Goal: Task Accomplishment & Management: Complete application form

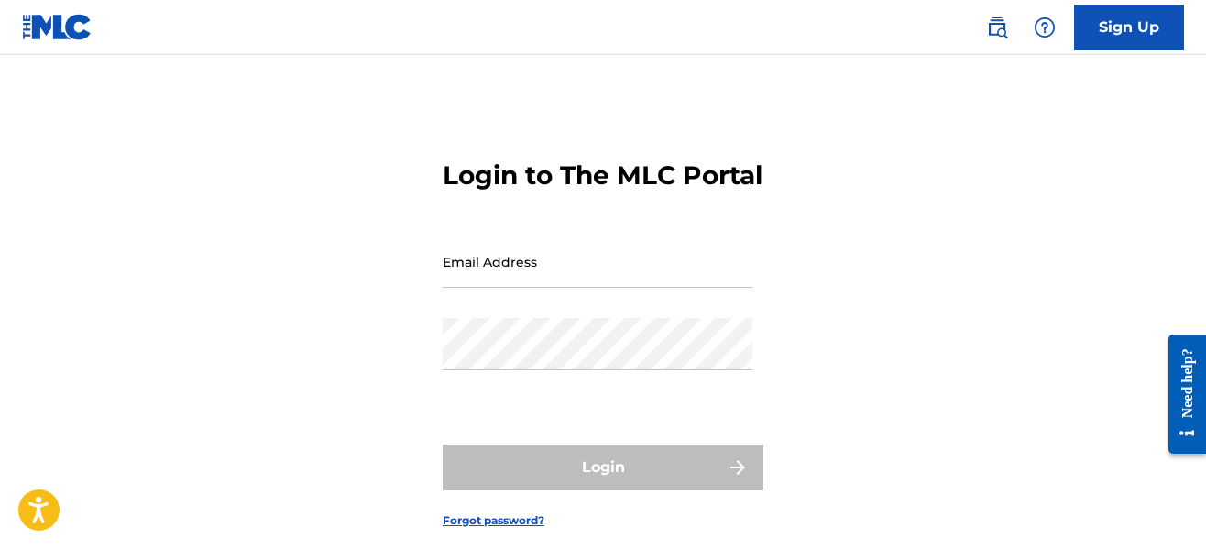
type input "[EMAIL_ADDRESS][DOMAIN_NAME]"
click at [545, 401] on div "Password" at bounding box center [598, 359] width 310 height 82
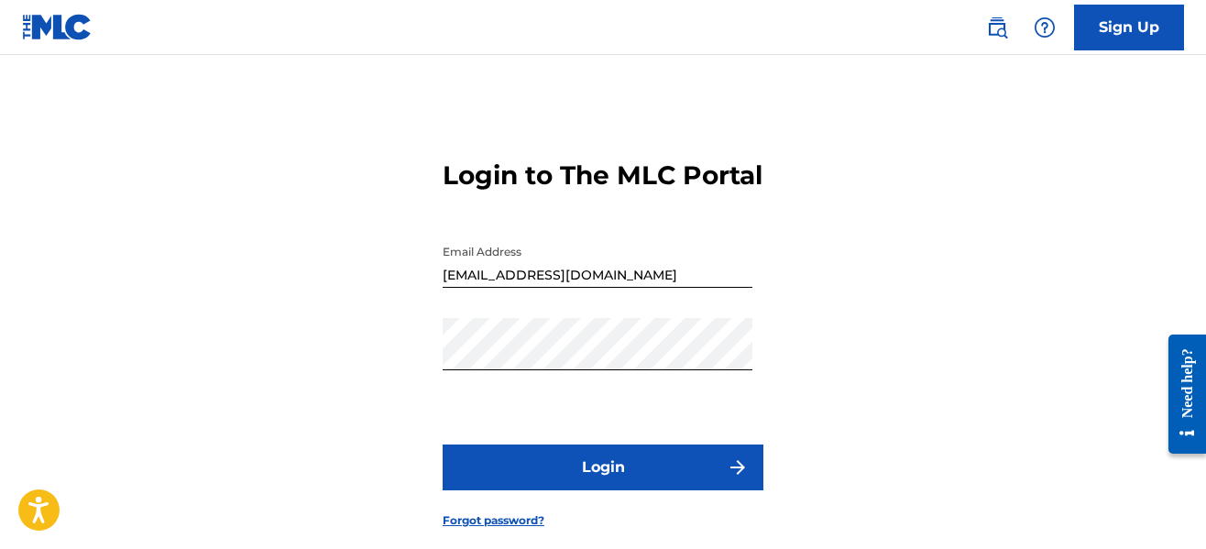
click at [577, 490] on button "Login" at bounding box center [603, 468] width 321 height 46
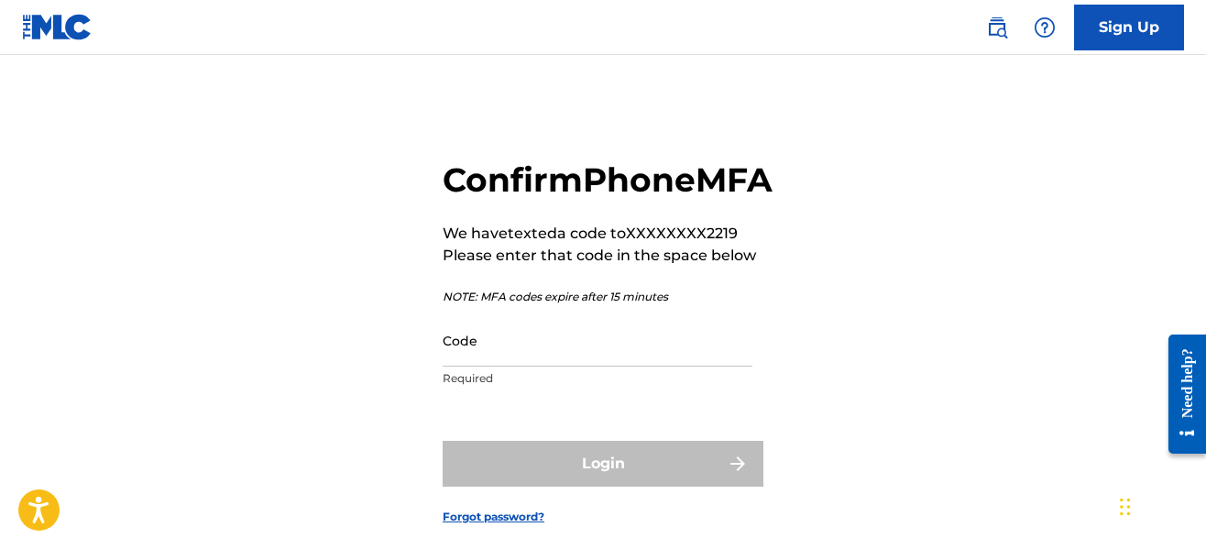
click at [556, 367] on input "Code" at bounding box center [598, 340] width 310 height 52
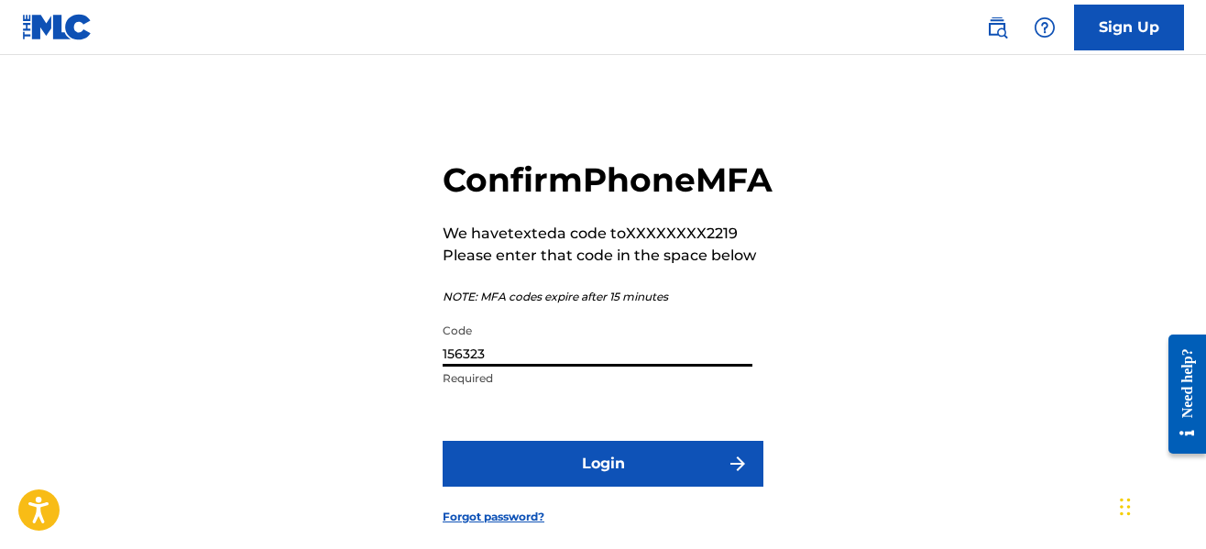
type input "156323"
click at [443, 441] on button "Login" at bounding box center [603, 464] width 321 height 46
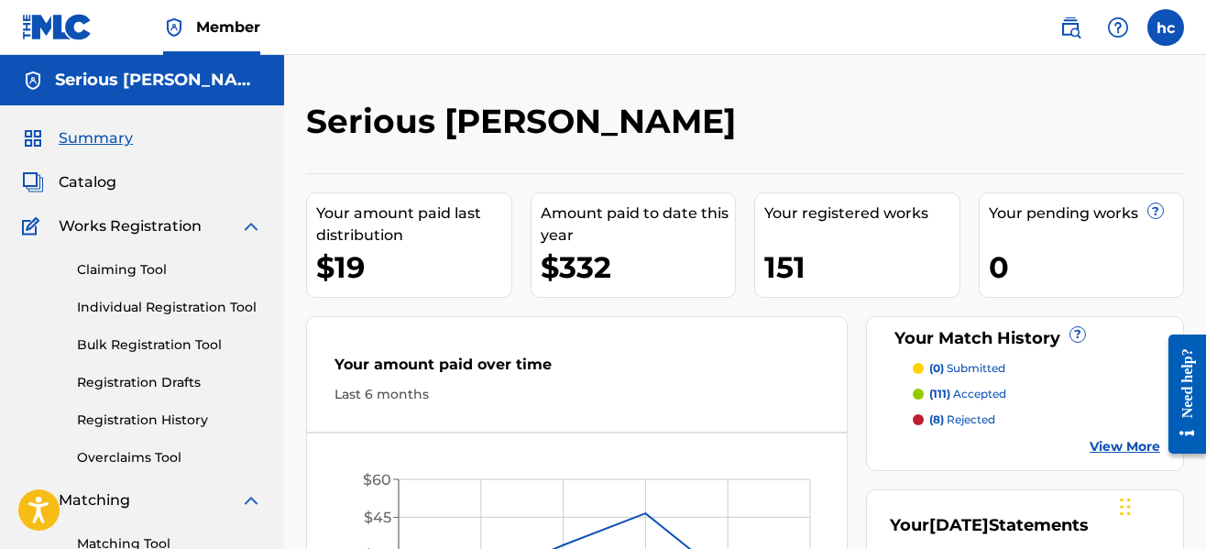
click at [1159, 28] on label at bounding box center [1166, 27] width 37 height 37
click at [1166, 27] on input "hc [PERSON_NAME] [EMAIL_ADDRESS][DOMAIN_NAME] Notification Preferences Profile …" at bounding box center [1166, 27] width 0 height 0
click at [792, 94] on div "Serious [PERSON_NAME] Your amount paid last distribution $19 Amount paid to dat…" at bounding box center [745, 552] width 922 height 994
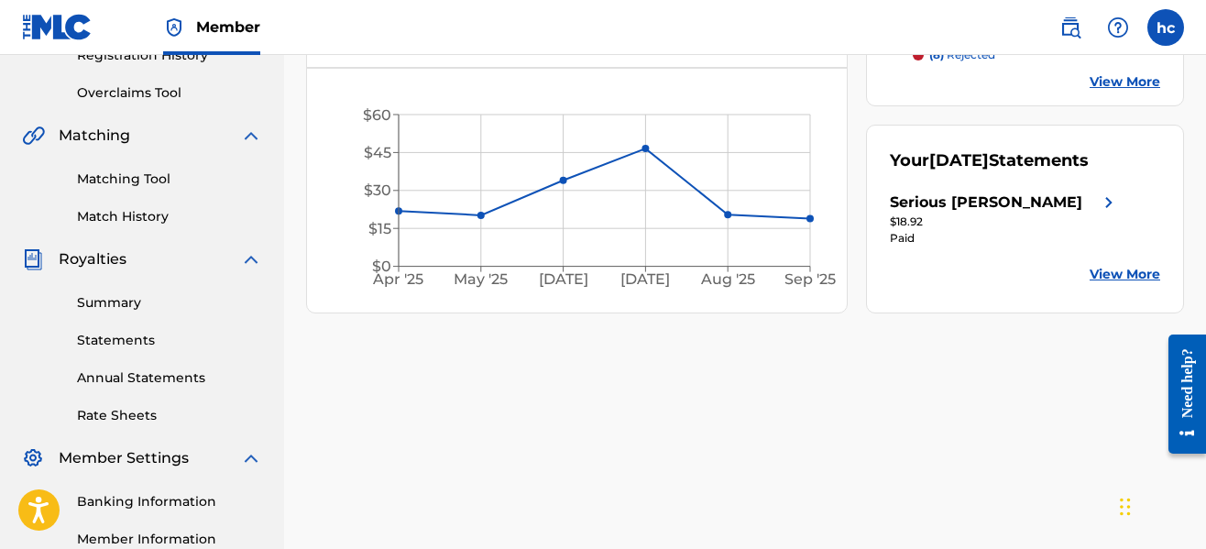
scroll to position [367, 0]
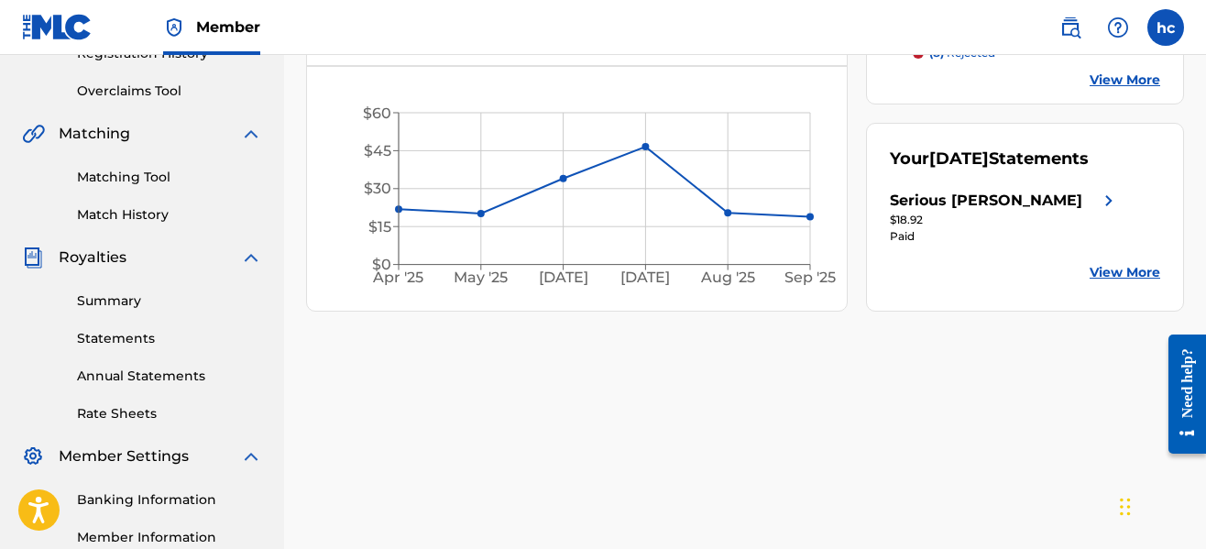
click at [1115, 282] on link "View More" at bounding box center [1125, 272] width 71 height 19
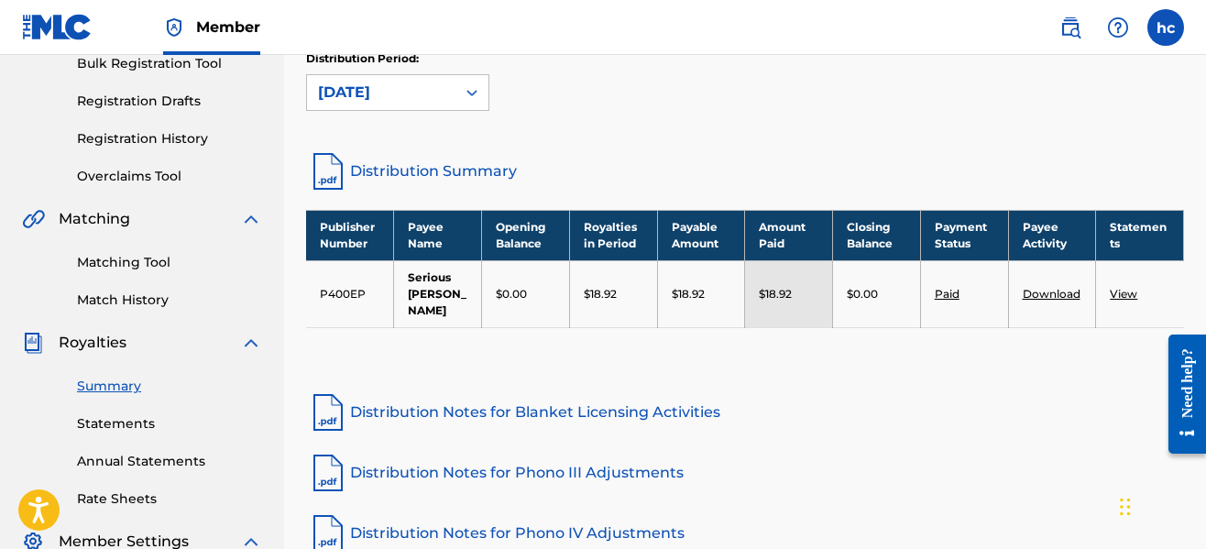
scroll to position [257, 0]
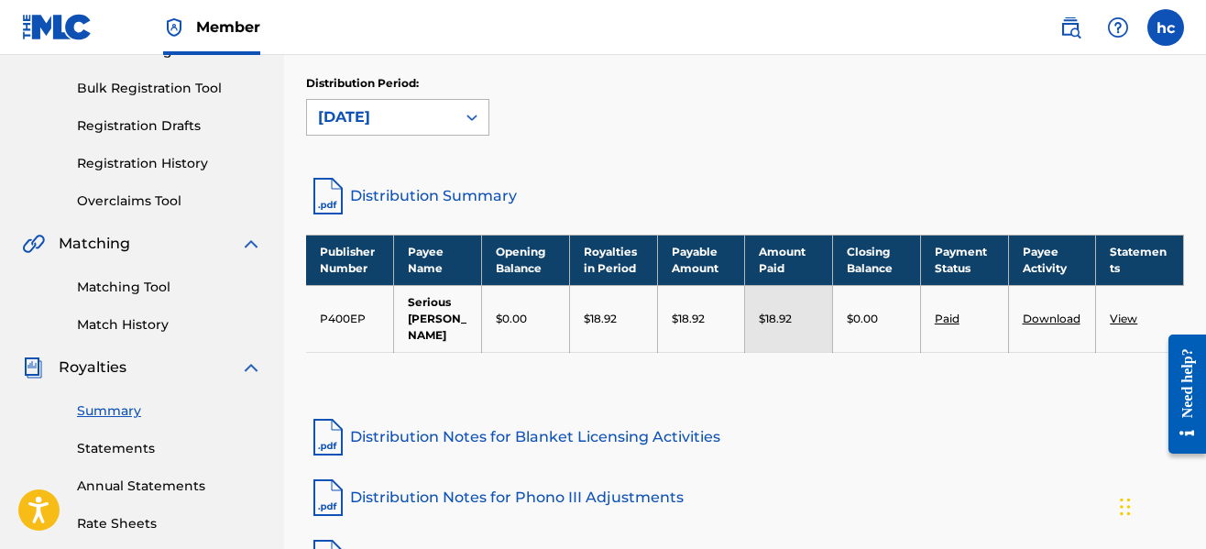
click at [465, 131] on div at bounding box center [472, 117] width 33 height 33
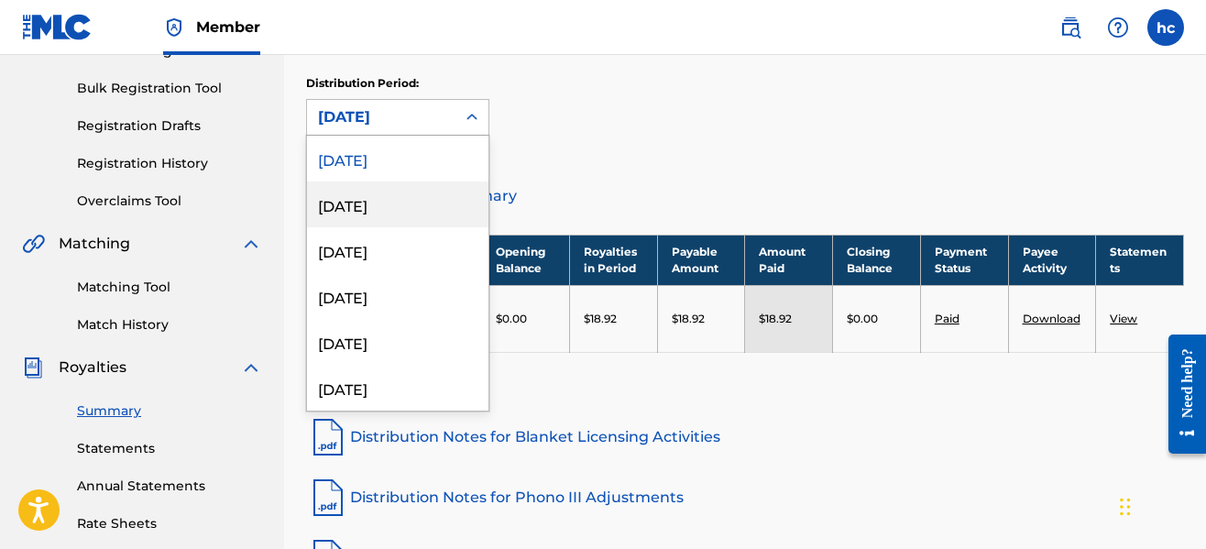
click at [416, 203] on div "[DATE]" at bounding box center [397, 204] width 181 height 46
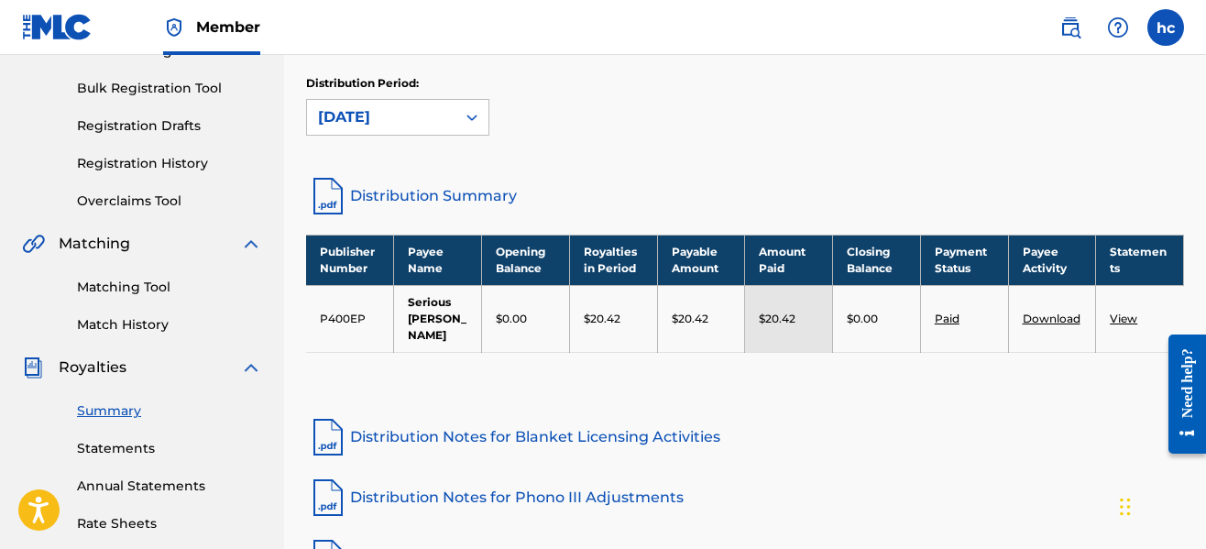
click at [428, 126] on div "[DATE]" at bounding box center [381, 117] width 126 height 22
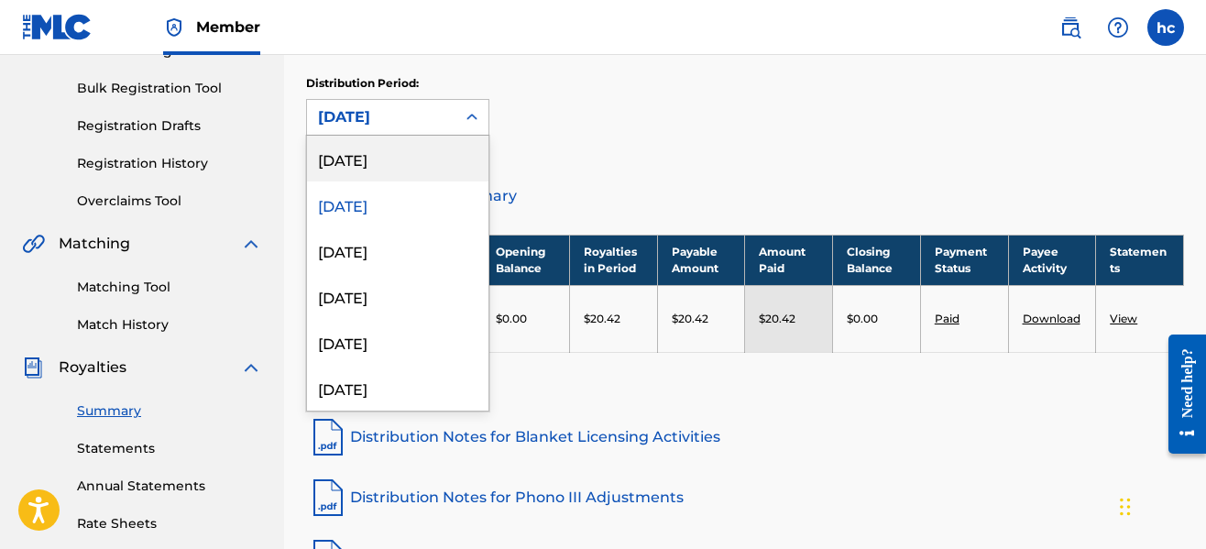
click at [401, 168] on div "[DATE]" at bounding box center [397, 159] width 181 height 46
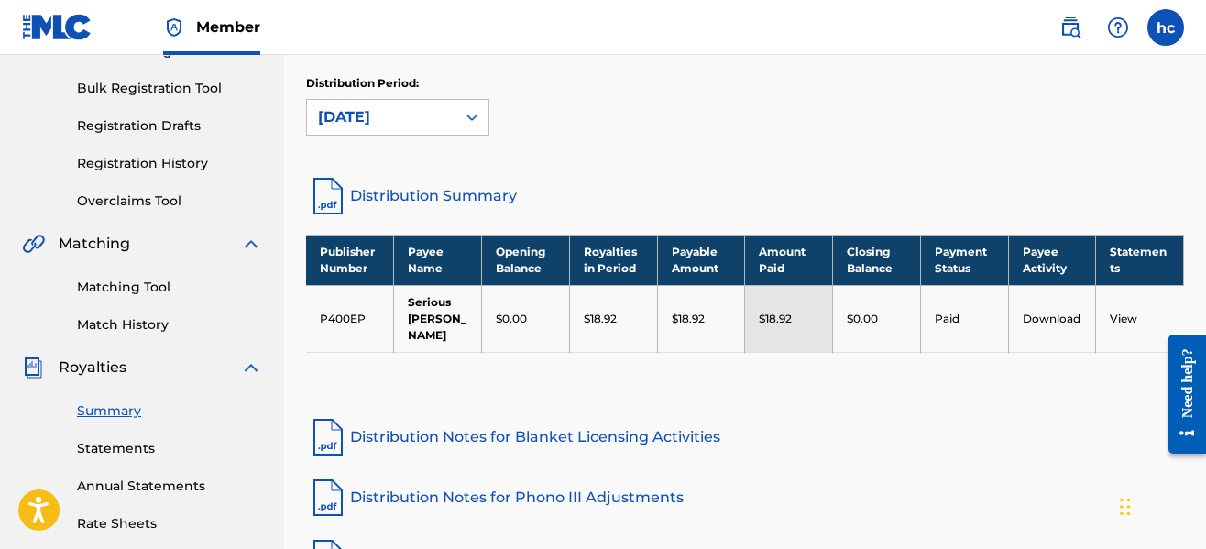
click at [947, 312] on link "Paid" at bounding box center [947, 319] width 25 height 14
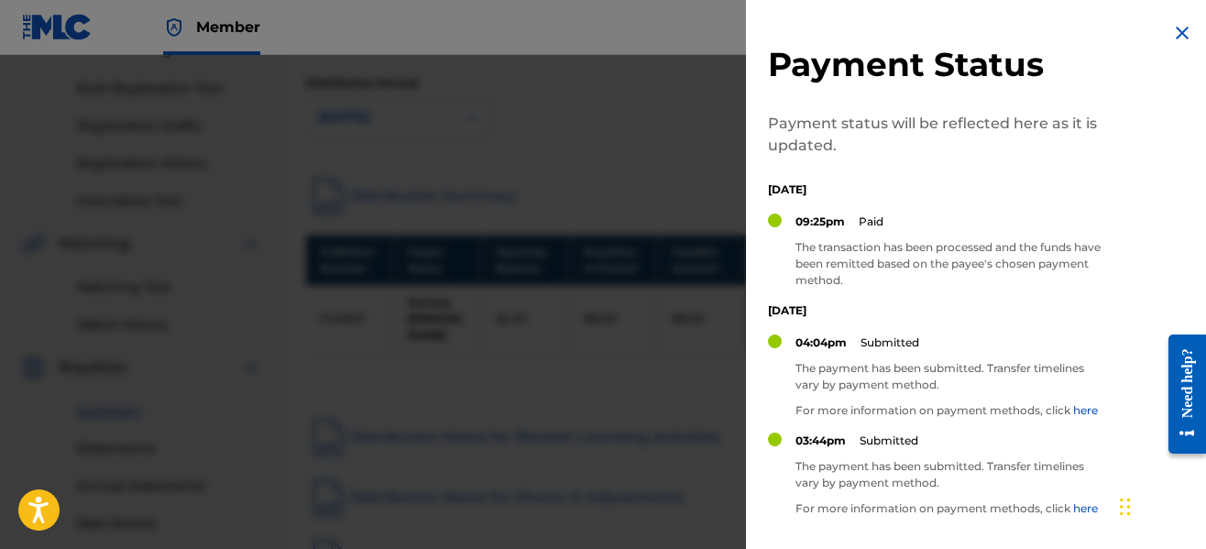
click at [672, 312] on div at bounding box center [603, 329] width 1206 height 549
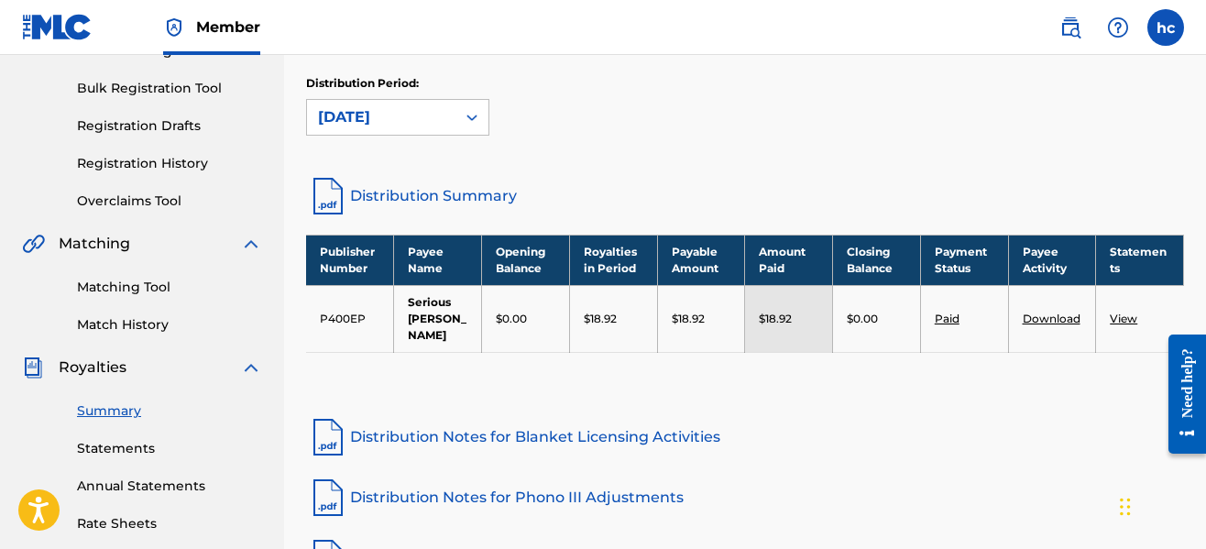
click at [1129, 312] on link "View" at bounding box center [1123, 319] width 27 height 14
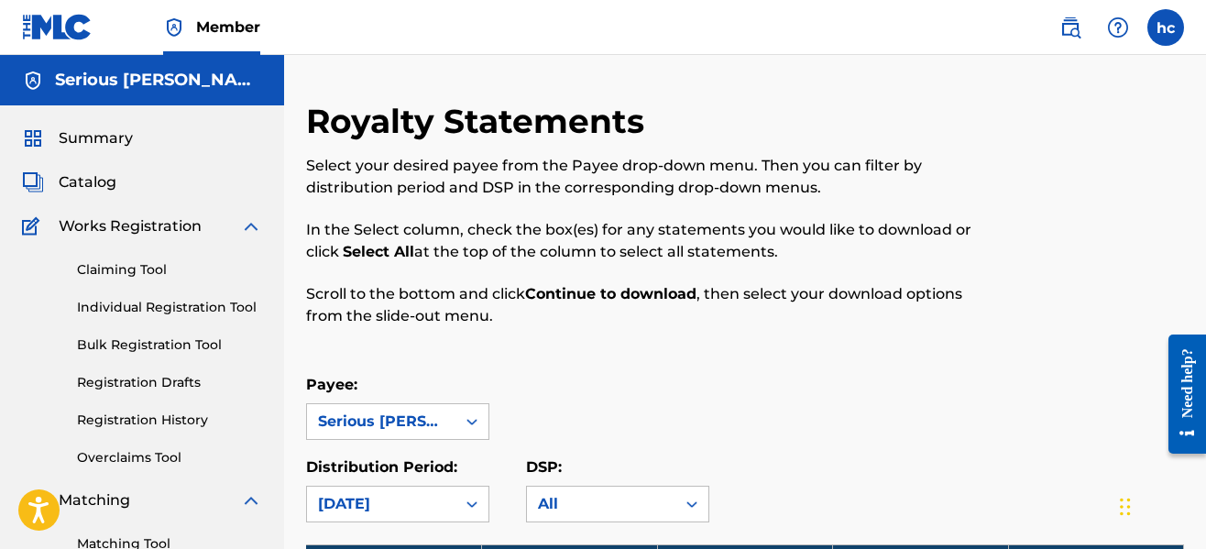
click at [797, 386] on div "Payee: Serious [PERSON_NAME]" at bounding box center [745, 407] width 878 height 66
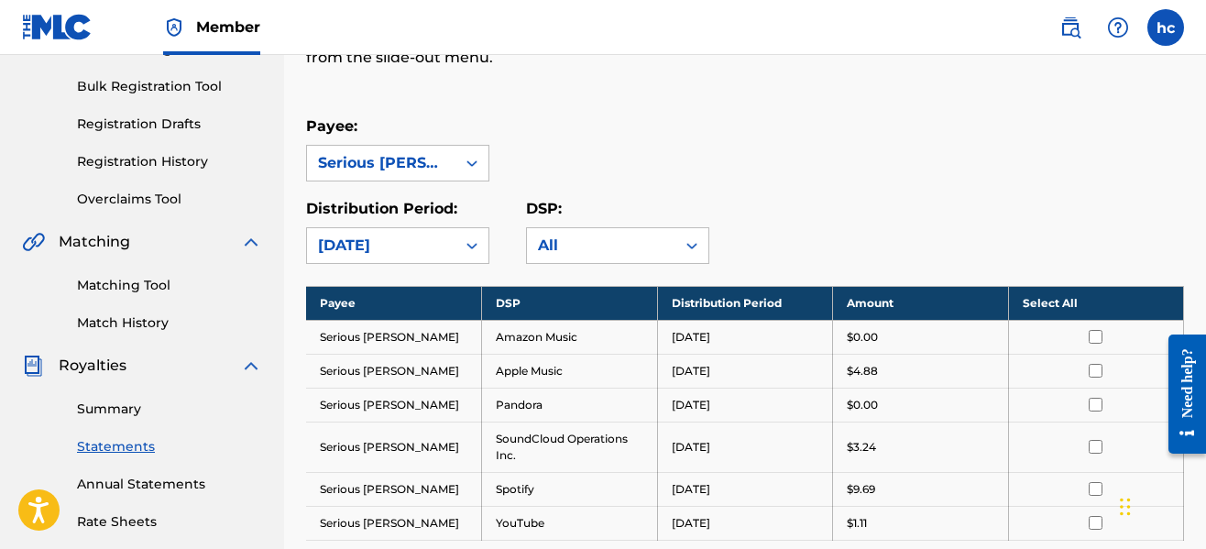
scroll to position [258, 0]
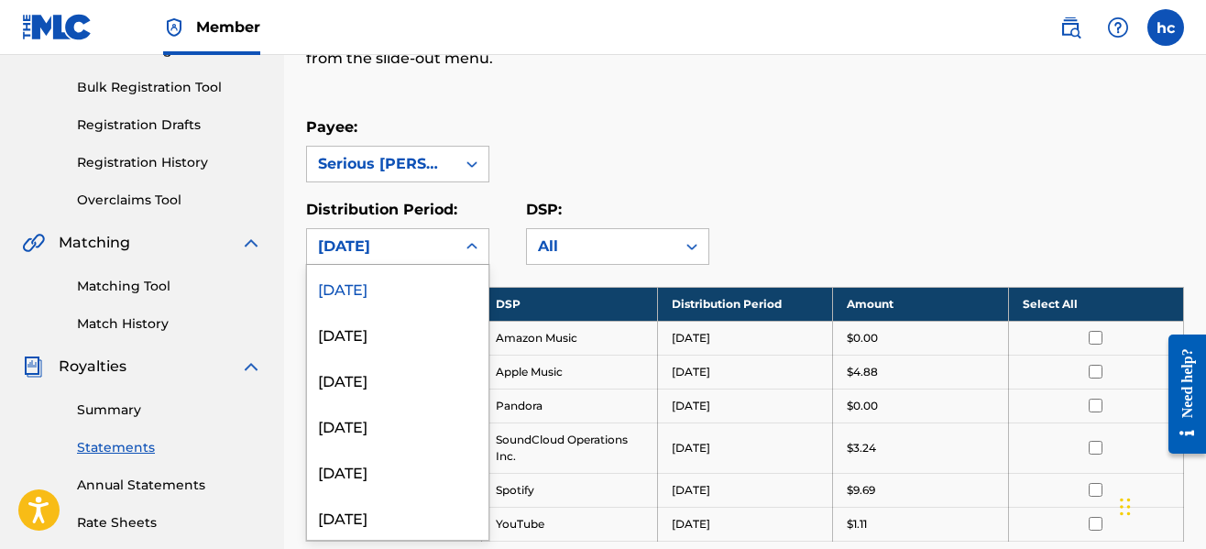
click at [443, 247] on div "[DATE]" at bounding box center [381, 247] width 126 height 22
click at [412, 332] on div "[DATE]" at bounding box center [397, 334] width 181 height 46
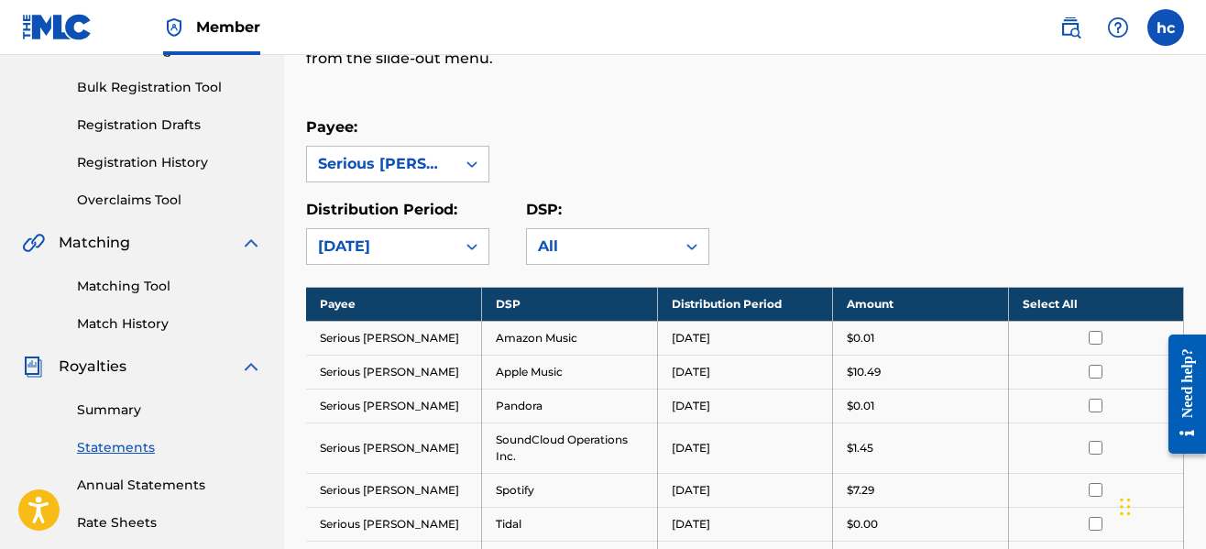
click at [863, 229] on div "Distribution Period: option [DATE], selected. [DATE] DSP: All" at bounding box center [745, 232] width 878 height 66
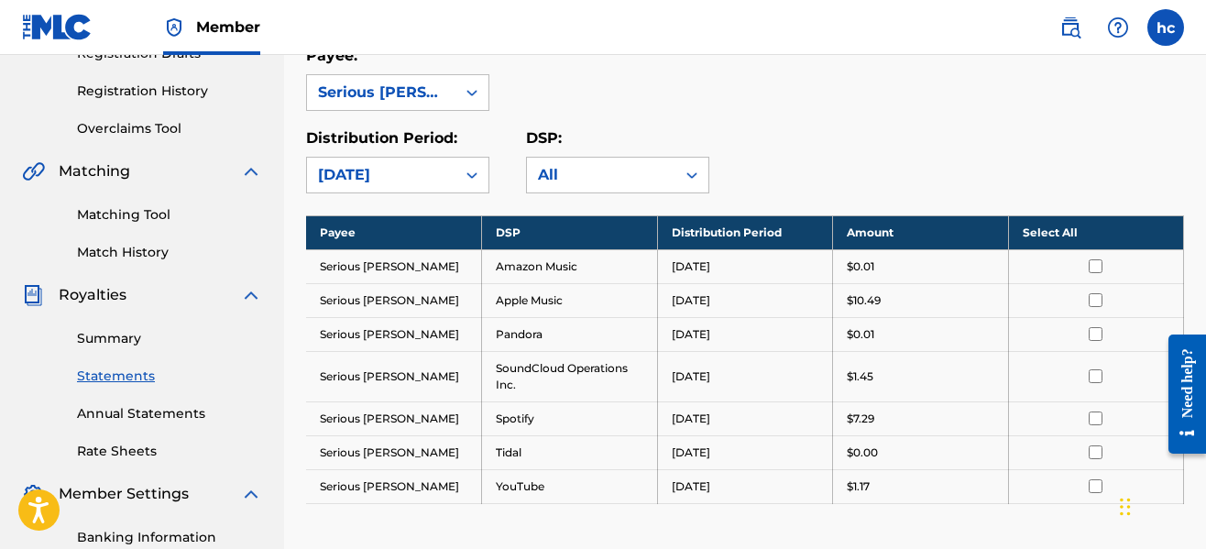
scroll to position [294, 0]
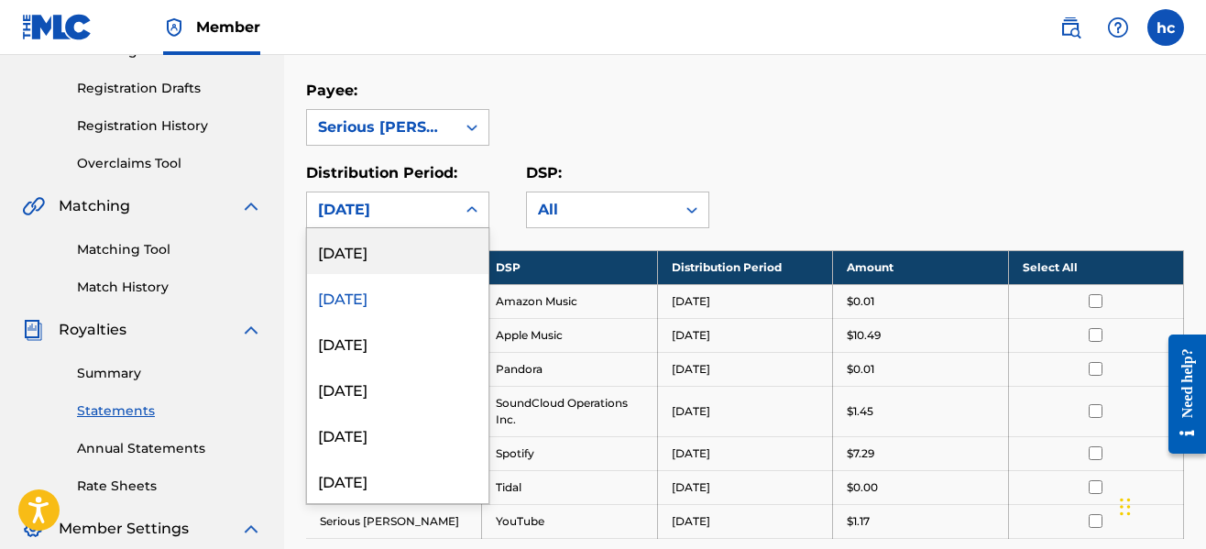
click at [472, 214] on icon at bounding box center [472, 210] width 18 height 18
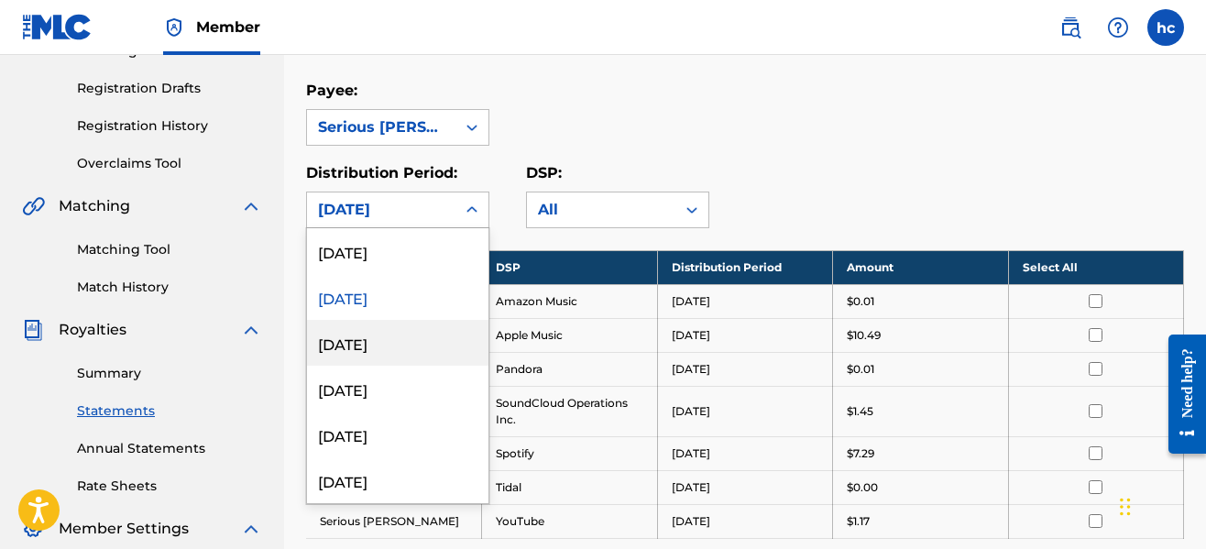
click at [435, 336] on div "[DATE]" at bounding box center [397, 343] width 181 height 46
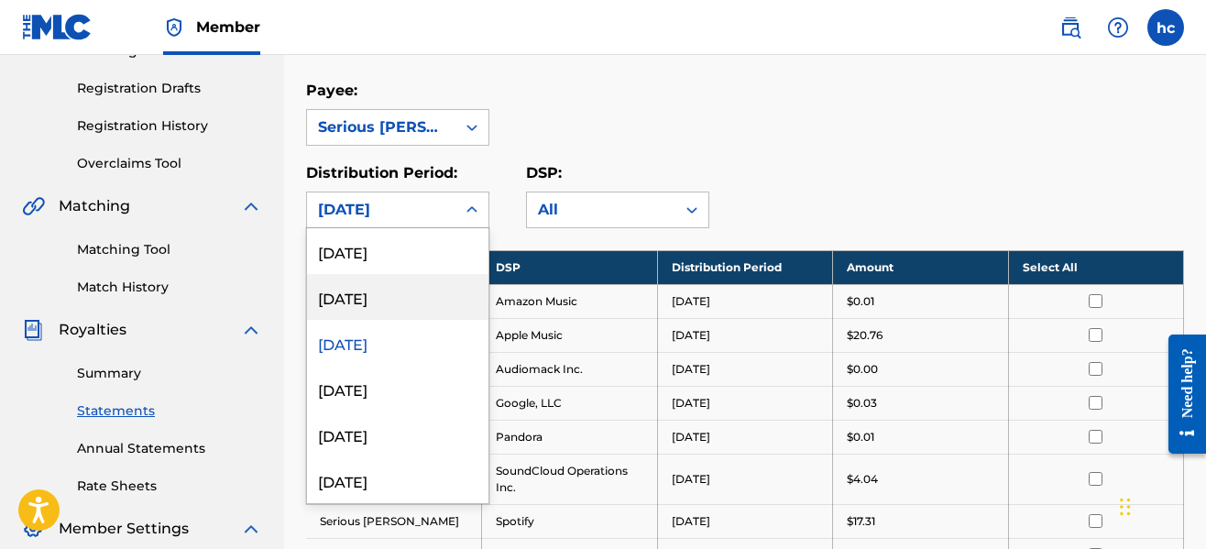
click at [916, 135] on div "Payee: Serious [PERSON_NAME]" at bounding box center [745, 113] width 878 height 66
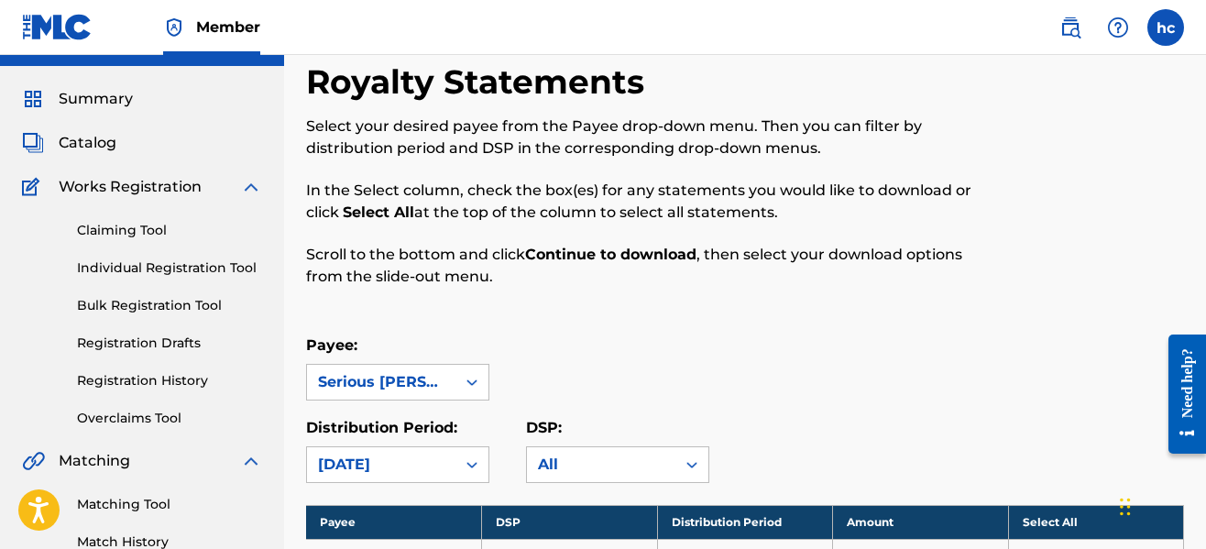
scroll to position [0, 0]
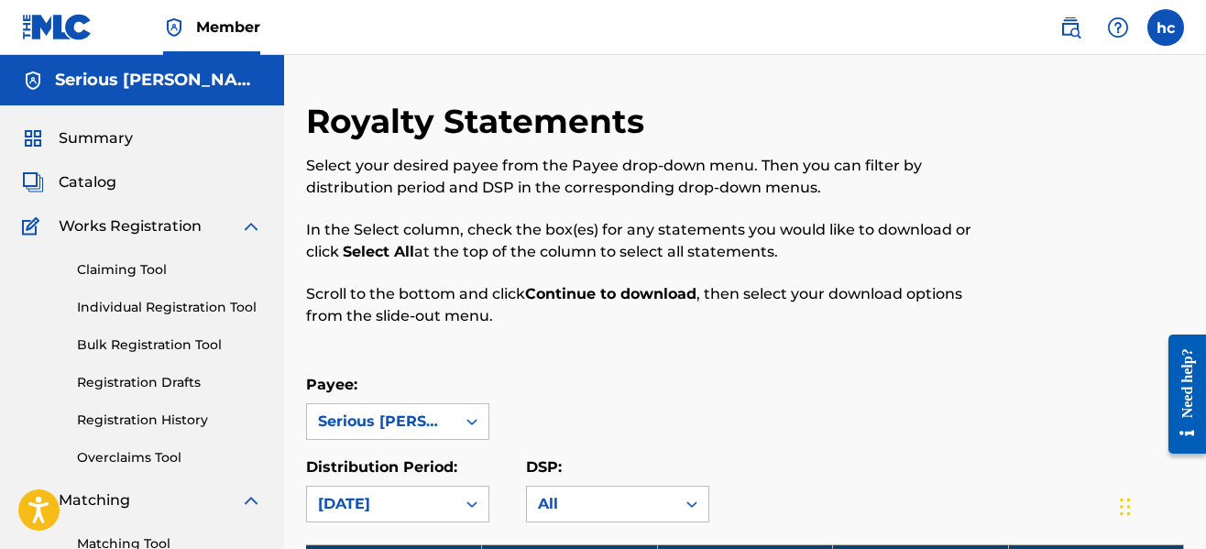
click at [113, 137] on span "Summary" at bounding box center [96, 138] width 74 height 22
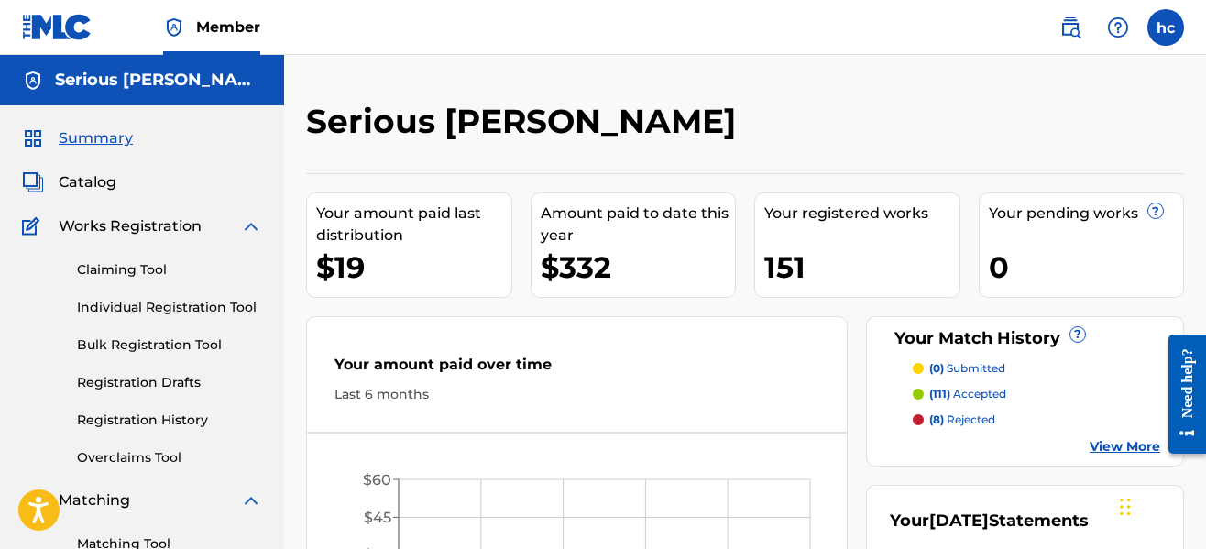
click at [833, 109] on div "Serious [PERSON_NAME]" at bounding box center [644, 128] width 676 height 54
click at [633, 100] on div "Serious [PERSON_NAME] Your amount paid last distribution $19 Amount paid to dat…" at bounding box center [745, 552] width 922 height 994
click at [173, 379] on link "Registration Drafts" at bounding box center [169, 382] width 185 height 19
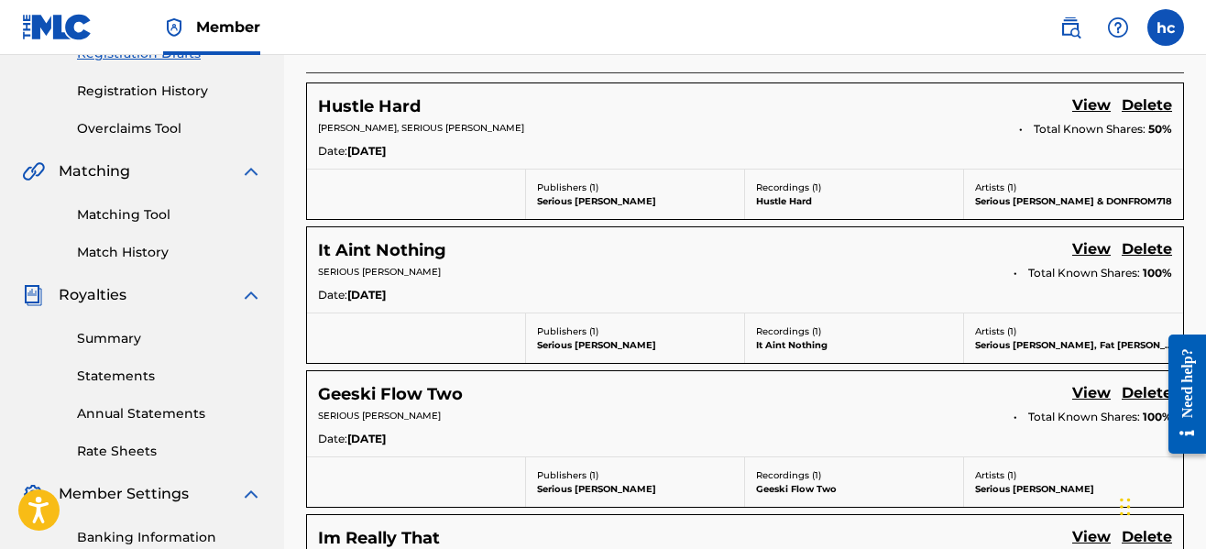
scroll to position [367, 0]
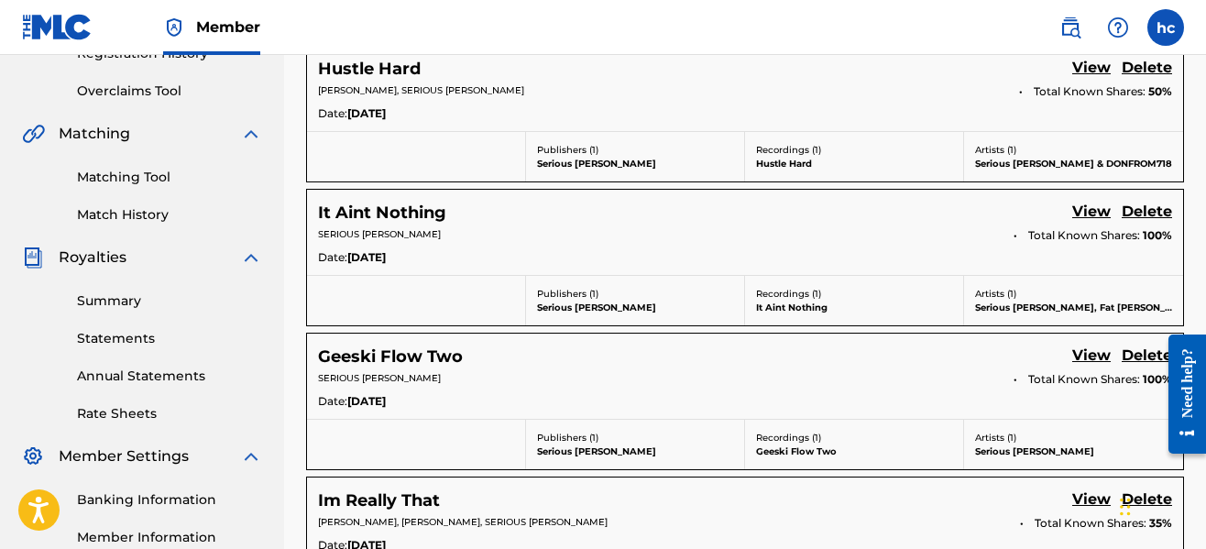
click at [1100, 71] on link "View" at bounding box center [1091, 69] width 38 height 25
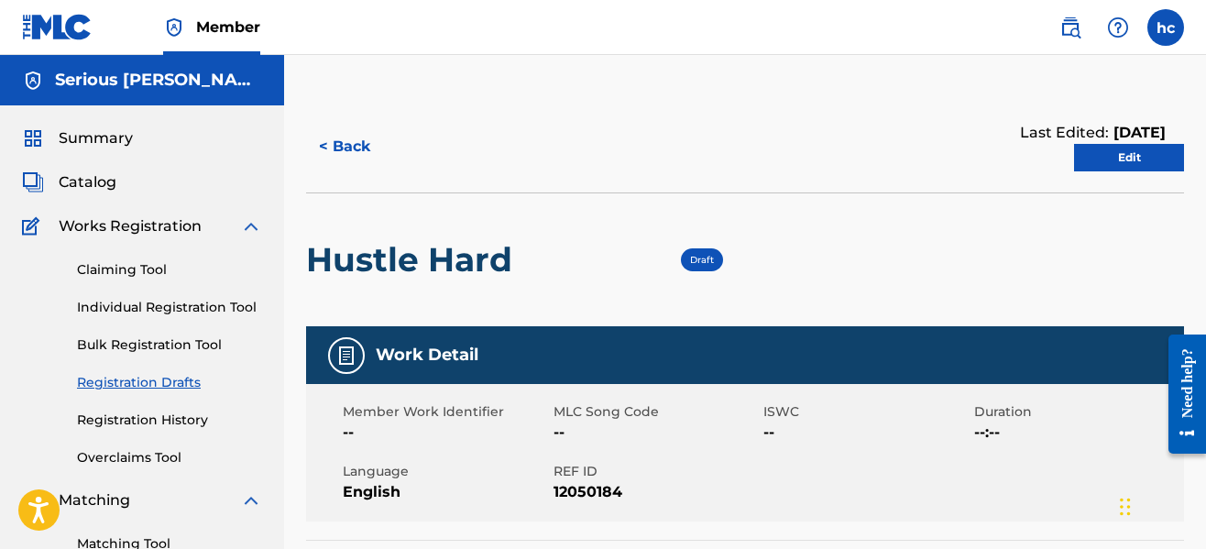
click at [1164, 153] on link "Edit" at bounding box center [1129, 157] width 110 height 27
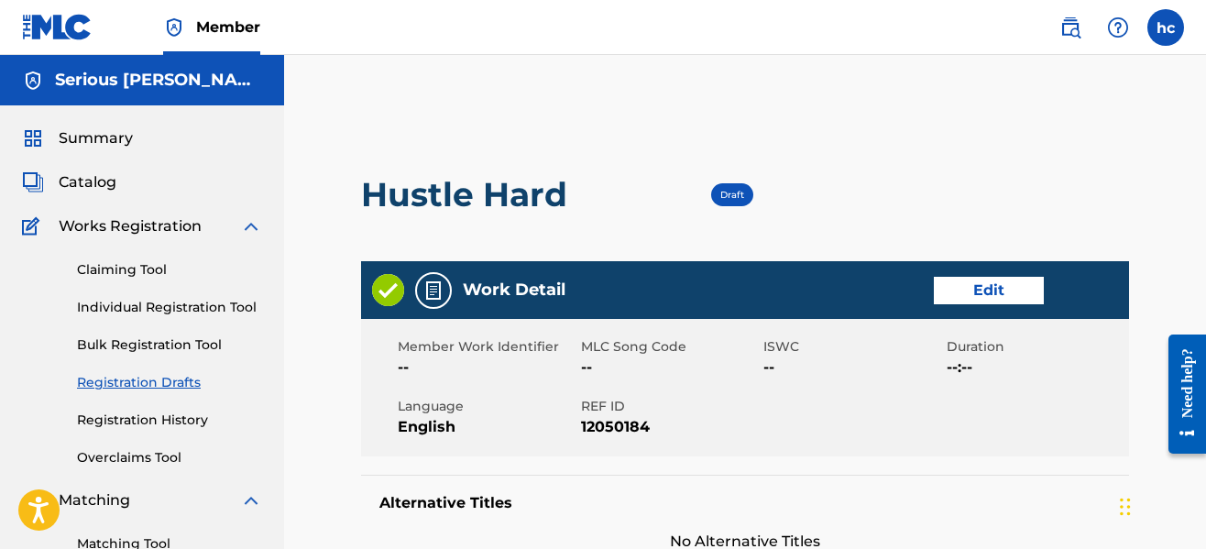
click at [951, 295] on link "Edit" at bounding box center [989, 290] width 110 height 27
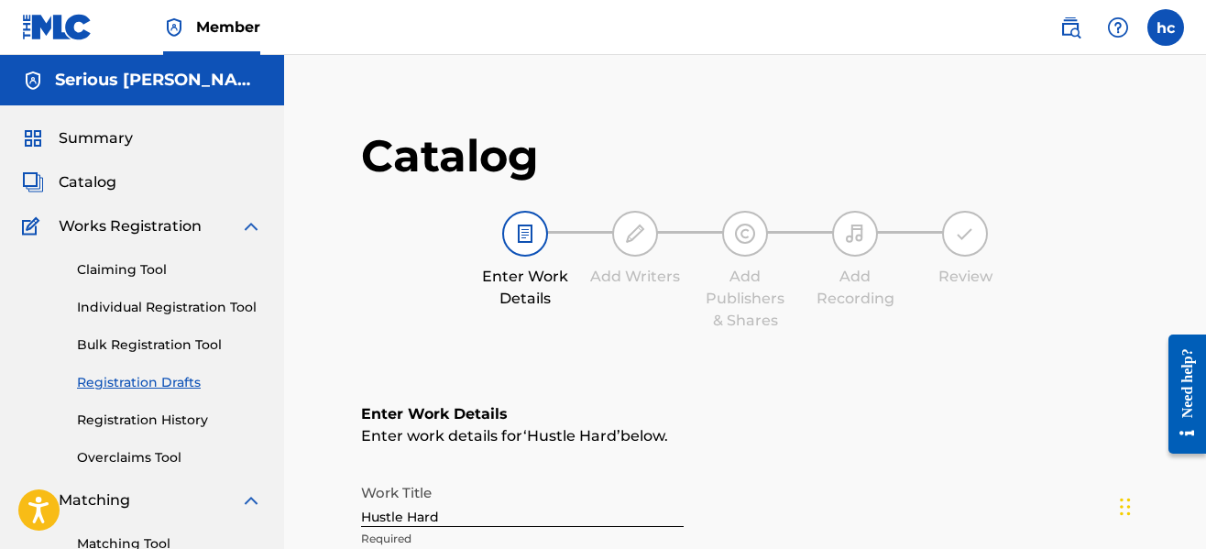
click at [918, 332] on div "Catalog Enter Work Details Add Writers Add Publishers & Shares Add Recording Re…" at bounding box center [745, 243] width 768 height 231
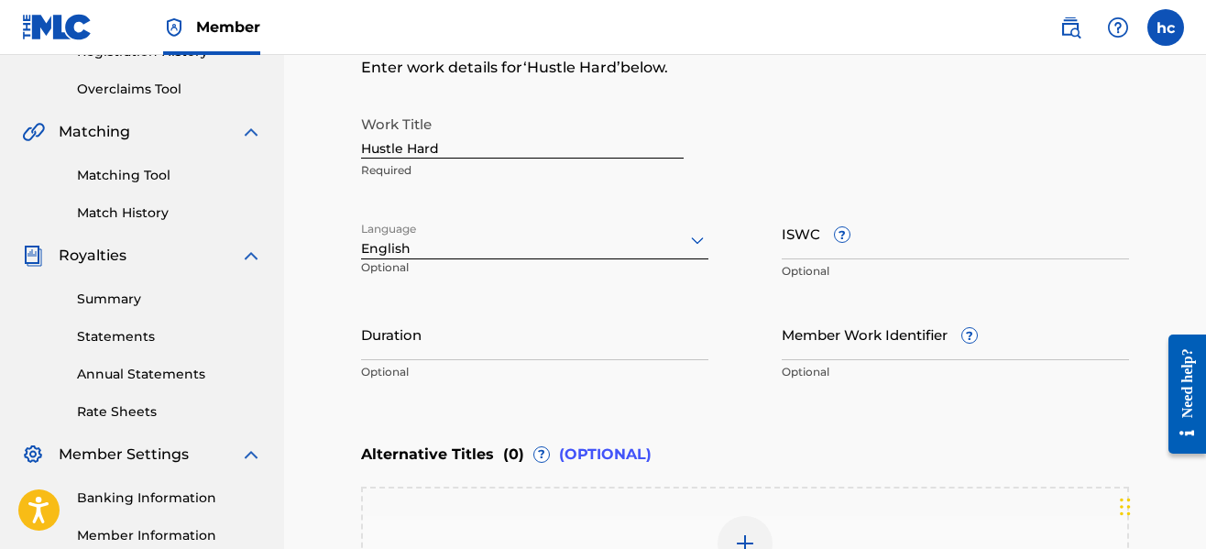
scroll to position [403, 0]
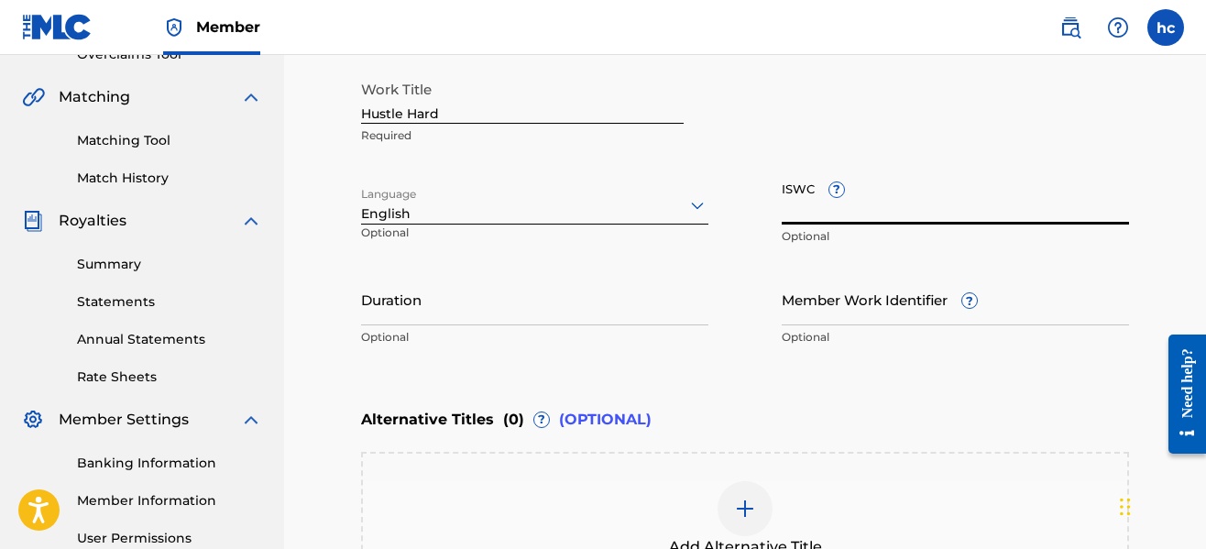
paste input "T-335.151.934-7"
type input "T-335.151.934-7"
click at [770, 380] on div "Enter Work Details Enter work details for ‘ Hustle Hard ’ below. Work Title Hus…" at bounding box center [745, 178] width 768 height 444
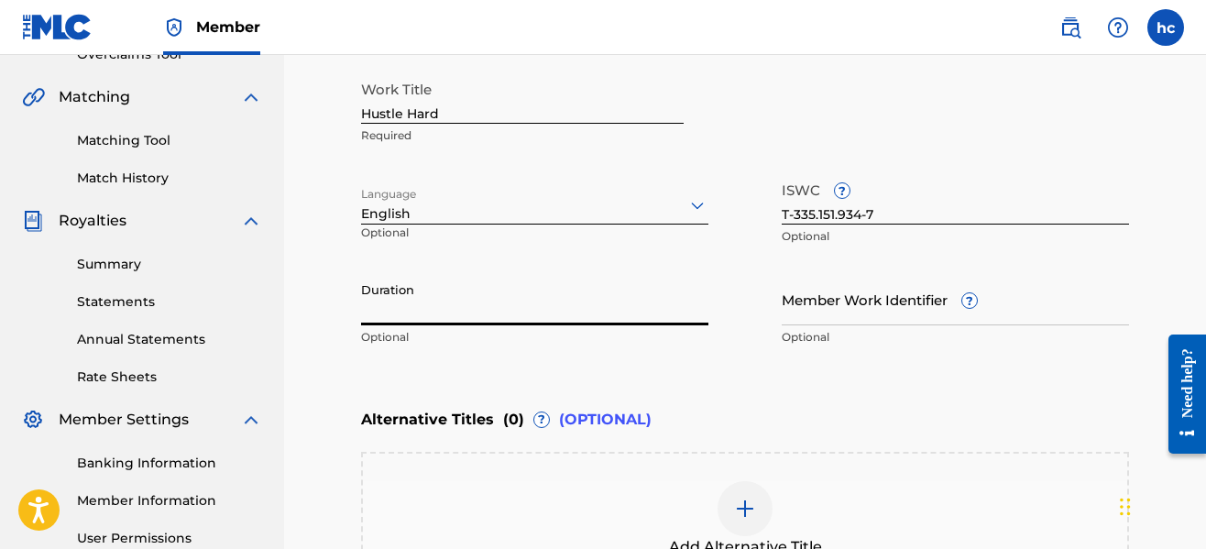
click at [640, 302] on input "Duration" at bounding box center [534, 299] width 347 height 52
type input "03:06"
click at [798, 360] on div "Enter Work Details Enter work details for ‘ Hustle Hard ’ below. Work Title Hus…" at bounding box center [745, 178] width 768 height 444
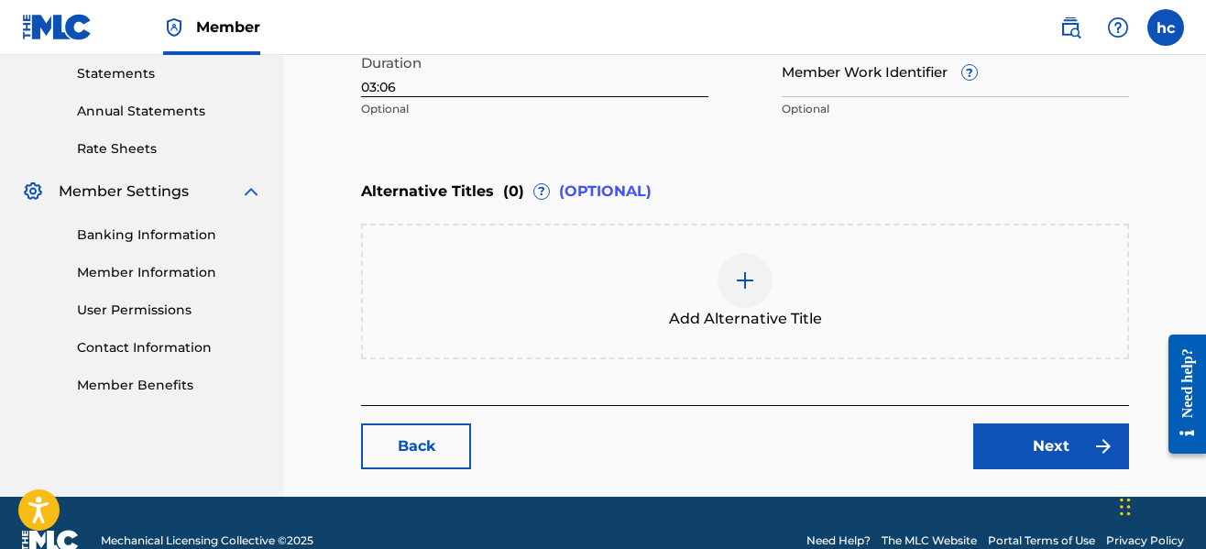
scroll to position [667, 0]
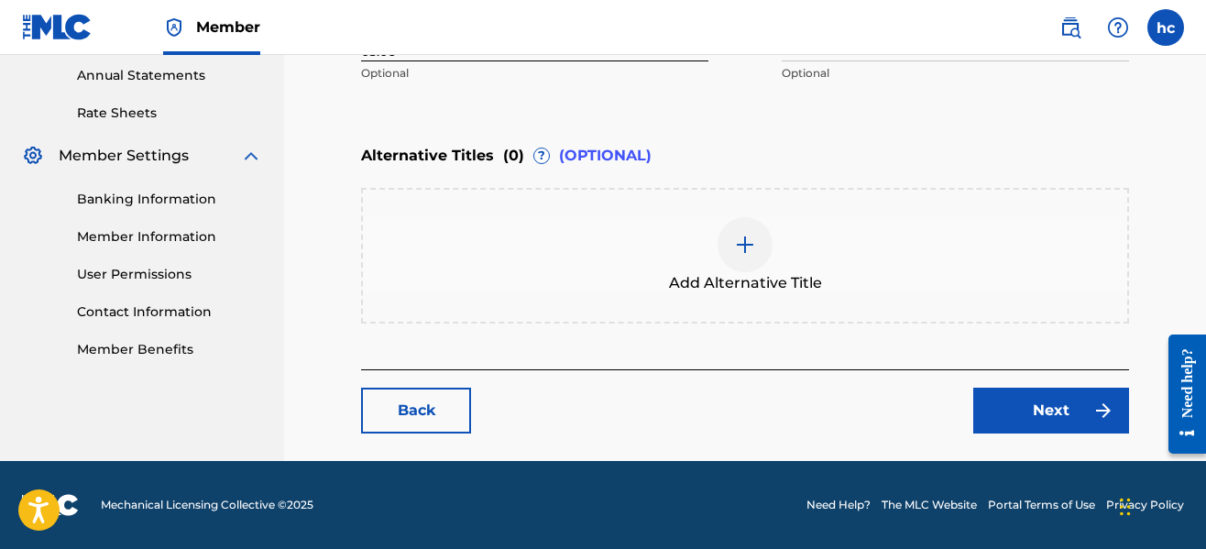
click at [1029, 414] on link "Next" at bounding box center [1051, 411] width 156 height 46
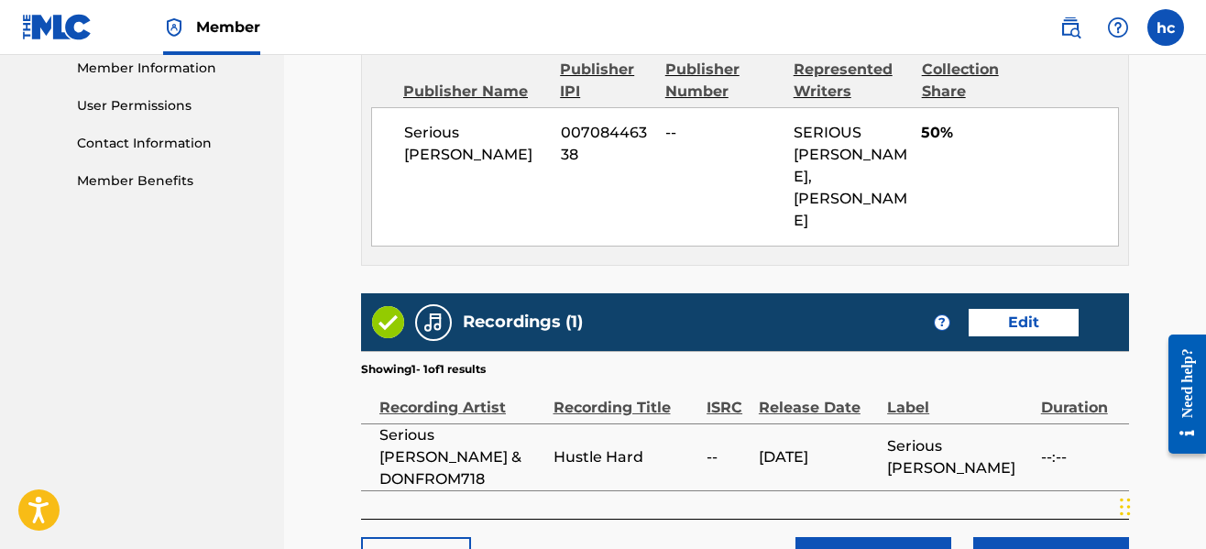
scroll to position [869, 0]
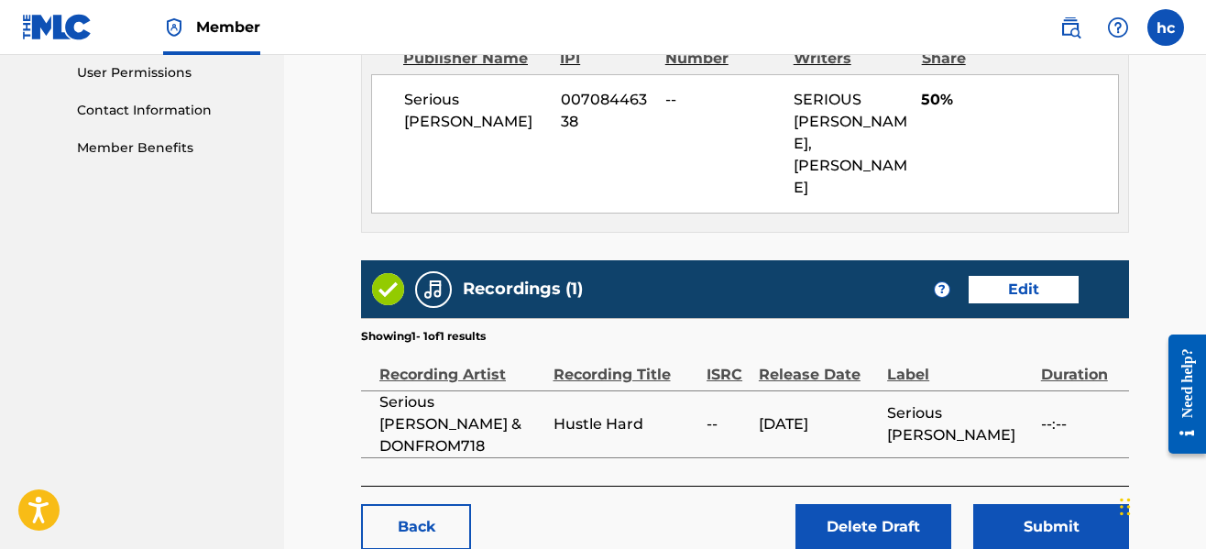
click at [1027, 276] on link "Edit" at bounding box center [1024, 289] width 110 height 27
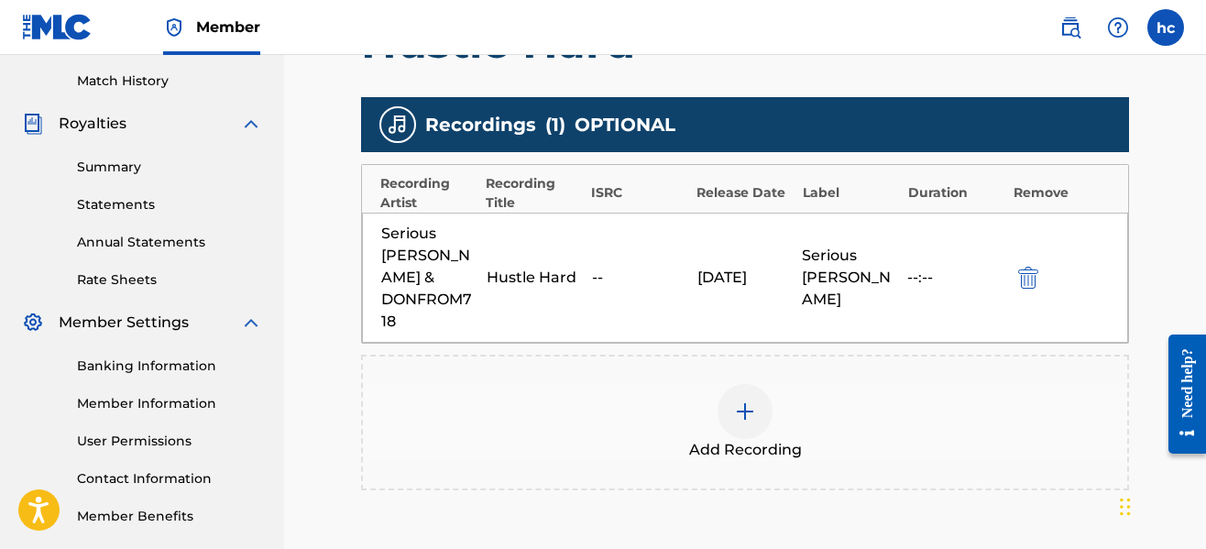
scroll to position [477, 0]
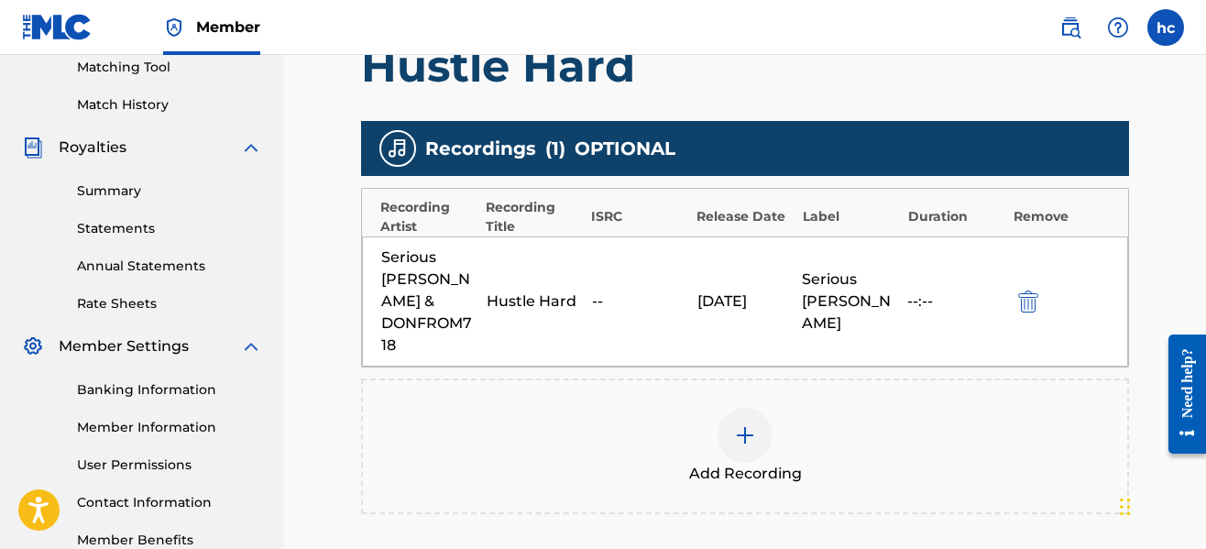
click at [1019, 300] on img "submit" at bounding box center [1028, 302] width 20 height 22
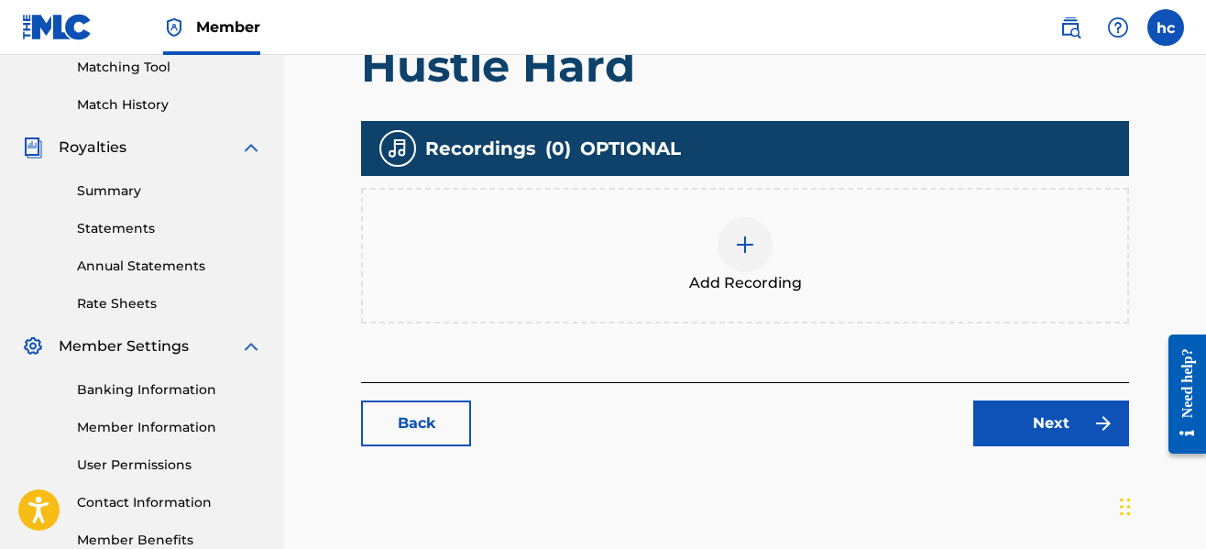
click at [774, 223] on div "Add Recording" at bounding box center [745, 255] width 764 height 77
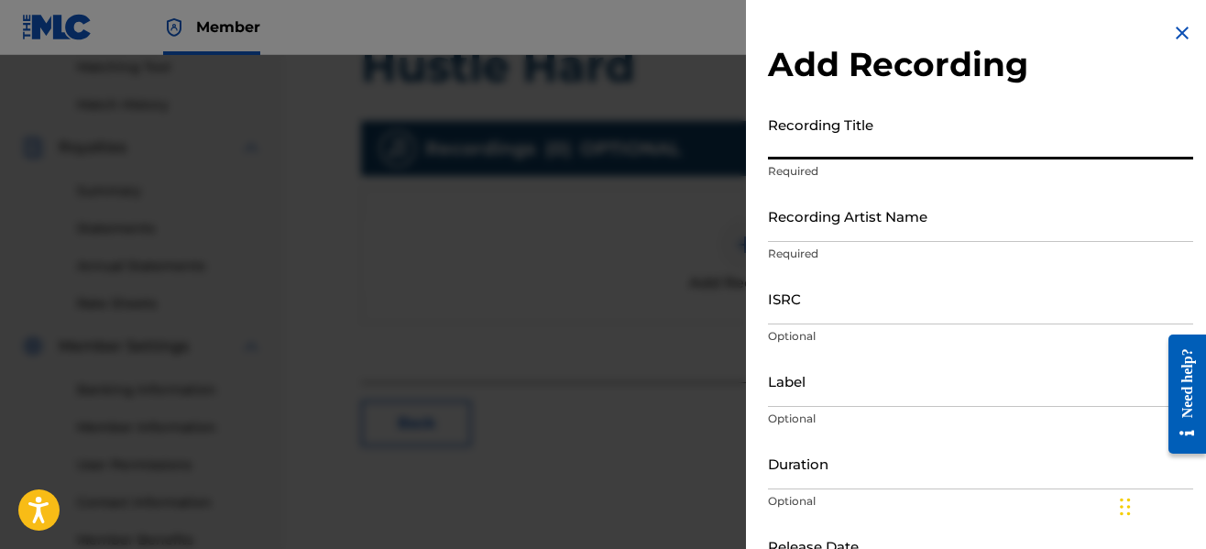
click at [830, 150] on input "Recording Title" at bounding box center [980, 133] width 425 height 52
type input "Hustle Hard"
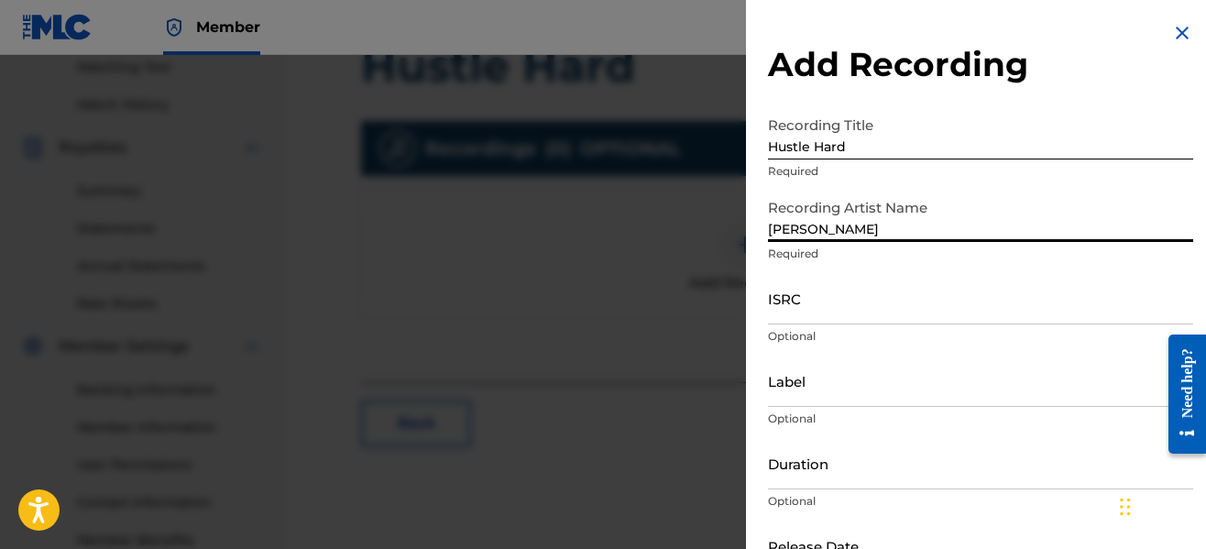
type input "Serious [PERSON_NAME] & DONFROM718"
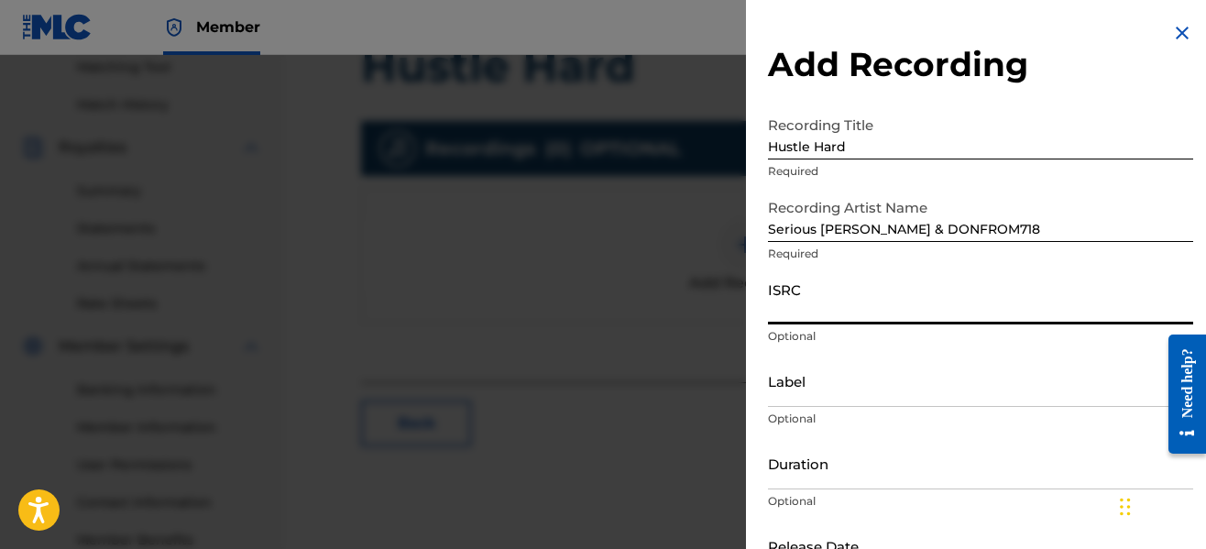
click at [870, 318] on input "ISRC" at bounding box center [980, 298] width 425 height 52
type input "QZZ7S2559267"
click at [841, 392] on input "Label" at bounding box center [980, 381] width 425 height 52
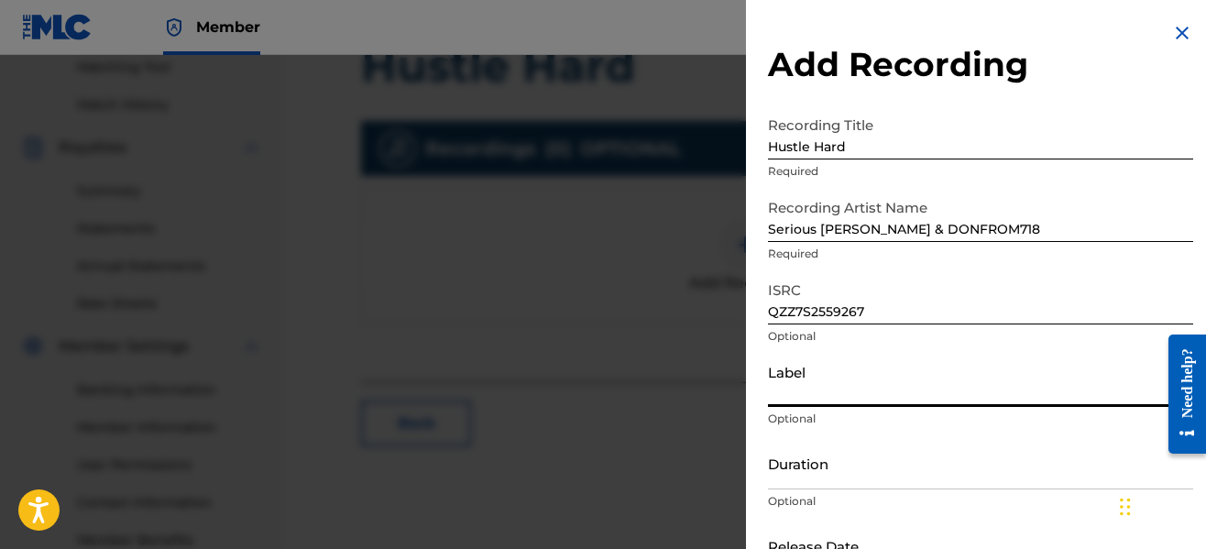
type input "Serious [PERSON_NAME]"
click at [889, 478] on input "Duration" at bounding box center [980, 463] width 425 height 52
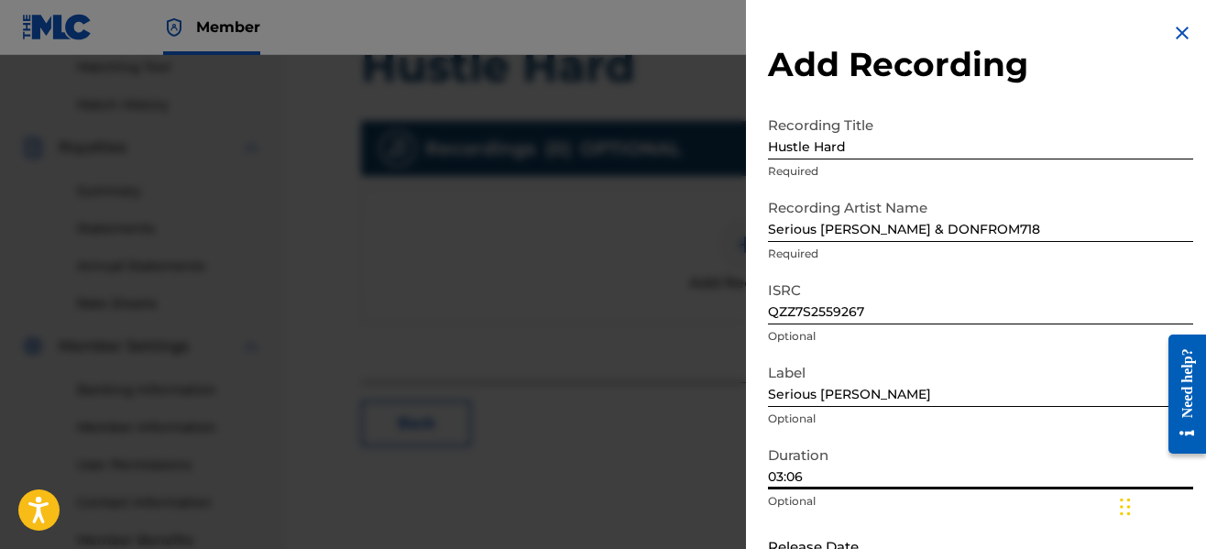
type input "03:06"
click at [987, 501] on p "Optional" at bounding box center [980, 501] width 425 height 16
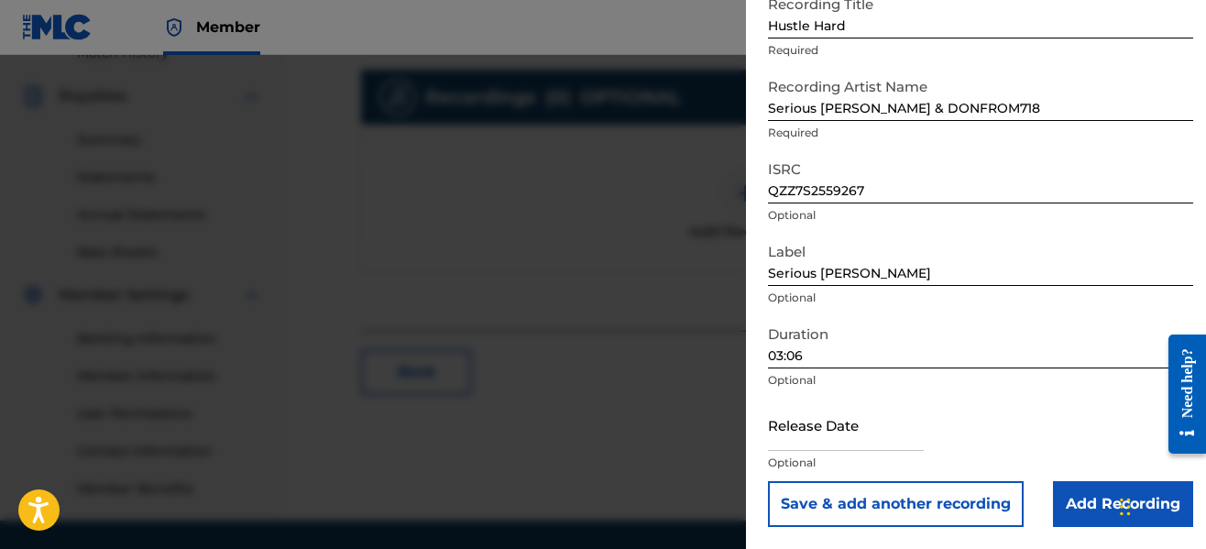
scroll to position [588, 0]
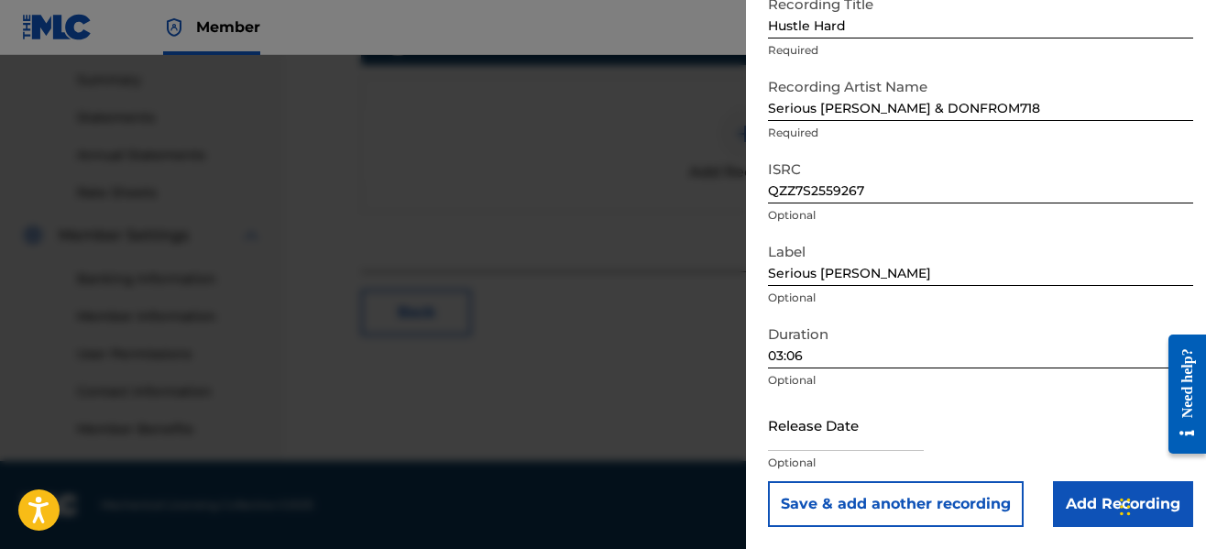
click at [864, 438] on input "text" at bounding box center [846, 425] width 156 height 52
select select "8"
select select "2025"
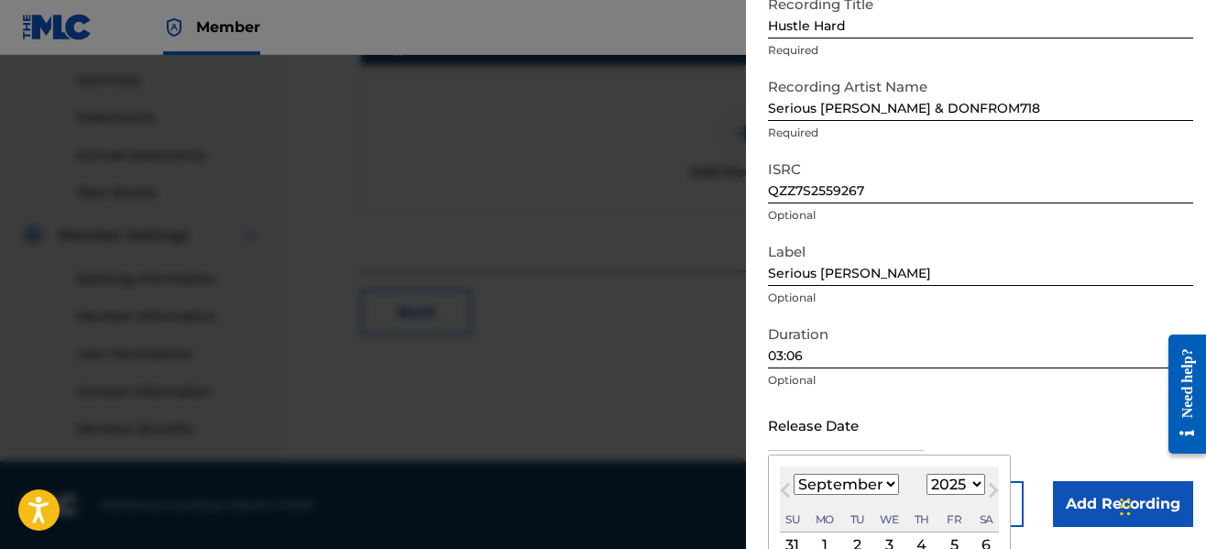
click at [860, 540] on div "2" at bounding box center [857, 545] width 22 height 22
type input "[DATE]"
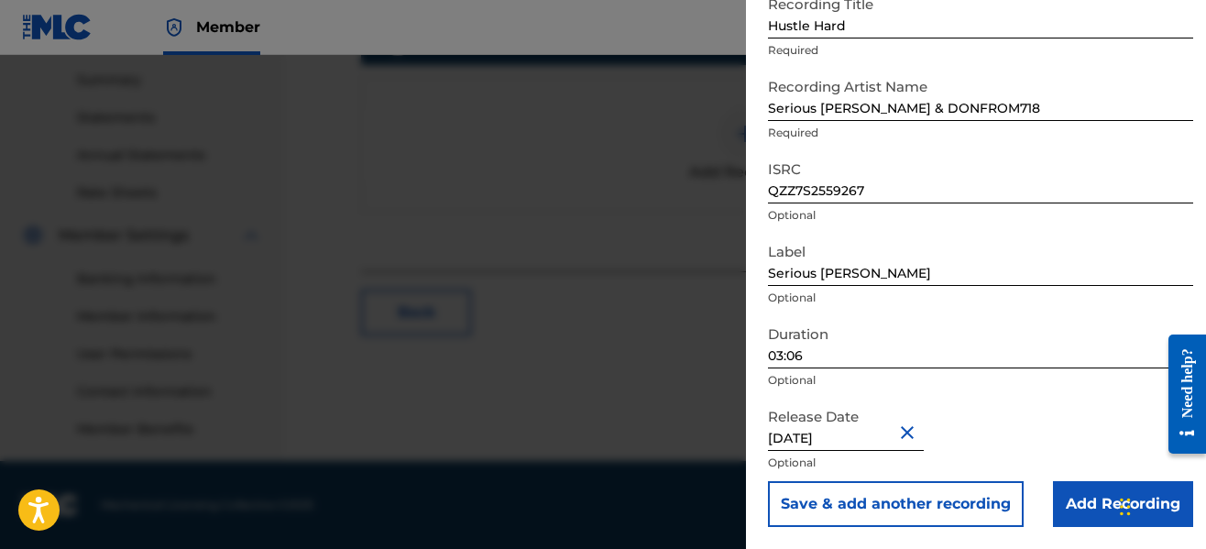
click at [848, 436] on input "[DATE]" at bounding box center [846, 425] width 156 height 52
select select "8"
select select "2025"
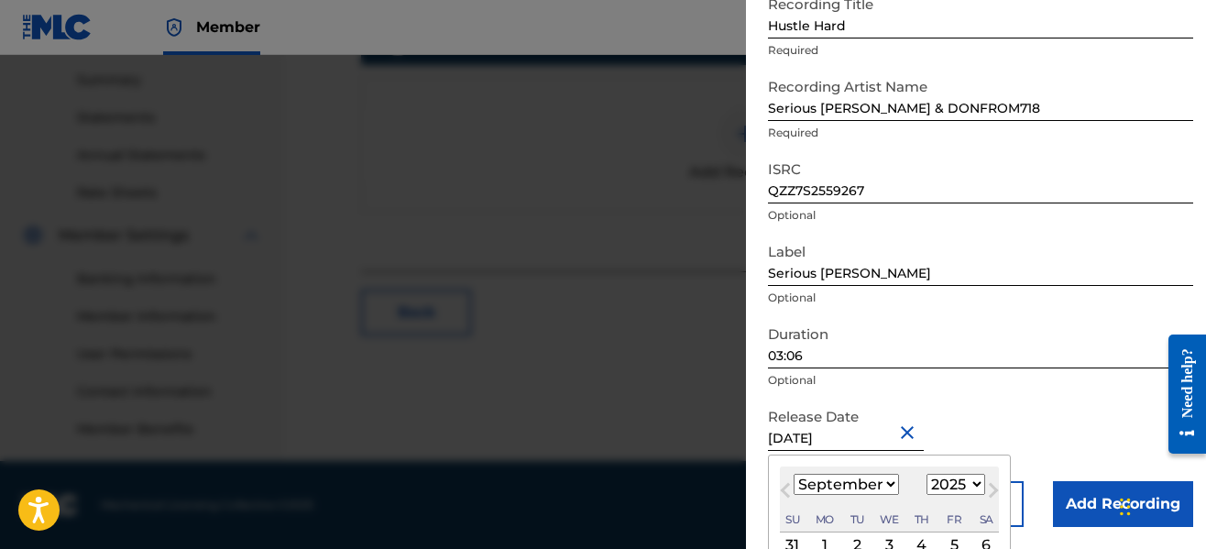
type input "[DATE]"
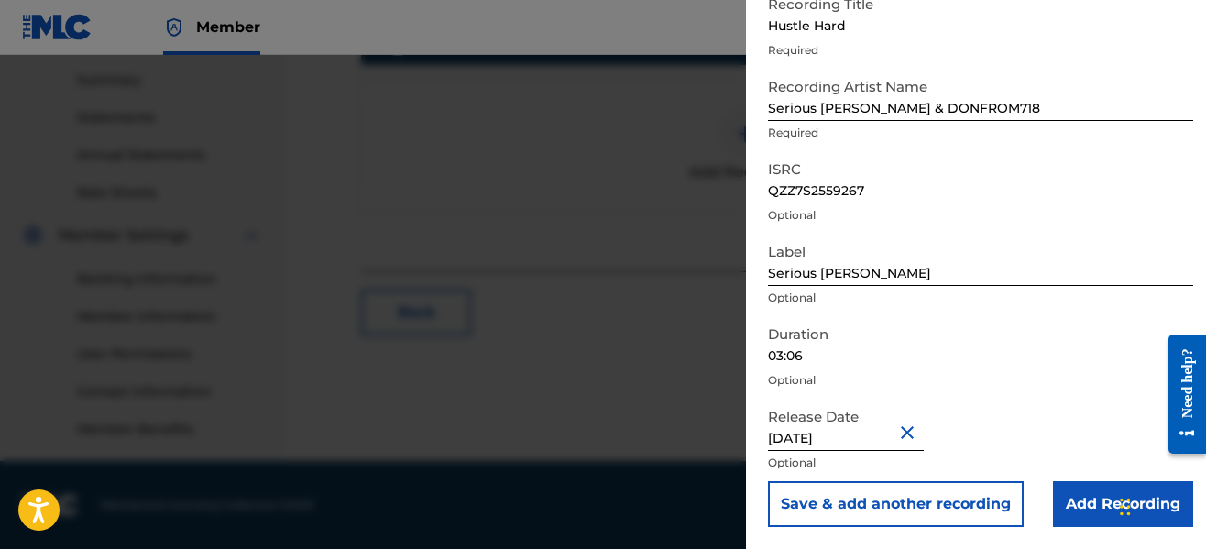
click at [1046, 437] on div "Release Date [DATE] Optional" at bounding box center [980, 440] width 425 height 82
click at [1072, 497] on input "Add Recording" at bounding box center [1123, 504] width 140 height 46
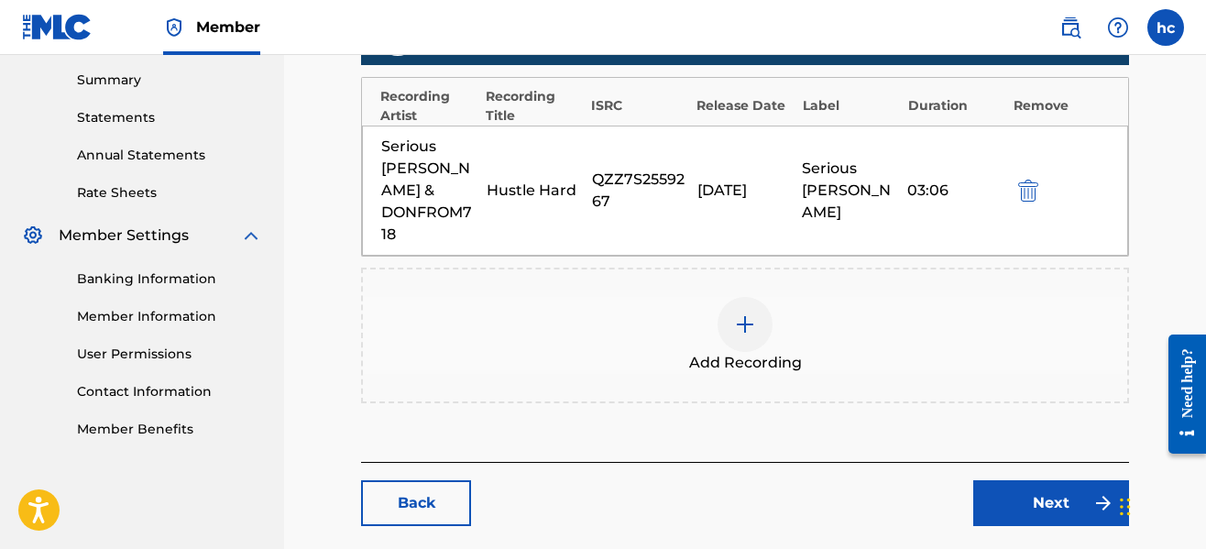
click at [1042, 480] on link "Next" at bounding box center [1051, 503] width 156 height 46
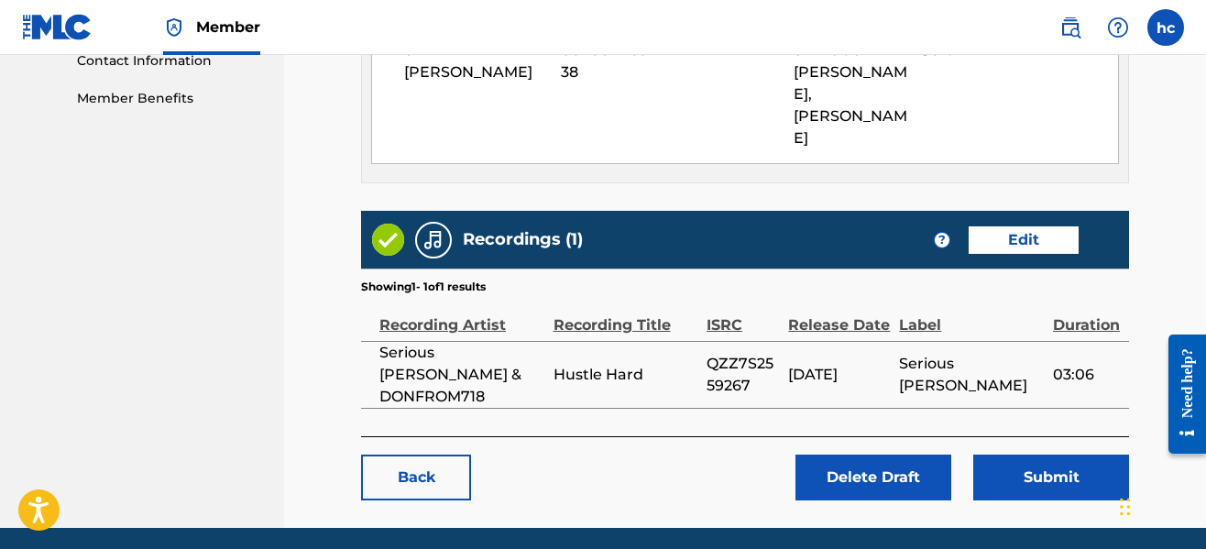
scroll to position [942, 0]
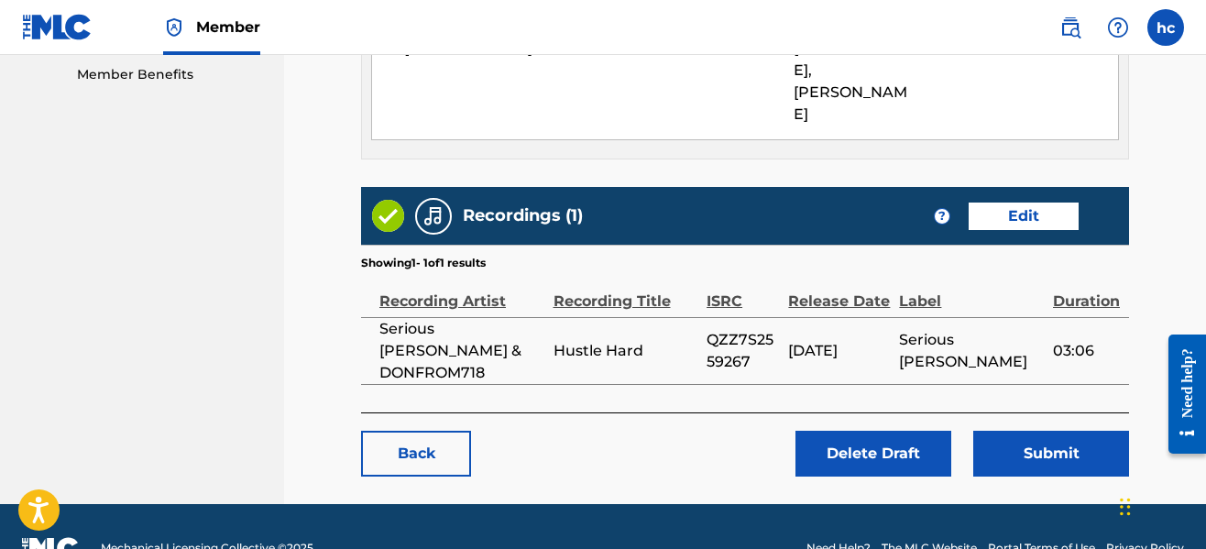
click at [1043, 431] on button "Submit" at bounding box center [1051, 454] width 156 height 46
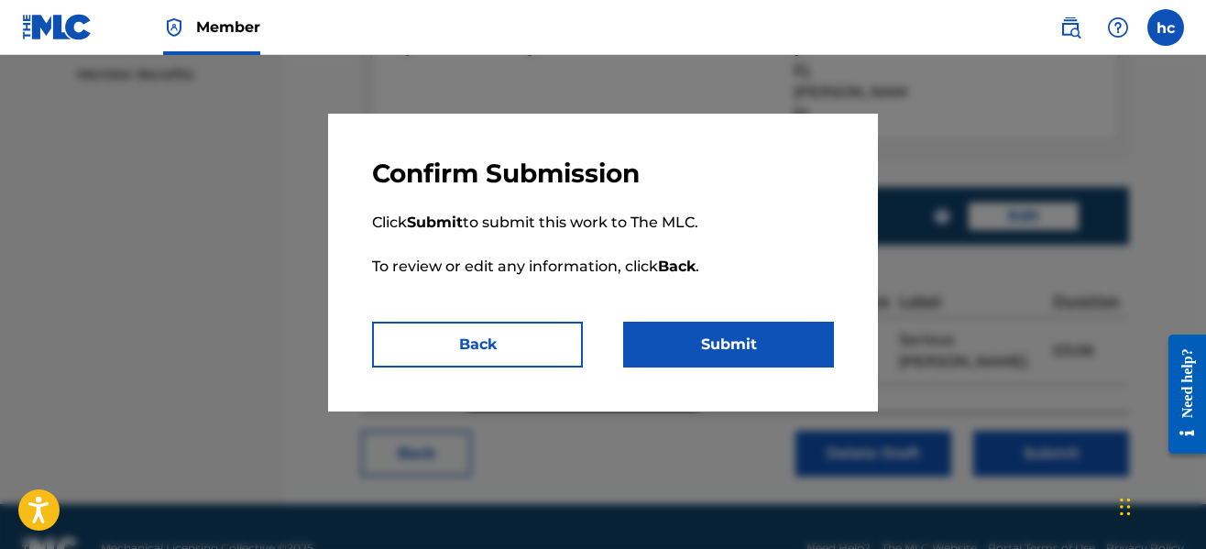
click at [775, 349] on button "Submit" at bounding box center [728, 345] width 211 height 46
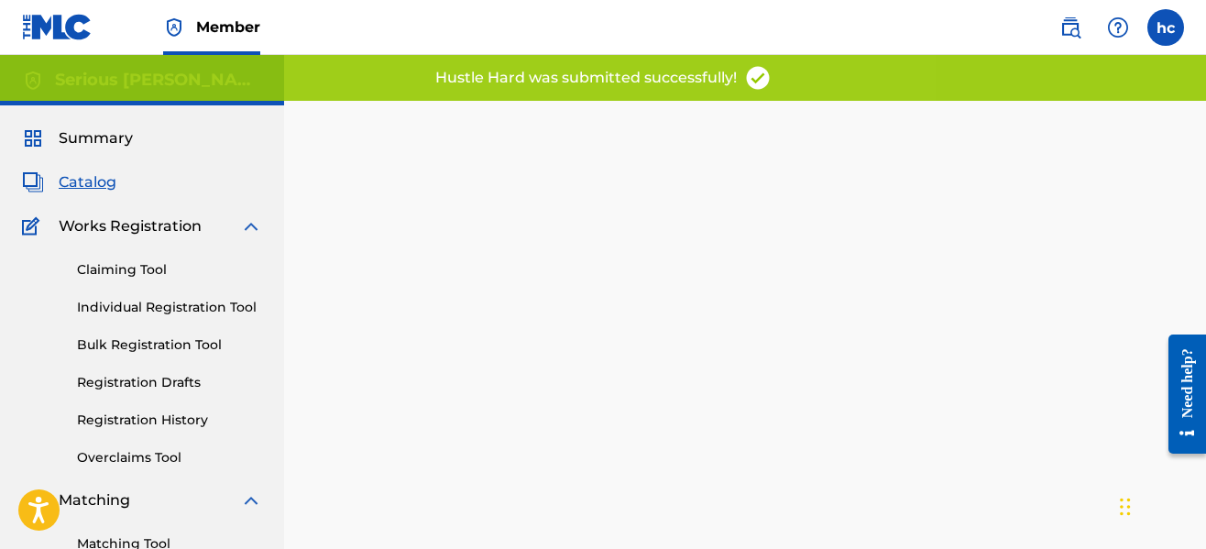
click at [569, 247] on div "Back Done" at bounding box center [745, 375] width 768 height 494
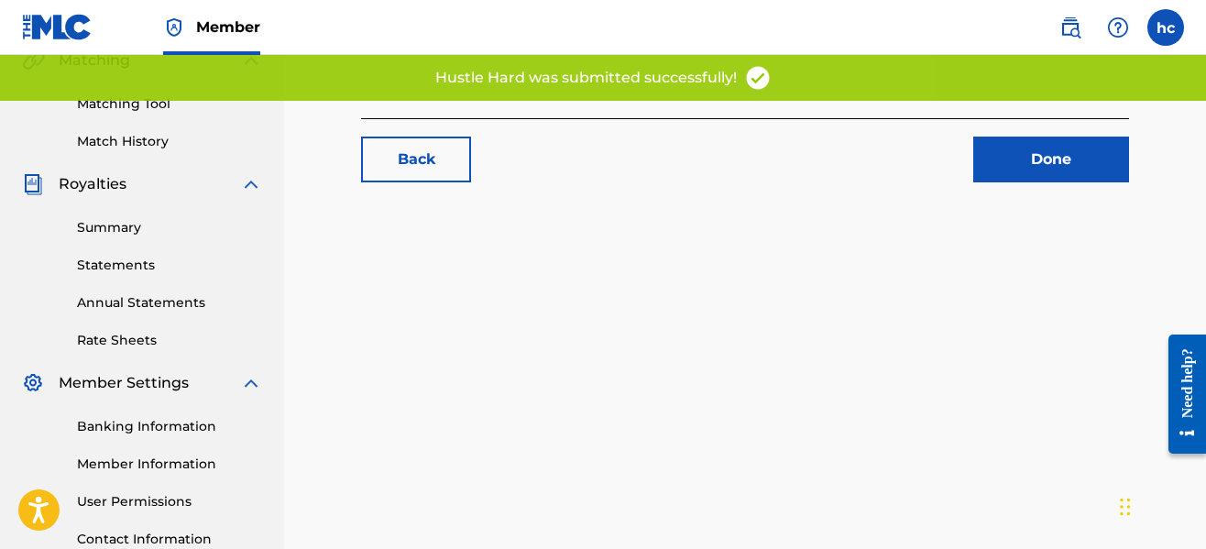
scroll to position [330, 0]
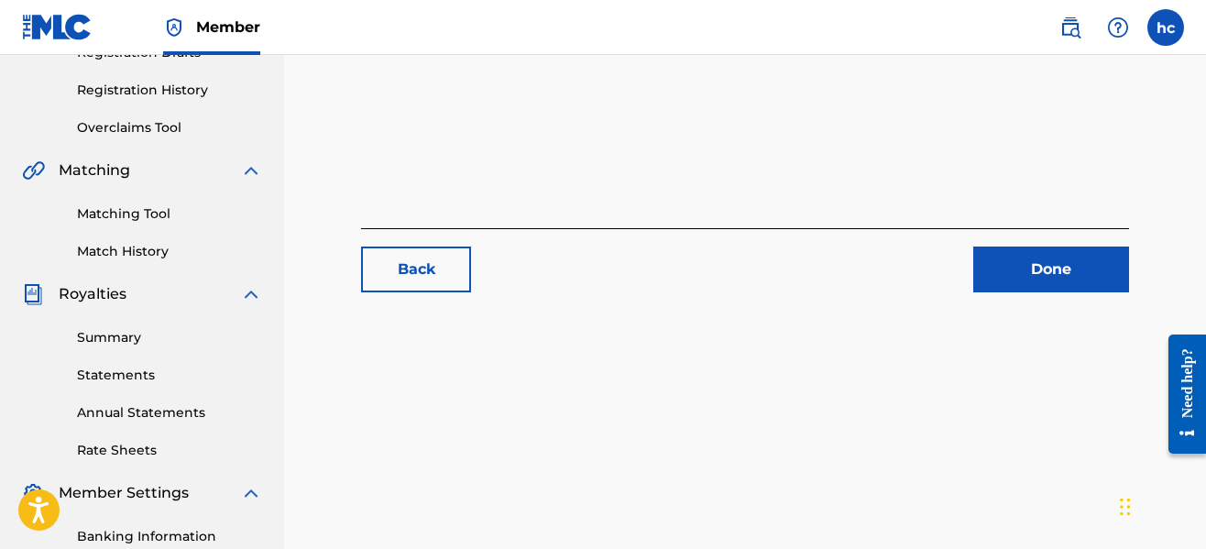
click at [993, 269] on link "Done" at bounding box center [1051, 270] width 156 height 46
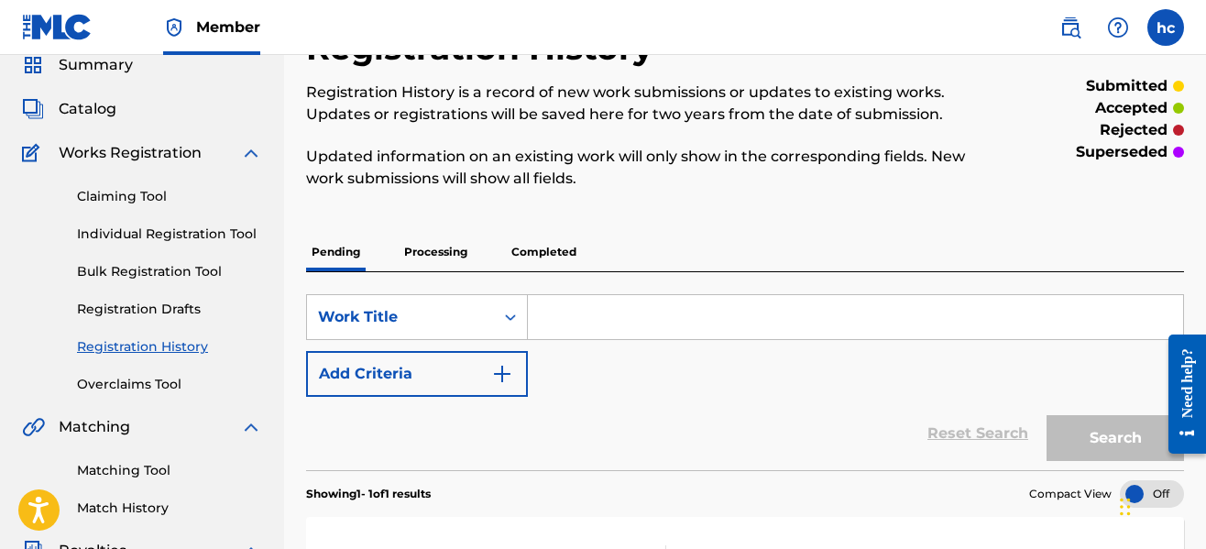
scroll to position [110, 0]
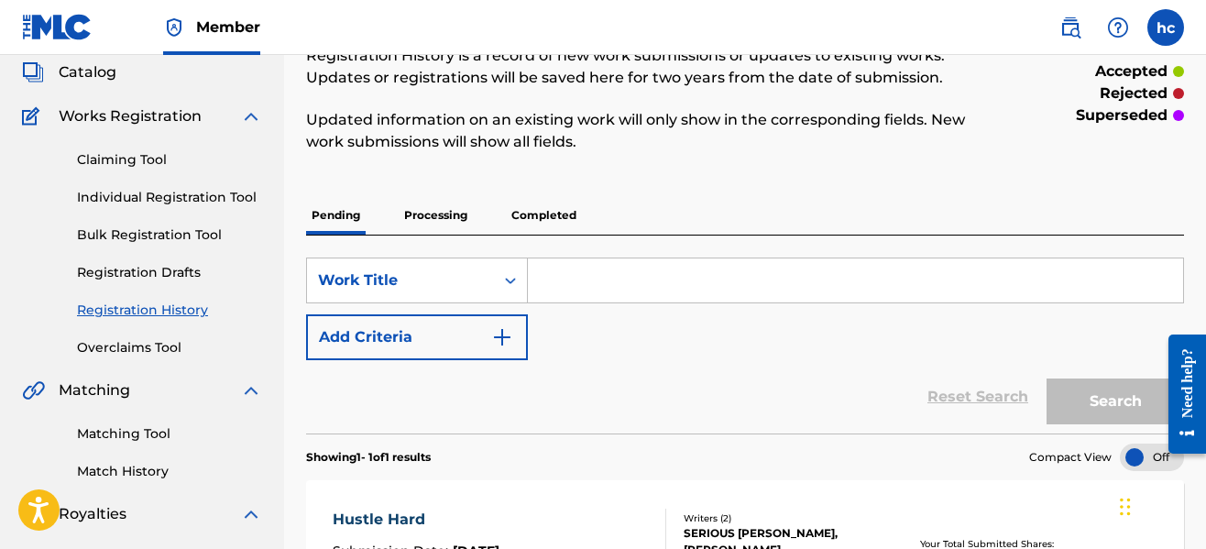
click at [193, 313] on link "Registration History" at bounding box center [169, 310] width 185 height 19
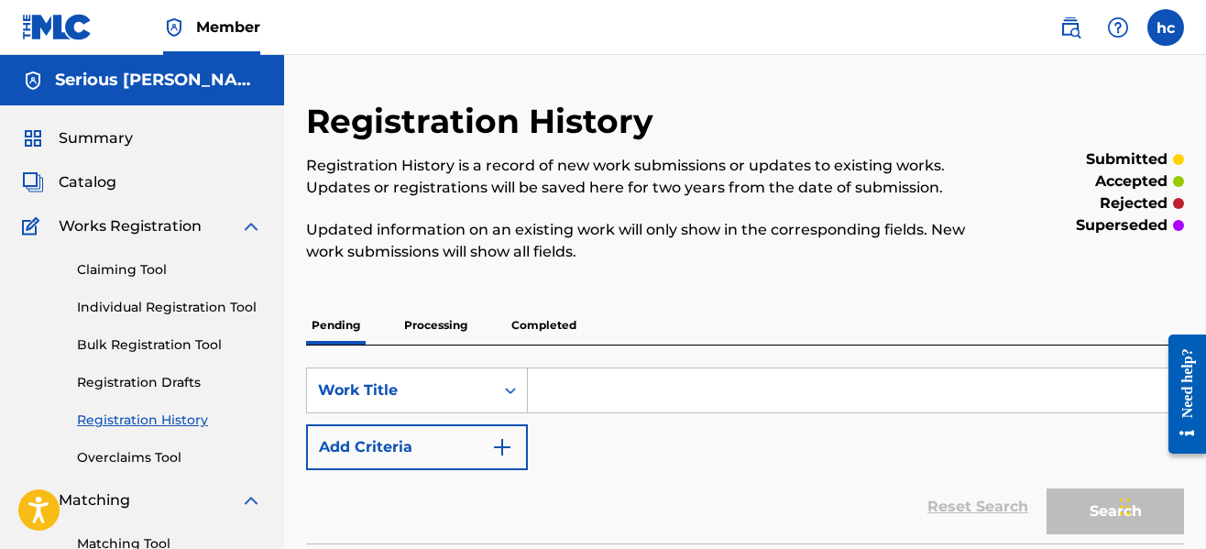
click at [738, 323] on div "Pending Processing Completed" at bounding box center [745, 325] width 878 height 38
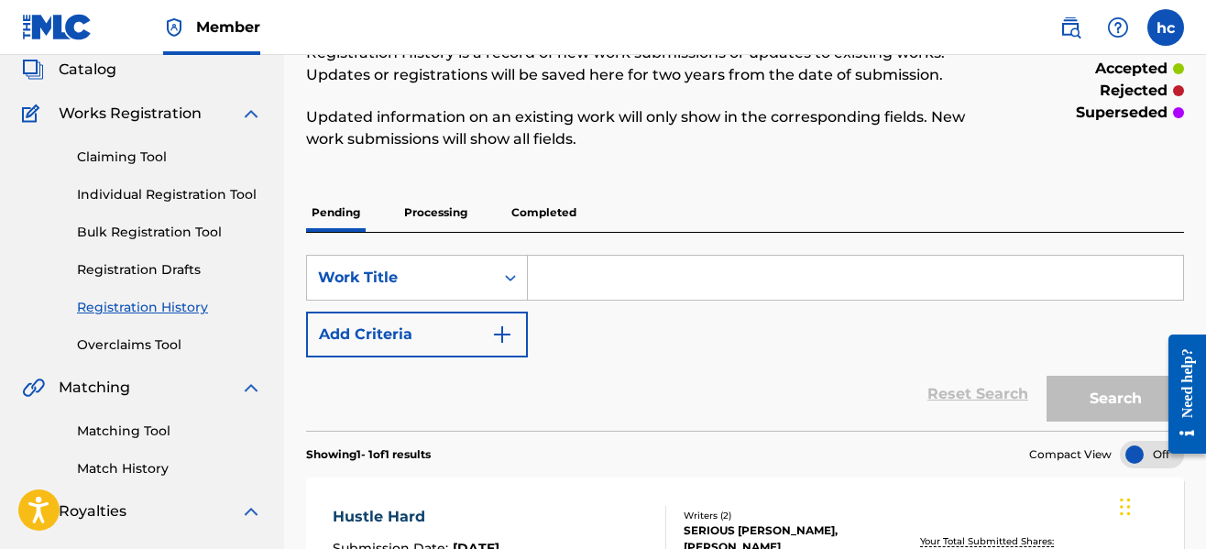
scroll to position [110, 0]
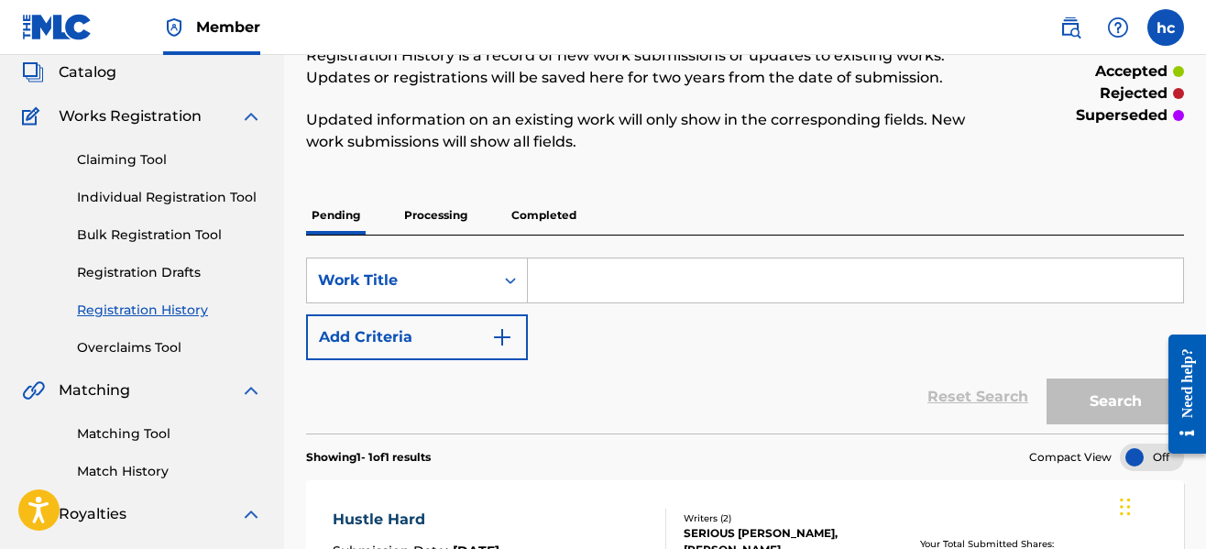
click at [408, 222] on p "Processing" at bounding box center [436, 215] width 74 height 38
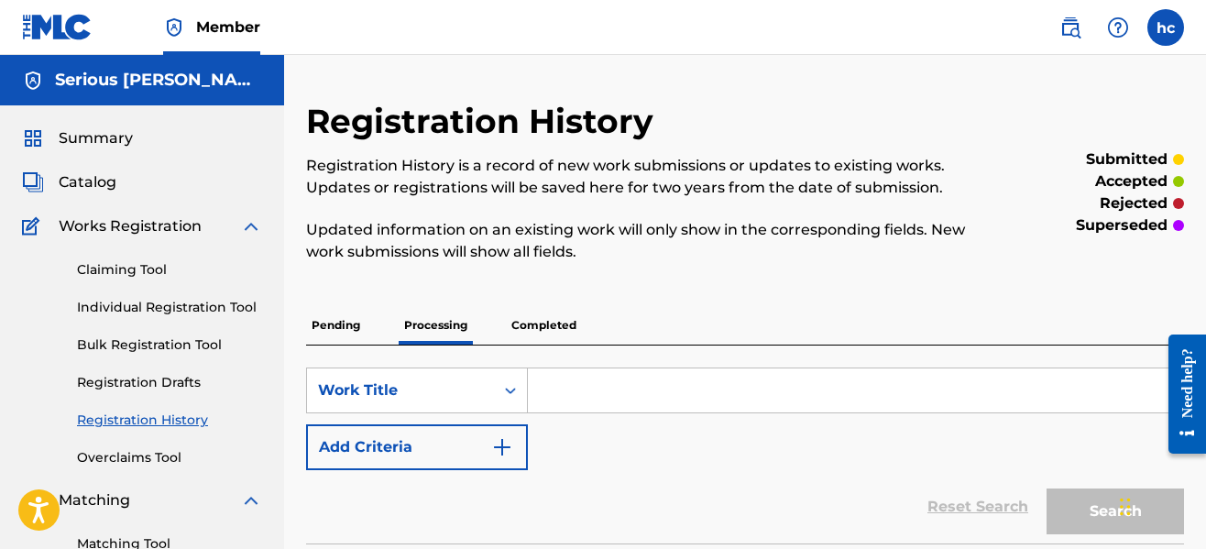
drag, startPoint x: 397, startPoint y: 279, endPoint x: 409, endPoint y: 255, distance: 26.6
click at [409, 255] on div "Registration History Registration History is a record of new work submissions o…" at bounding box center [644, 192] width 676 height 183
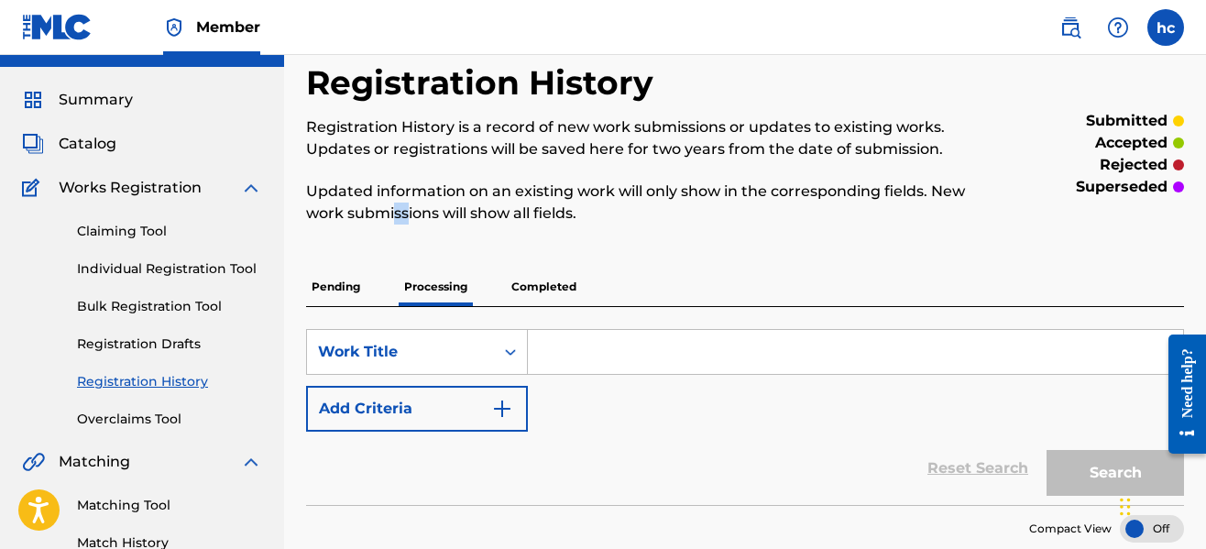
scroll to position [37, 0]
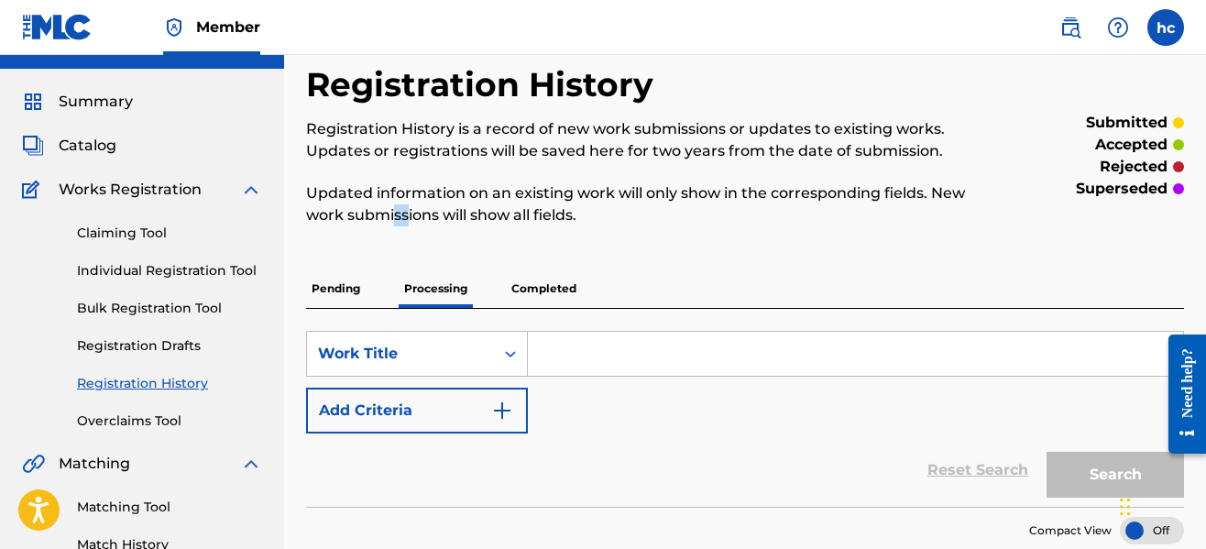
click at [104, 92] on span "Summary" at bounding box center [96, 102] width 74 height 22
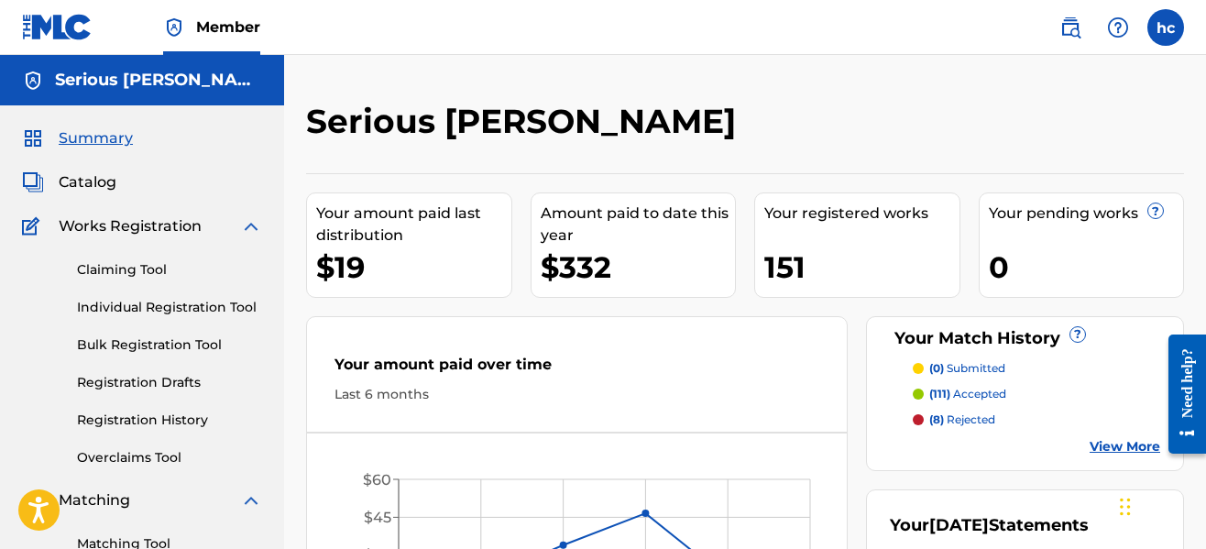
click at [165, 380] on link "Registration Drafts" at bounding box center [169, 382] width 185 height 19
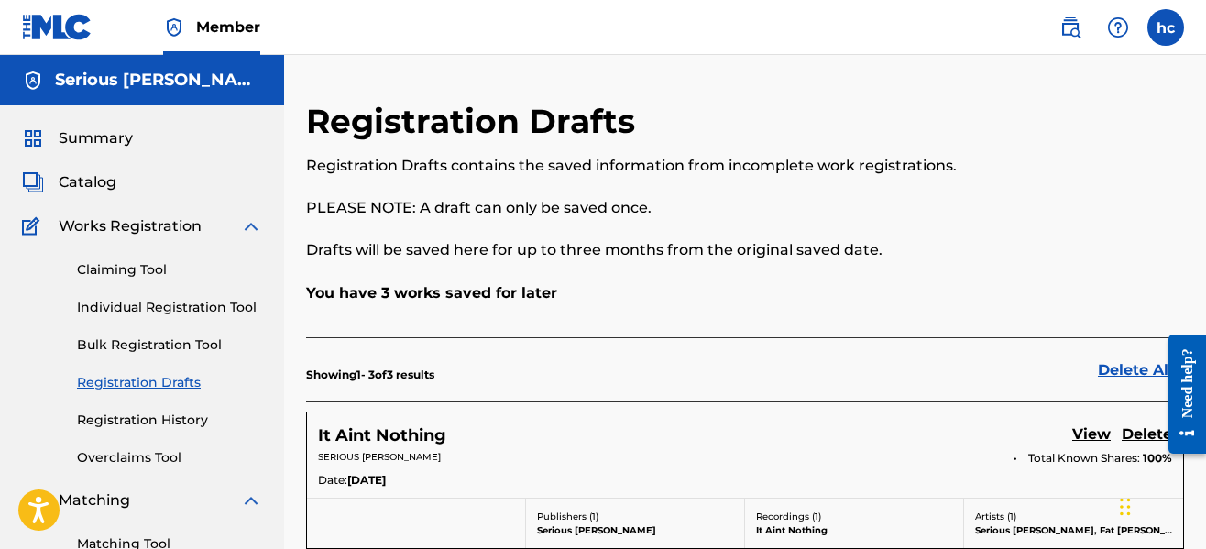
click at [634, 301] on p "You have 3 works saved for later" at bounding box center [745, 293] width 878 height 22
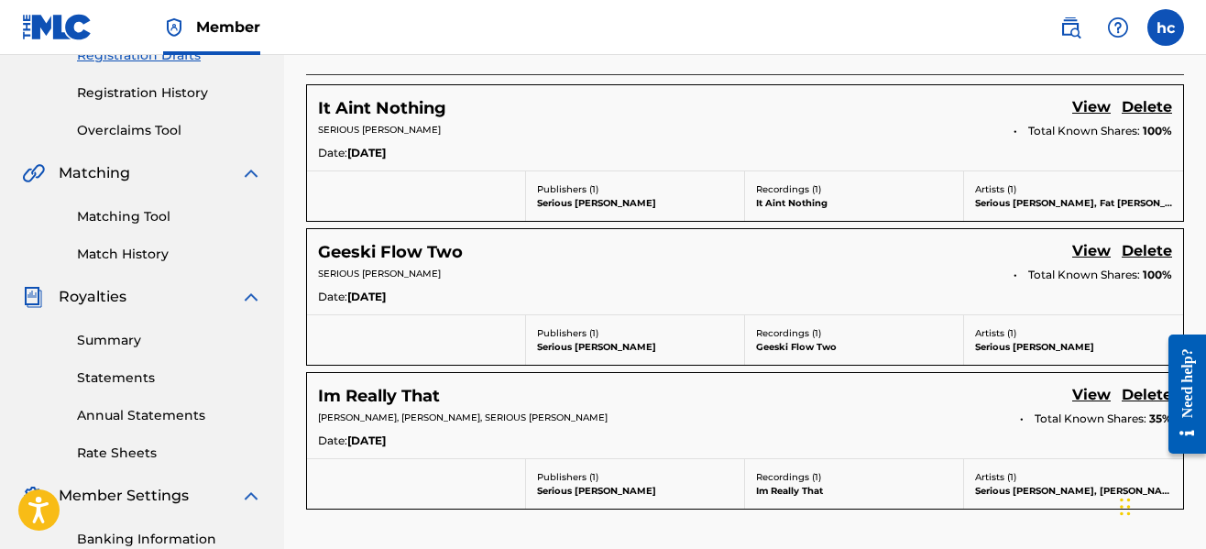
scroll to position [330, 0]
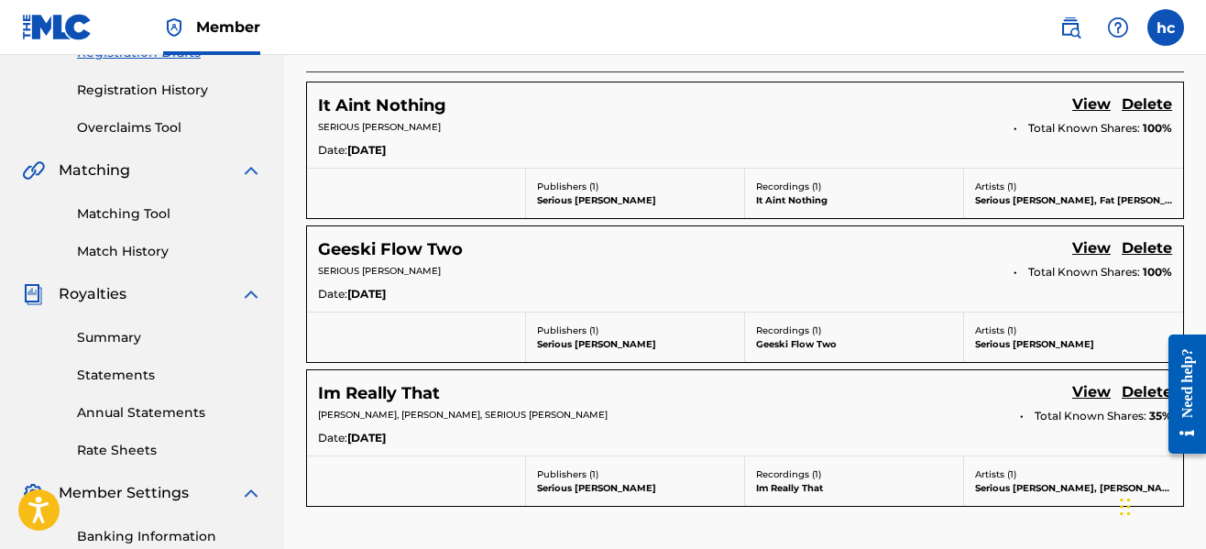
click at [1099, 102] on link "View" at bounding box center [1091, 105] width 38 height 25
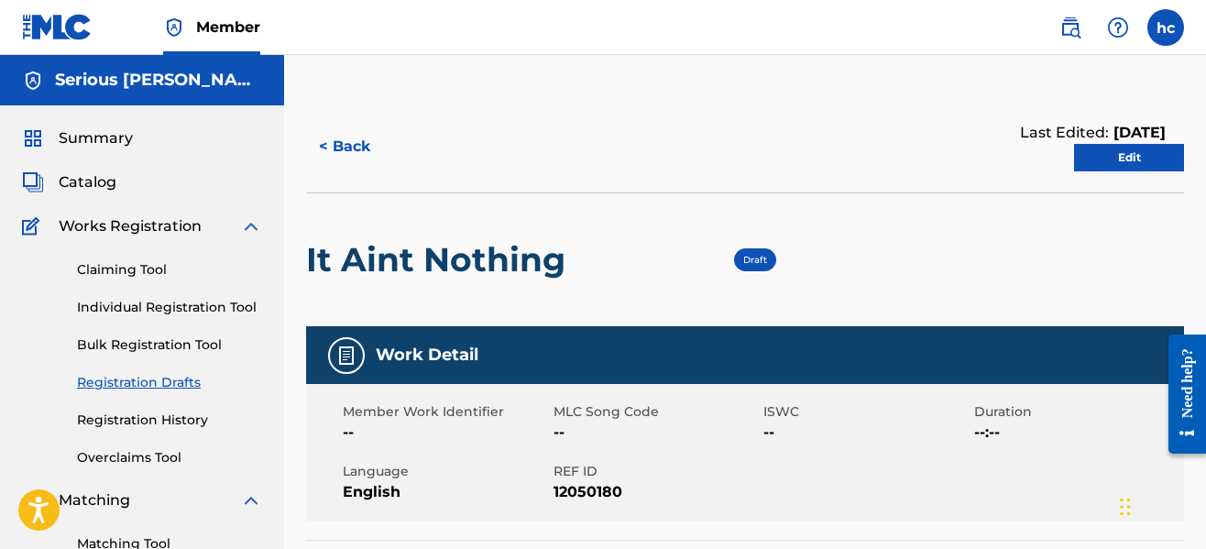
click at [1105, 166] on link "Edit" at bounding box center [1129, 157] width 110 height 27
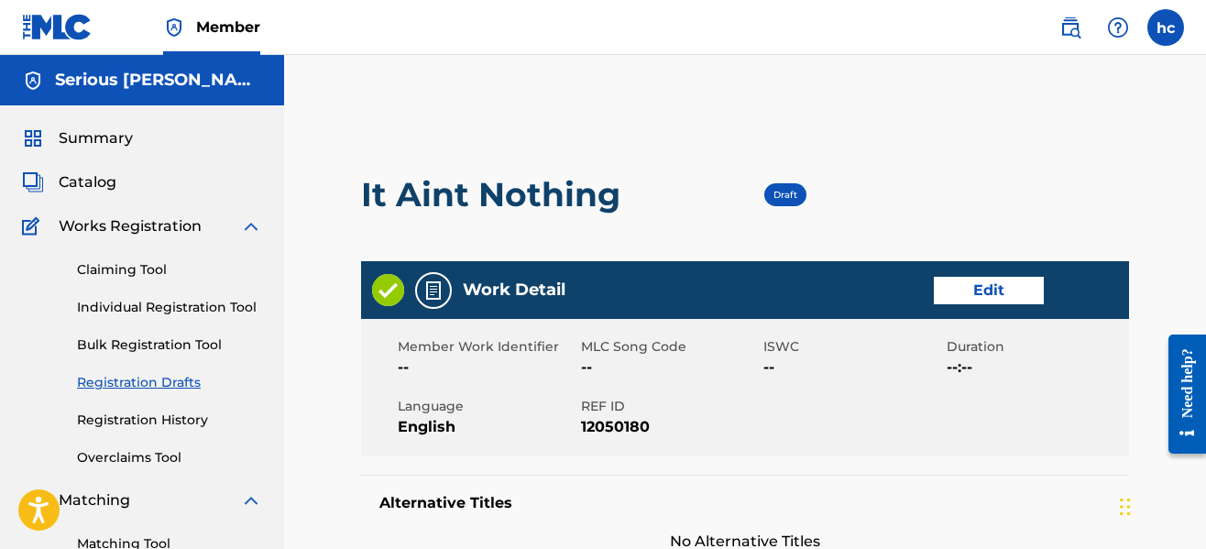
click at [972, 299] on link "Edit" at bounding box center [989, 290] width 110 height 27
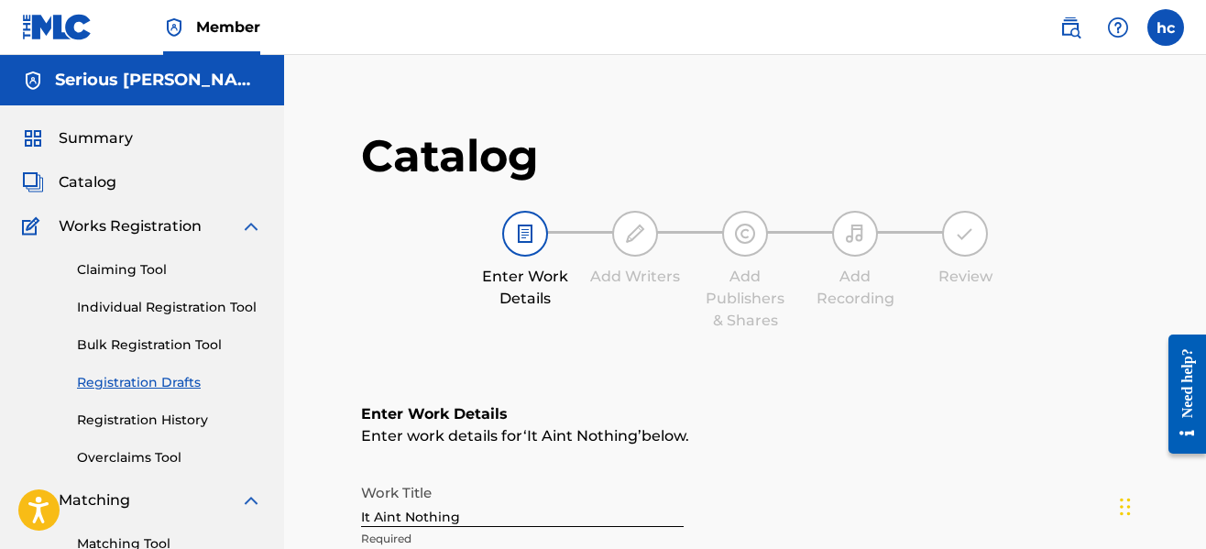
drag, startPoint x: 698, startPoint y: 184, endPoint x: 703, endPoint y: 166, distance: 18.9
click at [703, 166] on div "Catalog Enter Work Details Add Writers Add Publishers & Shares Add Recording Re…" at bounding box center [745, 243] width 768 height 231
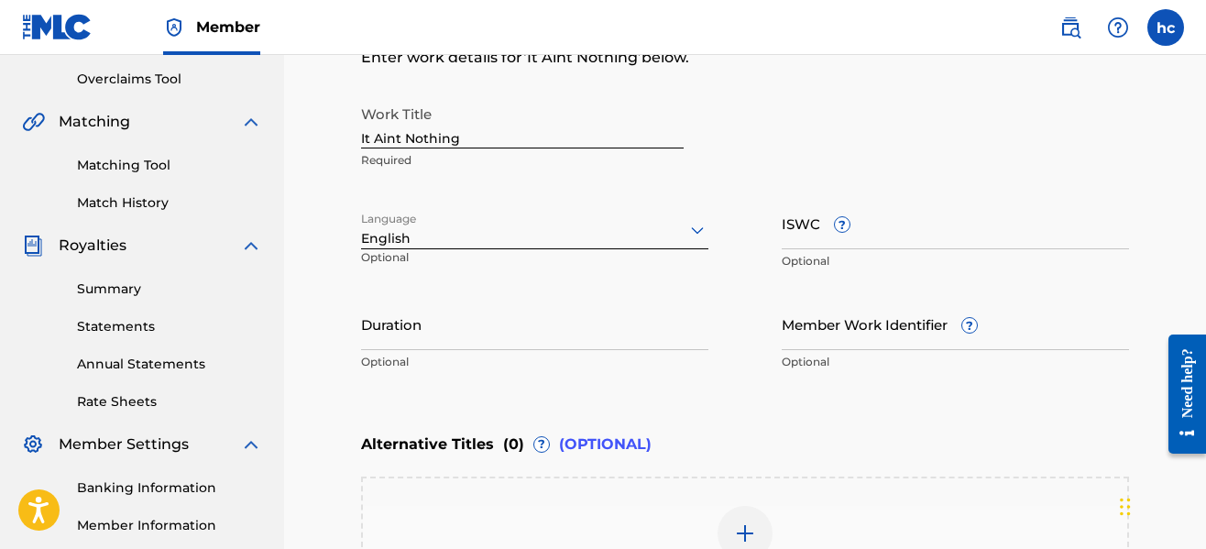
scroll to position [403, 0]
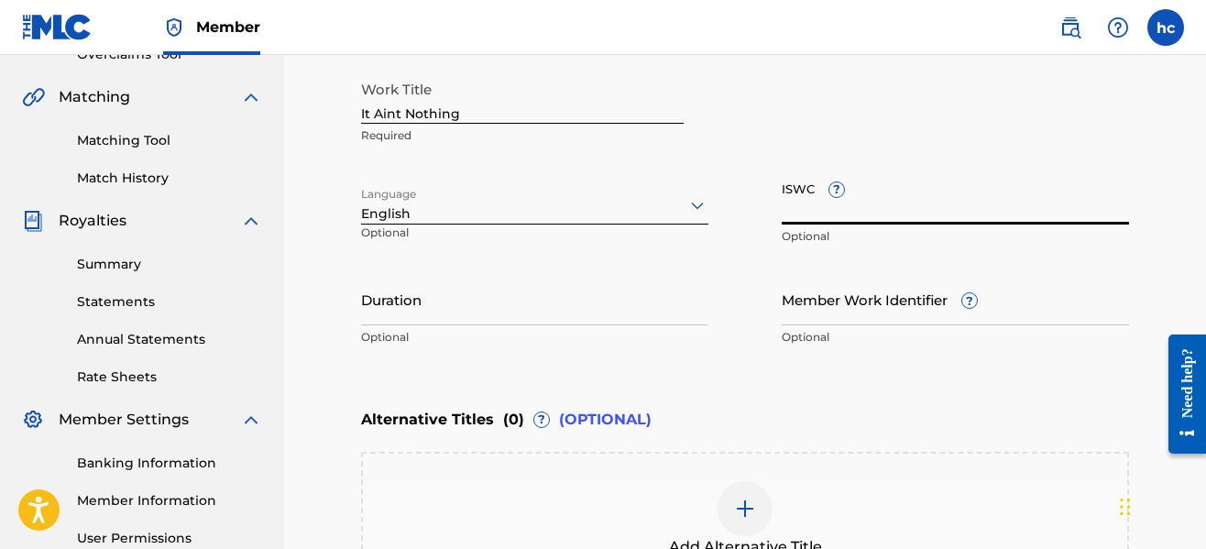
paste input "T-335.151.684-8"
type input "T-335.151.684-8"
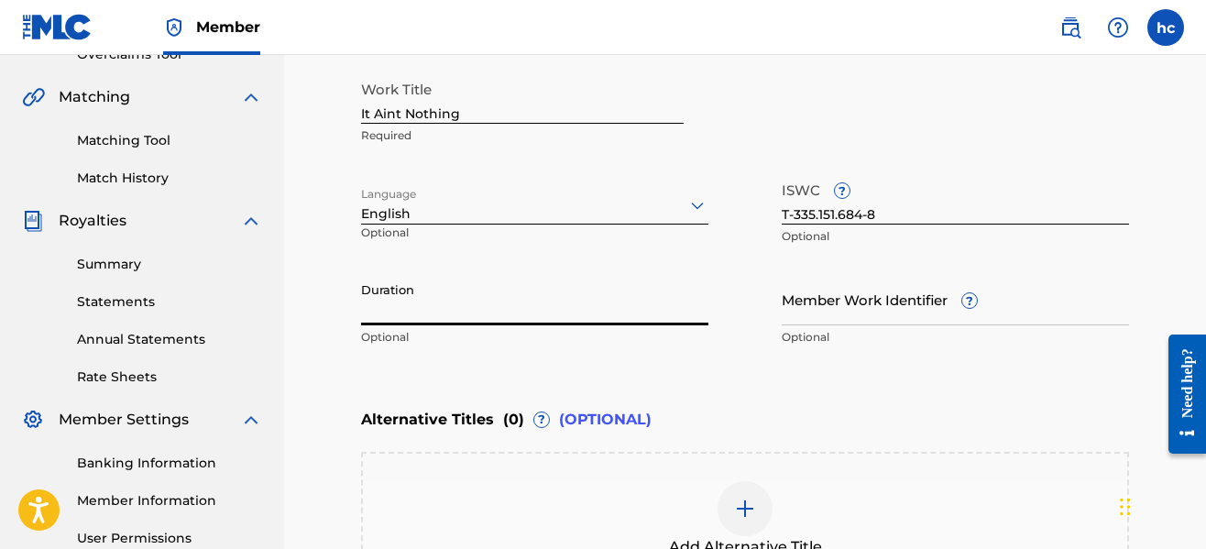
click at [664, 294] on input "Duration" at bounding box center [534, 299] width 347 height 52
type input "04:14"
drag, startPoint x: 750, startPoint y: 381, endPoint x: 768, endPoint y: 348, distance: 37.7
click at [768, 348] on div "Enter Work Details Enter work details for ‘ It Aint Nothing ’ below. Work Title…" at bounding box center [745, 178] width 768 height 444
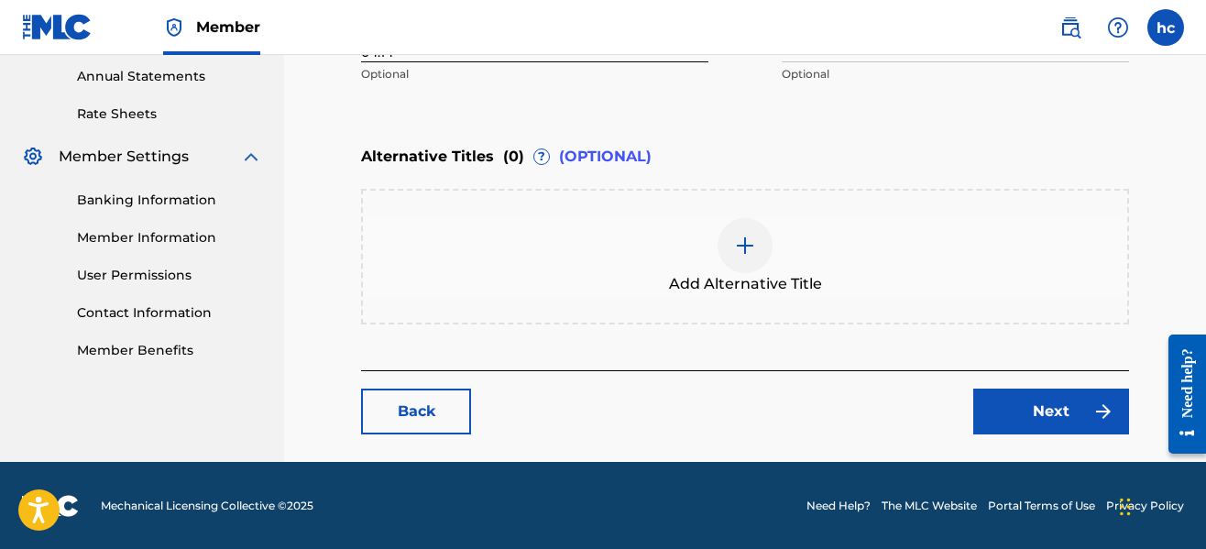
scroll to position [667, 0]
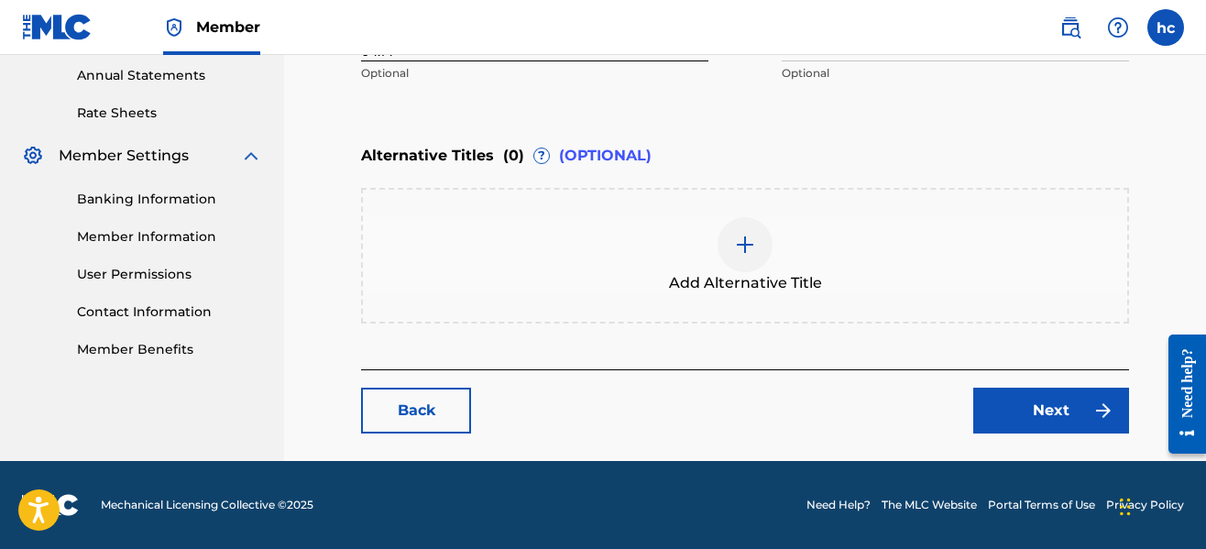
click at [1025, 423] on link "Next" at bounding box center [1051, 411] width 156 height 46
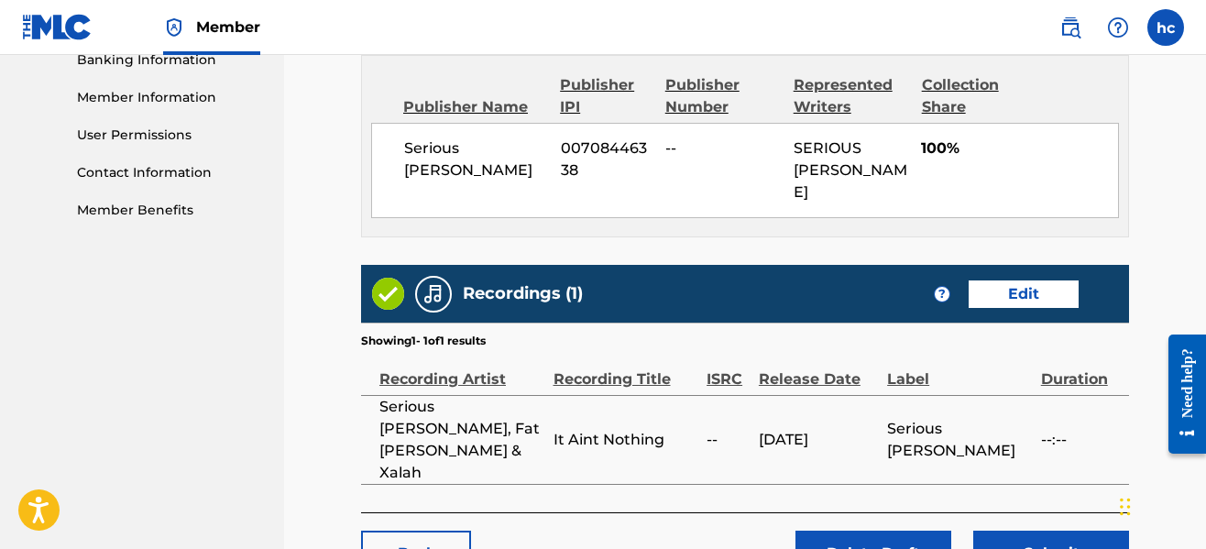
scroll to position [843, 0]
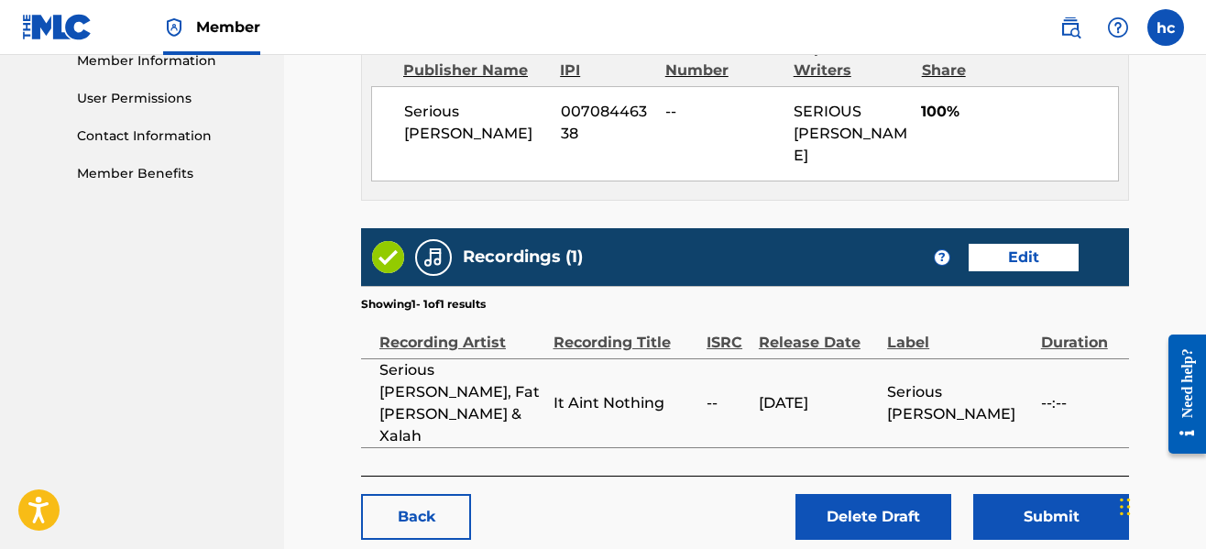
click at [1032, 244] on link "Edit" at bounding box center [1024, 257] width 110 height 27
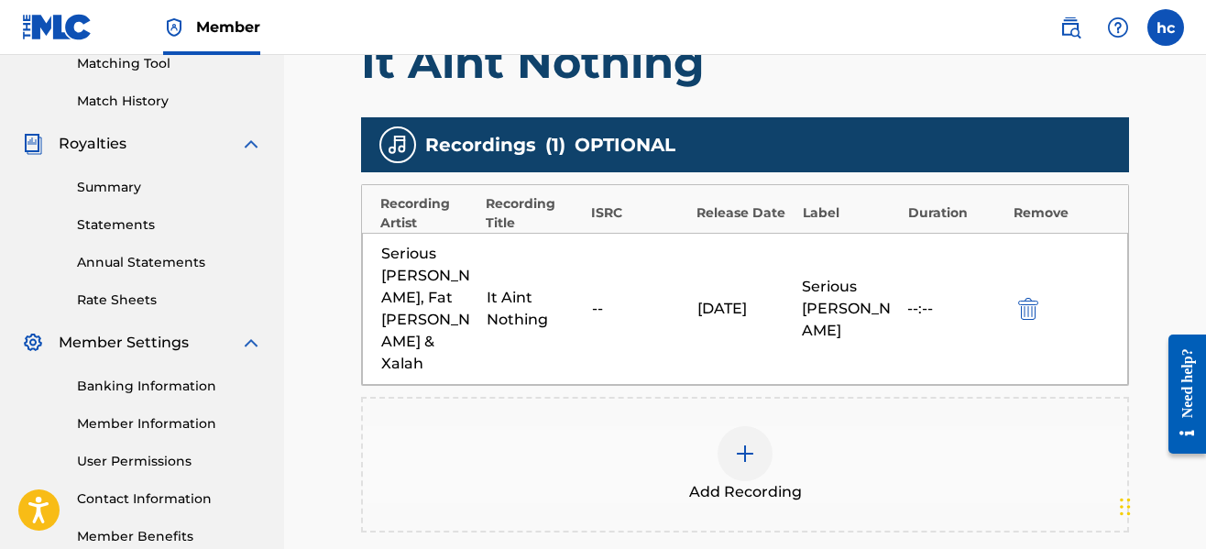
scroll to position [513, 0]
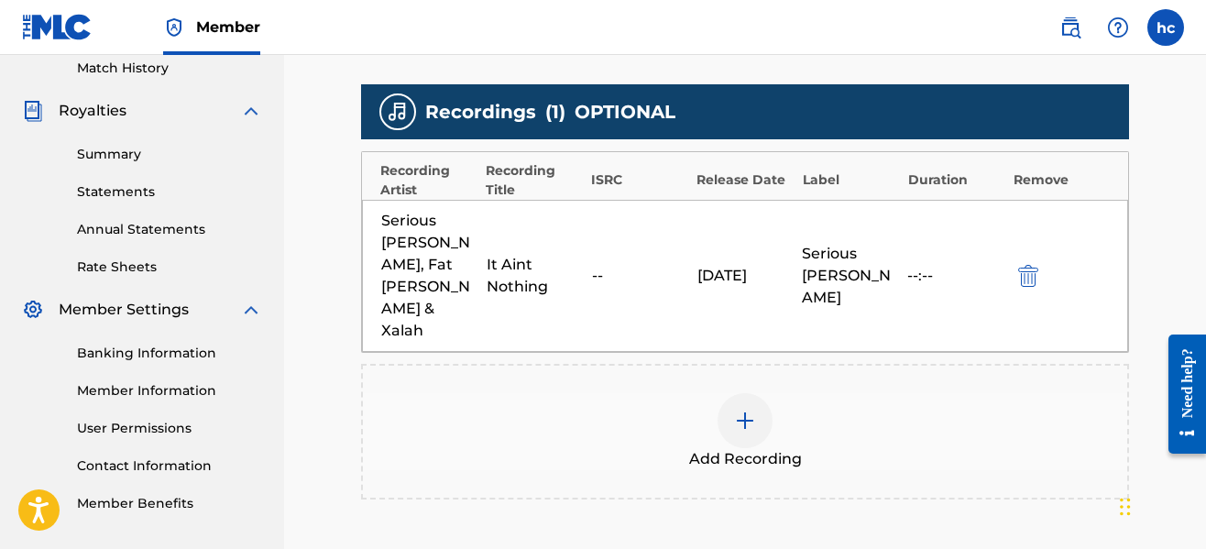
click at [1031, 265] on img "submit" at bounding box center [1028, 276] width 20 height 22
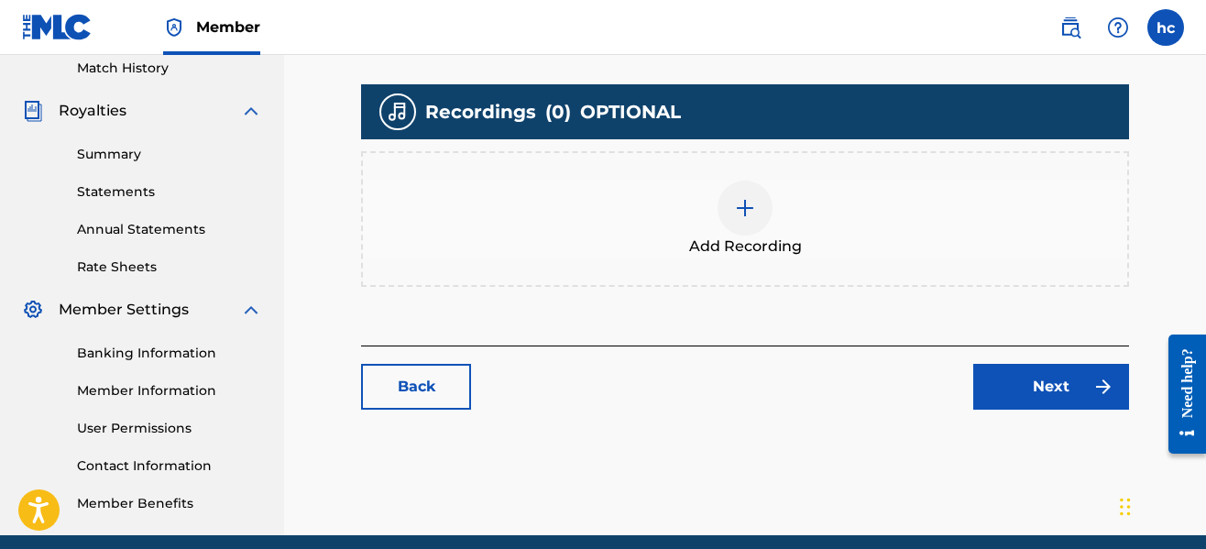
click at [743, 211] on img at bounding box center [745, 208] width 22 height 22
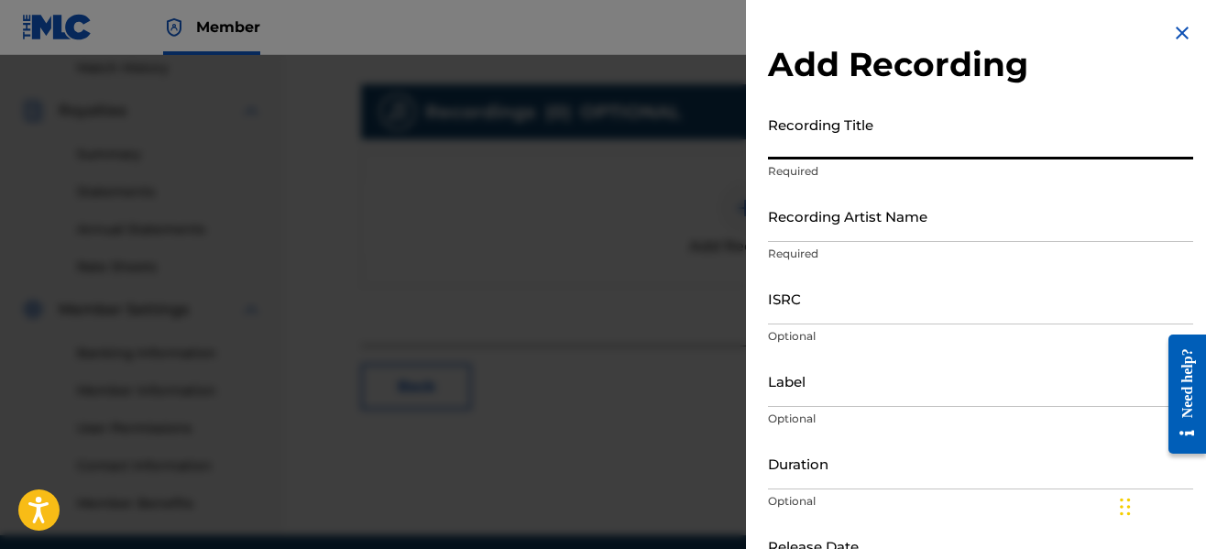
click at [819, 147] on input "Recording Title" at bounding box center [980, 133] width 425 height 52
type input "It A int Nothing"
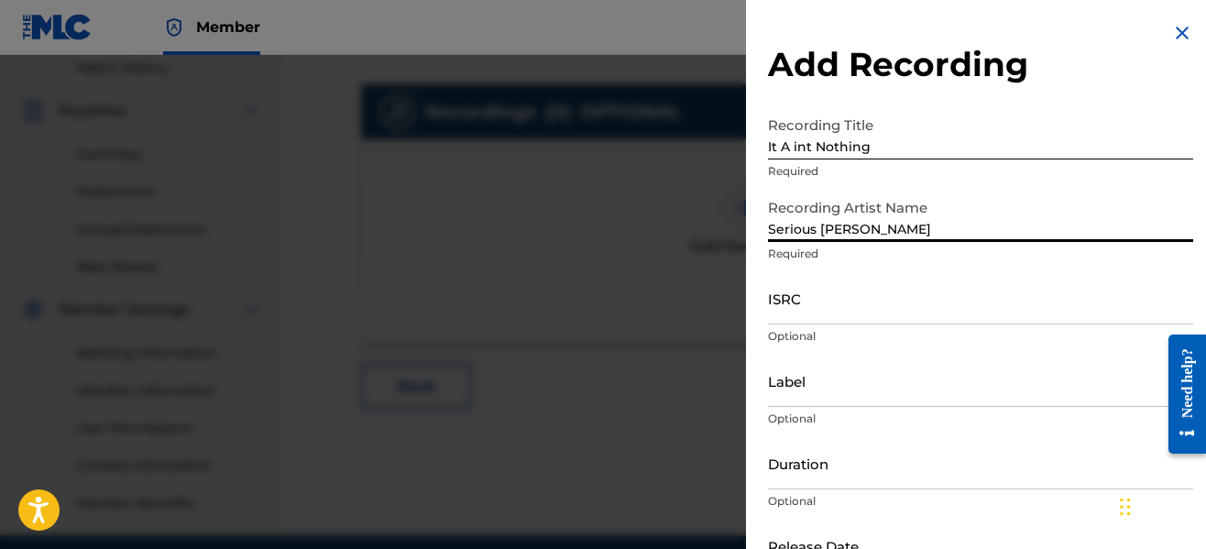
type input "Serious [PERSON_NAME], Fat [PERSON_NAME] & Xalah"
click at [874, 317] on input "ISRC" at bounding box center [980, 298] width 425 height 52
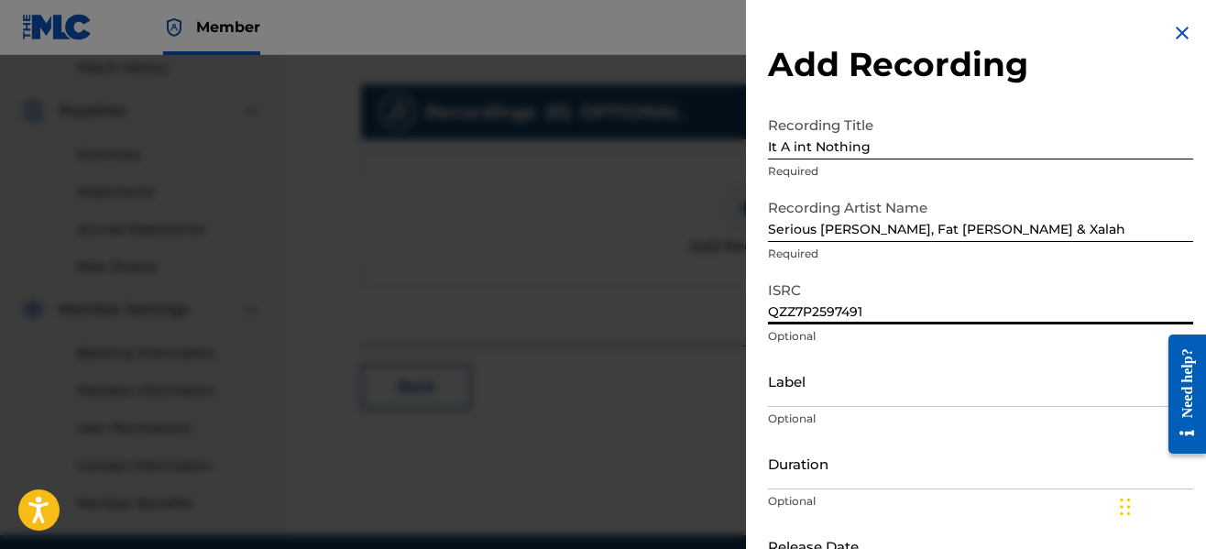
type input "QZZ7P2597491"
click at [870, 398] on input "Label" at bounding box center [980, 381] width 425 height 52
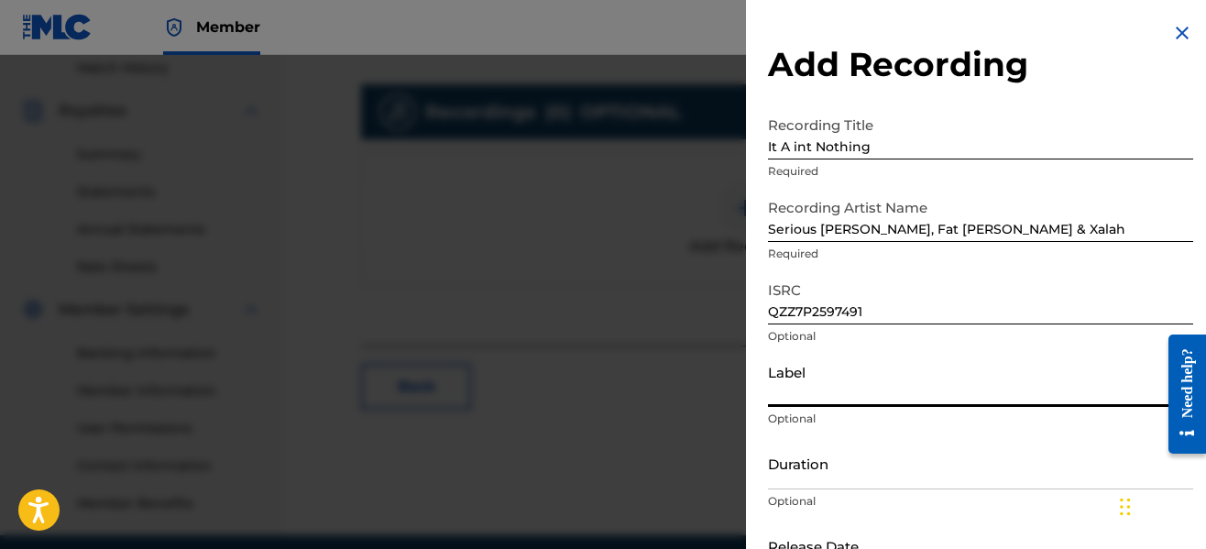
type input "Serious [PERSON_NAME]"
click at [861, 480] on input "Duration" at bounding box center [980, 463] width 425 height 52
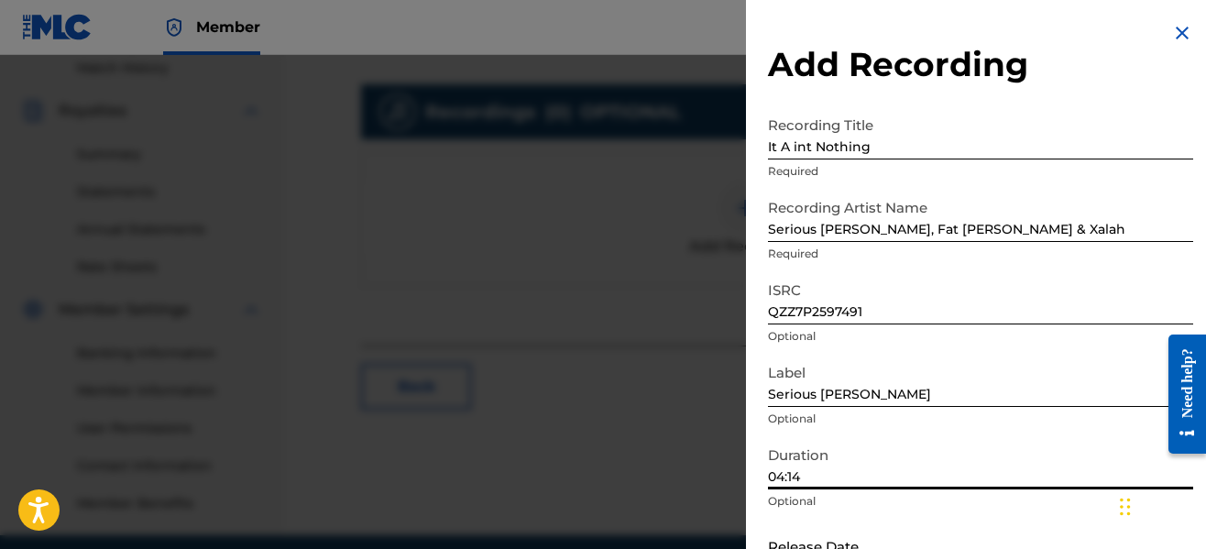
type input "04:14"
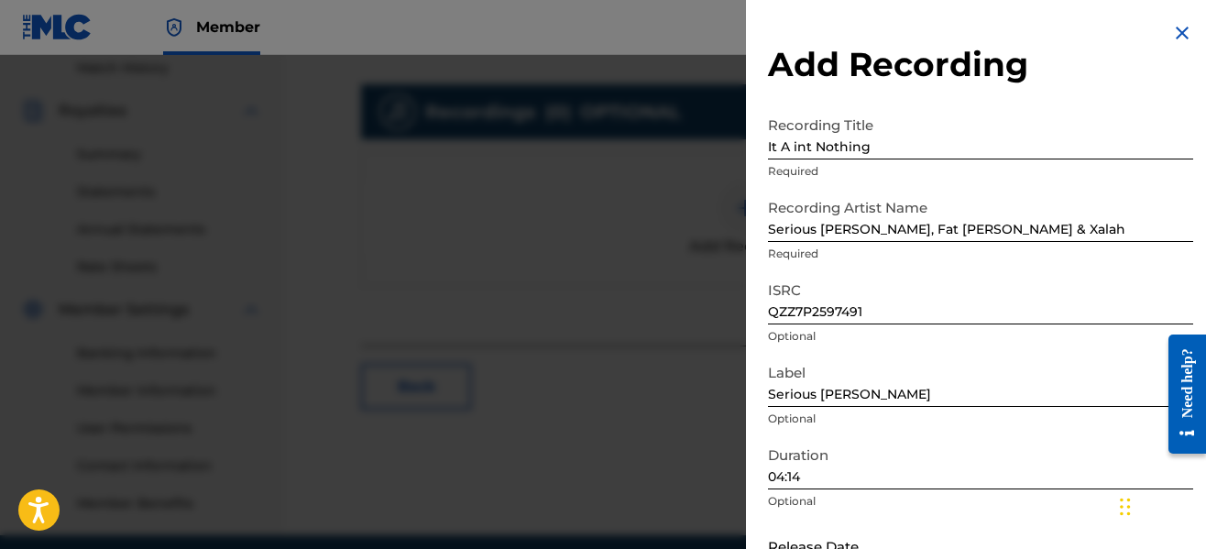
click at [1023, 491] on div "Duration 04:14 Optional" at bounding box center [980, 478] width 425 height 82
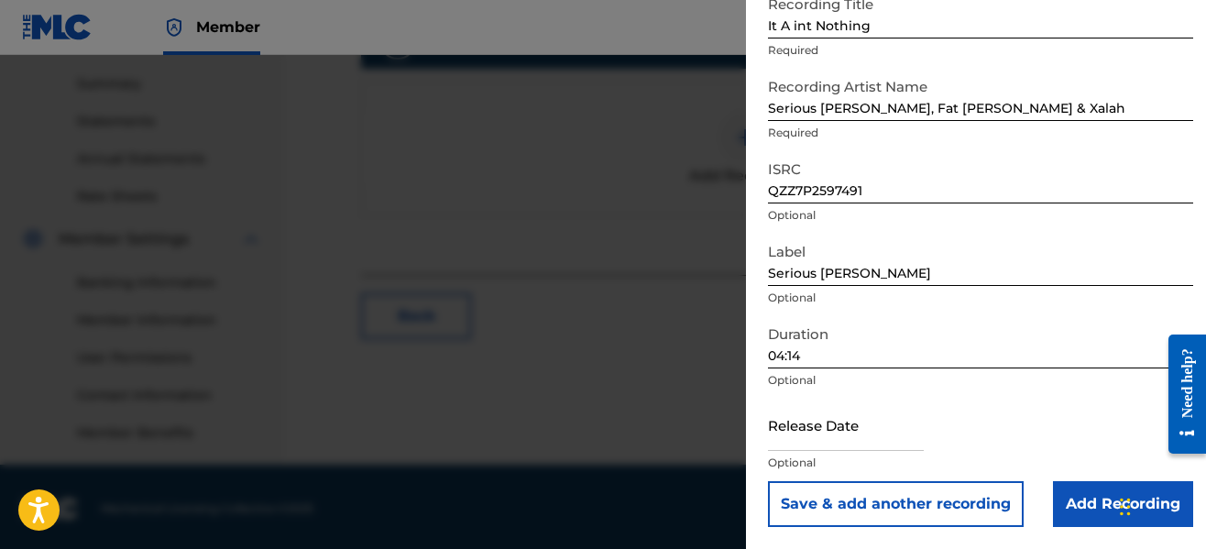
scroll to position [588, 0]
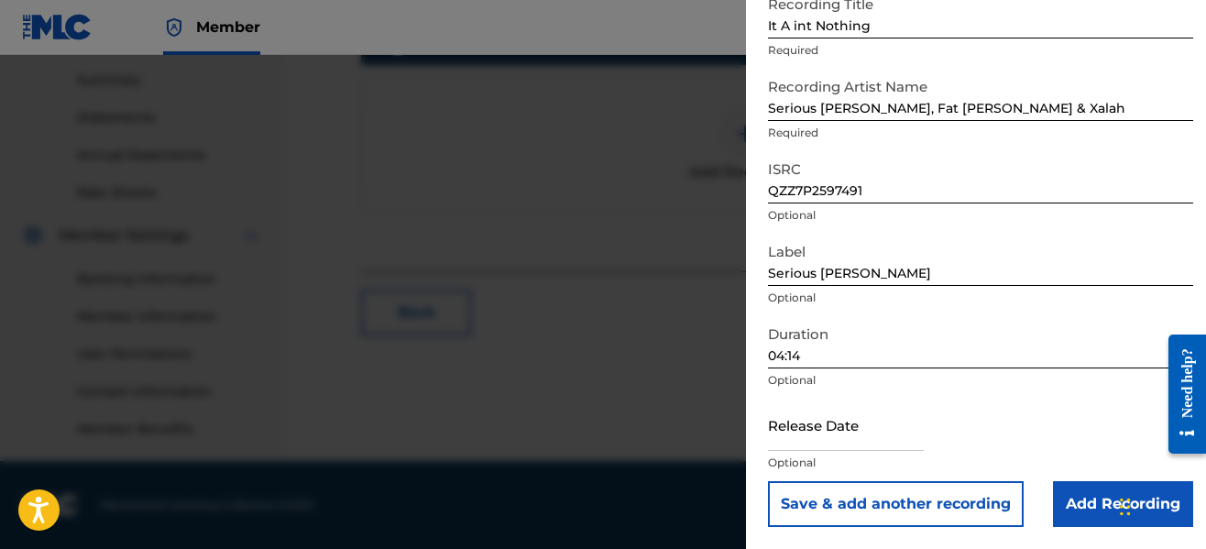
click at [872, 439] on input "text" at bounding box center [846, 425] width 156 height 52
select select "8"
select select "2025"
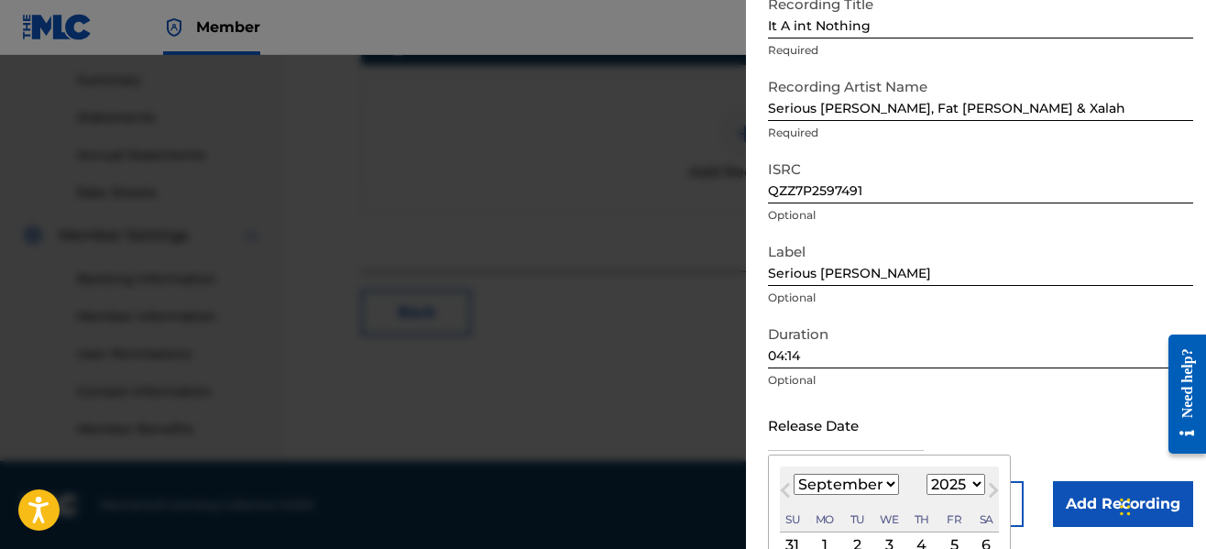
click at [861, 539] on div "2" at bounding box center [857, 545] width 22 height 22
type input "[DATE]"
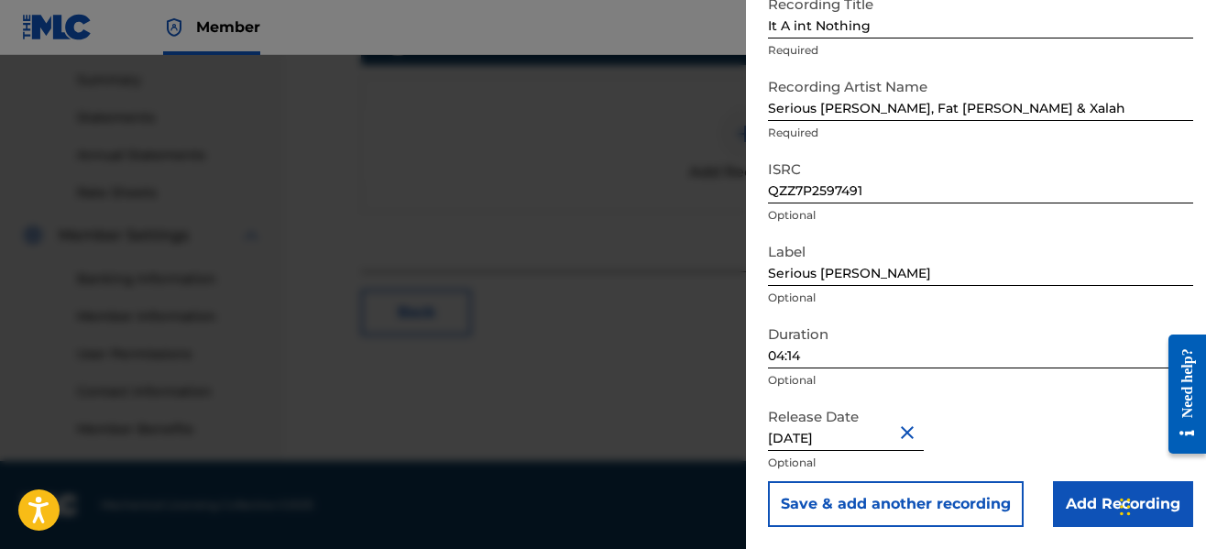
click at [841, 439] on input "[DATE]" at bounding box center [846, 425] width 156 height 52
select select "8"
select select "2025"
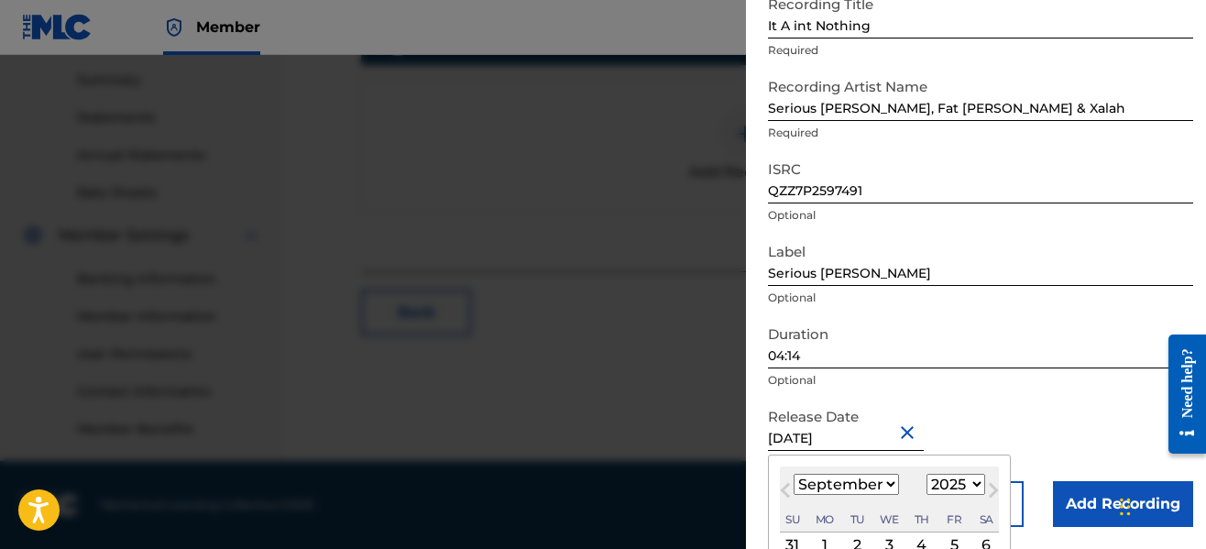
type input "[DATE]"
click at [1082, 434] on div "Release Date [DATE] Previous Month Next Month [DATE] January February March Apr…" at bounding box center [980, 440] width 425 height 82
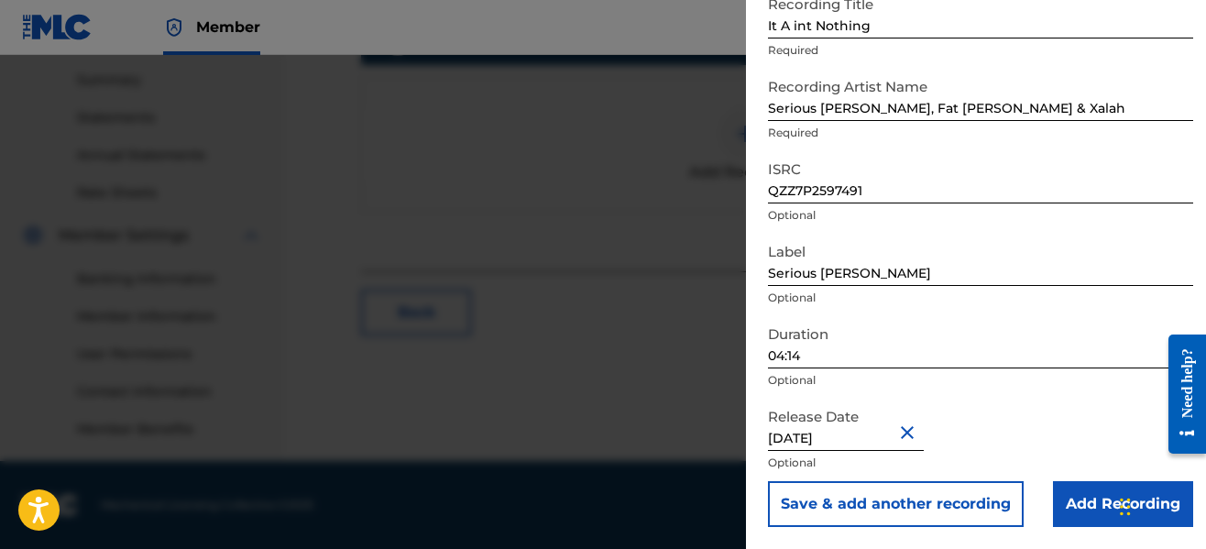
click at [1082, 496] on input "Add Recording" at bounding box center [1123, 504] width 140 height 46
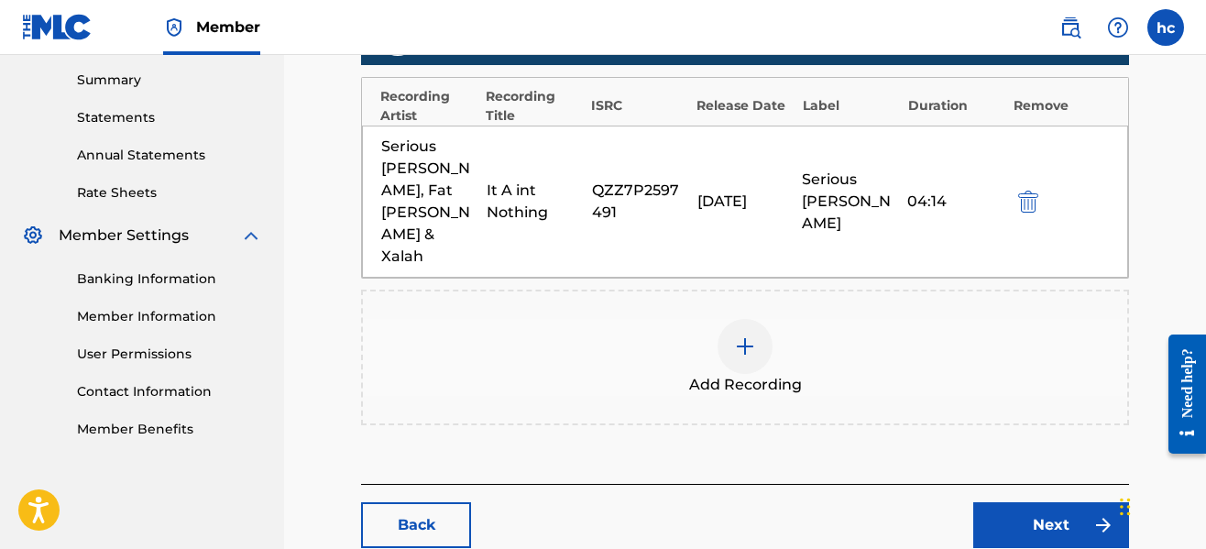
click at [1039, 502] on link "Next" at bounding box center [1051, 525] width 156 height 46
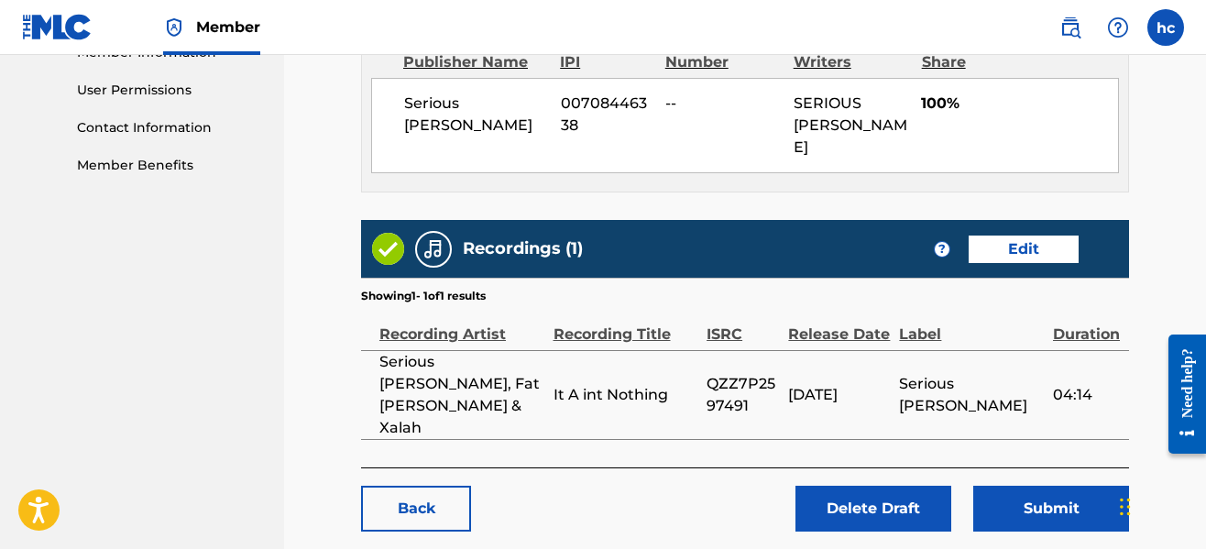
scroll to position [885, 0]
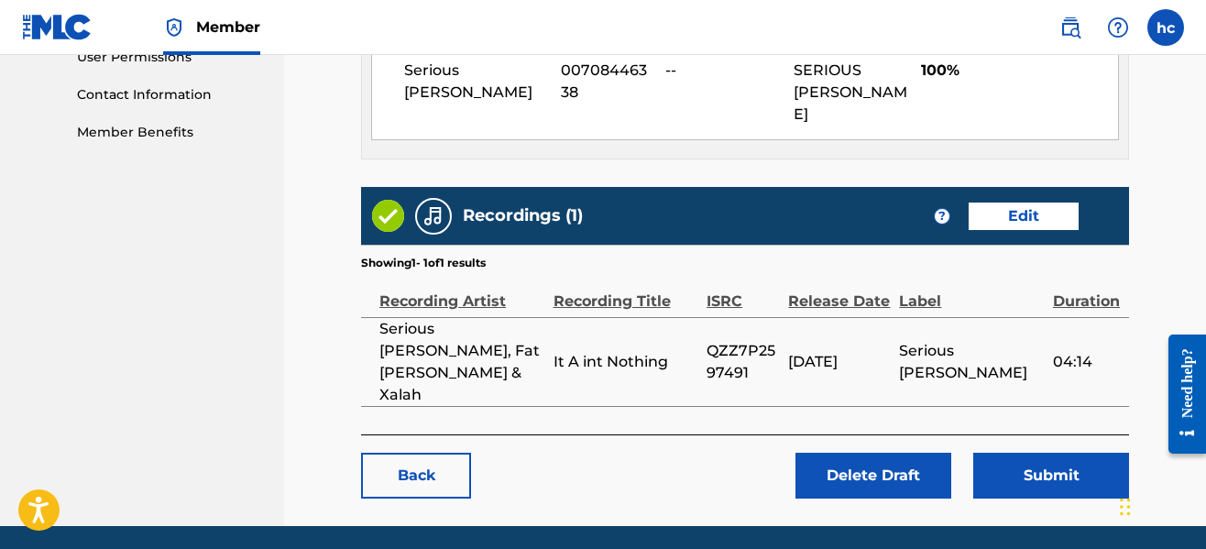
click at [999, 453] on button "Submit" at bounding box center [1051, 476] width 156 height 46
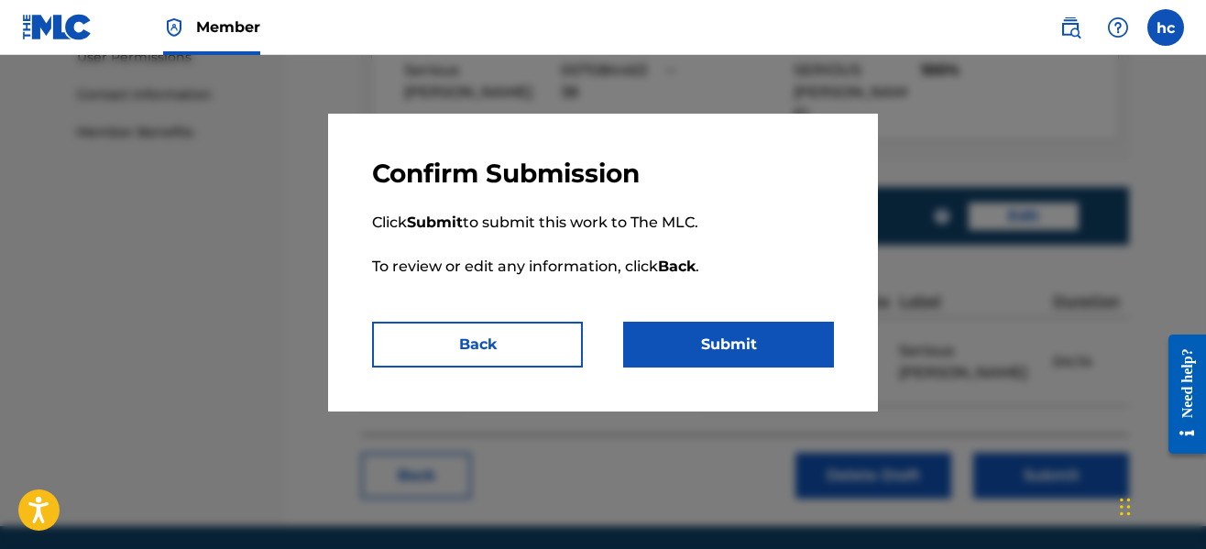
click at [764, 329] on button "Submit" at bounding box center [728, 345] width 211 height 46
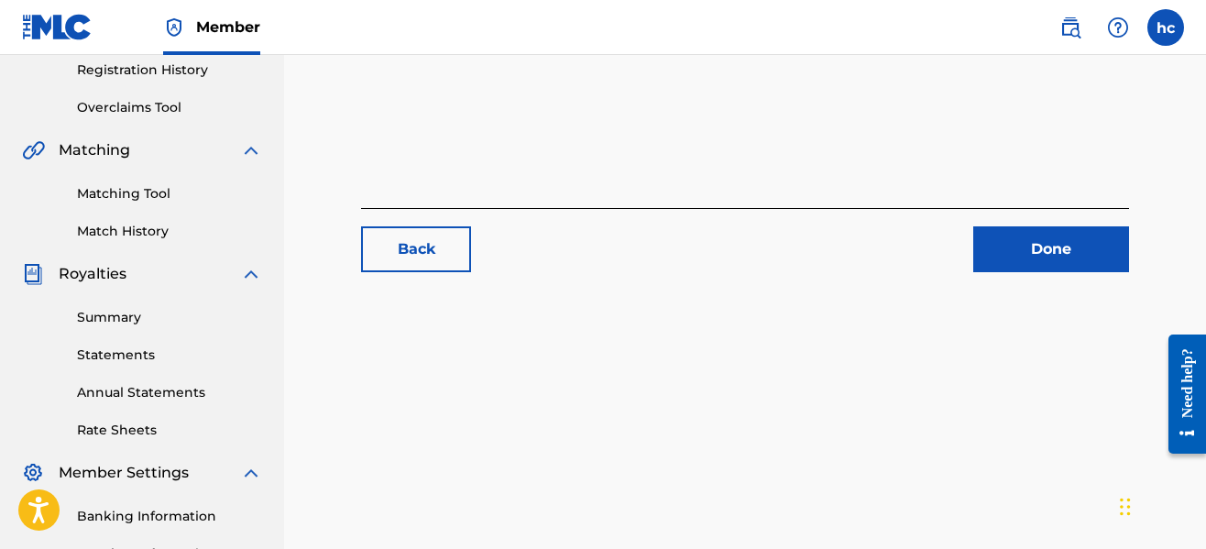
scroll to position [403, 0]
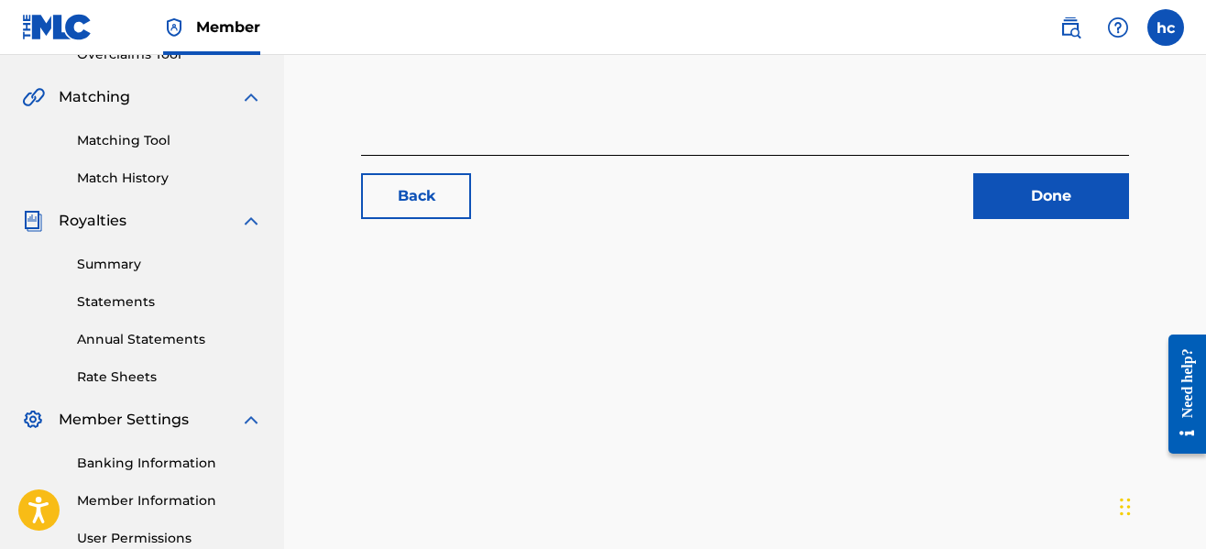
click at [1022, 187] on link "Done" at bounding box center [1051, 196] width 156 height 46
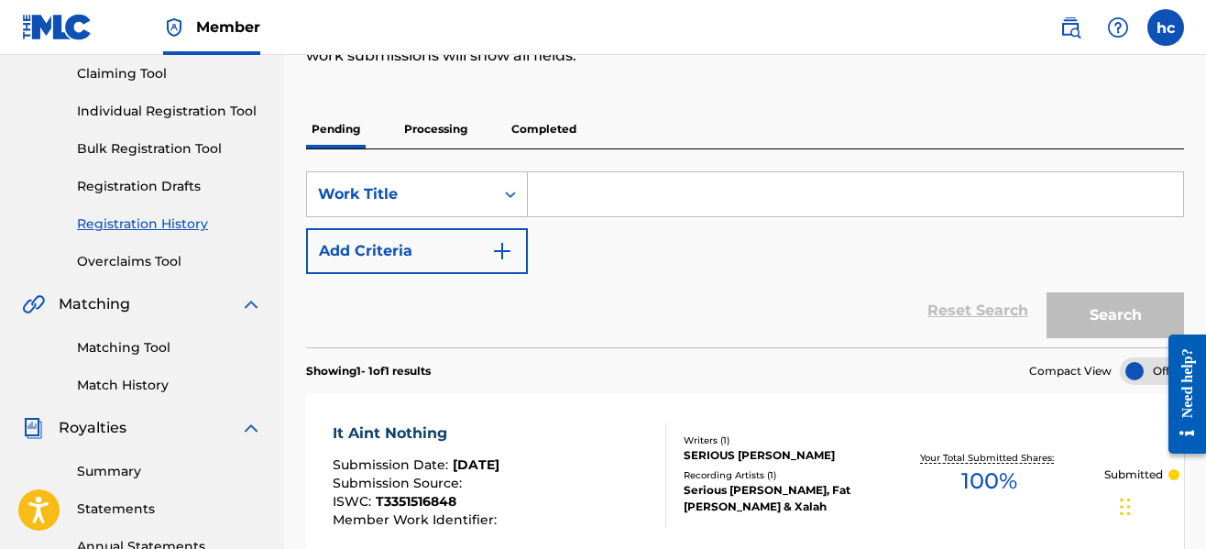
scroll to position [37, 0]
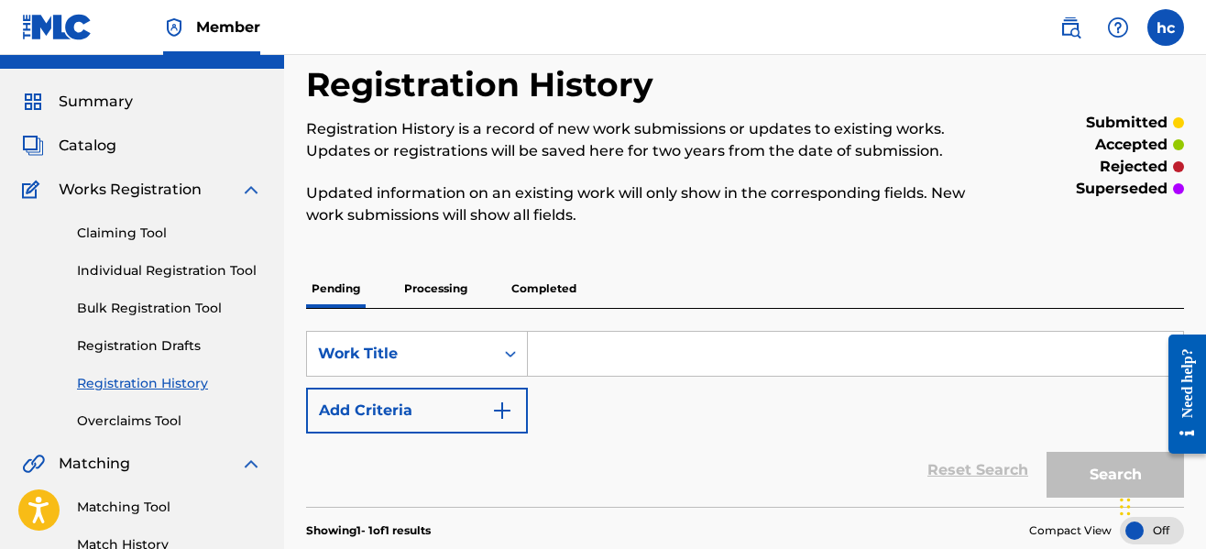
click at [102, 103] on span "Summary" at bounding box center [96, 102] width 74 height 22
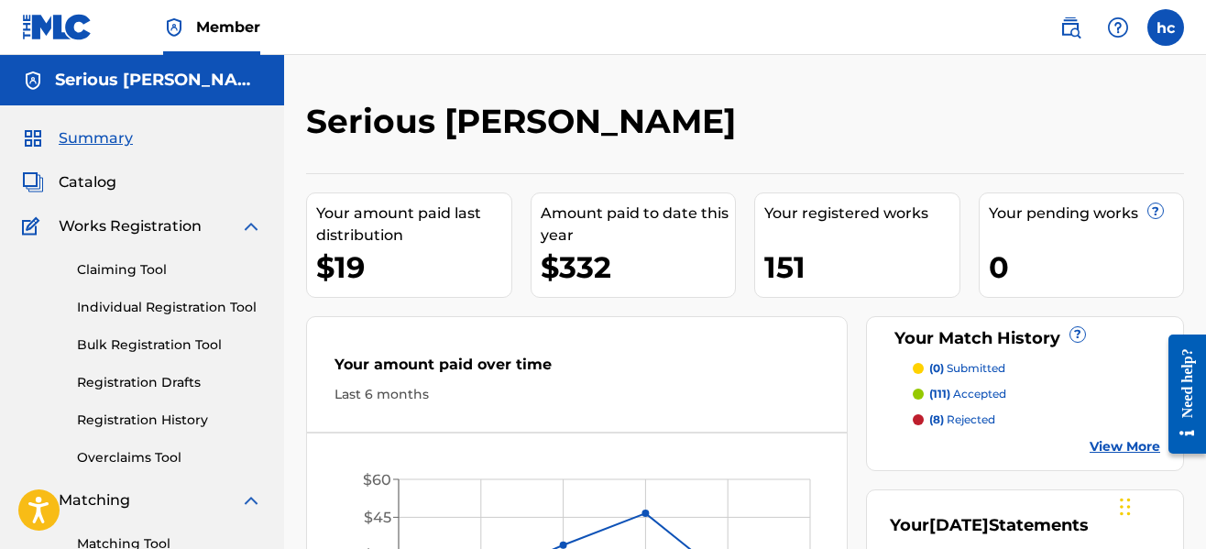
click at [183, 383] on link "Registration Drafts" at bounding box center [169, 382] width 185 height 19
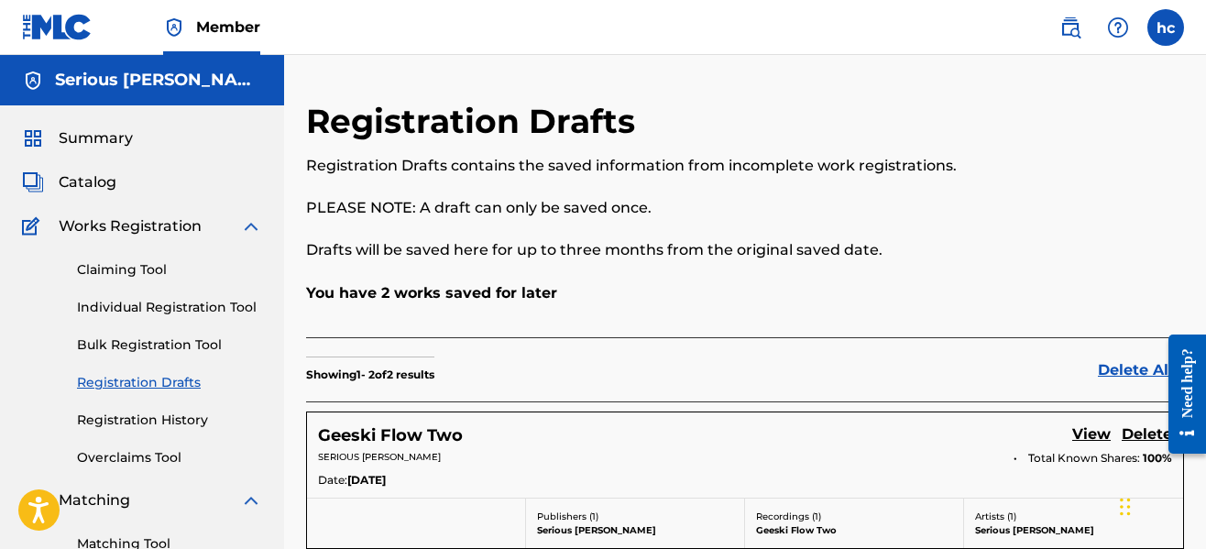
click at [670, 290] on p "You have 2 works saved for later" at bounding box center [745, 293] width 878 height 22
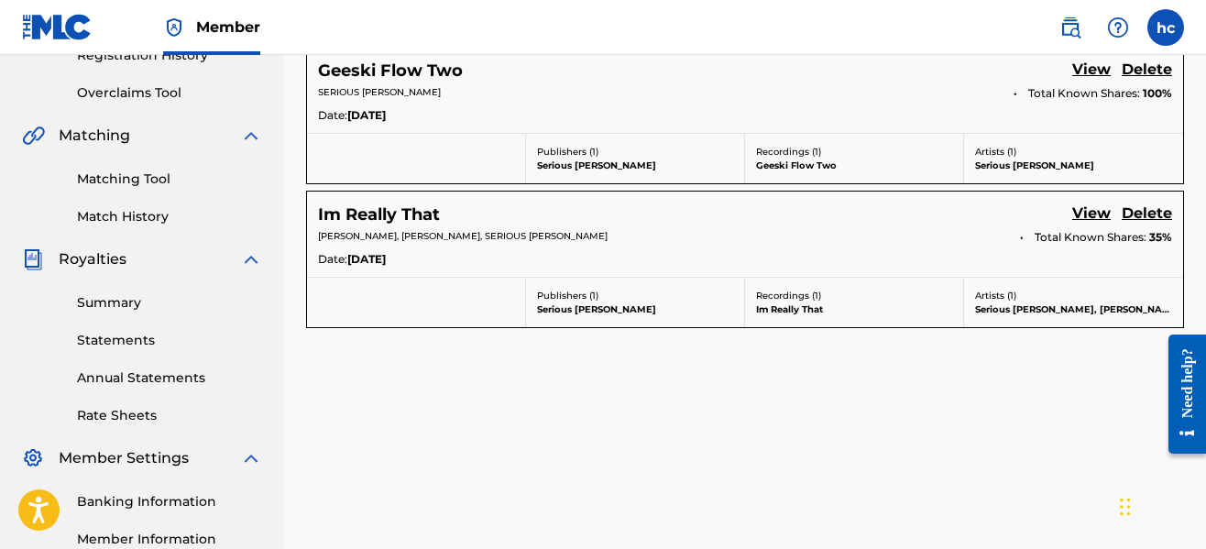
scroll to position [367, 0]
click at [398, 379] on div "Registration Drafts Registration Drafts contains the saved information from inc…" at bounding box center [745, 208] width 922 height 948
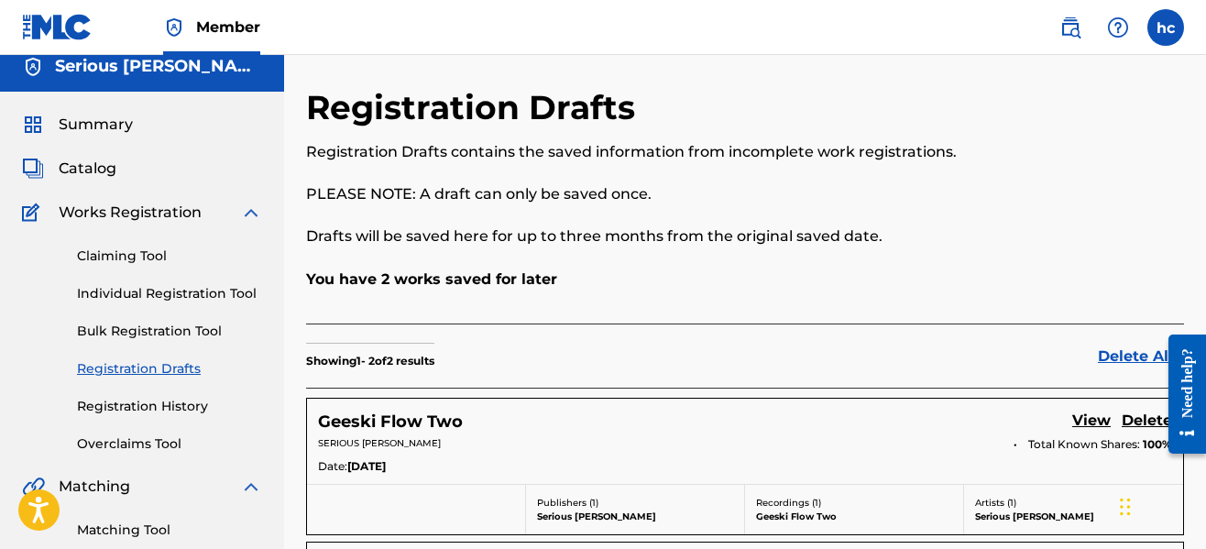
scroll to position [0, 0]
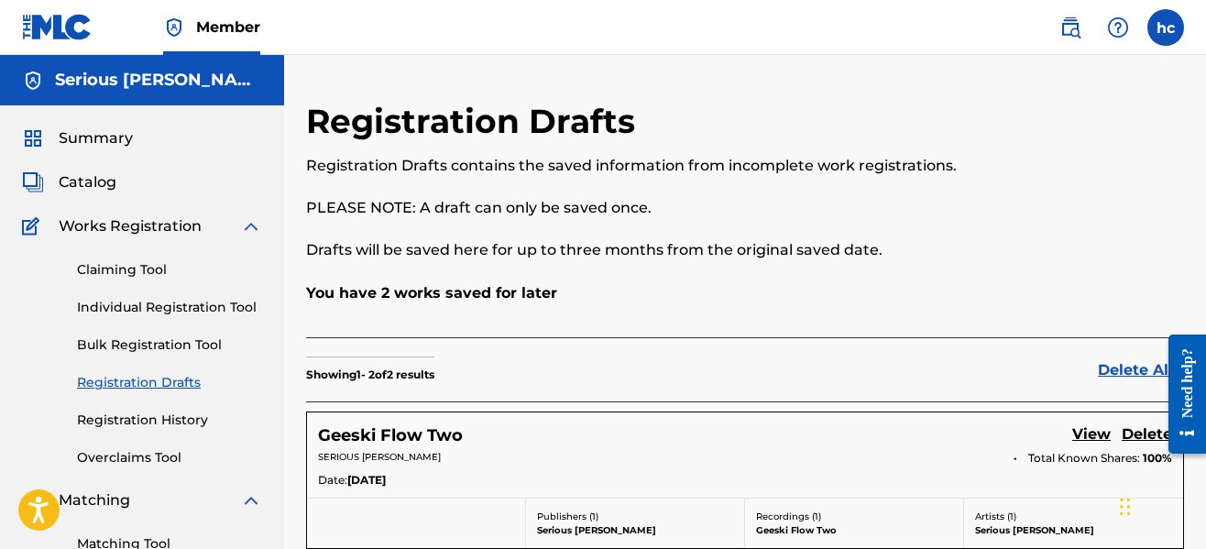
click at [114, 141] on span "Summary" at bounding box center [96, 138] width 74 height 22
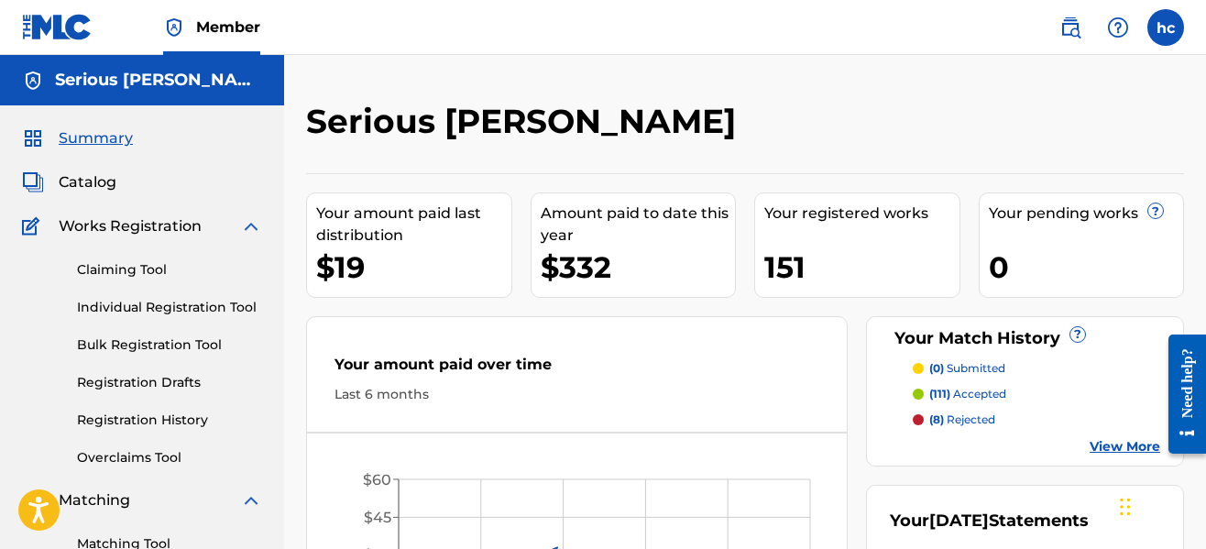
click at [887, 126] on div "Serious [PERSON_NAME]" at bounding box center [644, 128] width 676 height 54
click at [702, 122] on div "Serious [PERSON_NAME]" at bounding box center [644, 128] width 676 height 54
click at [1171, 26] on label at bounding box center [1166, 27] width 37 height 37
click at [1166, 27] on input "hc [PERSON_NAME] [EMAIL_ADDRESS][DOMAIN_NAME] Notification Preferences Profile …" at bounding box center [1166, 27] width 0 height 0
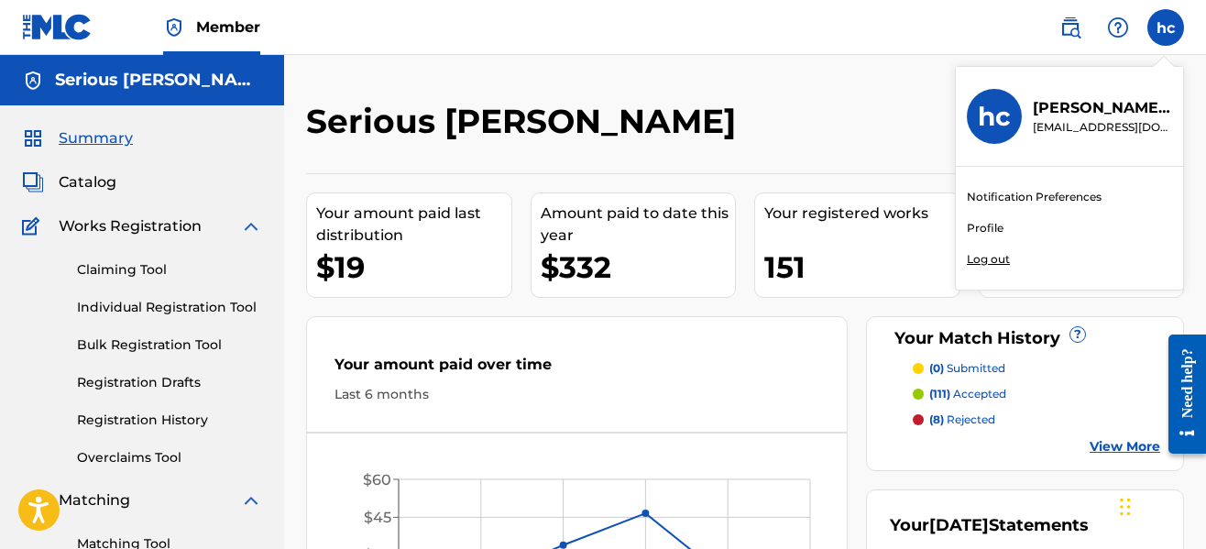
click at [994, 261] on p "Log out" at bounding box center [988, 259] width 43 height 16
click at [1166, 27] on input "hc [PERSON_NAME] [EMAIL_ADDRESS][DOMAIN_NAME] Notification Preferences Profile …" at bounding box center [1166, 27] width 0 height 0
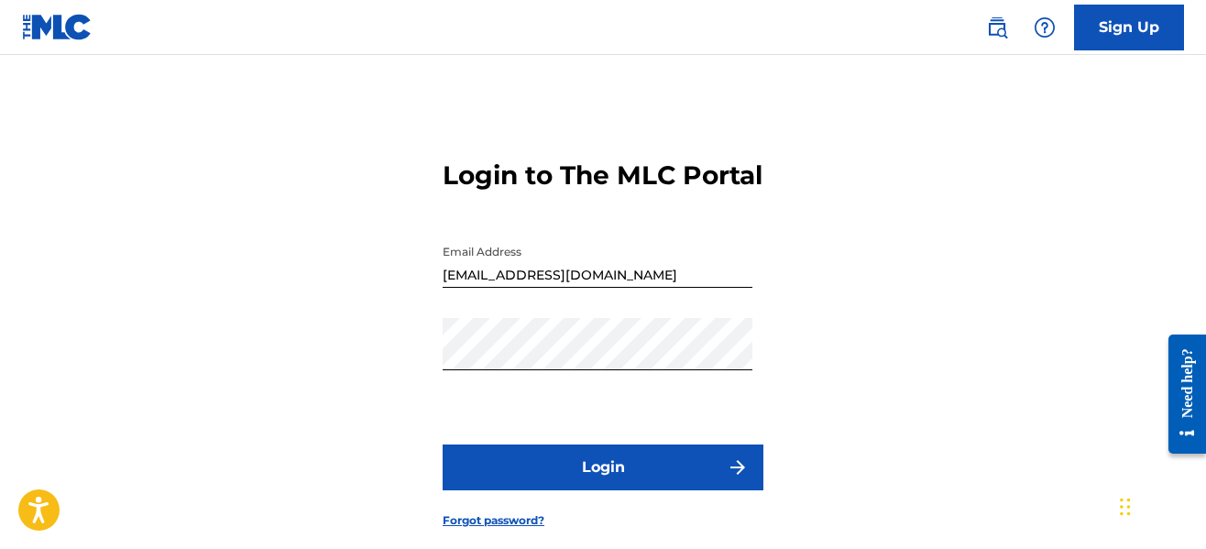
click at [719, 288] on input "[EMAIL_ADDRESS][DOMAIN_NAME]" at bounding box center [598, 262] width 310 height 52
type input "[EMAIL_ADDRESS][DOMAIN_NAME]"
click at [588, 490] on button "Login" at bounding box center [603, 468] width 321 height 46
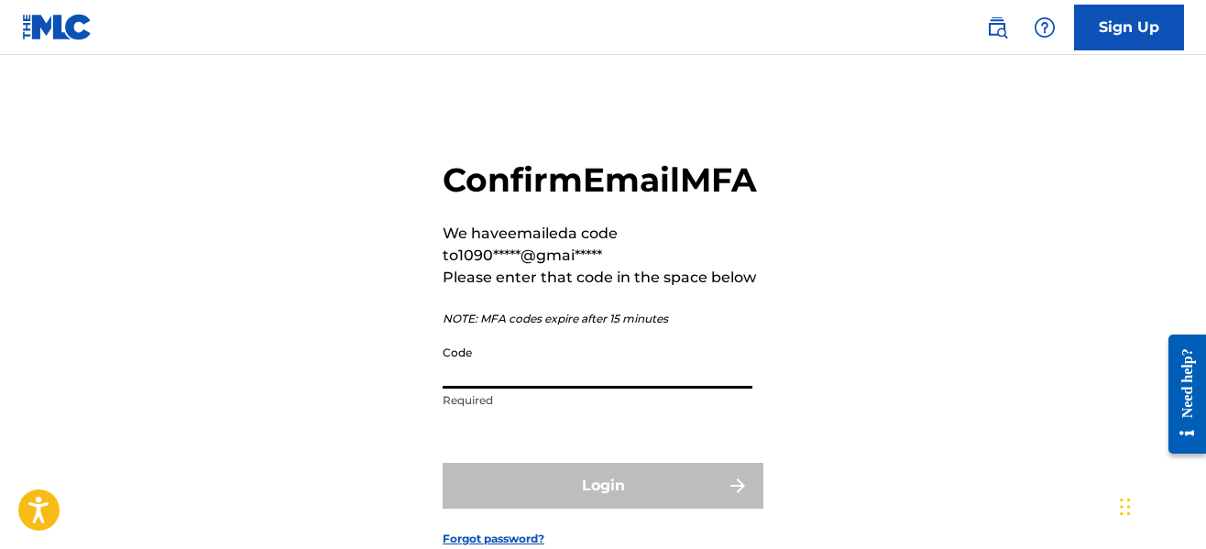
click at [551, 389] on input "Code" at bounding box center [598, 362] width 310 height 52
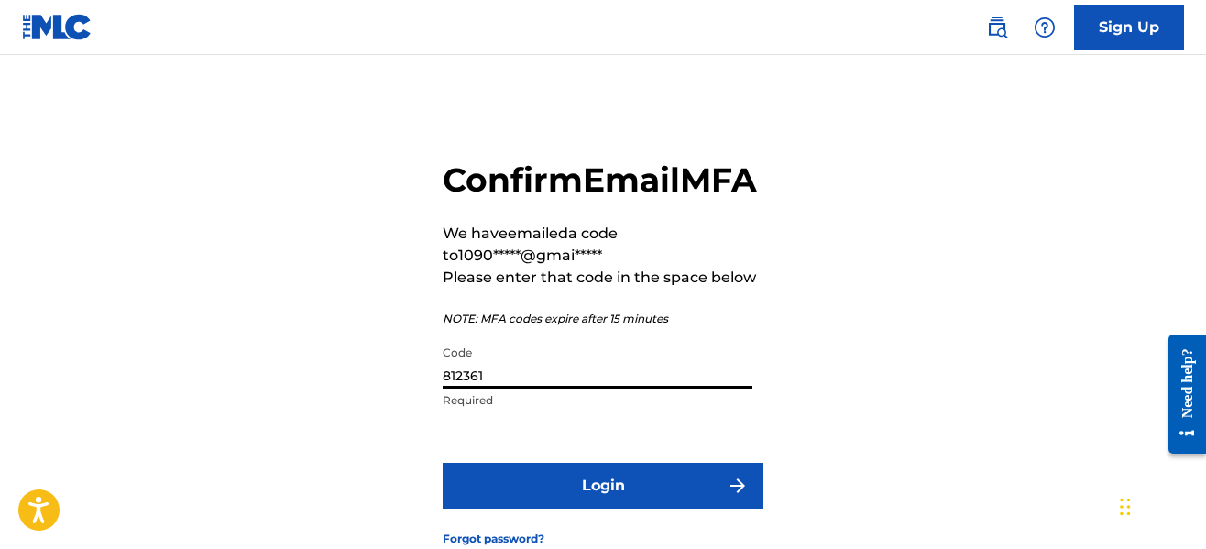
type input "812361"
click at [593, 509] on button "Login" at bounding box center [603, 486] width 321 height 46
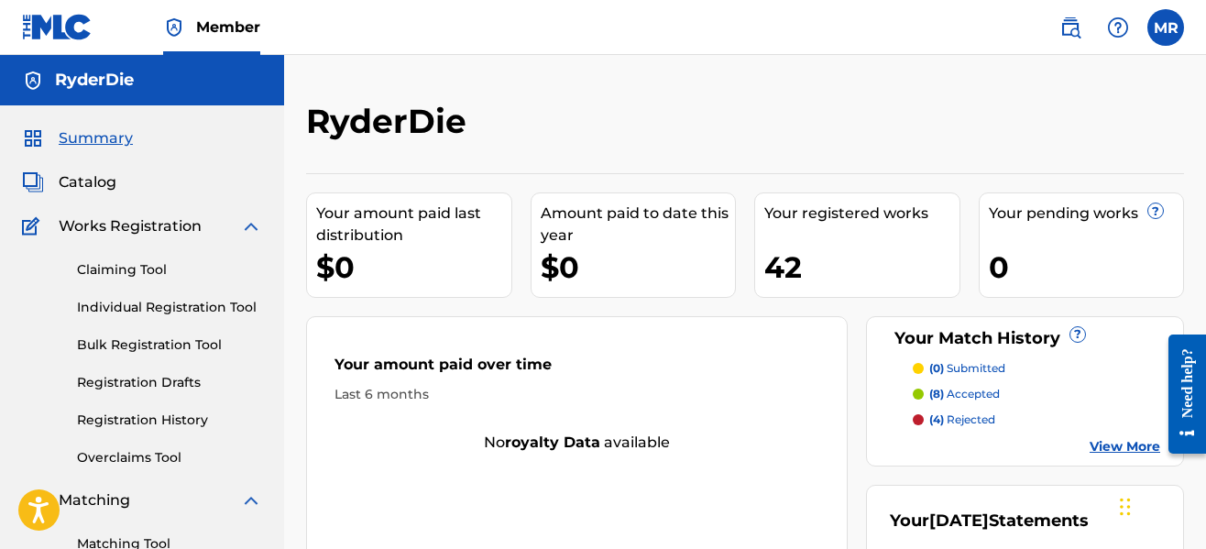
click at [758, 147] on div "RyderDie" at bounding box center [644, 128] width 676 height 54
click at [610, 105] on div "RyderDie" at bounding box center [644, 128] width 676 height 54
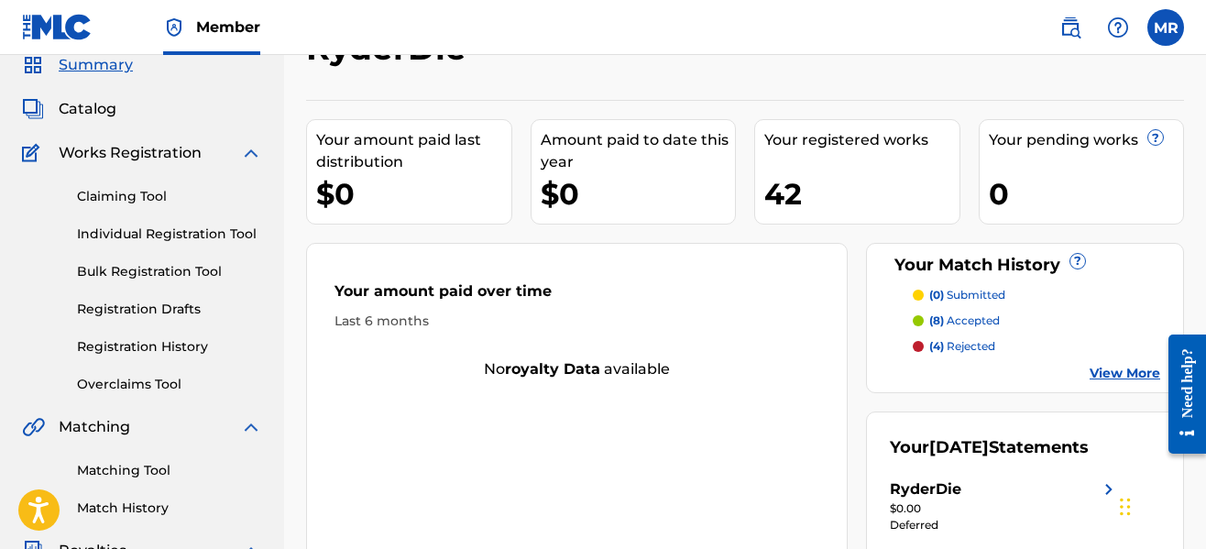
scroll to position [37, 0]
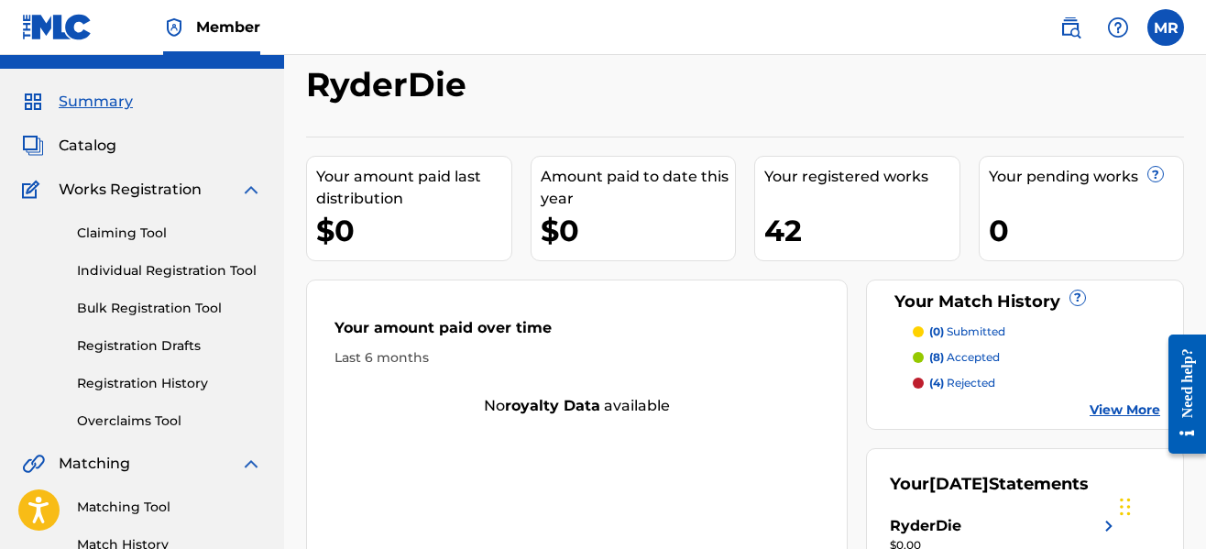
click at [178, 266] on link "Individual Registration Tool" at bounding box center [169, 270] width 185 height 19
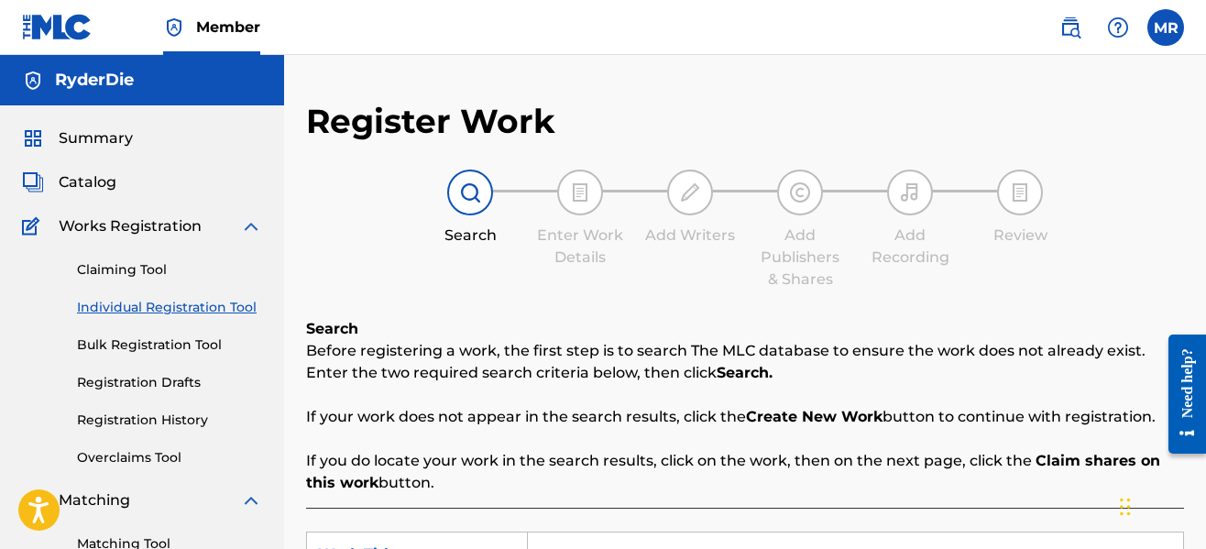
drag, startPoint x: 582, startPoint y: 323, endPoint x: 588, endPoint y: 302, distance: 21.2
click at [588, 302] on div "Register Work Search Enter Work Details Add Writers Add Publishers & Shares Add…" at bounding box center [745, 464] width 878 height 727
drag, startPoint x: 290, startPoint y: 442, endPoint x: 296, endPoint y: 427, distance: 16.0
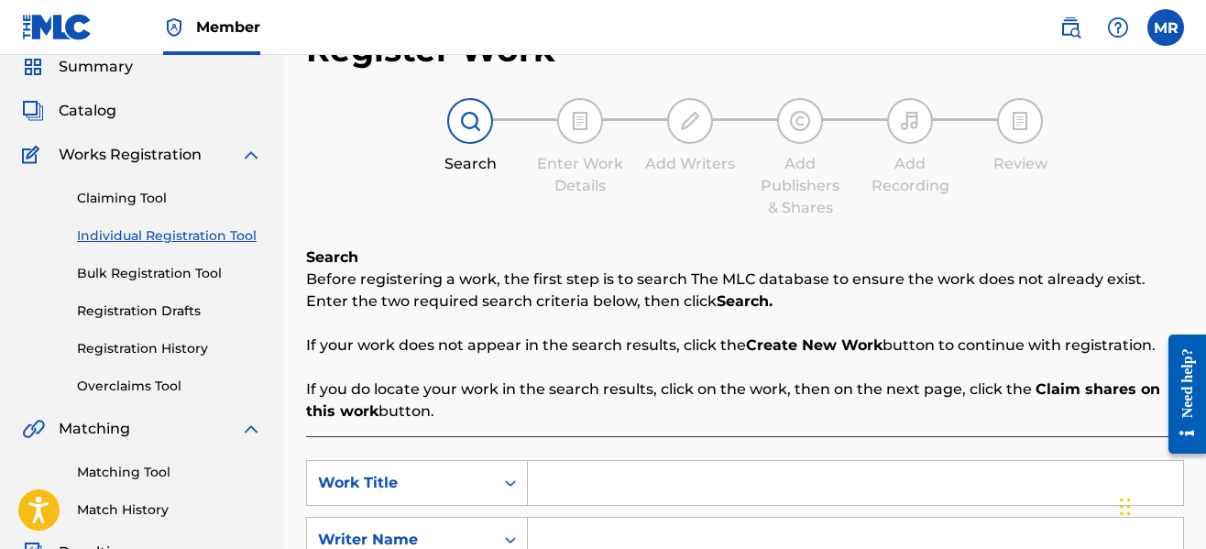
scroll to position [73, 0]
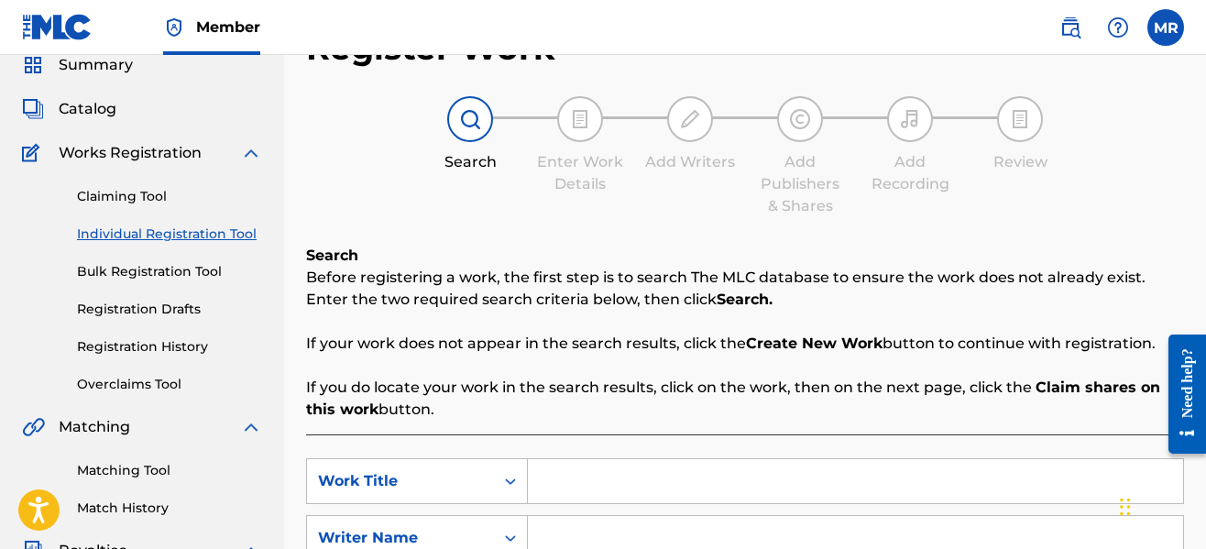
click at [149, 196] on link "Claiming Tool" at bounding box center [169, 196] width 185 height 19
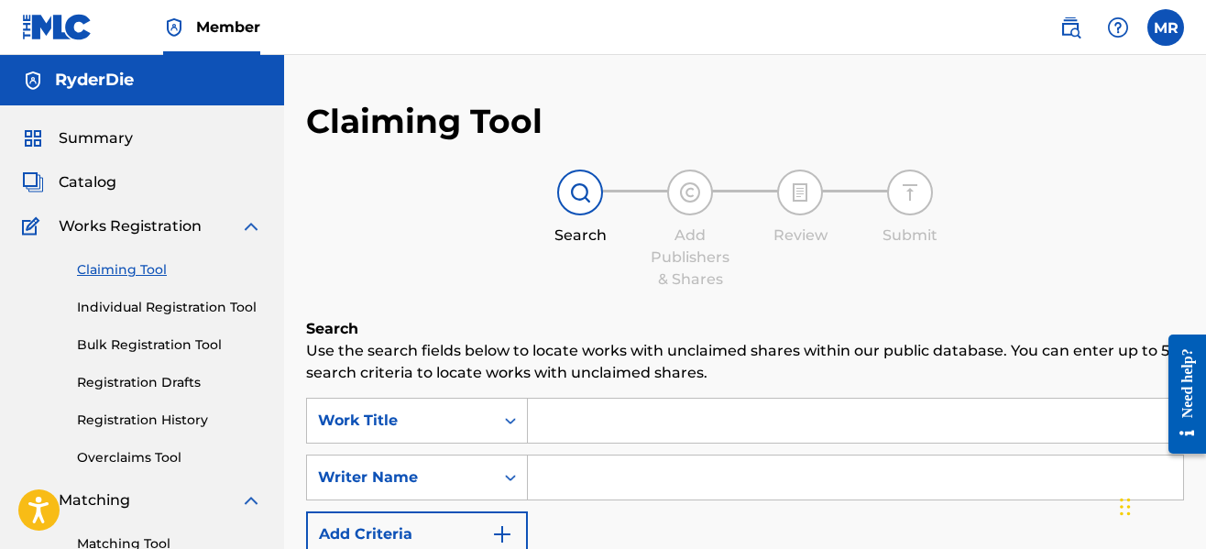
click at [476, 243] on div "Search Add Publishers & Shares Review Submit" at bounding box center [745, 230] width 878 height 121
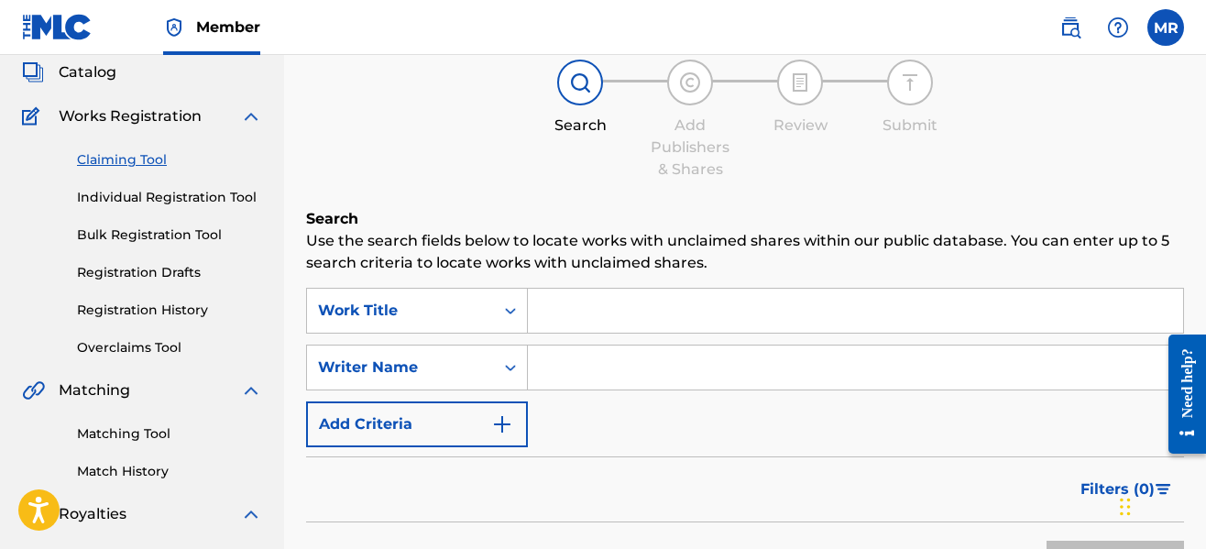
scroll to position [147, 0]
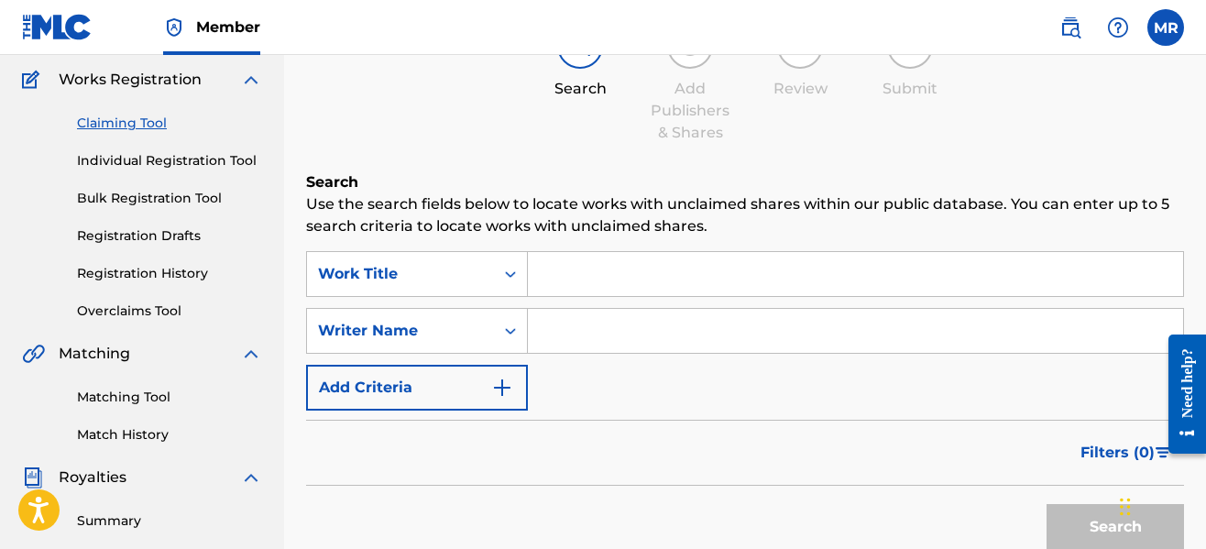
click at [570, 330] on input "Search Form" at bounding box center [855, 331] width 655 height 44
drag, startPoint x: 570, startPoint y: 330, endPoint x: 646, endPoint y: 389, distance: 96.1
click at [646, 389] on div "SearchWithCriteriad443da9d-414e-4711-8036-8a241d991724 Work Title SearchWithCri…" at bounding box center [745, 330] width 878 height 159
type input "RyderDie"
click at [1081, 533] on button "Search" at bounding box center [1115, 527] width 137 height 46
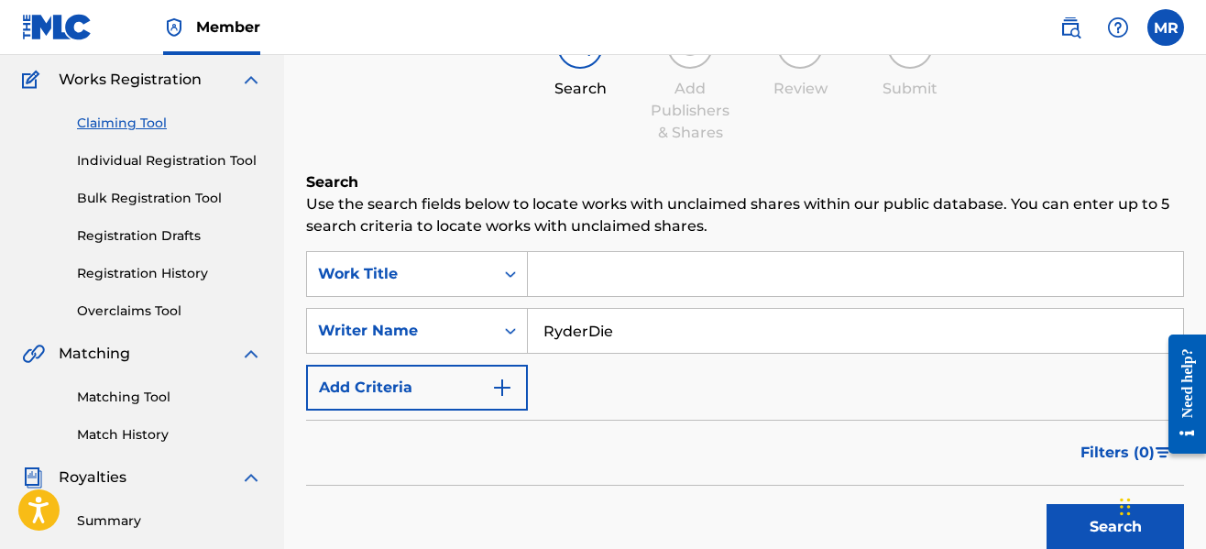
click at [850, 390] on div "SearchWithCriteriad443da9d-414e-4711-8036-8a241d991724 Work Title SearchWithCri…" at bounding box center [745, 330] width 878 height 159
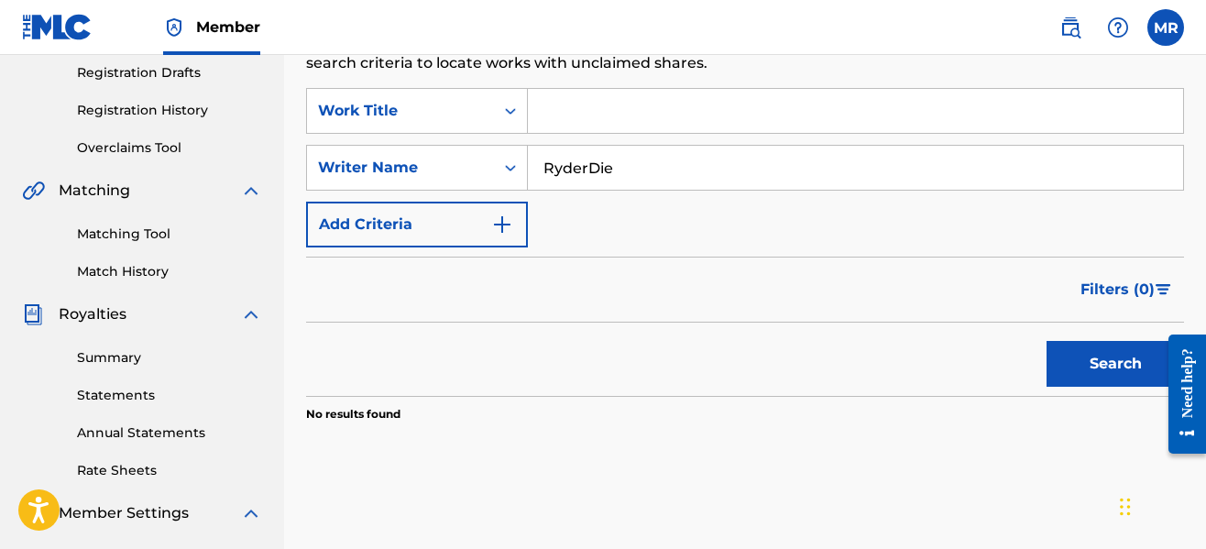
scroll to position [220, 0]
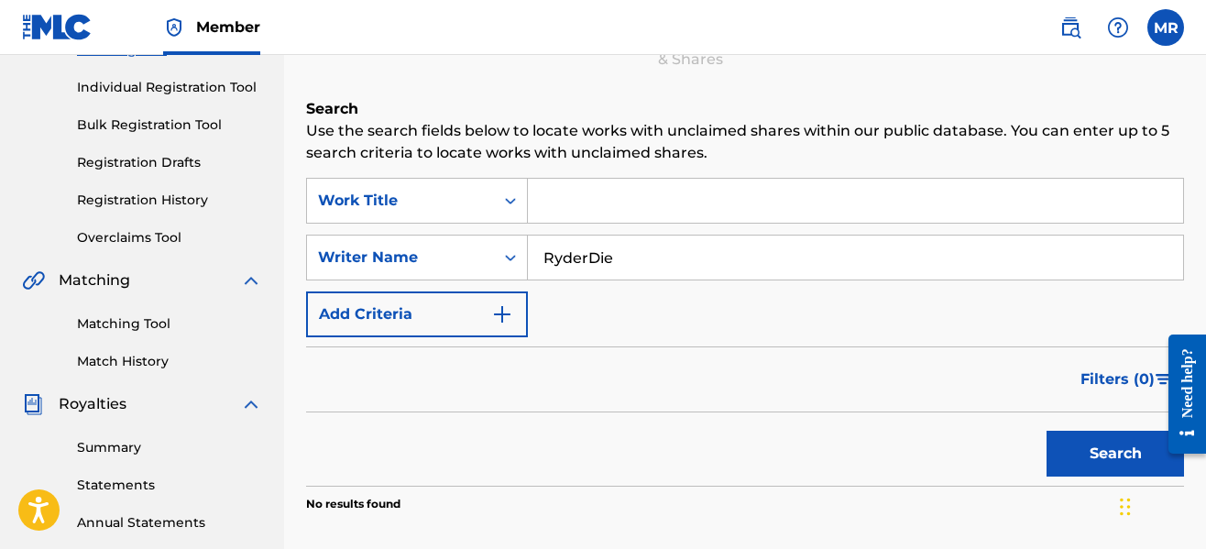
click at [501, 311] on img "Search Form" at bounding box center [502, 314] width 22 height 22
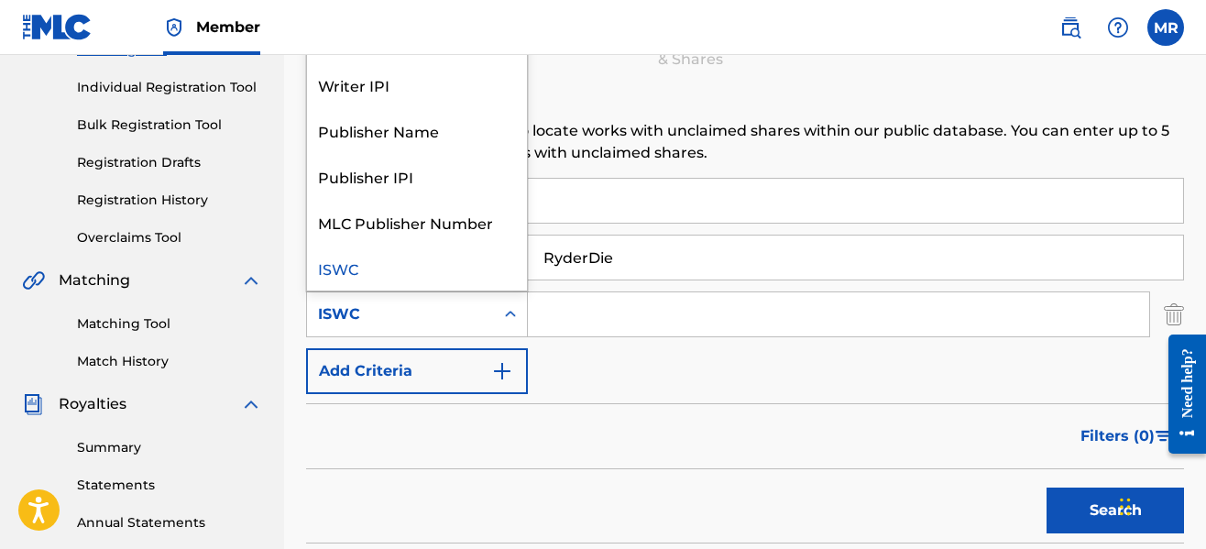
click at [512, 320] on icon "Search Form" at bounding box center [510, 314] width 18 height 18
click at [460, 126] on div "Publisher Name" at bounding box center [417, 130] width 220 height 46
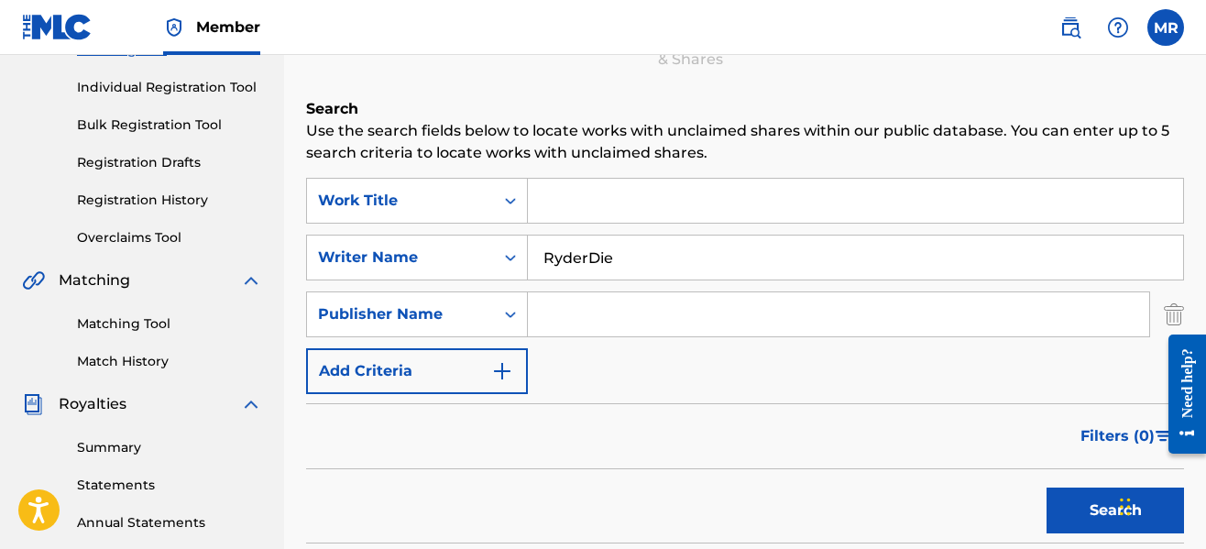
click at [592, 316] on input "Search Form" at bounding box center [838, 314] width 621 height 44
type input "serious [PERSON_NAME]"
click at [1072, 506] on button "Search" at bounding box center [1115, 511] width 137 height 46
click at [890, 435] on div "Filters ( 0 )" at bounding box center [745, 436] width 878 height 66
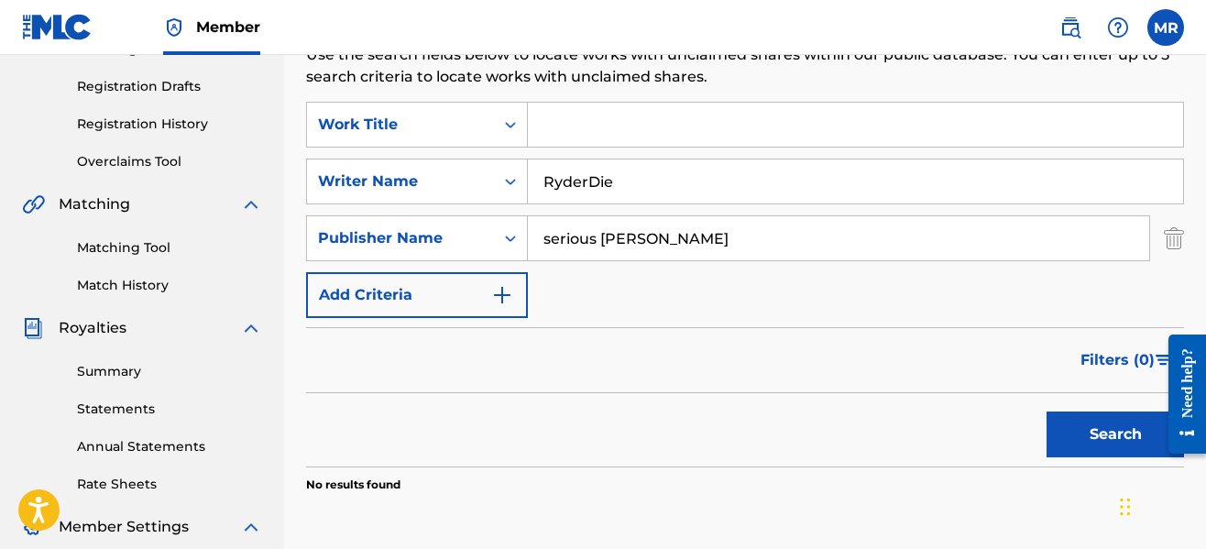
scroll to position [293, 0]
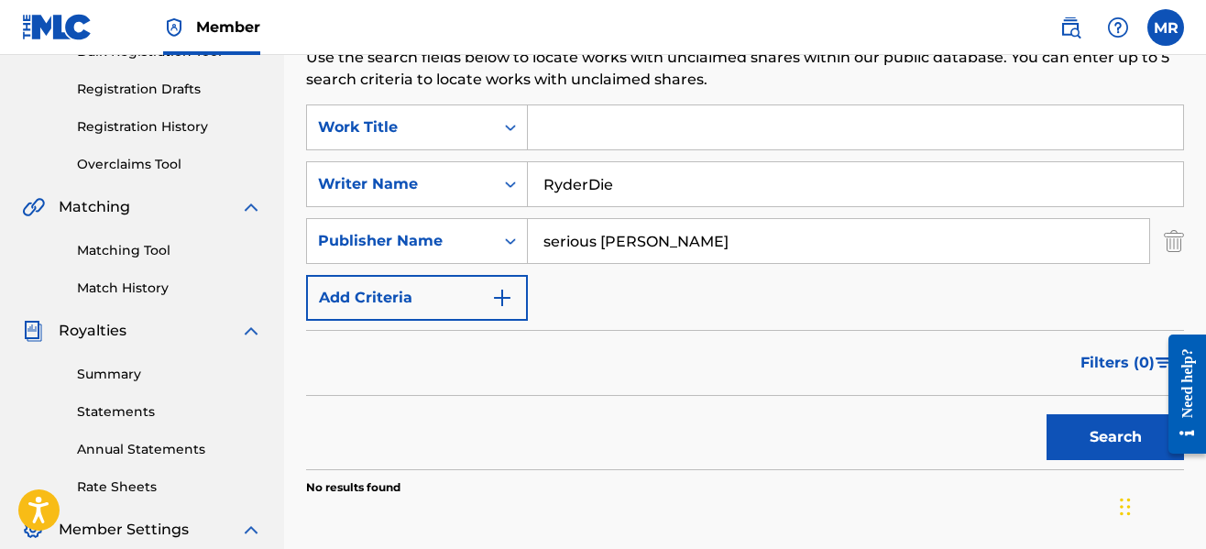
click at [658, 170] on input "RyderDie" at bounding box center [855, 184] width 655 height 44
type input "R"
click at [1049, 441] on button "Search" at bounding box center [1115, 437] width 137 height 46
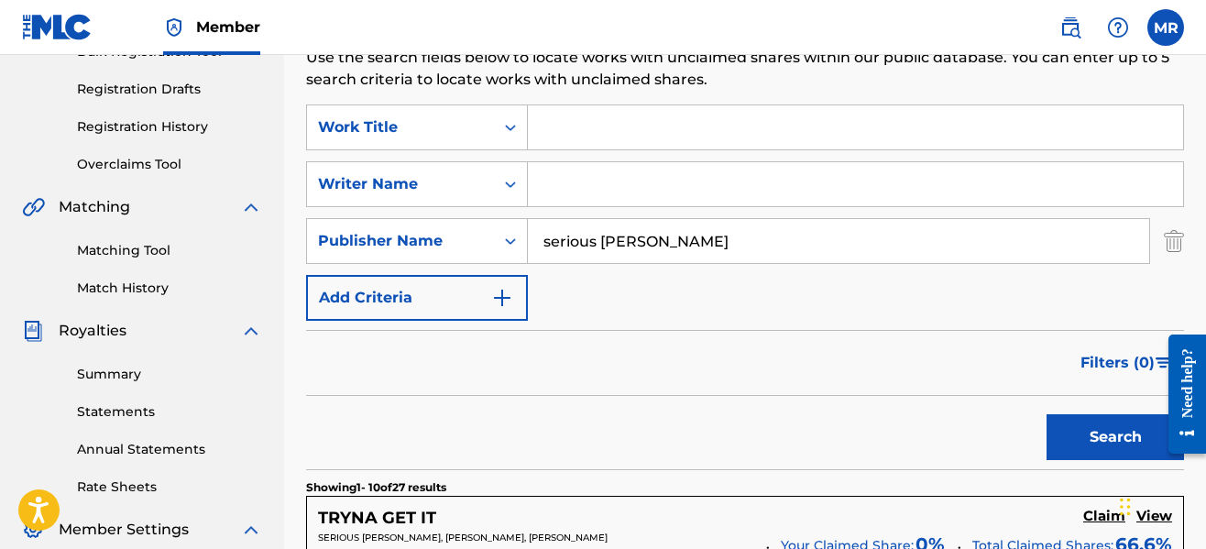
click at [893, 415] on div "Search" at bounding box center [745, 432] width 878 height 73
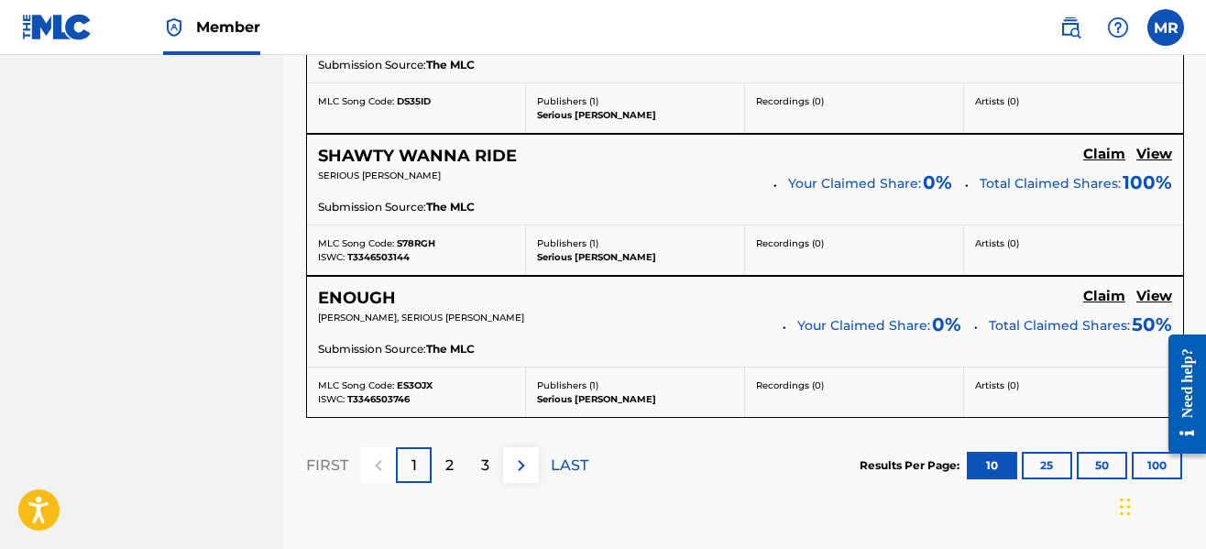
scroll to position [1797, 0]
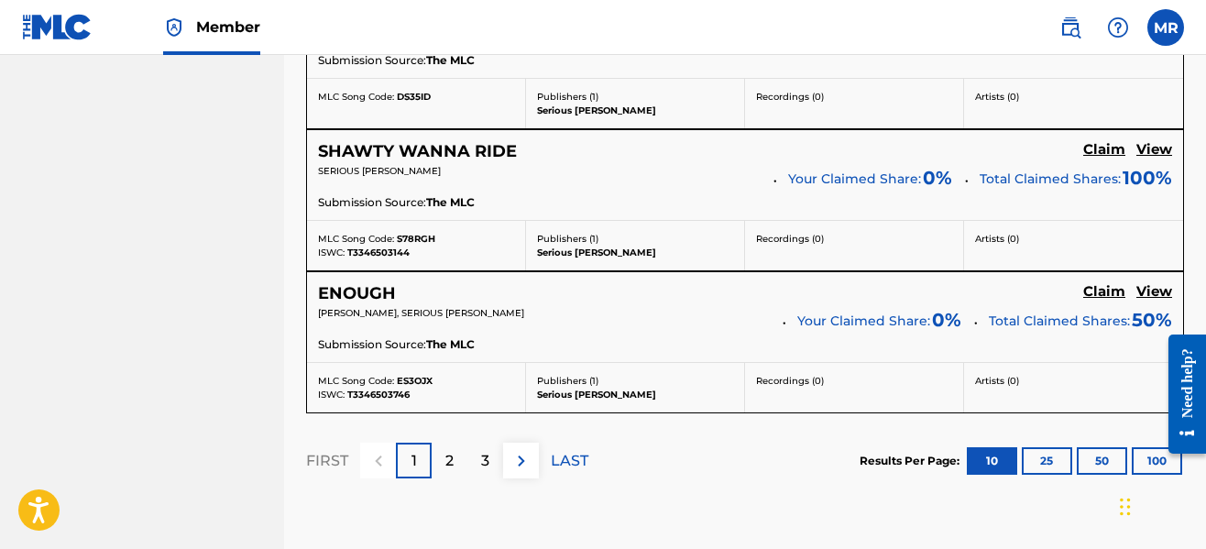
click at [1108, 283] on h5 "Claim" at bounding box center [1104, 291] width 42 height 17
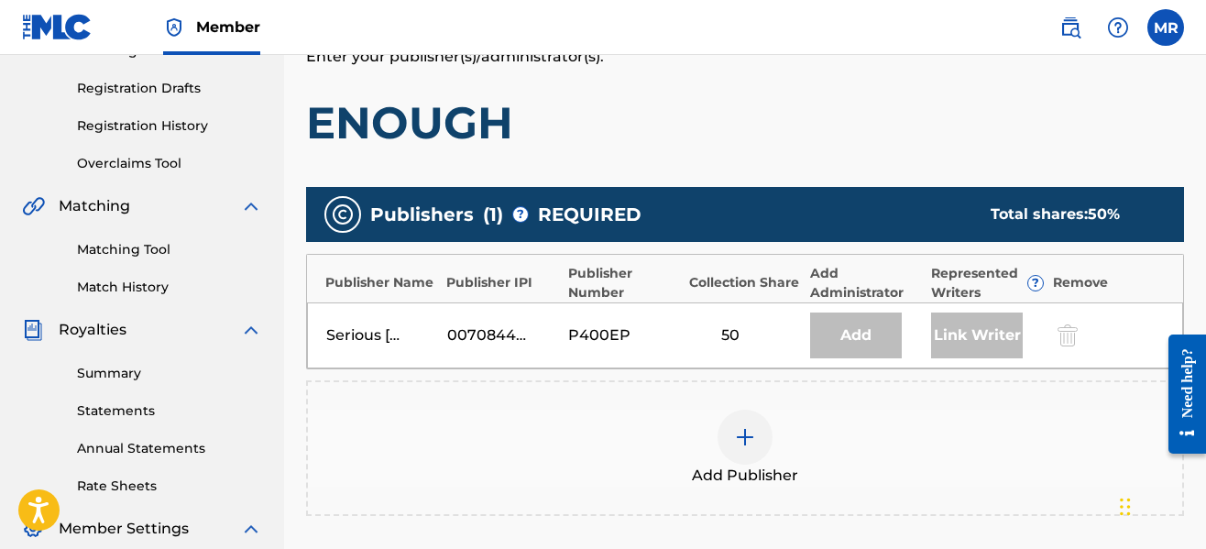
scroll to position [331, 0]
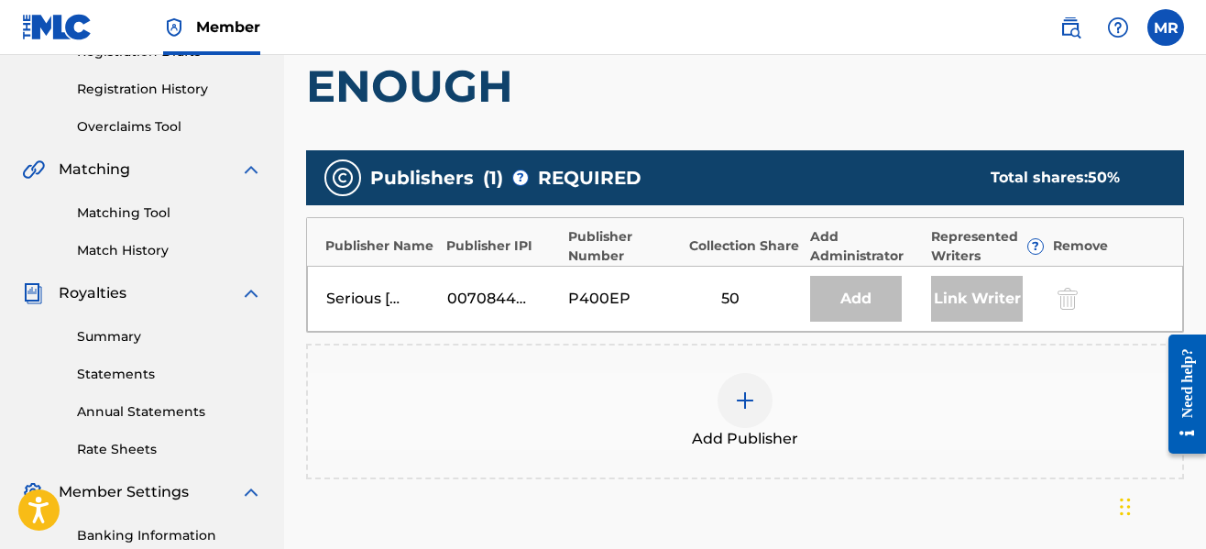
click at [754, 389] on div at bounding box center [745, 400] width 55 height 55
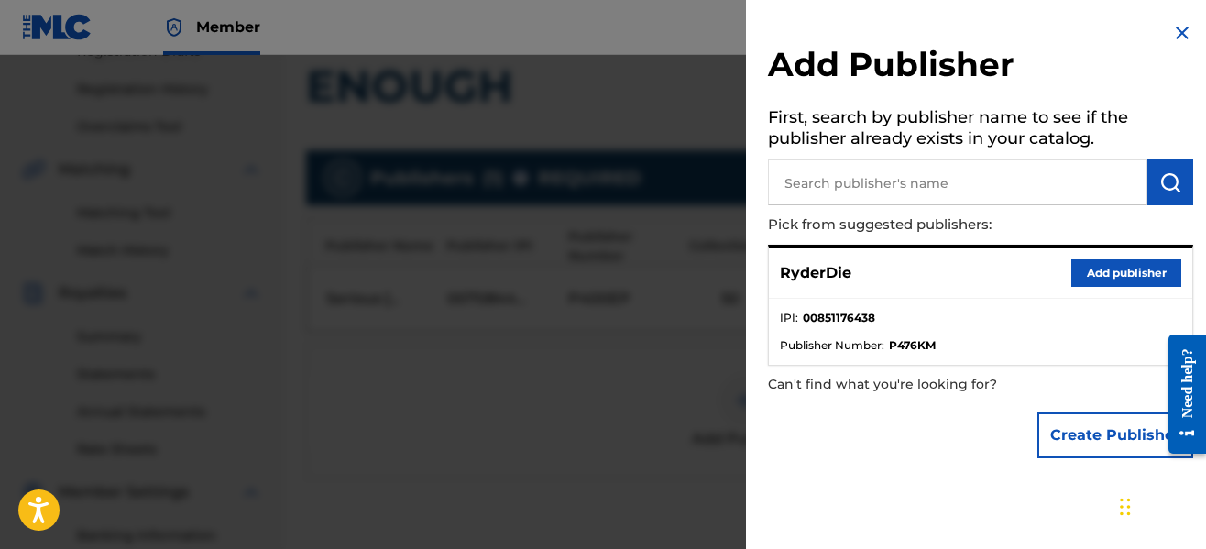
click at [1115, 276] on button "Add publisher" at bounding box center [1126, 272] width 110 height 27
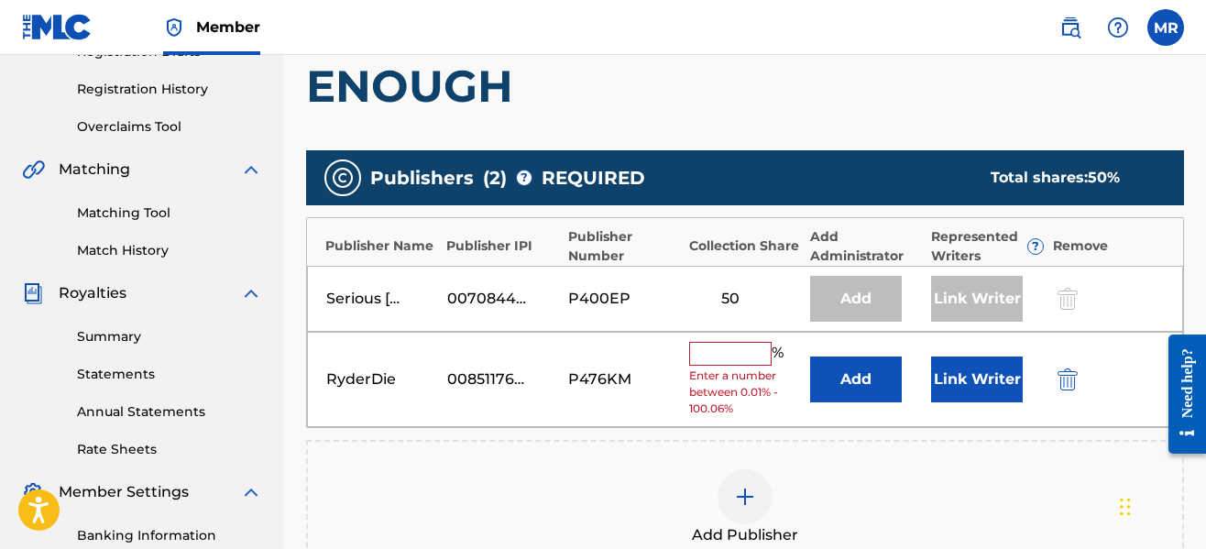
click at [754, 347] on input "text" at bounding box center [730, 354] width 82 height 24
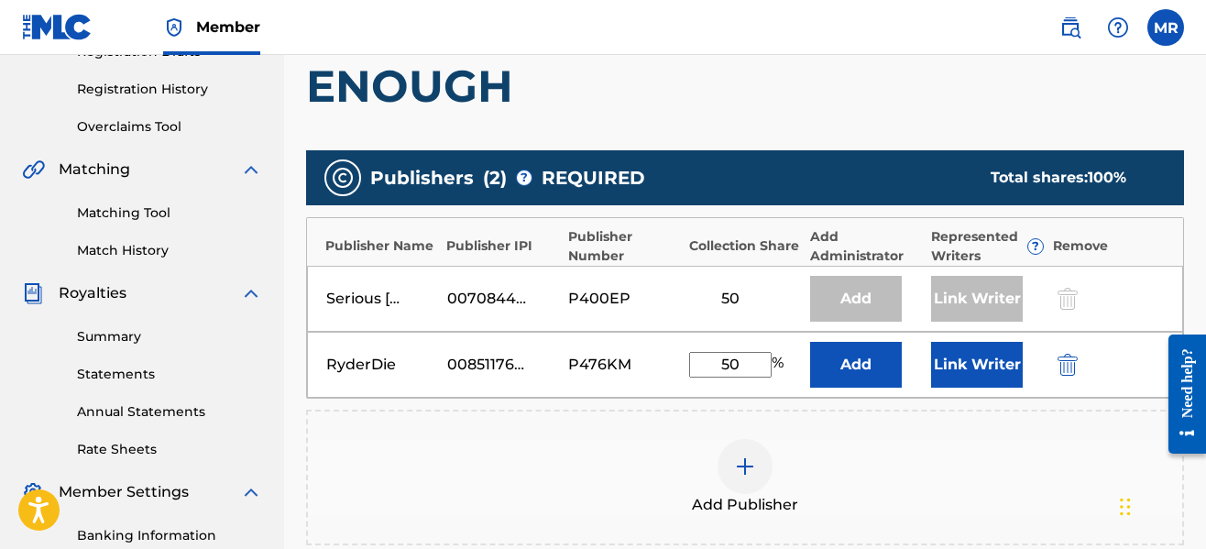
type input "50"
click at [951, 355] on button "Link Writer" at bounding box center [977, 365] width 92 height 46
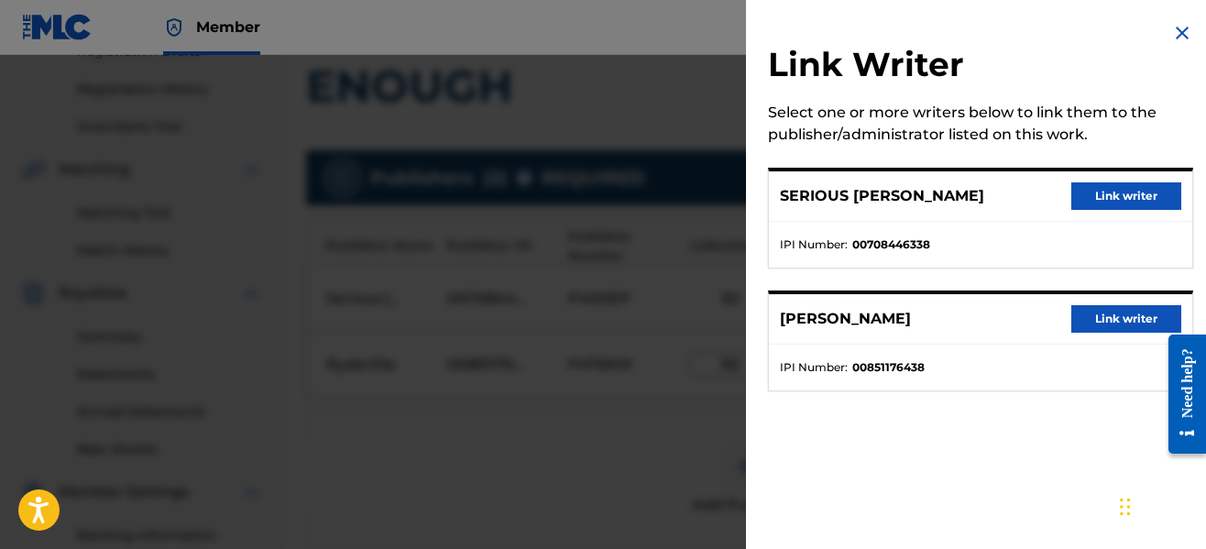
click at [1097, 204] on button "Link writer" at bounding box center [1126, 195] width 110 height 27
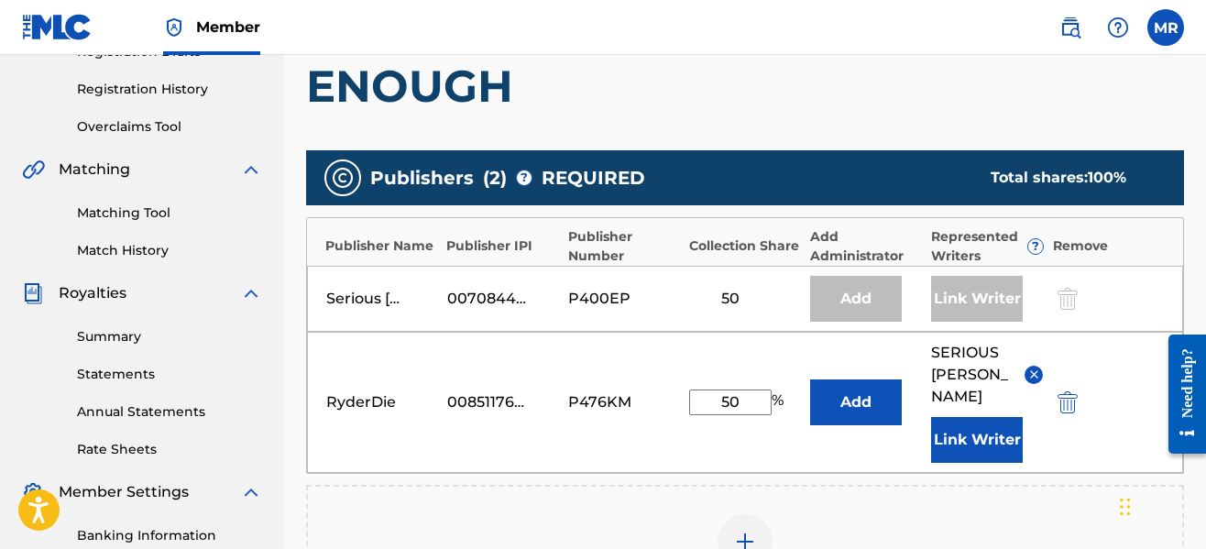
click at [986, 417] on button "Link Writer" at bounding box center [977, 440] width 92 height 46
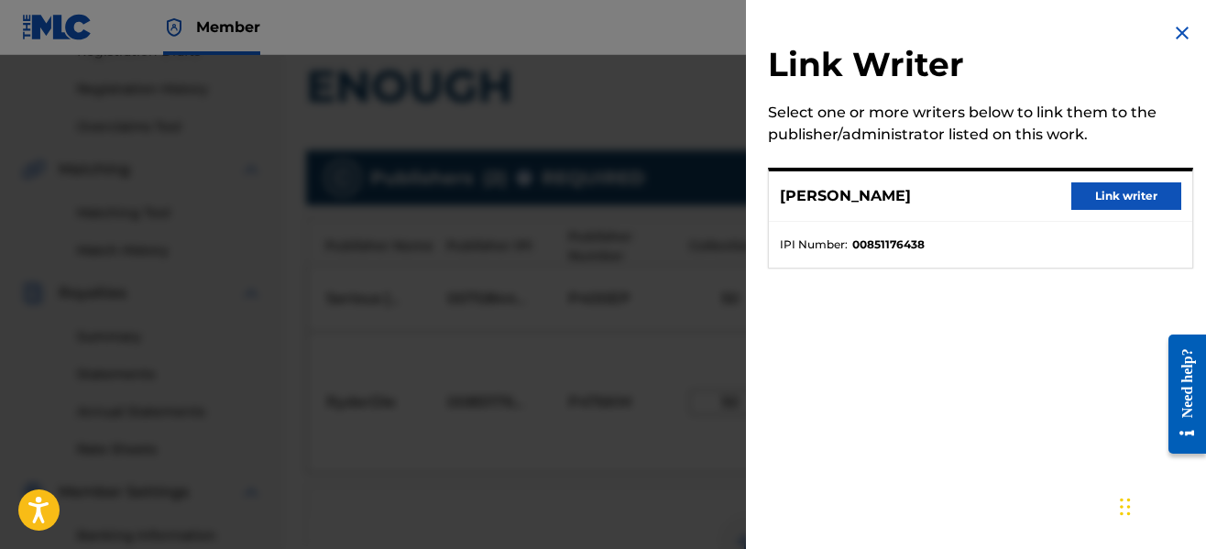
click at [1114, 181] on div "[PERSON_NAME] Link writer" at bounding box center [980, 196] width 423 height 50
click at [1114, 183] on button "Link writer" at bounding box center [1126, 195] width 110 height 27
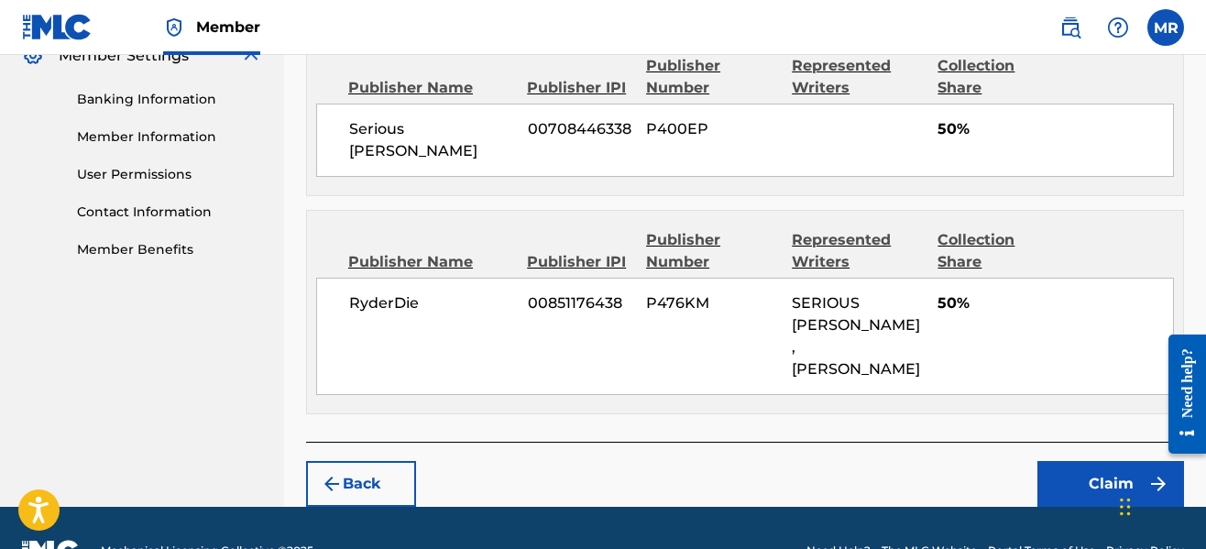
scroll to position [769, 0]
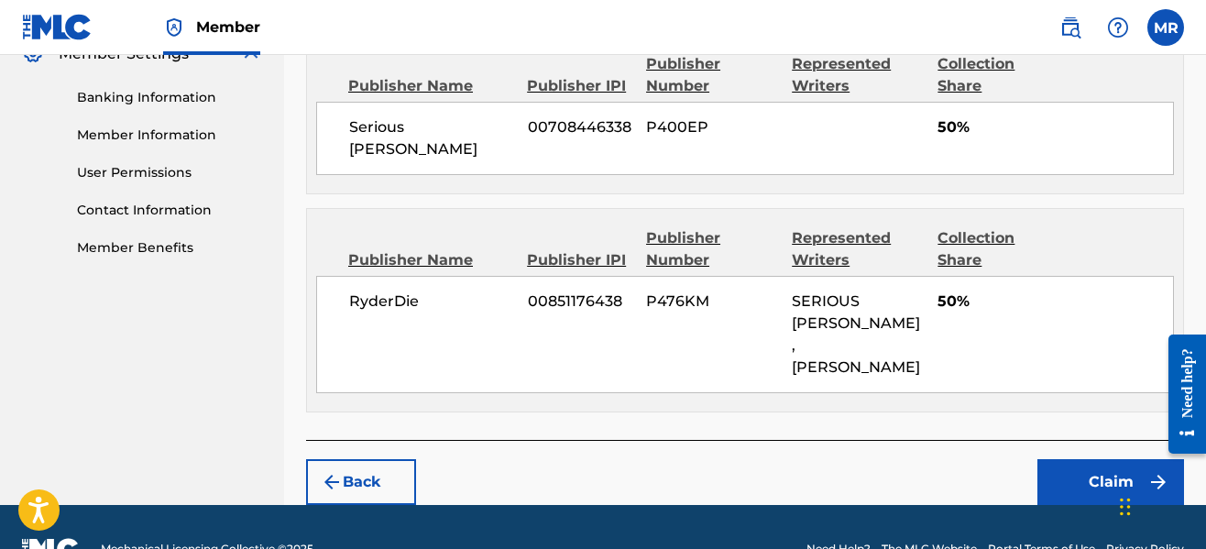
click at [1062, 459] on button "Claim" at bounding box center [1111, 482] width 147 height 46
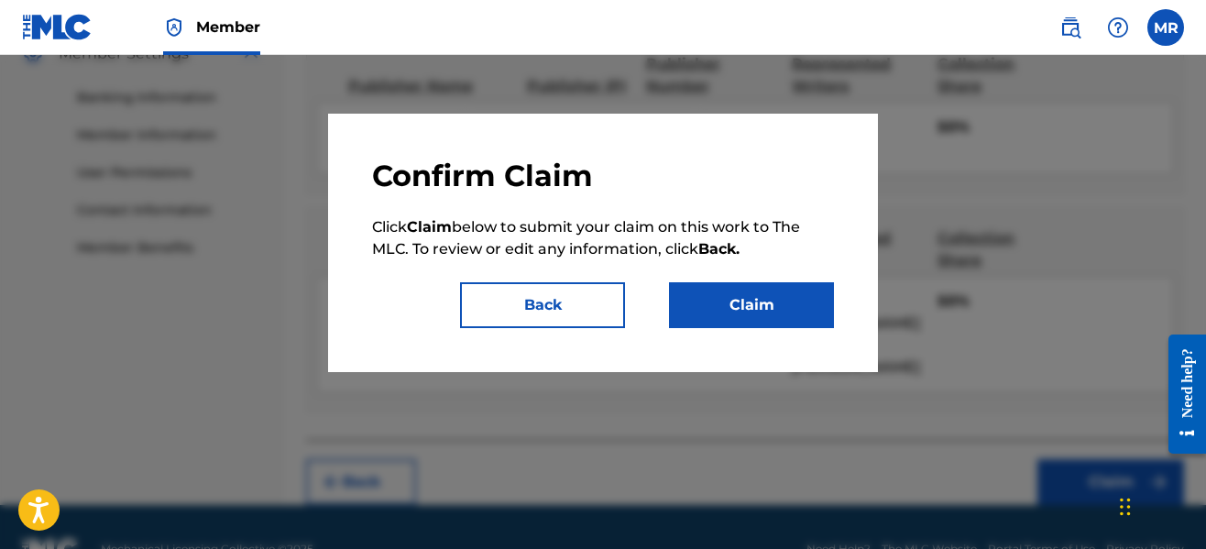
click at [755, 297] on button "Claim" at bounding box center [751, 305] width 165 height 46
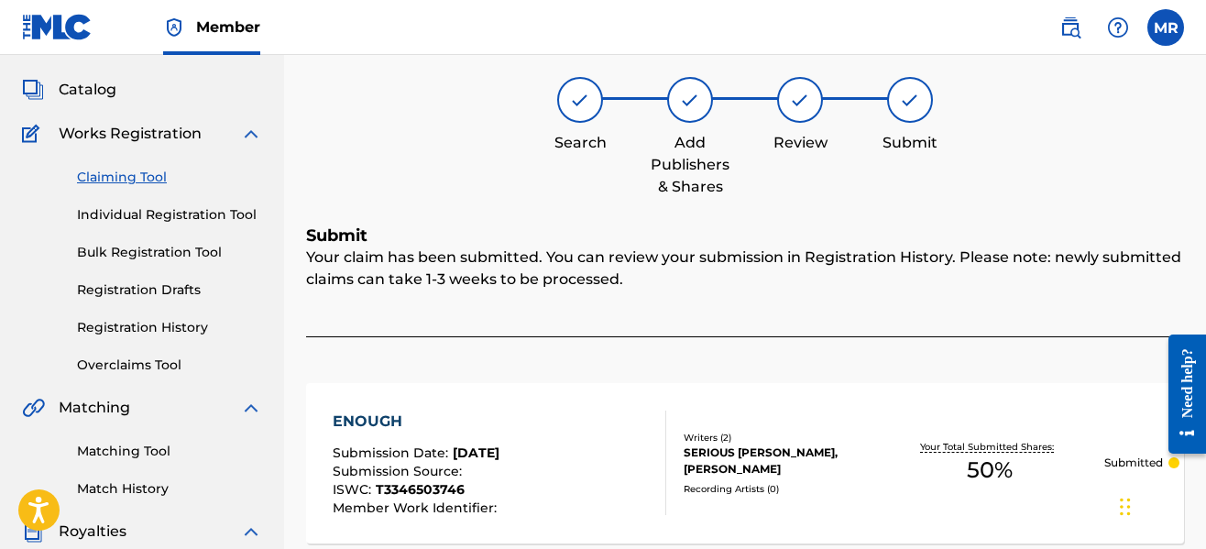
scroll to position [0, 0]
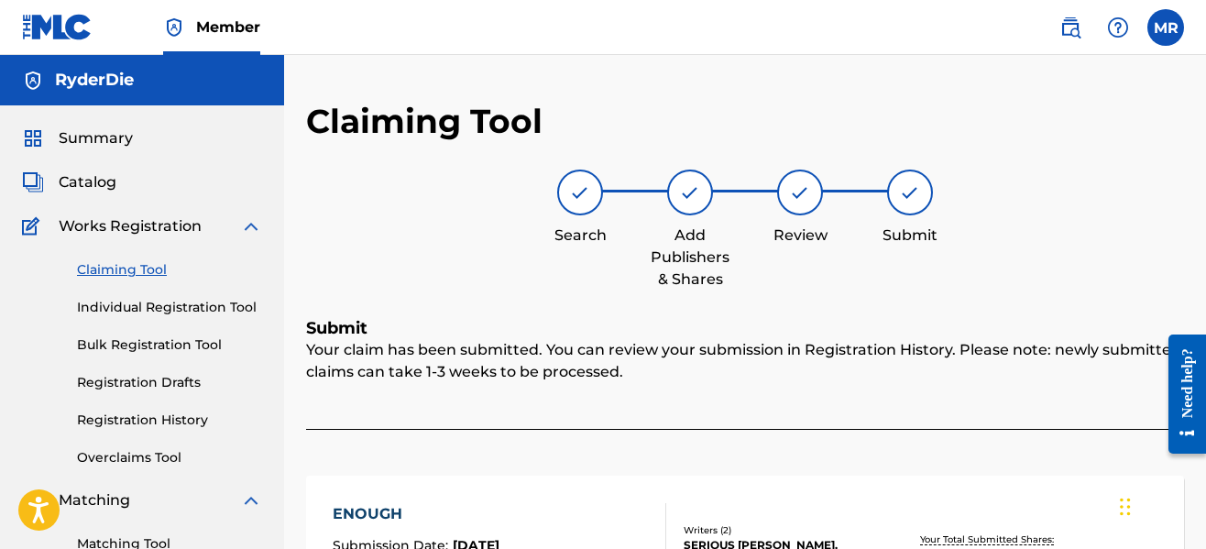
click at [150, 268] on link "Claiming Tool" at bounding box center [169, 269] width 185 height 19
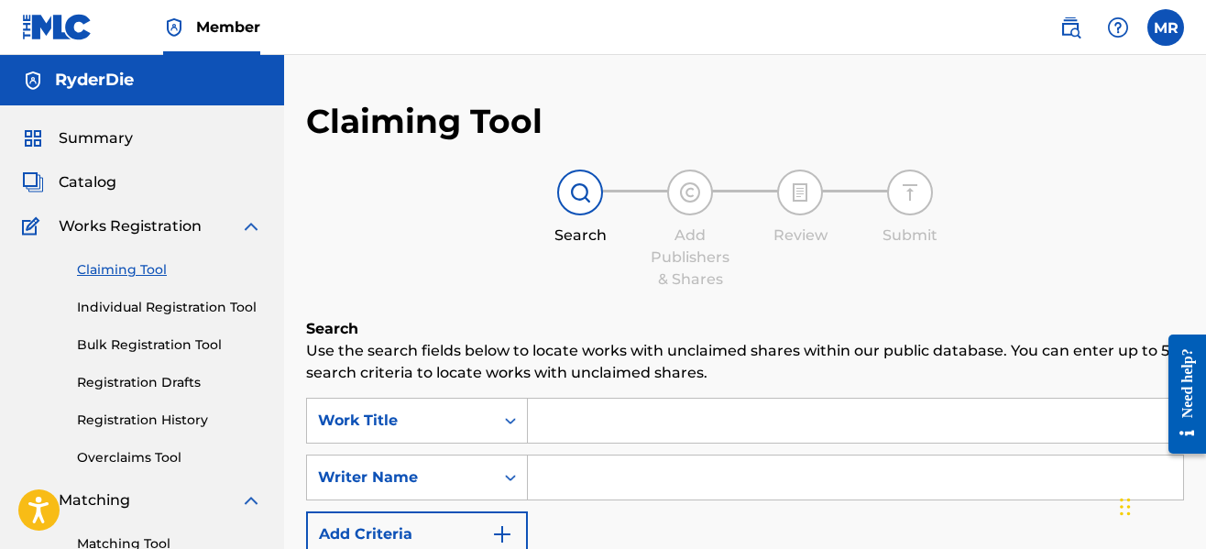
click at [530, 290] on div "Search Add Publishers & Shares Review Submit" at bounding box center [745, 230] width 878 height 121
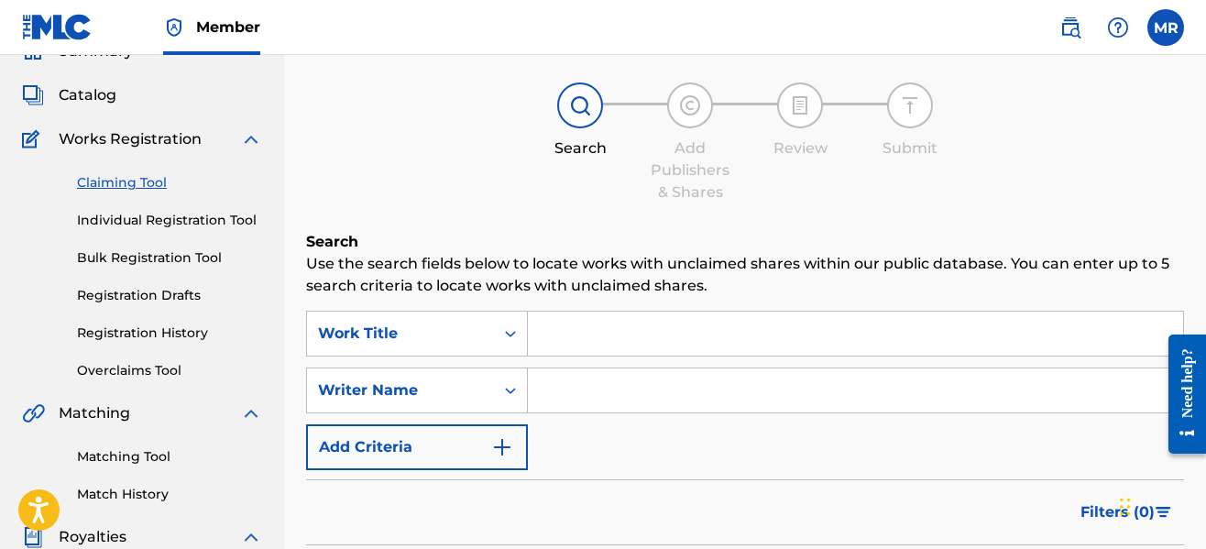
scroll to position [110, 0]
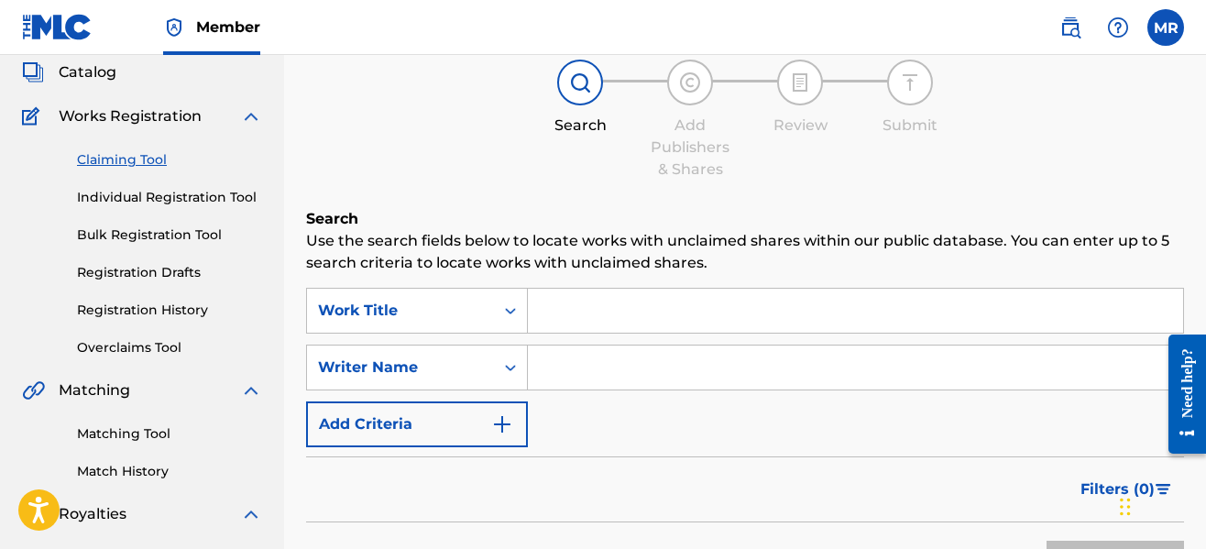
click at [600, 358] on input "Search Form" at bounding box center [855, 368] width 655 height 44
type input "serious [PERSON_NAME]"
drag, startPoint x: 712, startPoint y: 411, endPoint x: 722, endPoint y: 390, distance: 22.5
click at [722, 390] on div "SearchWithCriteriad443da9d-414e-4711-8036-8a241d991724 Work Title SearchWithCri…" at bounding box center [745, 367] width 878 height 159
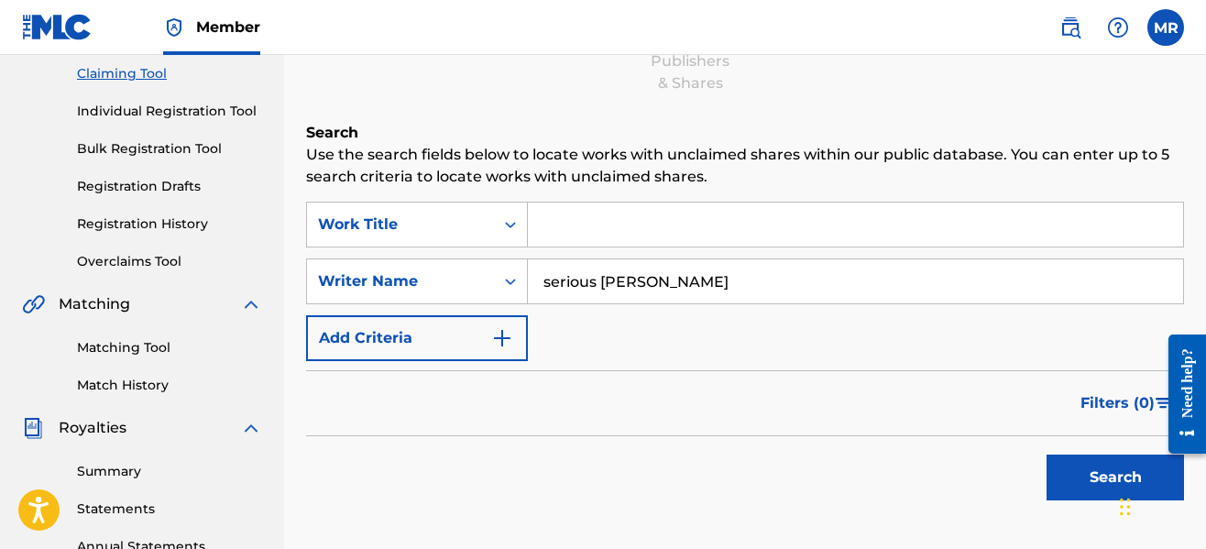
scroll to position [367, 0]
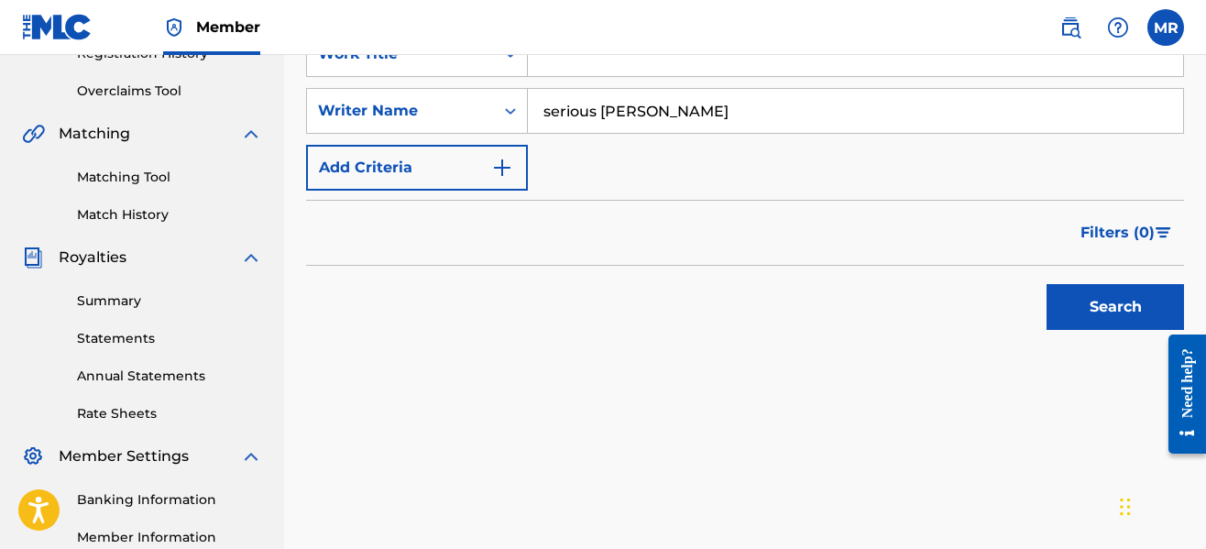
click at [1066, 300] on button "Search" at bounding box center [1115, 307] width 137 height 46
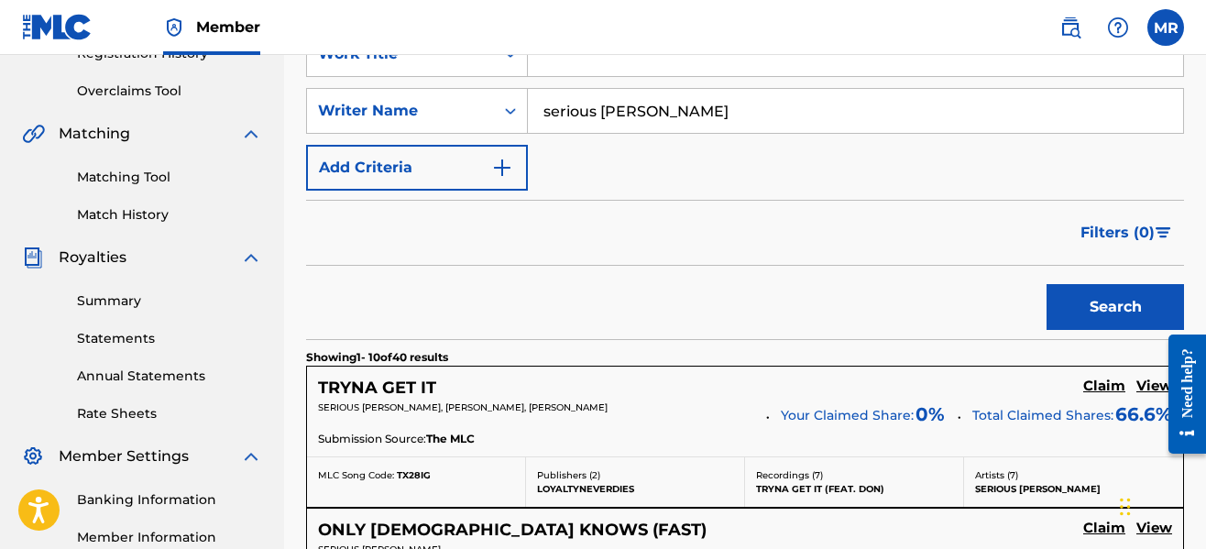
click at [825, 217] on div "Filters ( 0 )" at bounding box center [745, 233] width 878 height 66
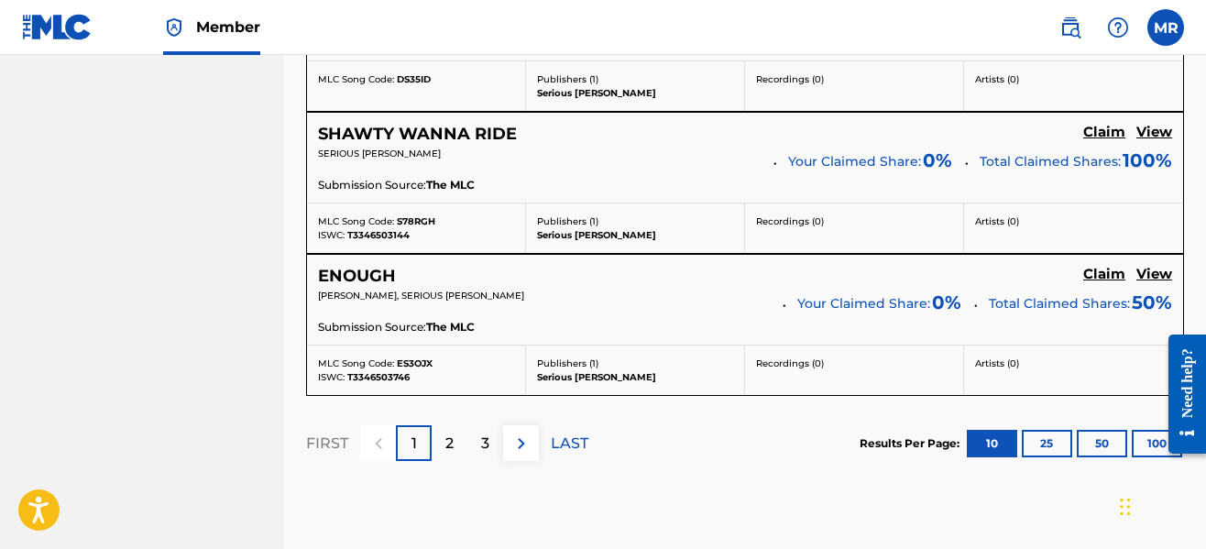
scroll to position [1760, 0]
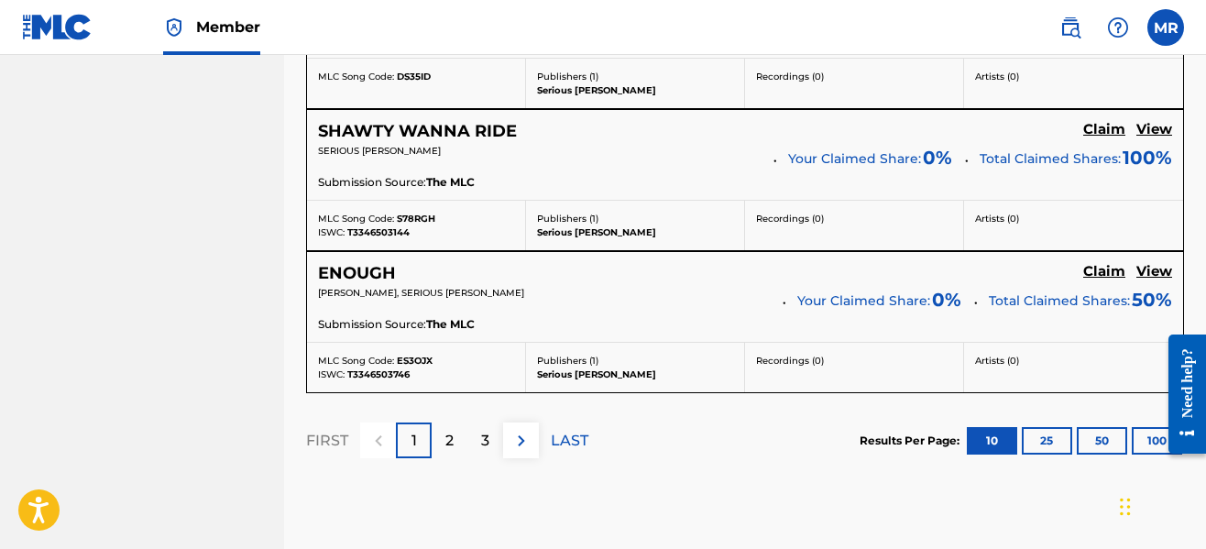
click at [1144, 442] on button "100" at bounding box center [1157, 440] width 50 height 27
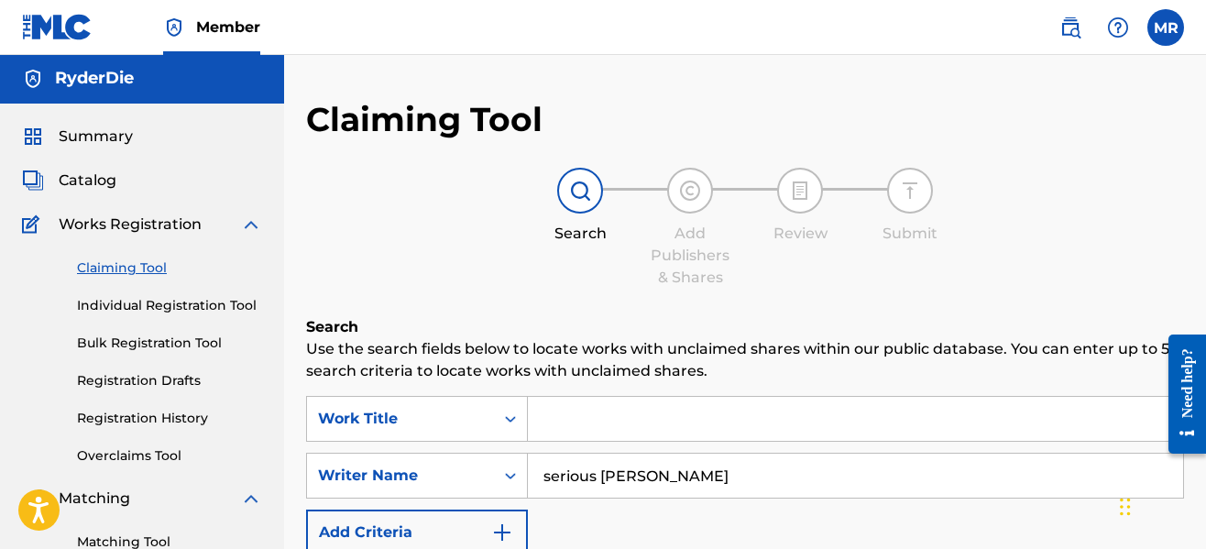
scroll to position [0, 0]
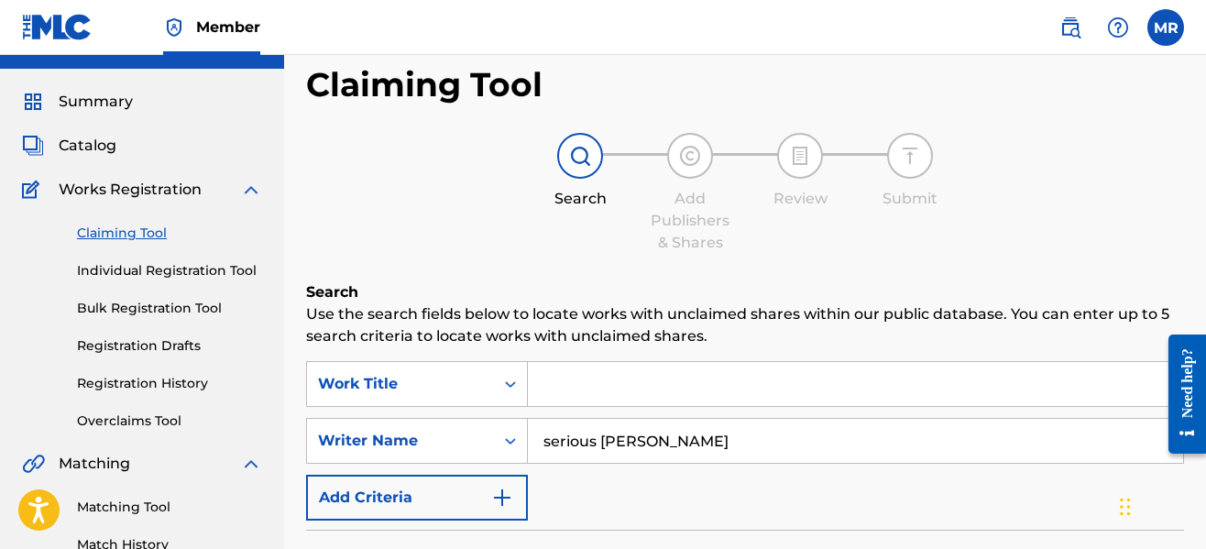
scroll to position [220, 0]
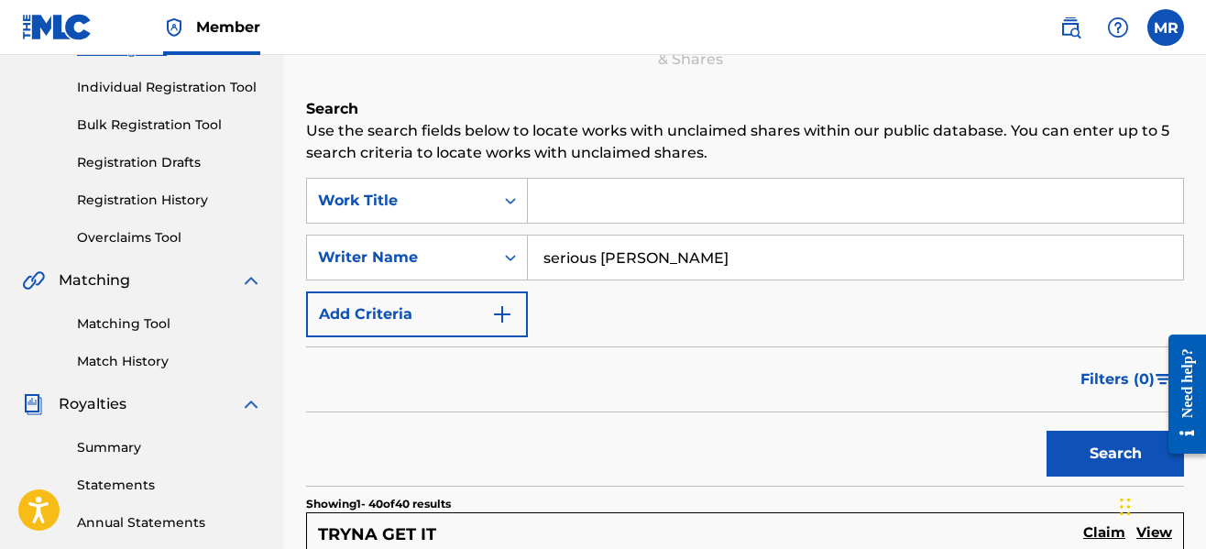
click at [598, 212] on input "Search Form" at bounding box center [855, 201] width 655 height 44
click at [422, 120] on p "Use the search fields below to locate works with unclaimed shares within our pu…" at bounding box center [745, 142] width 878 height 44
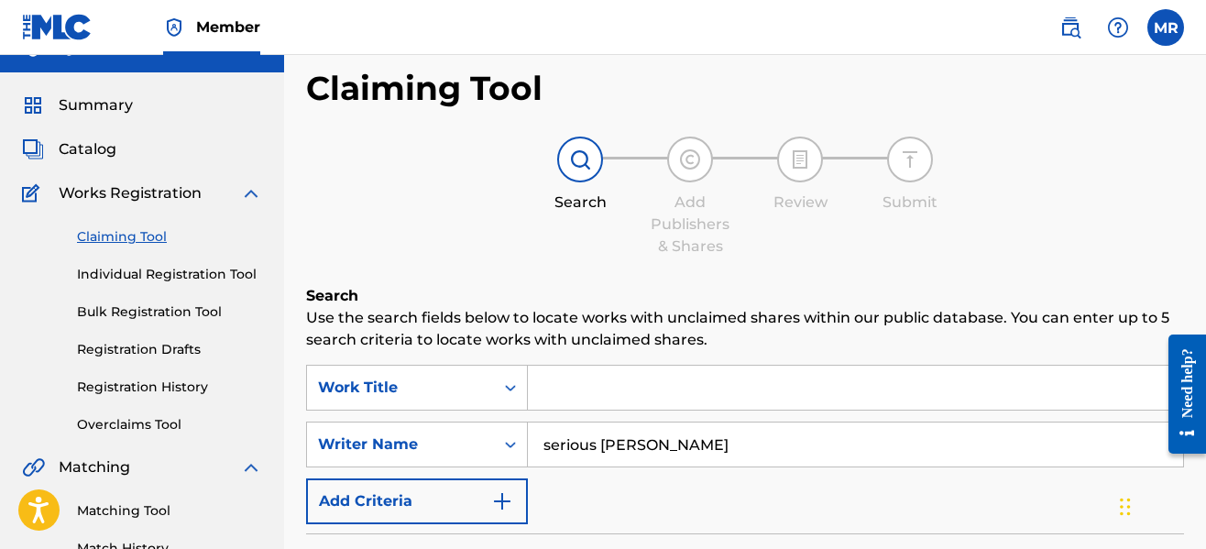
scroll to position [0, 0]
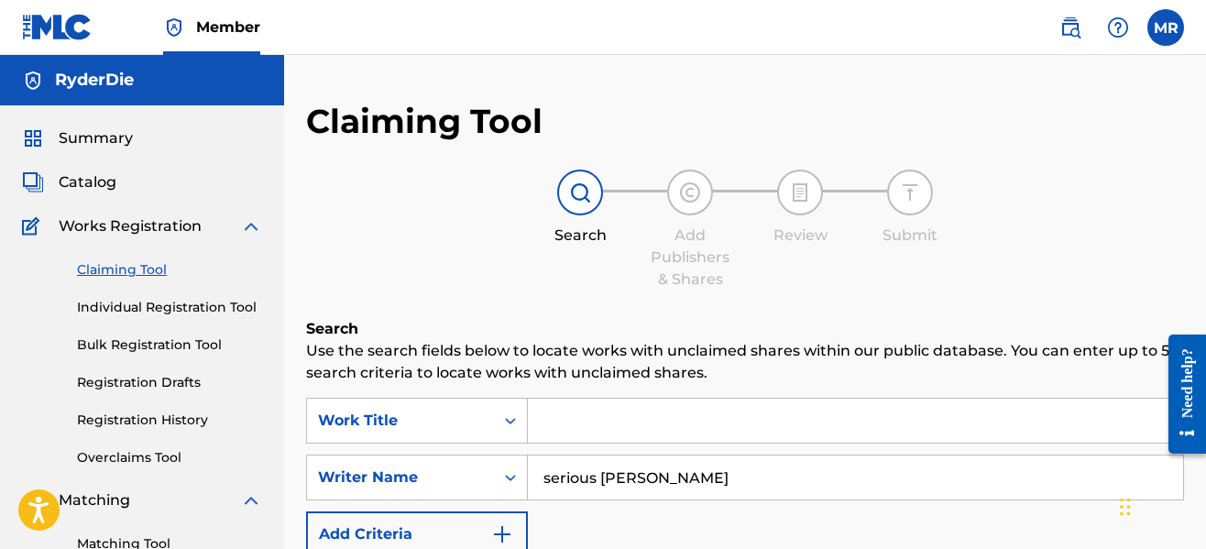
click at [92, 174] on span "Catalog" at bounding box center [88, 182] width 58 height 22
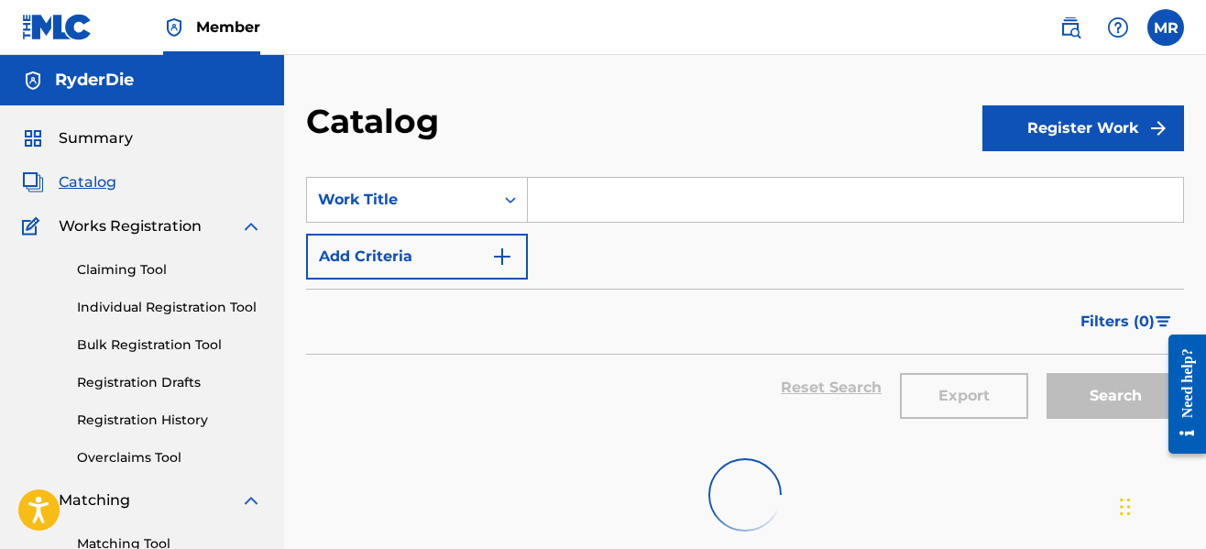
click at [683, 125] on div "Catalog" at bounding box center [644, 128] width 676 height 54
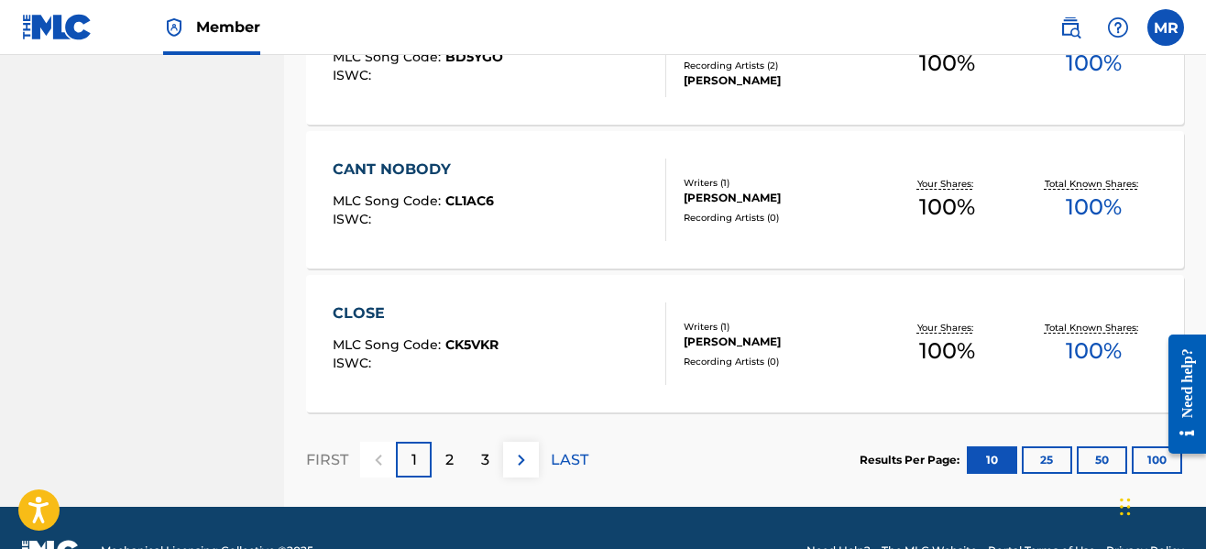
scroll to position [1549, 0]
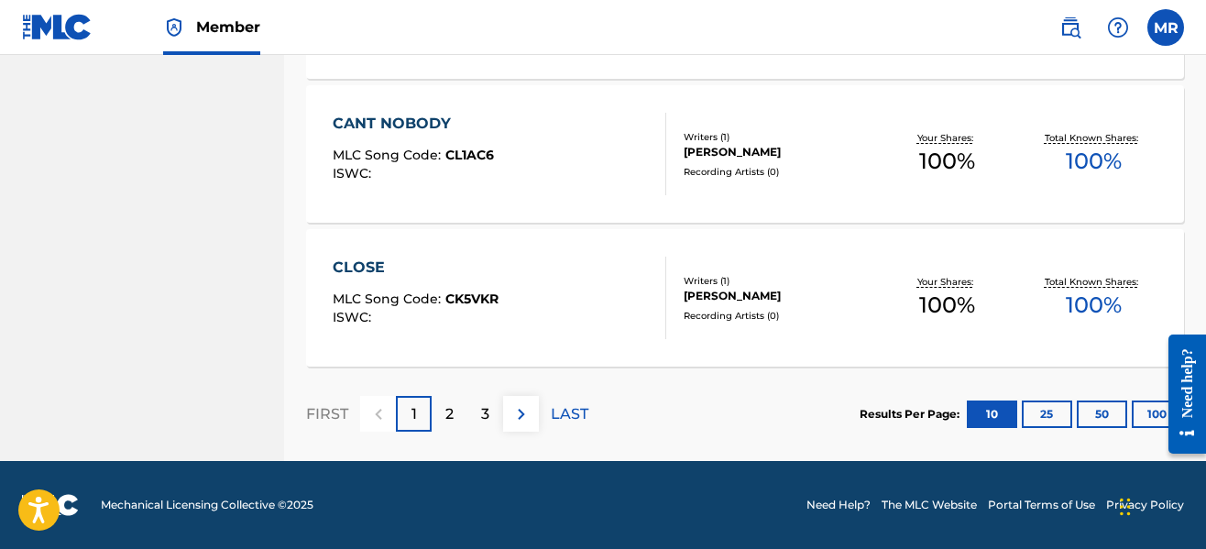
click at [1136, 416] on button "100" at bounding box center [1157, 414] width 50 height 27
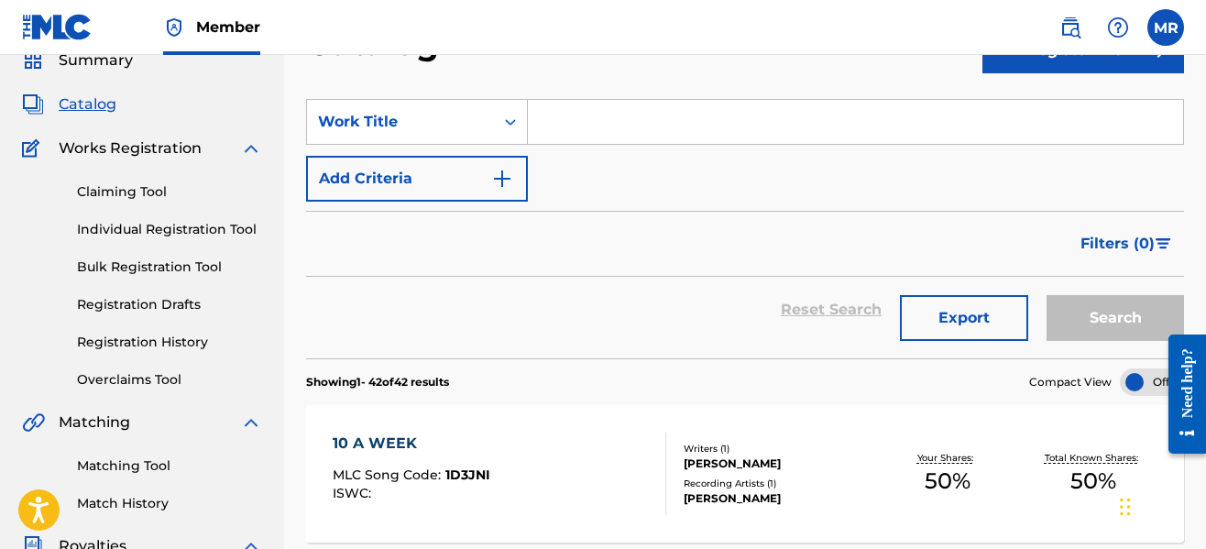
scroll to position [0, 0]
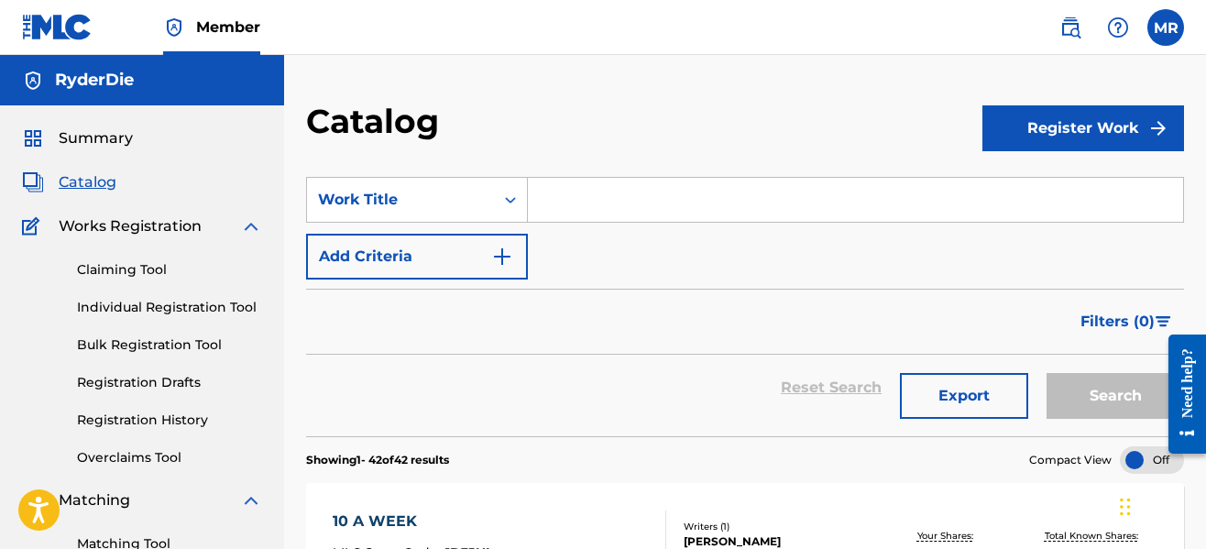
click at [183, 303] on link "Individual Registration Tool" at bounding box center [169, 307] width 185 height 19
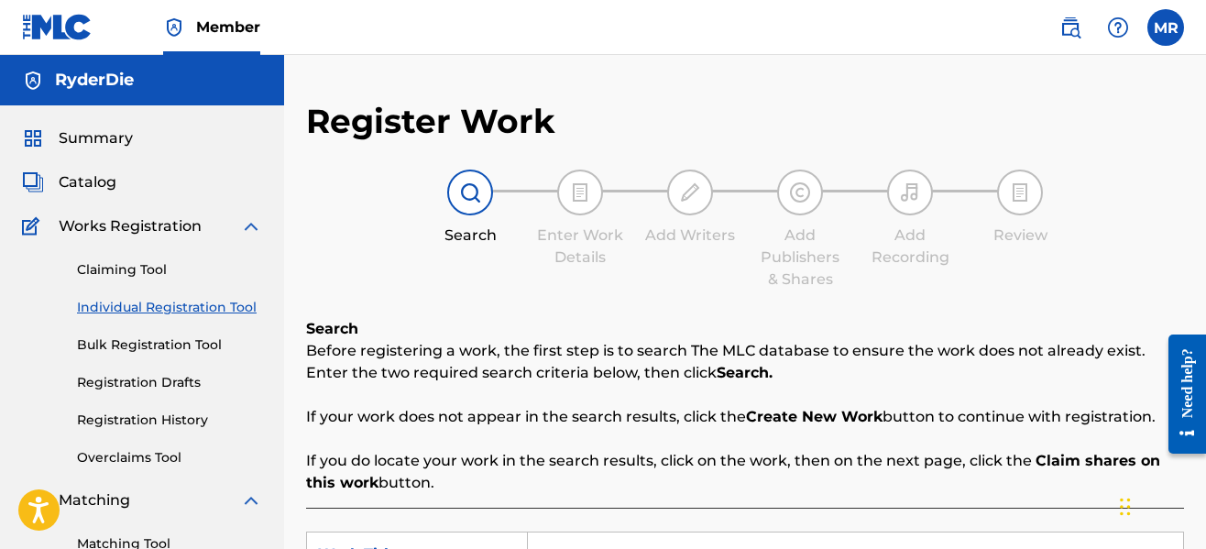
click at [693, 299] on div "Register Work Search Enter Work Details Add Writers Add Publishers & Shares Add…" at bounding box center [745, 464] width 878 height 727
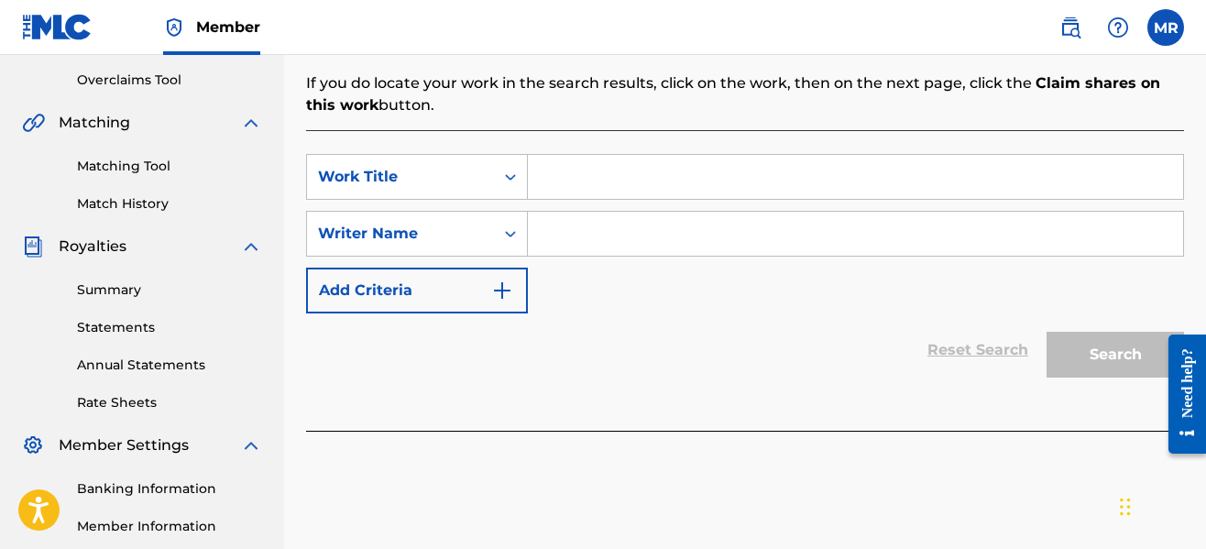
scroll to position [440, 0]
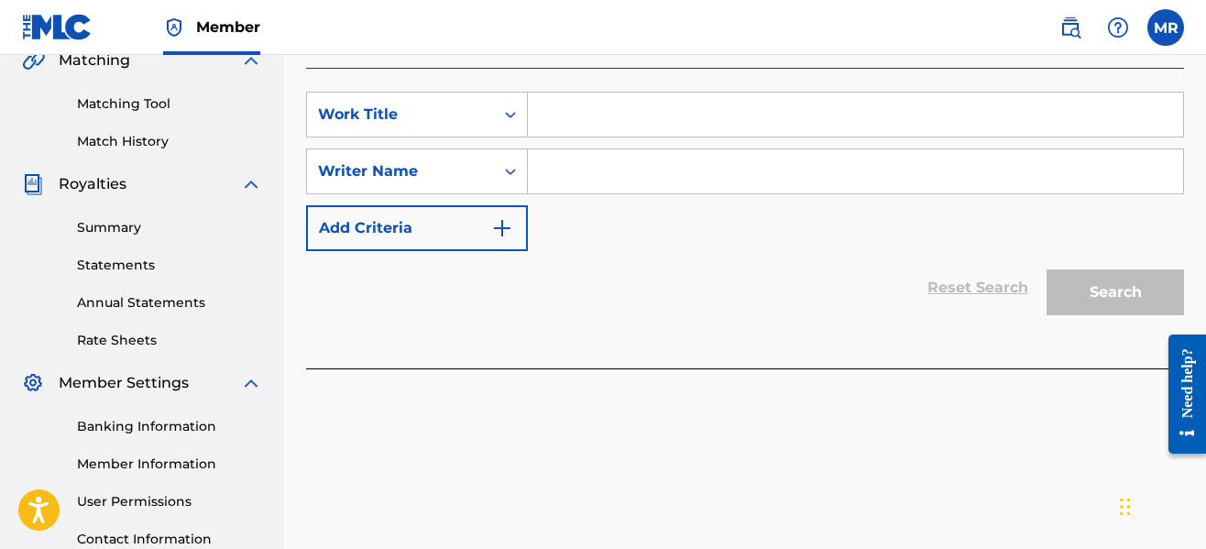
click at [635, 120] on input "Search Form" at bounding box center [855, 115] width 655 height 44
type input "Fear"
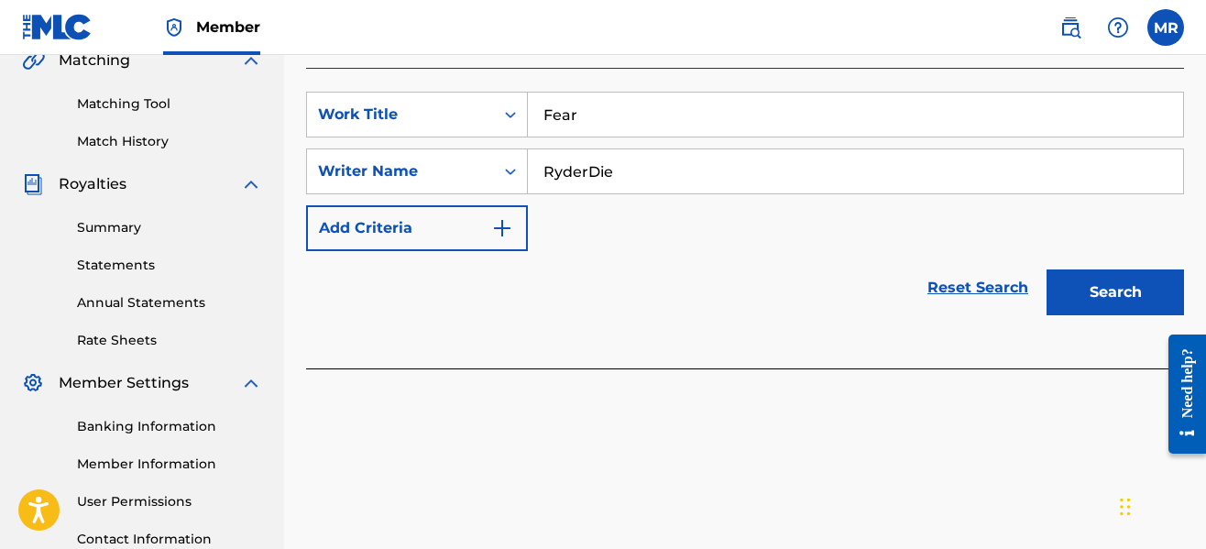
type input "RyderDie"
click at [1088, 302] on button "Search" at bounding box center [1115, 292] width 137 height 46
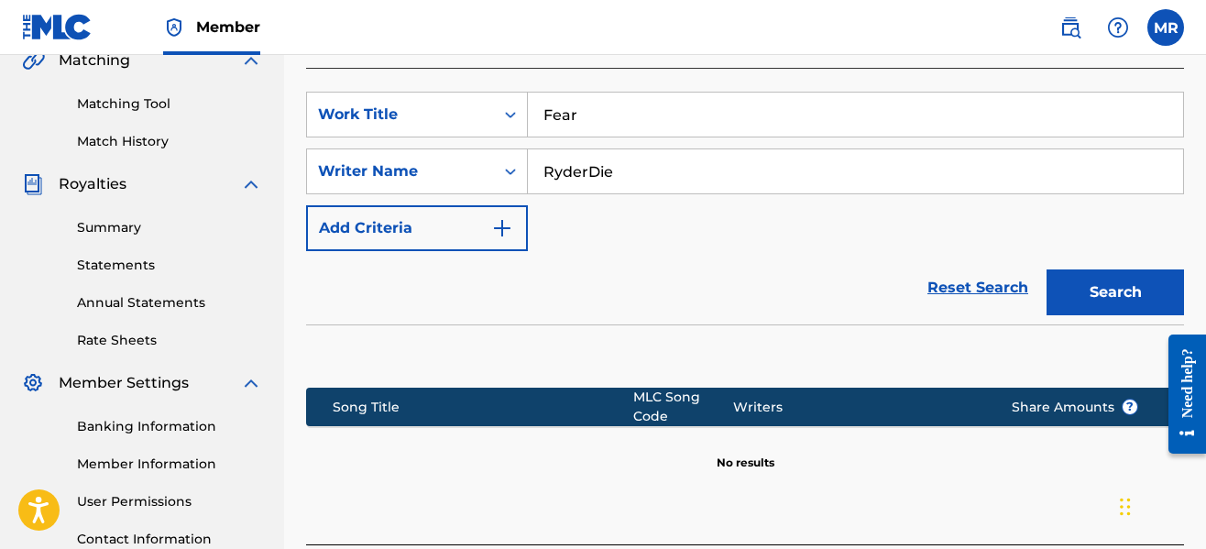
click at [797, 295] on div "Reset Search Search" at bounding box center [745, 287] width 878 height 73
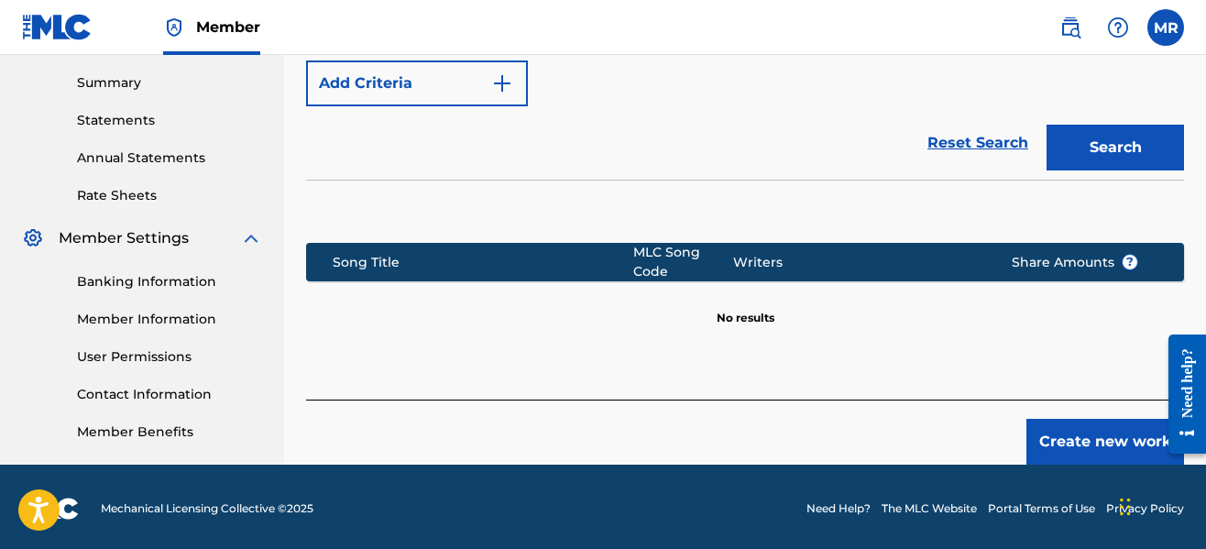
scroll to position [588, 0]
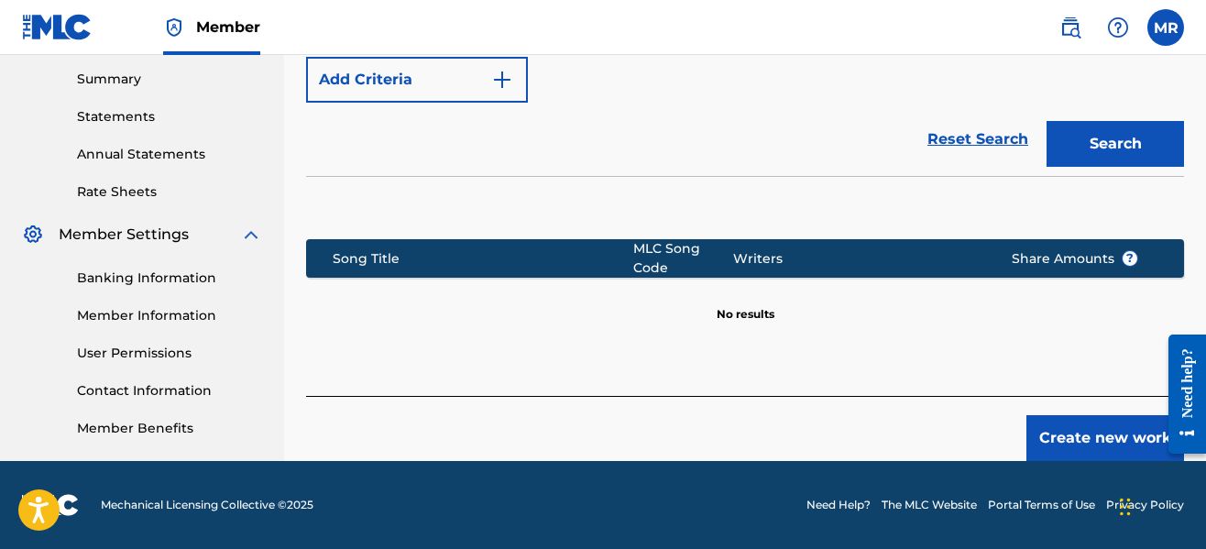
click at [1038, 432] on button "Create new work" at bounding box center [1106, 438] width 158 height 46
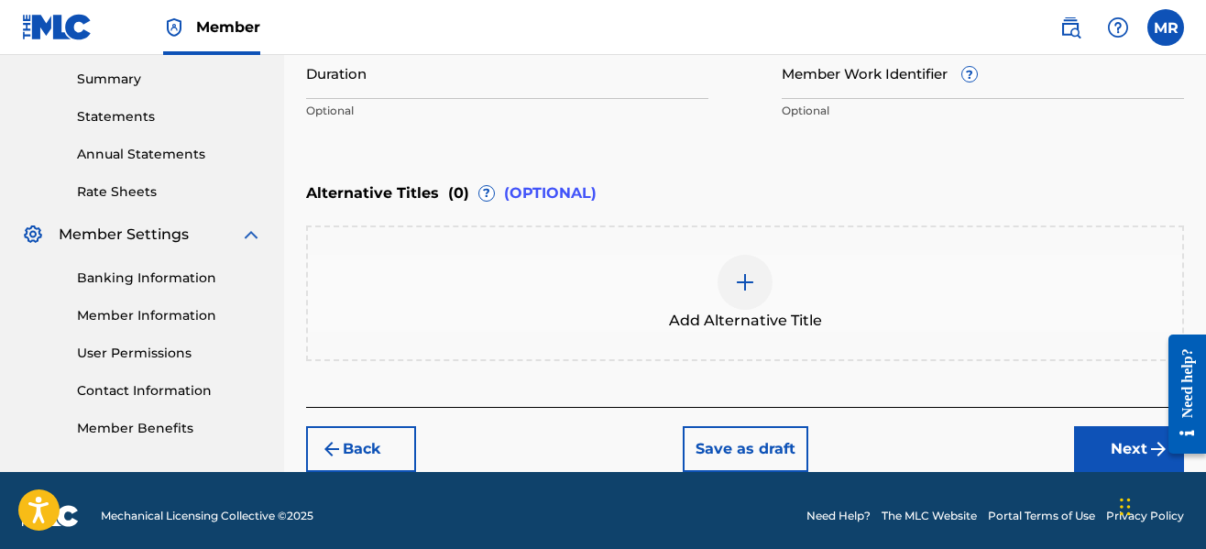
click at [709, 177] on div "Alternative Titles ( 0 ) ? (OPTIONAL)" at bounding box center [745, 193] width 878 height 40
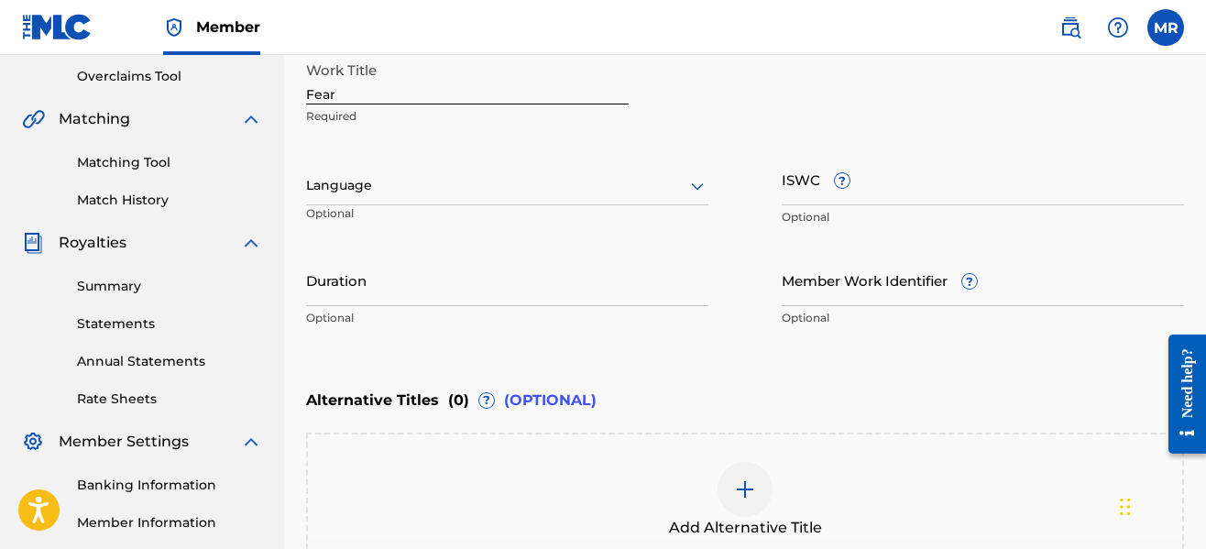
scroll to position [332, 0]
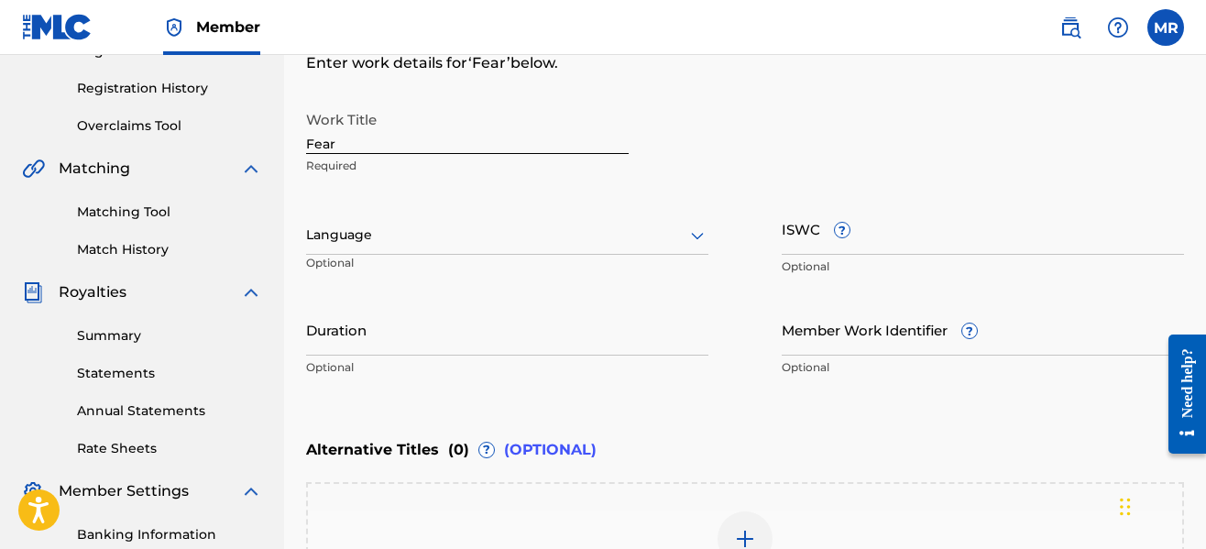
click at [585, 236] on div at bounding box center [507, 235] width 402 height 23
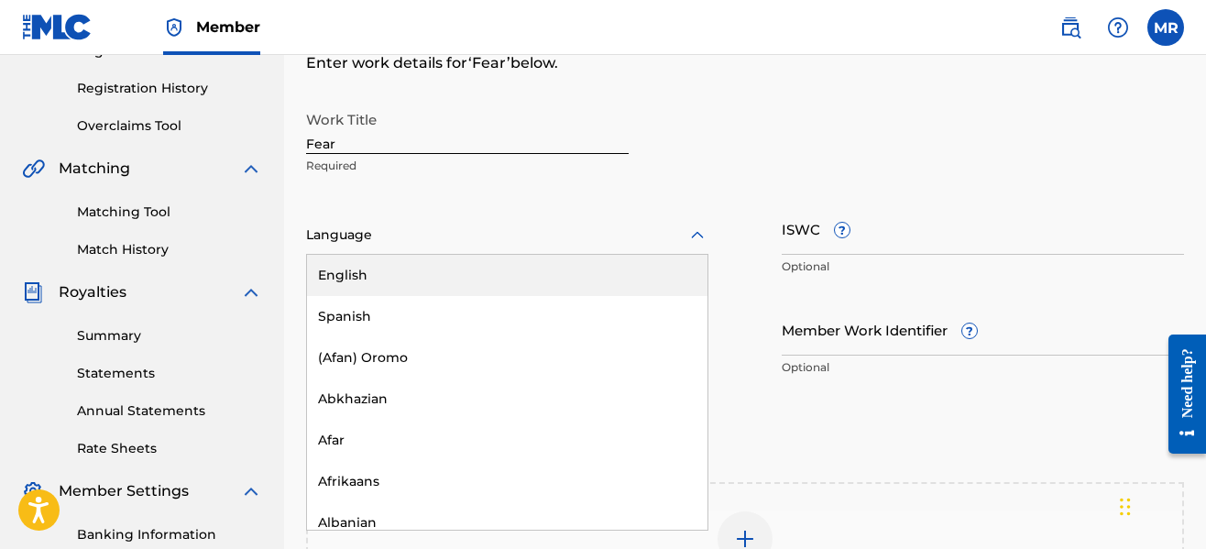
click at [572, 269] on div "English" at bounding box center [507, 275] width 401 height 41
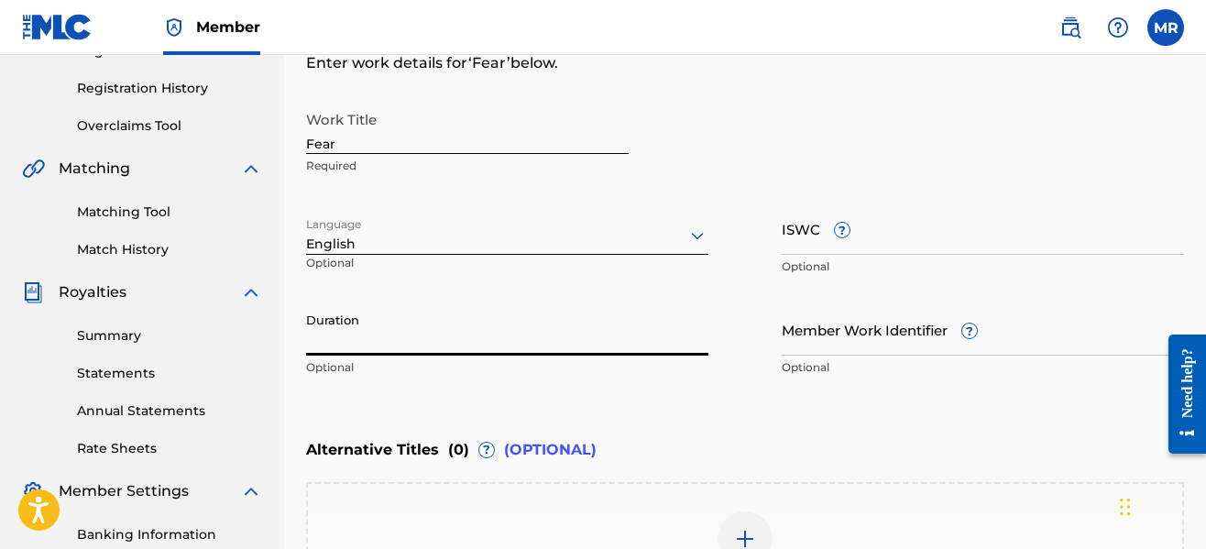
click at [559, 325] on input "Duration" at bounding box center [507, 329] width 402 height 52
type input "03:37"
click at [748, 380] on div "Work Title Fear Required Language English Optional ISWC ? Optional Duration 03:…" at bounding box center [745, 244] width 878 height 284
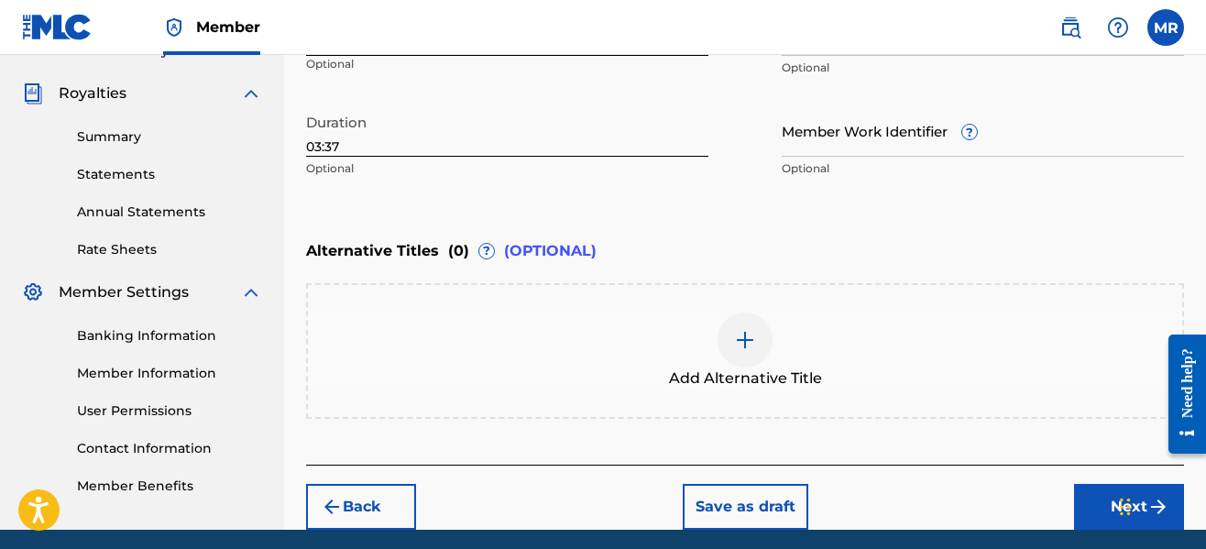
scroll to position [599, 0]
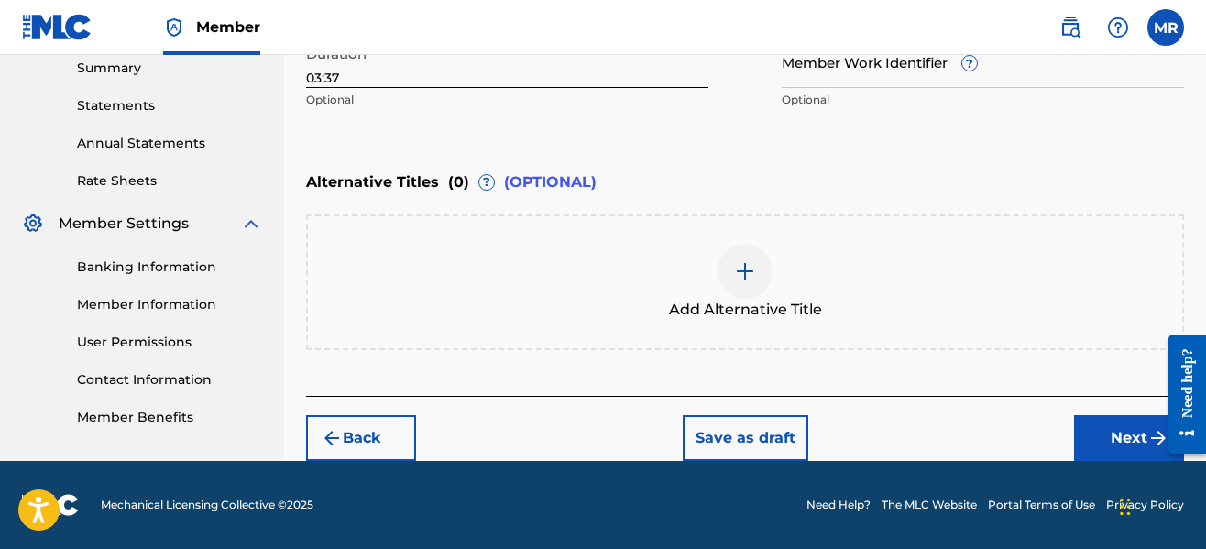
click at [1101, 415] on button "Next" at bounding box center [1129, 438] width 110 height 46
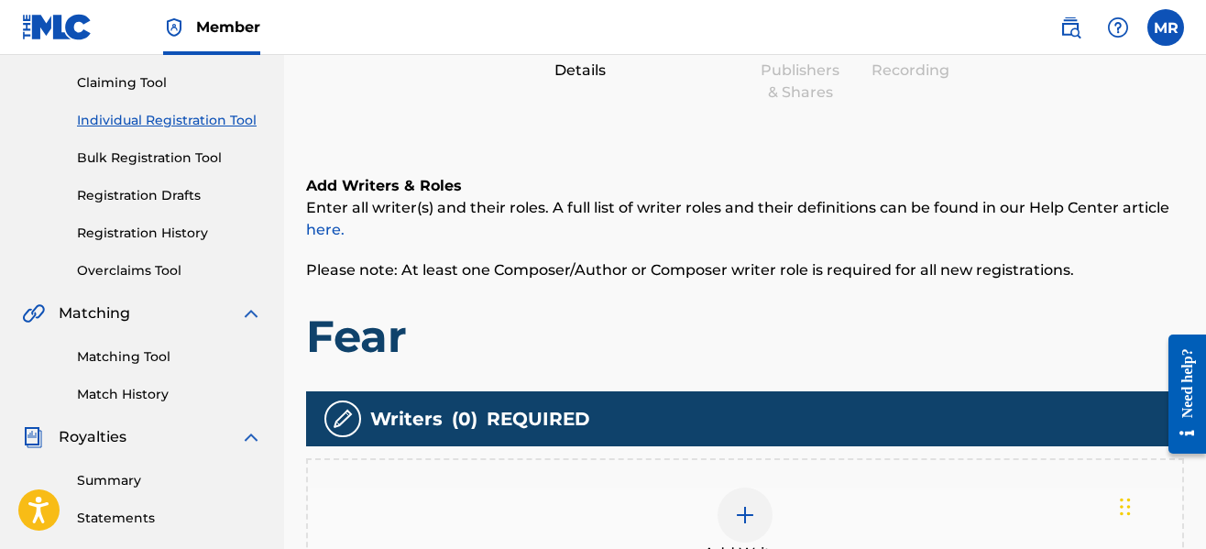
scroll to position [412, 0]
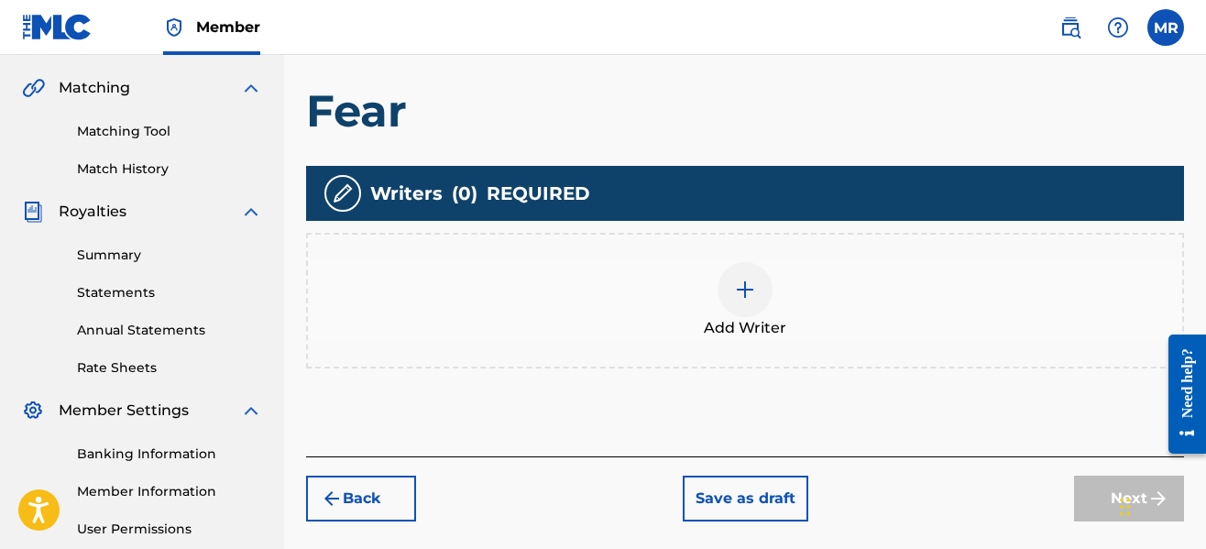
click at [736, 298] on img at bounding box center [745, 290] width 22 height 22
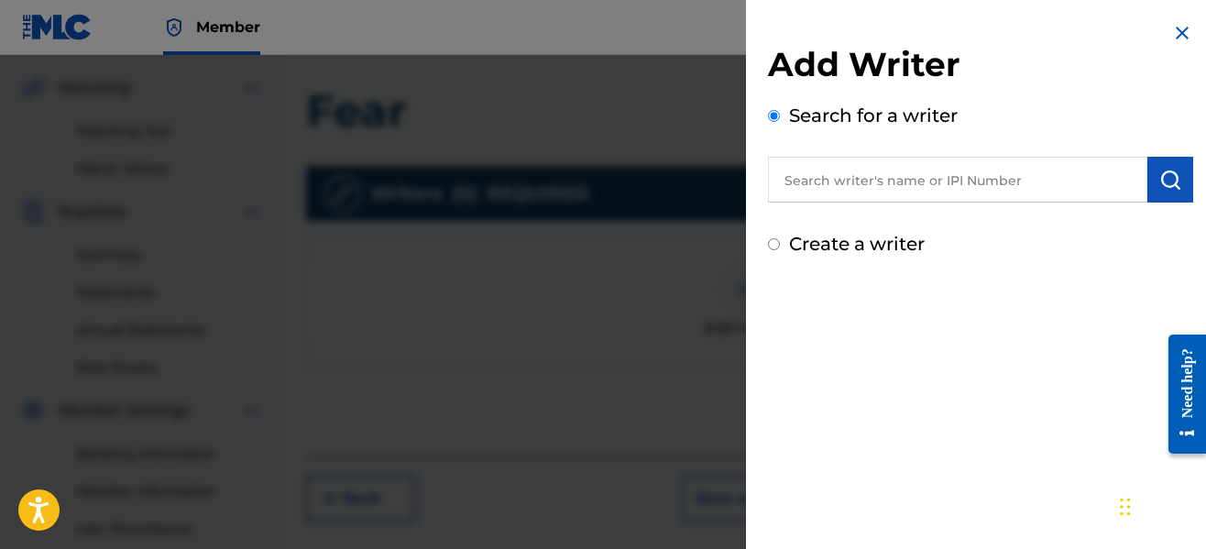
click at [997, 183] on input "text" at bounding box center [957, 180] width 379 height 46
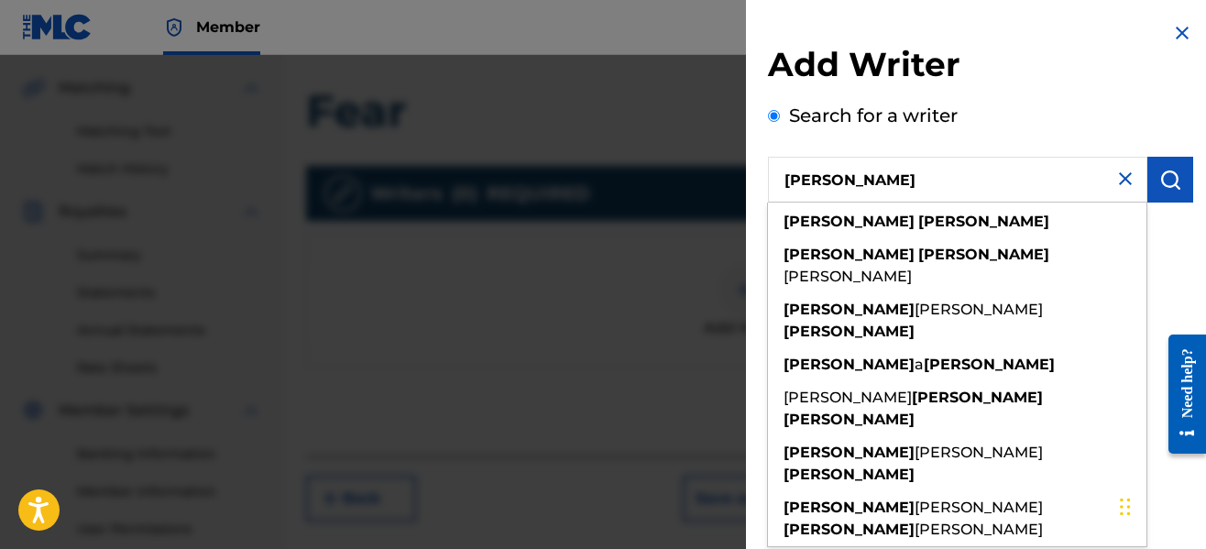
type input "[PERSON_NAME]"
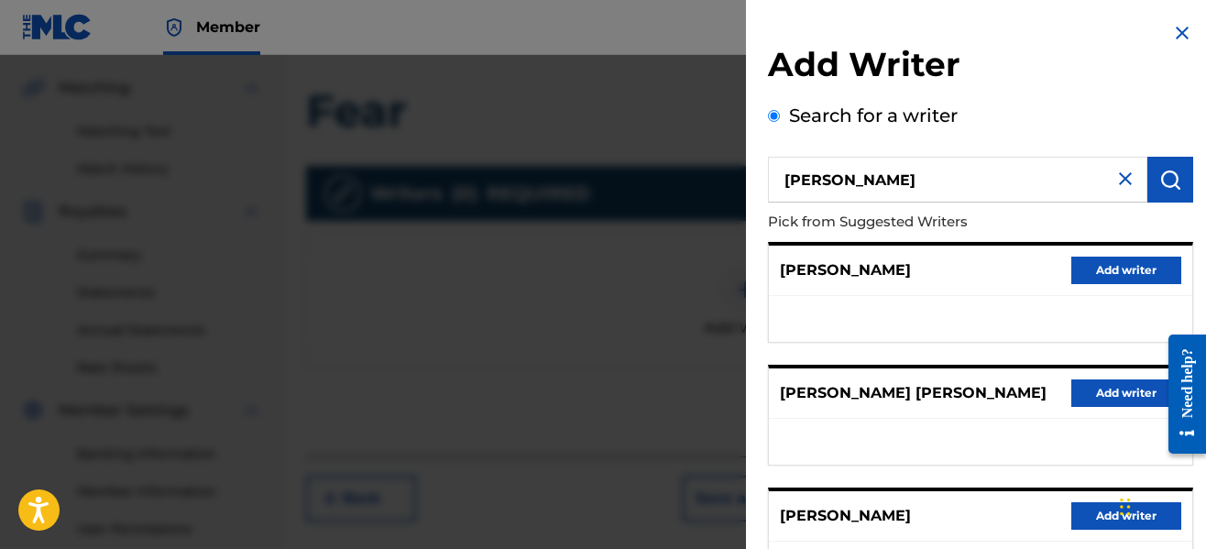
click at [1037, 230] on p "Pick from Suggested Writers" at bounding box center [928, 222] width 321 height 39
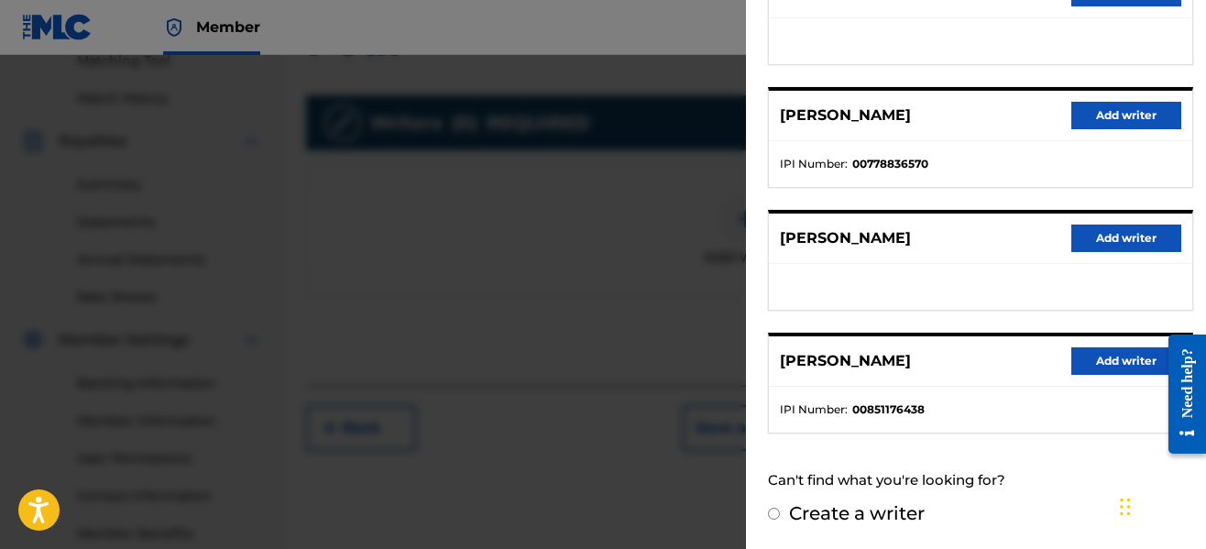
scroll to position [486, 0]
click at [1104, 354] on button "Add writer" at bounding box center [1126, 360] width 110 height 27
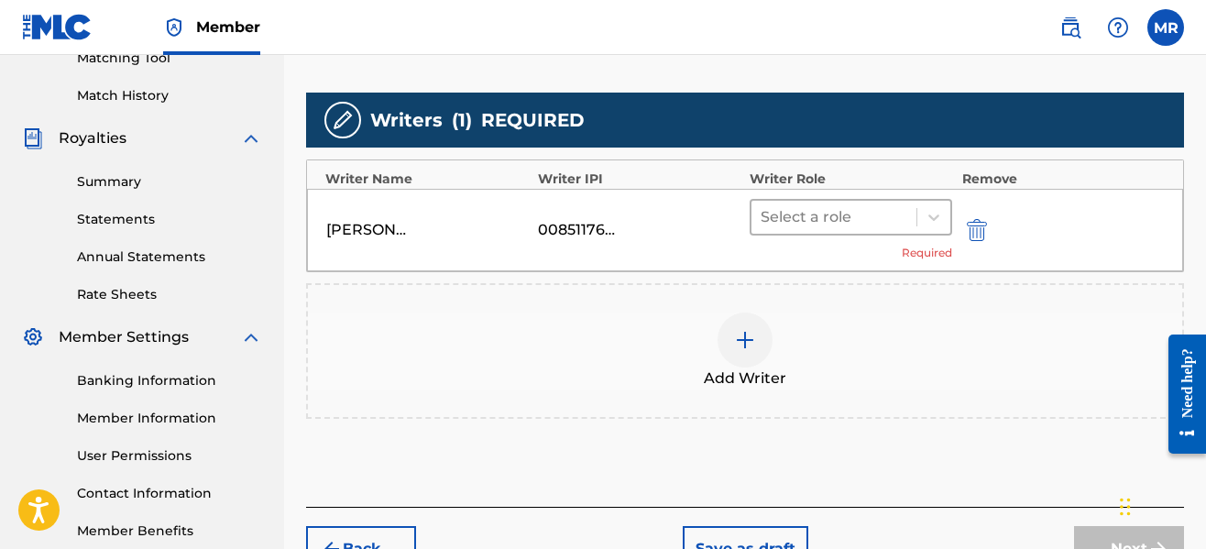
click at [850, 218] on div at bounding box center [834, 217] width 147 height 26
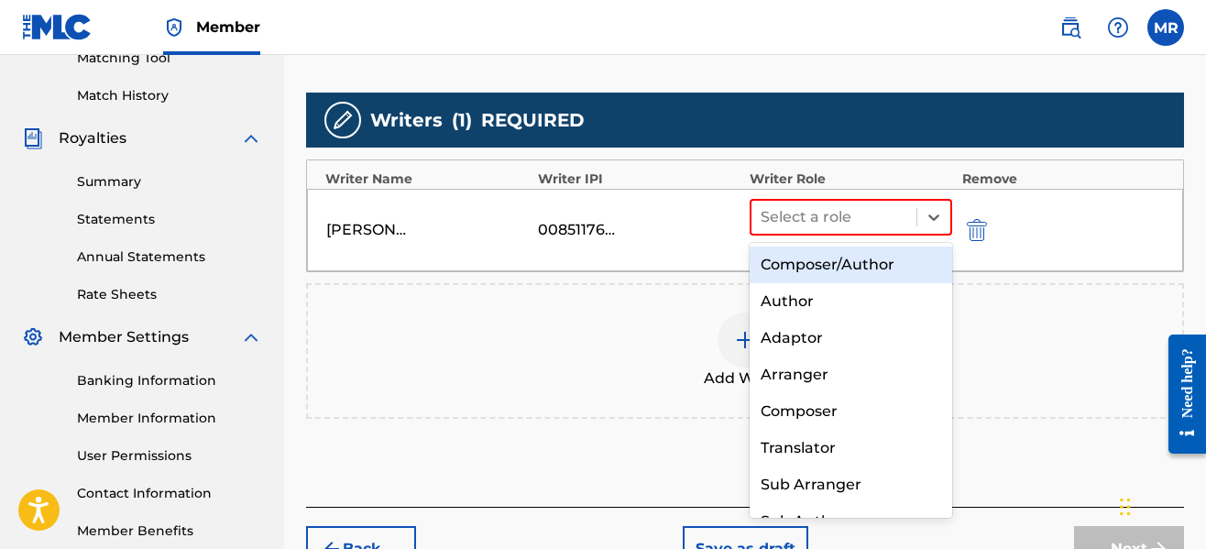
click at [840, 265] on div "Composer/Author" at bounding box center [851, 265] width 203 height 37
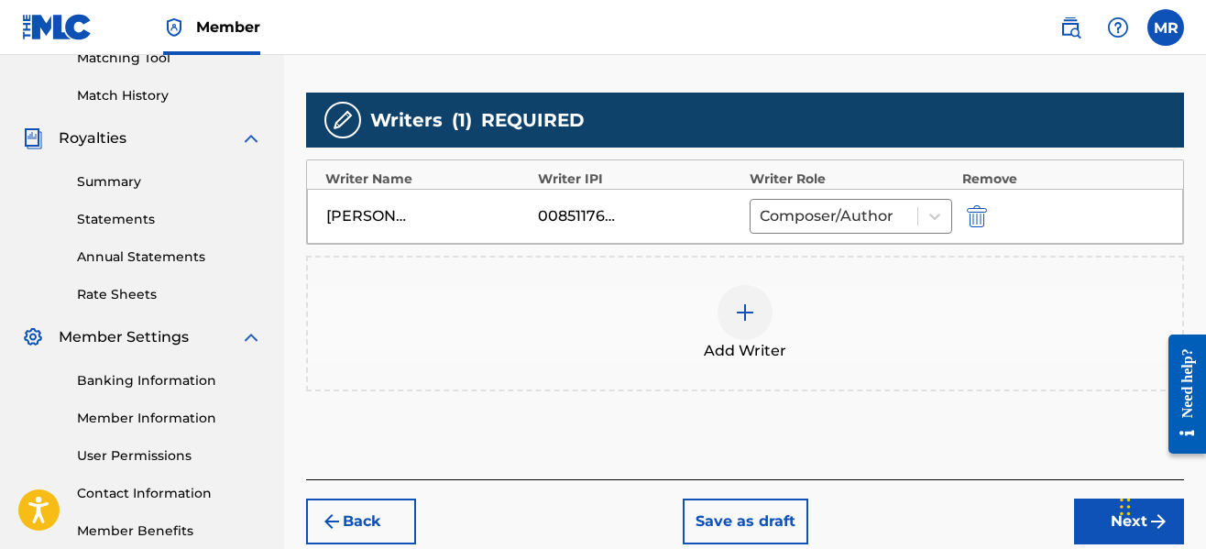
click at [1090, 502] on button "Next" at bounding box center [1129, 522] width 110 height 46
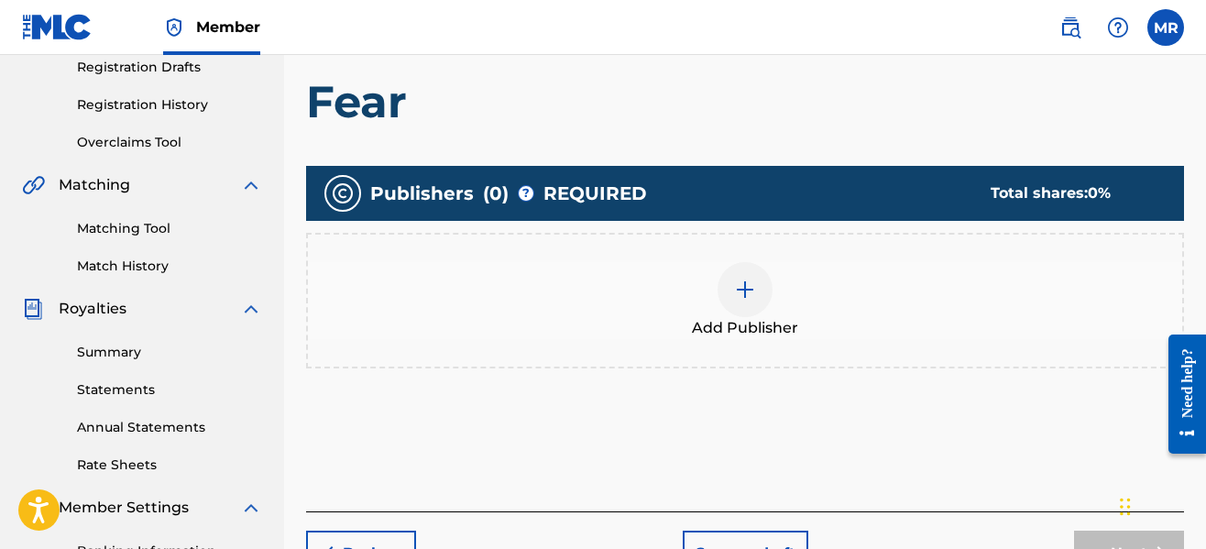
scroll to position [376, 0]
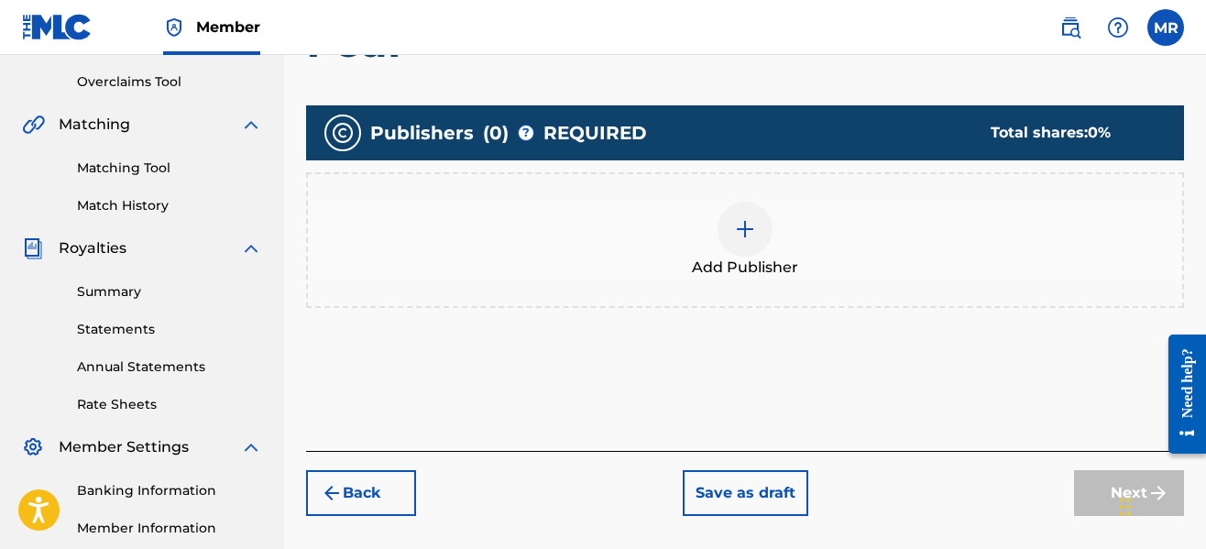
click at [748, 209] on div at bounding box center [745, 229] width 55 height 55
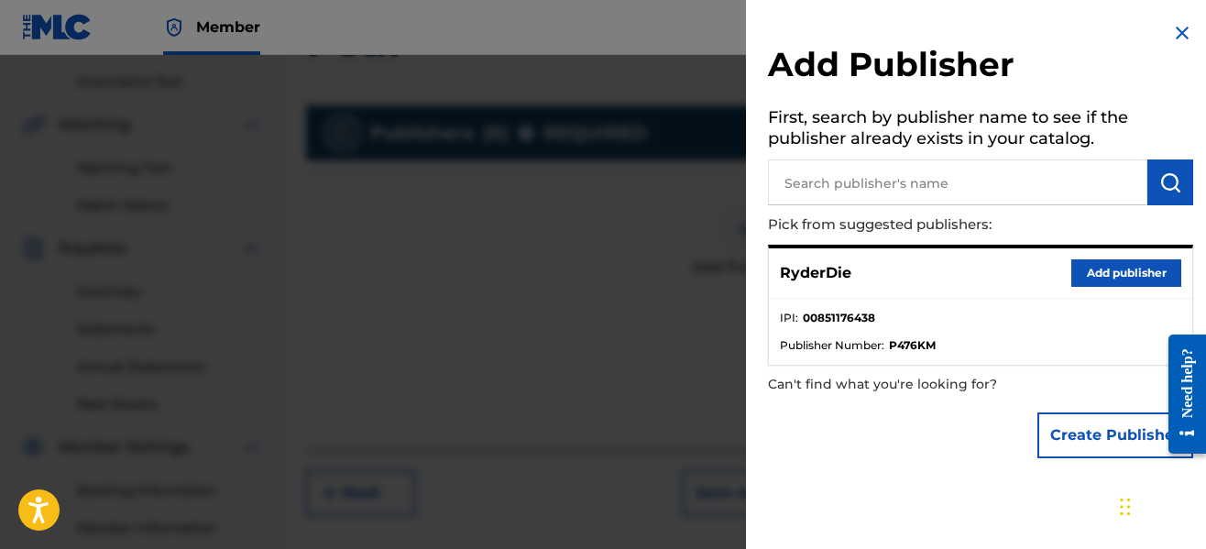
click at [1098, 280] on button "Add publisher" at bounding box center [1126, 272] width 110 height 27
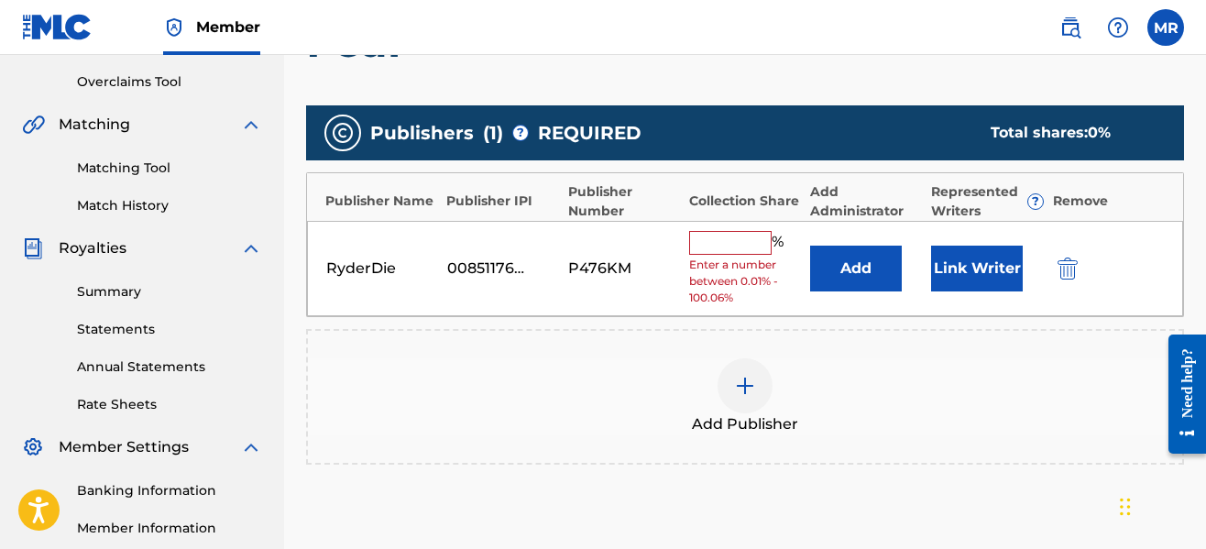
click at [750, 238] on input "text" at bounding box center [730, 243] width 82 height 24
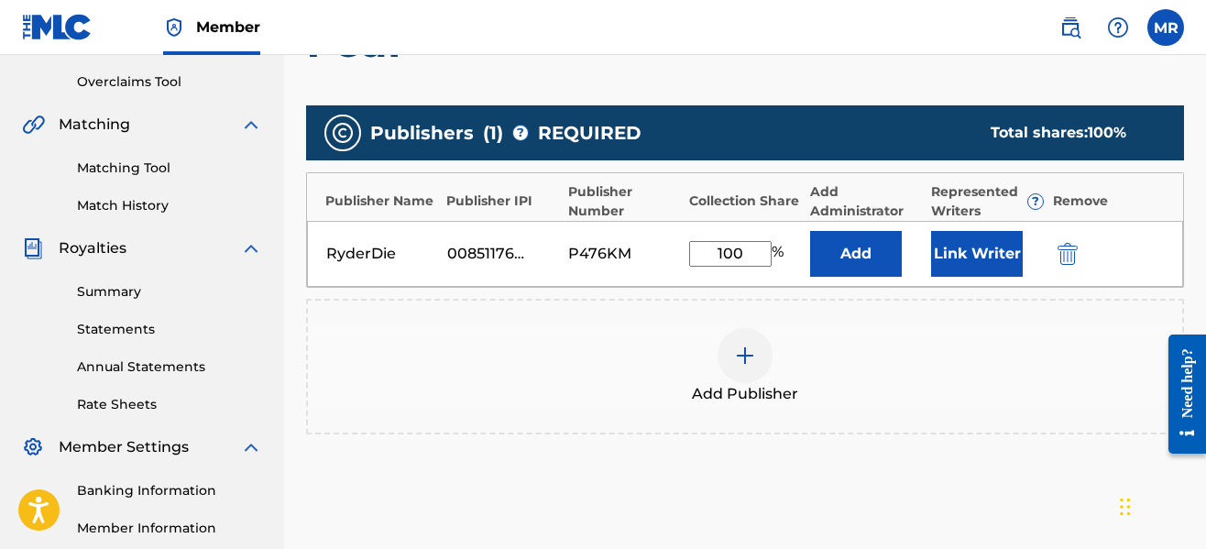
type input "100"
click at [959, 243] on button "Link Writer" at bounding box center [977, 254] width 92 height 46
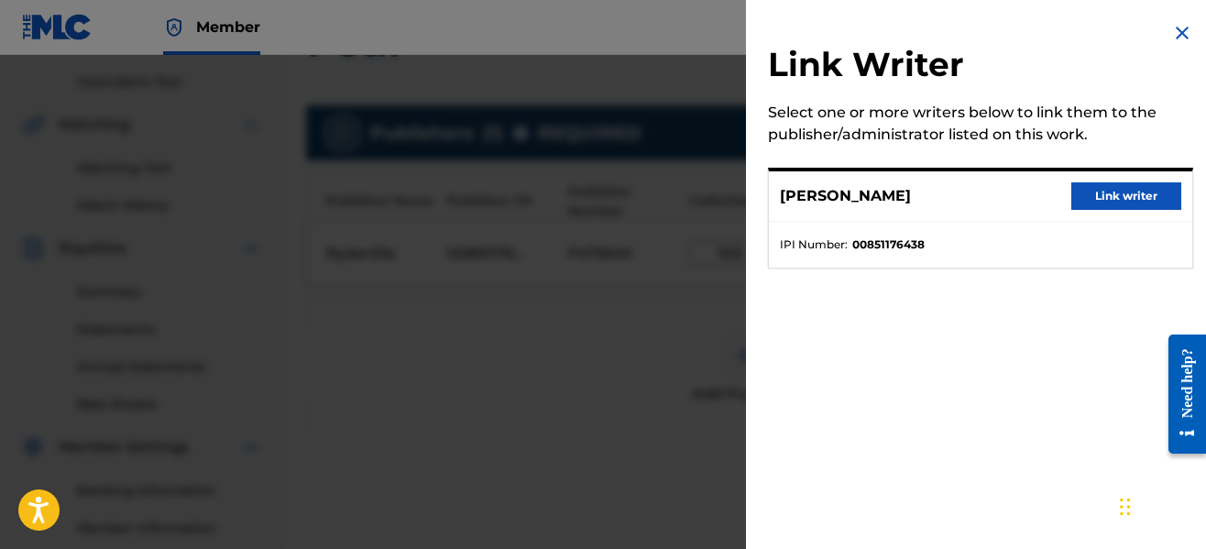
click at [1107, 195] on button "Link writer" at bounding box center [1126, 195] width 110 height 27
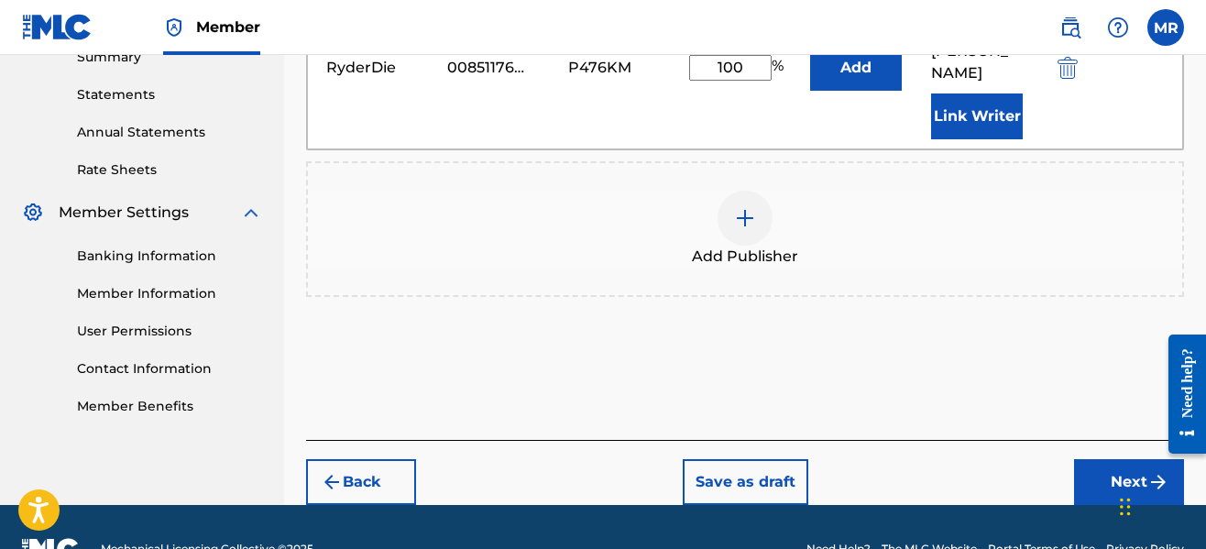
click at [1106, 459] on button "Next" at bounding box center [1129, 482] width 110 height 46
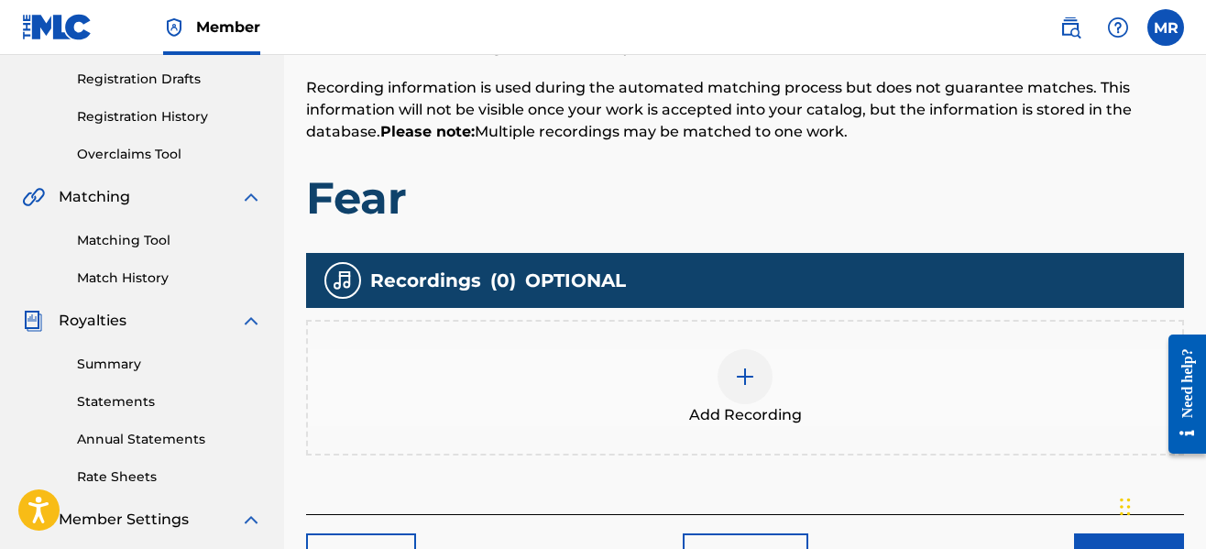
scroll to position [412, 0]
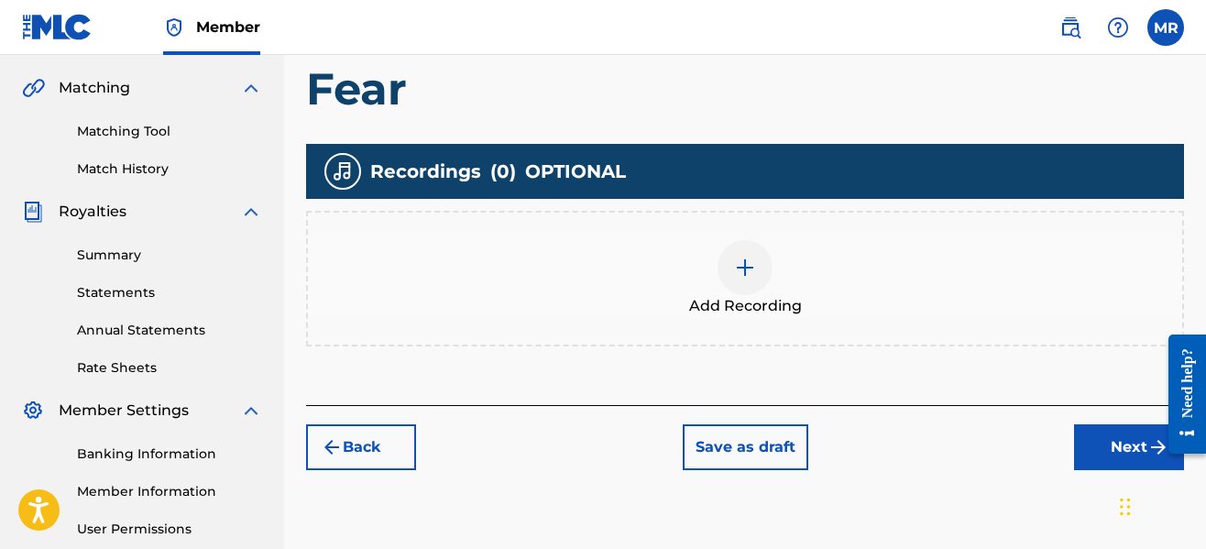
click at [741, 267] on img at bounding box center [745, 268] width 22 height 22
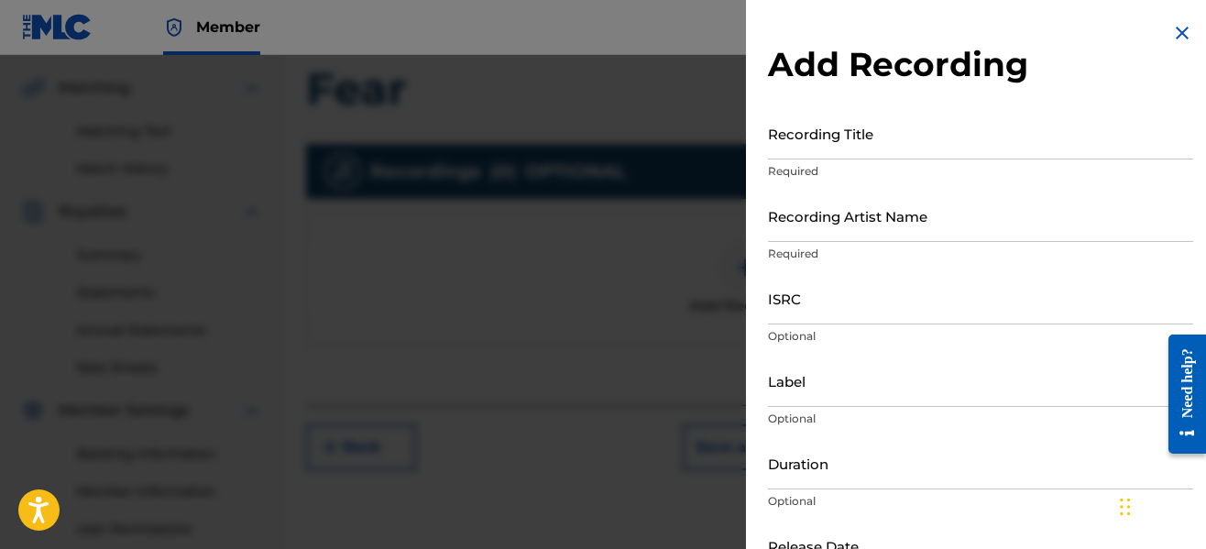
click at [848, 144] on input "Recording Title" at bounding box center [980, 133] width 425 height 52
type input "Fear"
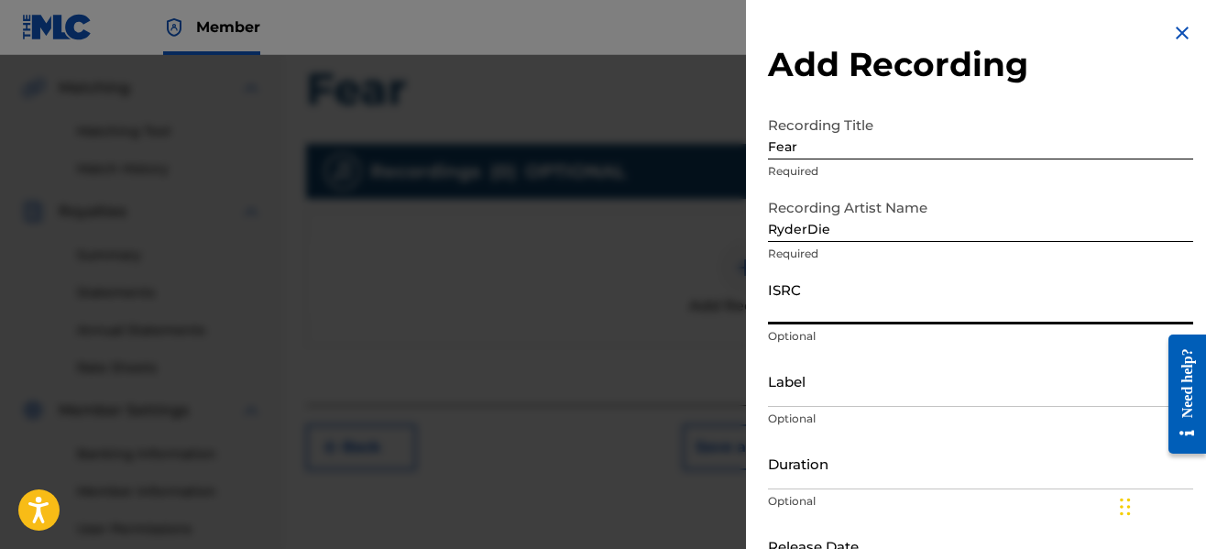
click at [883, 233] on input "RyderDie" at bounding box center [980, 216] width 425 height 52
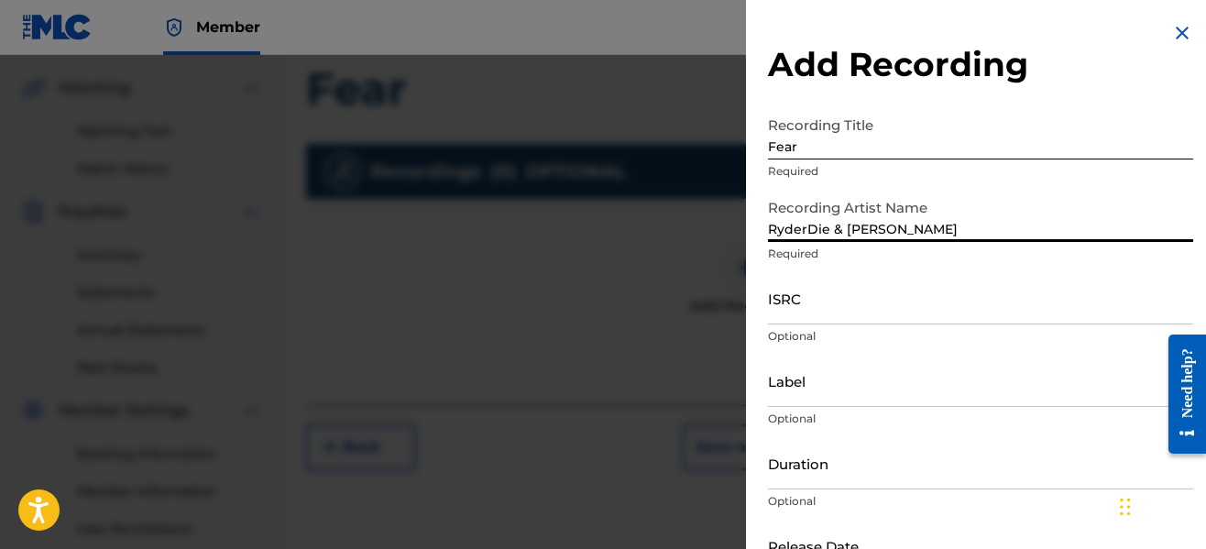
type input "RyderDie & [PERSON_NAME]"
click at [893, 390] on input "Label" at bounding box center [980, 381] width 425 height 52
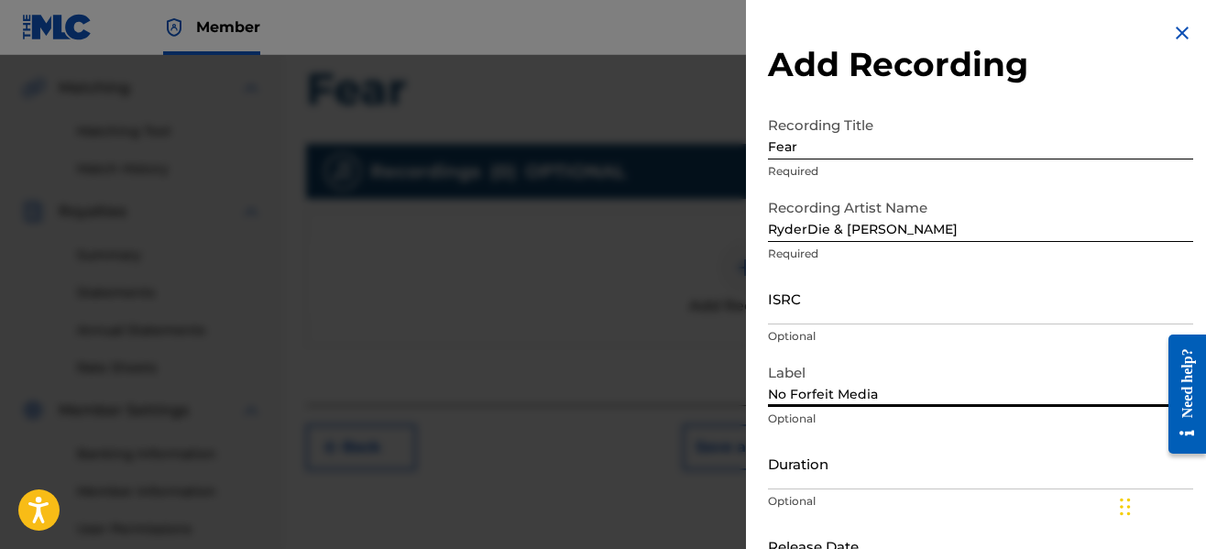
type input "No Forfeit Media"
click at [852, 485] on input "Duration" at bounding box center [980, 463] width 425 height 52
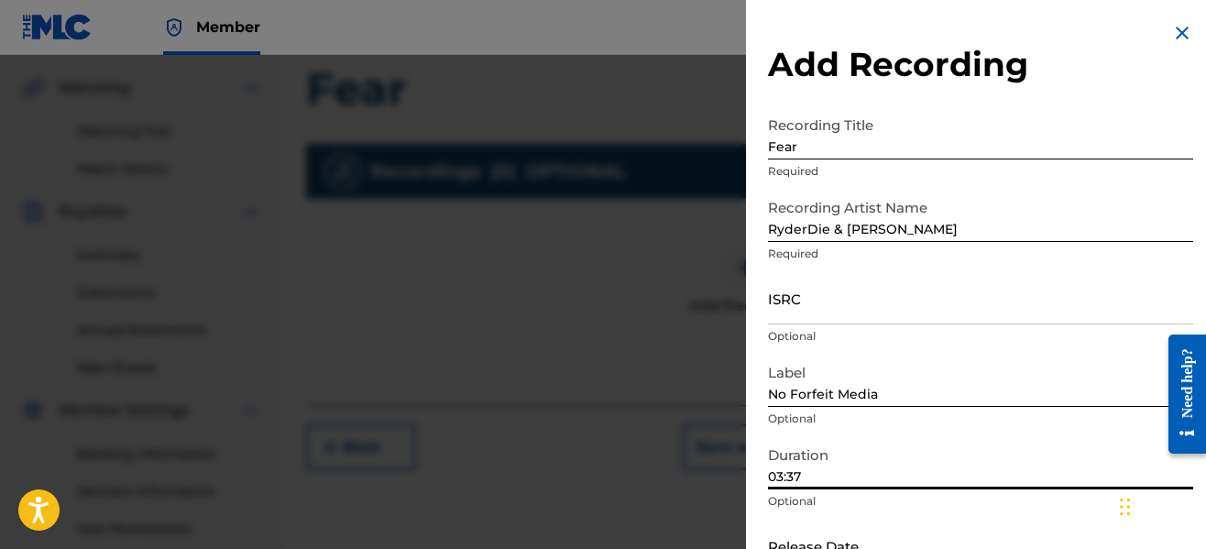
type input "03:37"
drag, startPoint x: 930, startPoint y: 519, endPoint x: 944, endPoint y: 482, distance: 39.2
click at [944, 482] on div "Duration 03:37 Optional" at bounding box center [980, 478] width 425 height 82
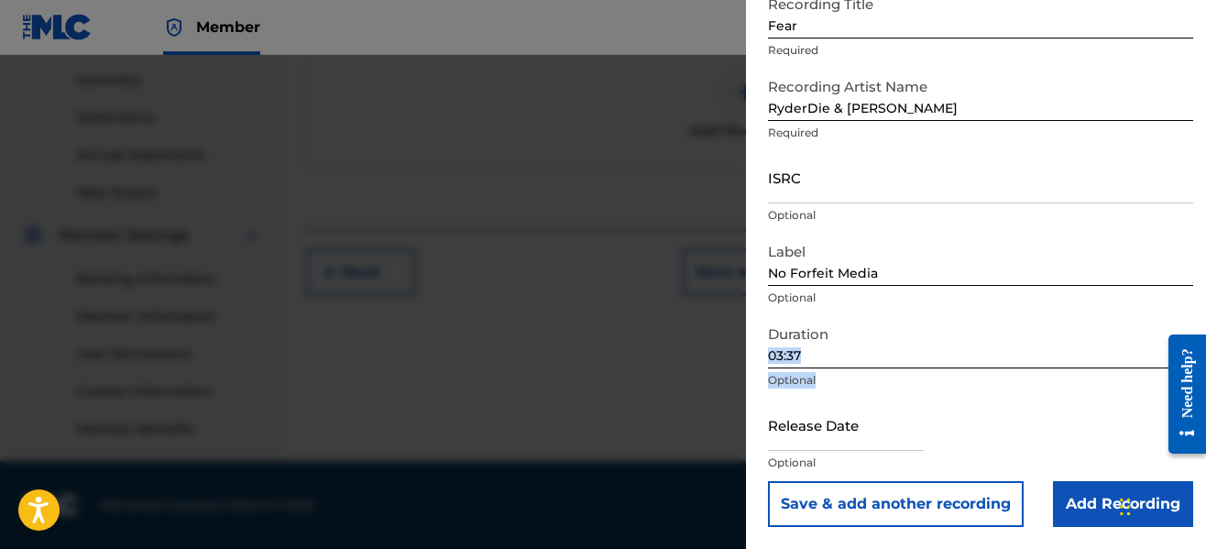
scroll to position [1402, 0]
click at [818, 444] on input "text" at bounding box center [846, 425] width 156 height 52
select select "8"
select select "2025"
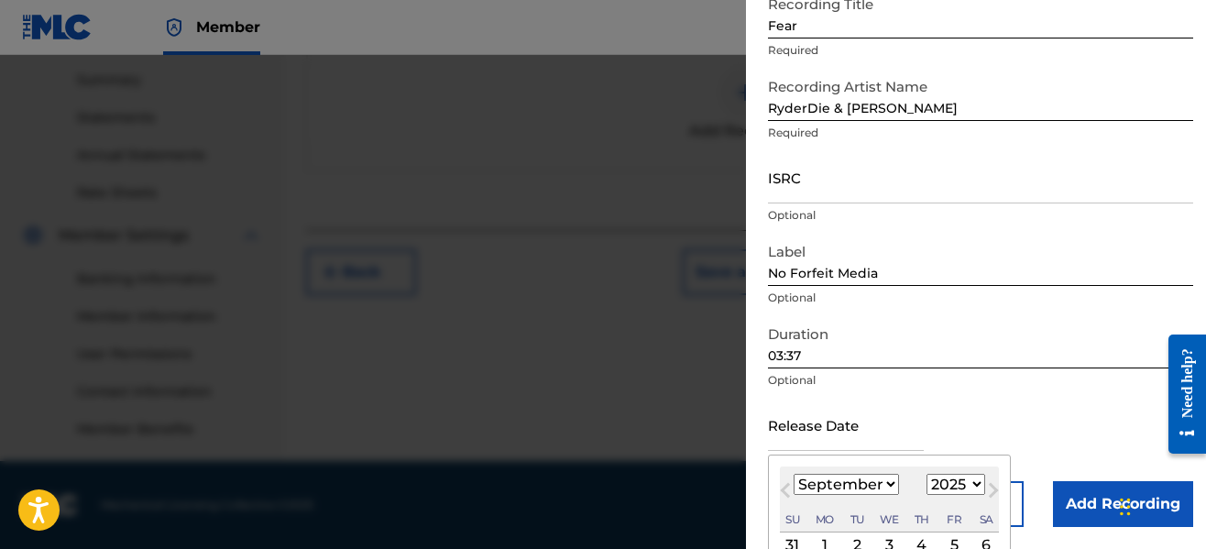
scroll to position [588, 0]
click at [812, 484] on select "January February March April May June July August September October November De…" at bounding box center [846, 484] width 105 height 21
select select "7"
click at [794, 474] on select "January February March April May June July August September October November De…" at bounding box center [846, 484] width 105 height 21
click at [960, 544] on div "1" at bounding box center [954, 545] width 22 height 22
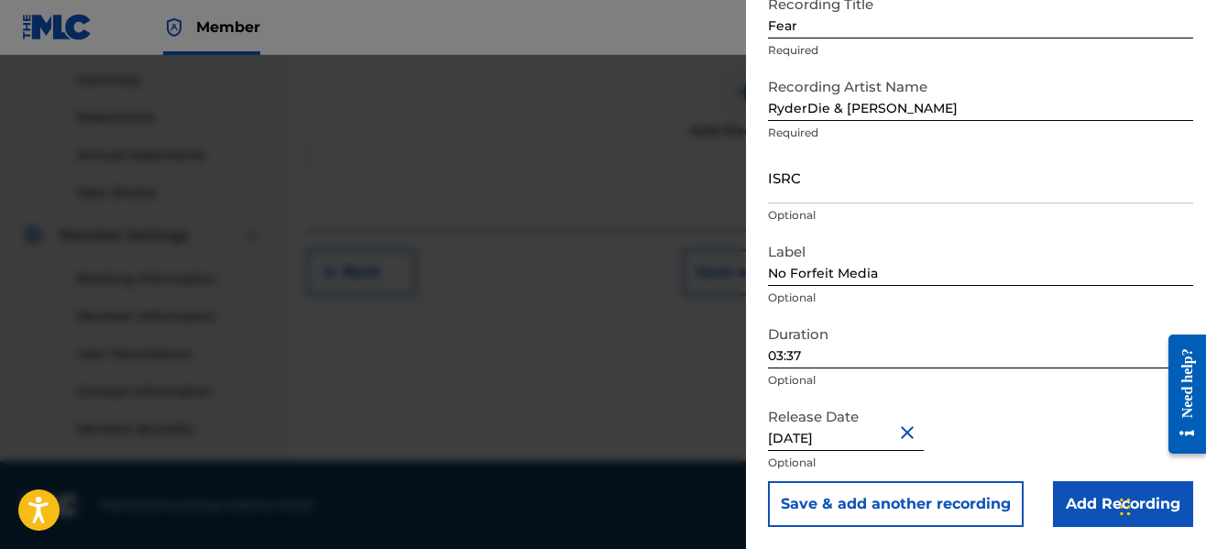
type input "[DATE]"
click at [1065, 410] on div "Release Date [DATE] Optional" at bounding box center [980, 440] width 425 height 82
click at [1081, 496] on input "Add Recording" at bounding box center [1123, 504] width 140 height 46
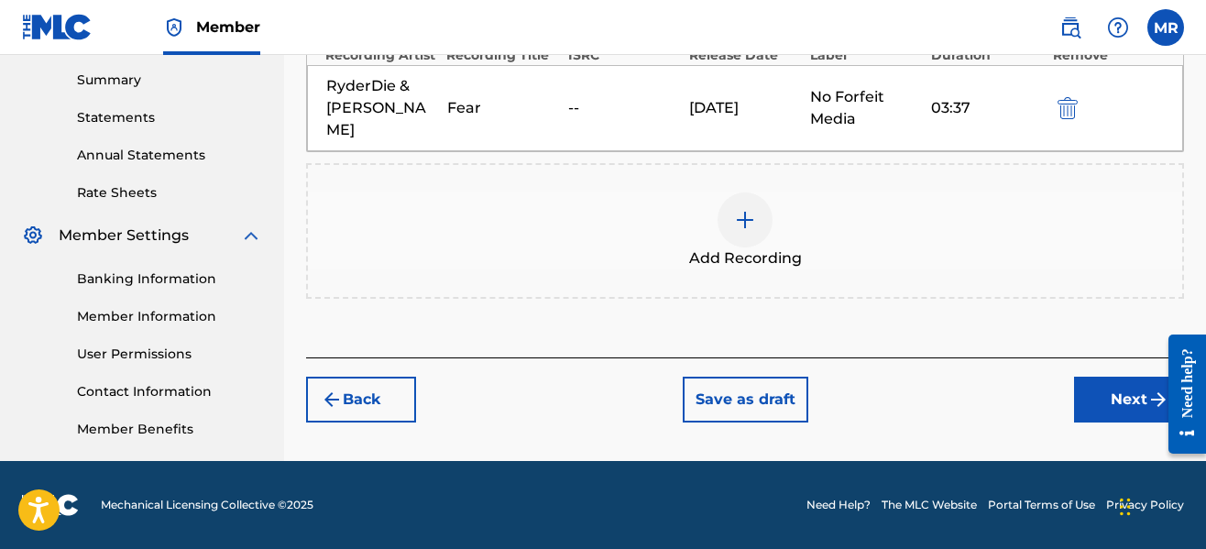
click at [1101, 377] on button "Next" at bounding box center [1129, 400] width 110 height 46
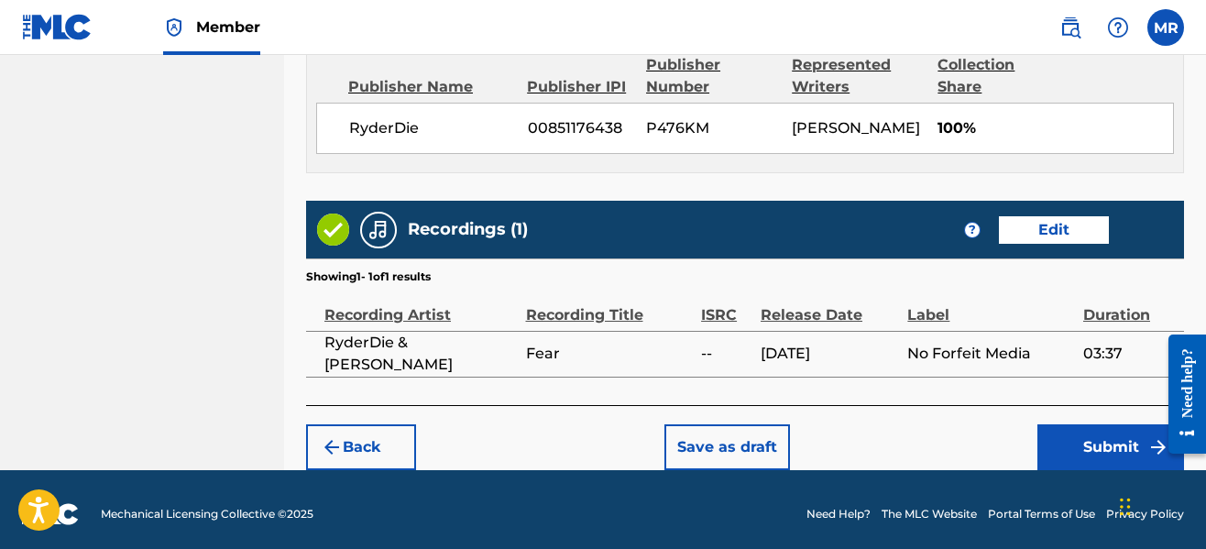
scroll to position [1023, 0]
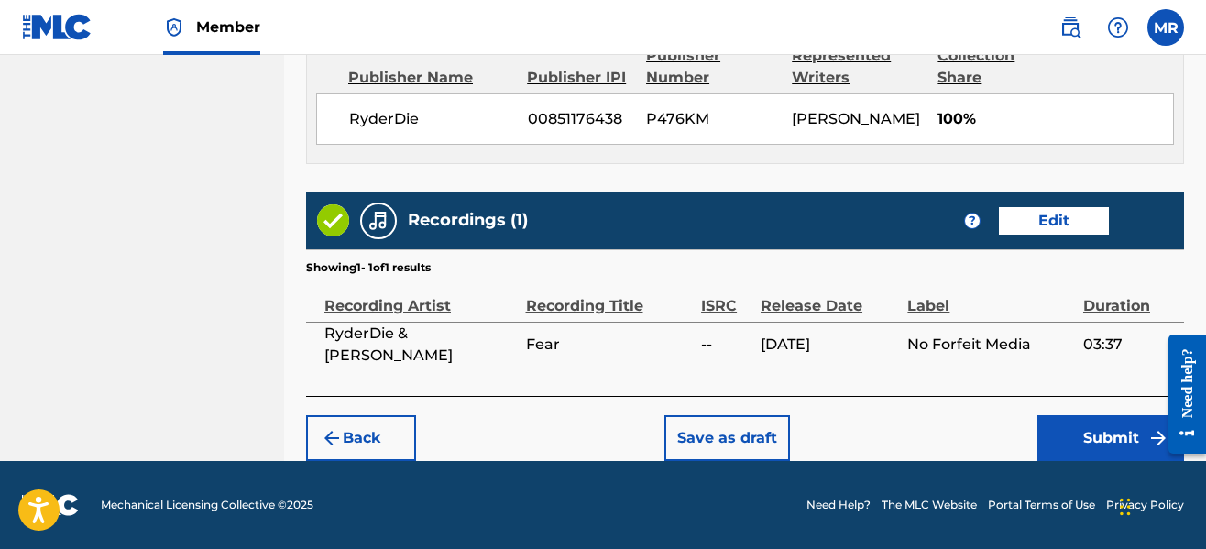
click at [1104, 427] on button "Submit" at bounding box center [1111, 438] width 147 height 46
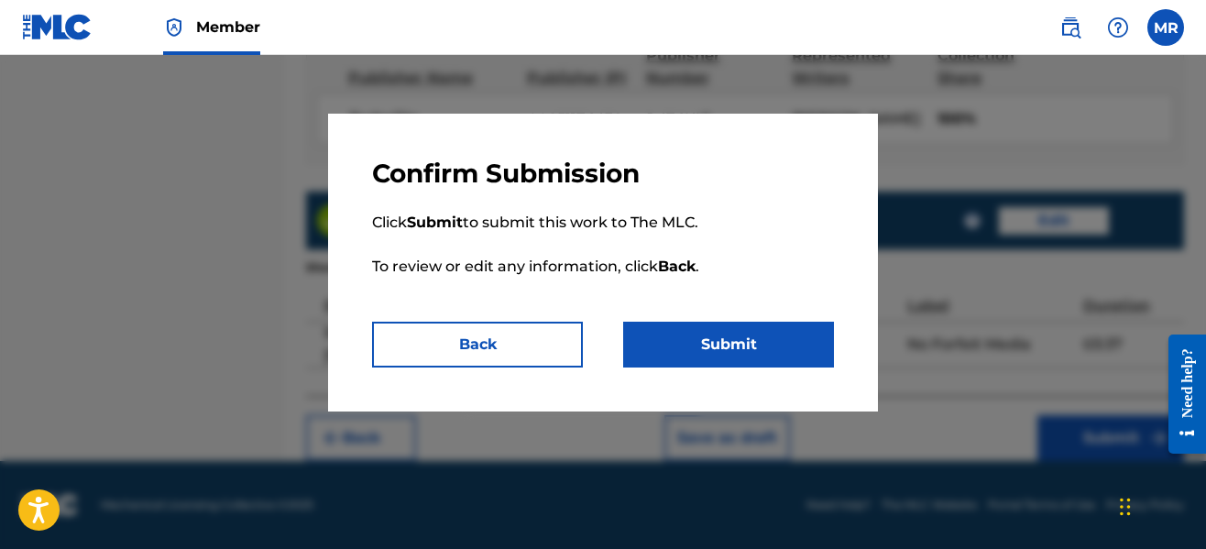
click at [689, 335] on button "Submit" at bounding box center [728, 345] width 211 height 46
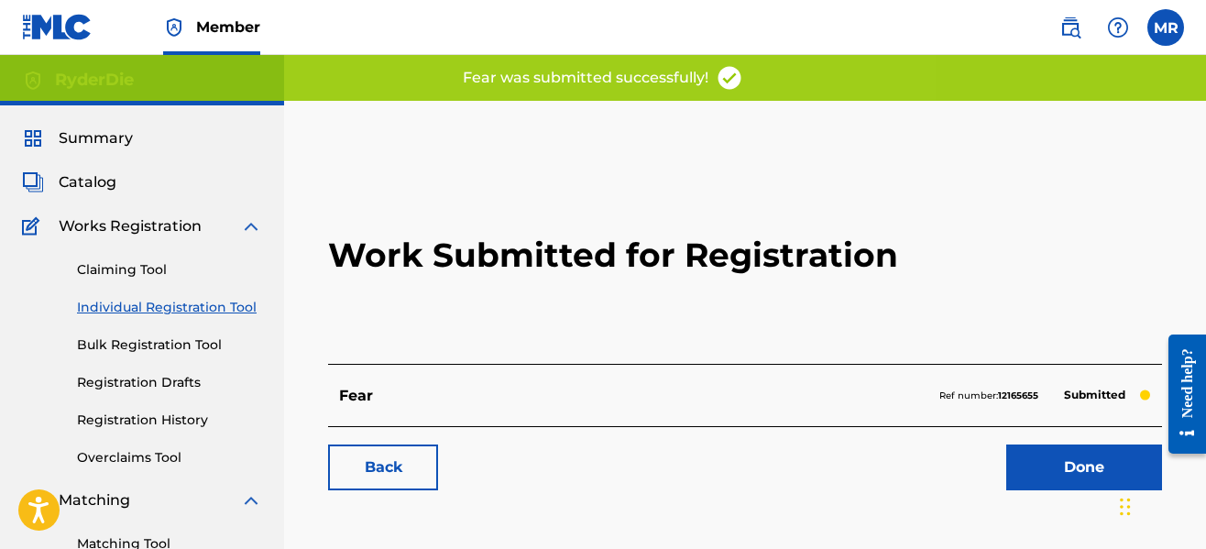
click at [1049, 444] on div "Back Done" at bounding box center [745, 458] width 834 height 64
click at [1049, 463] on link "Done" at bounding box center [1084, 468] width 156 height 46
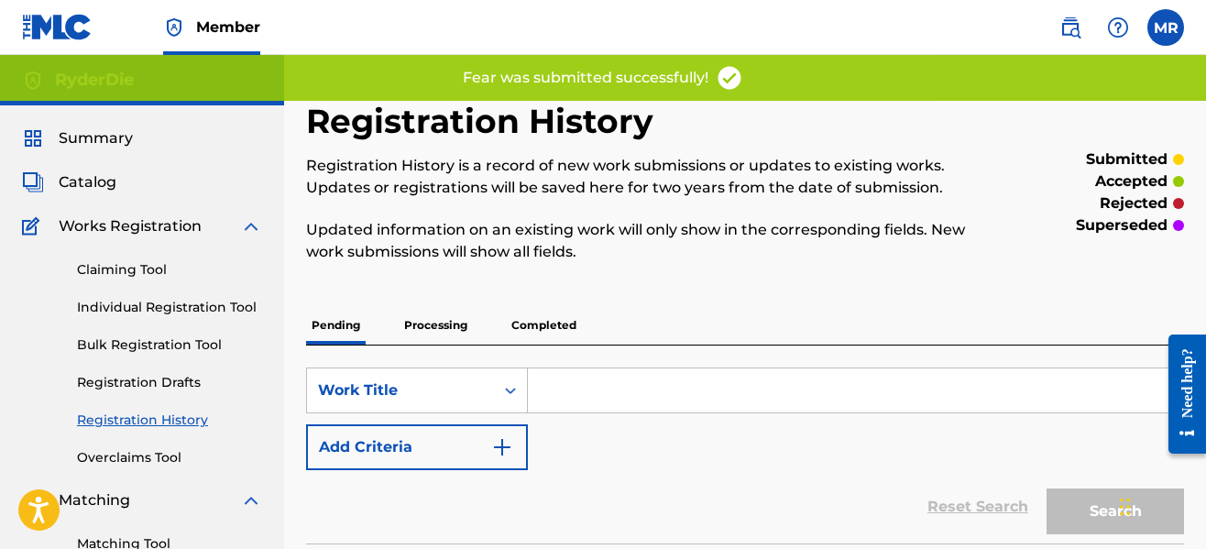
click at [669, 310] on div "Pending Processing Completed" at bounding box center [745, 325] width 878 height 38
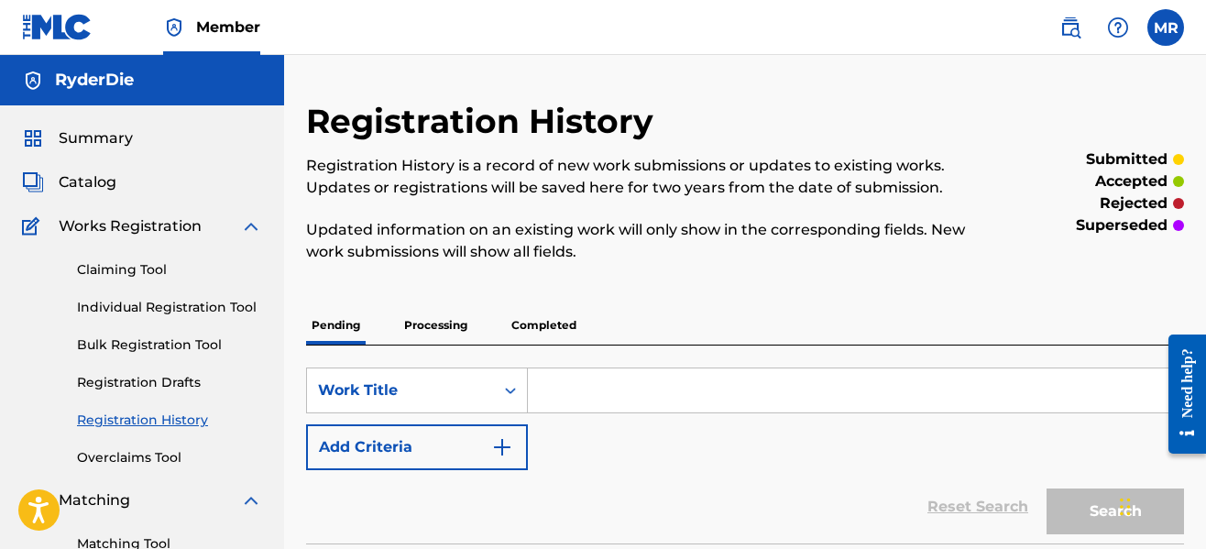
click at [140, 308] on link "Individual Registration Tool" at bounding box center [169, 307] width 185 height 19
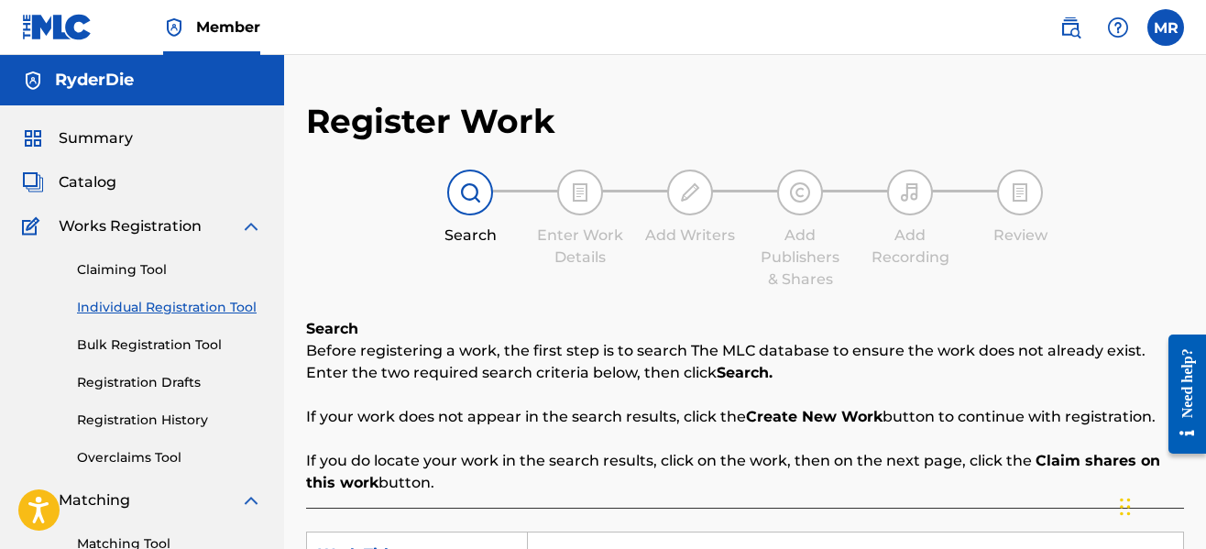
click at [607, 266] on div "Enter Work Details" at bounding box center [580, 247] width 92 height 44
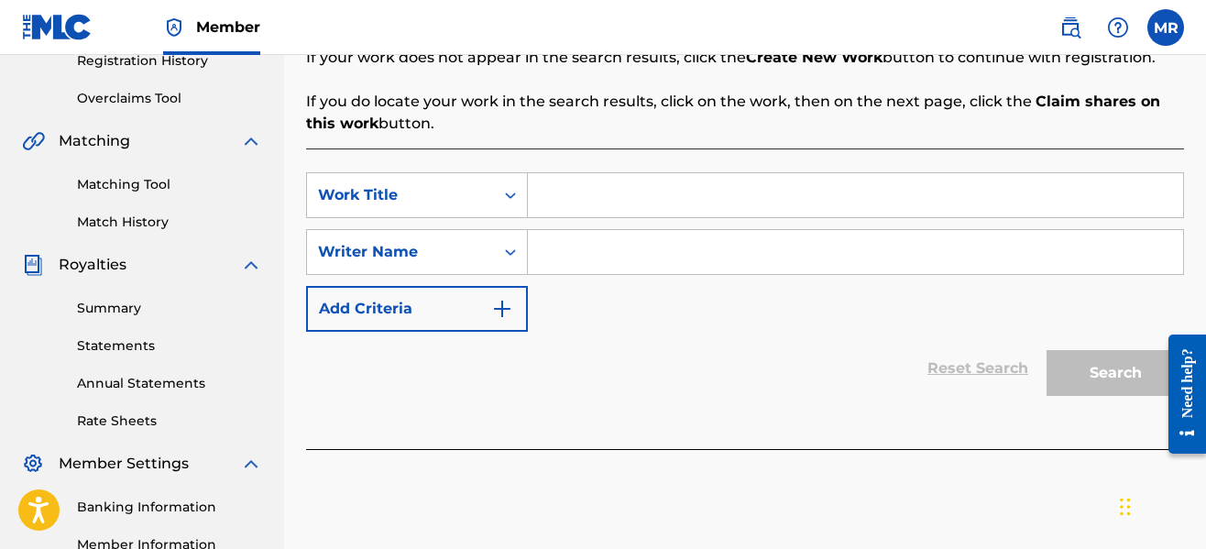
scroll to position [367, 0]
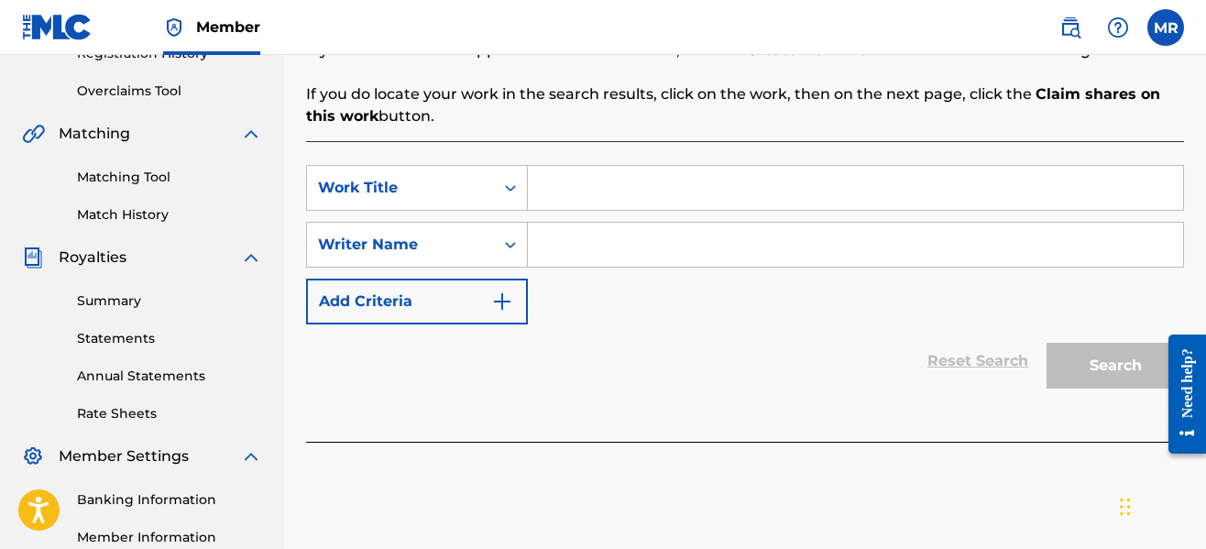
click at [607, 203] on input "Search Form" at bounding box center [855, 188] width 655 height 44
type input "Tutorial"
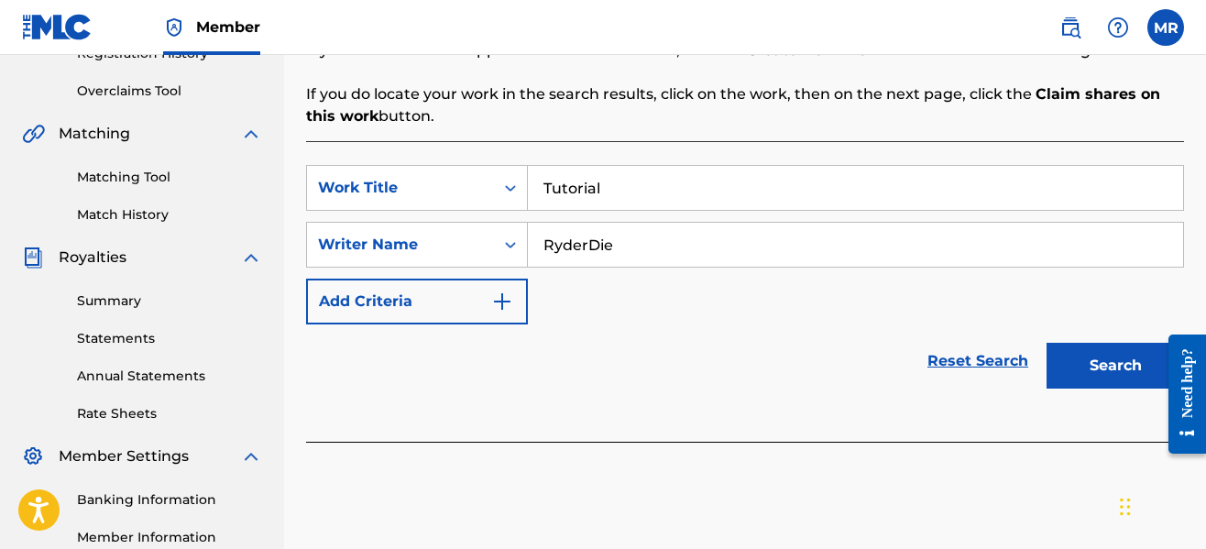
type input "RyderDie"
click at [1047, 343] on button "Search" at bounding box center [1115, 366] width 137 height 46
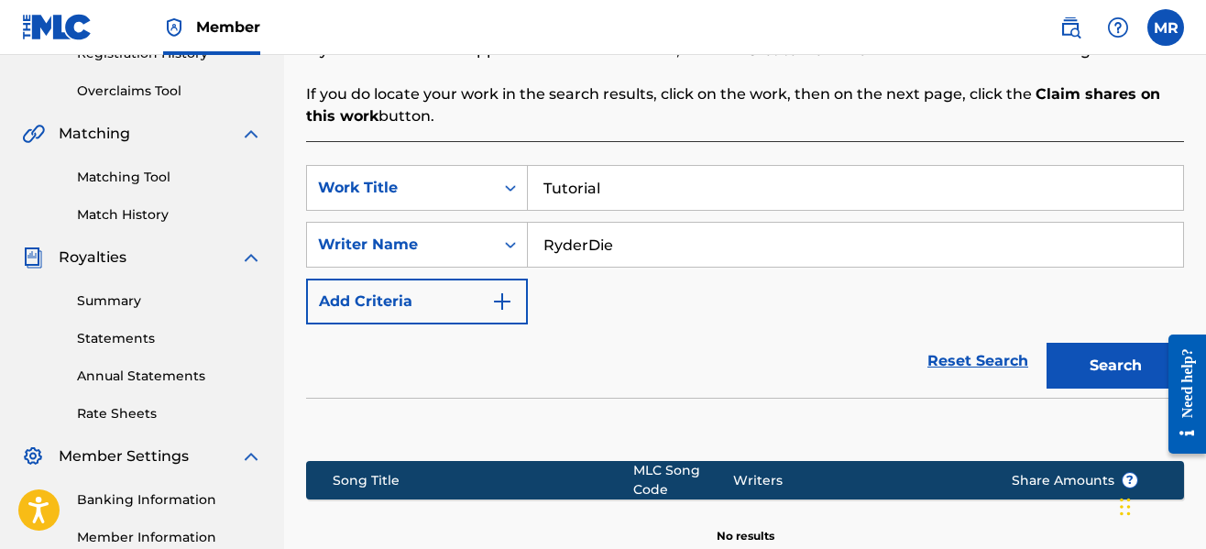
click at [688, 329] on div "Reset Search Search" at bounding box center [745, 360] width 878 height 73
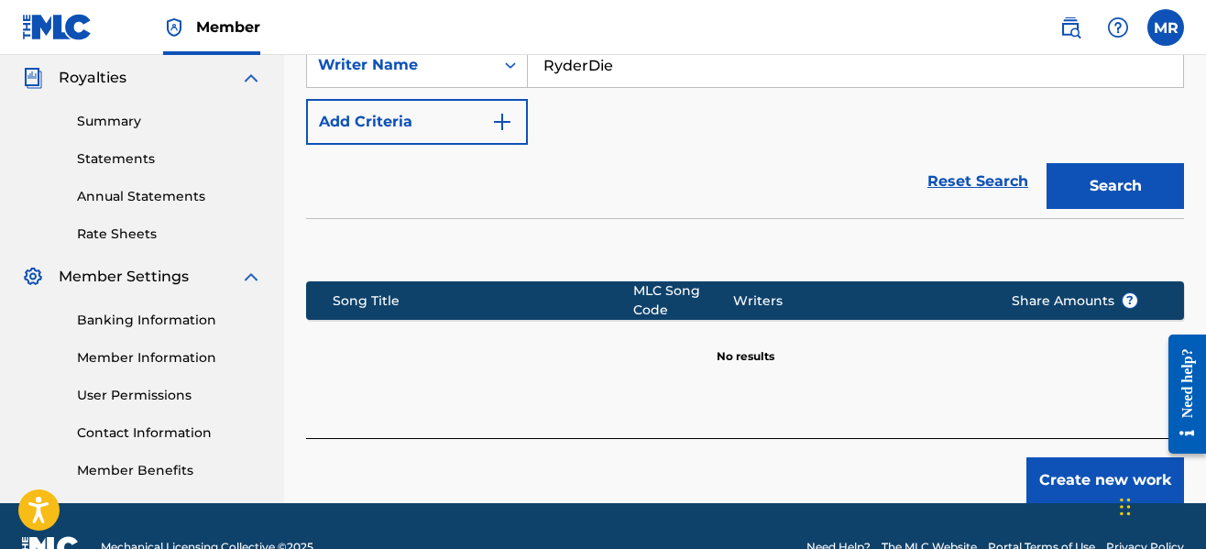
scroll to position [588, 0]
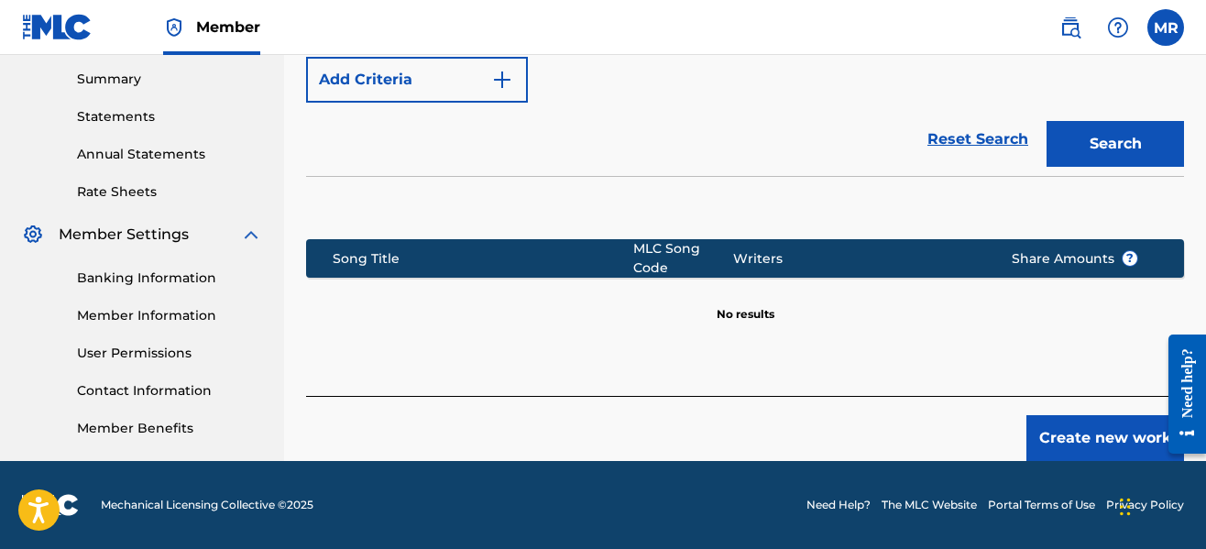
click at [1072, 421] on button "Create new work" at bounding box center [1106, 438] width 158 height 46
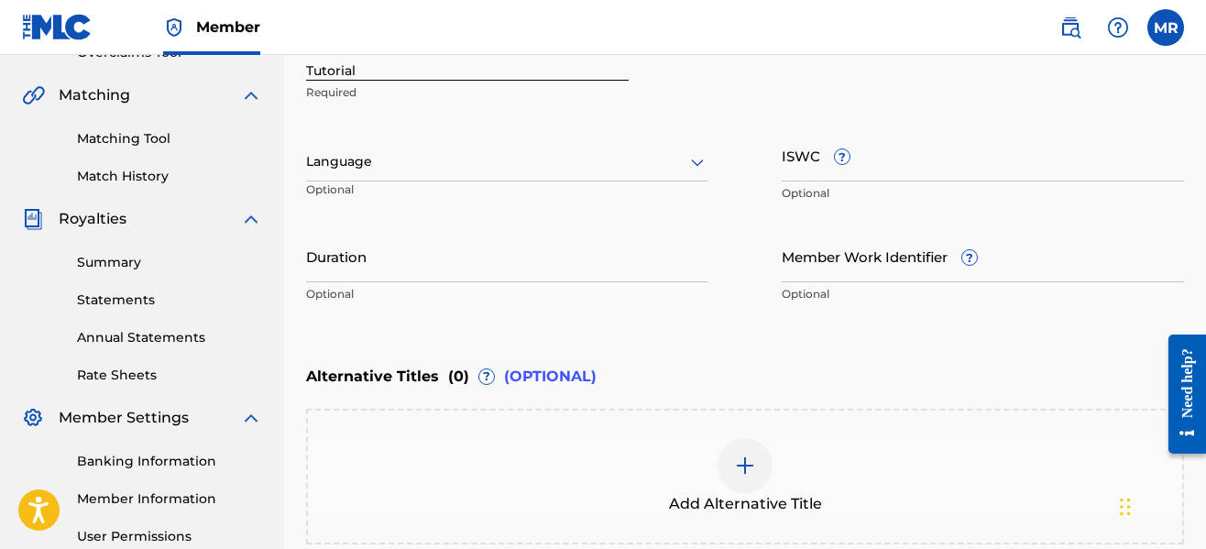
scroll to position [368, 0]
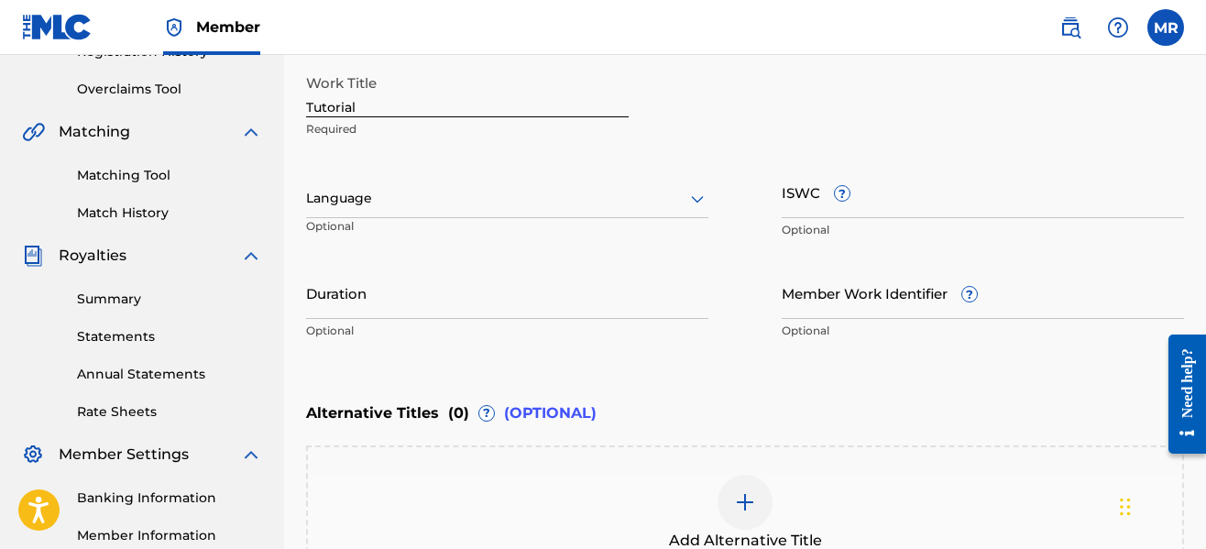
click at [604, 204] on div at bounding box center [507, 198] width 402 height 23
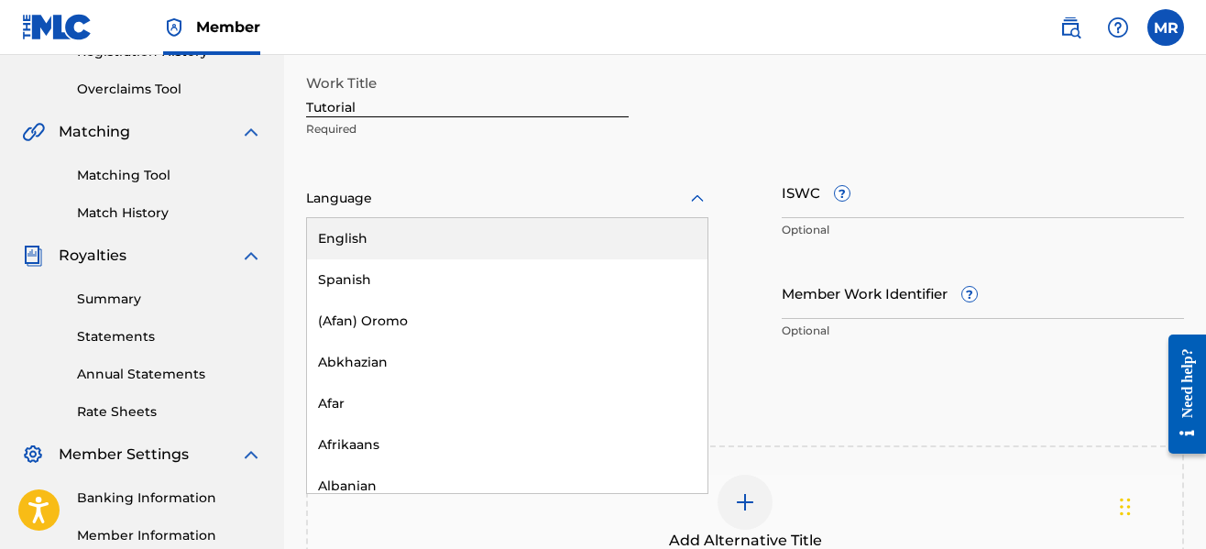
click at [534, 238] on div "English" at bounding box center [507, 238] width 401 height 41
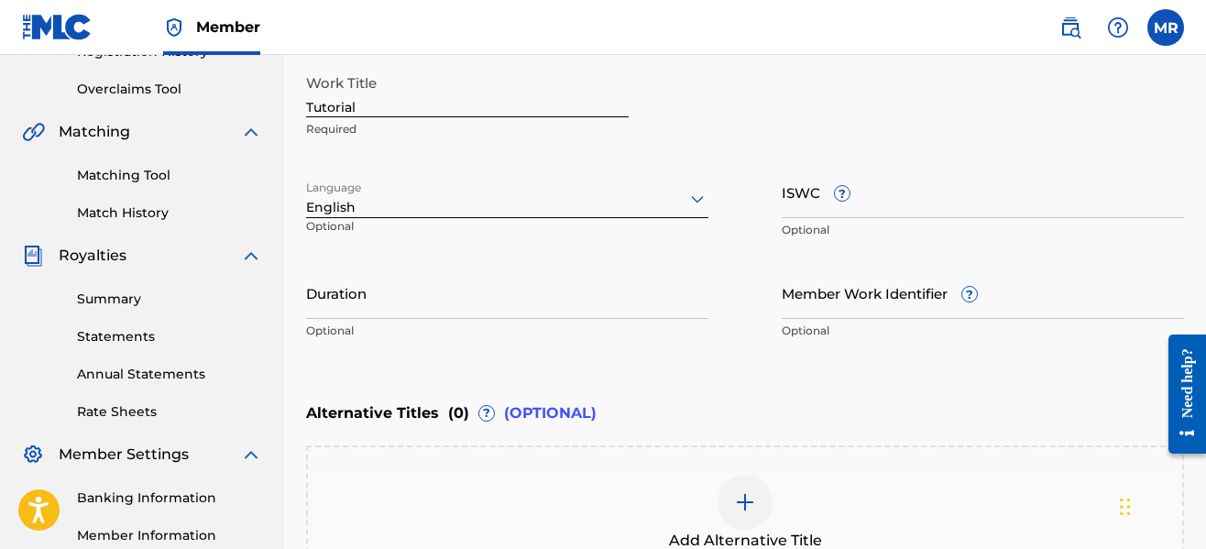
click at [599, 308] on input "Duration" at bounding box center [507, 293] width 402 height 52
type input "03:08"
click at [771, 376] on div "Enter Work Details Enter work details for ‘ Tutorial ’ below. Work Title Tutori…" at bounding box center [745, 172] width 878 height 444
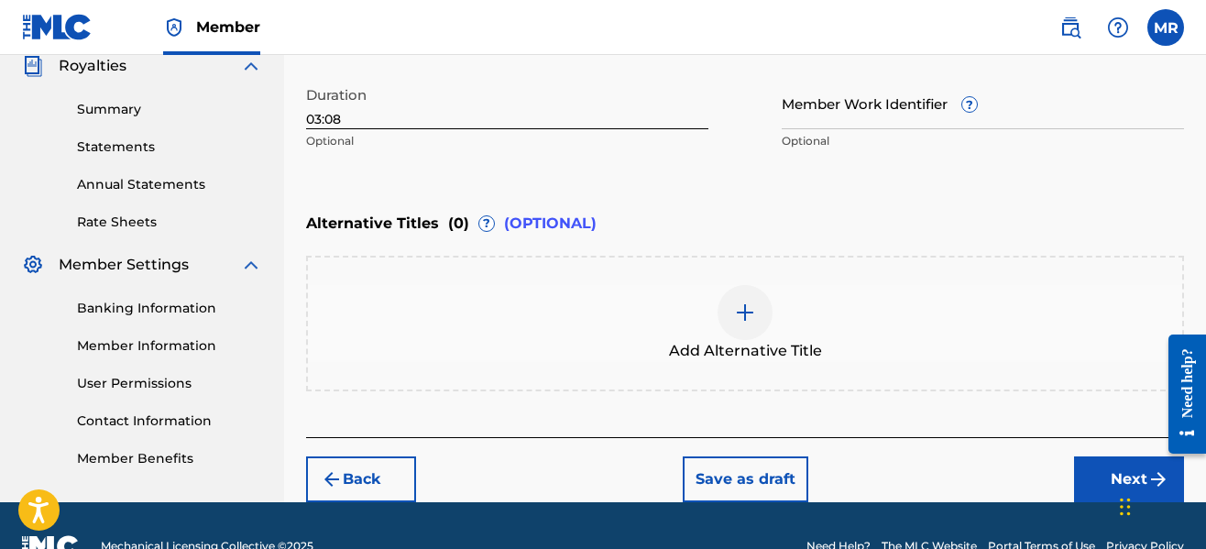
scroll to position [599, 0]
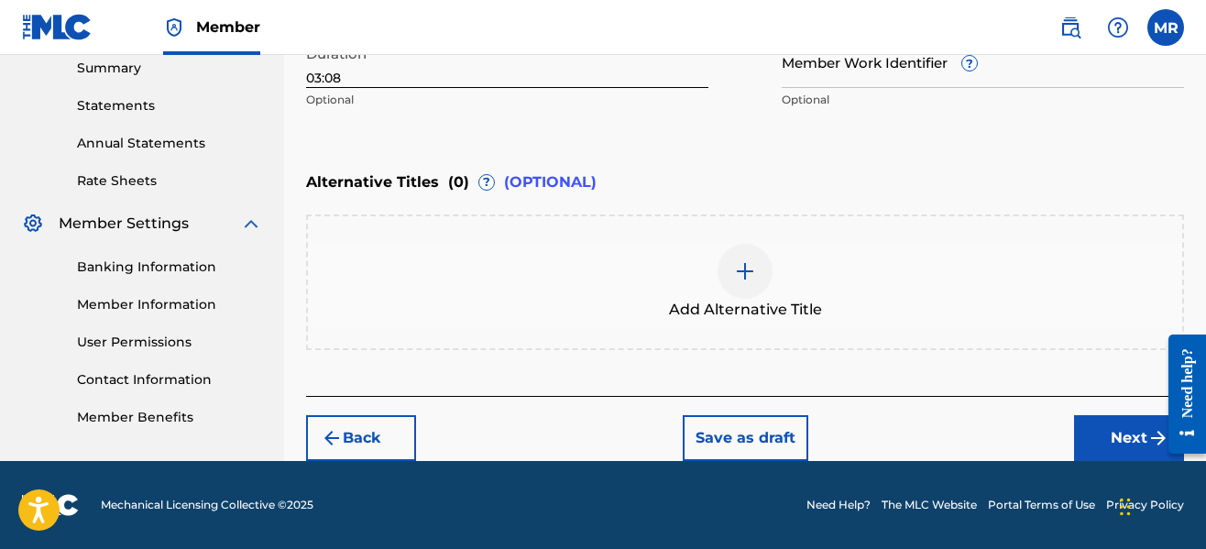
click at [1093, 438] on button "Next" at bounding box center [1129, 438] width 110 height 46
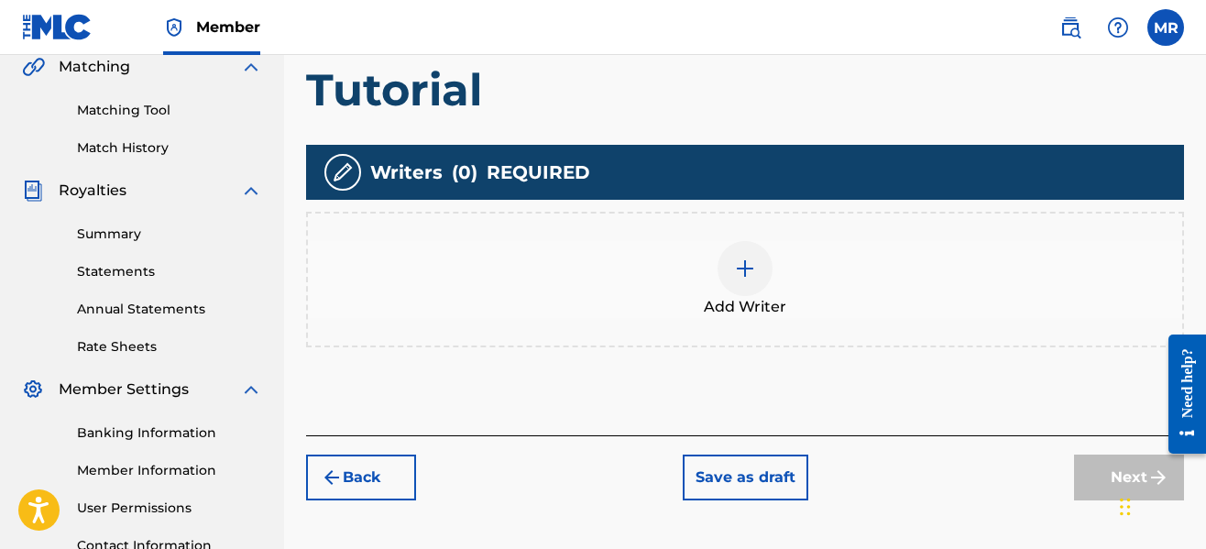
scroll to position [486, 0]
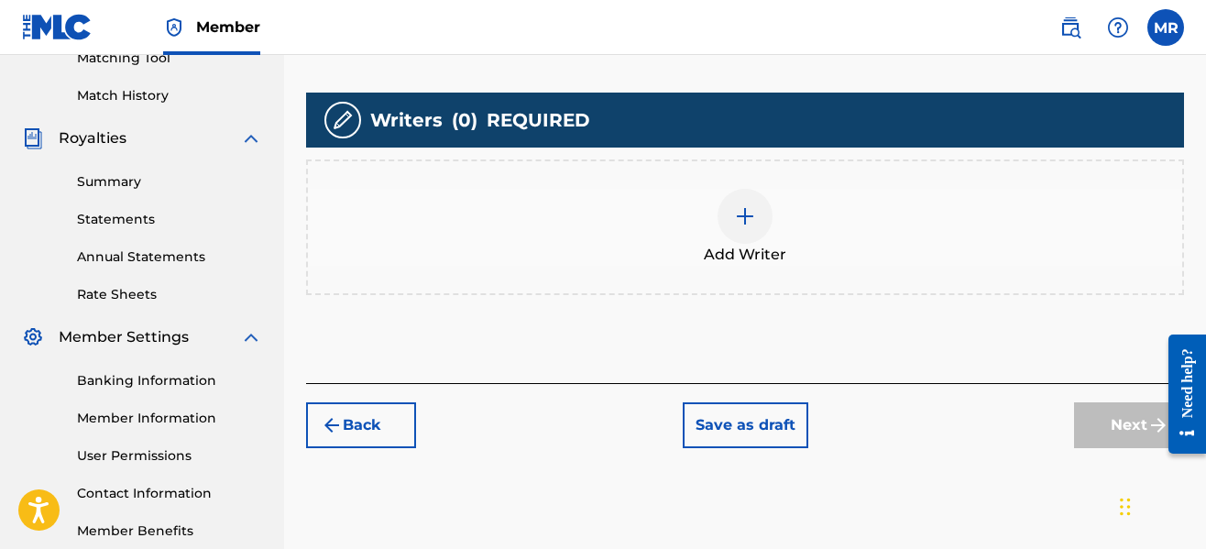
click at [749, 214] on img at bounding box center [745, 216] width 22 height 22
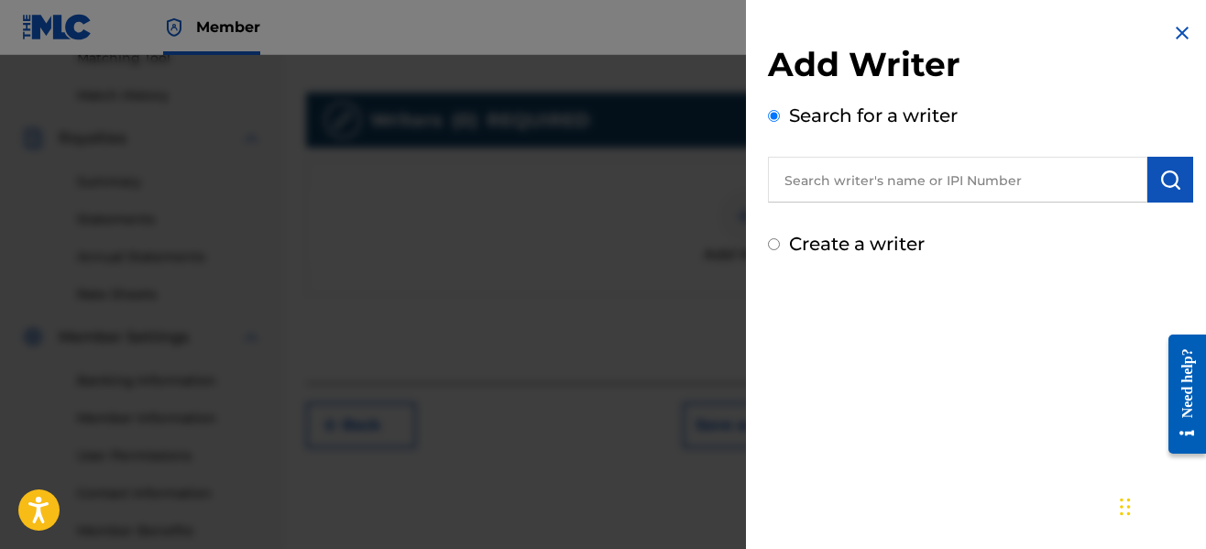
click at [847, 183] on input "text" at bounding box center [957, 180] width 379 height 46
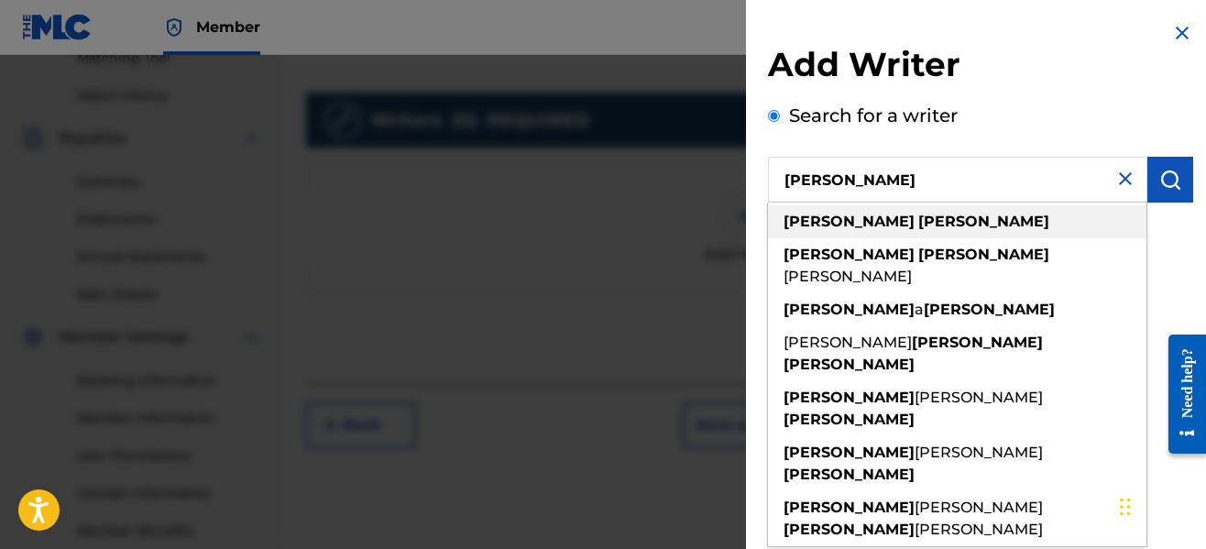
type input "[PERSON_NAME]"
click at [891, 218] on div "[PERSON_NAME]" at bounding box center [957, 221] width 379 height 33
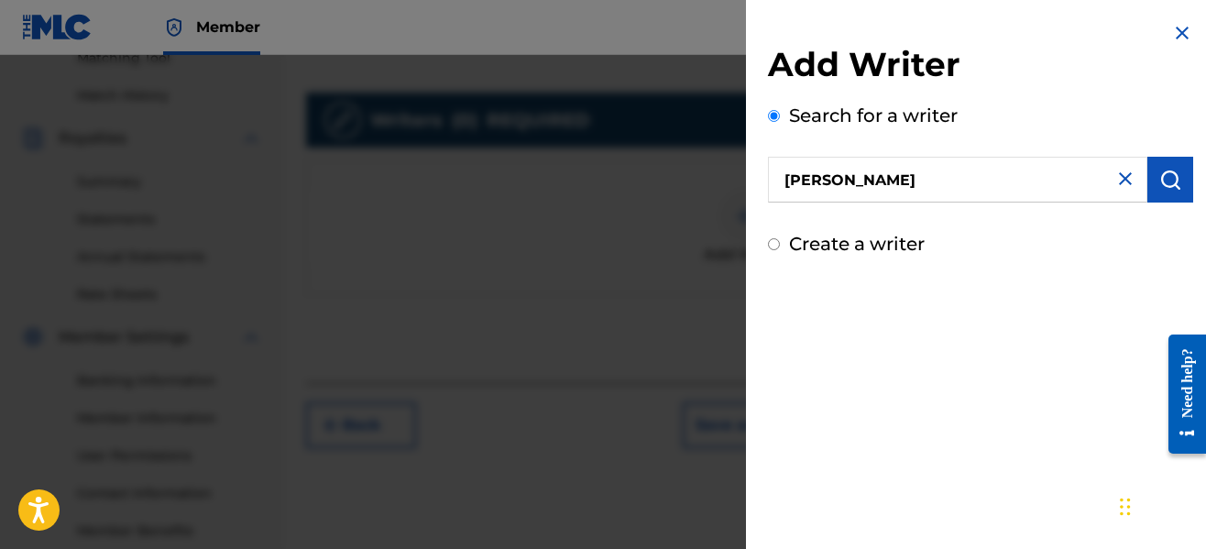
click at [964, 217] on div "Add Writer Search for a writer [PERSON_NAME] Create a writer" at bounding box center [980, 151] width 425 height 214
click at [1159, 174] on img "submit" at bounding box center [1170, 180] width 22 height 22
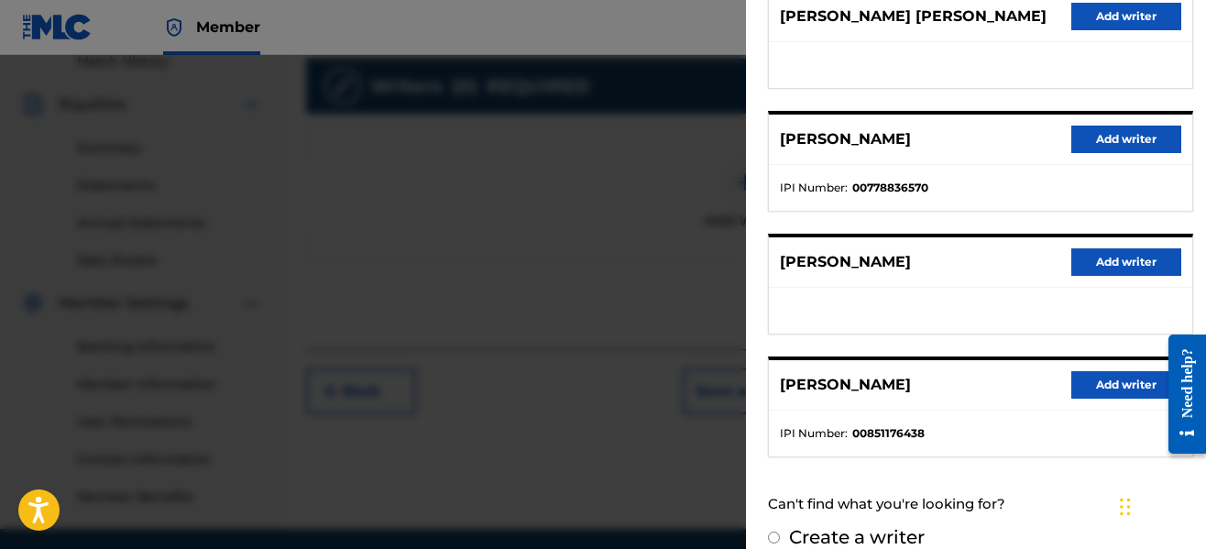
scroll to position [522, 0]
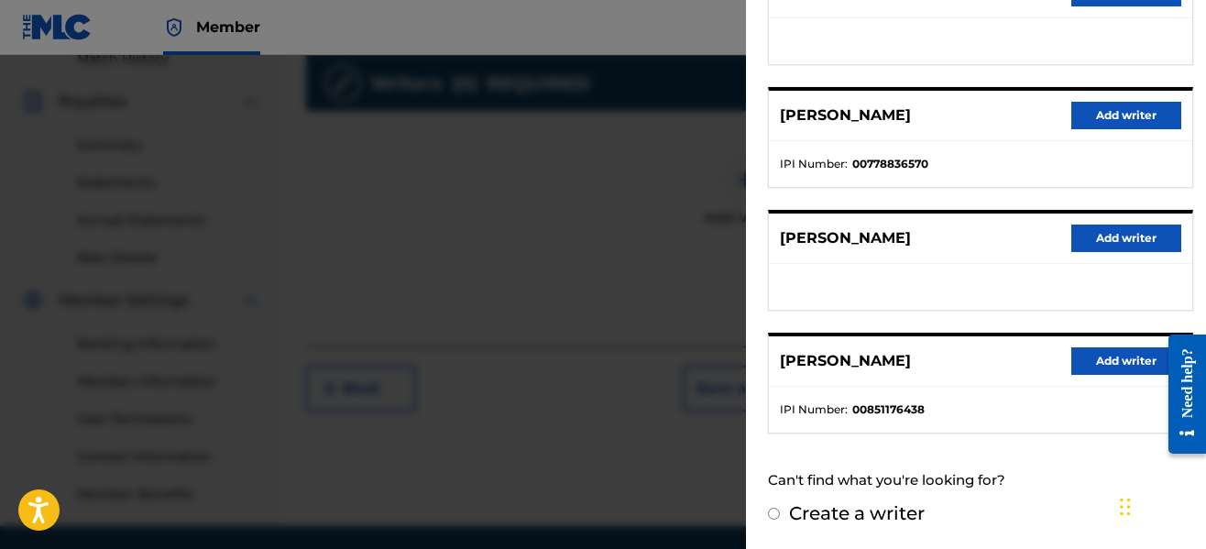
click at [1110, 357] on button "Add writer" at bounding box center [1126, 360] width 110 height 27
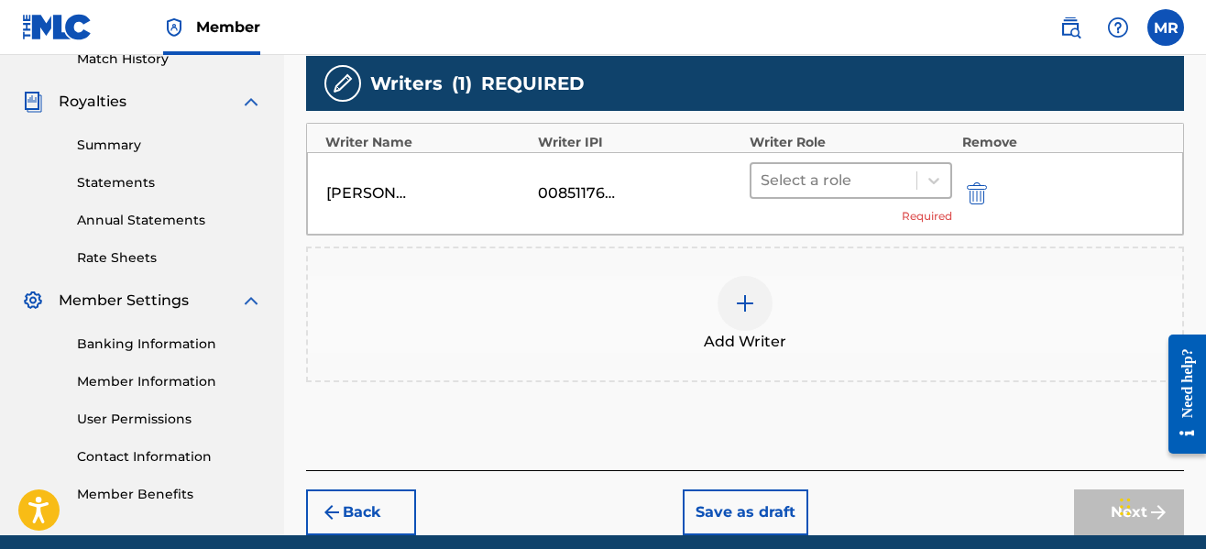
click at [818, 175] on div at bounding box center [834, 181] width 147 height 26
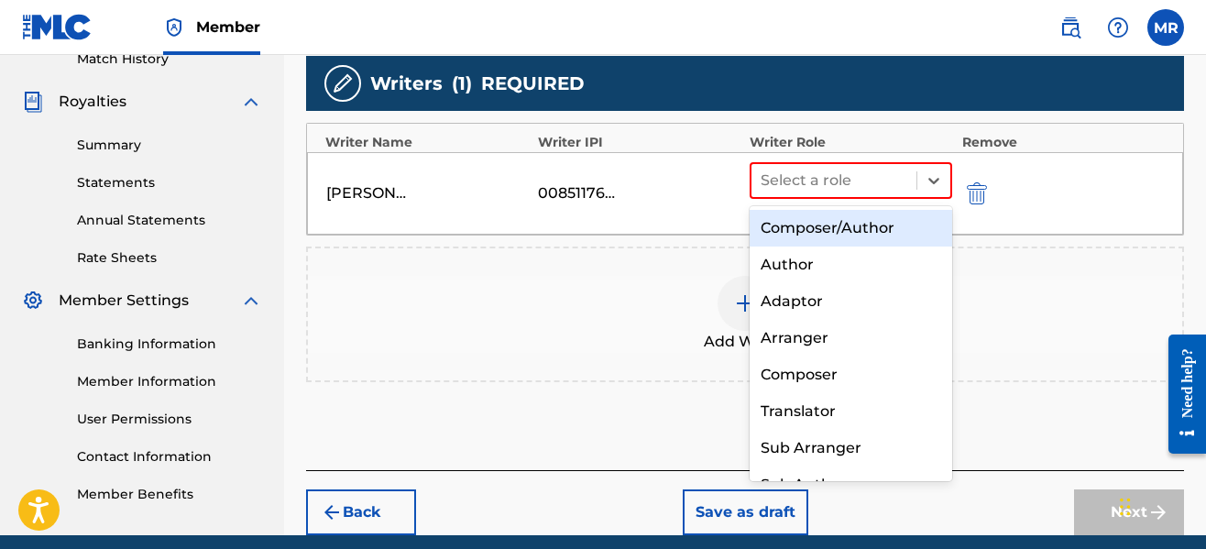
click at [829, 231] on div "Composer/Author" at bounding box center [851, 228] width 203 height 37
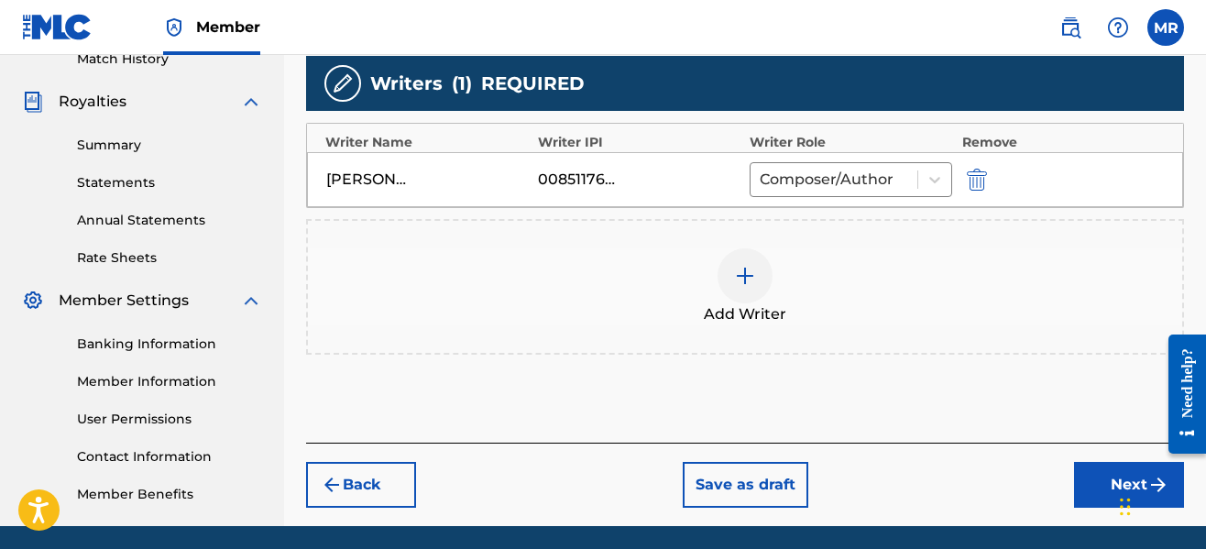
click at [1092, 490] on button "Next" at bounding box center [1129, 485] width 110 height 46
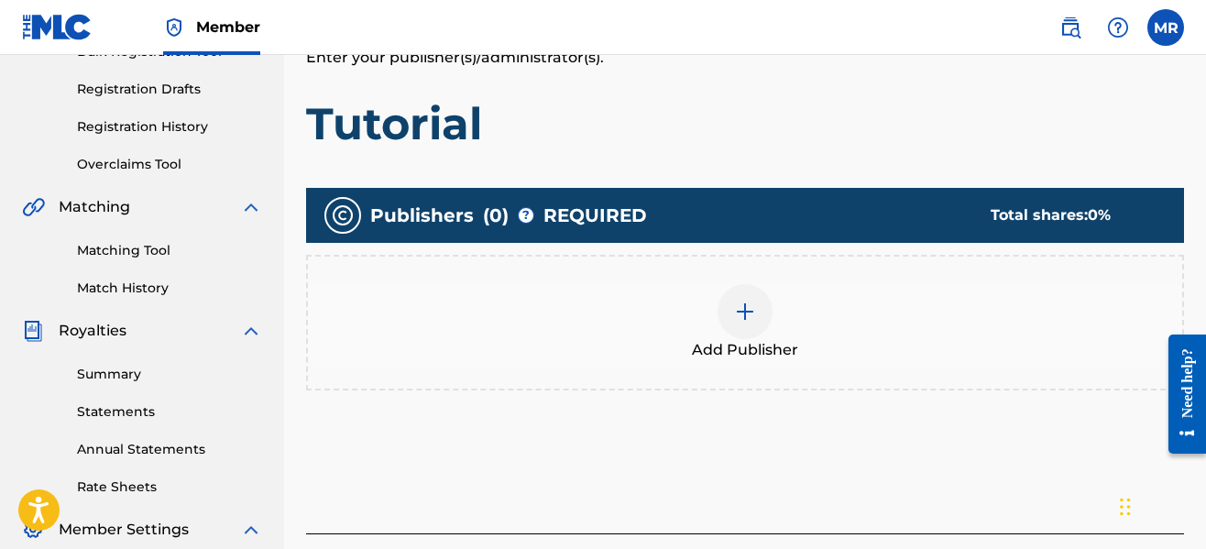
scroll to position [302, 0]
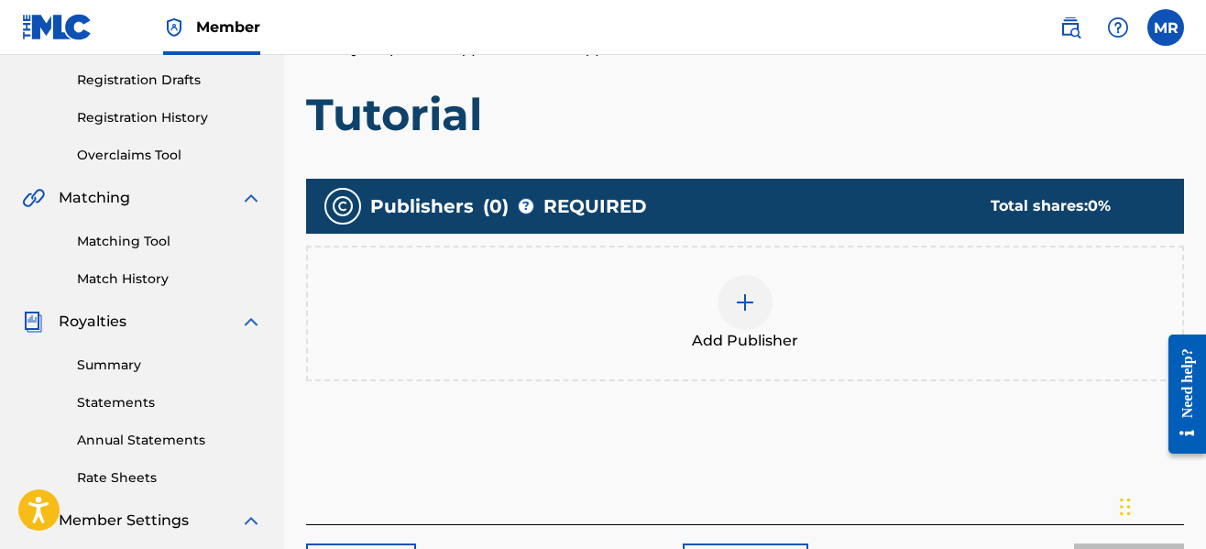
click at [753, 293] on img at bounding box center [745, 302] width 22 height 22
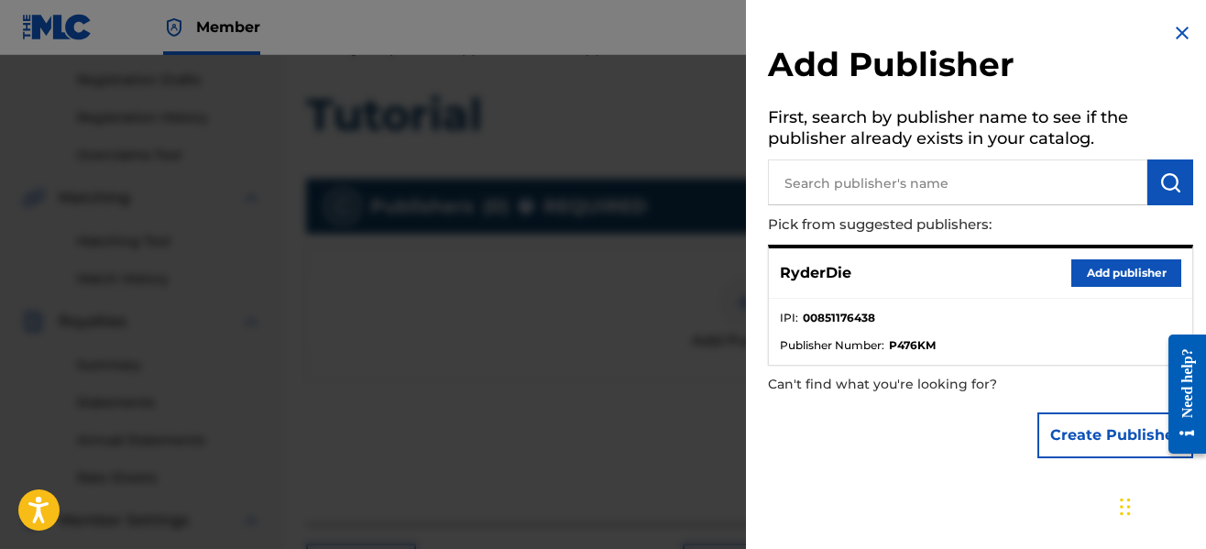
click at [1116, 269] on button "Add publisher" at bounding box center [1126, 272] width 110 height 27
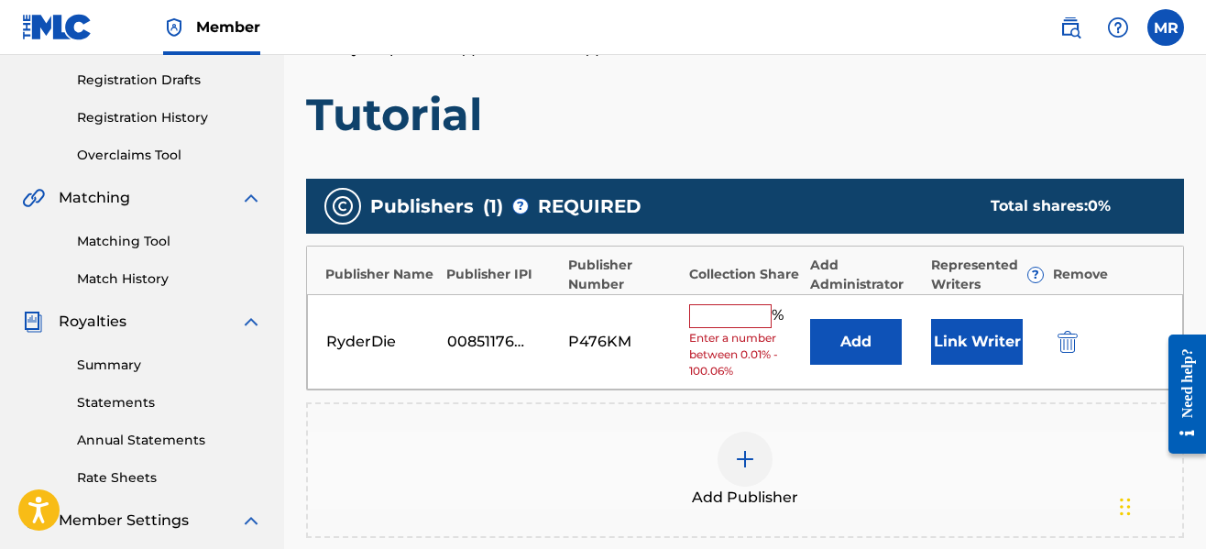
click at [703, 314] on input "text" at bounding box center [730, 316] width 82 height 24
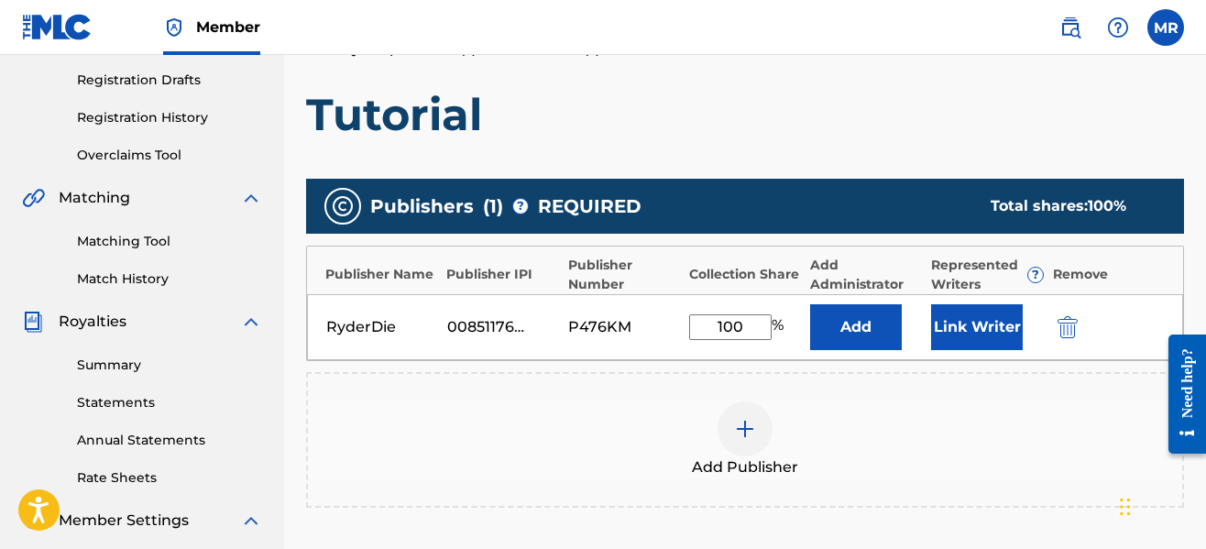
type input "100"
click at [962, 315] on button "Link Writer" at bounding box center [977, 327] width 92 height 46
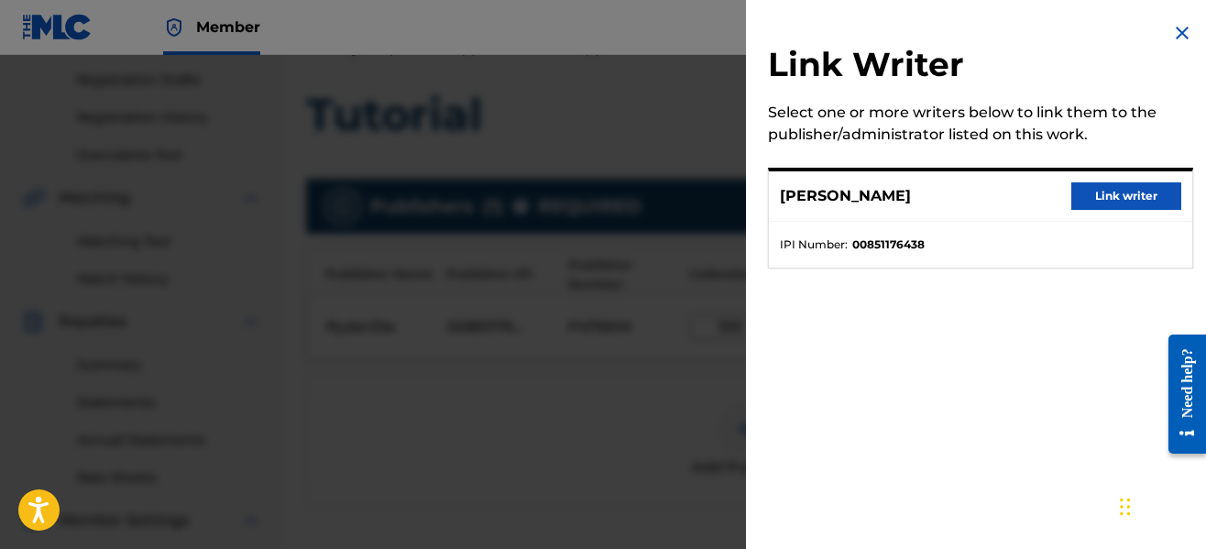
click at [1082, 185] on button "Link writer" at bounding box center [1126, 195] width 110 height 27
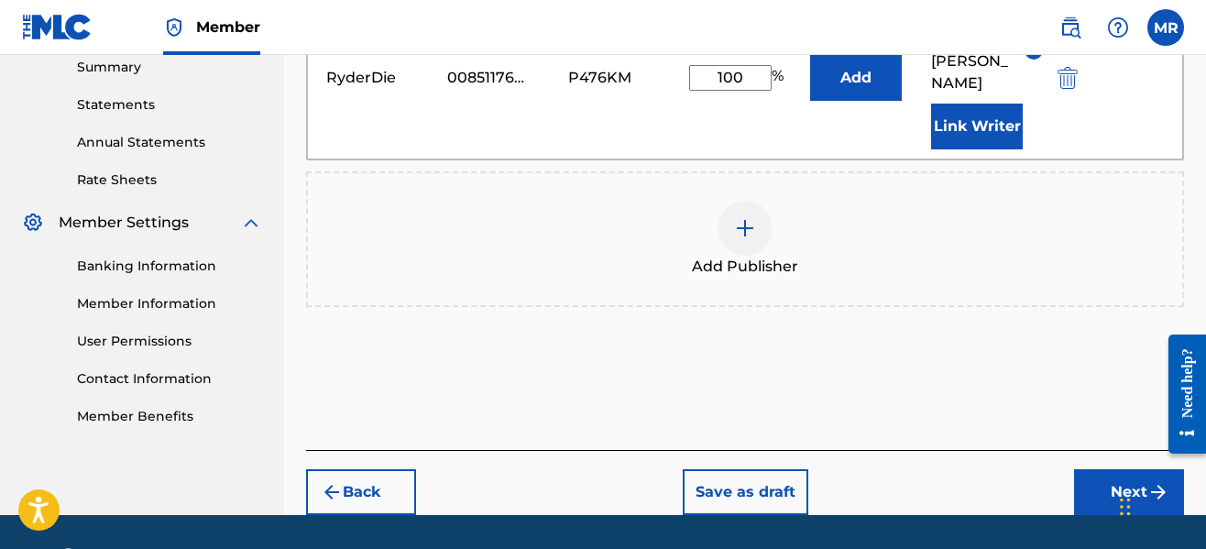
scroll to position [610, 0]
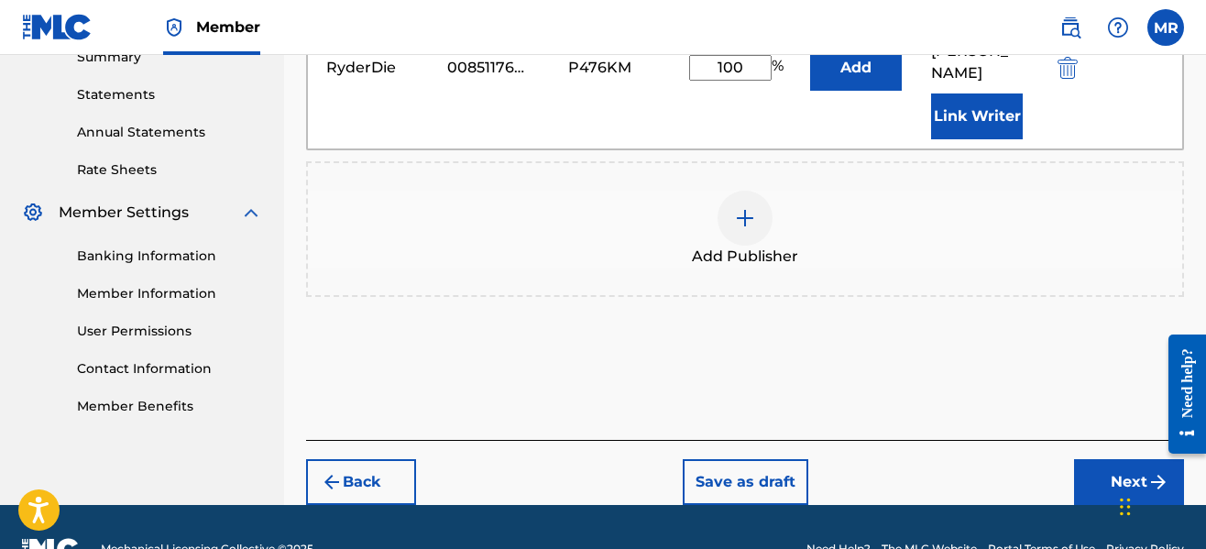
click at [1116, 440] on div "Back Save as draft Next" at bounding box center [745, 472] width 878 height 65
click at [1115, 459] on button "Next" at bounding box center [1129, 482] width 110 height 46
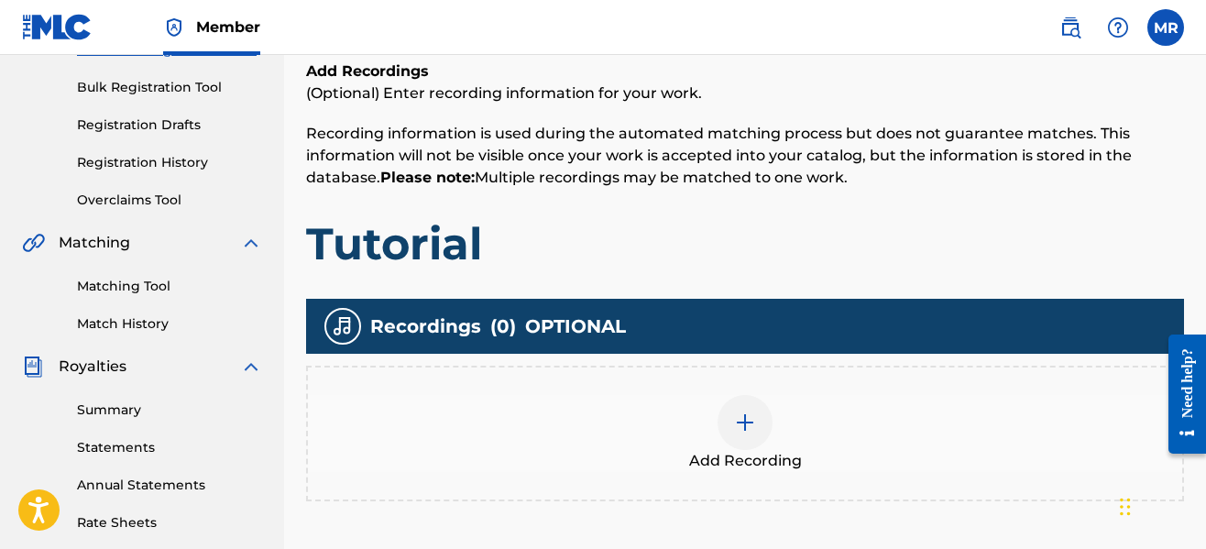
scroll to position [486, 0]
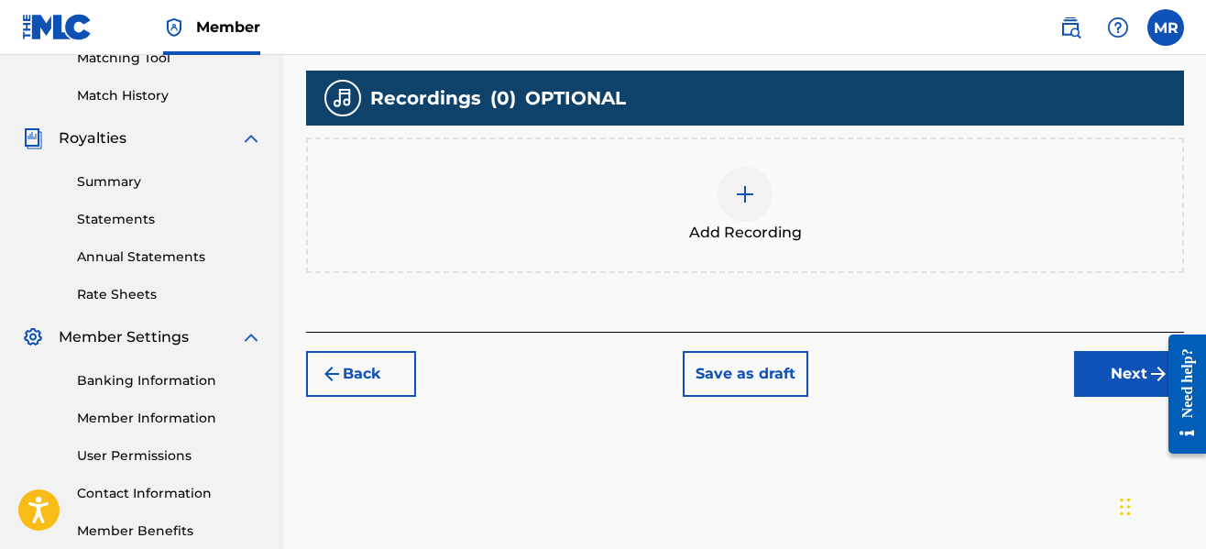
click at [698, 197] on div "Add Recording" at bounding box center [745, 205] width 874 height 77
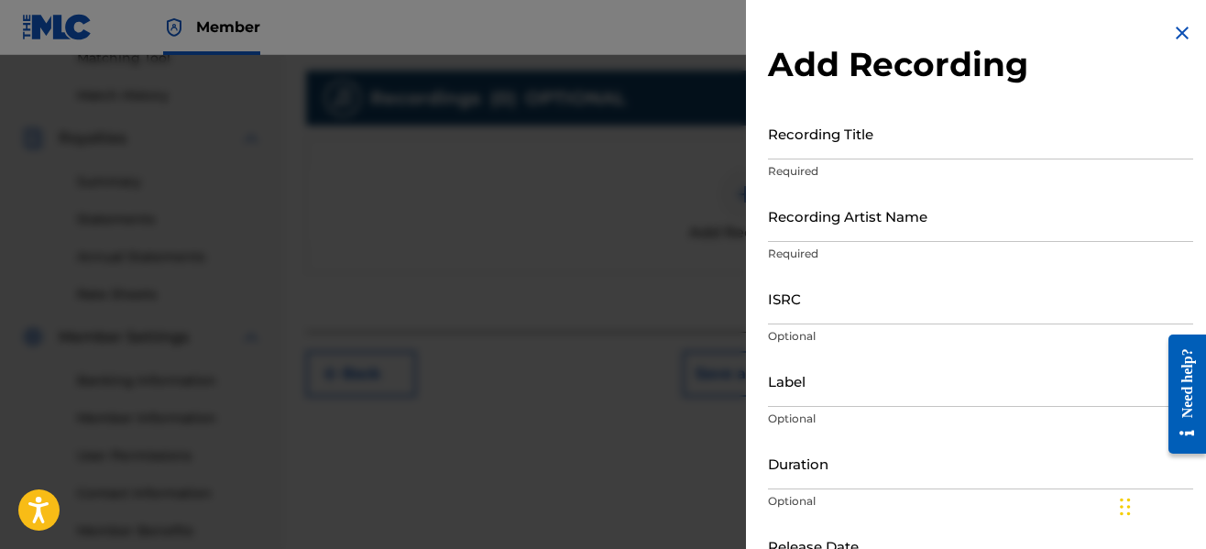
click at [930, 142] on input "Recording Title" at bounding box center [980, 133] width 425 height 52
type input "R"
type input "Tutorial"
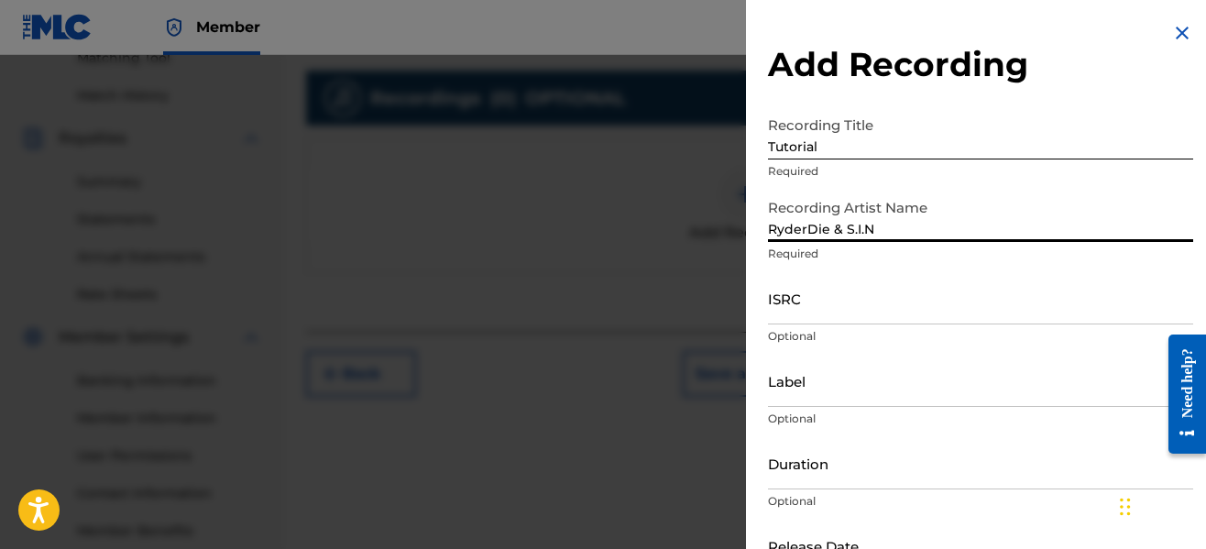
type input "RyderDie & S.I.N"
click at [819, 402] on input "Label" at bounding box center [980, 381] width 425 height 52
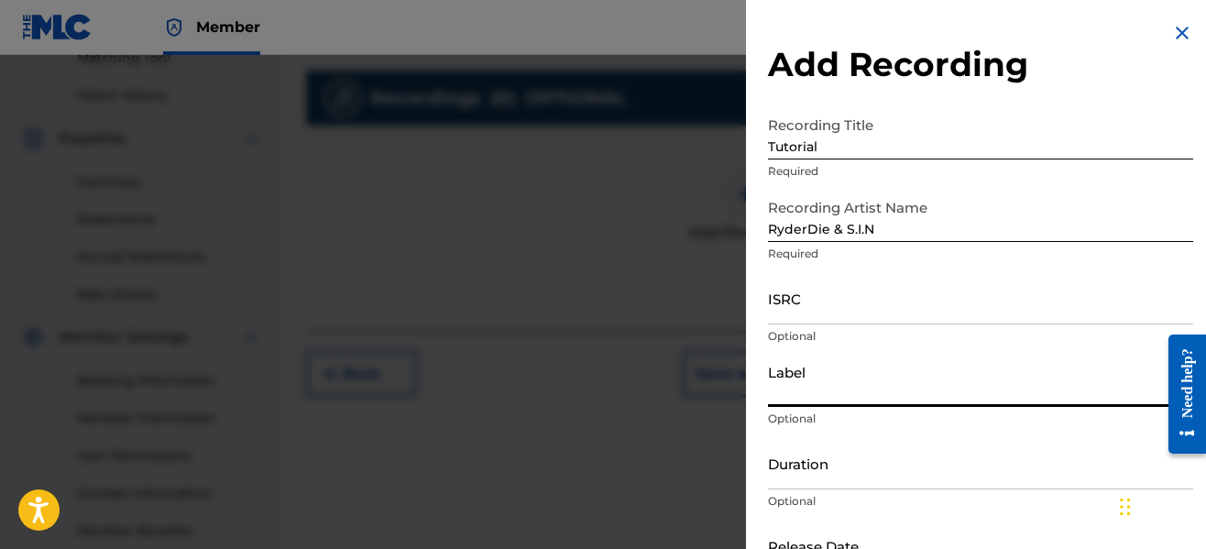
type input "No Forfeit Media"
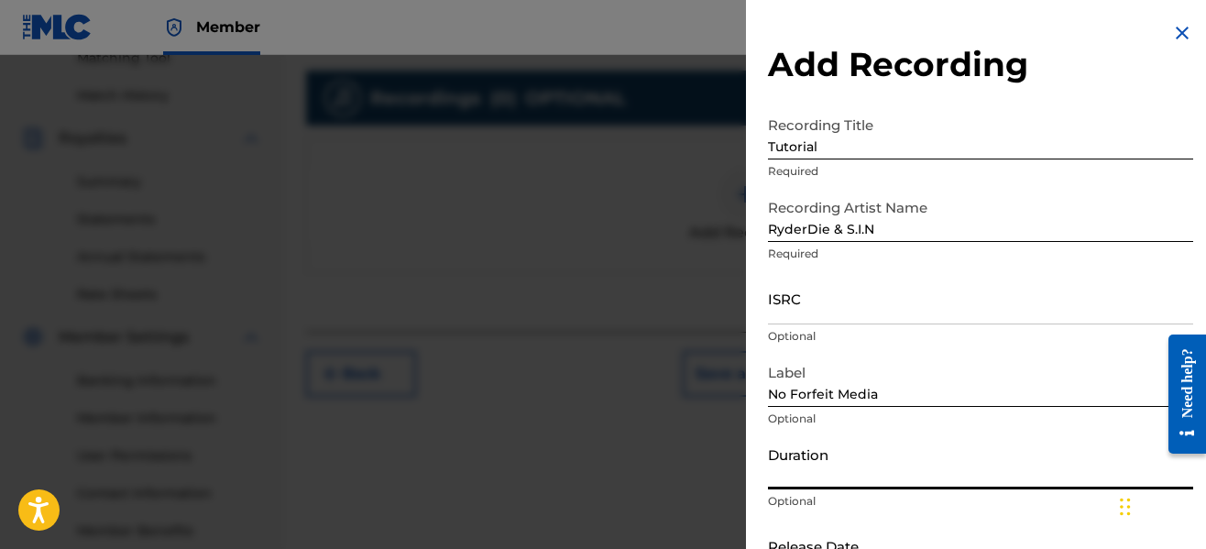
click at [864, 473] on input "Duration" at bounding box center [980, 463] width 425 height 52
type input "03:08"
drag, startPoint x: 940, startPoint y: 506, endPoint x: 965, endPoint y: 467, distance: 46.5
click at [965, 467] on div "Duration 03:08 Optional" at bounding box center [980, 478] width 425 height 82
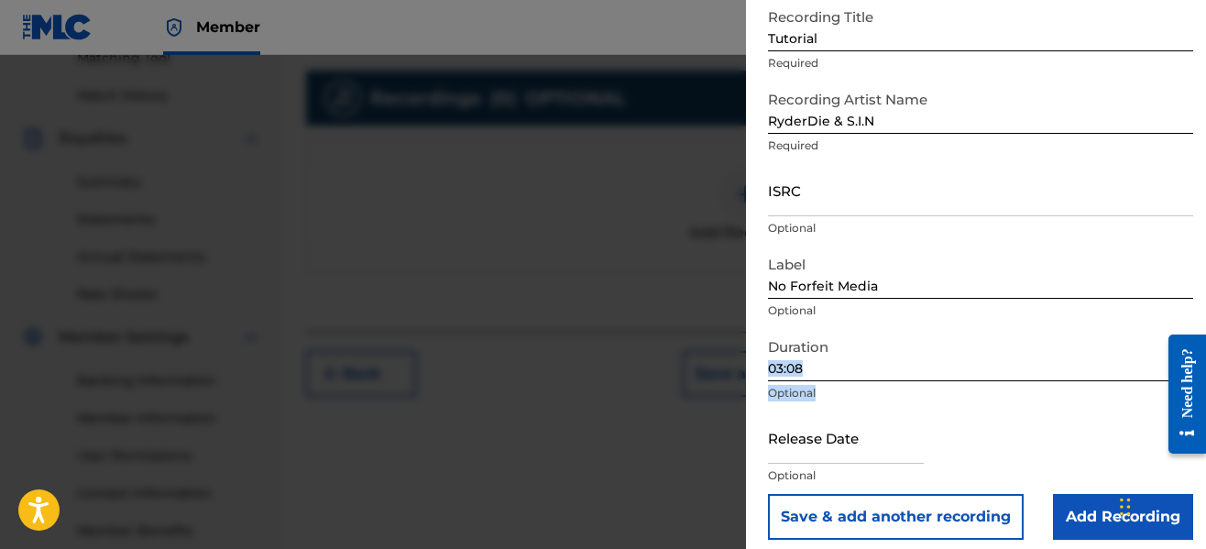
scroll to position [110, 0]
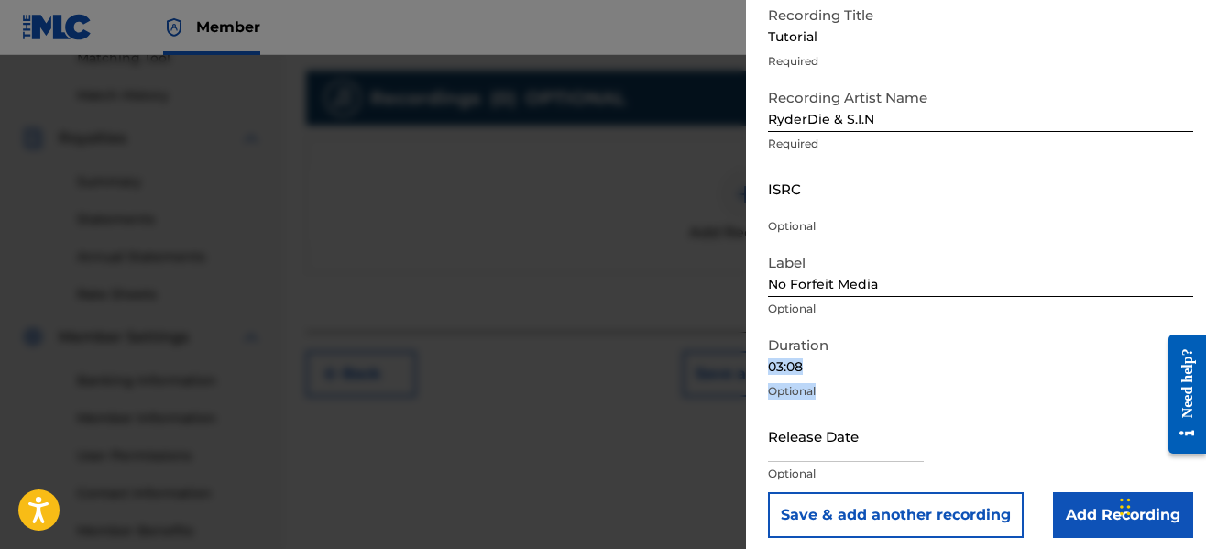
click at [865, 448] on input "text" at bounding box center [846, 436] width 156 height 52
select select "8"
select select "2025"
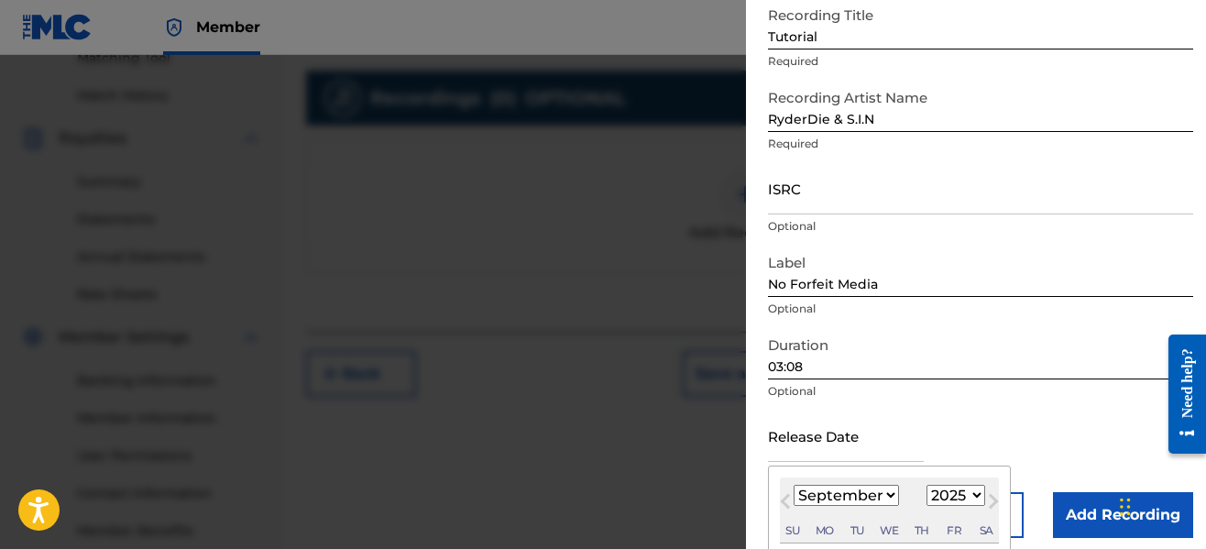
click at [816, 491] on select "January February March April May June July August September October November De…" at bounding box center [846, 495] width 105 height 21
select select "7"
click at [794, 485] on select "January February March April May June July August September October November De…" at bounding box center [846, 495] width 105 height 21
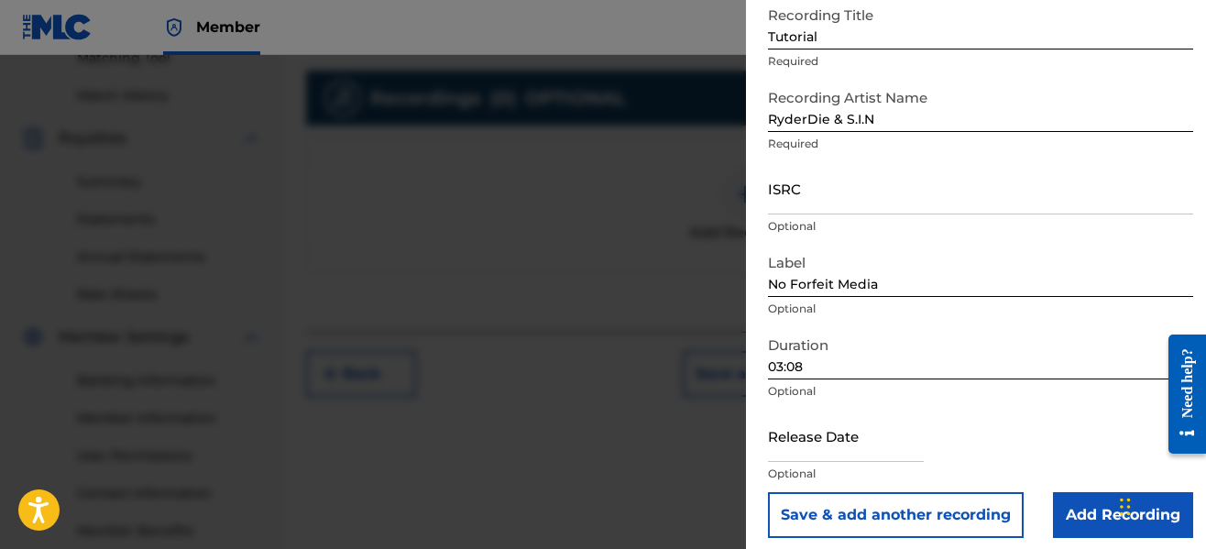
drag, startPoint x: 1012, startPoint y: 443, endPoint x: 1019, endPoint y: 427, distance: 17.2
click at [1019, 427] on div "Release Date Optional" at bounding box center [980, 451] width 425 height 82
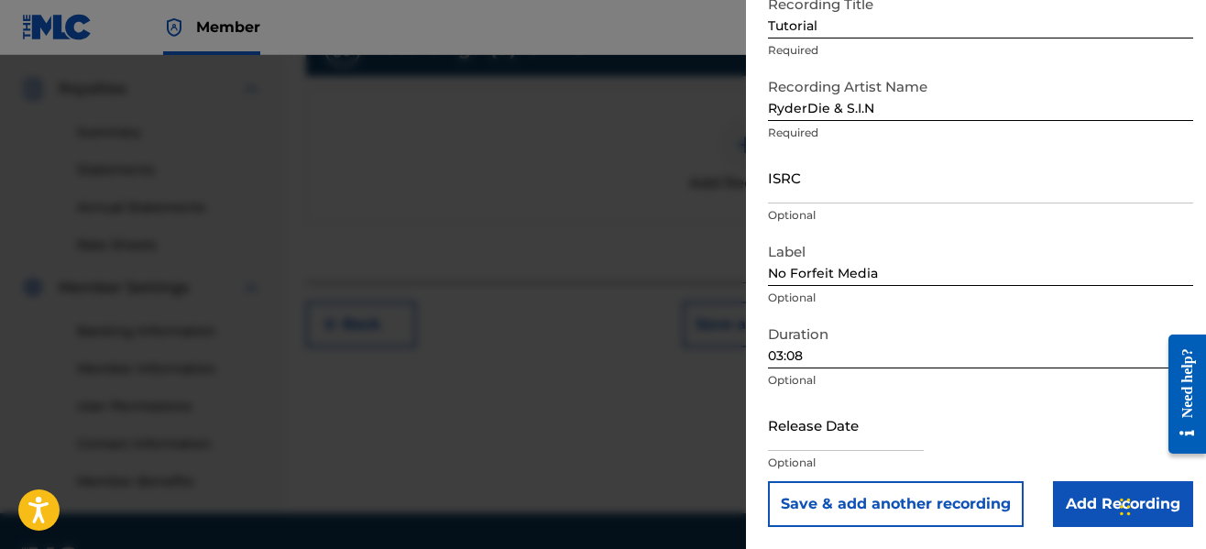
scroll to position [588, 0]
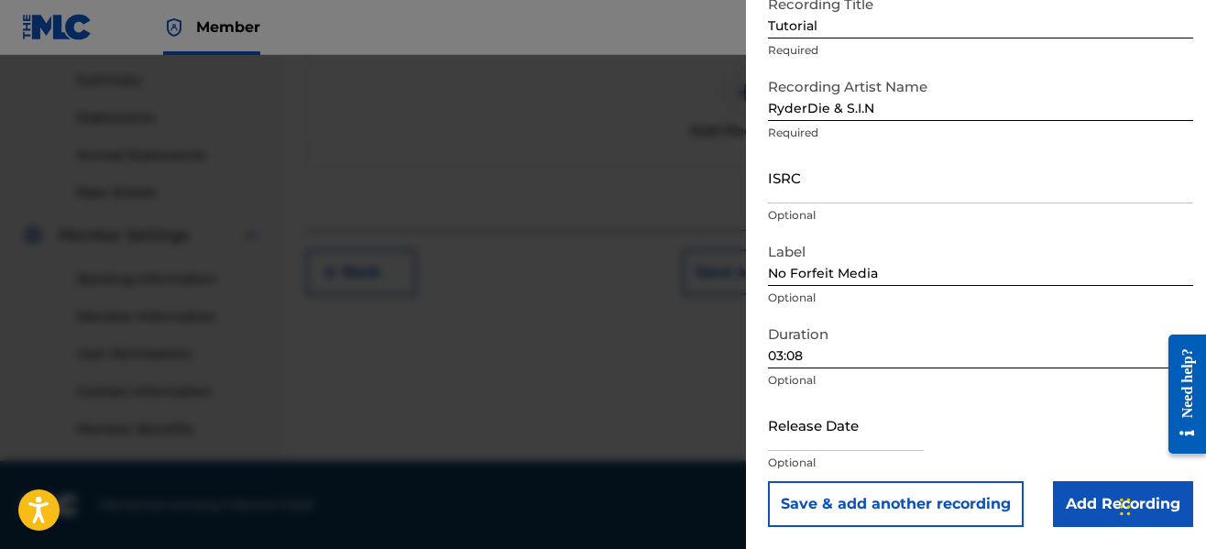
click at [917, 435] on input "text" at bounding box center [846, 425] width 156 height 52
select select "8"
select select "2025"
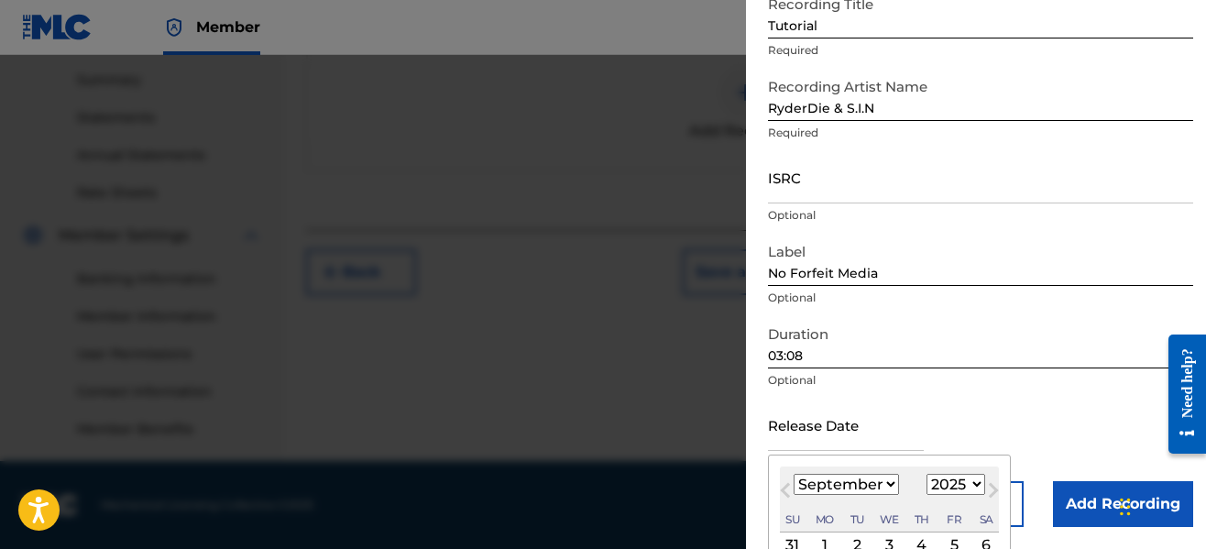
click at [840, 491] on select "January February March April May June July August September October November De…" at bounding box center [846, 484] width 105 height 21
select select "7"
click at [794, 474] on select "January February March April May June July August September October November De…" at bounding box center [846, 484] width 105 height 21
click at [958, 534] on div "1" at bounding box center [954, 545] width 22 height 22
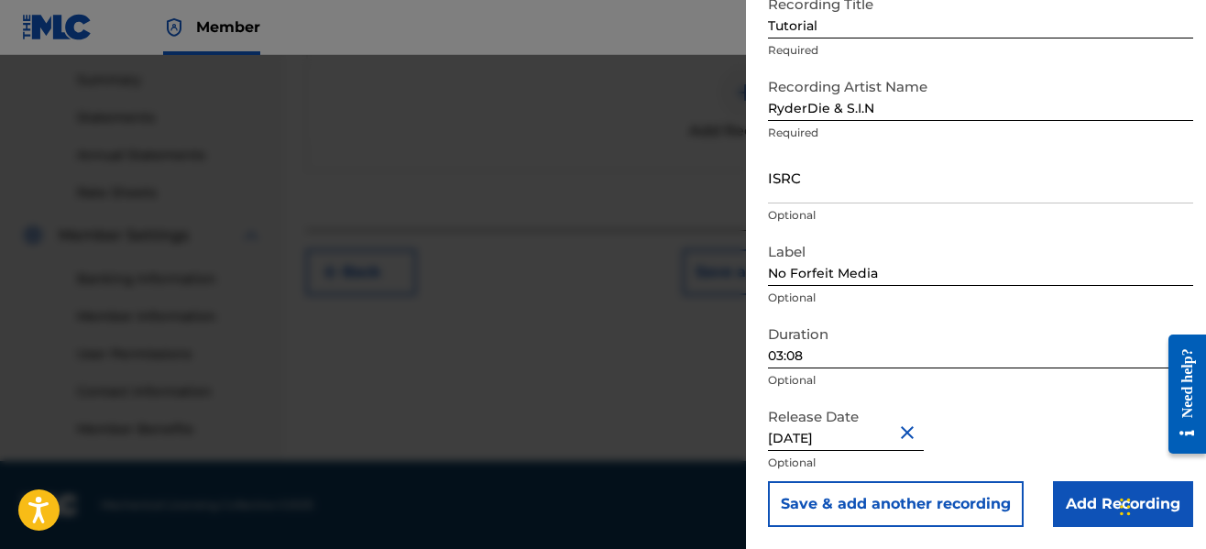
type input "[DATE]"
click at [1077, 407] on div "Release Date [DATE] Optional" at bounding box center [980, 440] width 425 height 82
click at [1087, 499] on input "Add Recording" at bounding box center [1123, 504] width 140 height 46
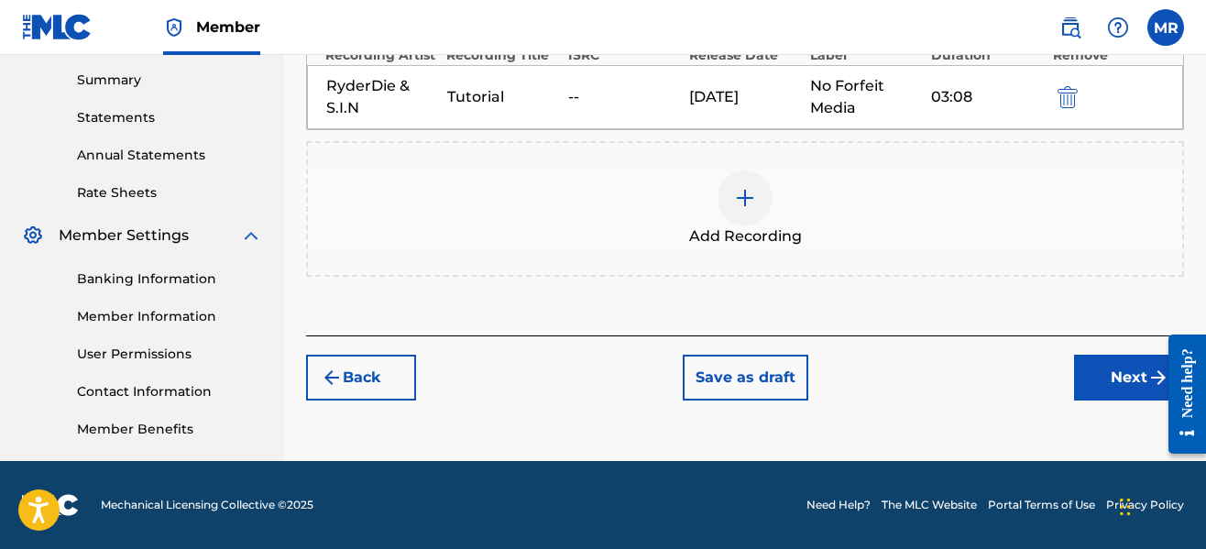
click at [1094, 370] on button "Next" at bounding box center [1129, 378] width 110 height 46
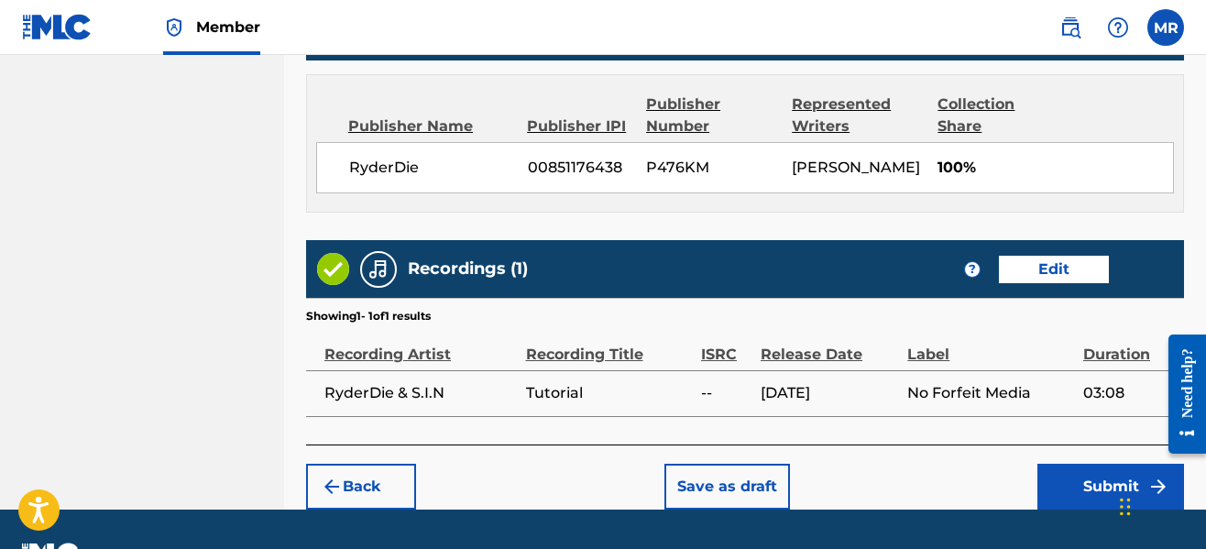
scroll to position [1023, 0]
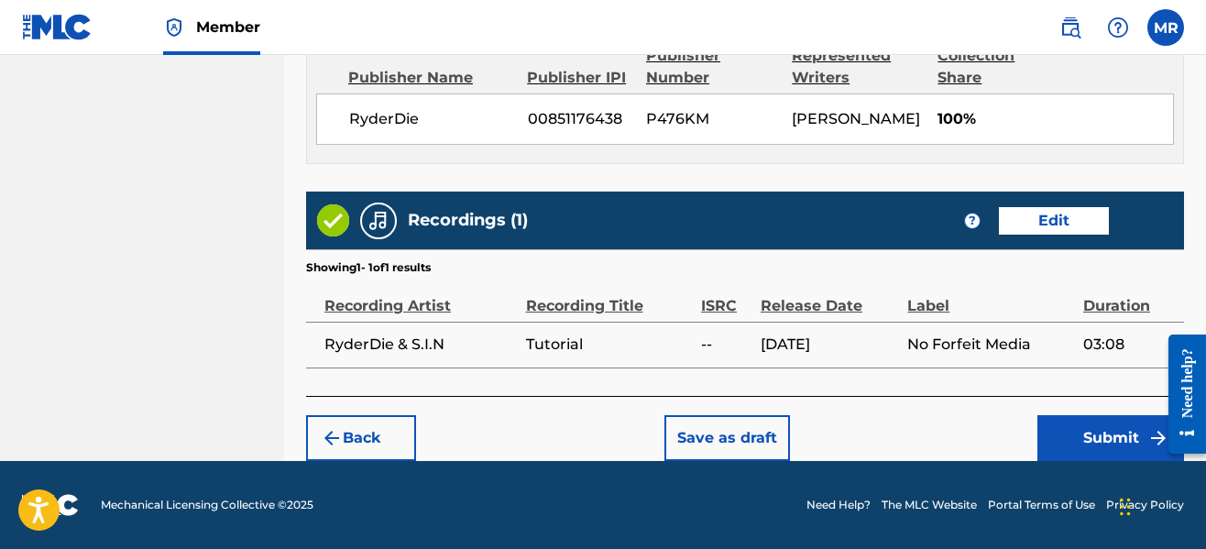
click at [1071, 430] on button "Submit" at bounding box center [1111, 438] width 147 height 46
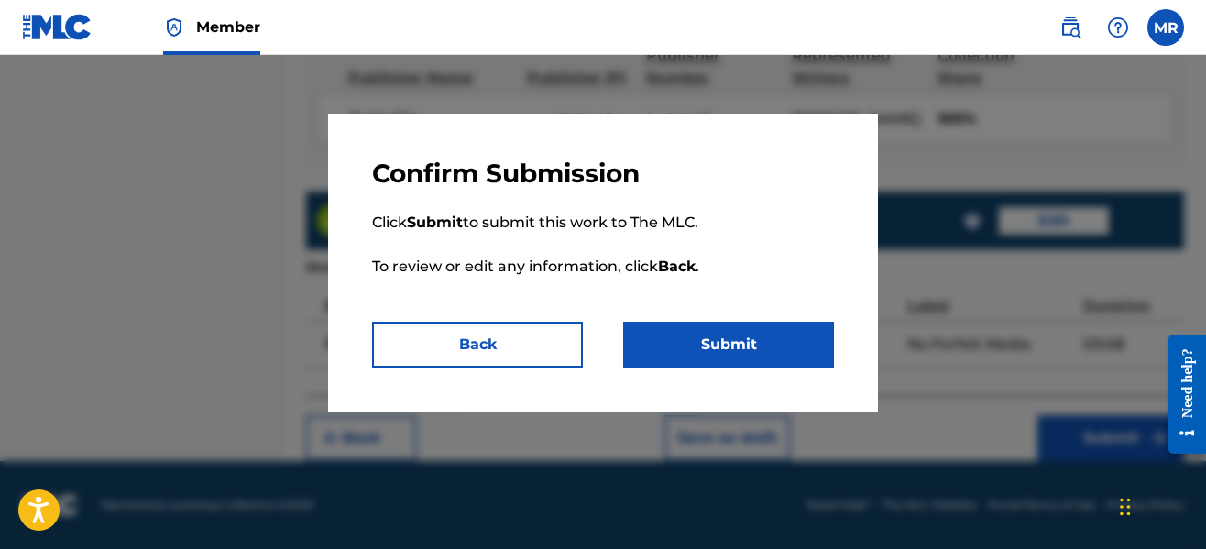
click at [705, 340] on button "Submit" at bounding box center [728, 345] width 211 height 46
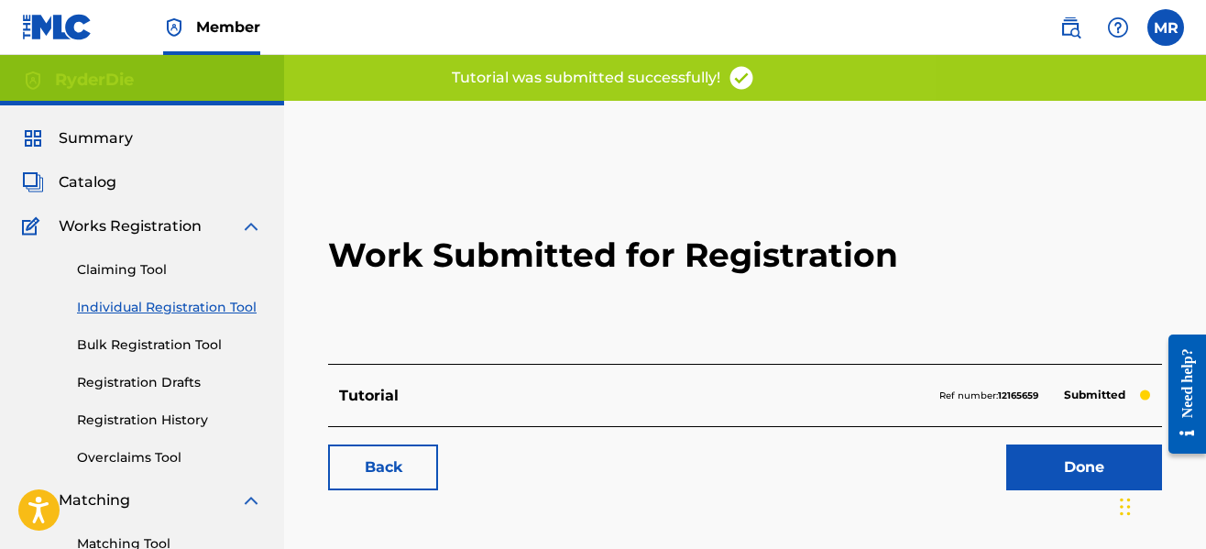
click at [1061, 459] on link "Done" at bounding box center [1084, 468] width 156 height 46
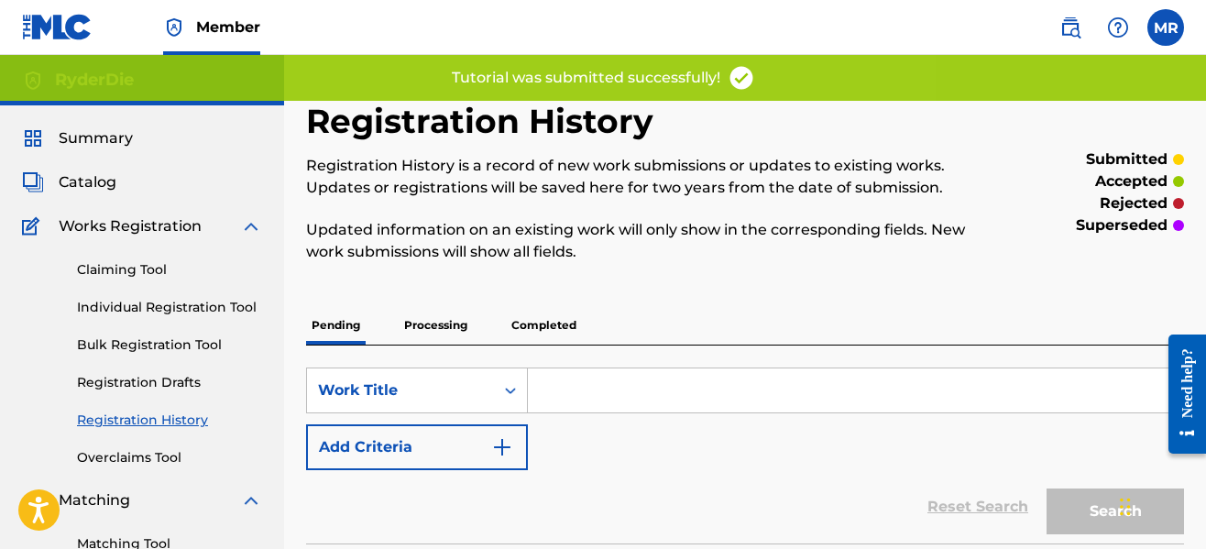
click at [160, 304] on link "Individual Registration Tool" at bounding box center [169, 307] width 185 height 19
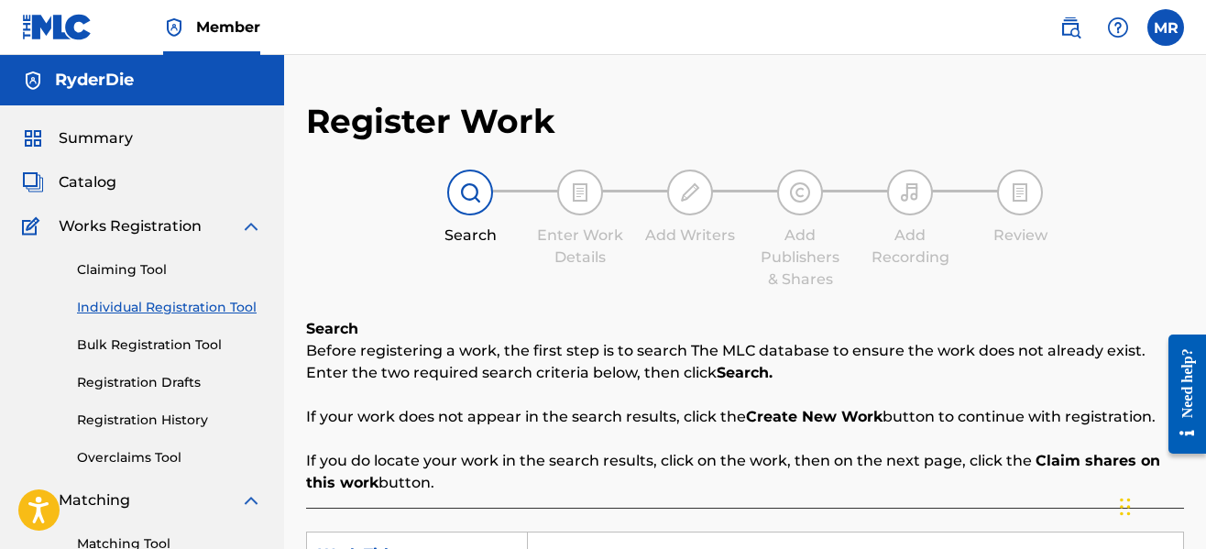
click at [611, 268] on div "Enter Work Details" at bounding box center [580, 247] width 92 height 44
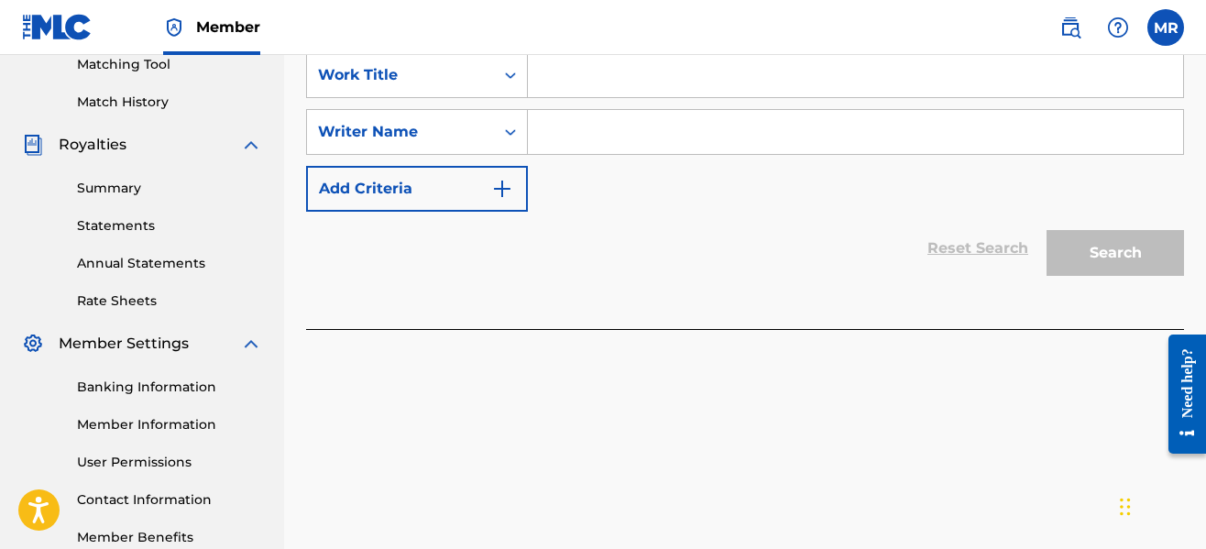
scroll to position [477, 0]
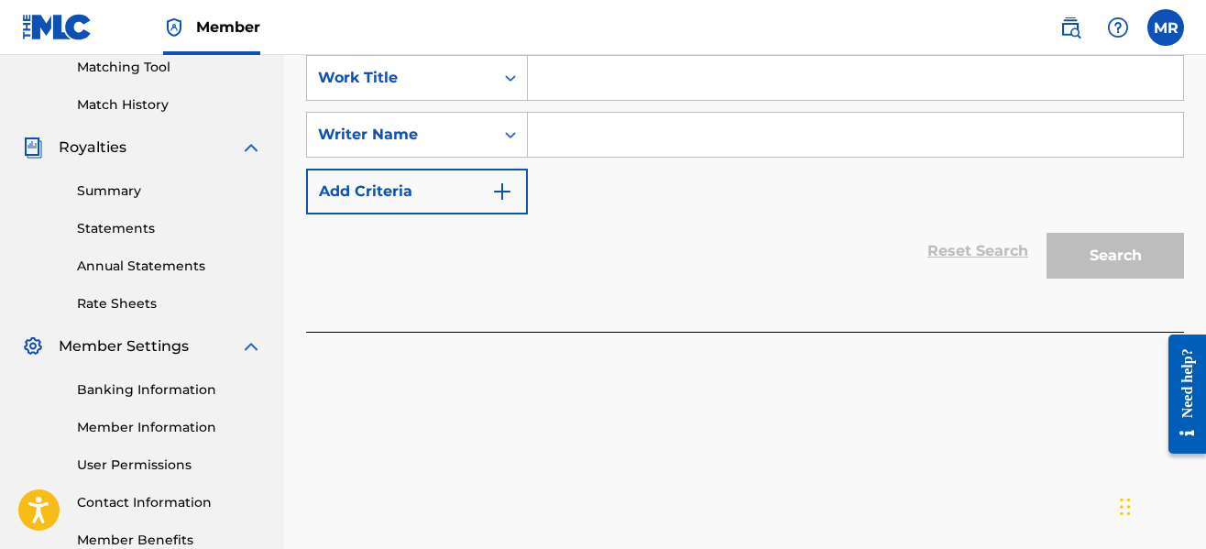
click at [588, 91] on input "Search Form" at bounding box center [855, 78] width 655 height 44
type input "Before I Die"
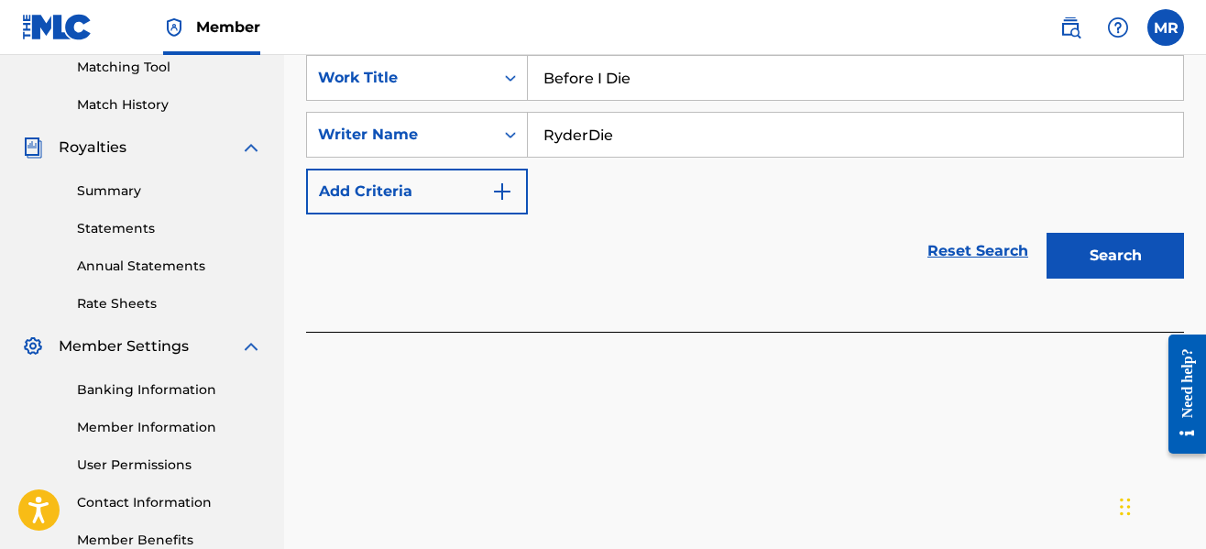
type input "RyderDie"
click at [1047, 233] on button "Search" at bounding box center [1115, 256] width 137 height 46
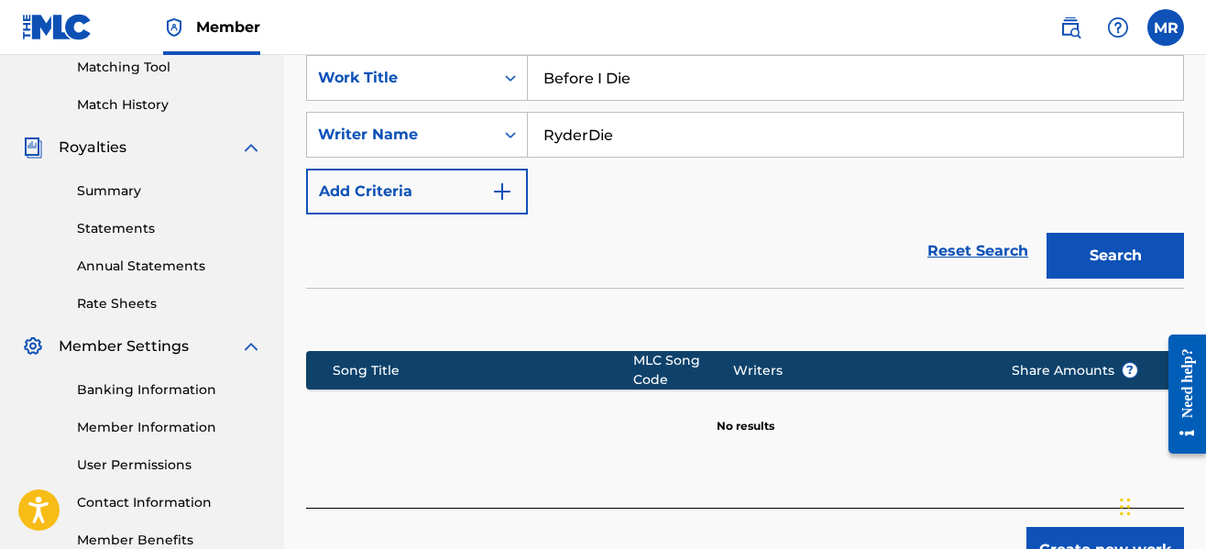
drag, startPoint x: 793, startPoint y: 218, endPoint x: 800, endPoint y: 205, distance: 14.8
click at [800, 205] on form "SearchWithCriteria123fb601-9af4-4fd0-94f1-4311bd1e7288 Work Title Before I Die …" at bounding box center [745, 171] width 878 height 233
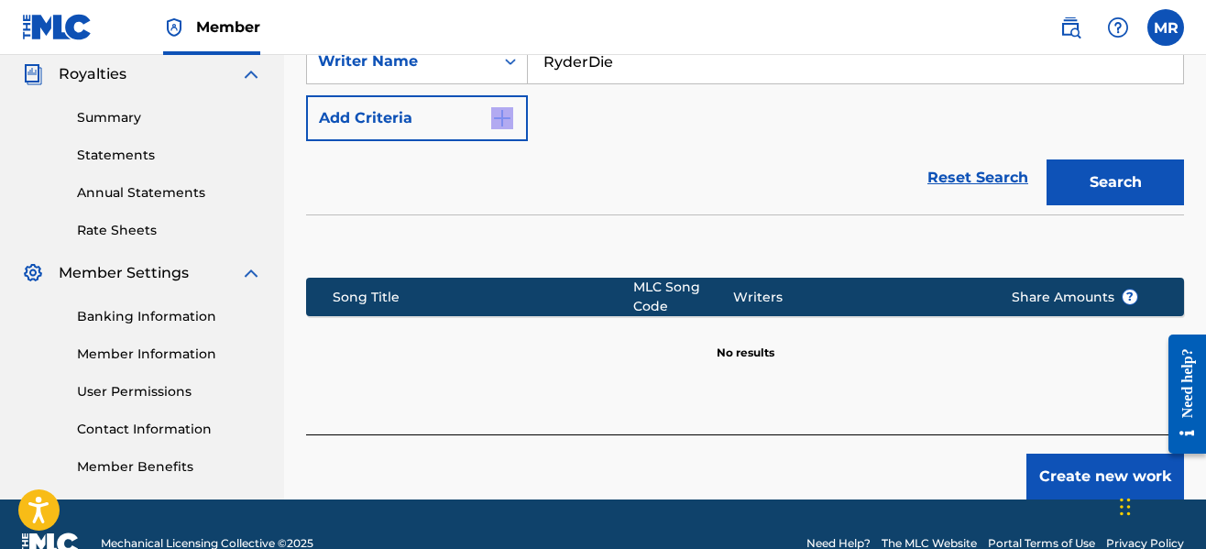
click at [800, 205] on div "Reset Search Search" at bounding box center [745, 177] width 878 height 73
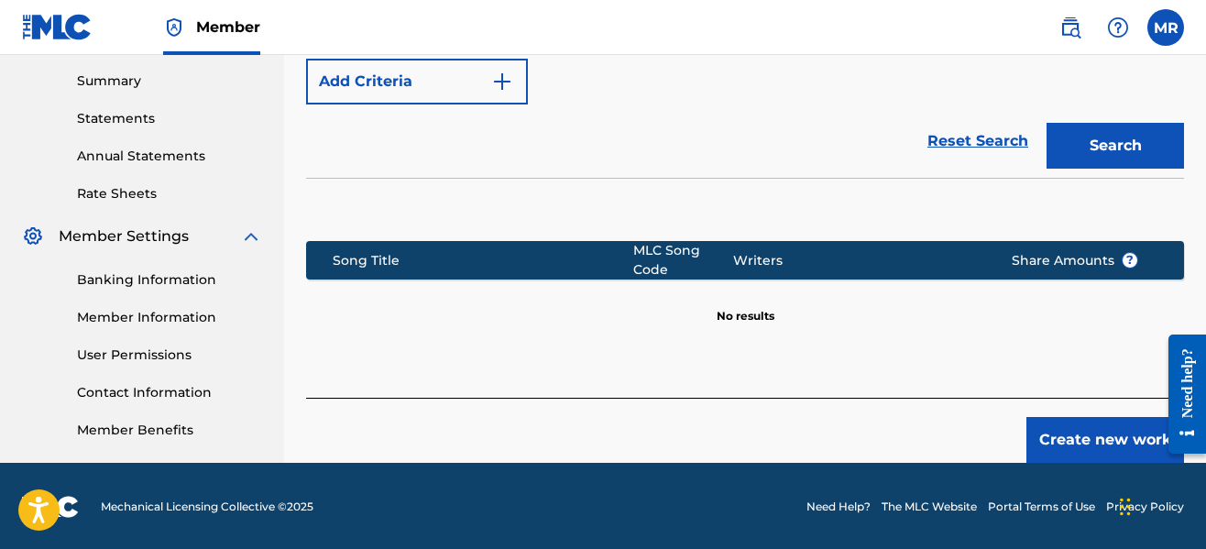
scroll to position [588, 0]
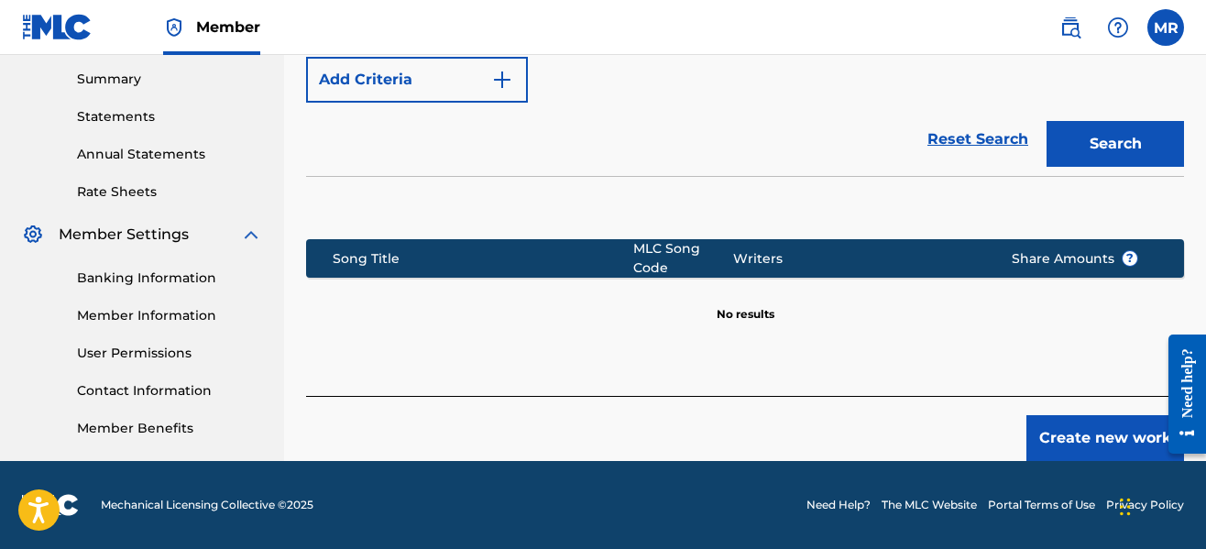
click at [1065, 432] on button "Create new work" at bounding box center [1106, 438] width 158 height 46
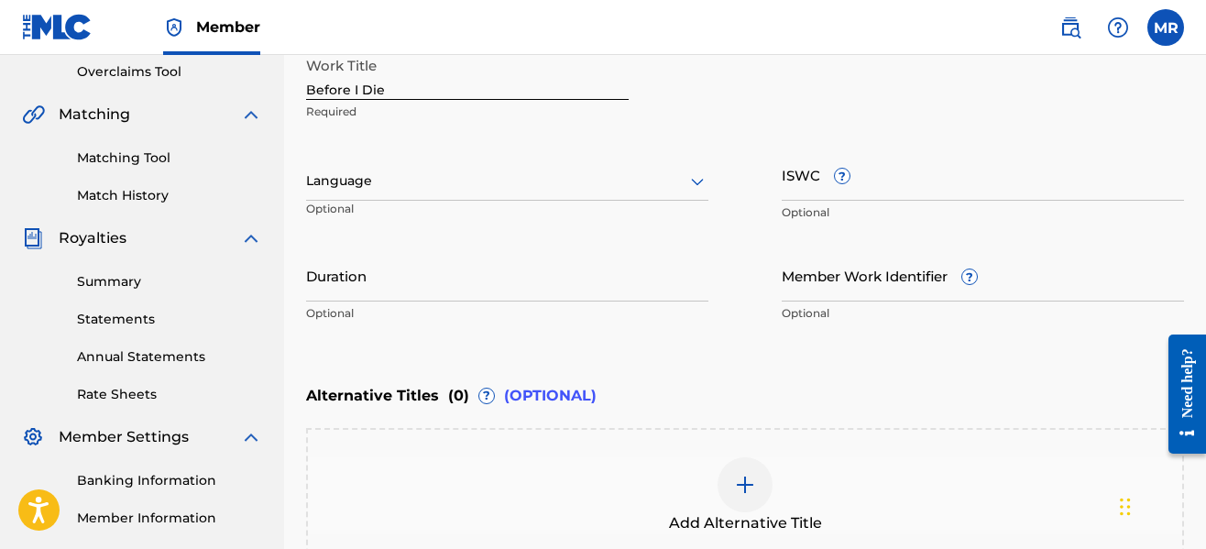
scroll to position [368, 0]
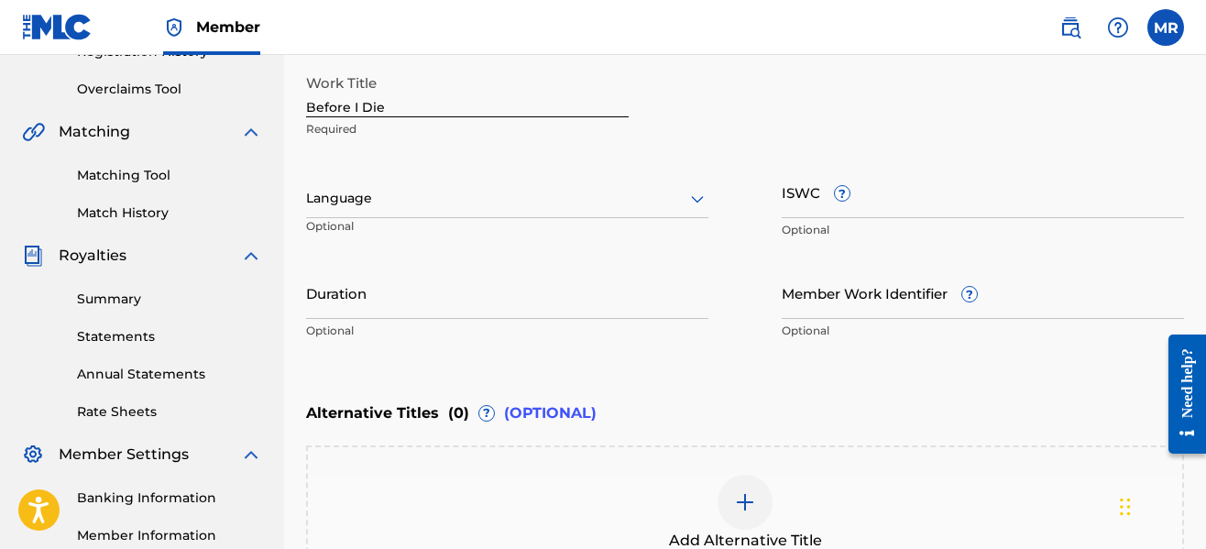
click at [561, 201] on div at bounding box center [507, 198] width 402 height 23
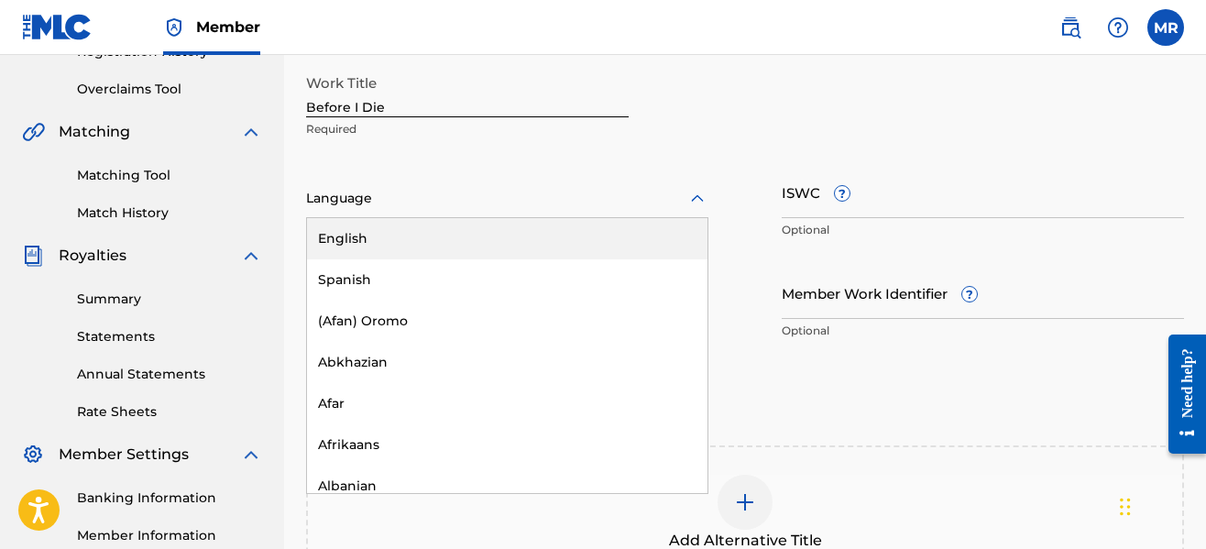
click at [540, 234] on div "English" at bounding box center [507, 238] width 401 height 41
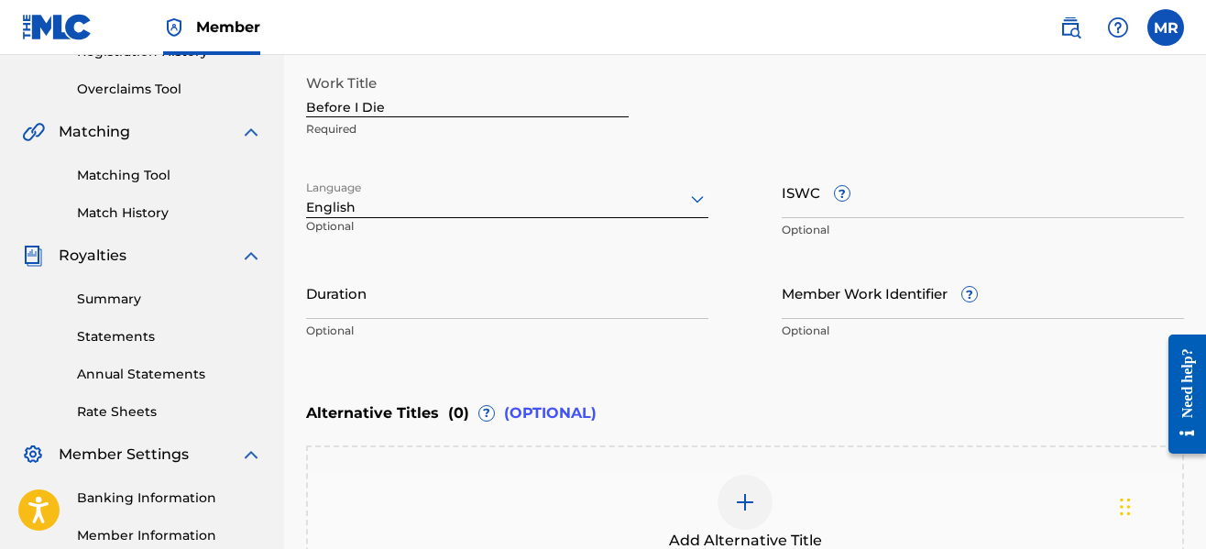
click at [514, 295] on input "Duration" at bounding box center [507, 293] width 402 height 52
type input "03:13"
drag, startPoint x: 838, startPoint y: 368, endPoint x: 846, endPoint y: 355, distance: 16.0
click at [846, 355] on div "Enter Work Details Enter work details for ‘ Before I Die ’ below. Work Title Be…" at bounding box center [745, 172] width 878 height 444
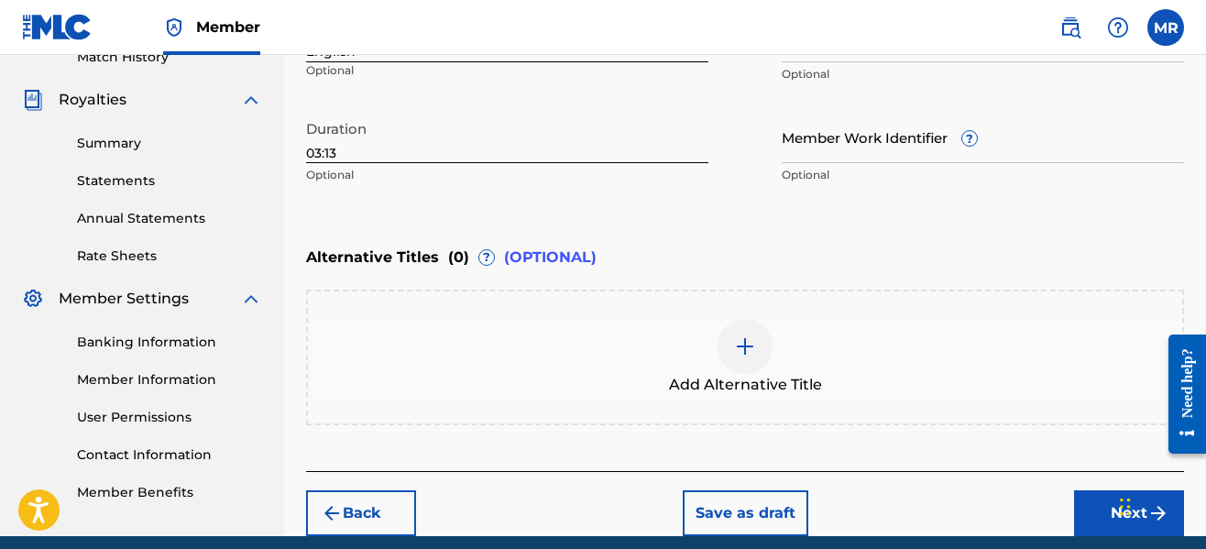
scroll to position [599, 0]
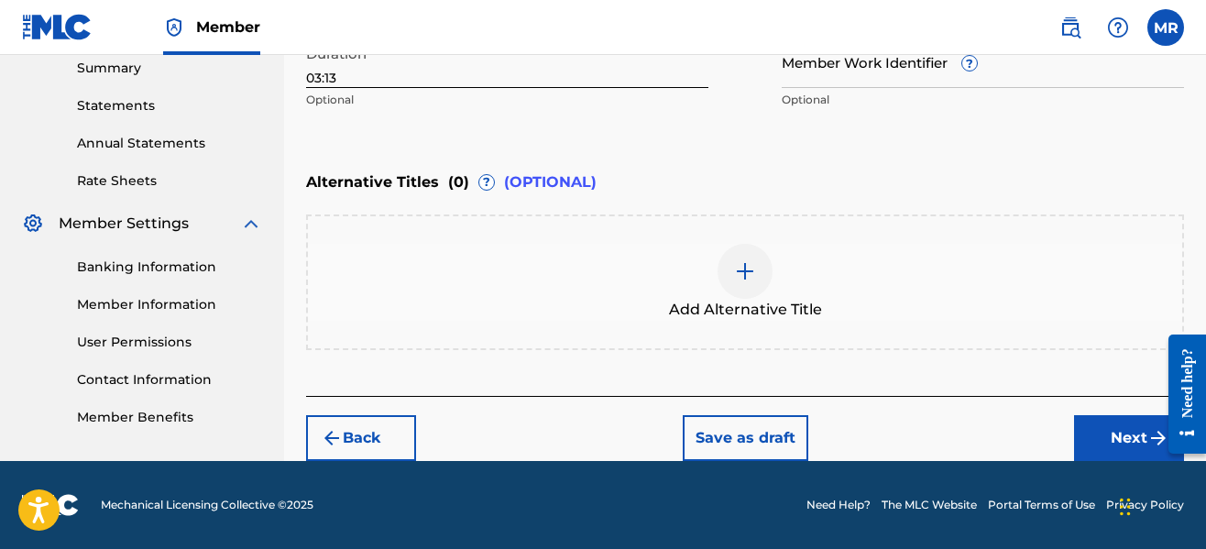
click at [1091, 426] on button "Next" at bounding box center [1129, 438] width 110 height 46
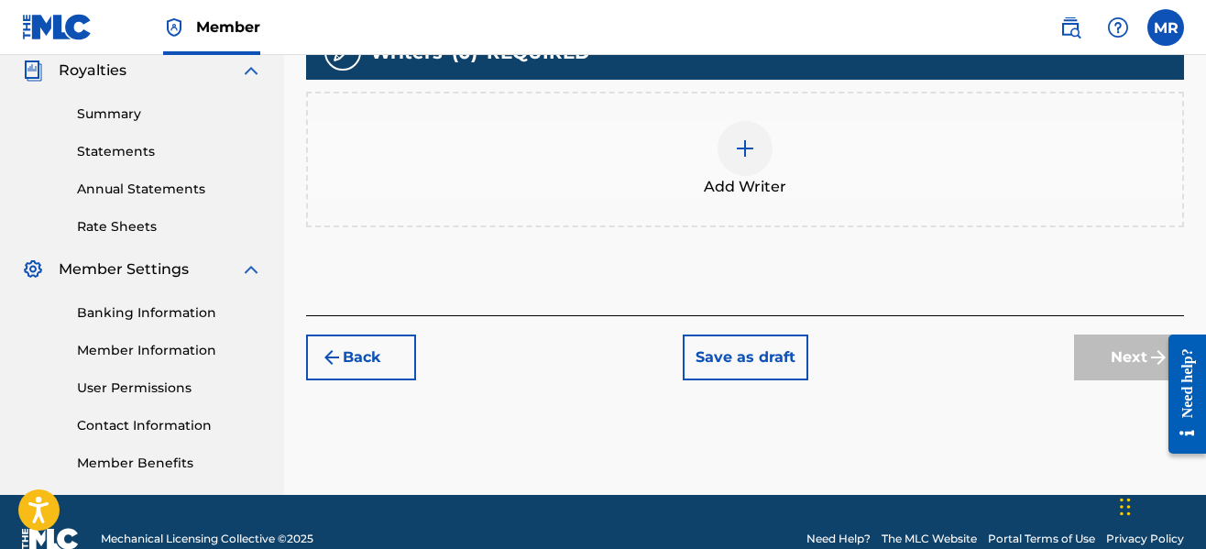
scroll to position [588, 0]
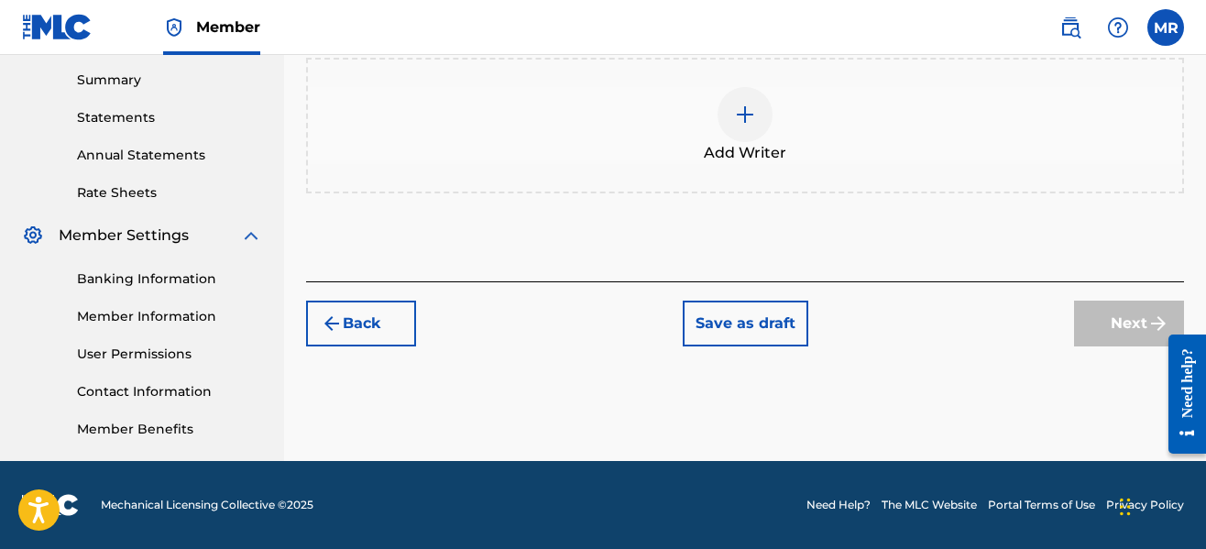
click at [760, 131] on div at bounding box center [745, 114] width 55 height 55
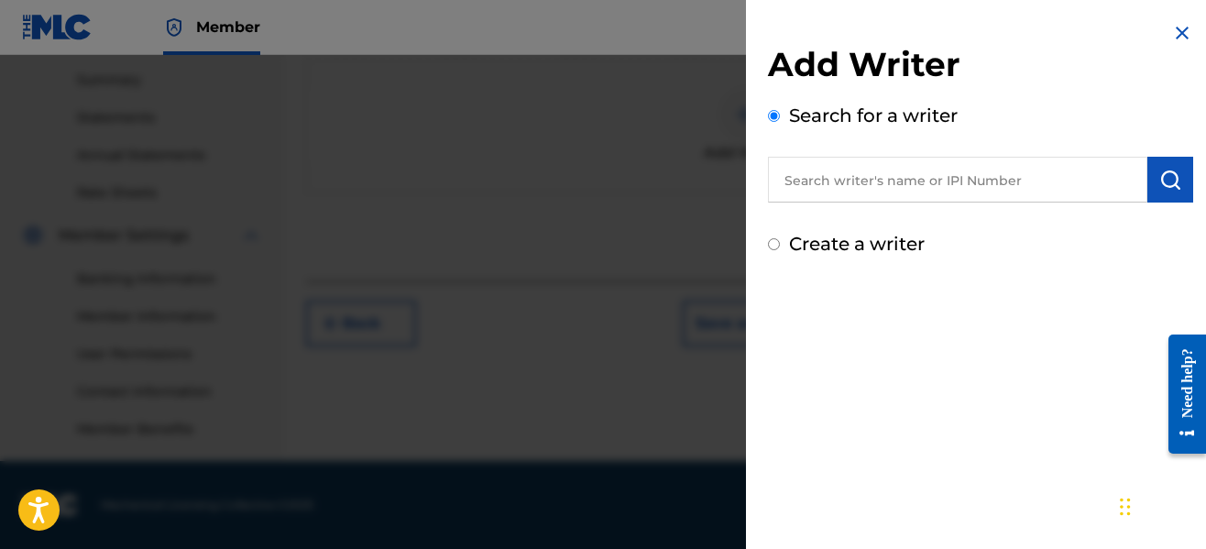
click at [896, 186] on input "text" at bounding box center [957, 180] width 379 height 46
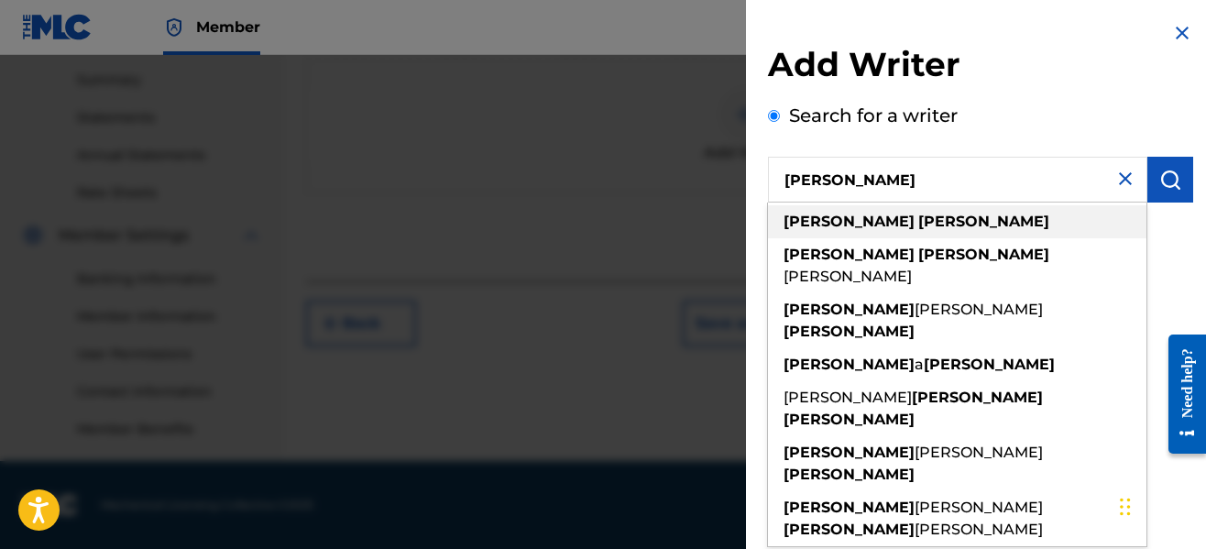
type input "[PERSON_NAME]"
click at [904, 210] on div "[PERSON_NAME]" at bounding box center [957, 221] width 379 height 33
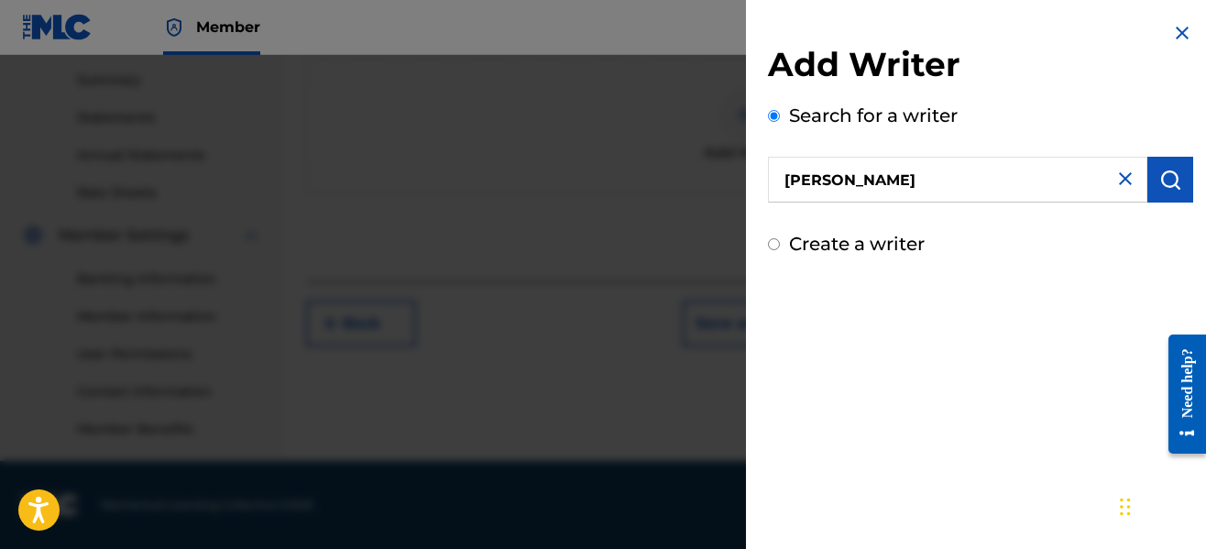
click at [1010, 236] on div "Create a writer" at bounding box center [980, 243] width 425 height 27
click at [1167, 184] on img "submit" at bounding box center [1170, 180] width 22 height 22
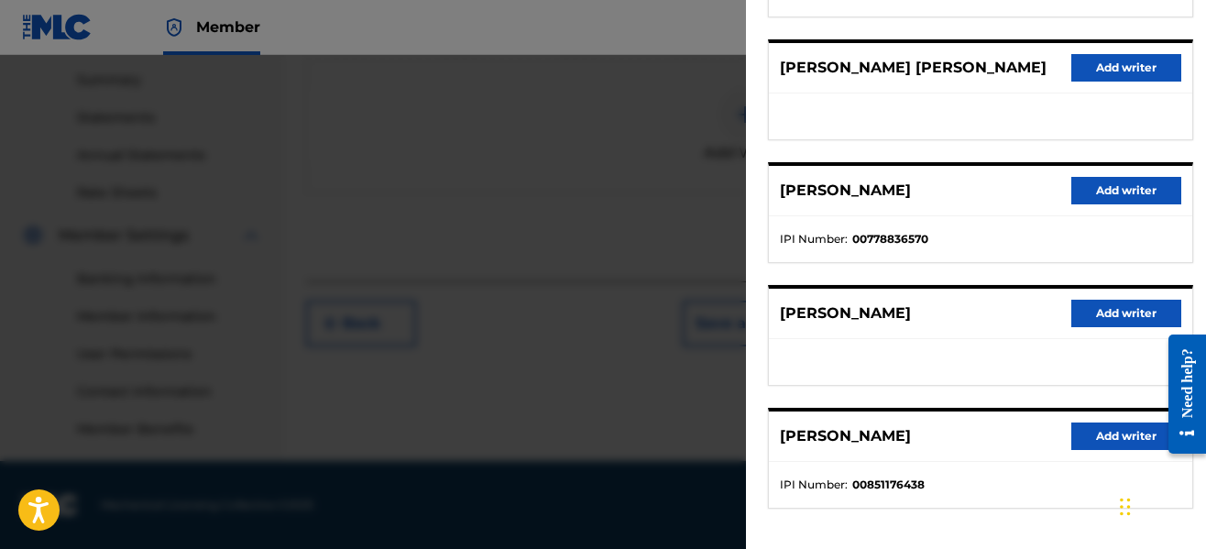
scroll to position [401, 0]
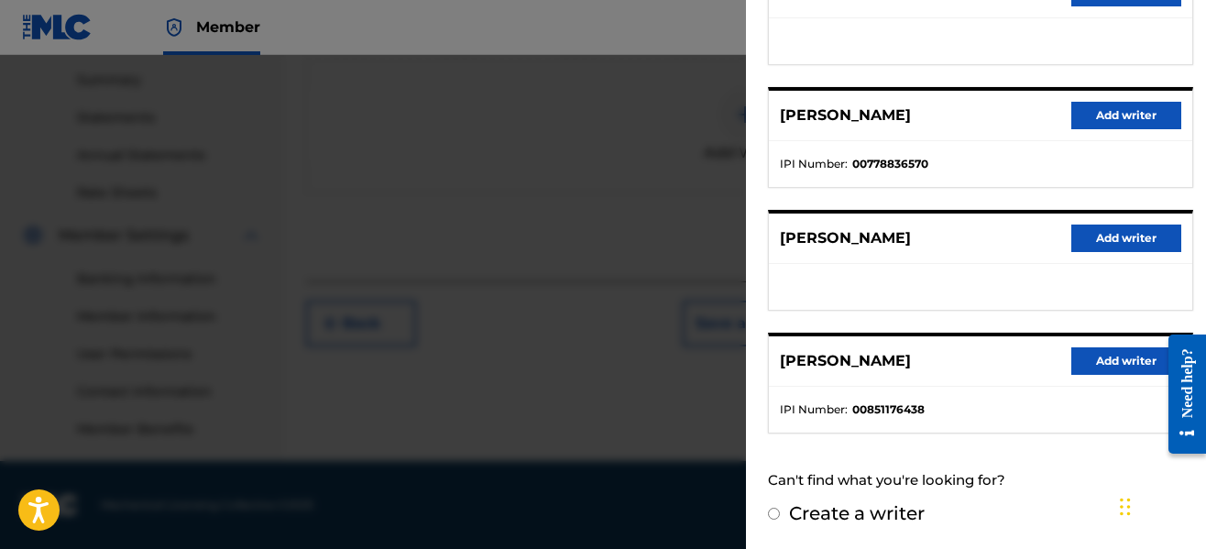
click at [1106, 369] on button "Add writer" at bounding box center [1126, 360] width 110 height 27
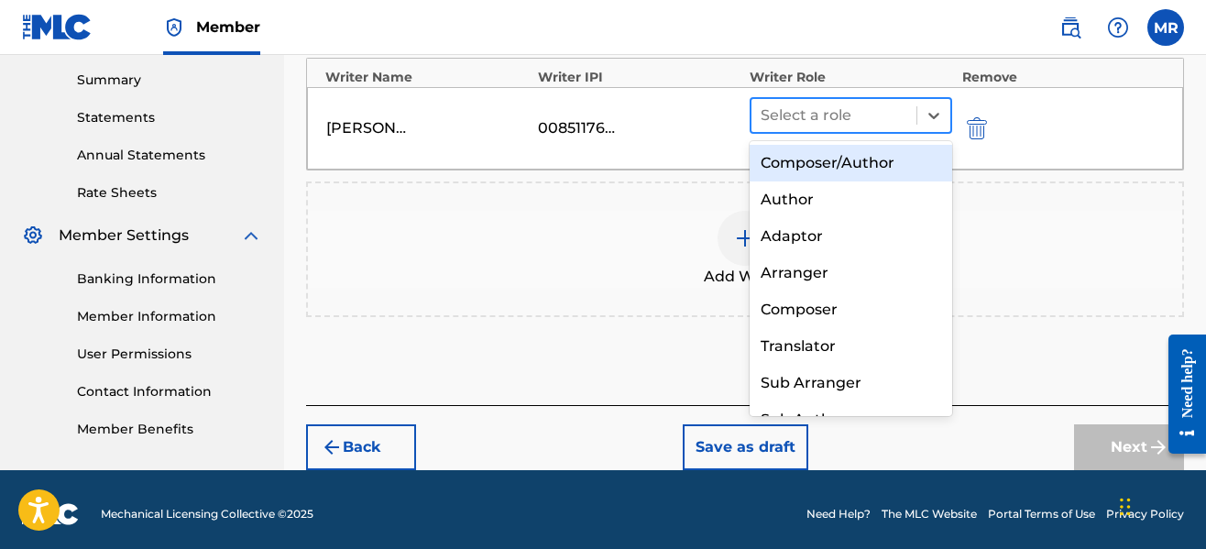
click at [779, 114] on div at bounding box center [834, 116] width 147 height 26
click at [797, 153] on div "Composer/Author" at bounding box center [851, 163] width 203 height 37
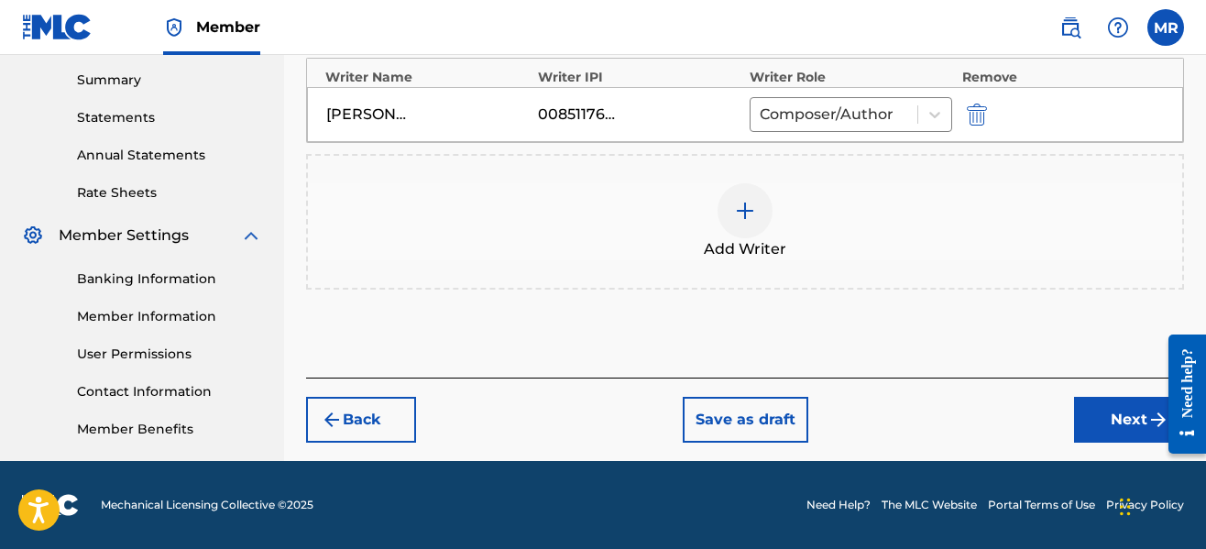
click at [1096, 412] on button "Next" at bounding box center [1129, 420] width 110 height 46
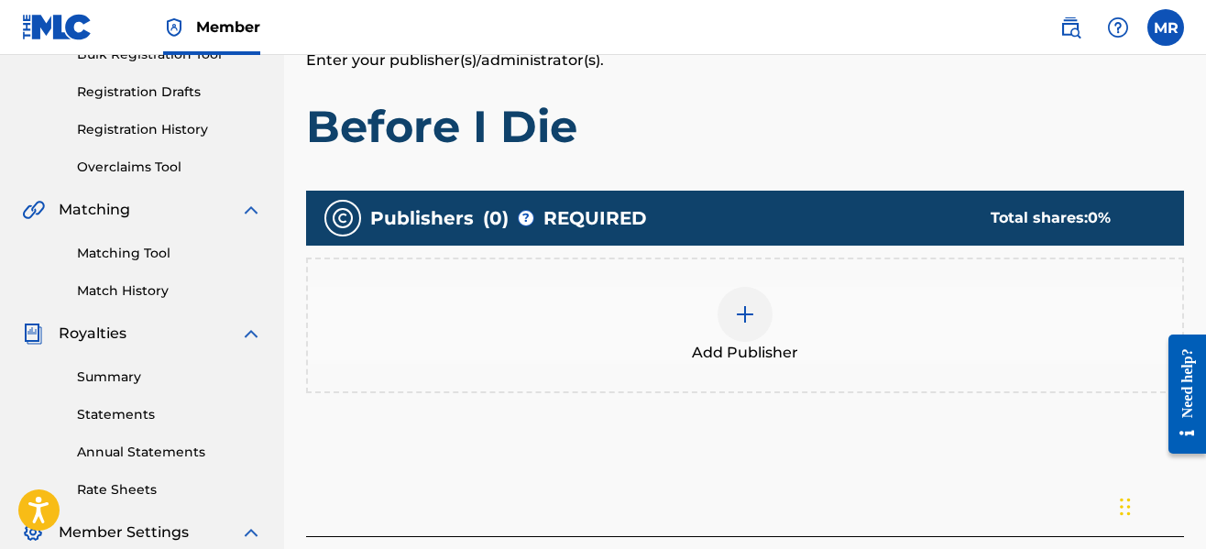
scroll to position [449, 0]
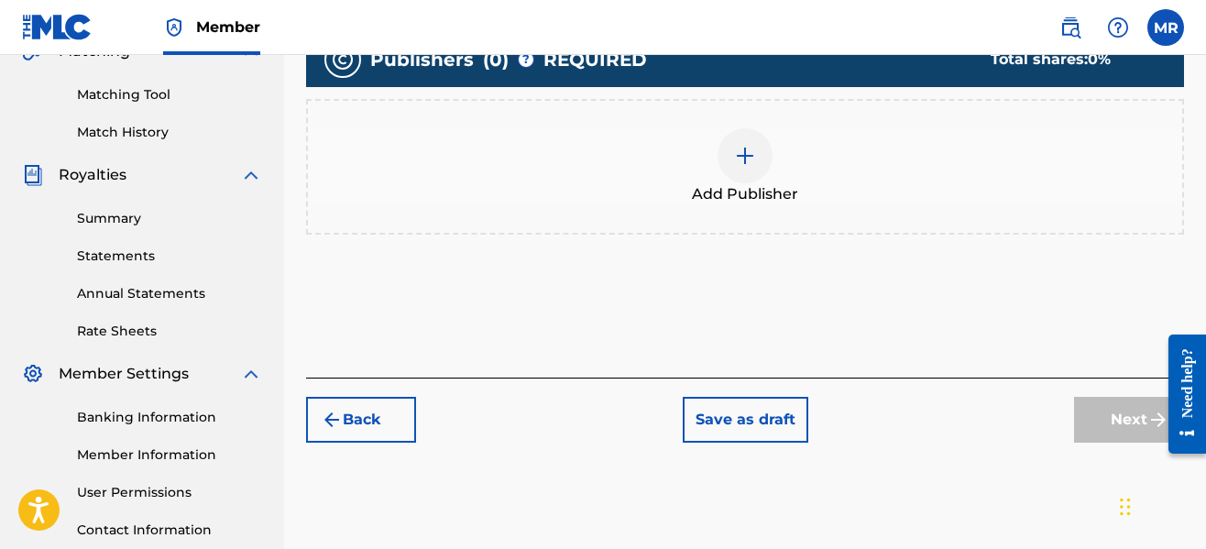
click at [736, 163] on img at bounding box center [745, 156] width 22 height 22
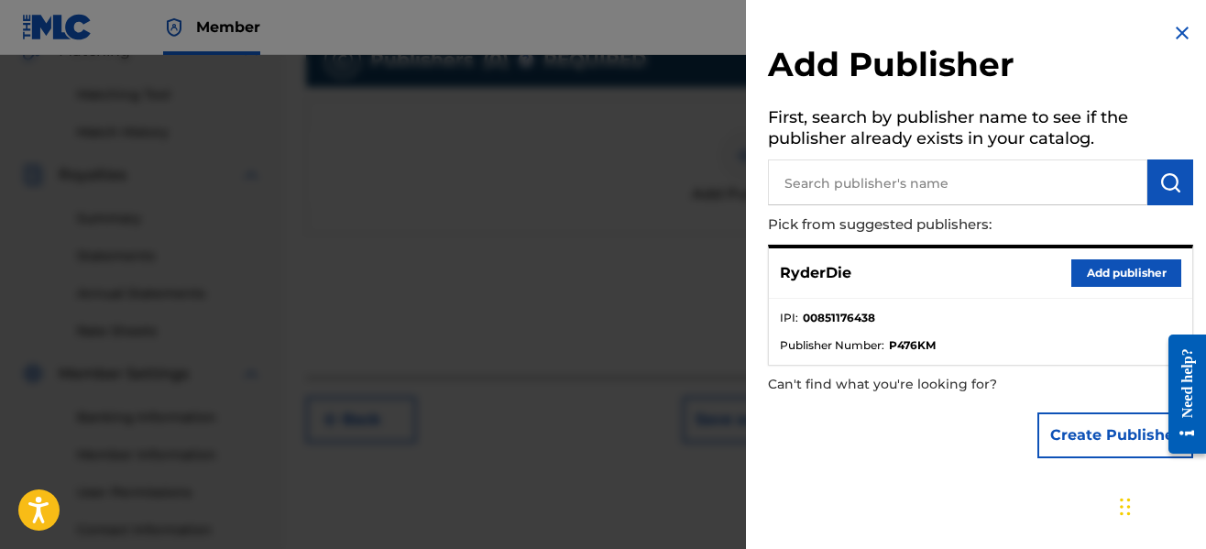
click at [1126, 274] on button "Add publisher" at bounding box center [1126, 272] width 110 height 27
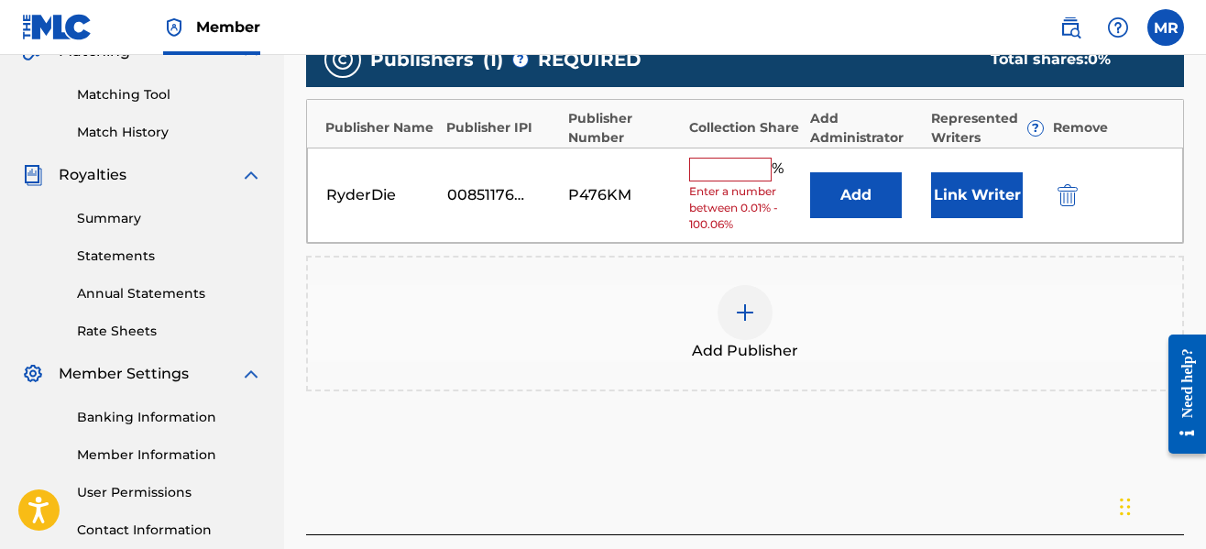
click at [744, 175] on input "text" at bounding box center [730, 170] width 82 height 24
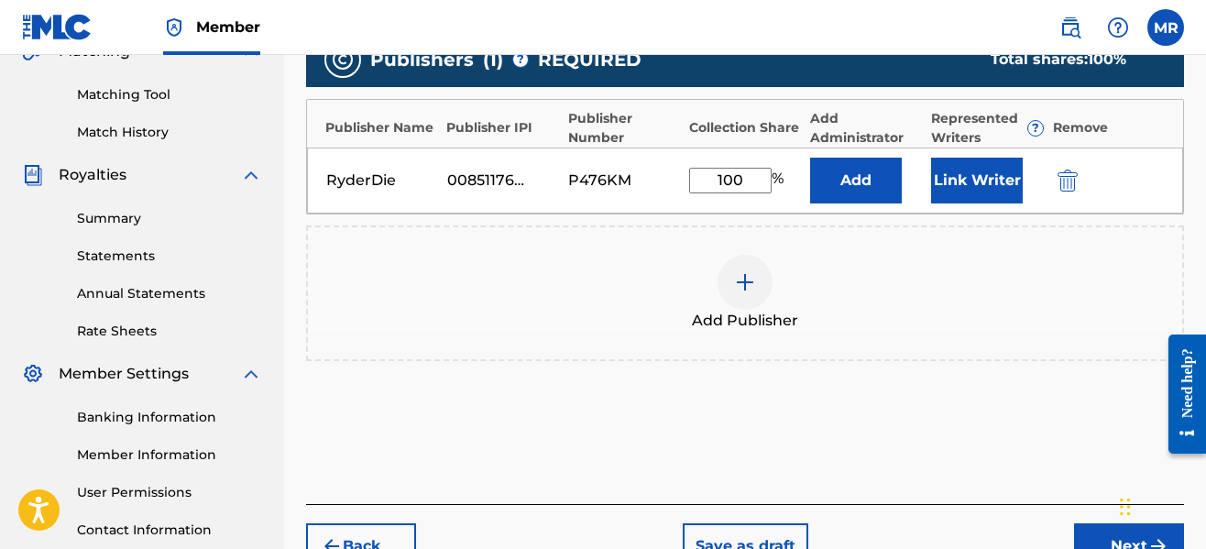
type input "100"
click at [983, 180] on button "Link Writer" at bounding box center [977, 181] width 92 height 46
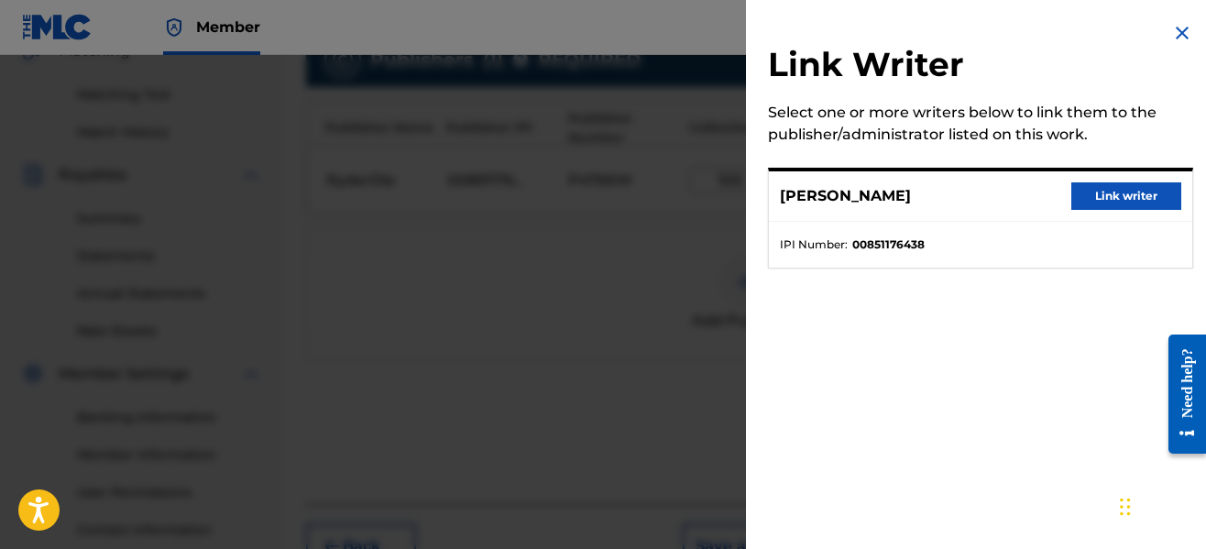
click at [1093, 201] on button "Link writer" at bounding box center [1126, 195] width 110 height 27
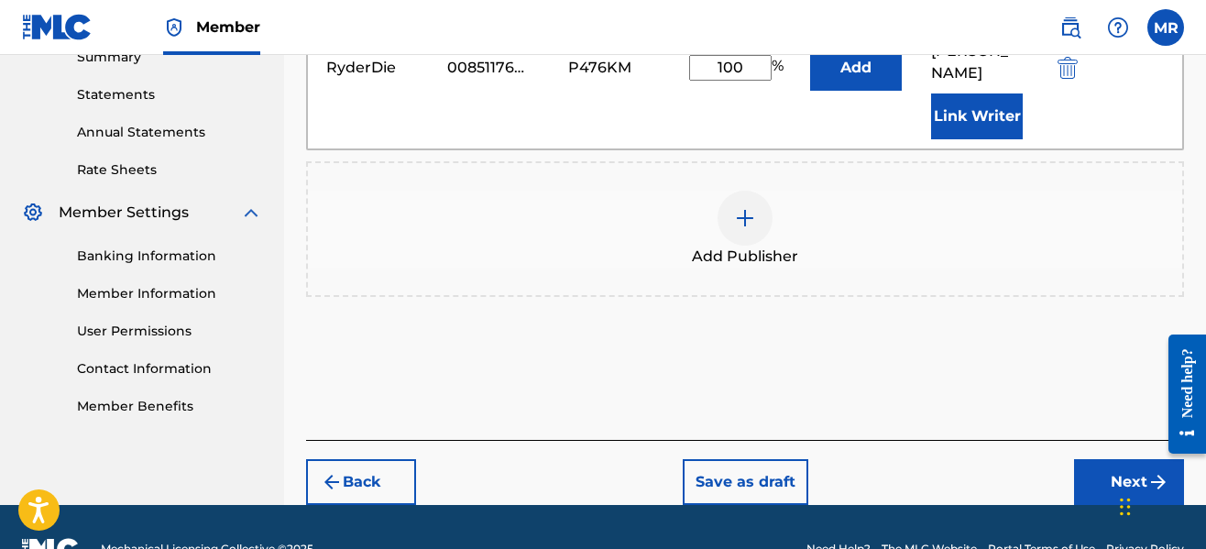
click at [1098, 459] on button "Next" at bounding box center [1129, 482] width 110 height 46
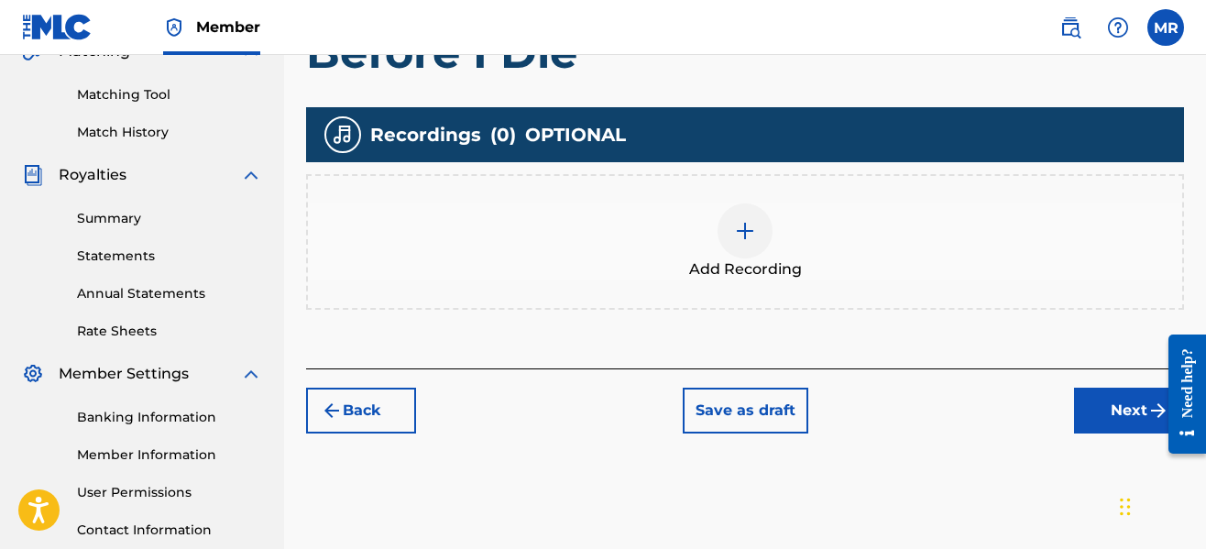
click at [752, 226] on img at bounding box center [745, 231] width 22 height 22
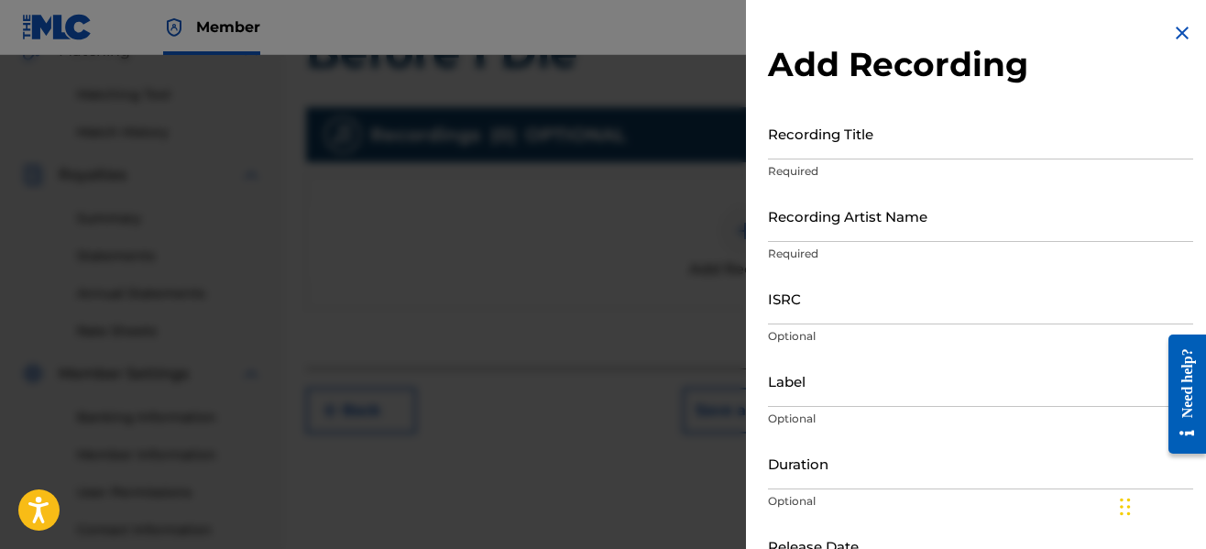
click at [863, 154] on input "Recording Title" at bounding box center [980, 133] width 425 height 52
type input "Before I Die"
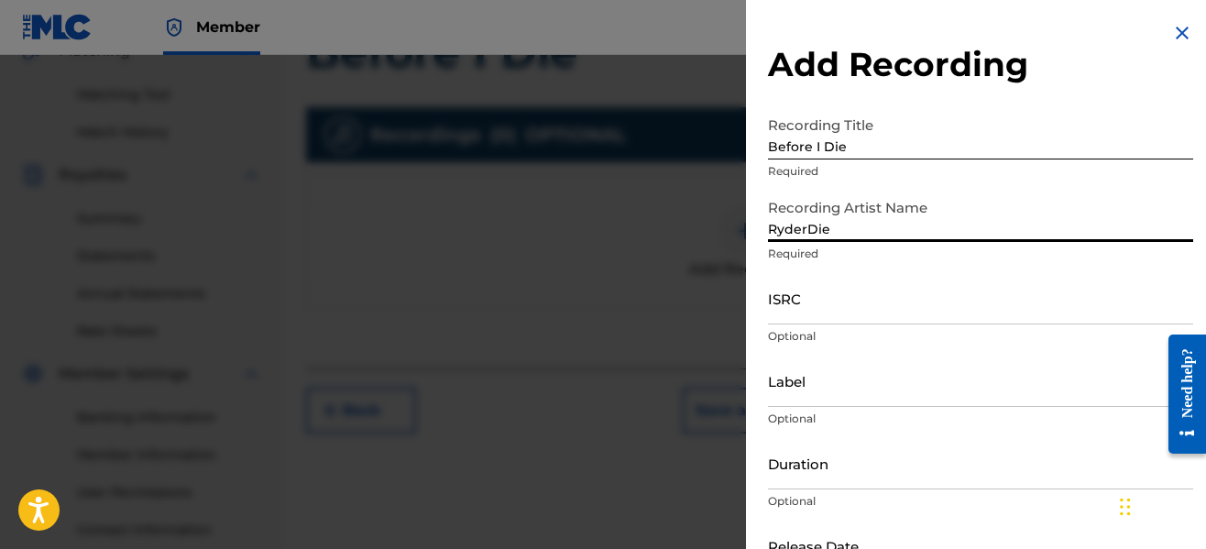
type input "RyderDie"
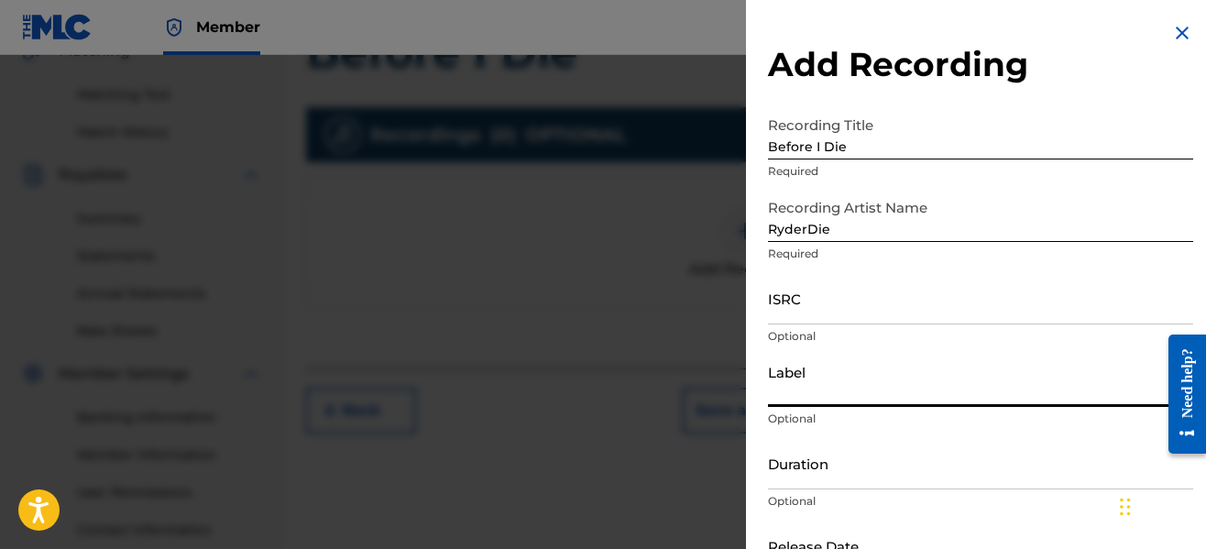
click at [800, 385] on input "Label" at bounding box center [980, 381] width 425 height 52
type input "No Forfeit Media"
click at [861, 468] on input "Duration" at bounding box center [980, 463] width 425 height 52
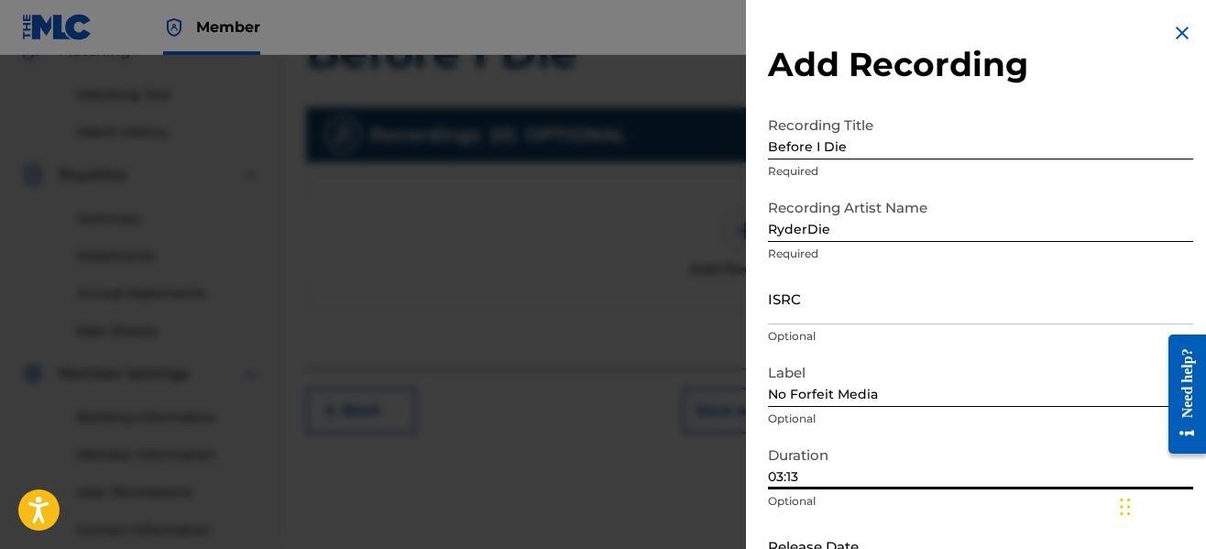
type input "03:13"
click at [963, 493] on p "Optional" at bounding box center [980, 501] width 425 height 16
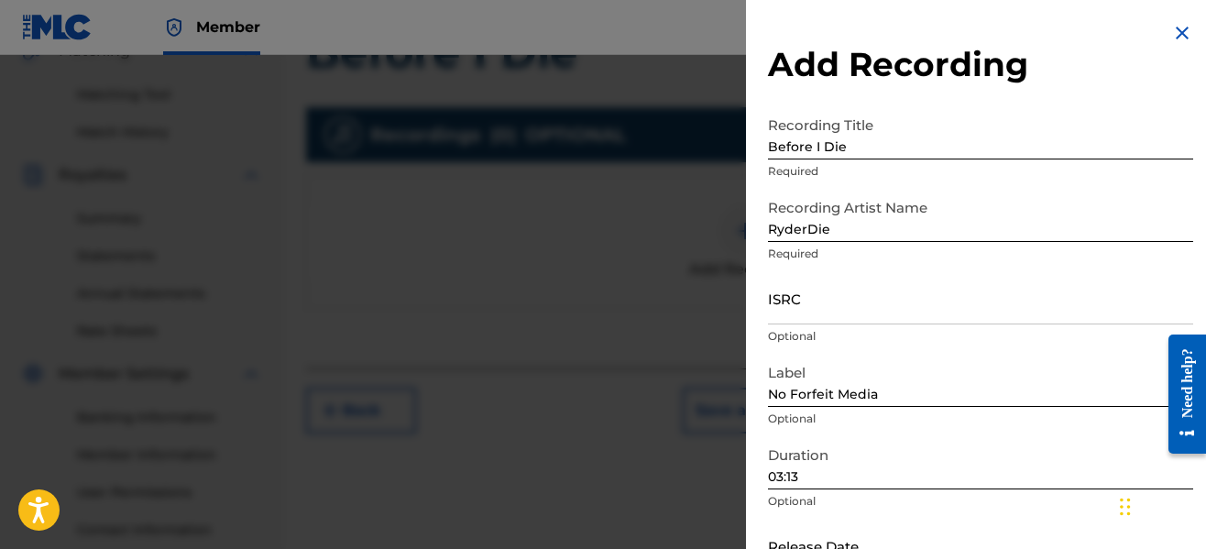
click at [963, 493] on p "Optional" at bounding box center [980, 501] width 425 height 16
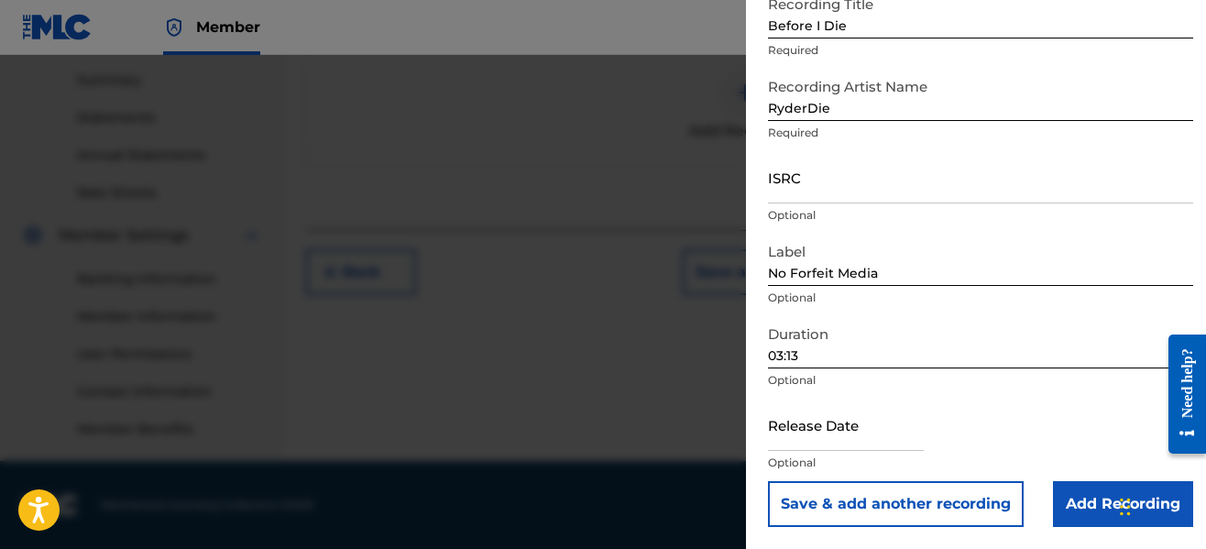
scroll to position [1256, 0]
click at [829, 446] on input "text" at bounding box center [846, 425] width 156 height 52
select select "8"
select select "2025"
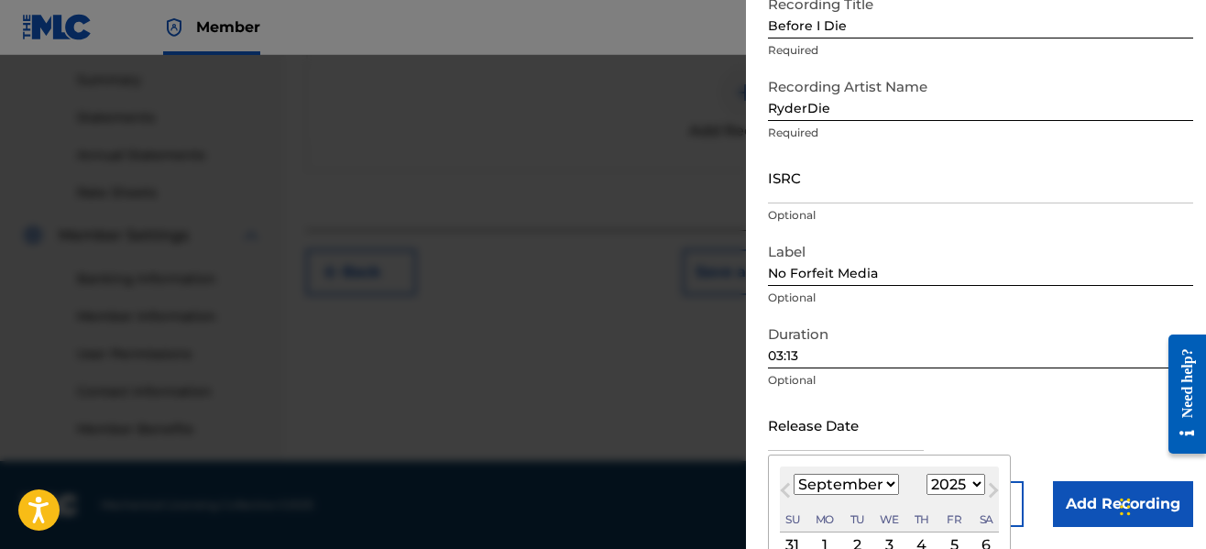
scroll to position [588, 0]
click at [864, 477] on select "January February March April May June July August September October November De…" at bounding box center [846, 484] width 105 height 21
select select "6"
click at [794, 474] on select "January February March April May June July August September October November De…" at bounding box center [846, 484] width 105 height 21
click at [891, 537] on div "2" at bounding box center [890, 545] width 22 height 22
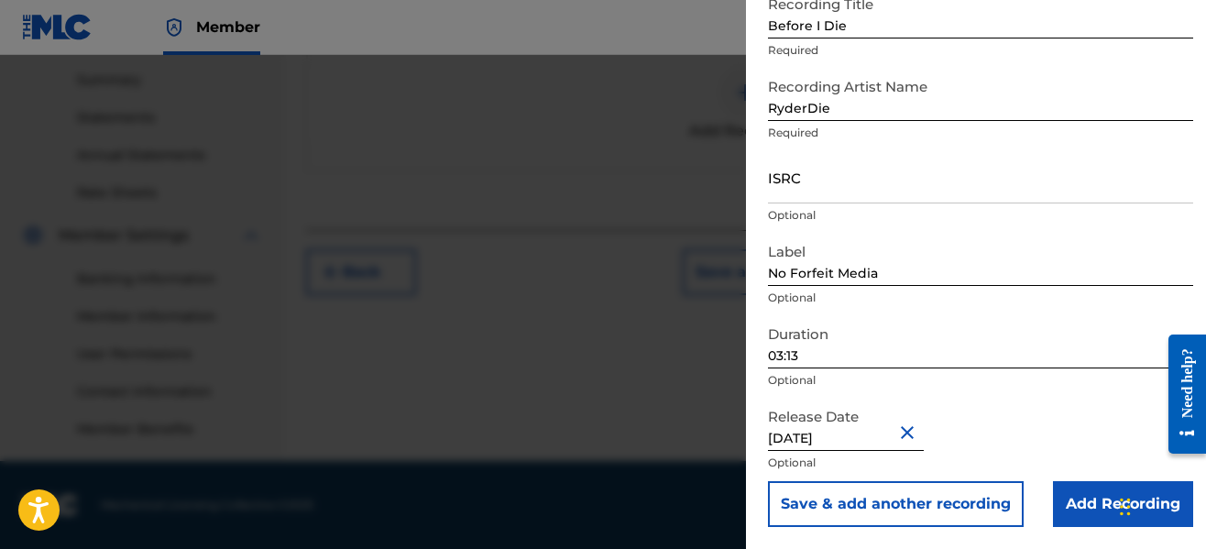
type input "[DATE]"
drag, startPoint x: 1082, startPoint y: 438, endPoint x: 1081, endPoint y: 491, distance: 53.2
click at [1081, 491] on input "Add Recording" at bounding box center [1123, 504] width 140 height 46
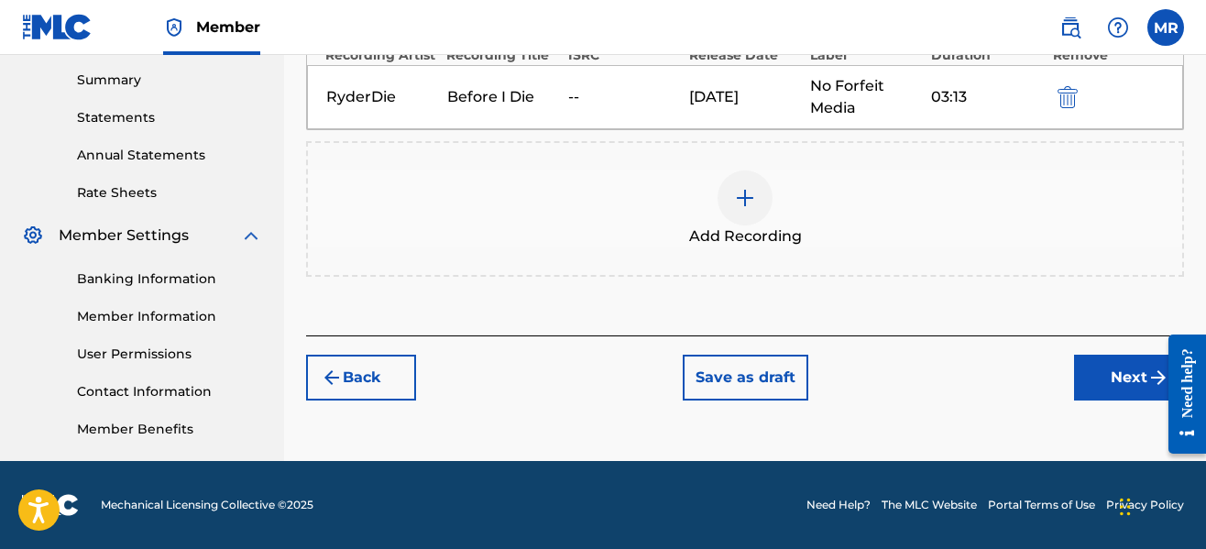
click at [1124, 382] on button "Next" at bounding box center [1129, 378] width 110 height 46
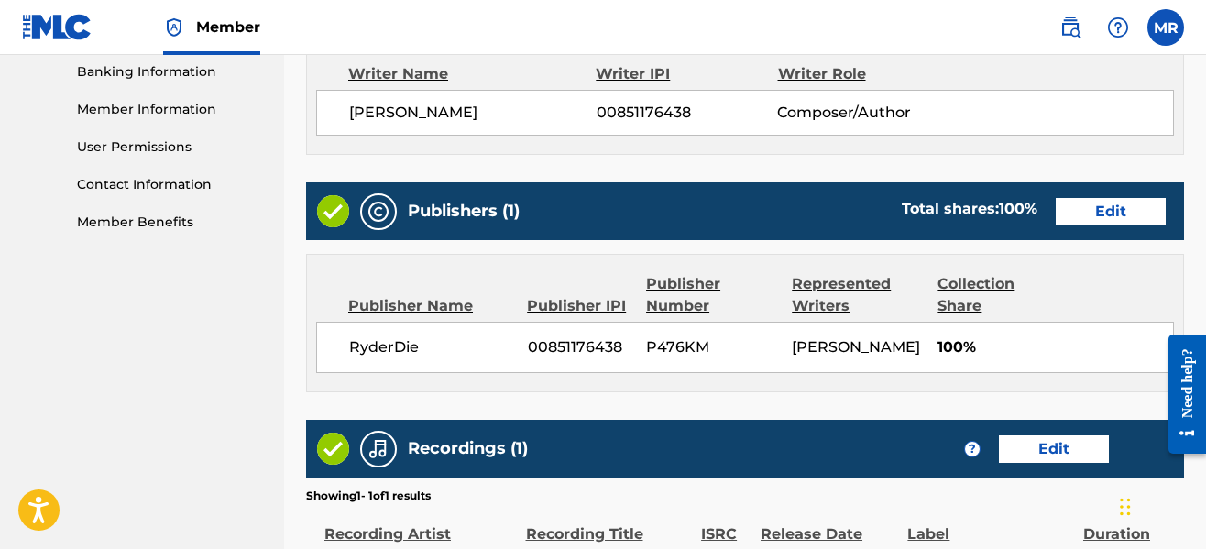
scroll to position [1023, 0]
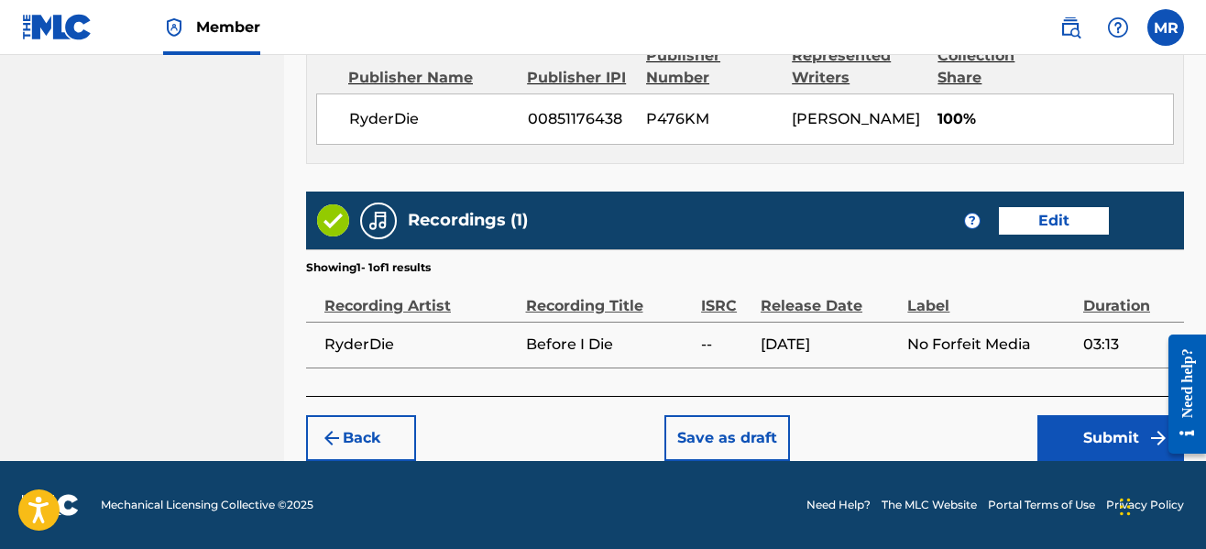
click at [1065, 437] on button "Submit" at bounding box center [1111, 438] width 147 height 46
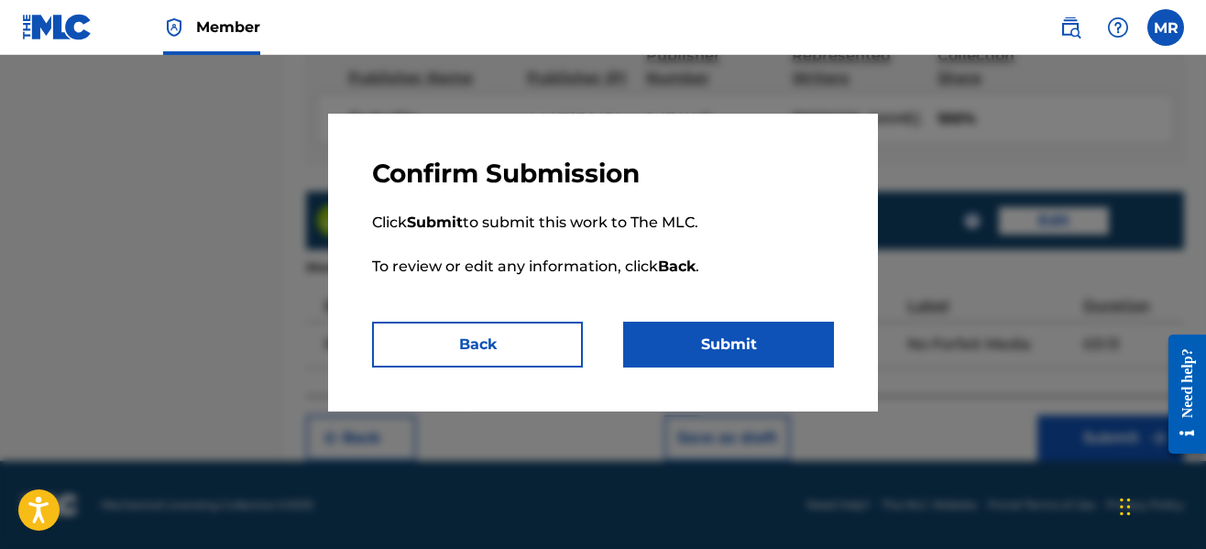
click at [698, 338] on button "Submit" at bounding box center [728, 345] width 211 height 46
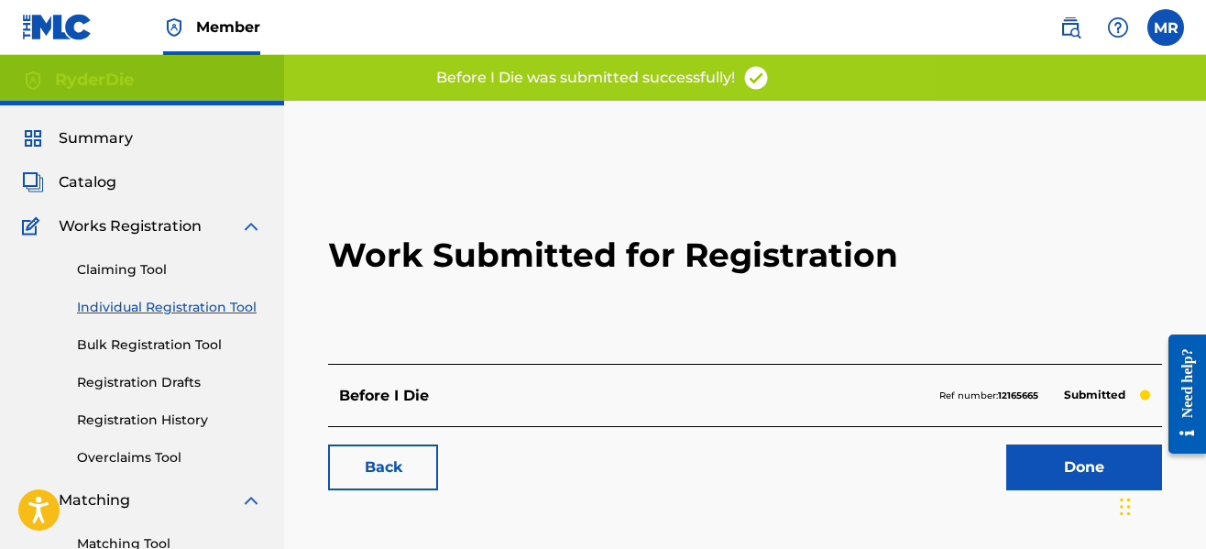
click at [1065, 475] on link "Done" at bounding box center [1084, 468] width 156 height 46
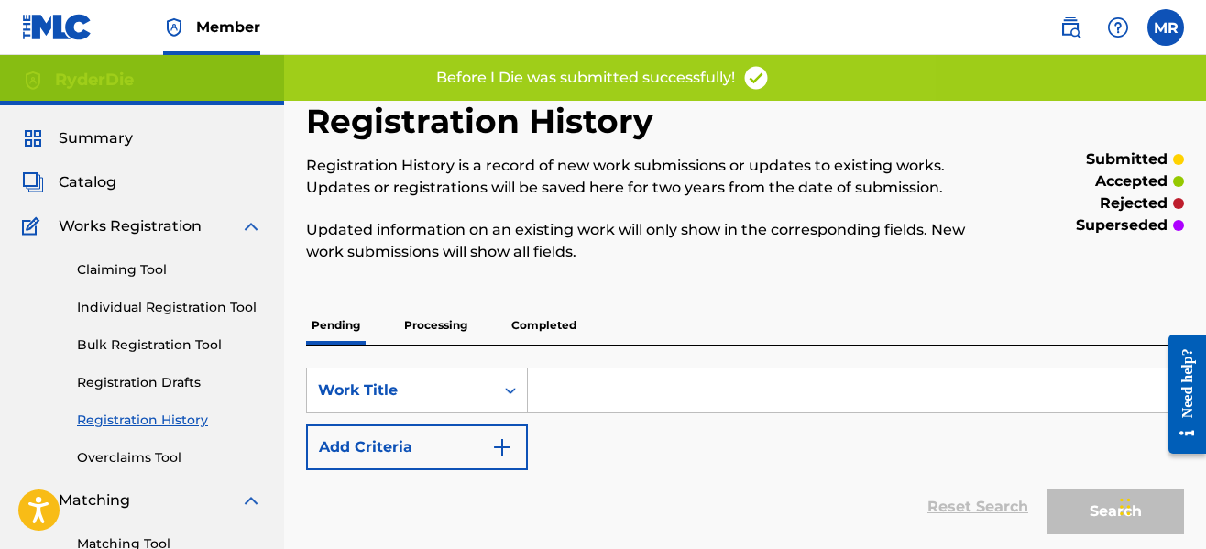
click at [167, 300] on link "Individual Registration Tool" at bounding box center [169, 307] width 185 height 19
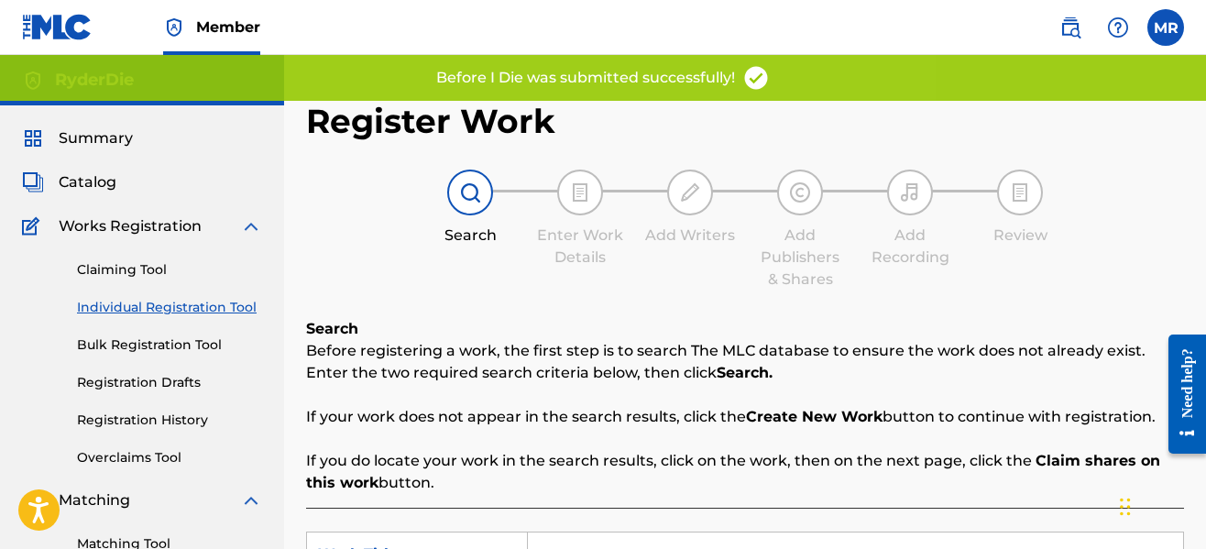
click at [580, 300] on div "Register Work Search Enter Work Details Add Writers Add Publishers & Shares Add…" at bounding box center [745, 464] width 878 height 727
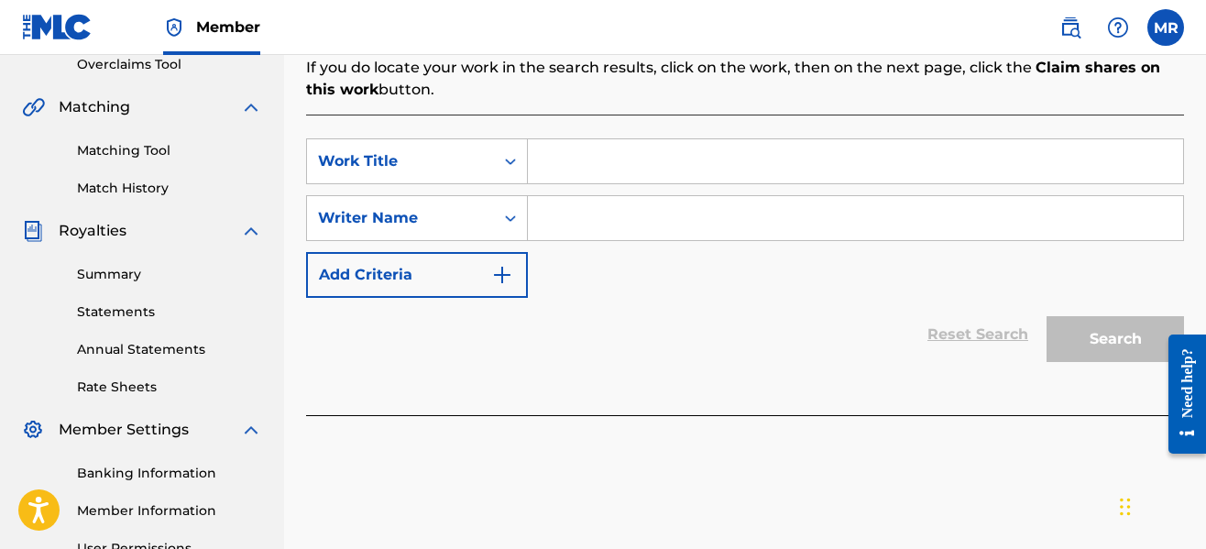
scroll to position [294, 0]
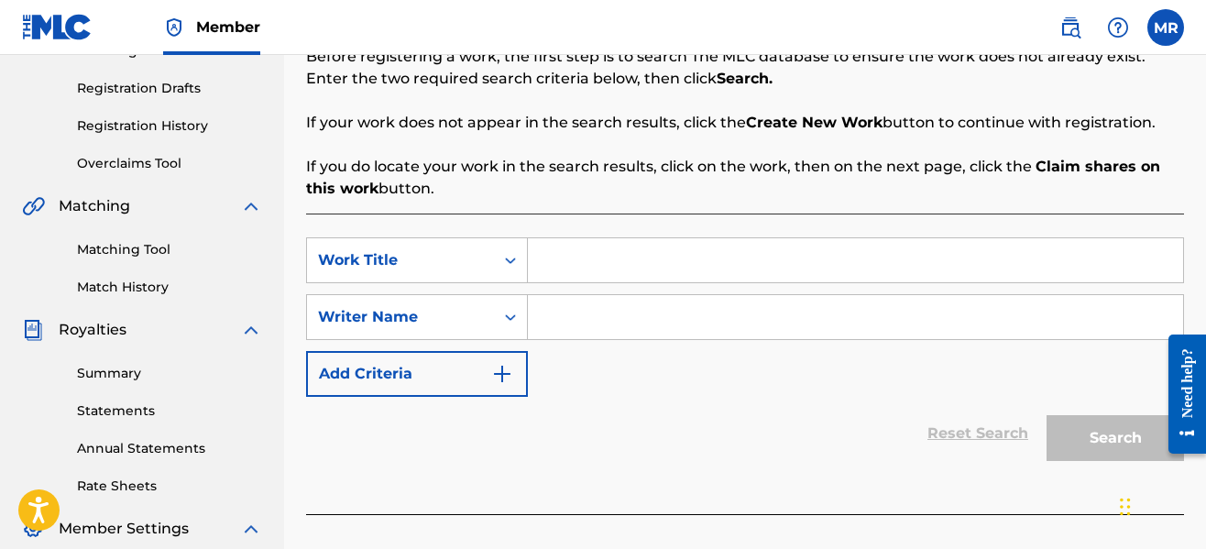
click at [621, 262] on input "Search Form" at bounding box center [855, 260] width 655 height 44
type input "Sick & Tired"
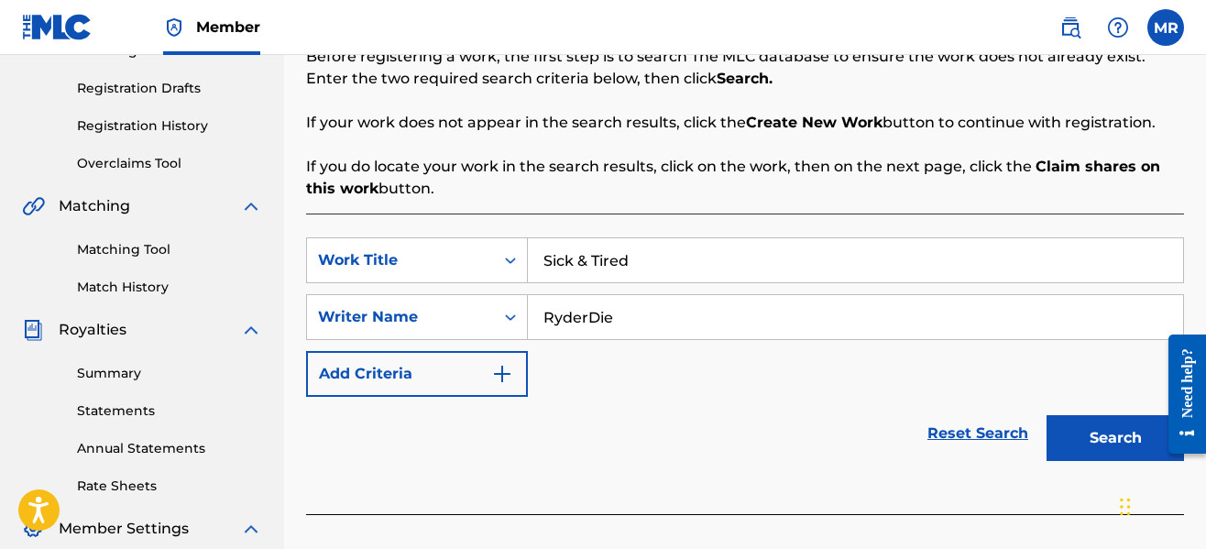
type input "RyderDie"
click at [1057, 429] on button "Search" at bounding box center [1115, 438] width 137 height 46
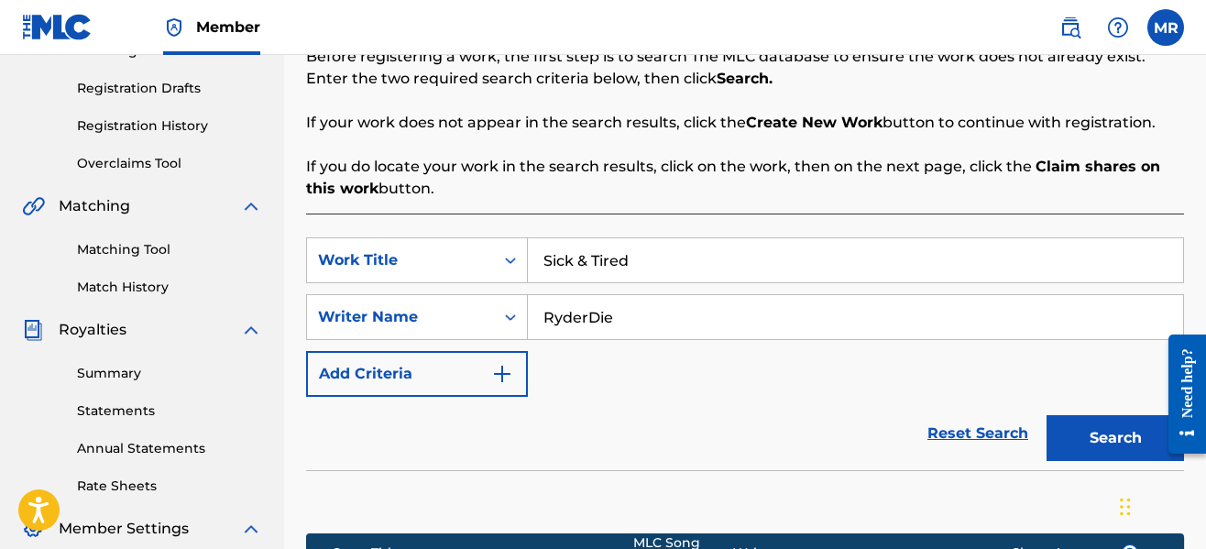
click at [832, 398] on div "Reset Search Search" at bounding box center [745, 433] width 878 height 73
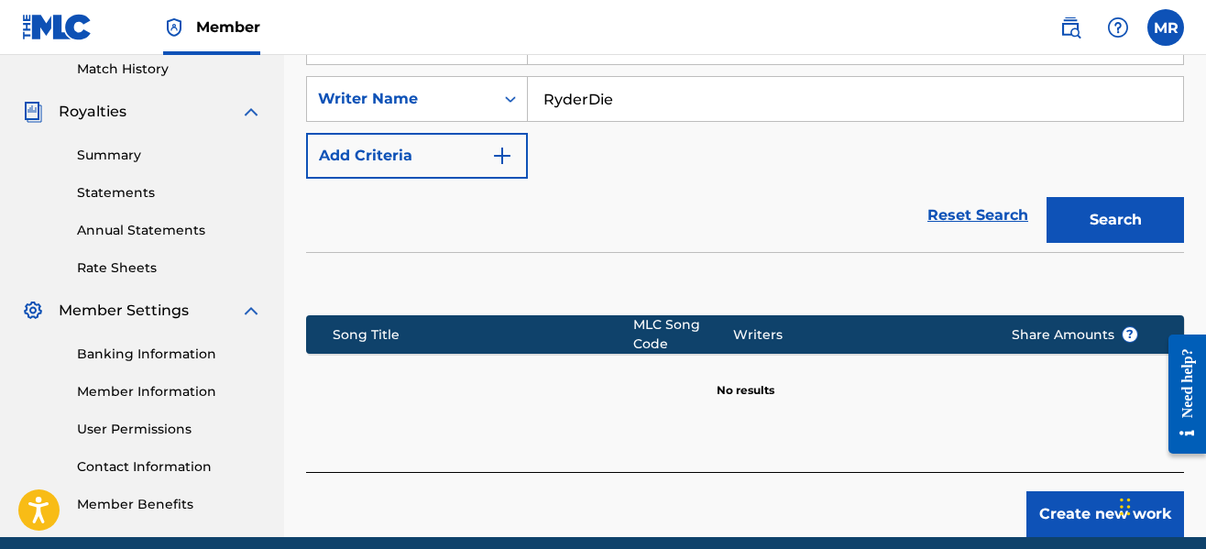
scroll to position [514, 0]
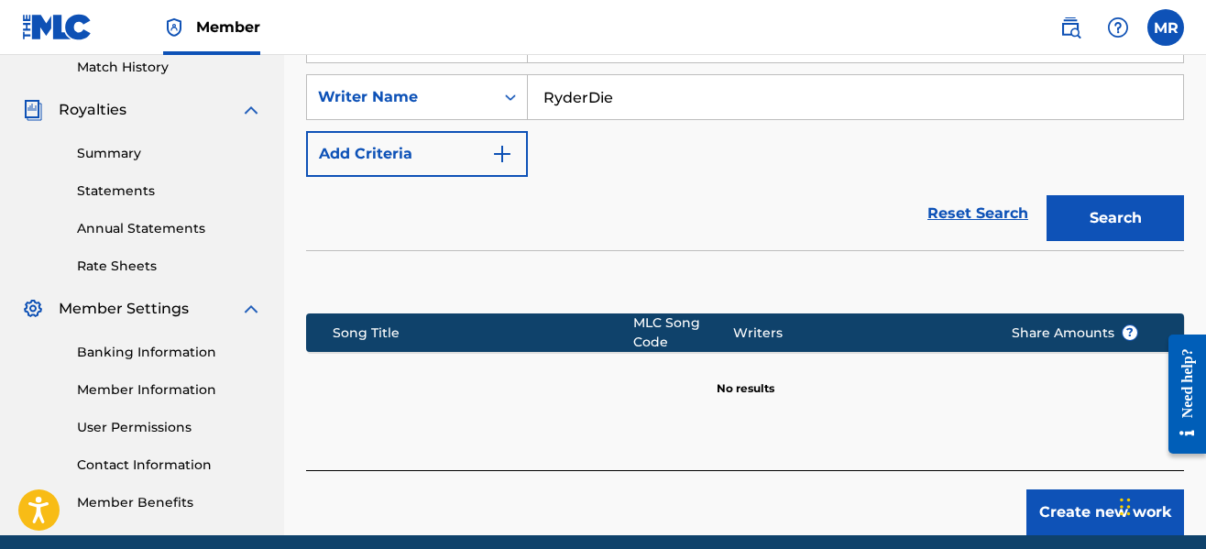
click at [1055, 493] on button "Create new work" at bounding box center [1106, 512] width 158 height 46
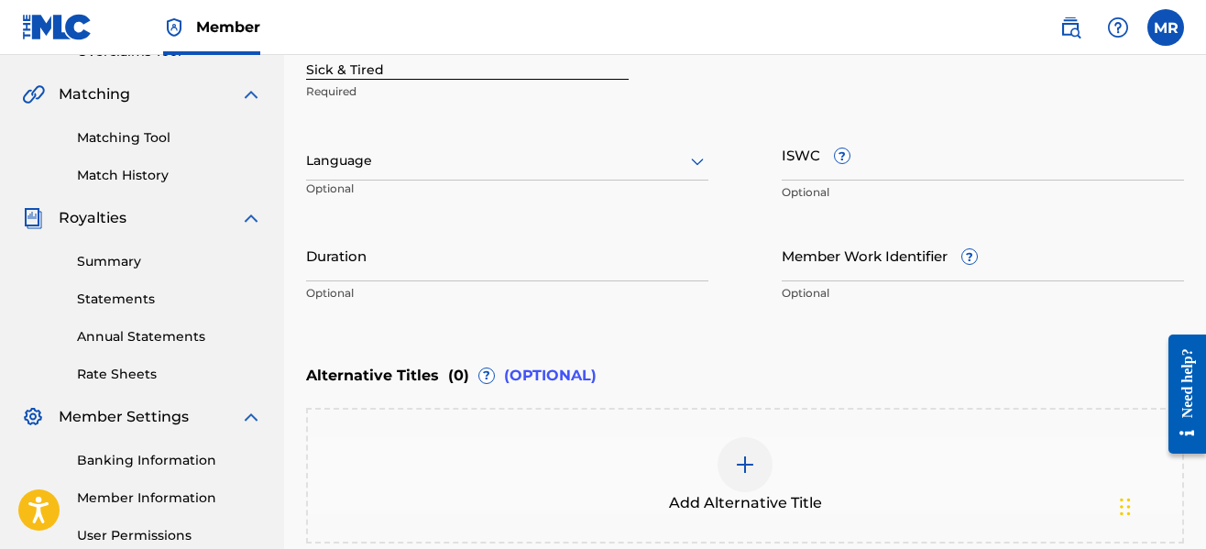
scroll to position [404, 0]
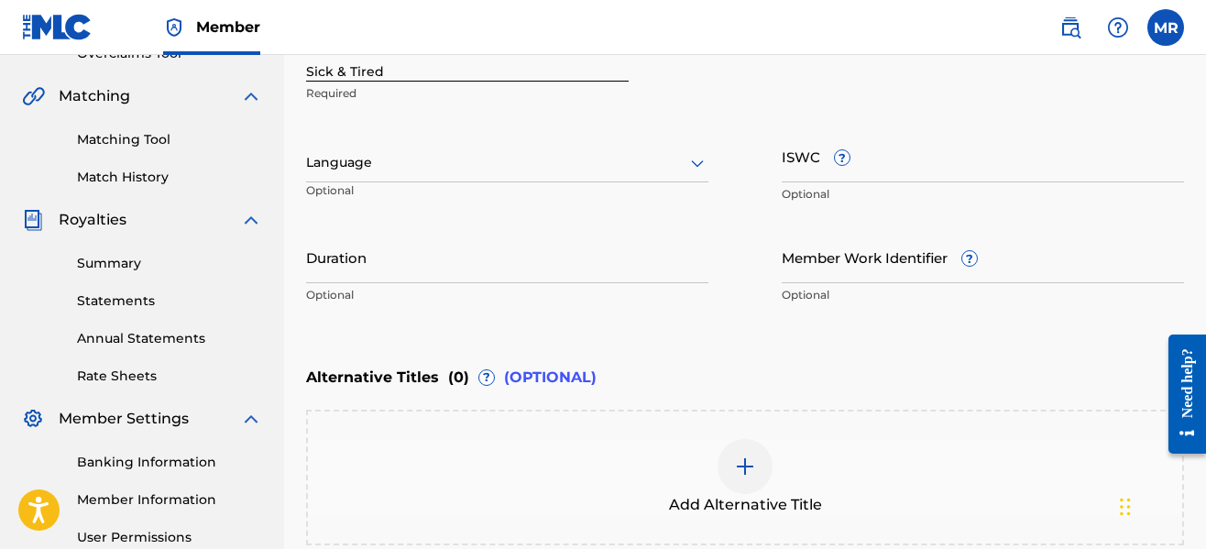
click at [626, 170] on div at bounding box center [507, 162] width 402 height 23
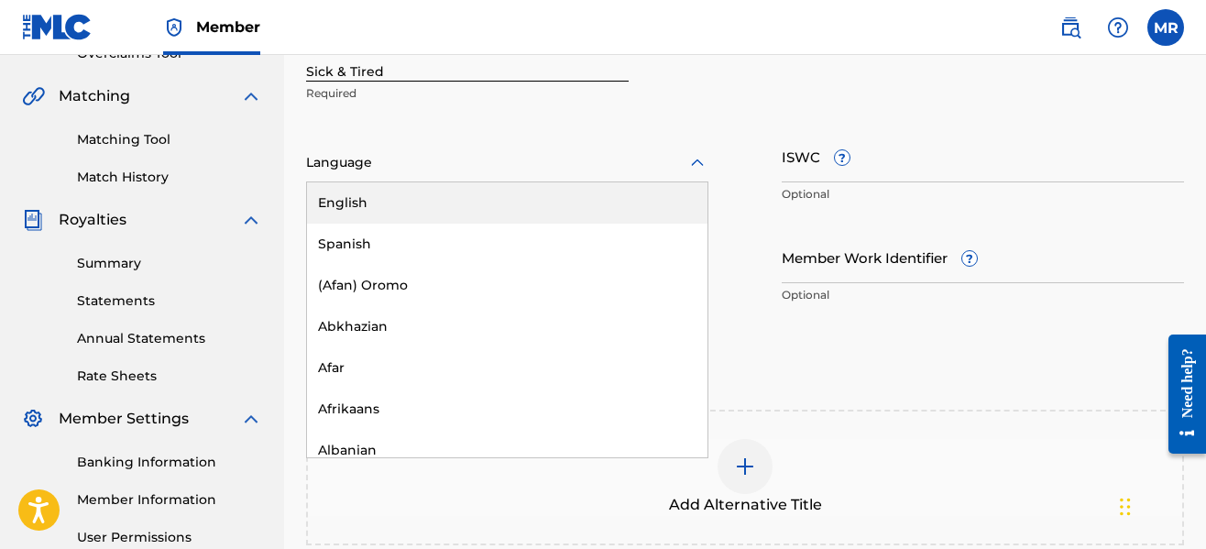
click at [500, 199] on div "English" at bounding box center [507, 202] width 401 height 41
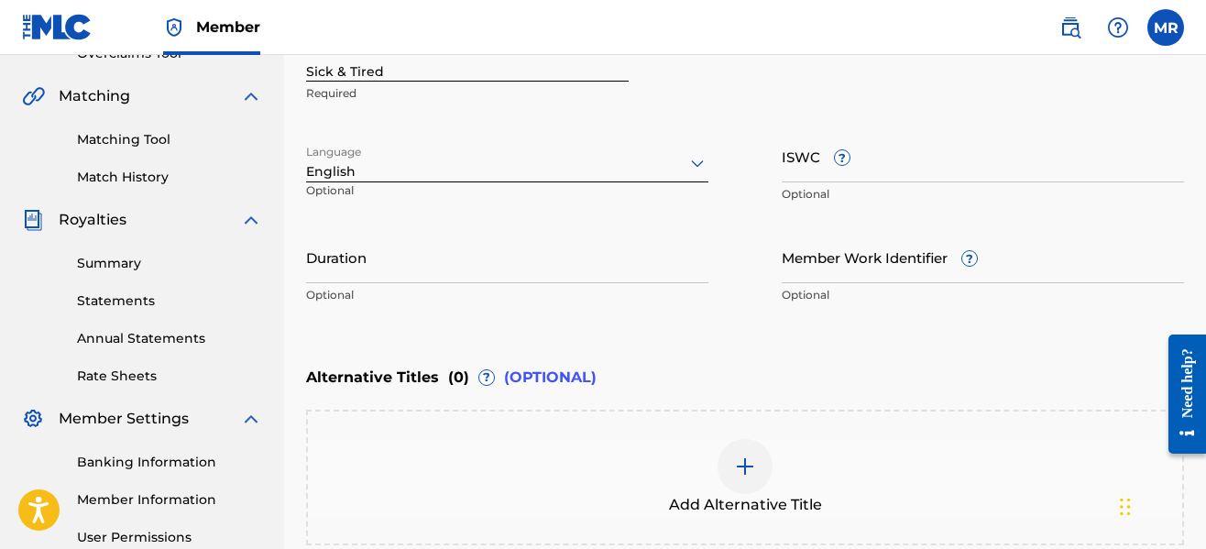
click at [454, 271] on input "Duration" at bounding box center [507, 257] width 402 height 52
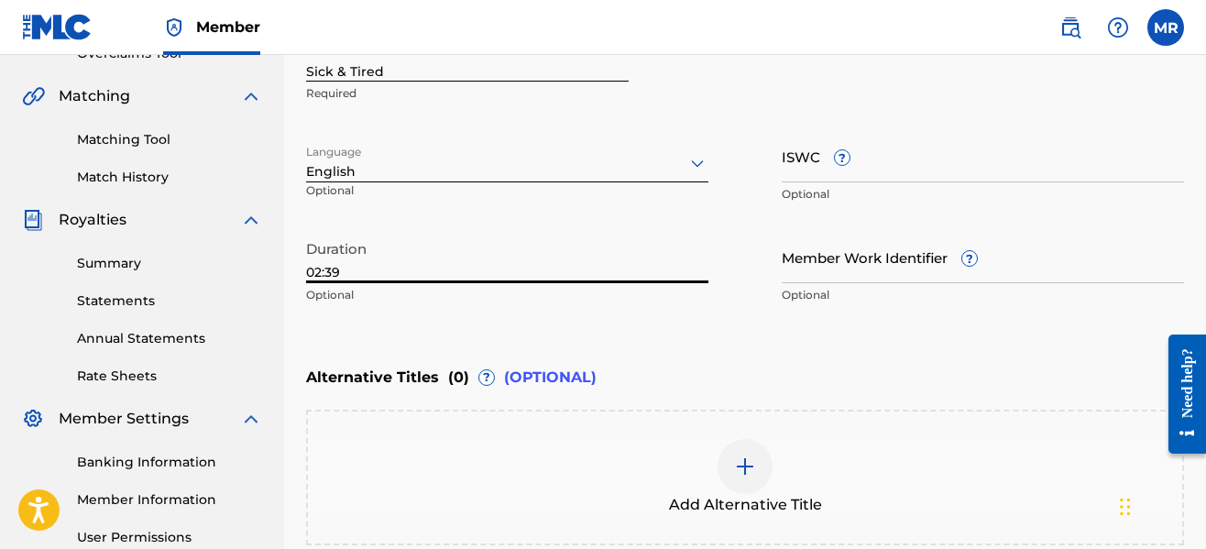
type input "02:39"
drag, startPoint x: 780, startPoint y: 325, endPoint x: 784, endPoint y: 316, distance: 9.9
click at [784, 316] on div "Enter Work Details Enter work details for ‘ Sick & Tired ’ below. Work Title Si…" at bounding box center [745, 136] width 878 height 444
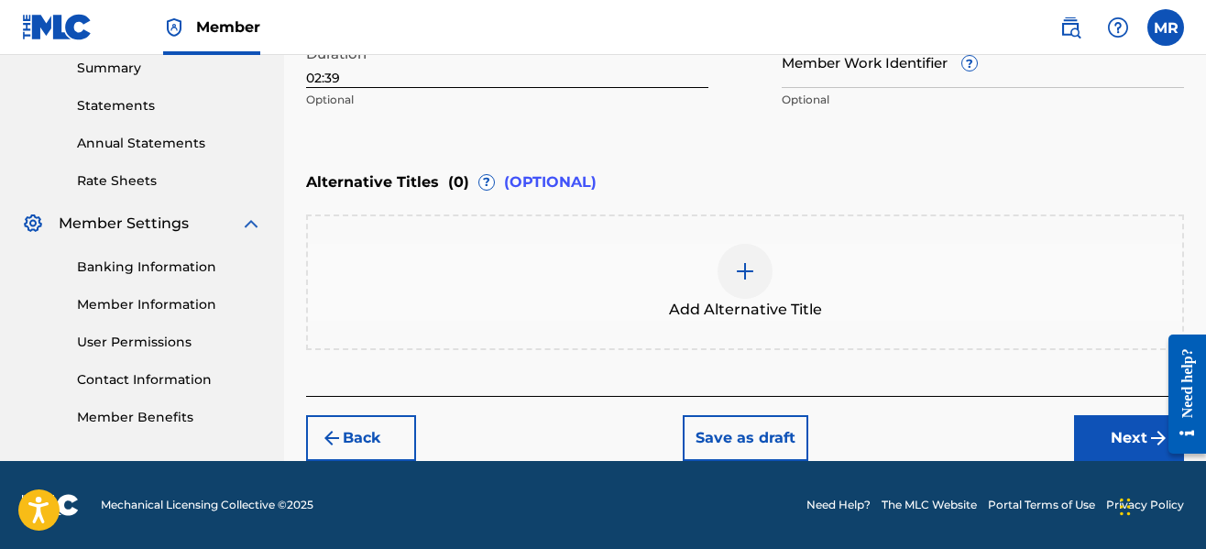
click at [1141, 442] on button "Next" at bounding box center [1129, 438] width 110 height 46
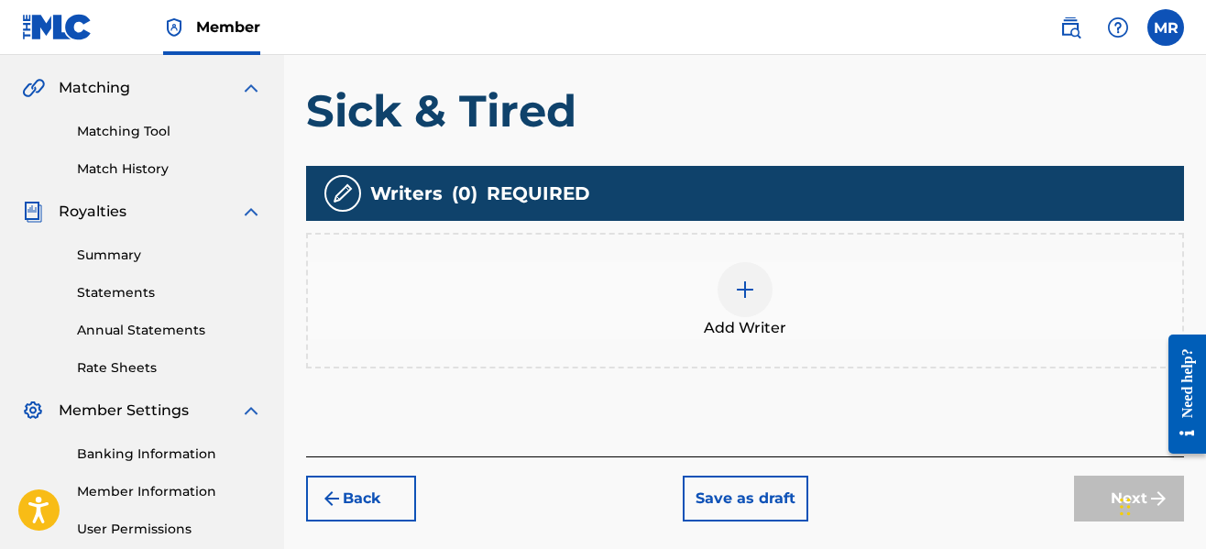
scroll to position [449, 0]
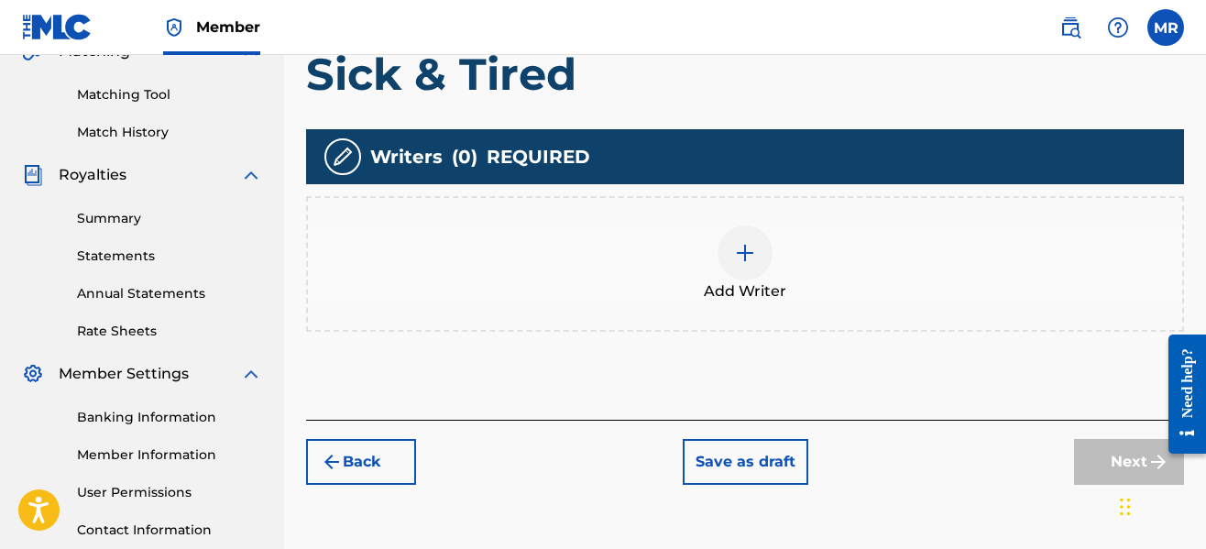
click at [749, 245] on img at bounding box center [745, 253] width 22 height 22
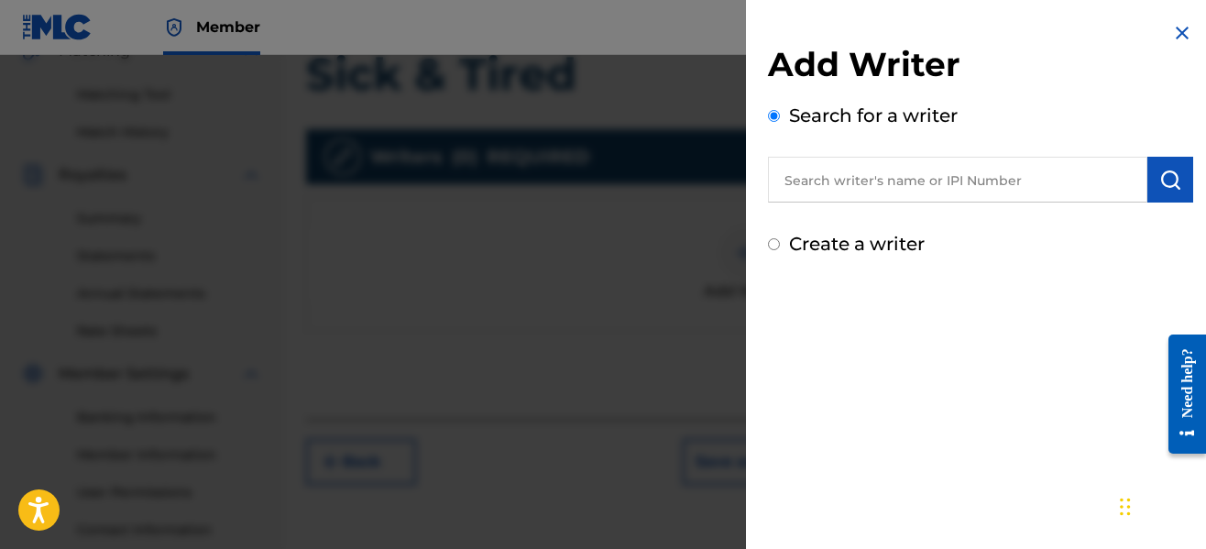
click at [939, 184] on input "text" at bounding box center [957, 180] width 379 height 46
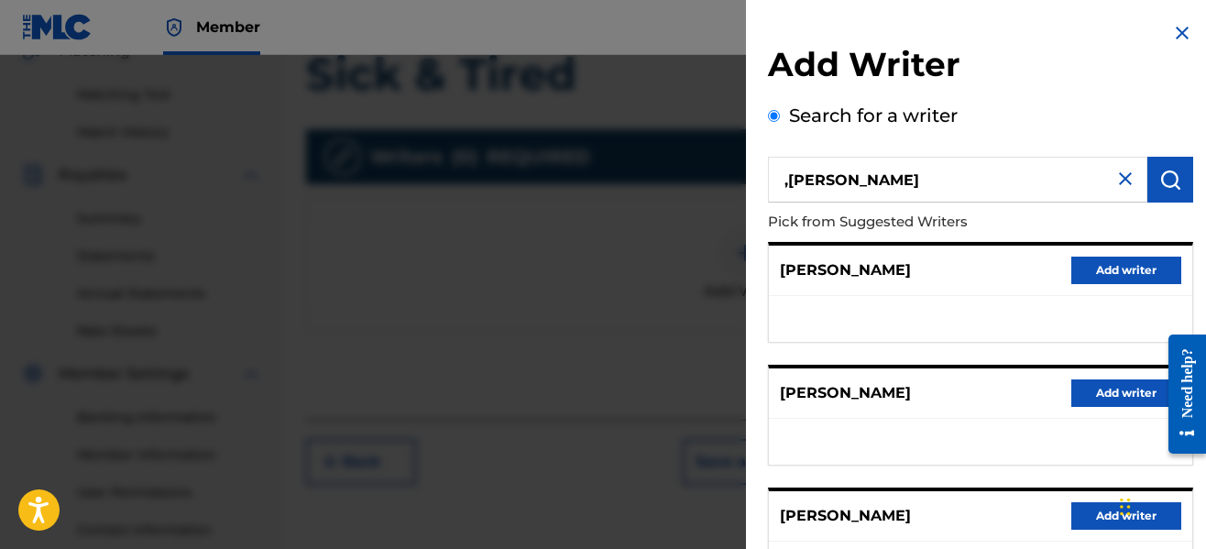
click at [788, 186] on input ",[PERSON_NAME]" at bounding box center [957, 180] width 379 height 46
type input "[PERSON_NAME]"
click at [1038, 233] on p "Pick from Suggested Writers" at bounding box center [928, 222] width 321 height 39
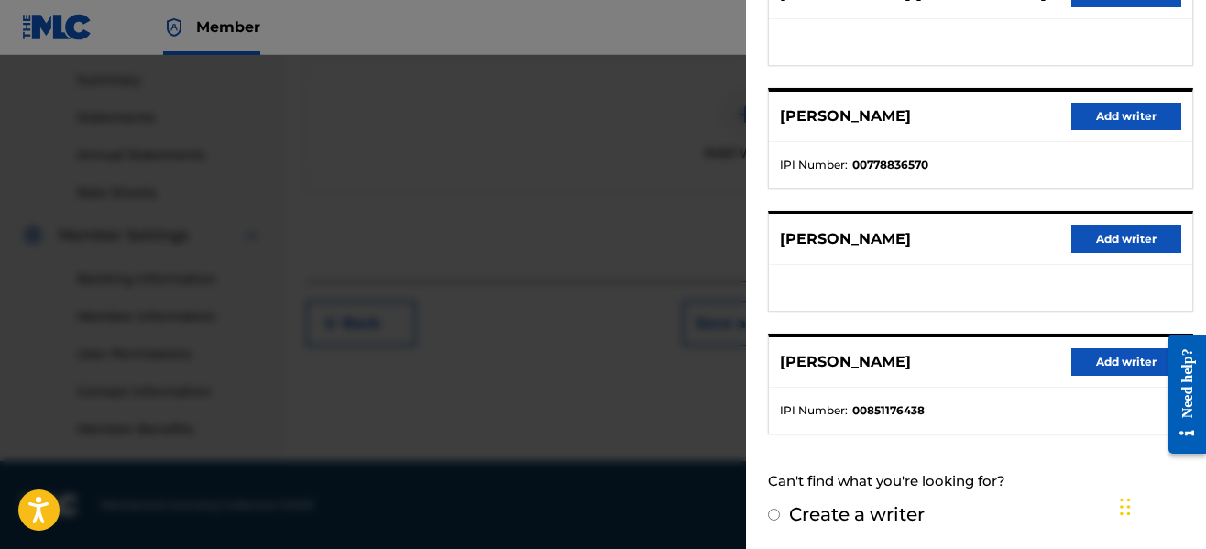
scroll to position [401, 0]
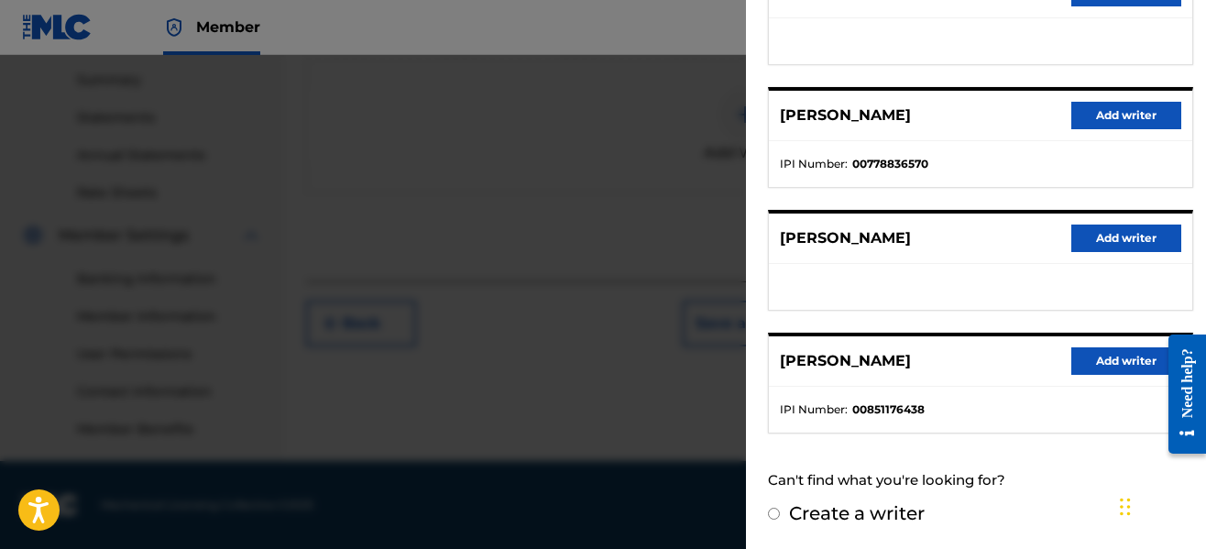
click at [1101, 354] on button "Add writer" at bounding box center [1126, 360] width 110 height 27
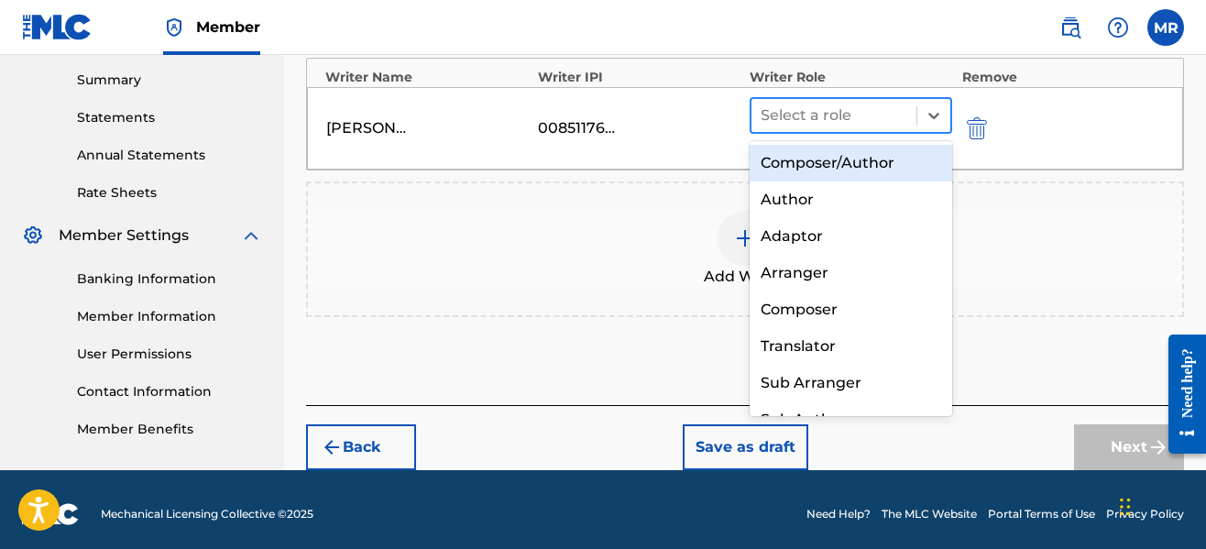
click at [872, 101] on div "Select a role" at bounding box center [834, 115] width 165 height 33
click at [838, 167] on div "Composer/Author" at bounding box center [851, 163] width 203 height 37
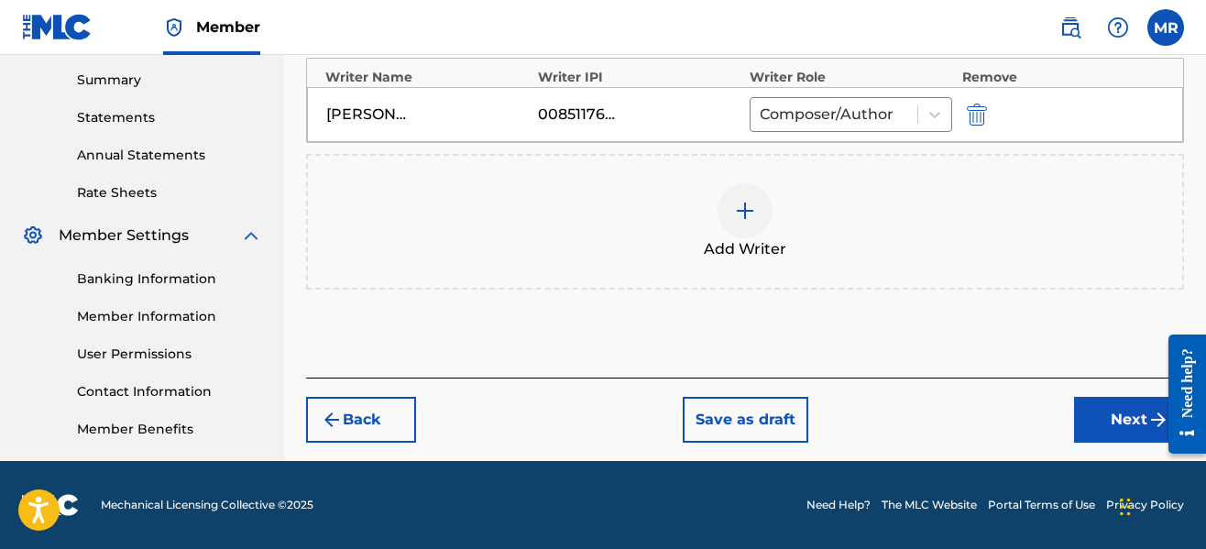
click at [1093, 406] on button "Next" at bounding box center [1129, 420] width 110 height 46
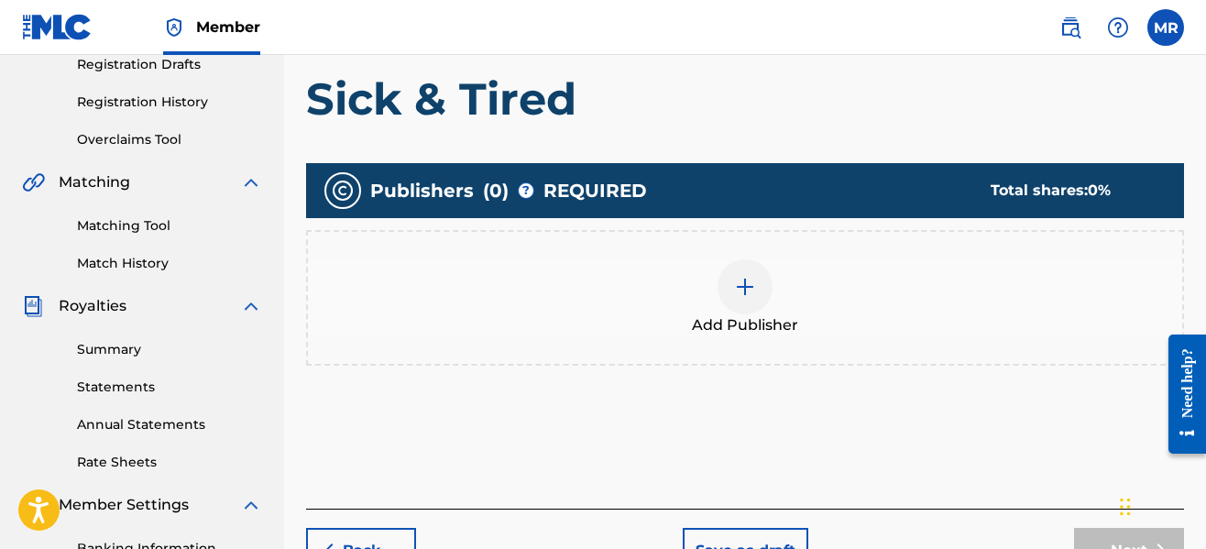
scroll to position [339, 0]
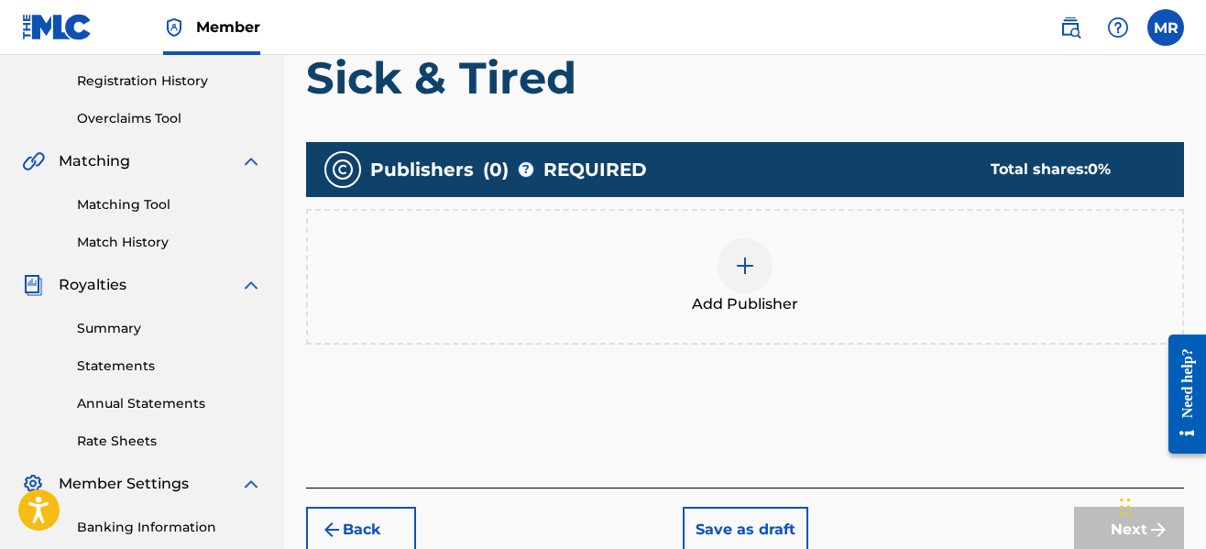
click at [731, 255] on div at bounding box center [745, 265] width 55 height 55
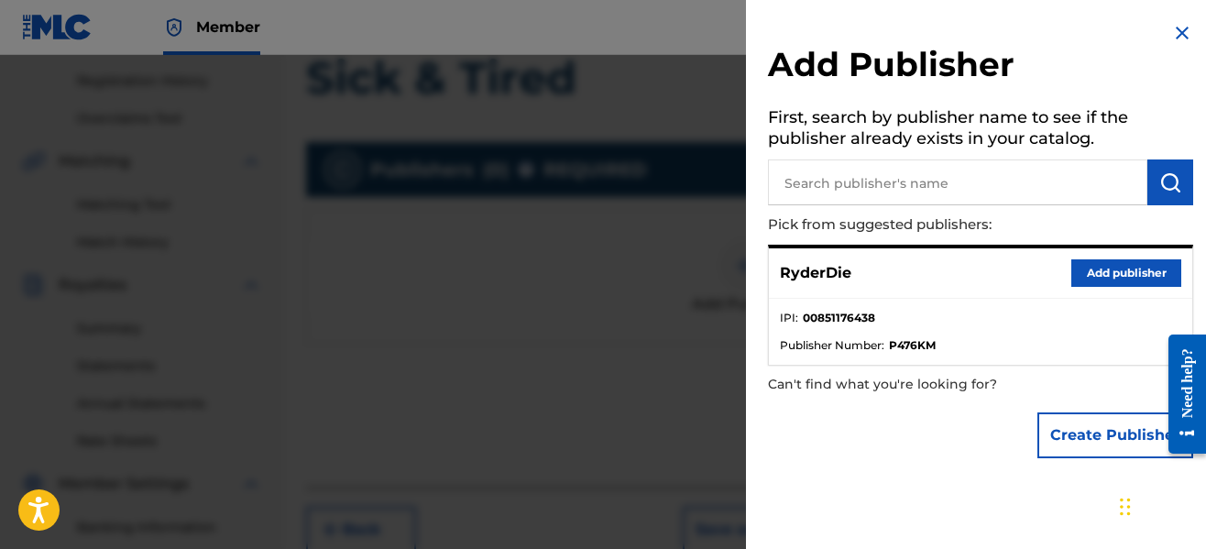
click at [1103, 276] on button "Add publisher" at bounding box center [1126, 272] width 110 height 27
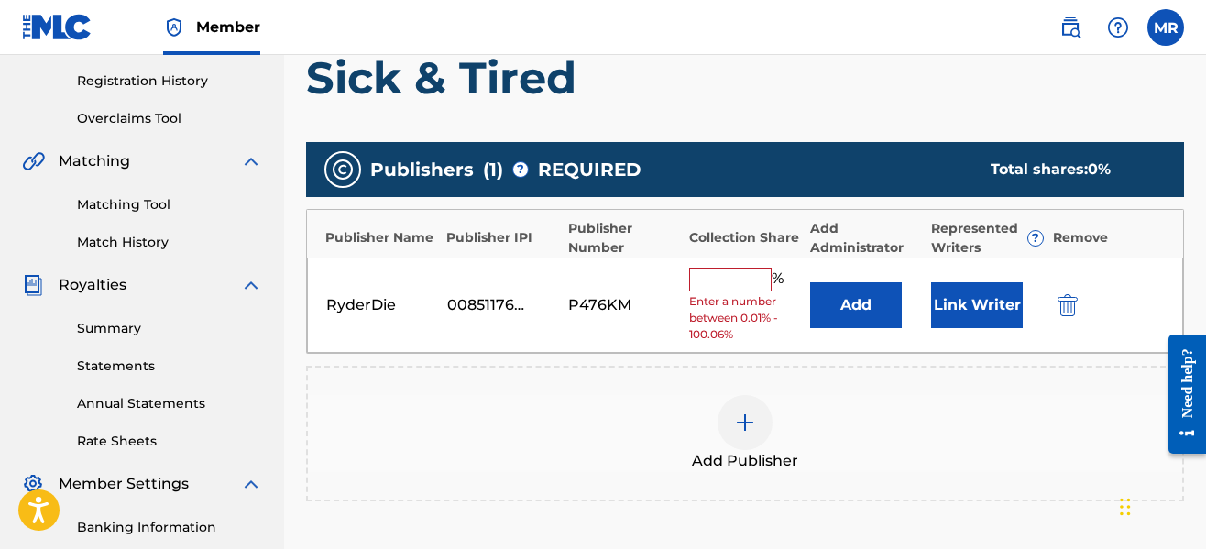
click at [705, 278] on input "text" at bounding box center [730, 280] width 82 height 24
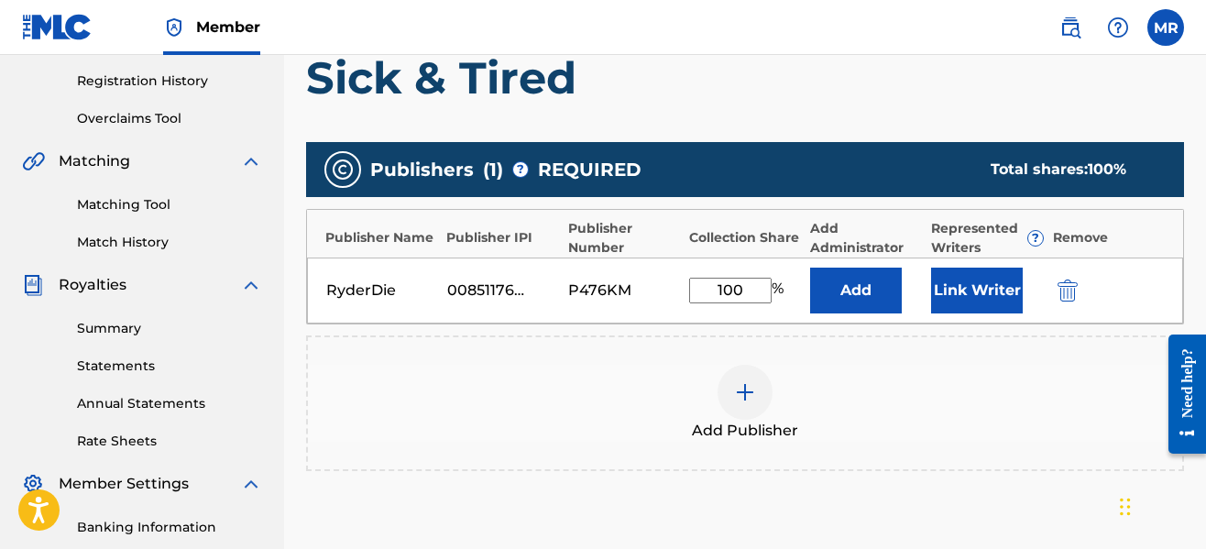
type input "100"
click at [961, 293] on button "Link Writer" at bounding box center [977, 291] width 92 height 46
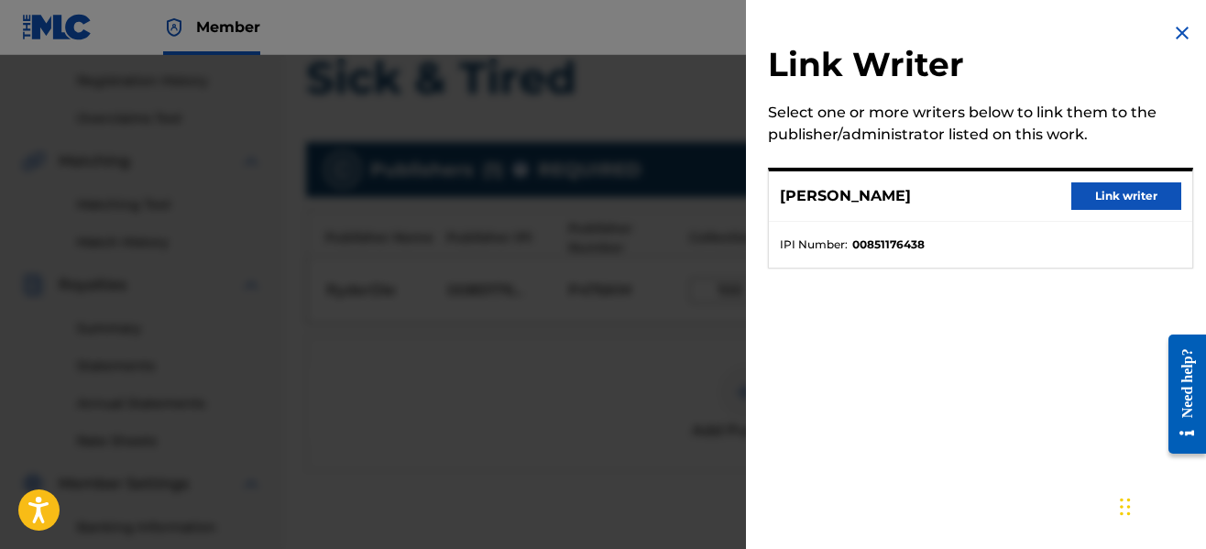
click at [1082, 203] on button "Link writer" at bounding box center [1126, 195] width 110 height 27
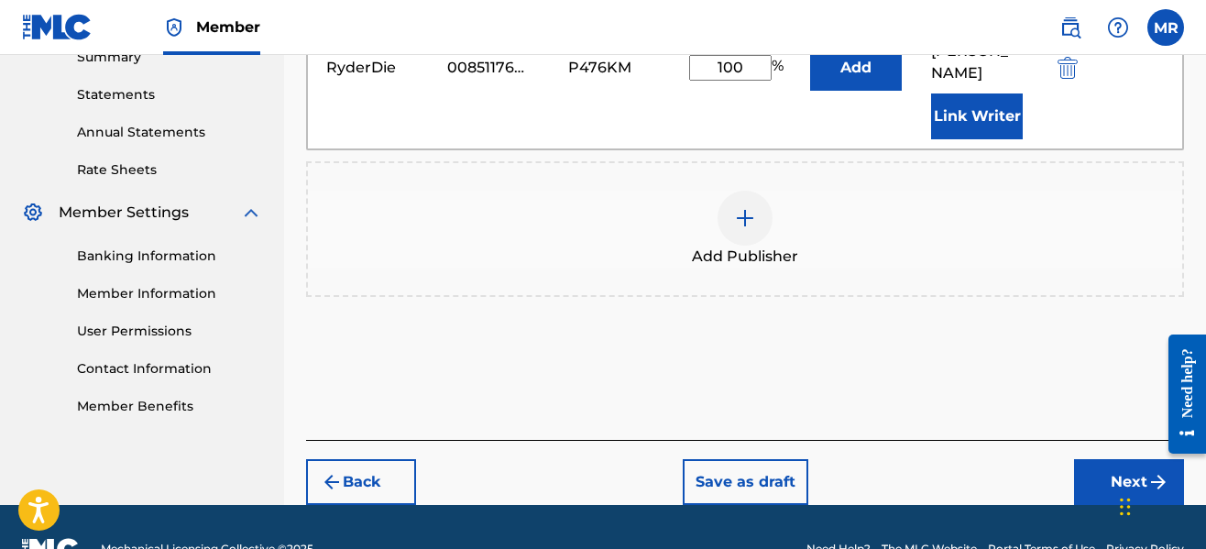
click at [1081, 459] on button "Next" at bounding box center [1129, 482] width 110 height 46
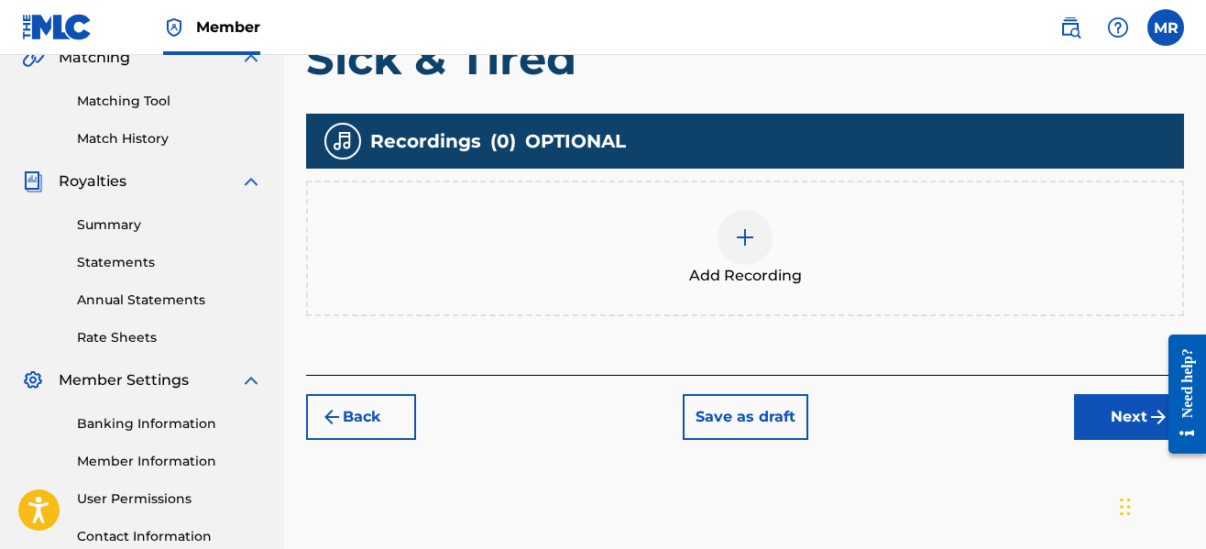
scroll to position [449, 0]
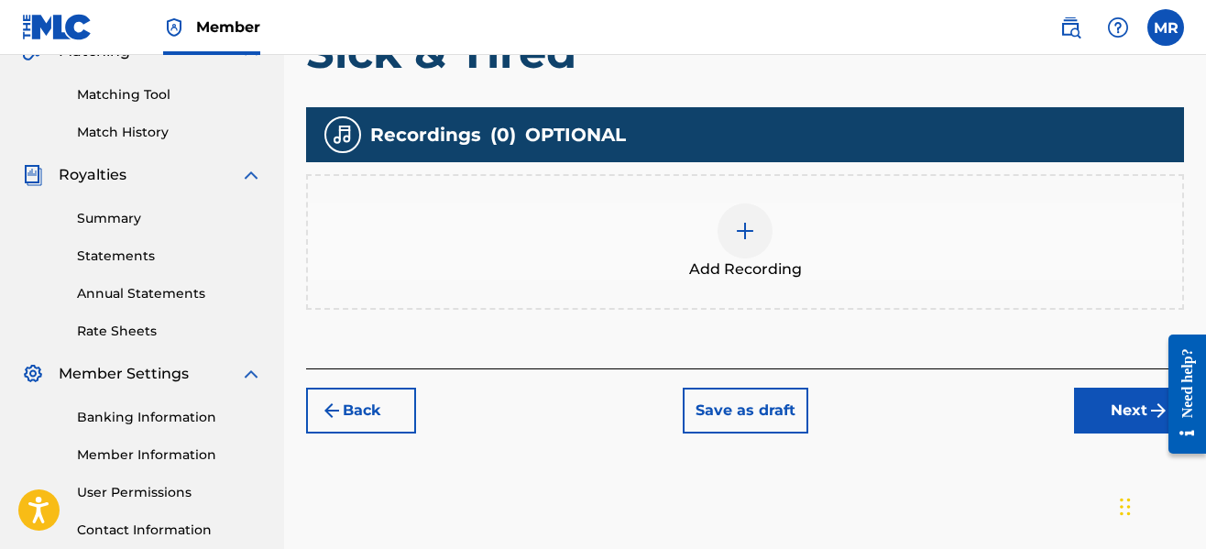
click at [717, 251] on div "Add Recording" at bounding box center [745, 241] width 874 height 77
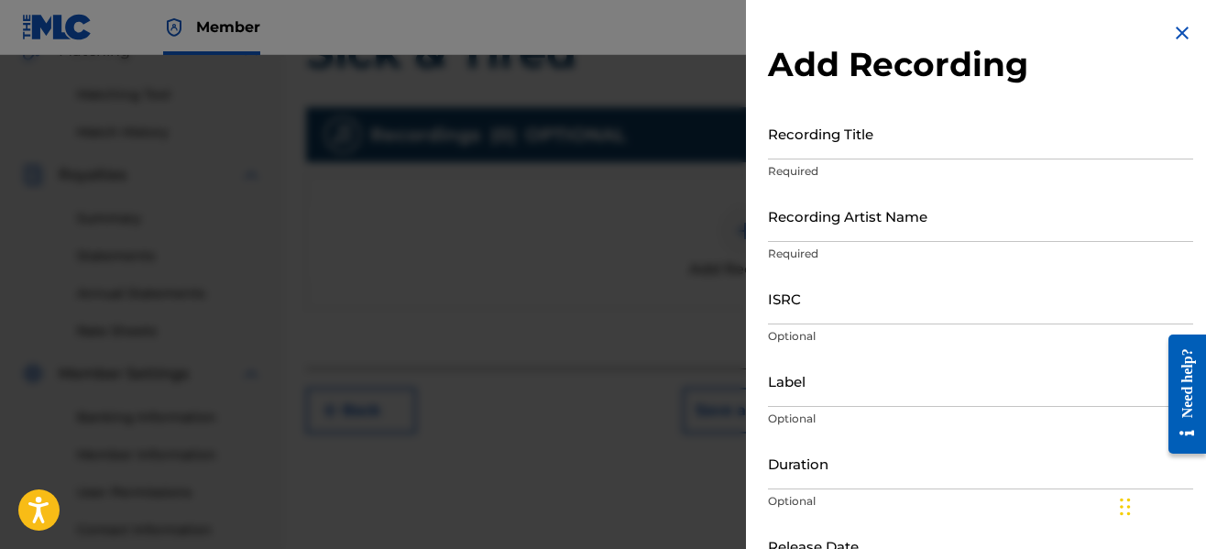
click at [851, 147] on input "Recording Title" at bounding box center [980, 133] width 425 height 52
type input "Sick & Tired"
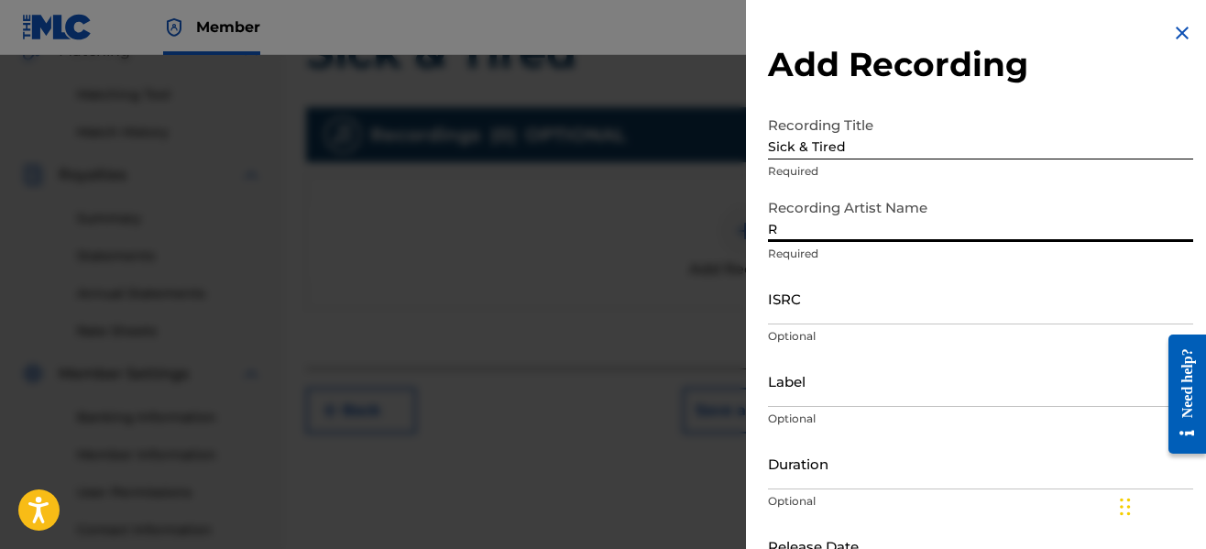
type input "RyderDie"
click at [876, 385] on input "Label" at bounding box center [980, 381] width 425 height 52
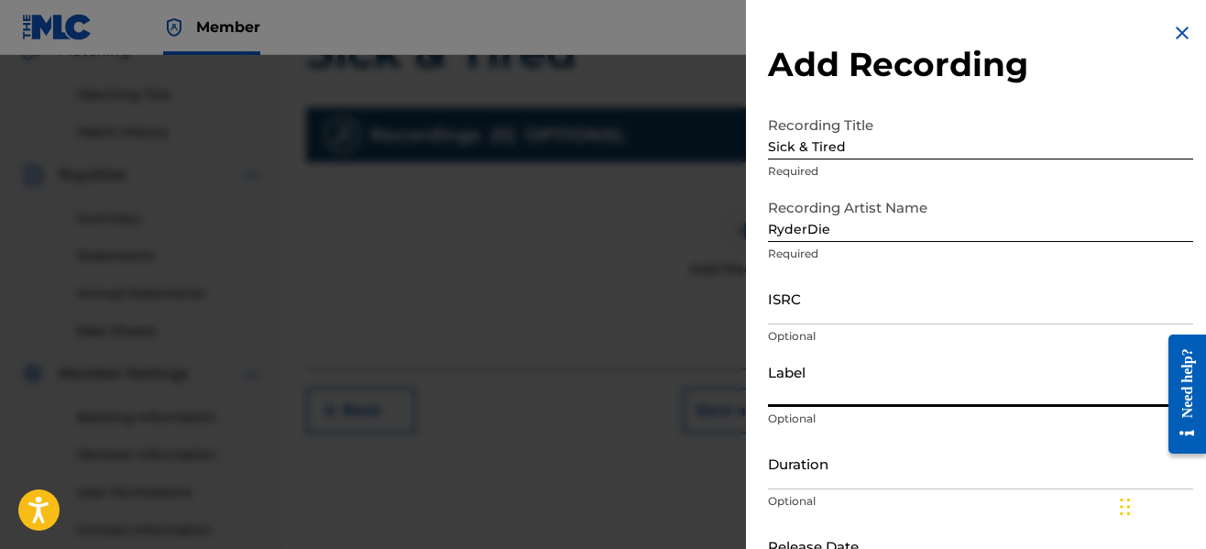
type input "No Forfeit Media"
click at [840, 479] on input "Duration" at bounding box center [980, 463] width 425 height 52
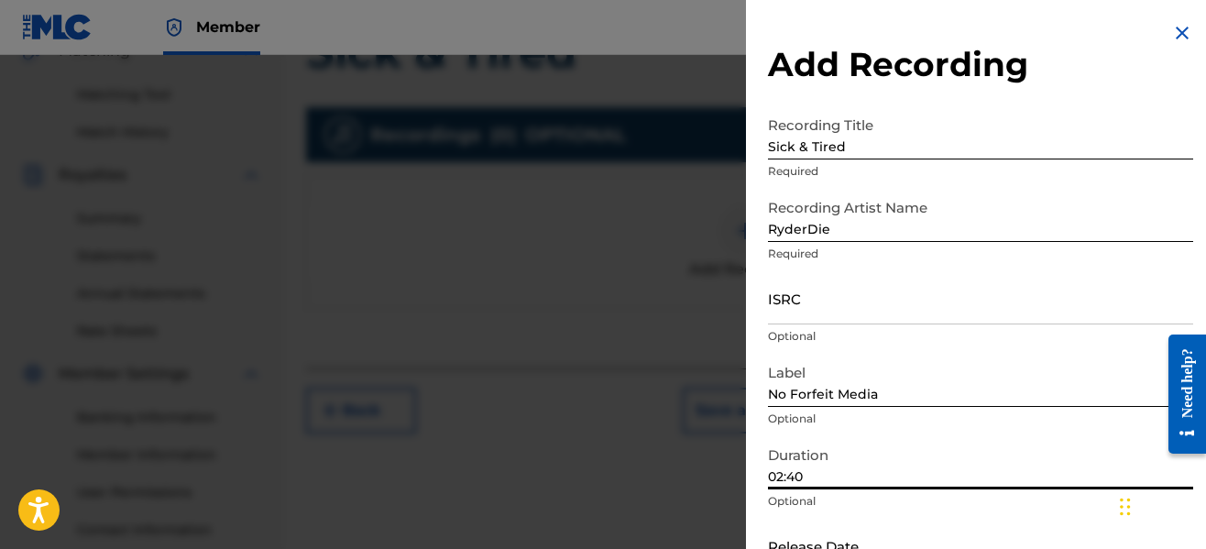
type input "02:40"
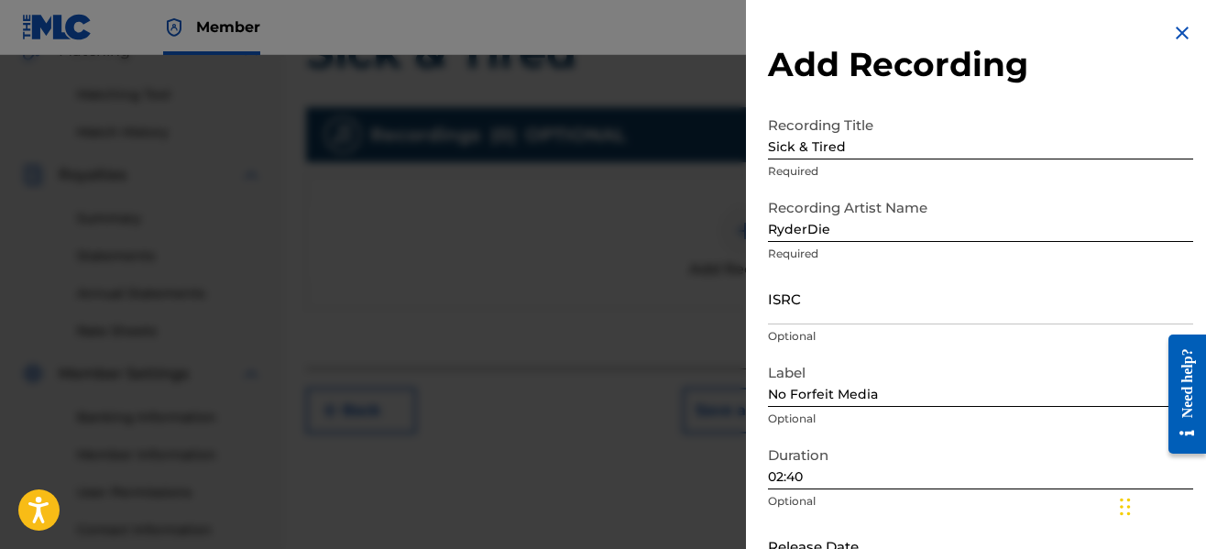
click at [956, 497] on p "Optional" at bounding box center [980, 501] width 425 height 16
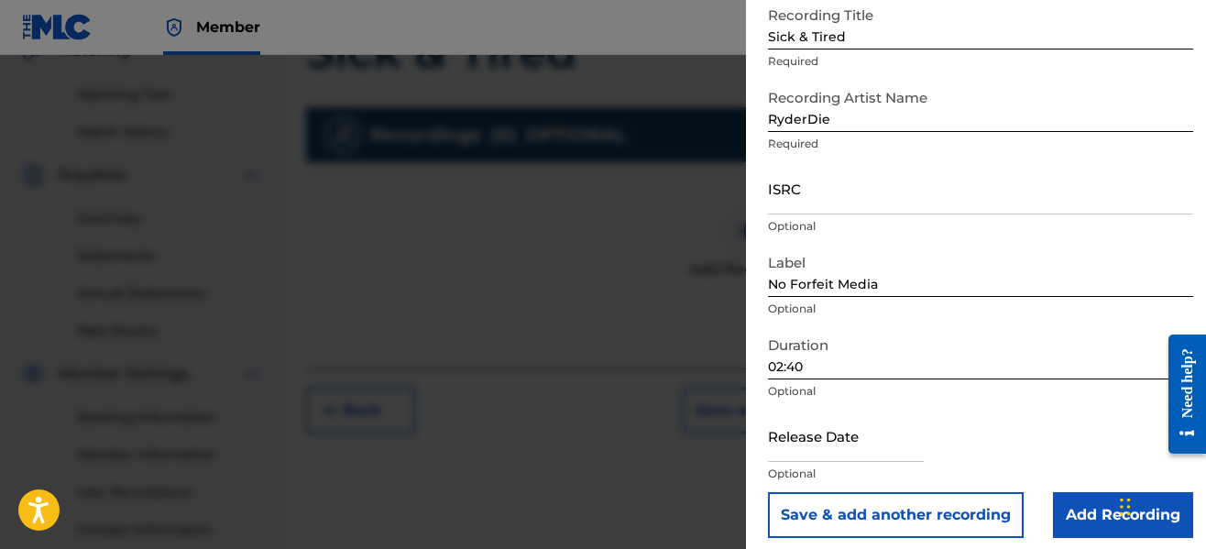
scroll to position [121, 0]
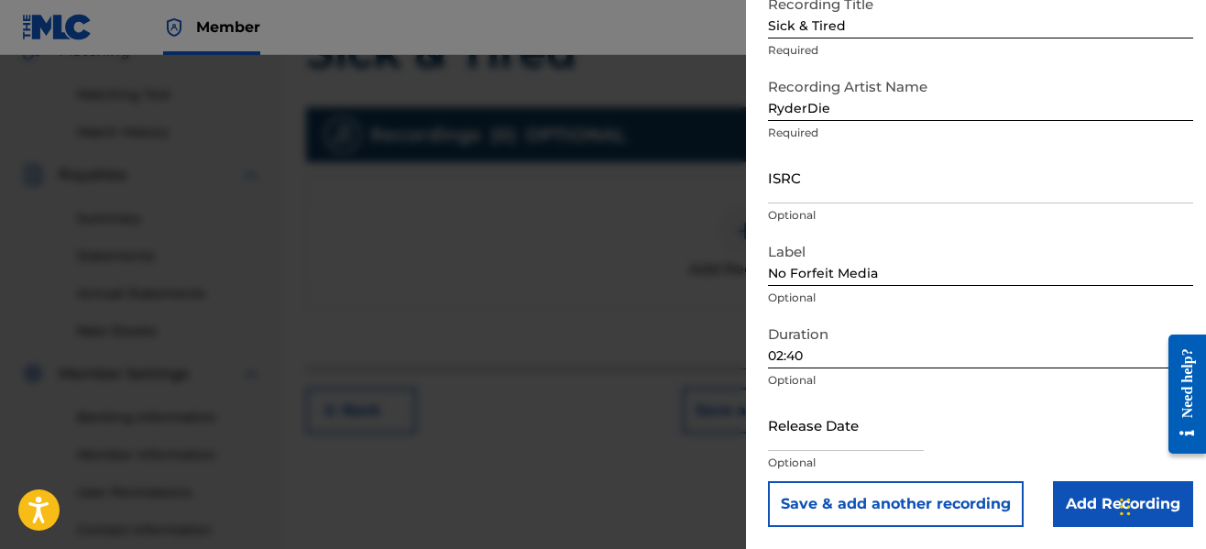
click at [824, 434] on input "text" at bounding box center [846, 425] width 156 height 52
select select "8"
select select "2025"
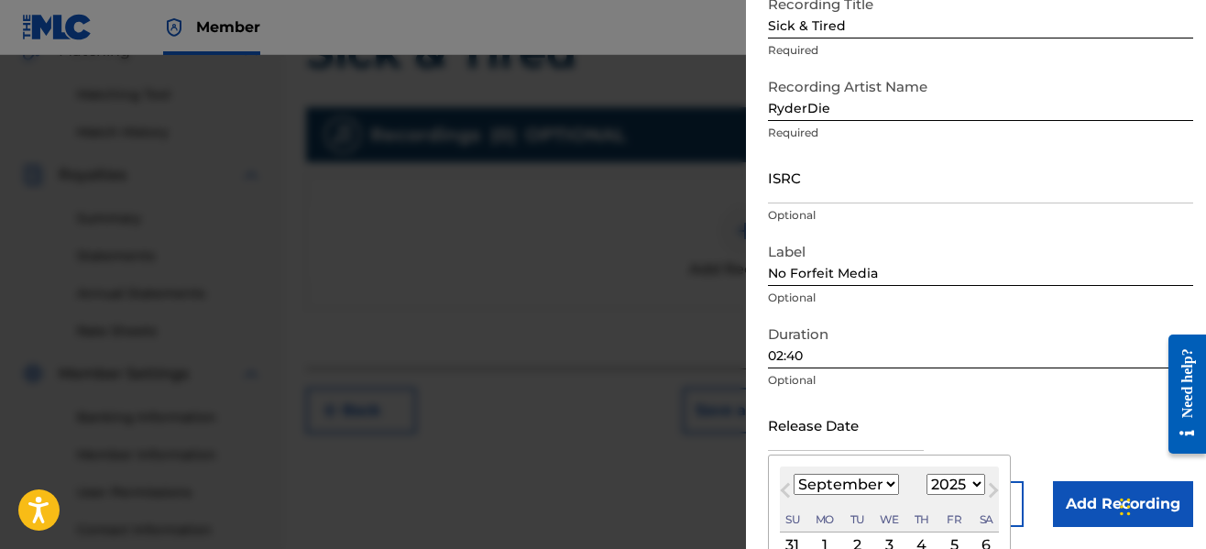
click at [841, 477] on select "January February March April May June July August September October November De…" at bounding box center [846, 484] width 105 height 21
select select "6"
click at [794, 474] on select "January February March April May June July August September October November De…" at bounding box center [846, 484] width 105 height 21
click at [856, 541] on div "1" at bounding box center [857, 545] width 22 height 22
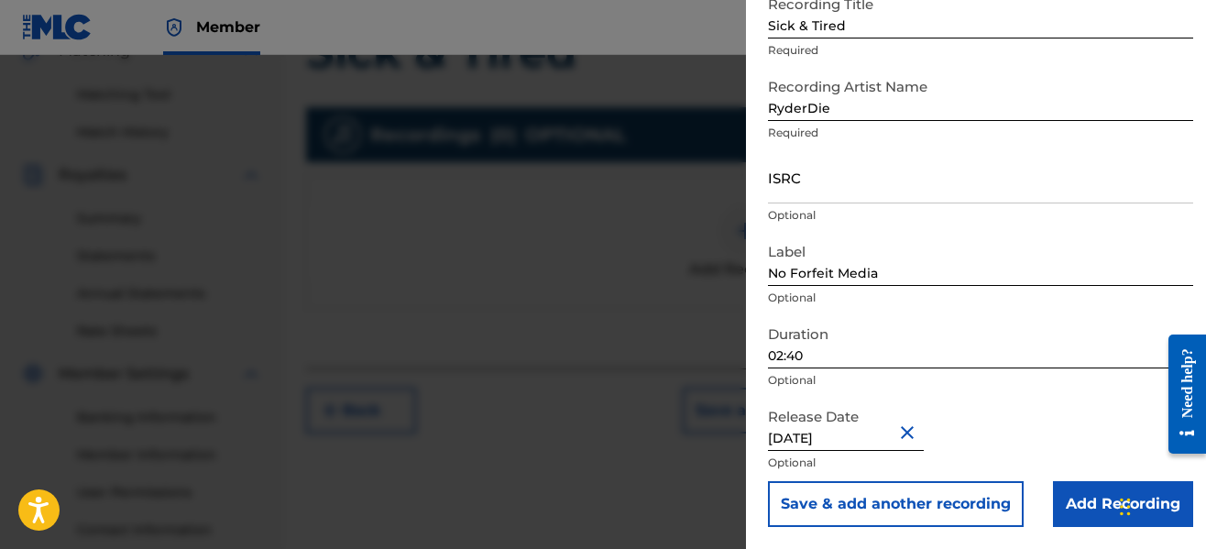
type input "[DATE]"
click at [1088, 498] on input "Add Recording" at bounding box center [1123, 504] width 140 height 46
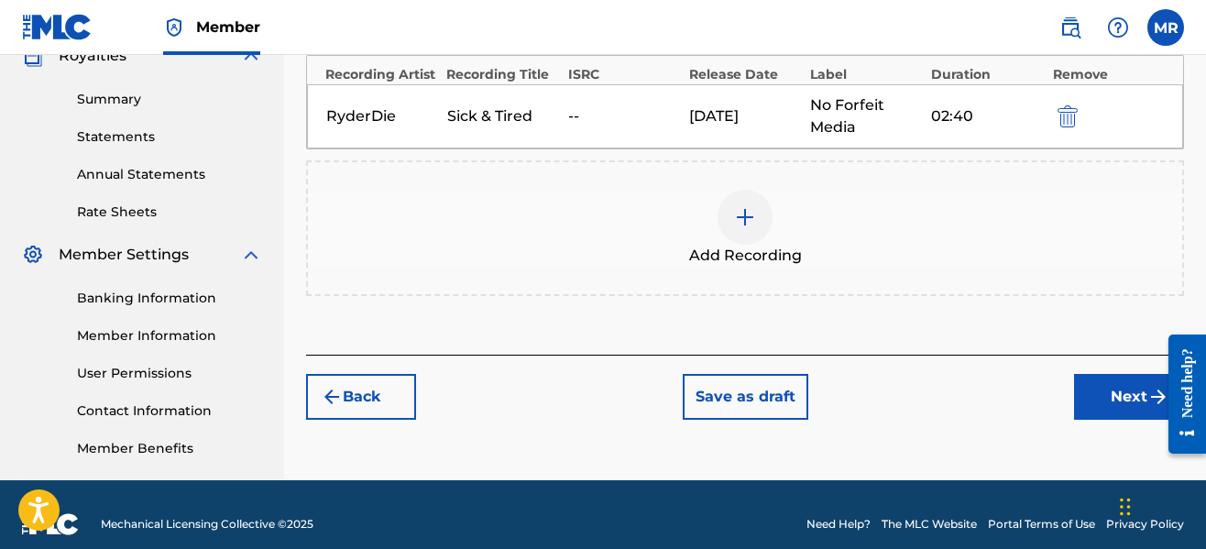
scroll to position [570, 0]
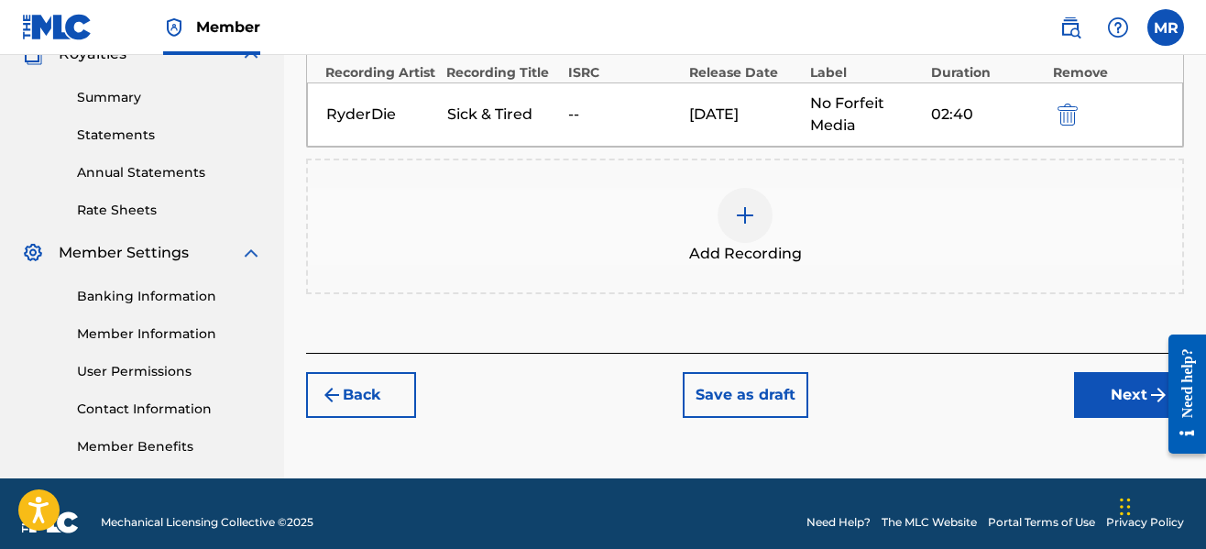
click at [1126, 399] on button "Next" at bounding box center [1129, 395] width 110 height 46
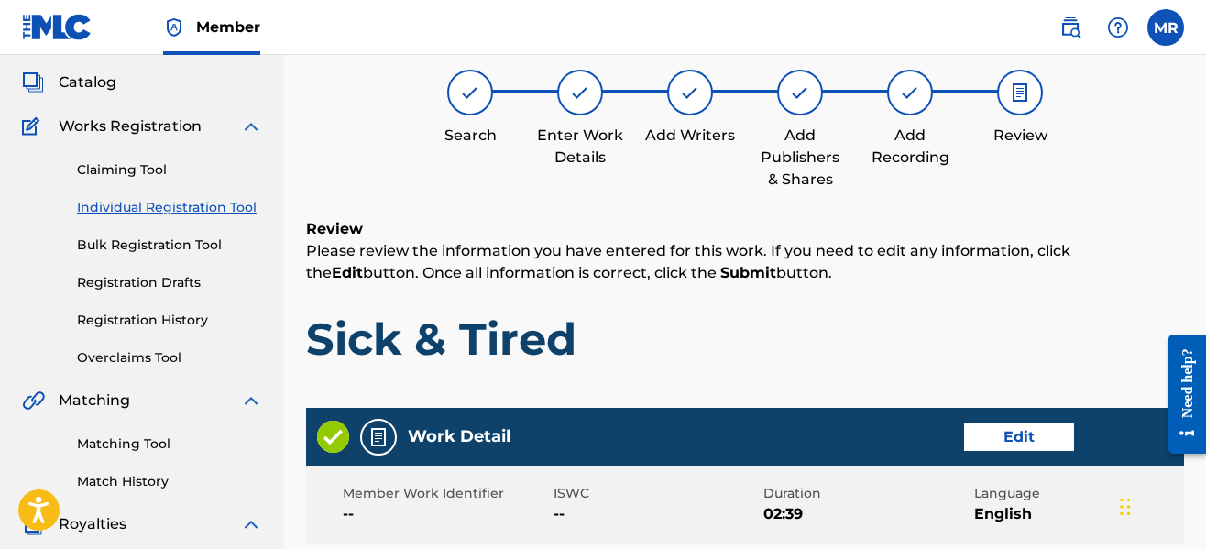
scroll to position [82, 0]
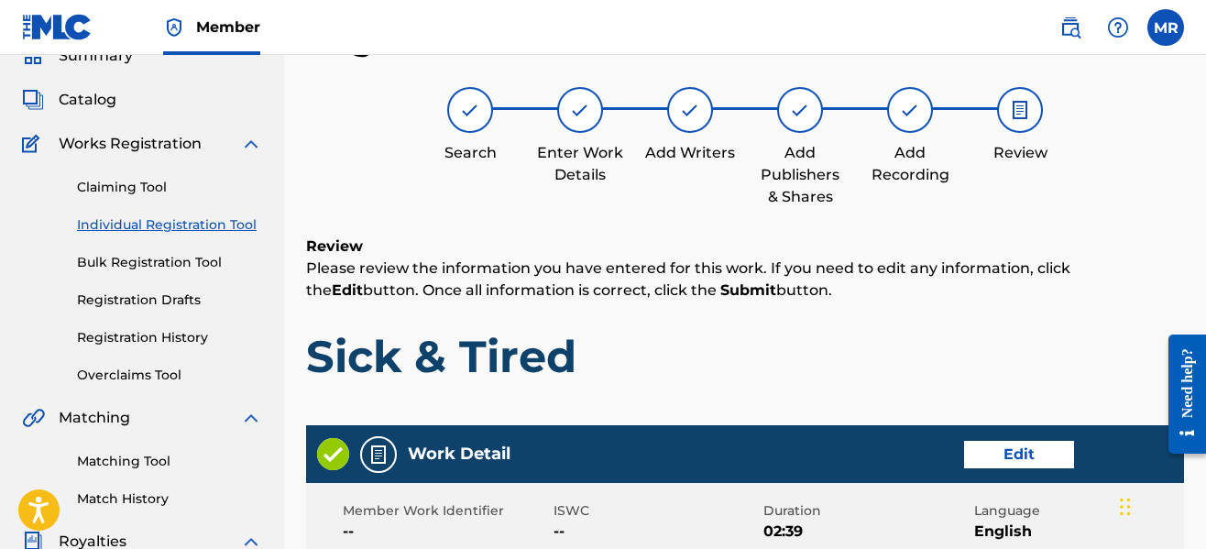
click at [1027, 444] on button "Edit" at bounding box center [1019, 454] width 110 height 27
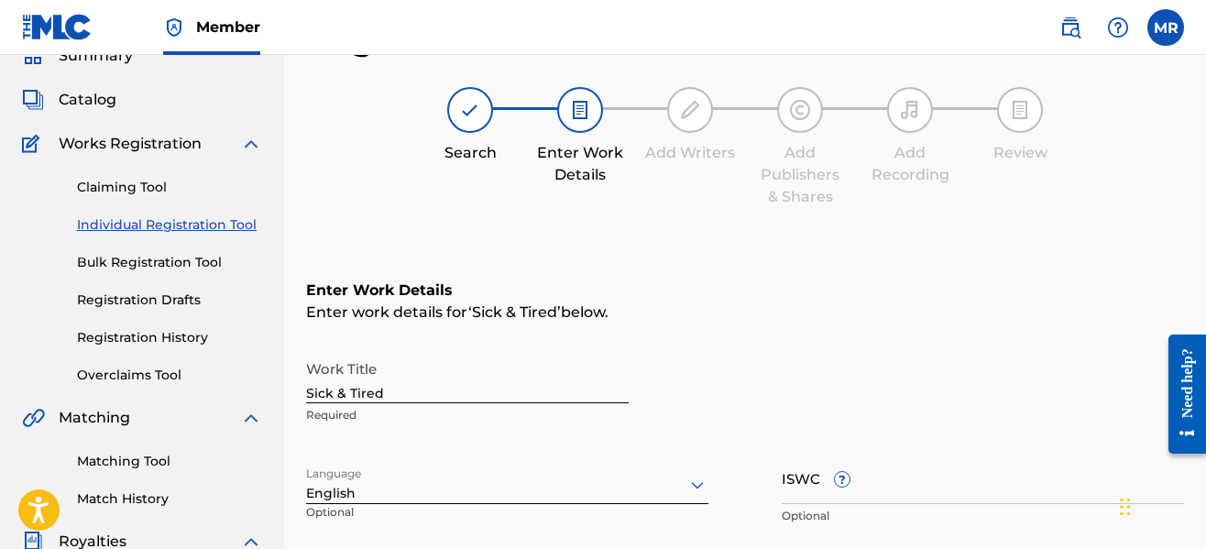
click at [786, 421] on div "Work Title Sick & Tired Required" at bounding box center [745, 392] width 878 height 82
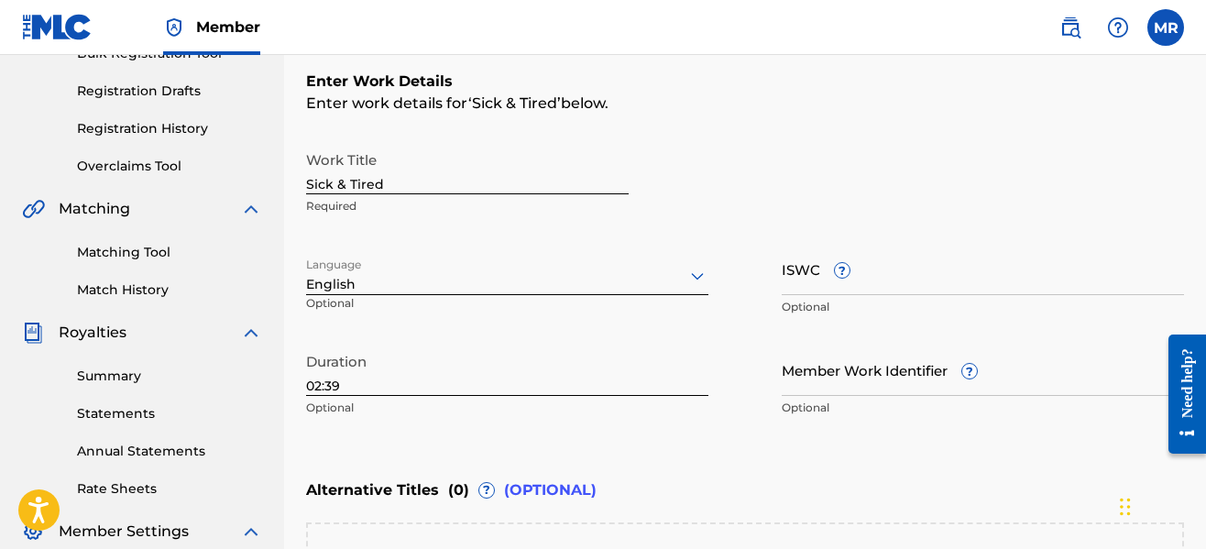
scroll to position [302, 0]
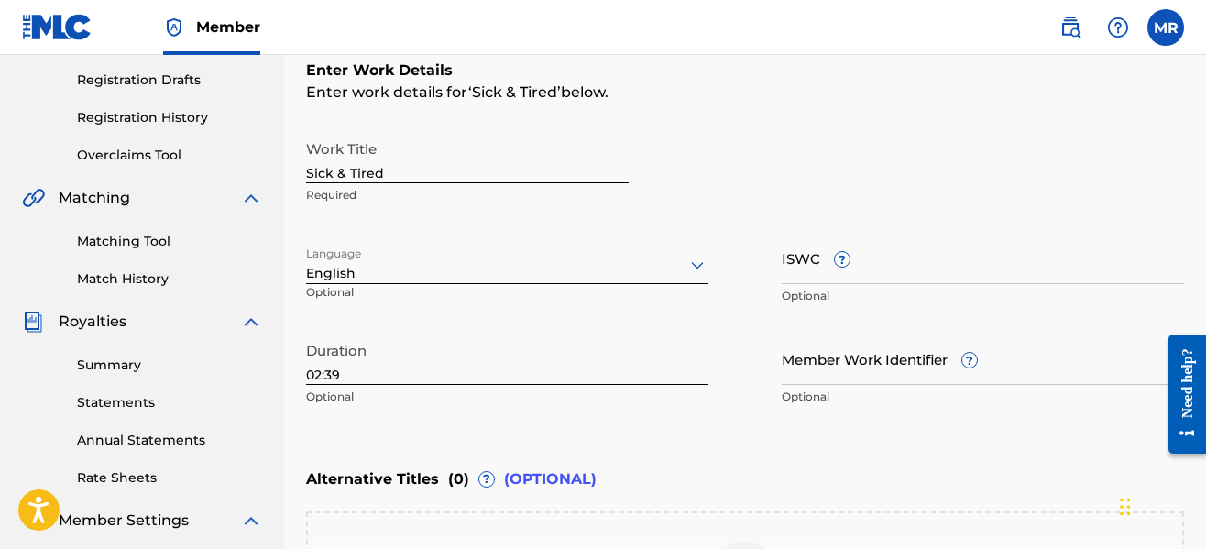
click at [582, 376] on input "02:39" at bounding box center [507, 359] width 402 height 52
type input "02:40"
click at [731, 461] on div "Alternative Titles ( 0 ) ? (OPTIONAL)" at bounding box center [745, 479] width 878 height 40
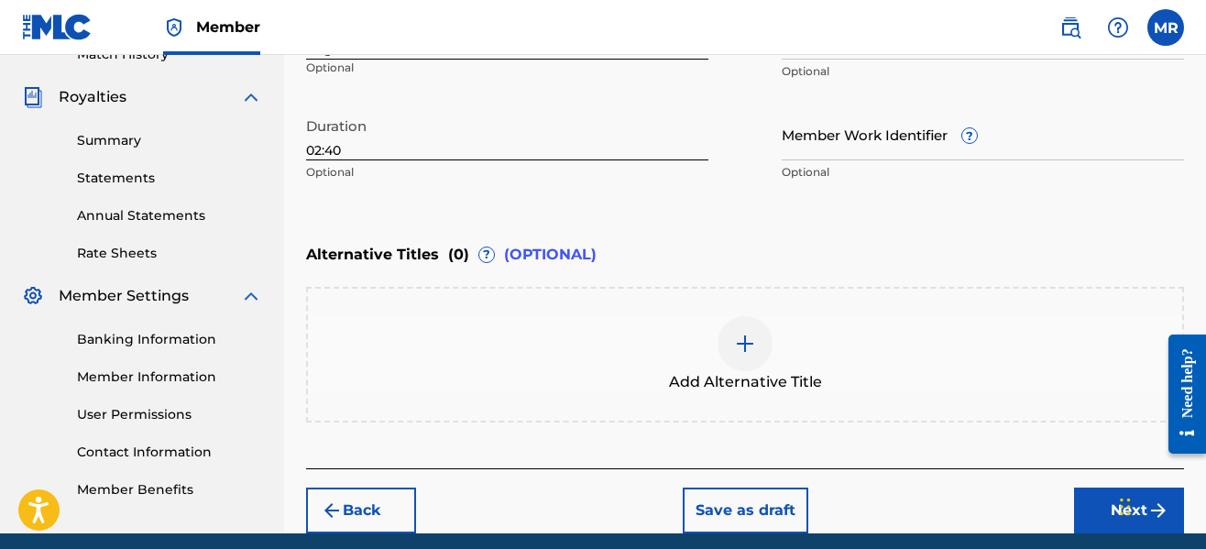
scroll to position [599, 0]
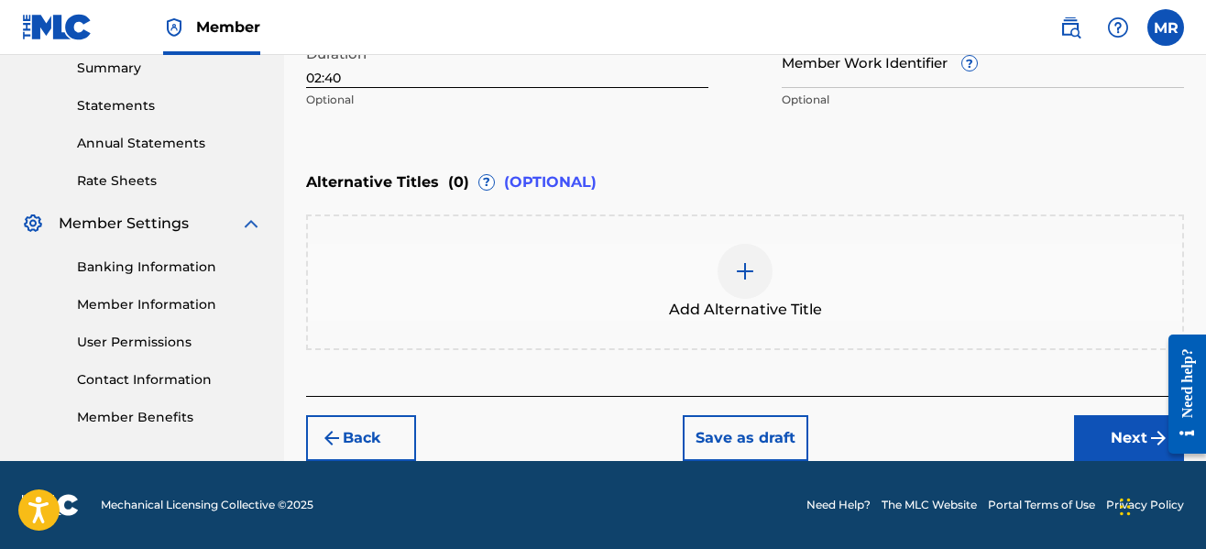
click at [1097, 437] on button "Next" at bounding box center [1129, 438] width 110 height 46
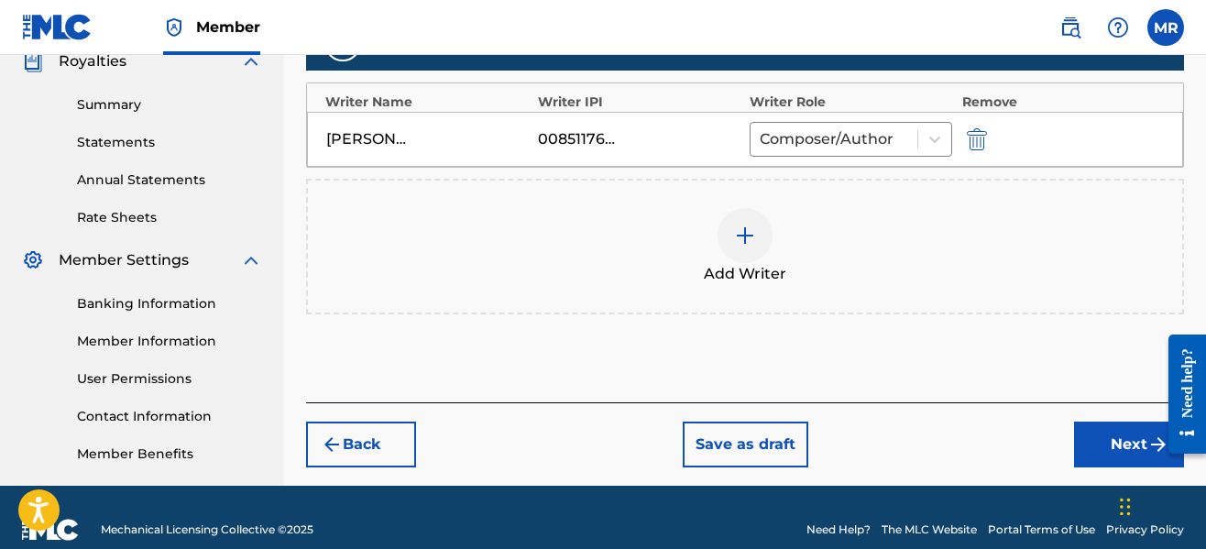
scroll to position [588, 0]
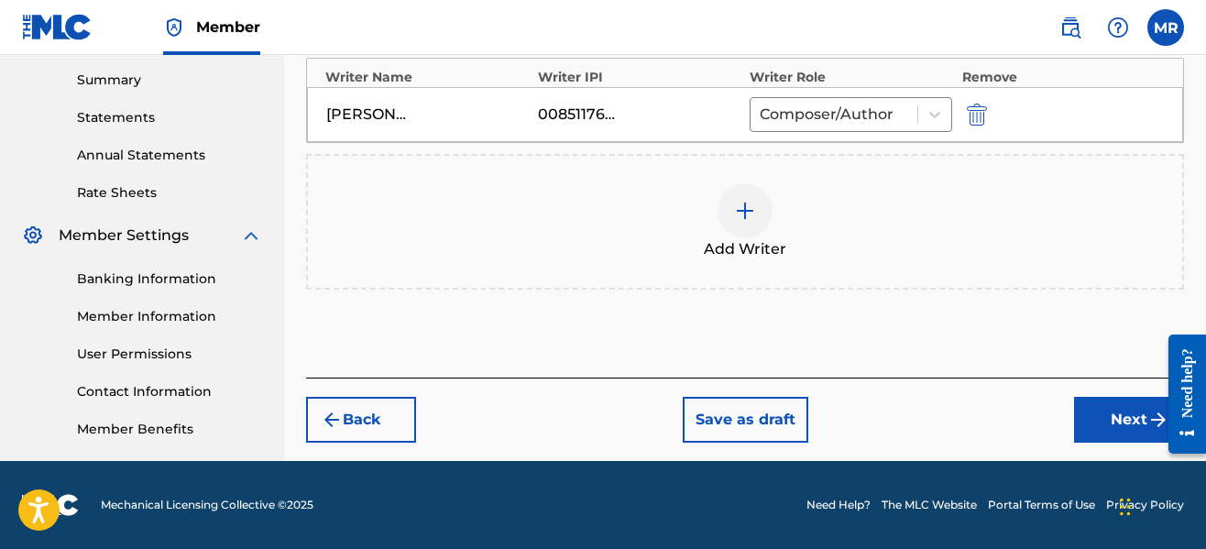
click at [1095, 422] on button "Next" at bounding box center [1129, 420] width 110 height 46
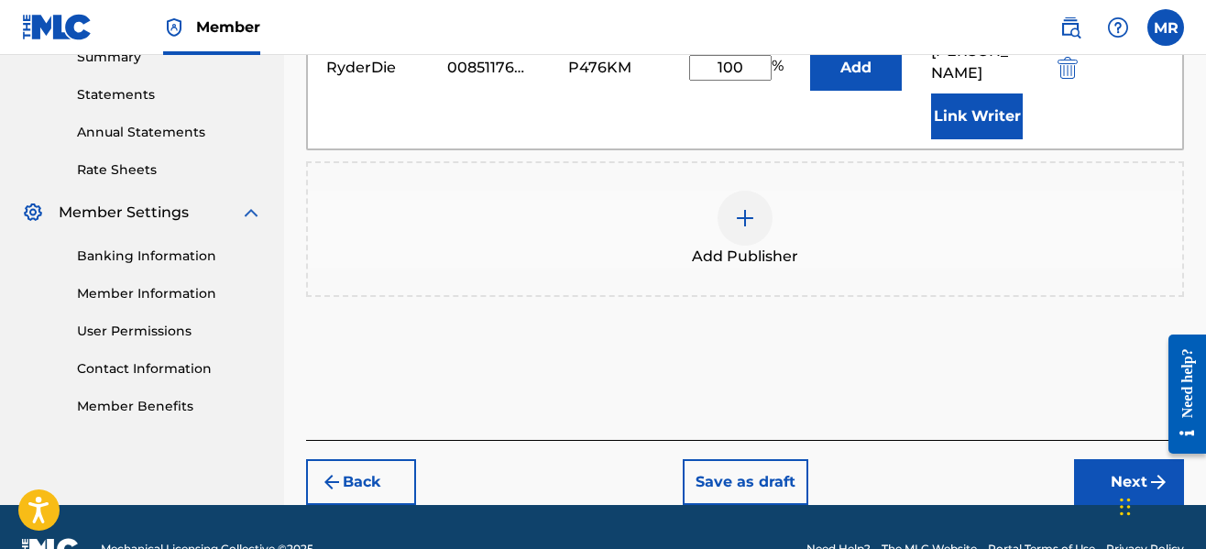
click at [1095, 459] on button "Next" at bounding box center [1129, 482] width 110 height 46
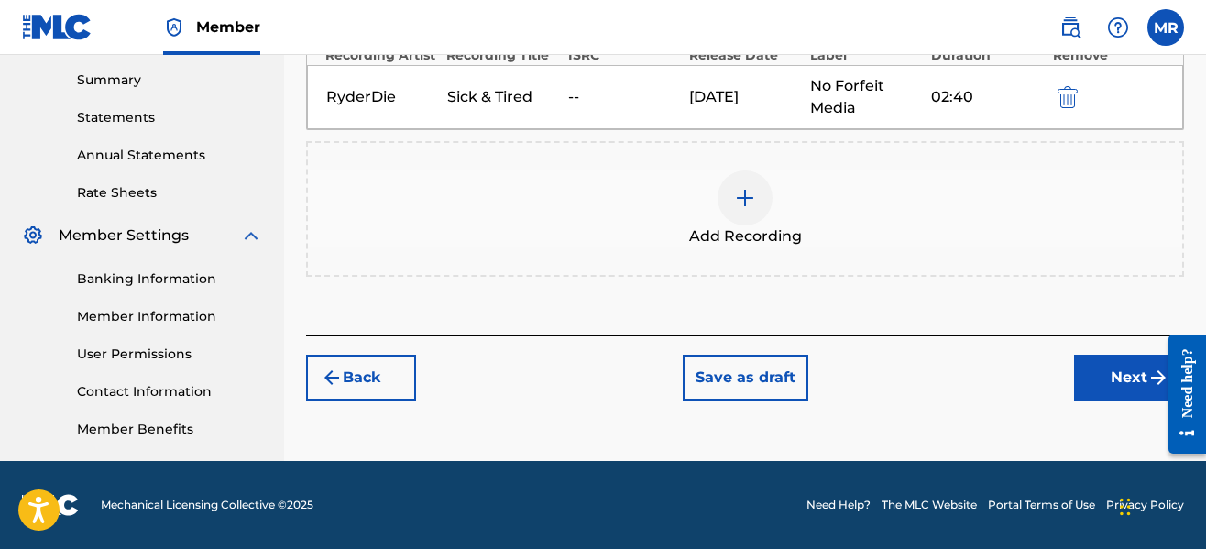
click at [1093, 370] on button "Next" at bounding box center [1129, 378] width 110 height 46
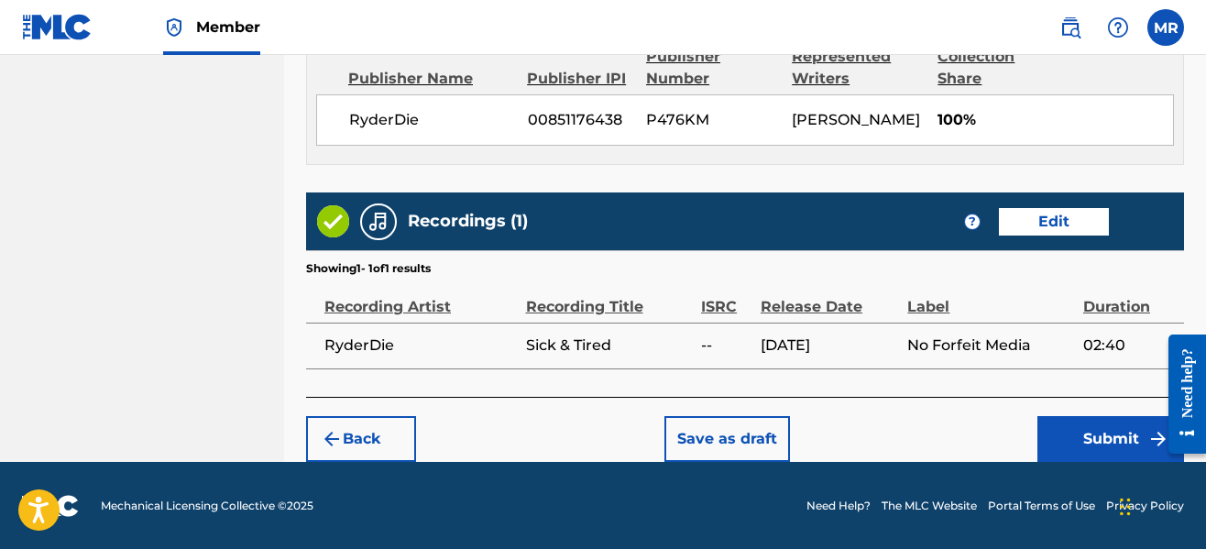
scroll to position [1023, 0]
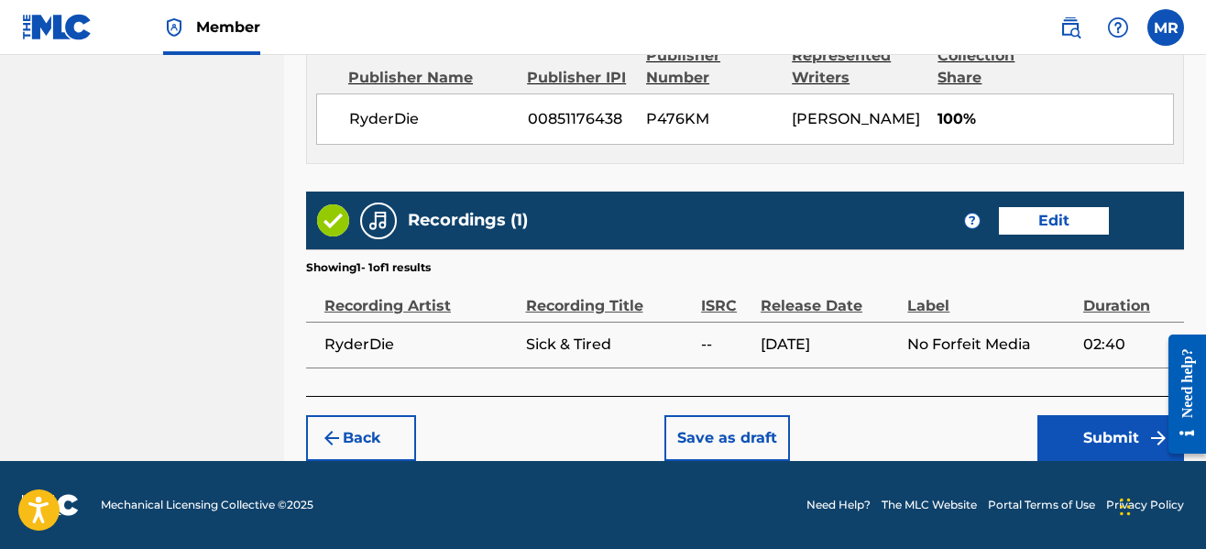
click at [1100, 428] on button "Submit" at bounding box center [1111, 438] width 147 height 46
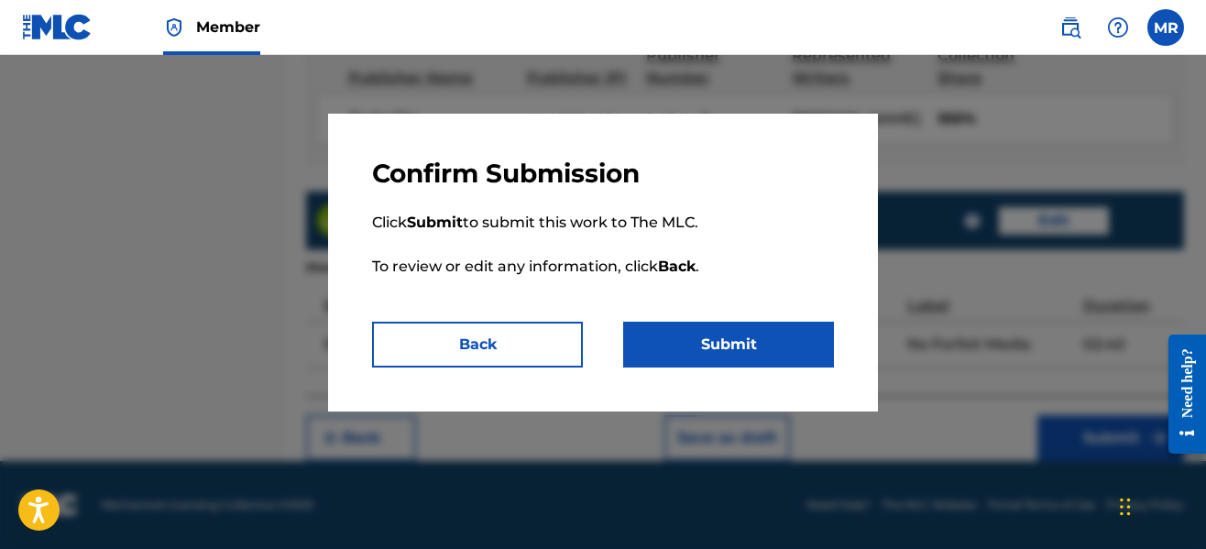
click at [776, 337] on button "Submit" at bounding box center [728, 345] width 211 height 46
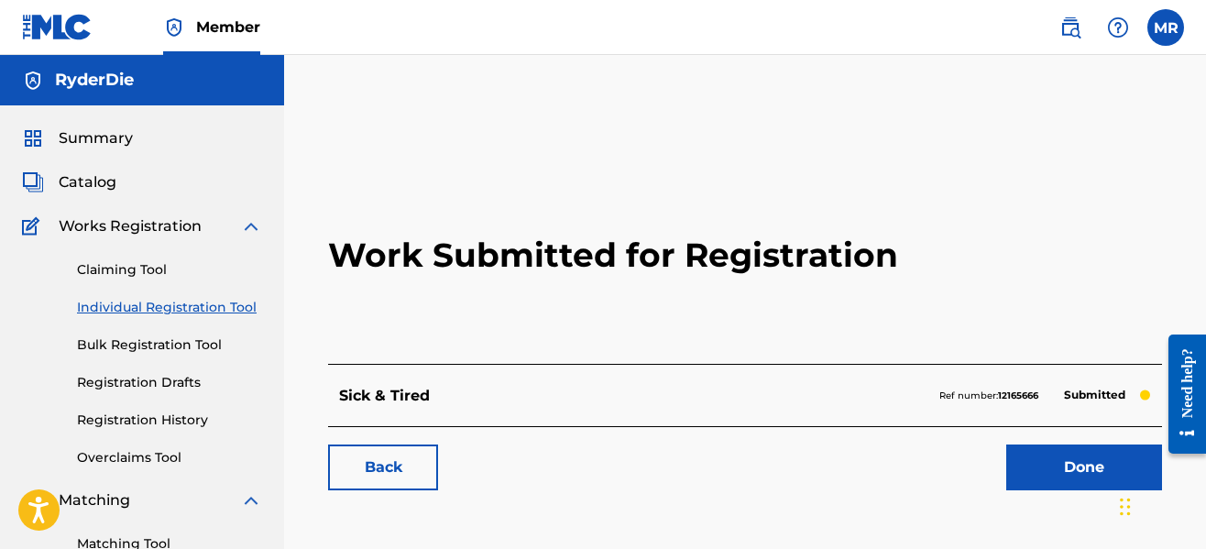
click at [1043, 460] on link "Done" at bounding box center [1084, 468] width 156 height 46
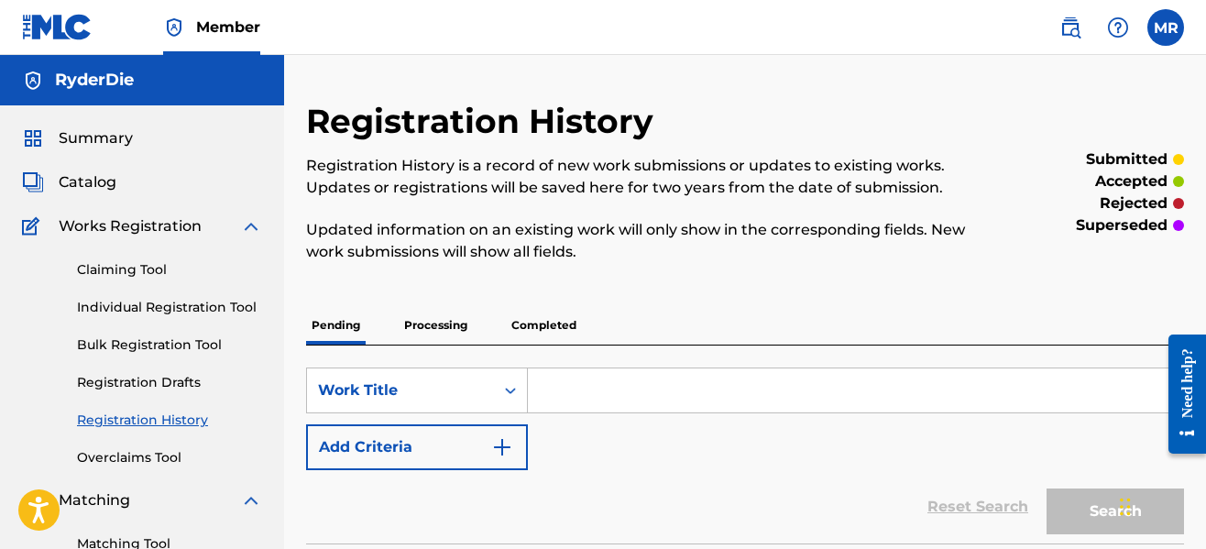
click at [152, 305] on link "Individual Registration Tool" at bounding box center [169, 307] width 185 height 19
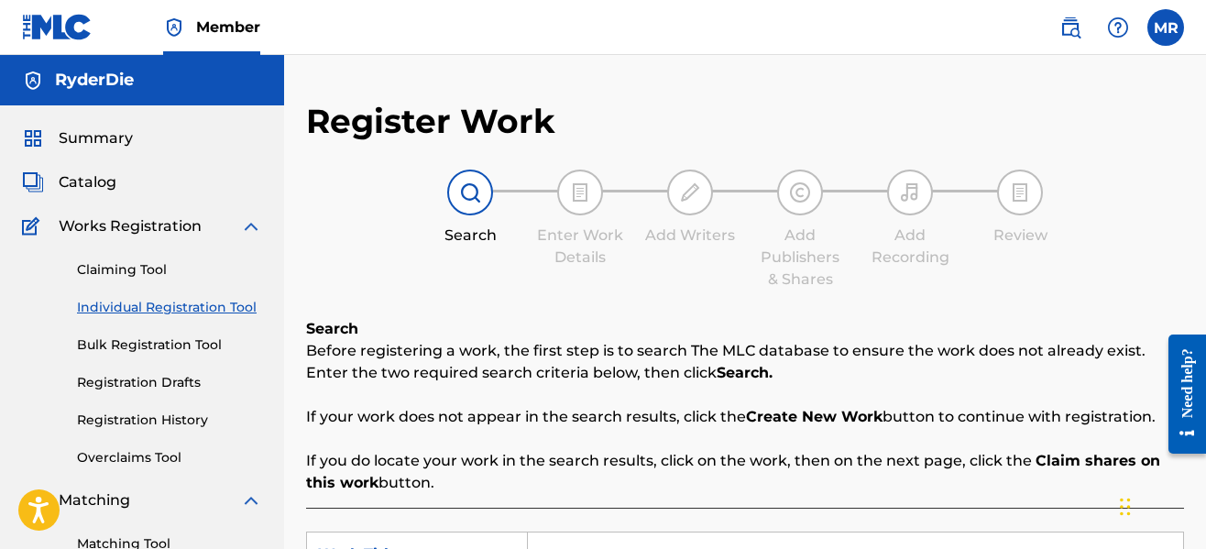
drag, startPoint x: 567, startPoint y: 292, endPoint x: 572, endPoint y: 273, distance: 19.8
click at [572, 273] on div "Register Work Search Enter Work Details Add Writers Add Publishers & Shares Add…" at bounding box center [745, 464] width 878 height 727
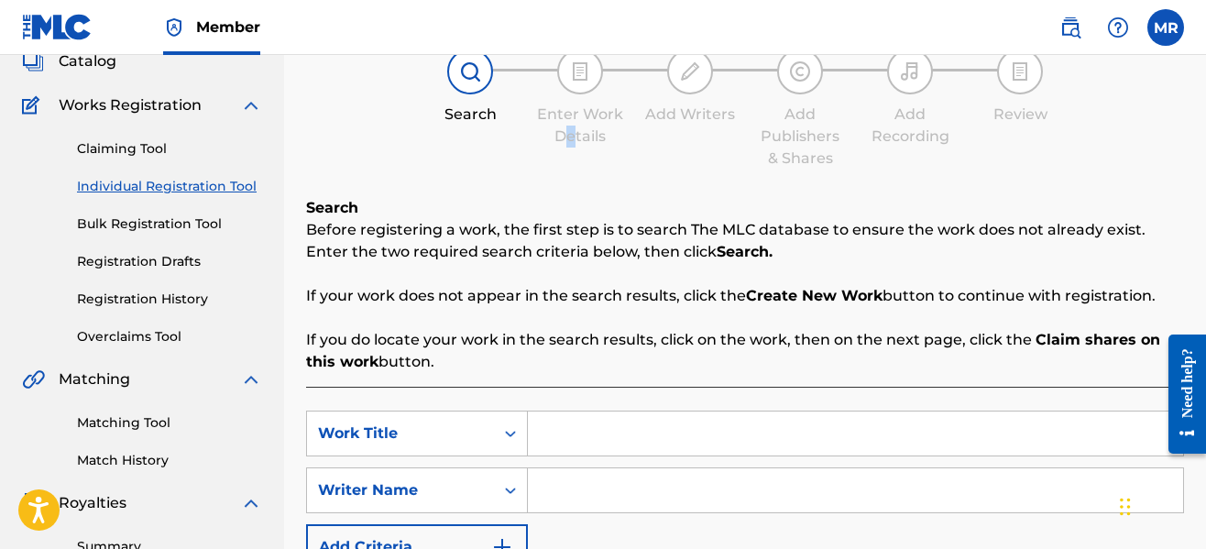
scroll to position [293, 0]
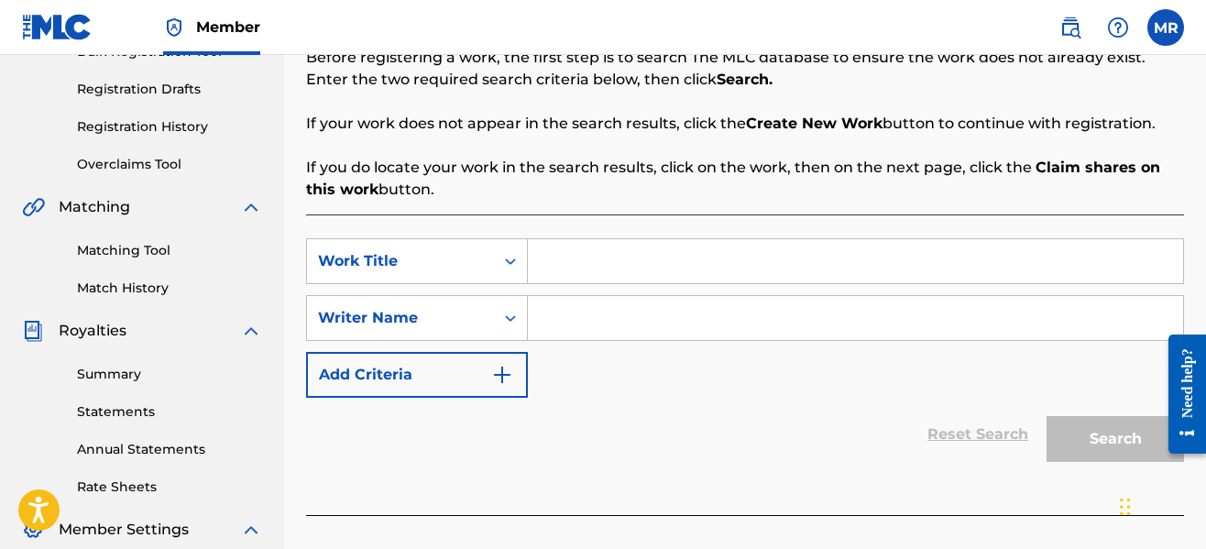
click at [613, 257] on input "Search Form" at bounding box center [855, 261] width 655 height 44
type input "Sick"
click at [608, 326] on input "Search Form" at bounding box center [855, 318] width 655 height 44
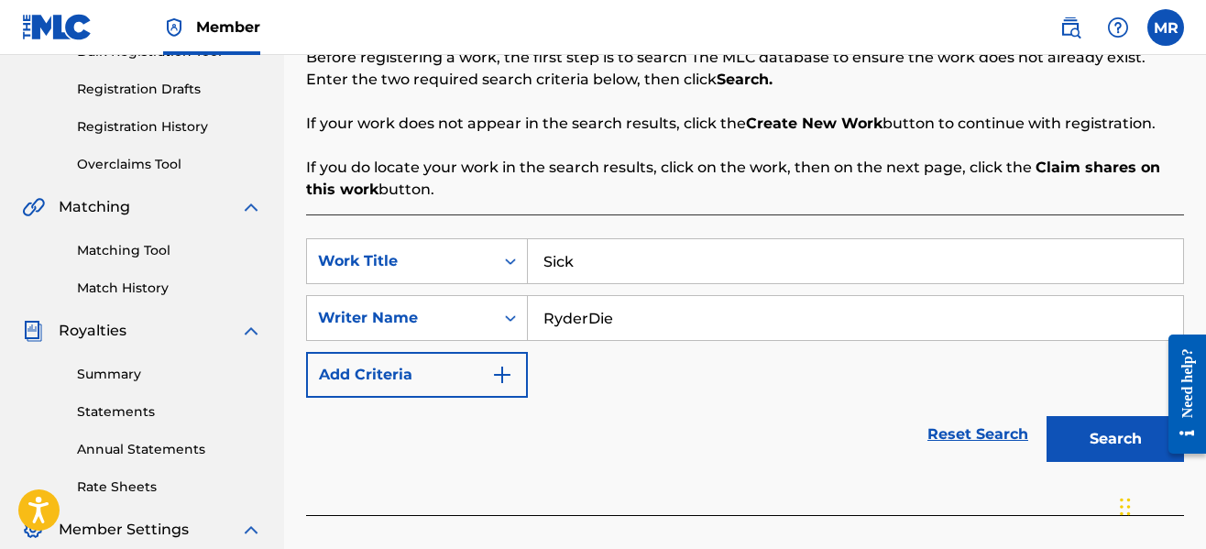
type input "RyderDie"
click at [1047, 416] on button "Search" at bounding box center [1115, 439] width 137 height 46
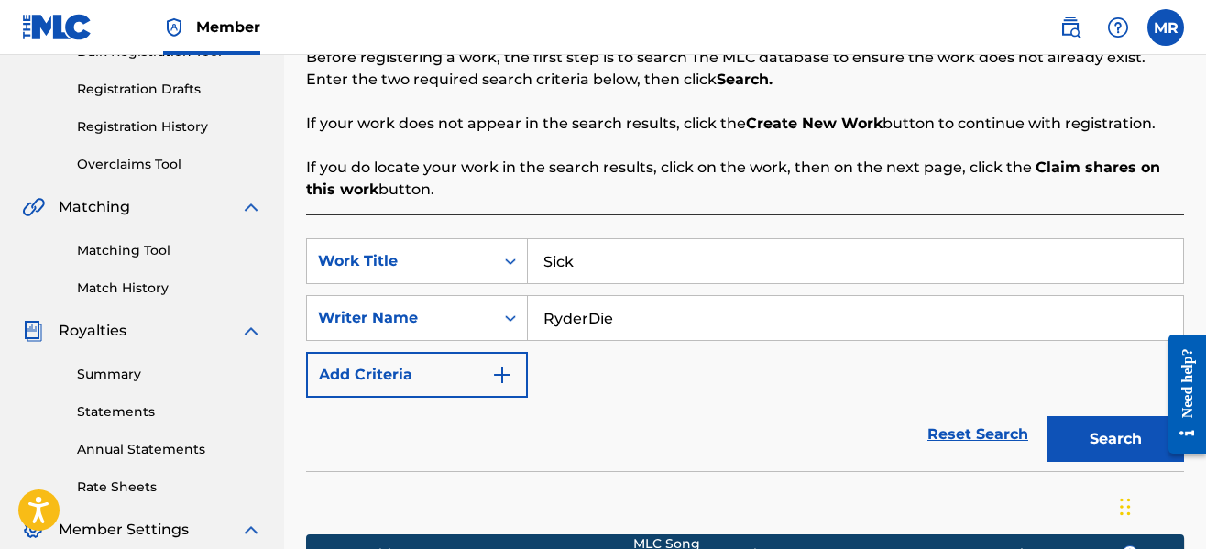
click at [624, 377] on div "SearchWithCriteria123fb601-9af4-4fd0-94f1-4311bd1e7288 Work Title Sick SearchWi…" at bounding box center [745, 317] width 878 height 159
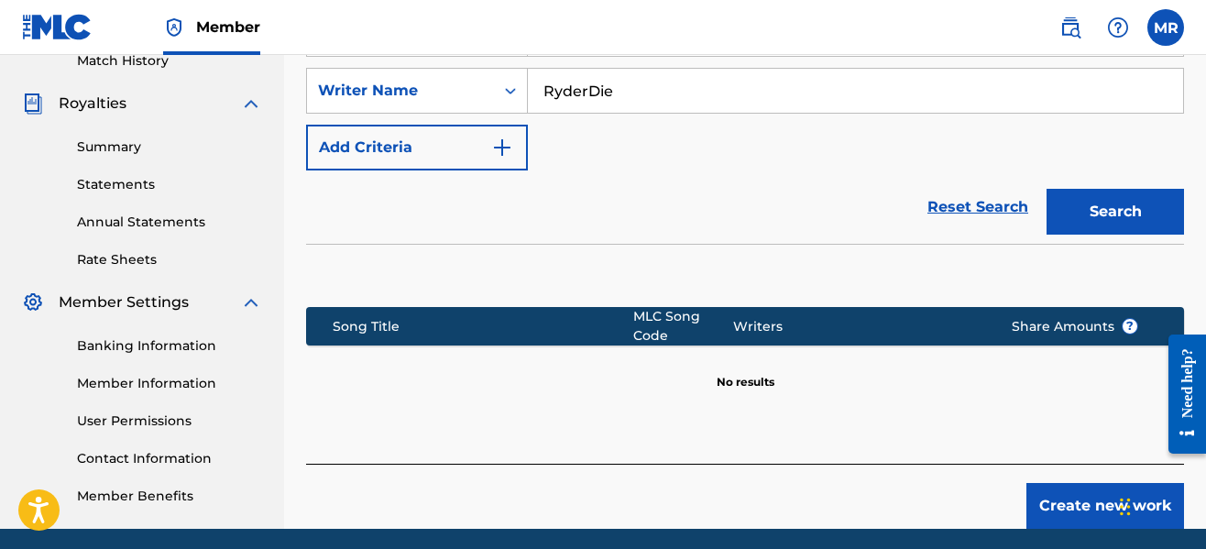
scroll to position [587, 0]
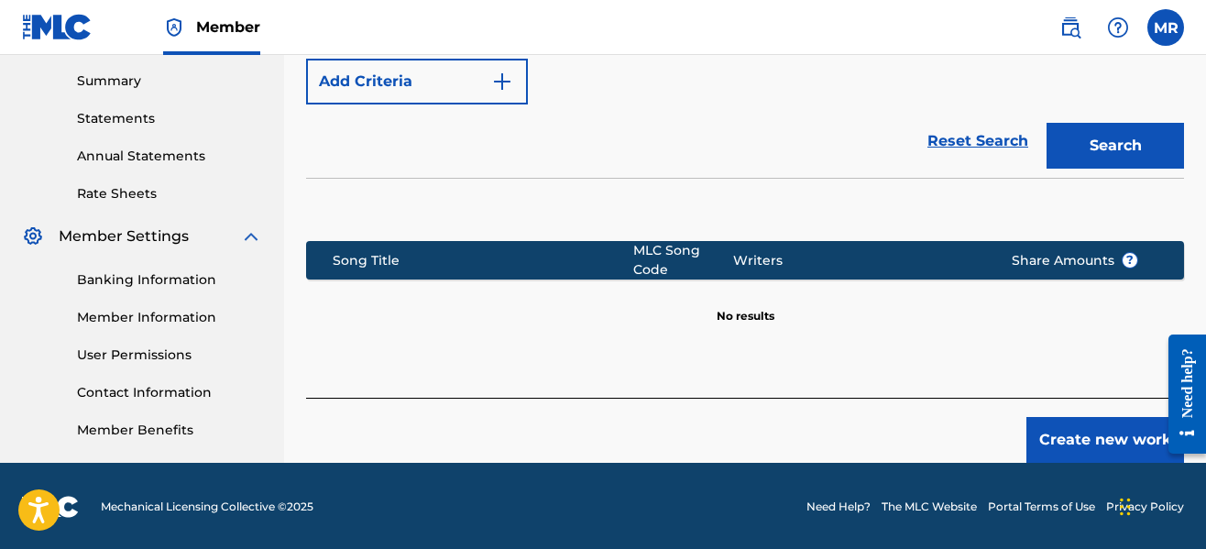
click at [1090, 426] on button "Create new work" at bounding box center [1106, 440] width 158 height 46
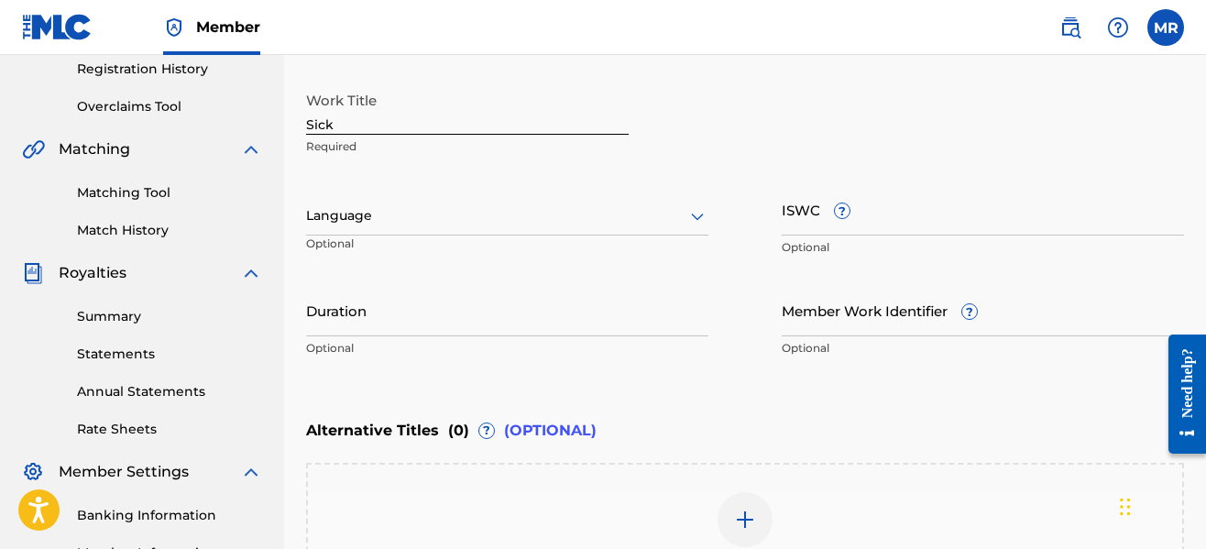
scroll to position [293, 0]
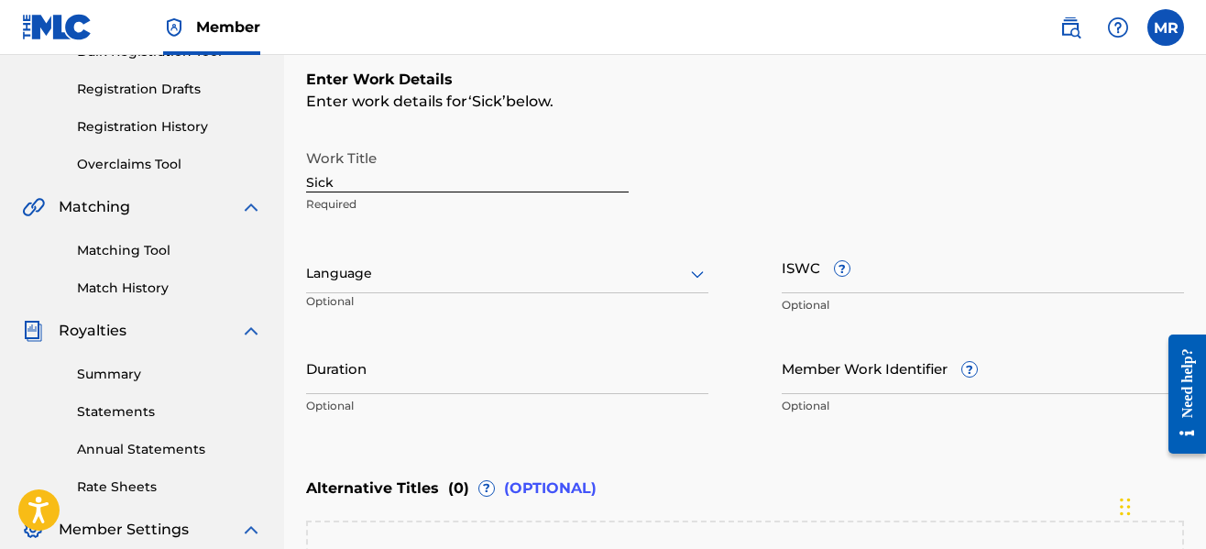
click at [573, 263] on div at bounding box center [507, 273] width 402 height 23
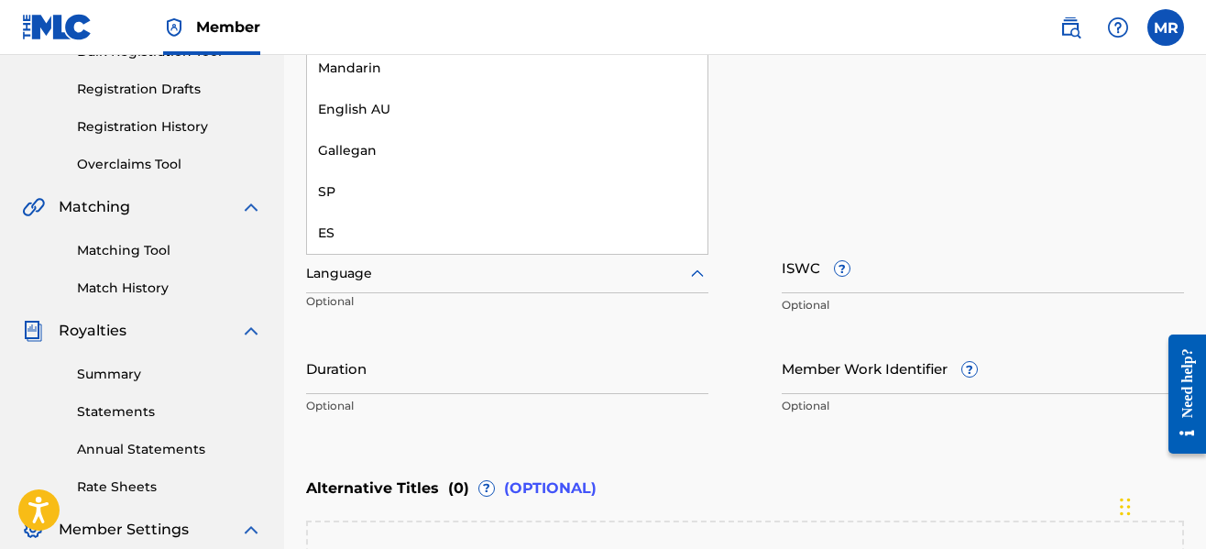
scroll to position [0, 0]
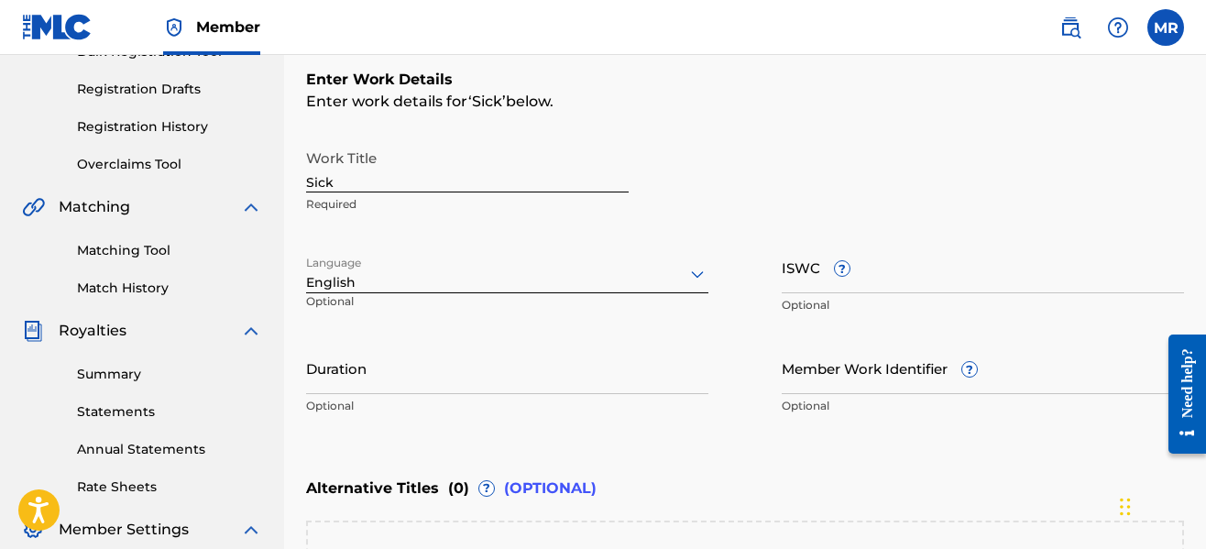
click at [433, 369] on input "Duration" at bounding box center [507, 368] width 402 height 52
type input "02:25"
drag, startPoint x: 717, startPoint y: 456, endPoint x: 737, endPoint y: 431, distance: 32.6
click at [737, 431] on div "Enter Work Details Enter work details for ‘ Sick ’ below. Work Title Sick Requi…" at bounding box center [745, 247] width 878 height 444
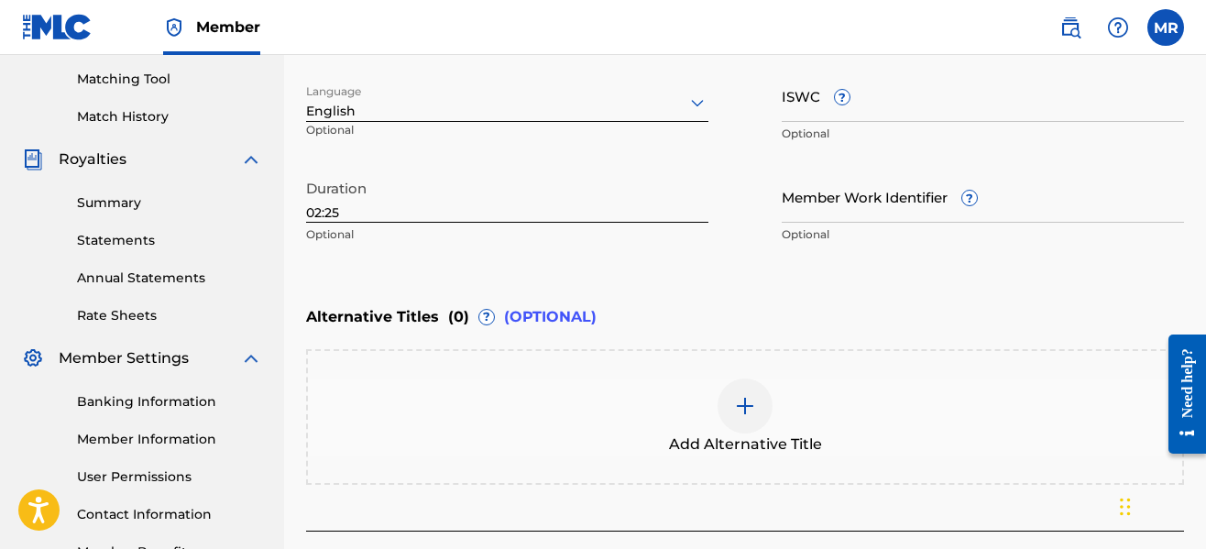
scroll to position [599, 0]
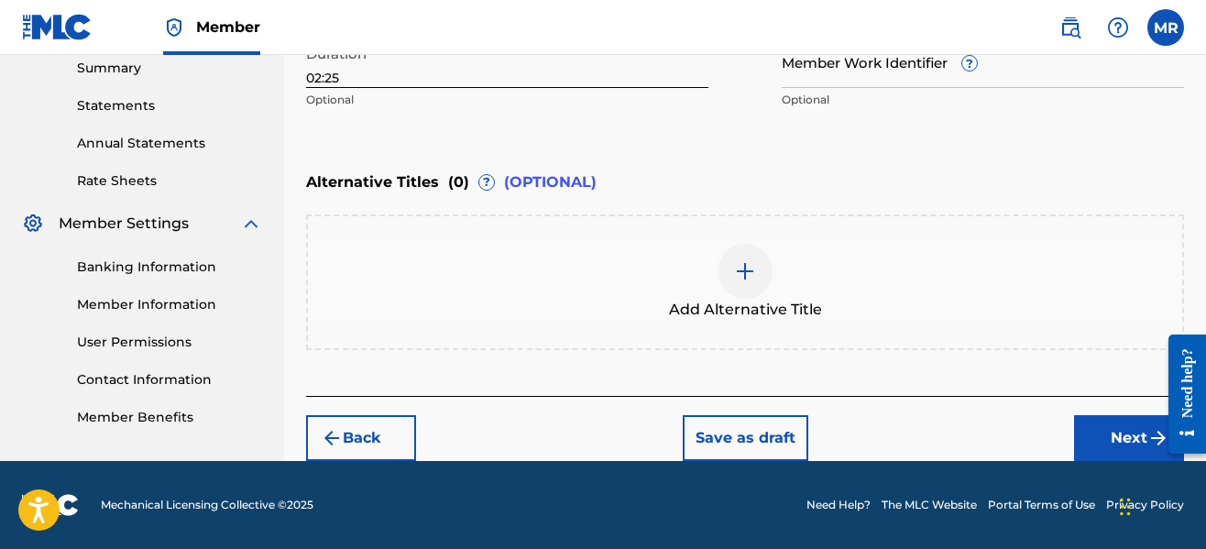
click at [1108, 445] on button "Next" at bounding box center [1129, 438] width 110 height 46
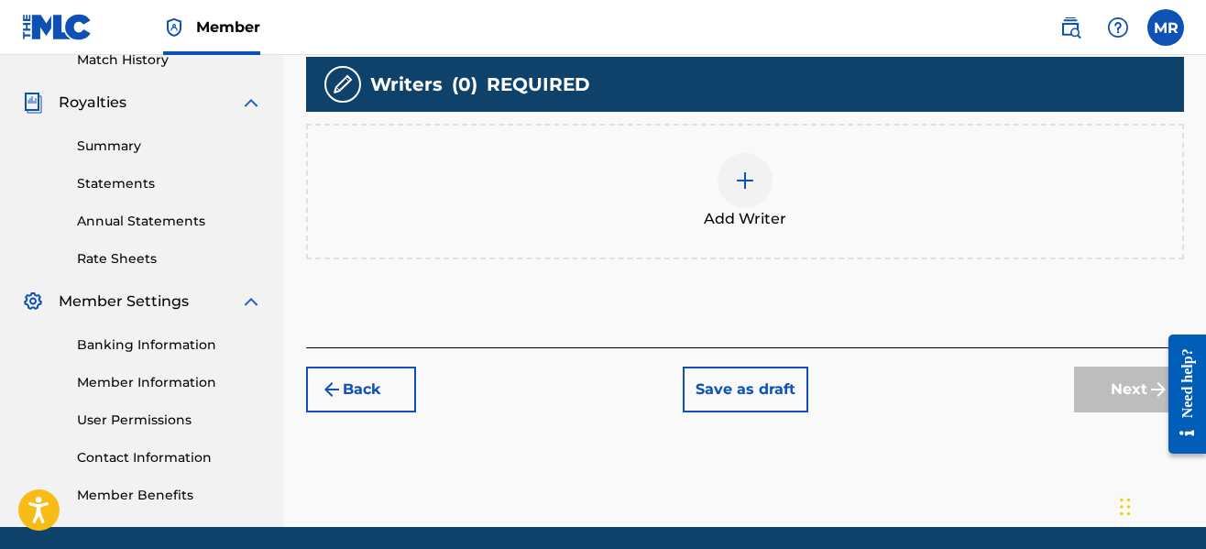
scroll to position [522, 0]
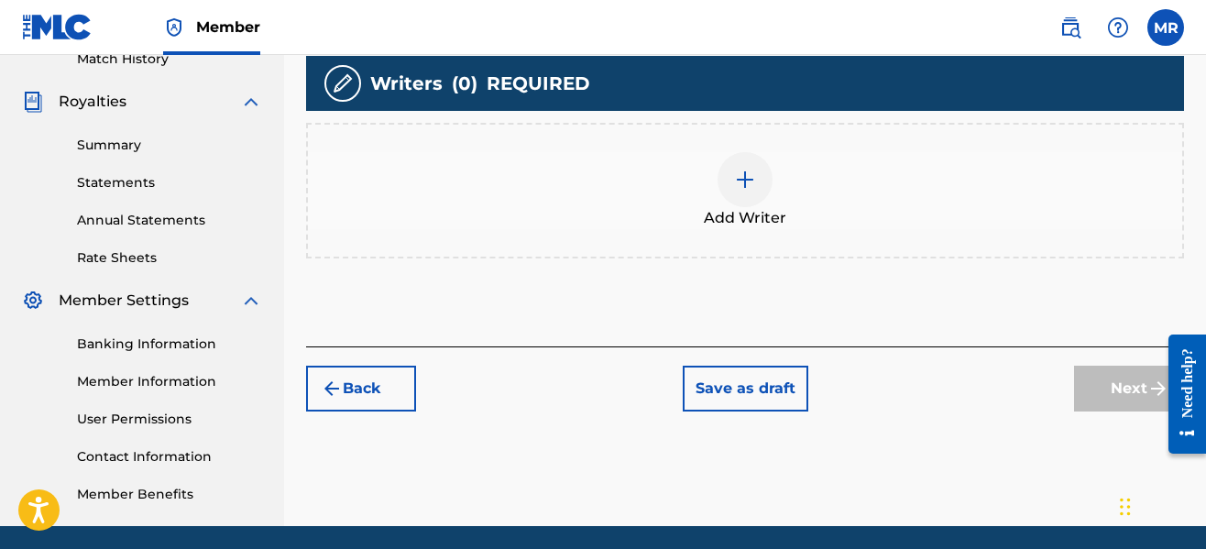
click at [748, 203] on div at bounding box center [745, 179] width 55 height 55
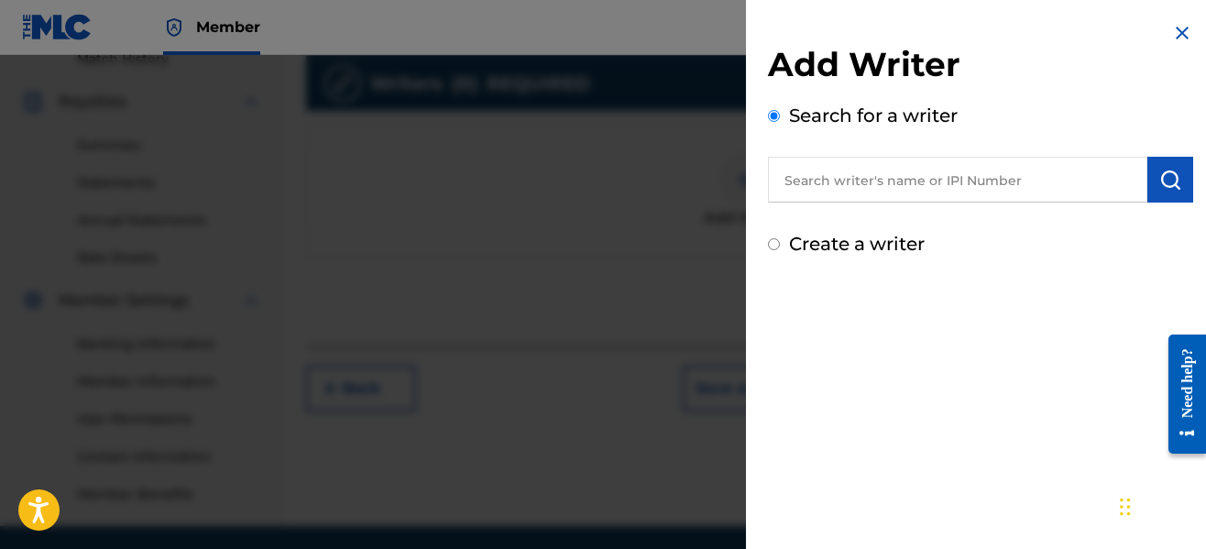
click at [905, 175] on input "text" at bounding box center [957, 180] width 379 height 46
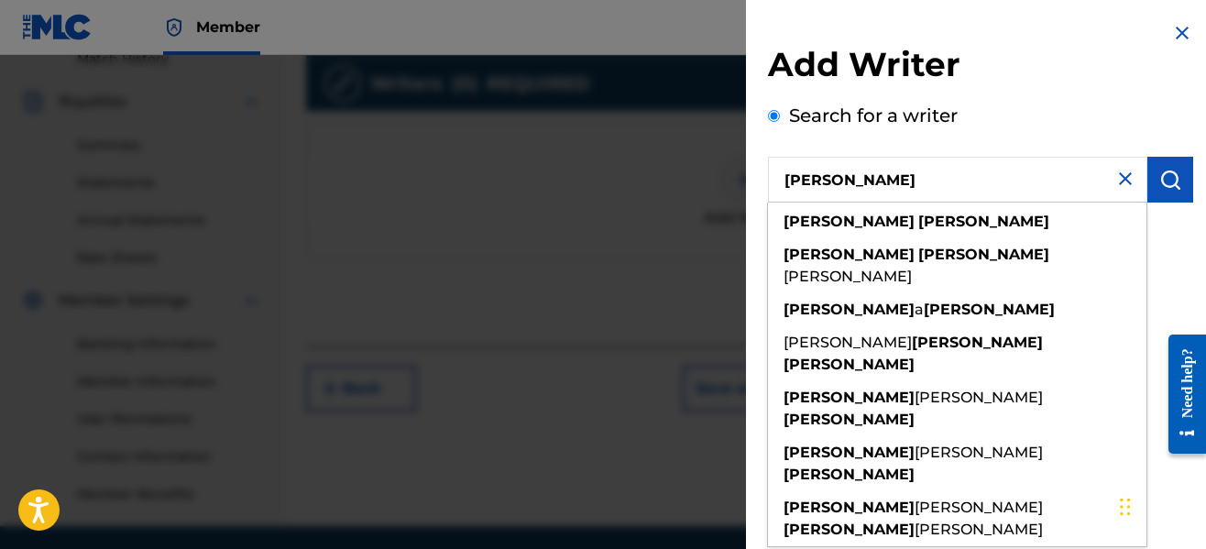
type input "[PERSON_NAME]"
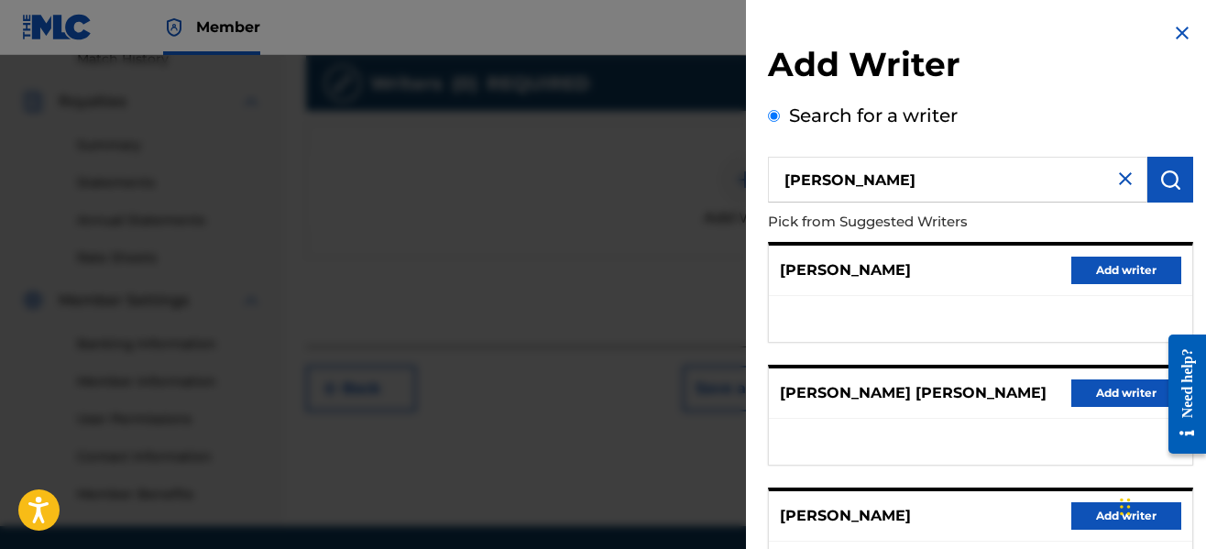
click at [978, 232] on p "Pick from Suggested Writers" at bounding box center [928, 222] width 321 height 39
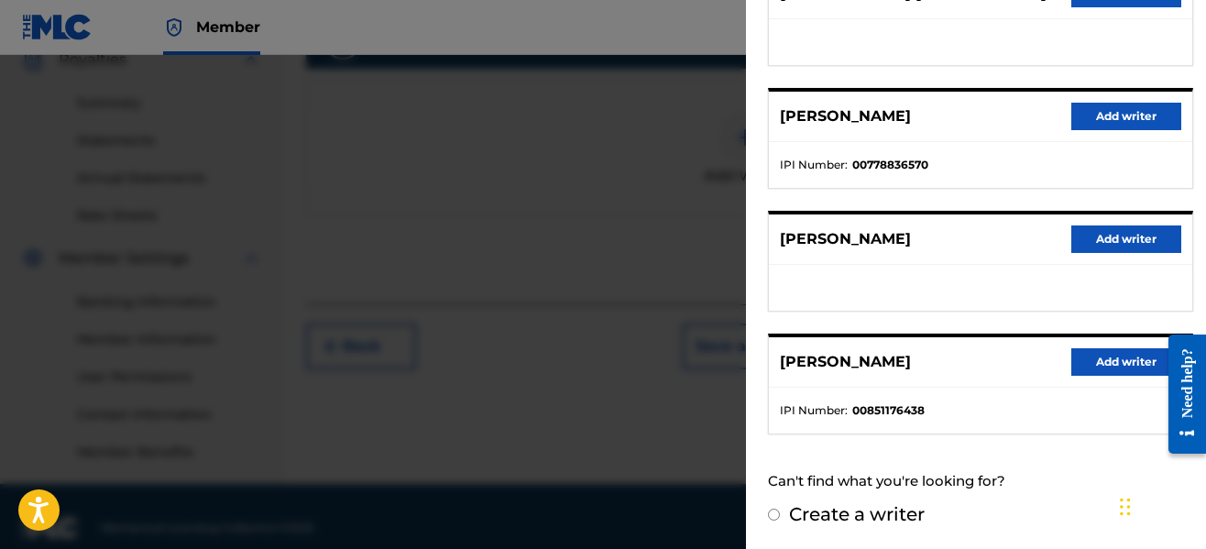
scroll to position [401, 0]
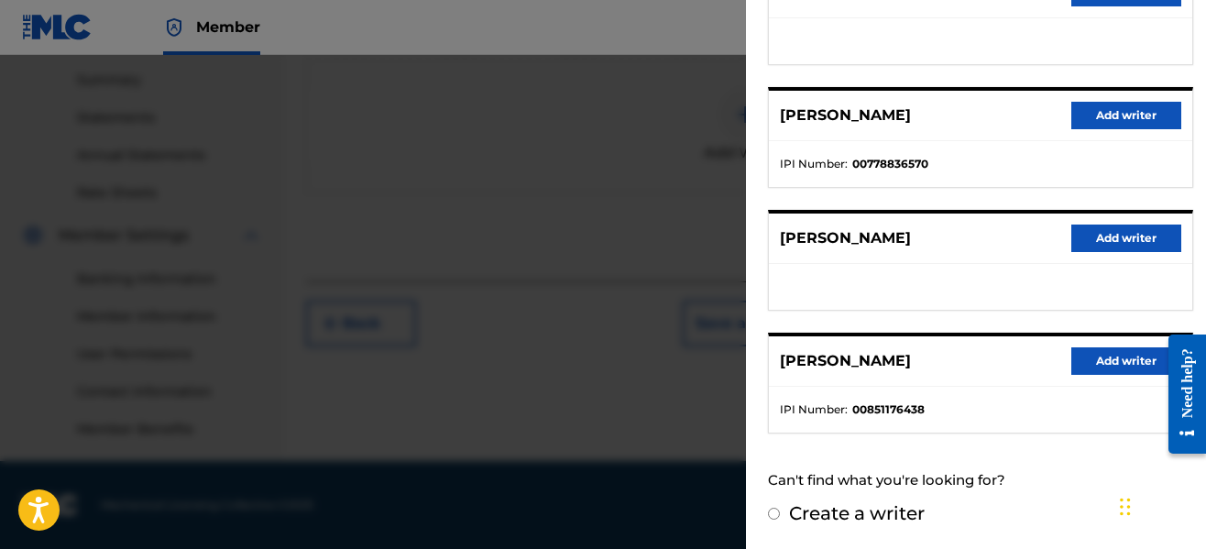
click at [1071, 356] on button "Add writer" at bounding box center [1126, 360] width 110 height 27
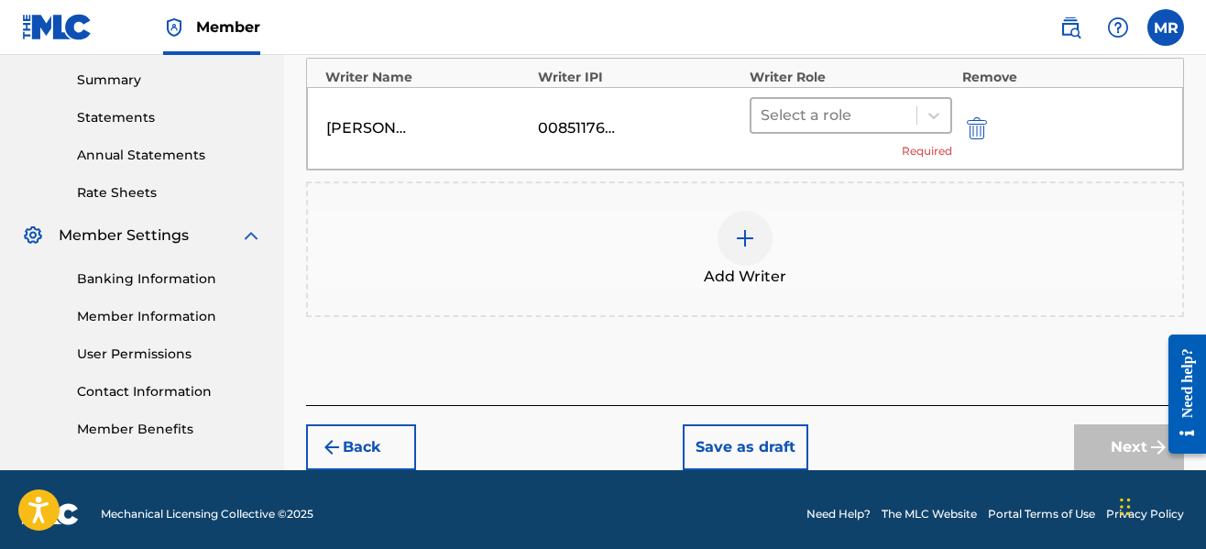
click at [821, 104] on div at bounding box center [834, 116] width 147 height 26
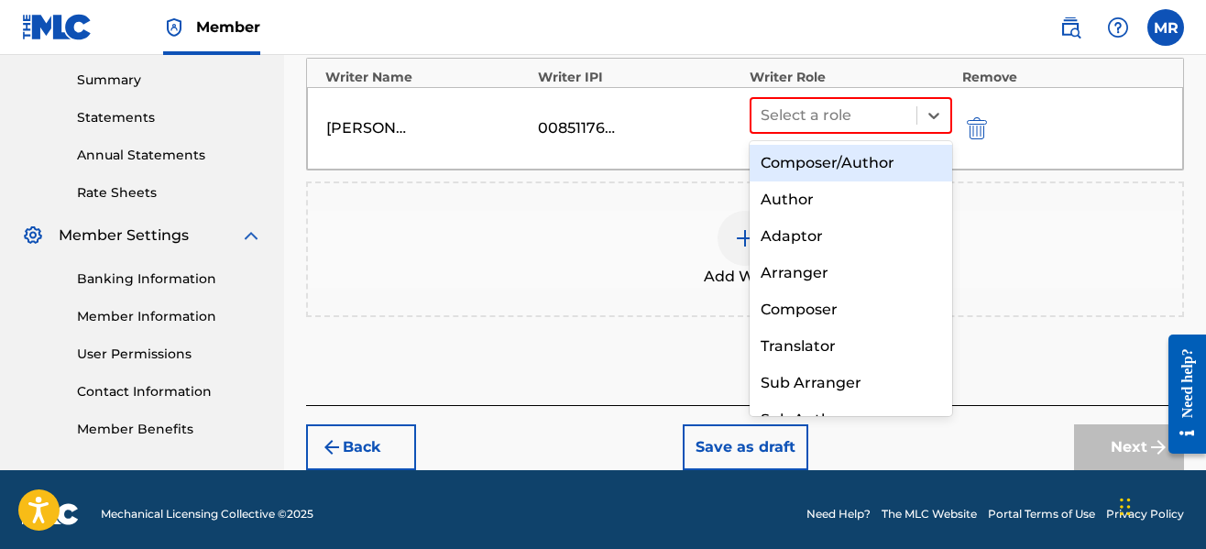
click at [818, 158] on div "Composer/Author" at bounding box center [851, 163] width 203 height 37
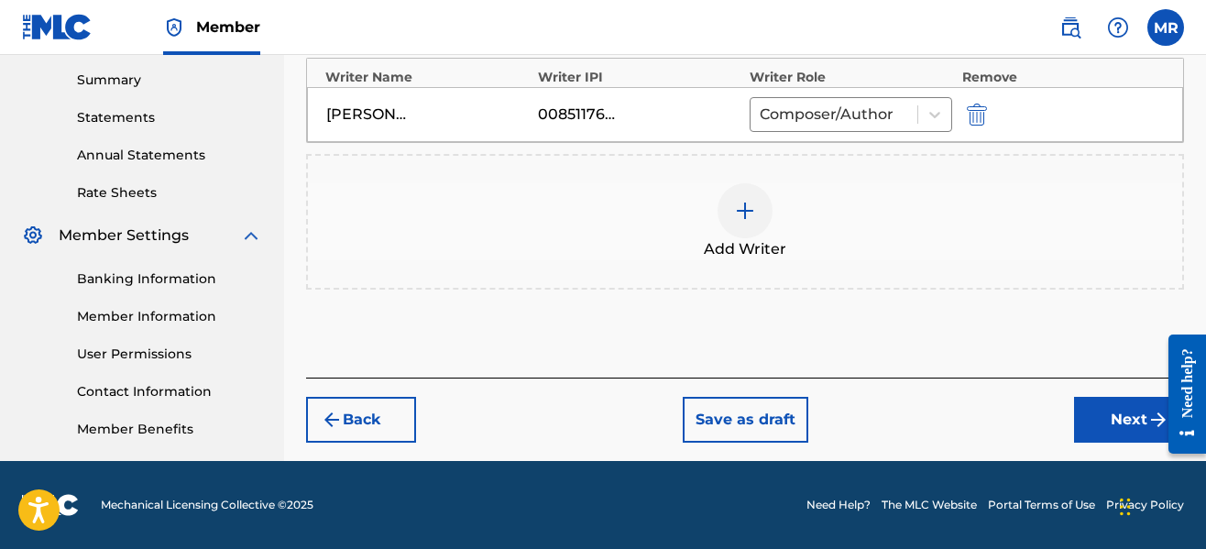
click at [1089, 426] on button "Next" at bounding box center [1129, 420] width 110 height 46
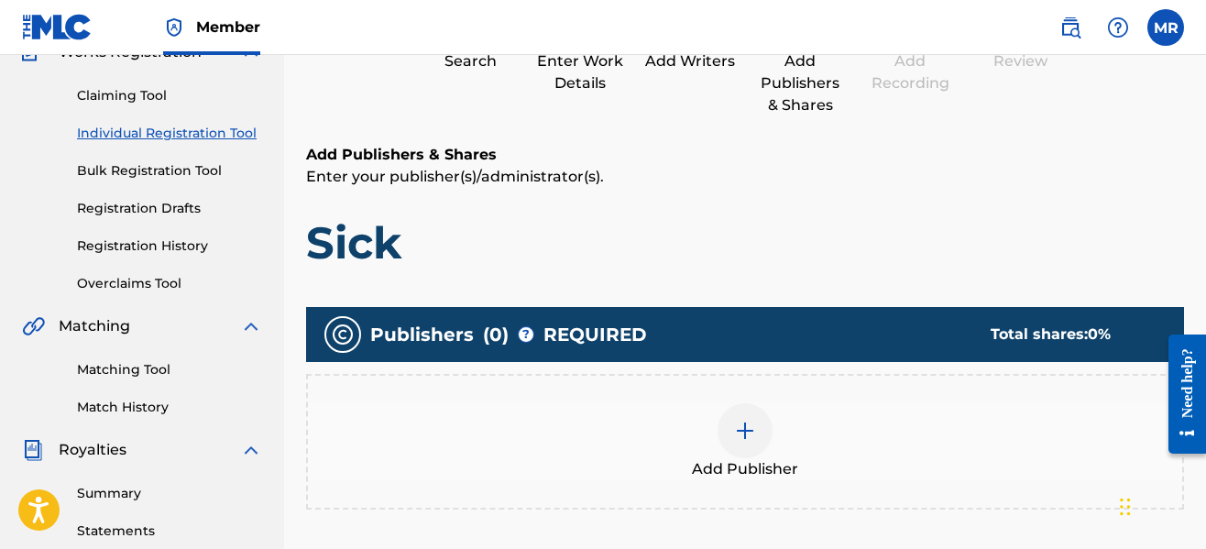
scroll to position [339, 0]
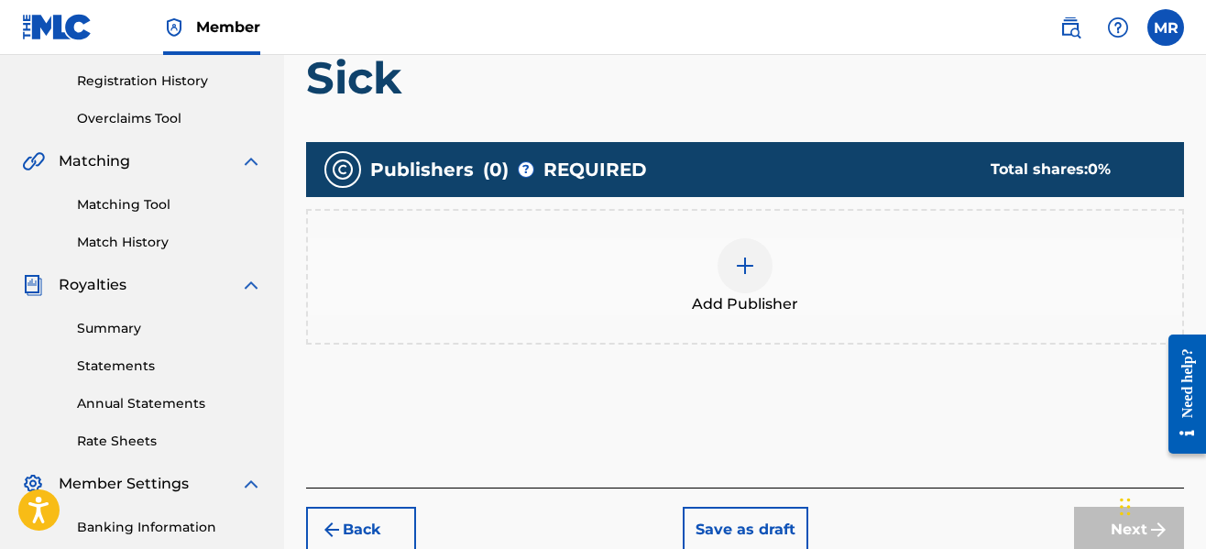
click at [737, 273] on img at bounding box center [745, 266] width 22 height 22
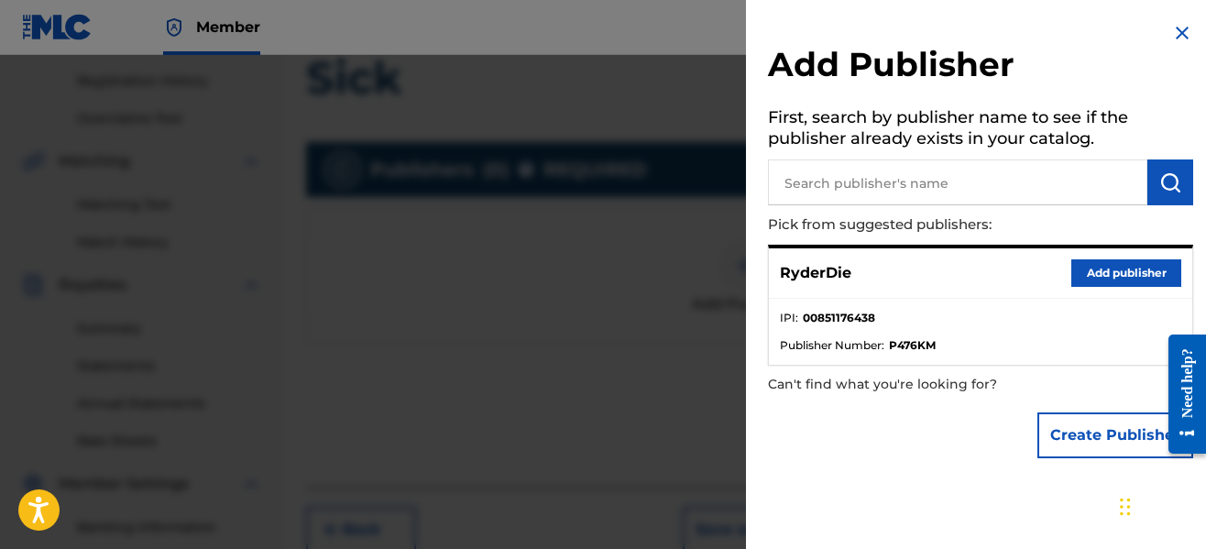
click at [1075, 276] on button "Add publisher" at bounding box center [1126, 272] width 110 height 27
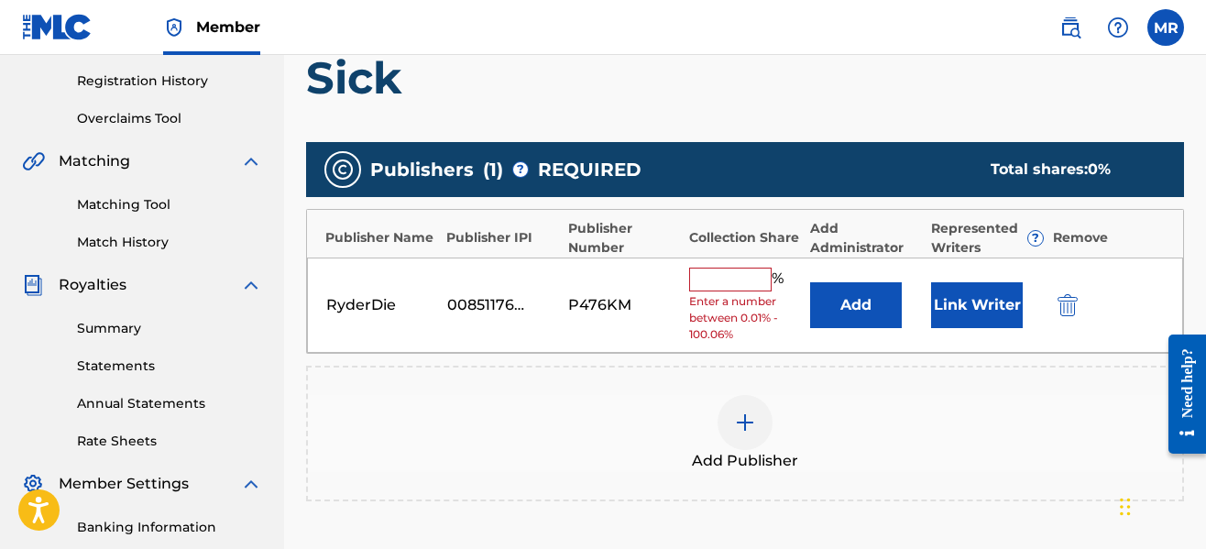
click at [720, 268] on input "text" at bounding box center [730, 280] width 82 height 24
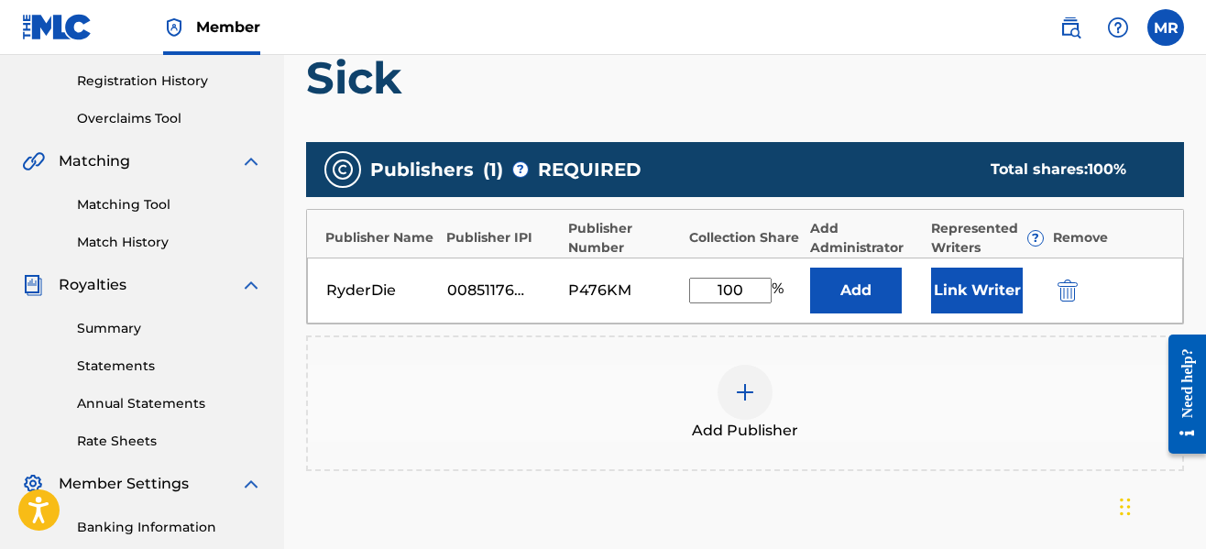
type input "100"
click at [940, 298] on button "Link Writer" at bounding box center [977, 291] width 92 height 46
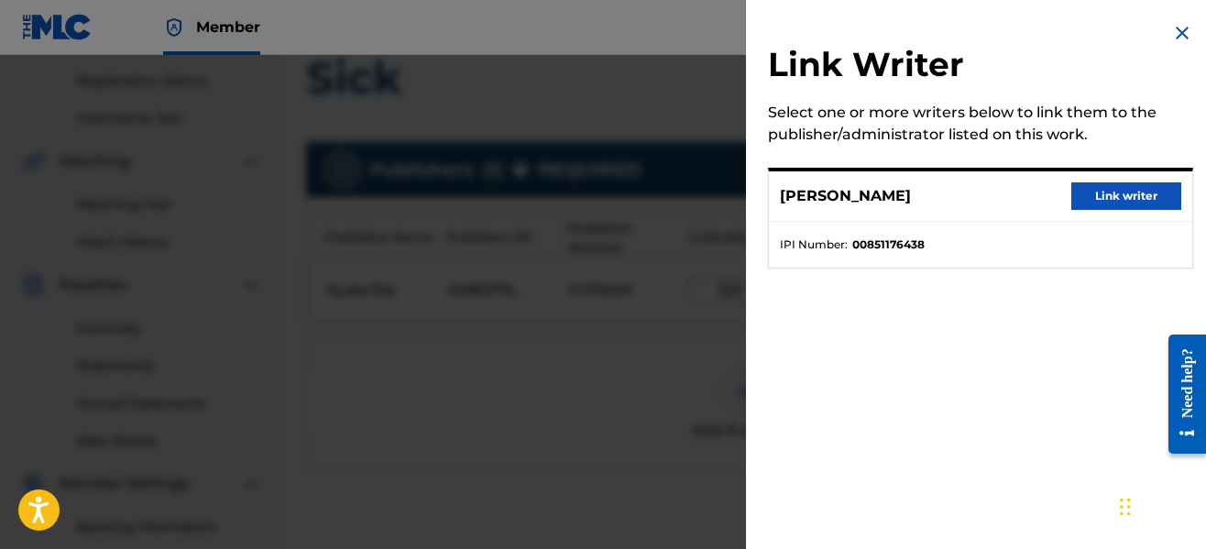
click at [1101, 203] on button "Link writer" at bounding box center [1126, 195] width 110 height 27
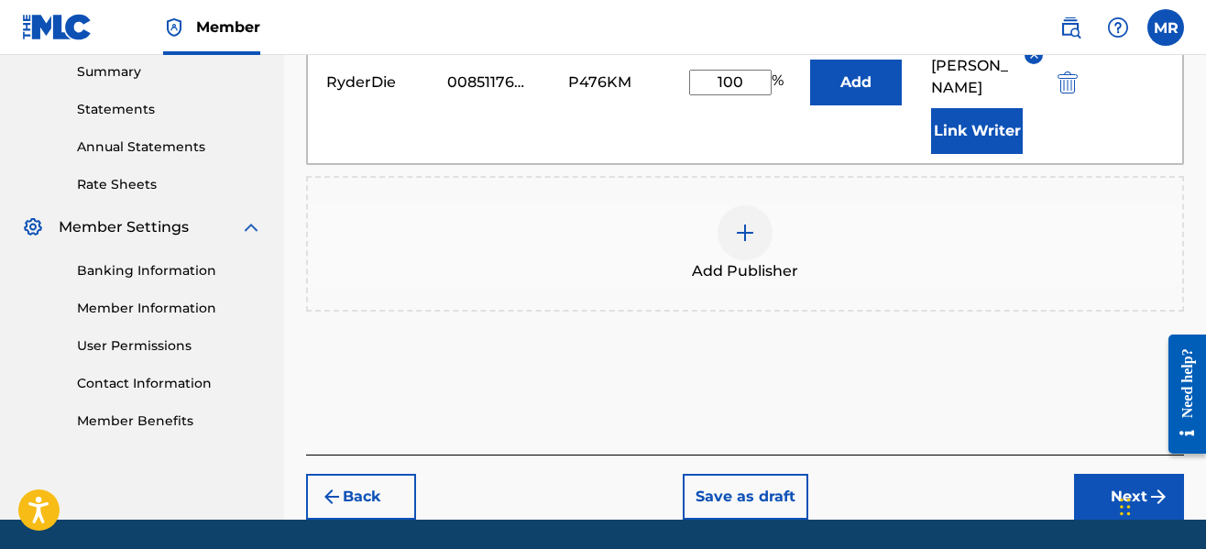
click at [1097, 474] on button "Next" at bounding box center [1129, 497] width 110 height 46
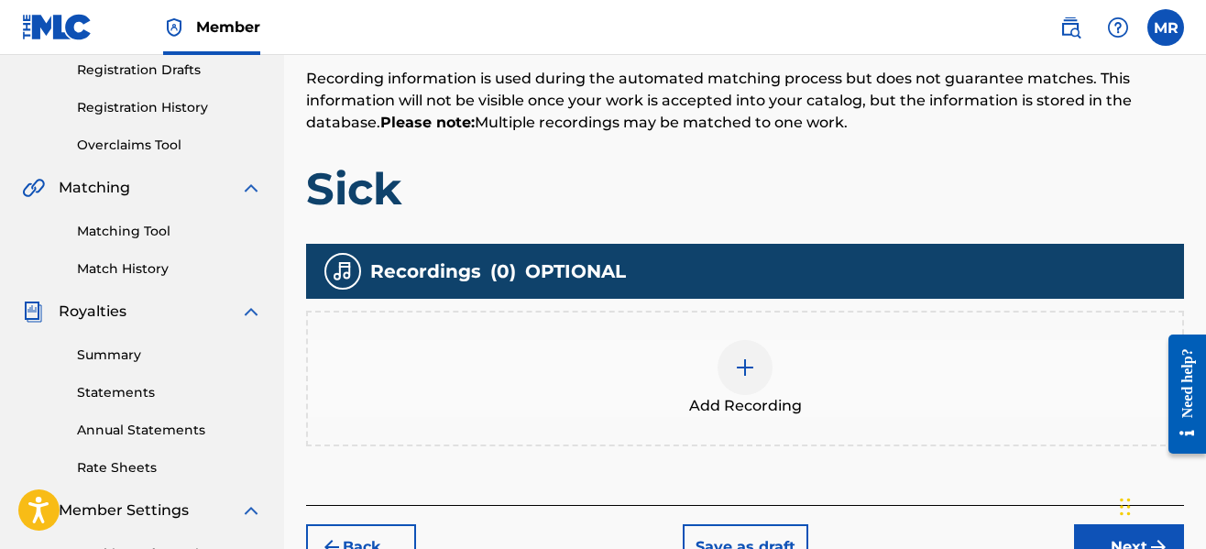
scroll to position [449, 0]
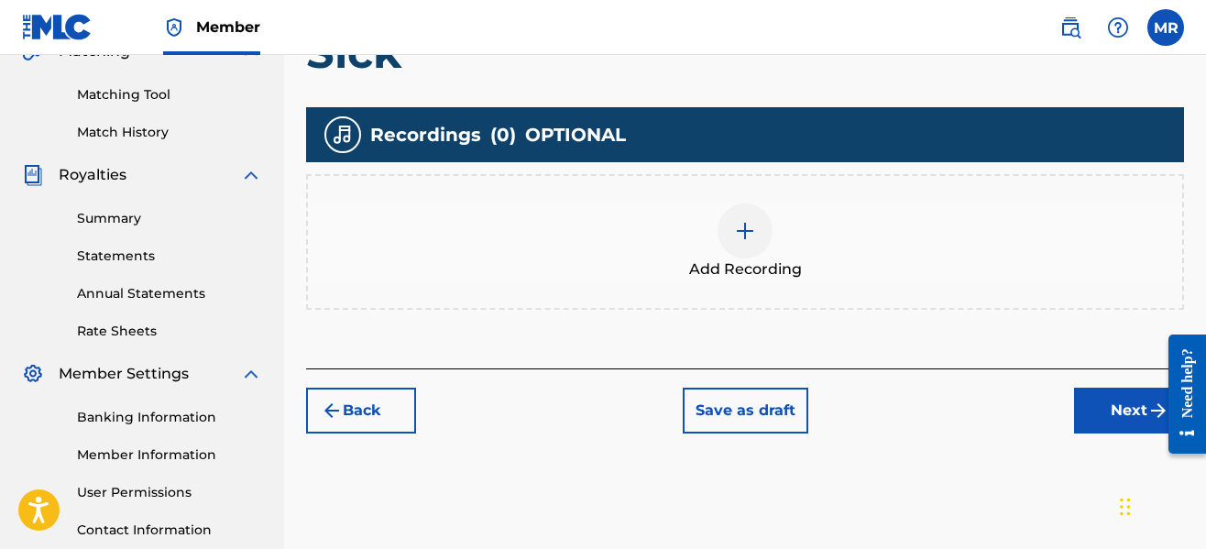
click at [773, 264] on span "Add Recording" at bounding box center [745, 269] width 113 height 22
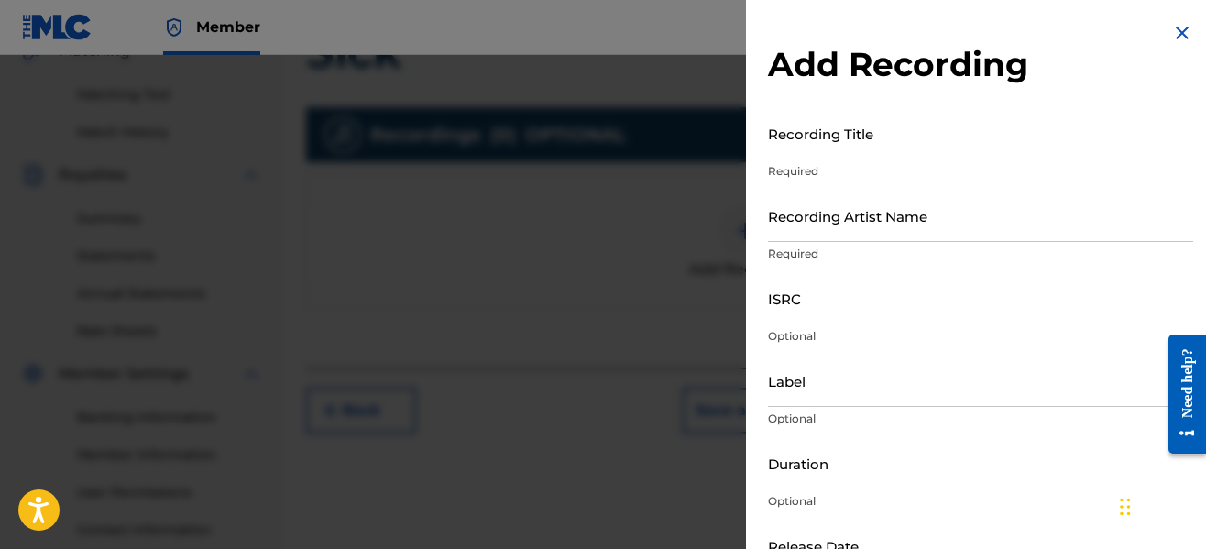
click at [780, 148] on input "Recording Title" at bounding box center [980, 133] width 425 height 52
type input "Sick"
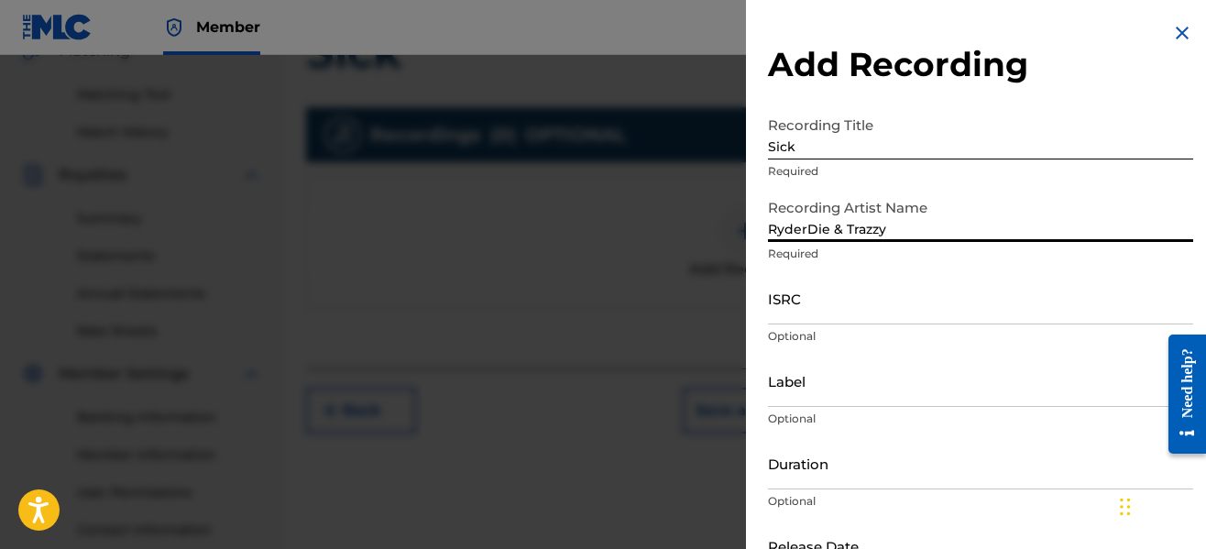
type input "RyderDie & Trazzy"
click at [893, 397] on input "Label" at bounding box center [980, 381] width 425 height 52
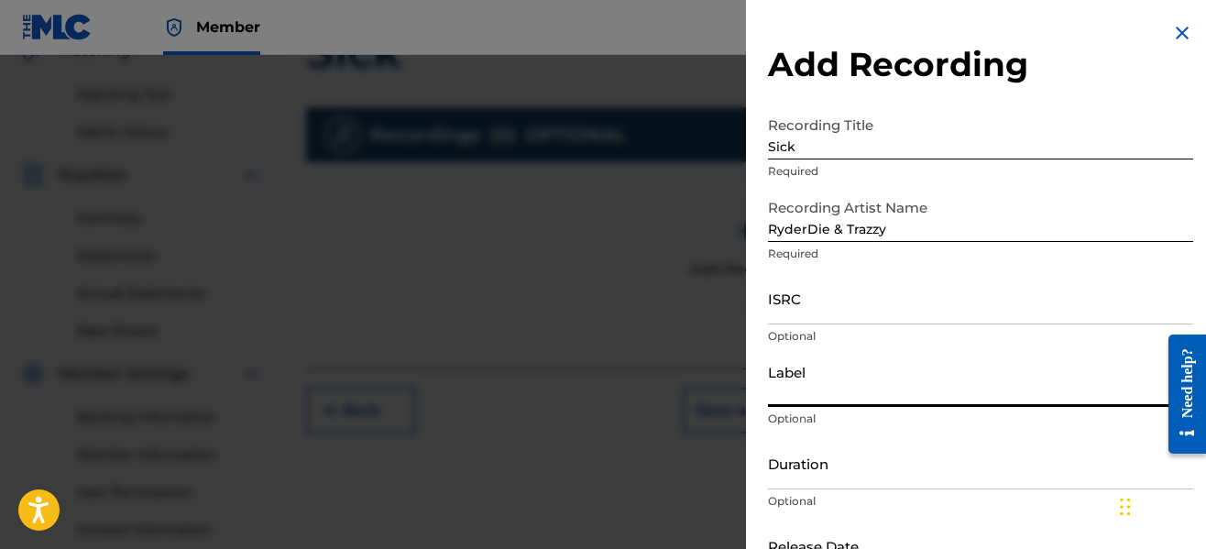
type input "No Forfeit Media"
click at [841, 480] on input "Duration" at bounding box center [980, 463] width 425 height 52
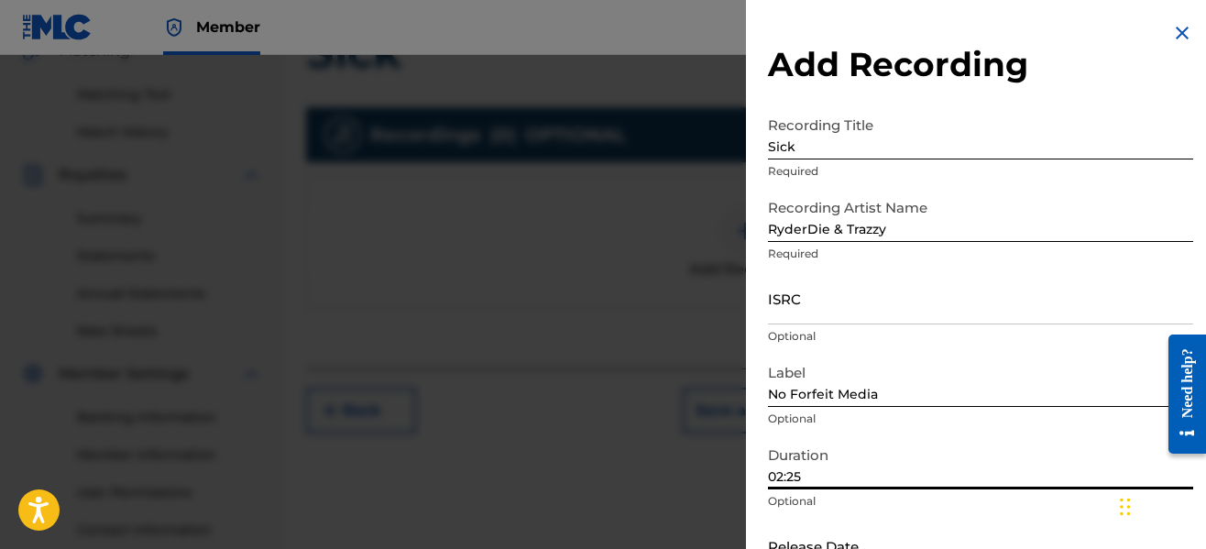
type input "02:25"
click at [1014, 501] on p "Optional" at bounding box center [980, 501] width 425 height 16
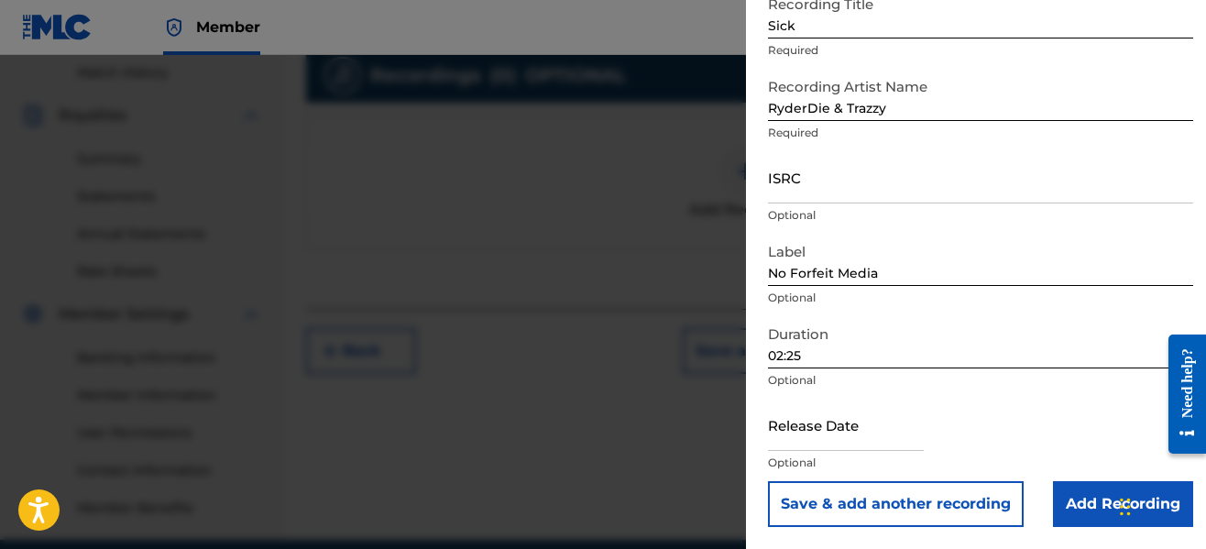
scroll to position [588, 0]
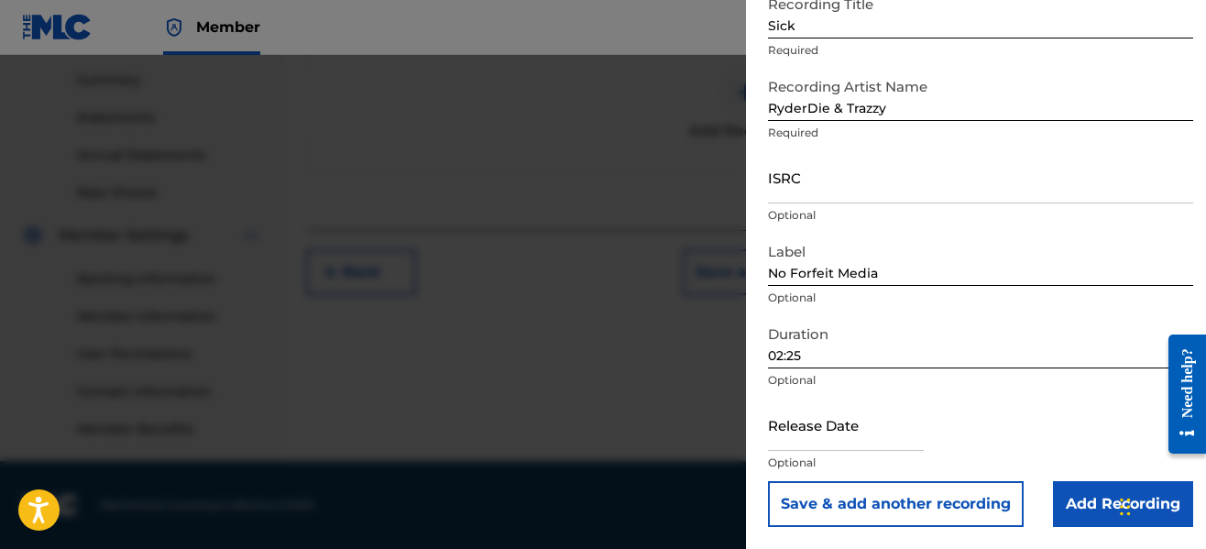
click at [830, 445] on input "text" at bounding box center [846, 425] width 156 height 52
select select "8"
select select "2025"
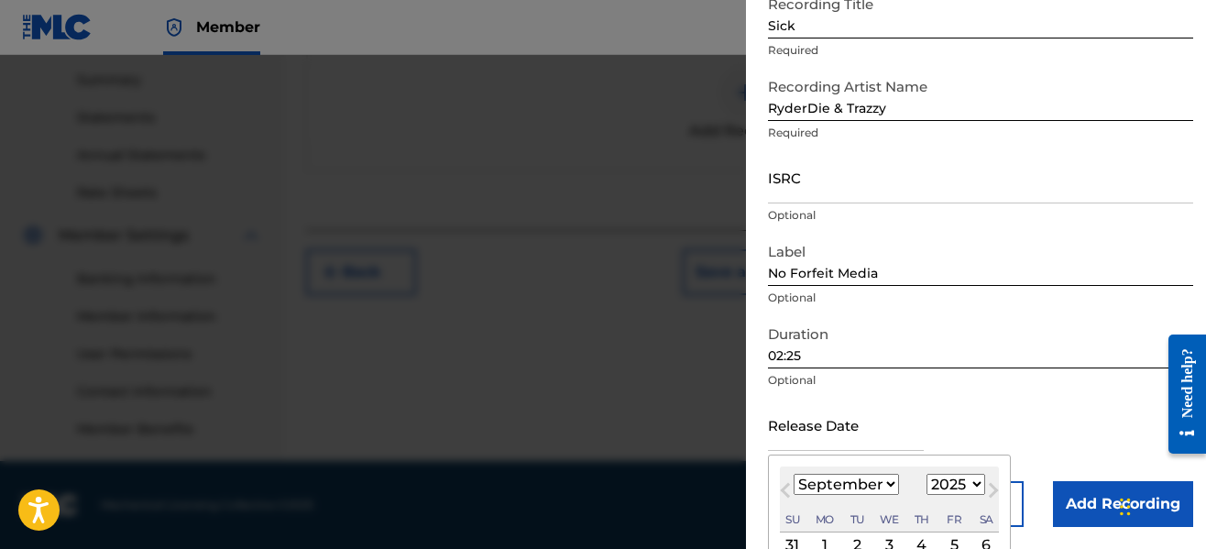
click at [861, 475] on select "January February March April May June July August September October November De…" at bounding box center [846, 484] width 105 height 21
select select "6"
click at [794, 474] on select "January February March April May June July August September October November De…" at bounding box center [846, 484] width 105 height 21
click at [856, 539] on div "1" at bounding box center [857, 545] width 22 height 22
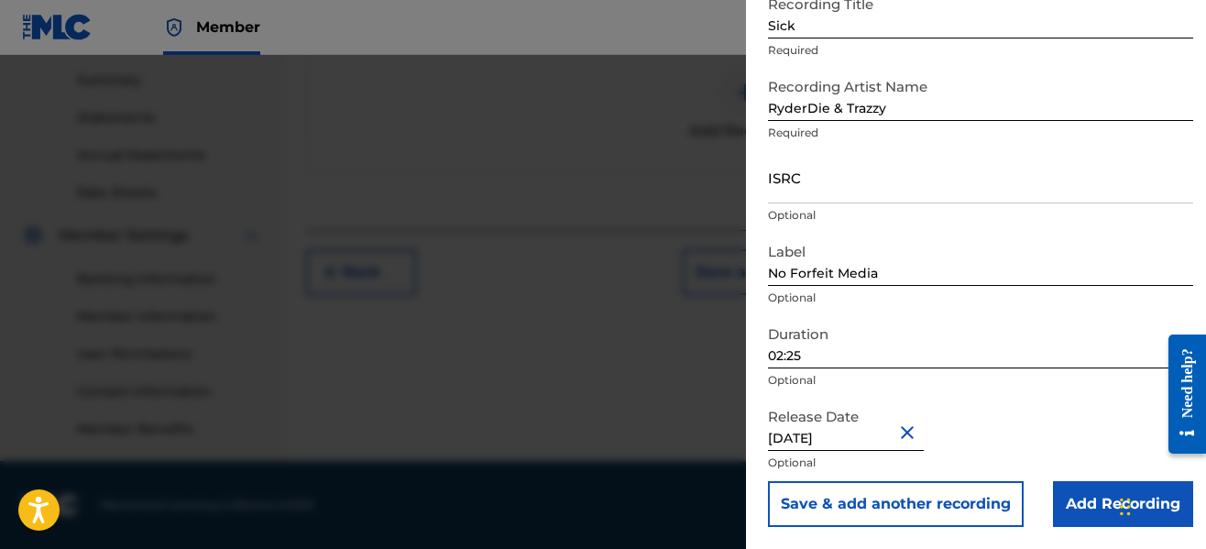
type input "[DATE]"
click at [1053, 458] on p "Optional" at bounding box center [980, 463] width 425 height 16
click at [1066, 490] on input "Add Recording" at bounding box center [1123, 504] width 140 height 46
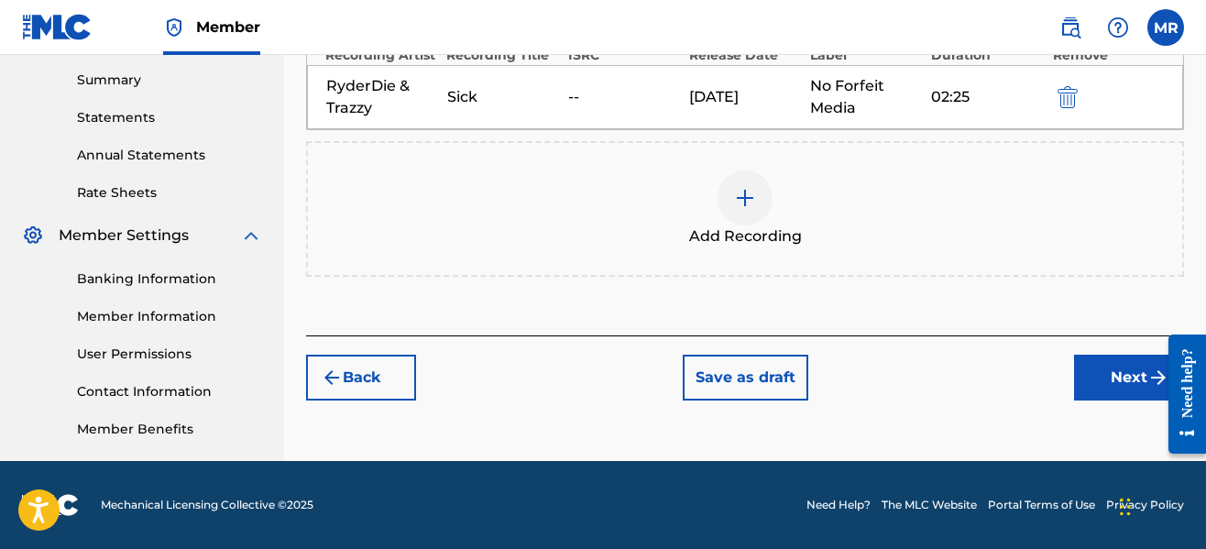
click at [1104, 382] on button "Next" at bounding box center [1129, 378] width 110 height 46
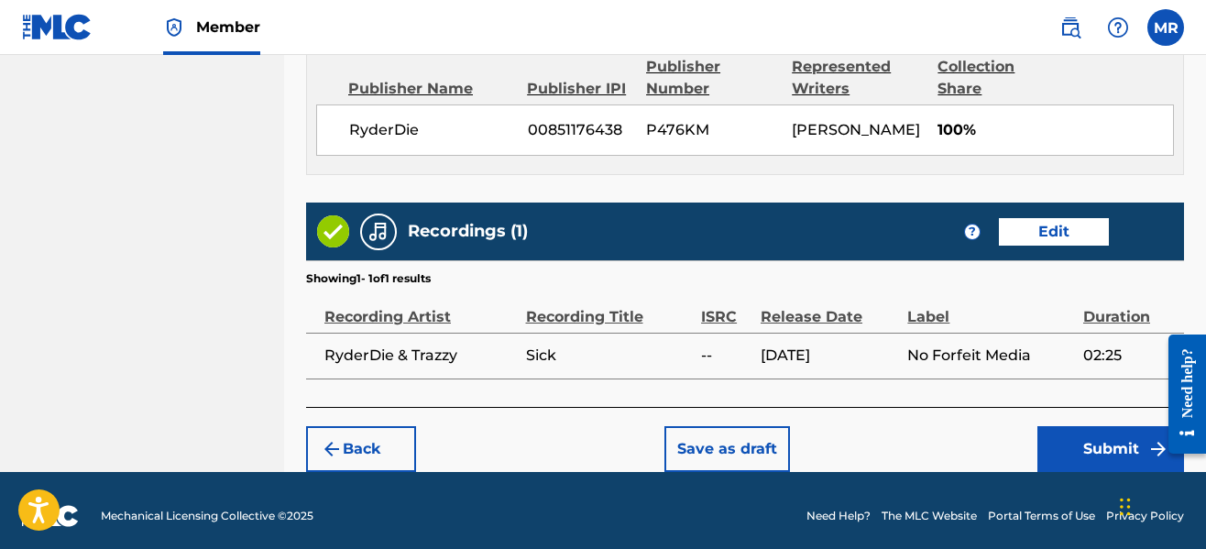
scroll to position [1023, 0]
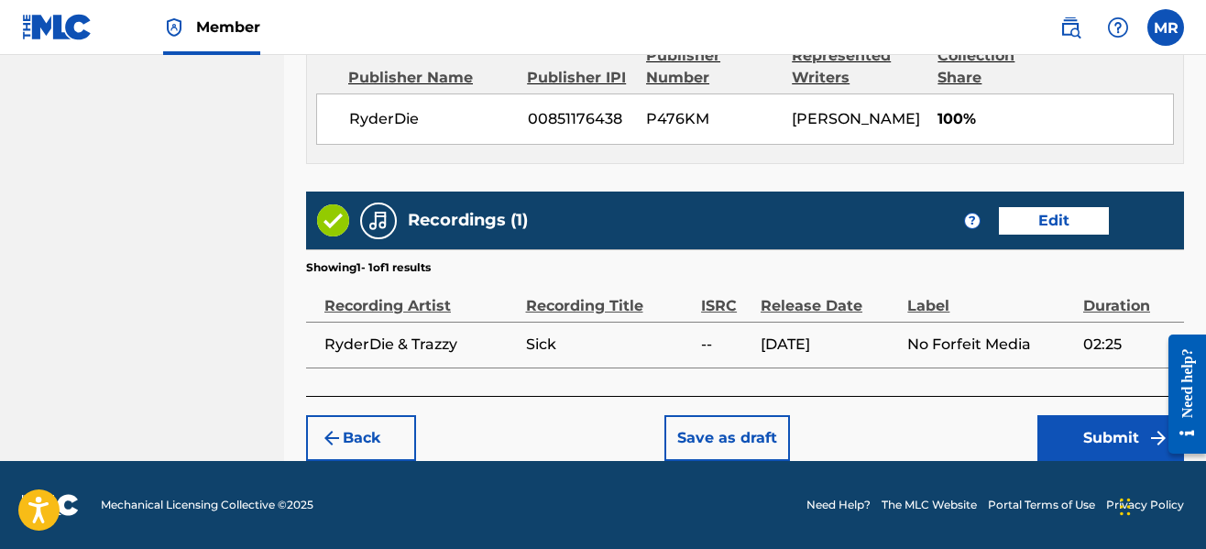
click at [1102, 440] on button "Submit" at bounding box center [1111, 438] width 147 height 46
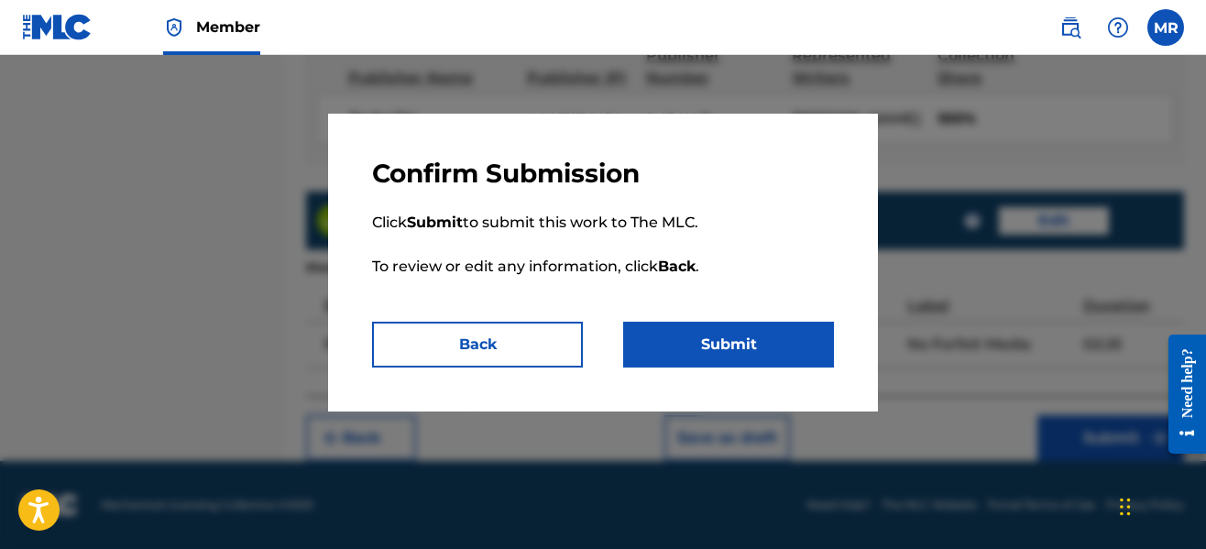
click at [779, 355] on button "Submit" at bounding box center [728, 345] width 211 height 46
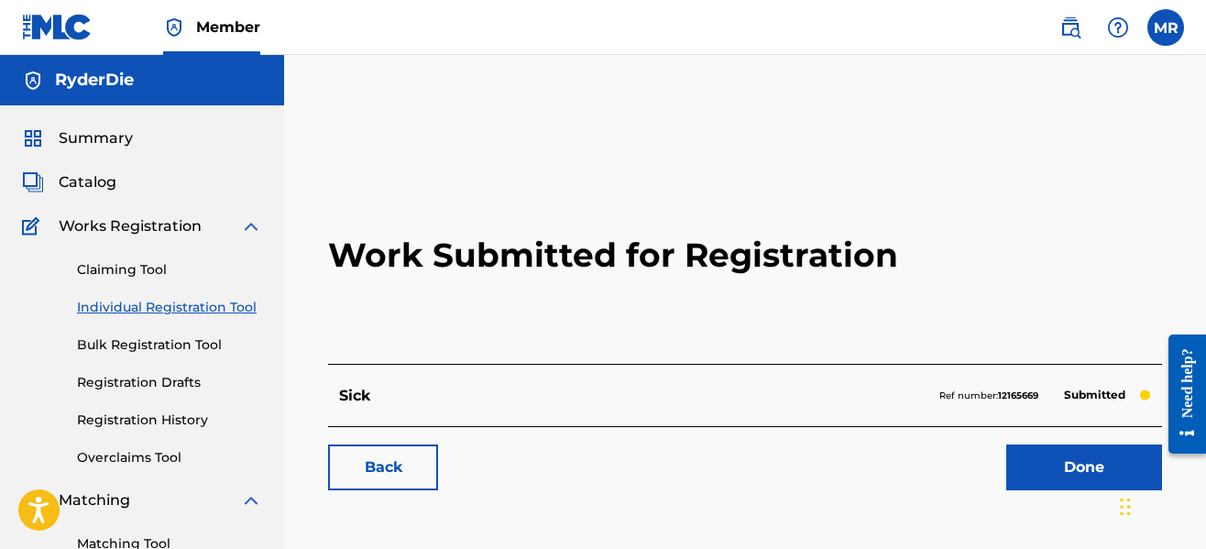
click at [1060, 460] on link "Done" at bounding box center [1084, 468] width 156 height 46
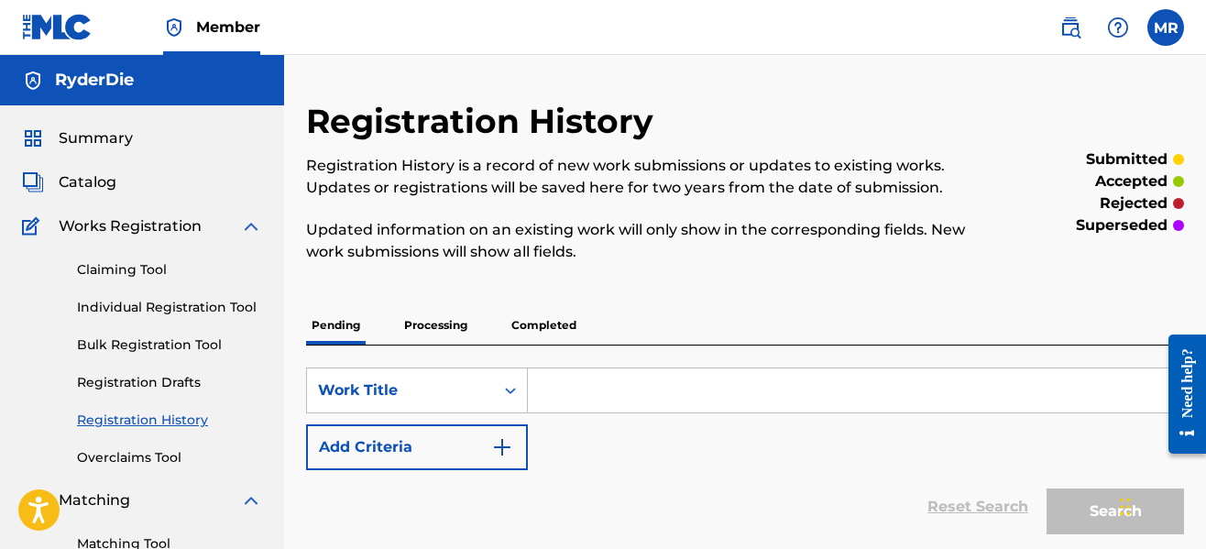
click at [367, 279] on div "Registration History Registration History is a record of new work submissions o…" at bounding box center [644, 192] width 676 height 183
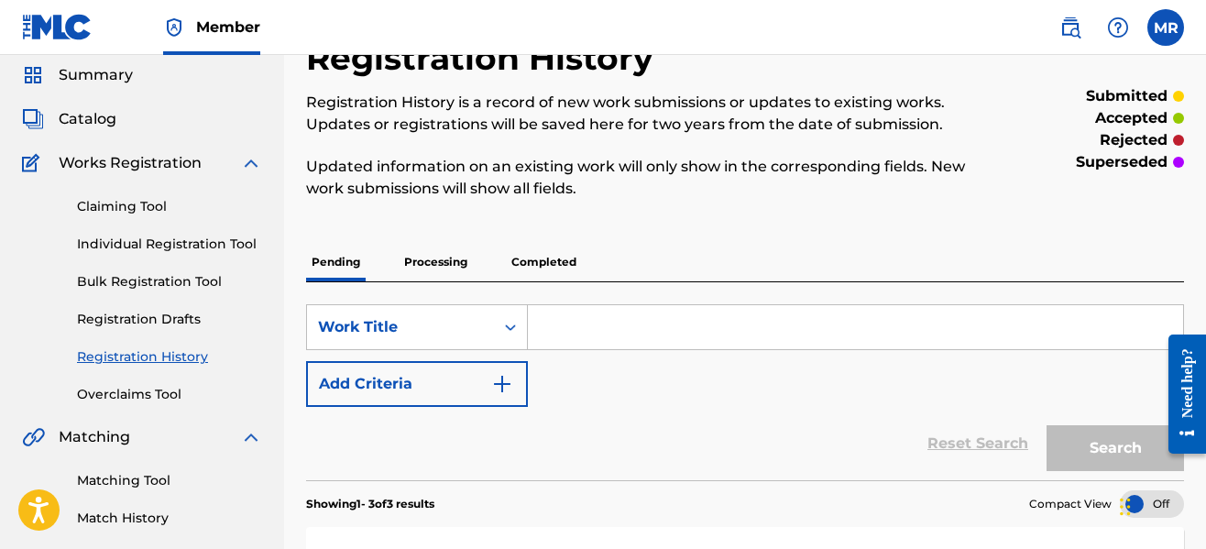
scroll to position [73, 0]
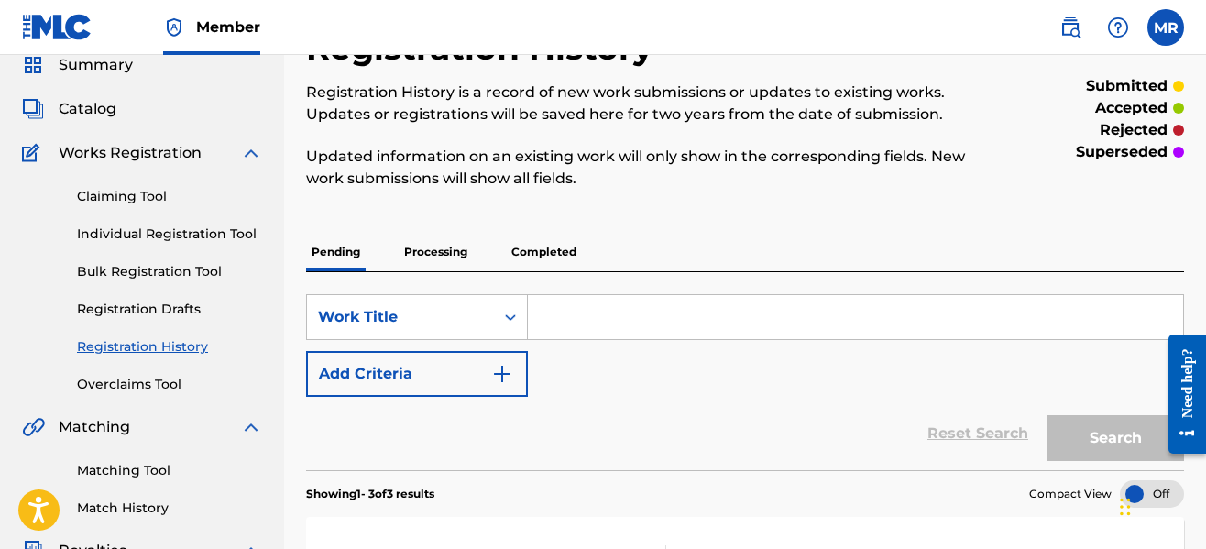
click at [213, 229] on link "Individual Registration Tool" at bounding box center [169, 234] width 185 height 19
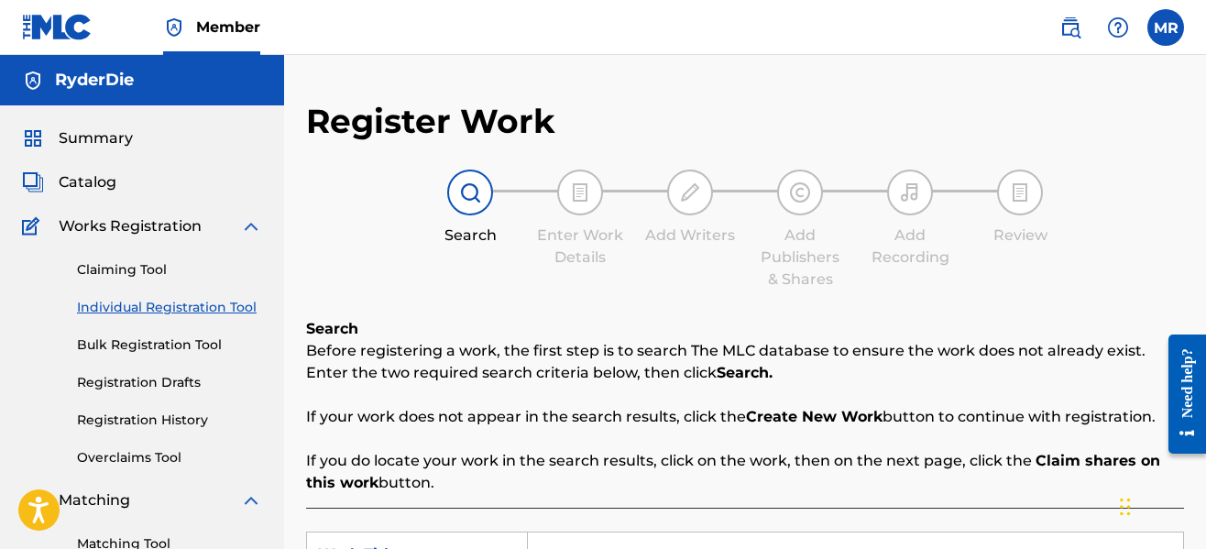
click at [613, 283] on div "Search Enter Work Details Add Writers Add Publishers & Shares Add Recording Rev…" at bounding box center [745, 230] width 878 height 121
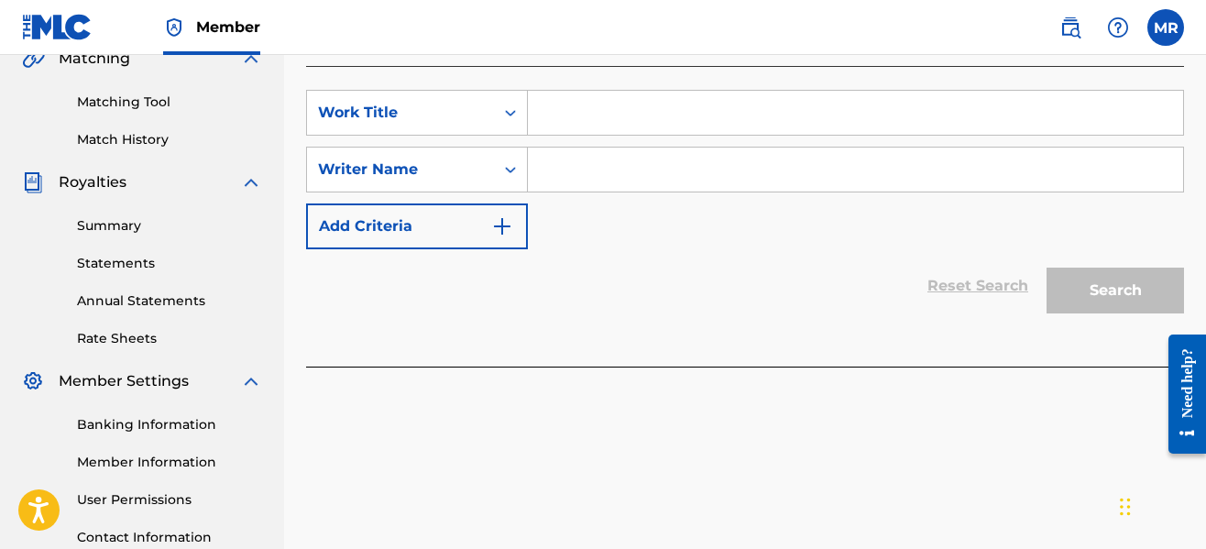
scroll to position [440, 0]
click at [568, 120] on input "Search Form" at bounding box center [855, 115] width 655 height 44
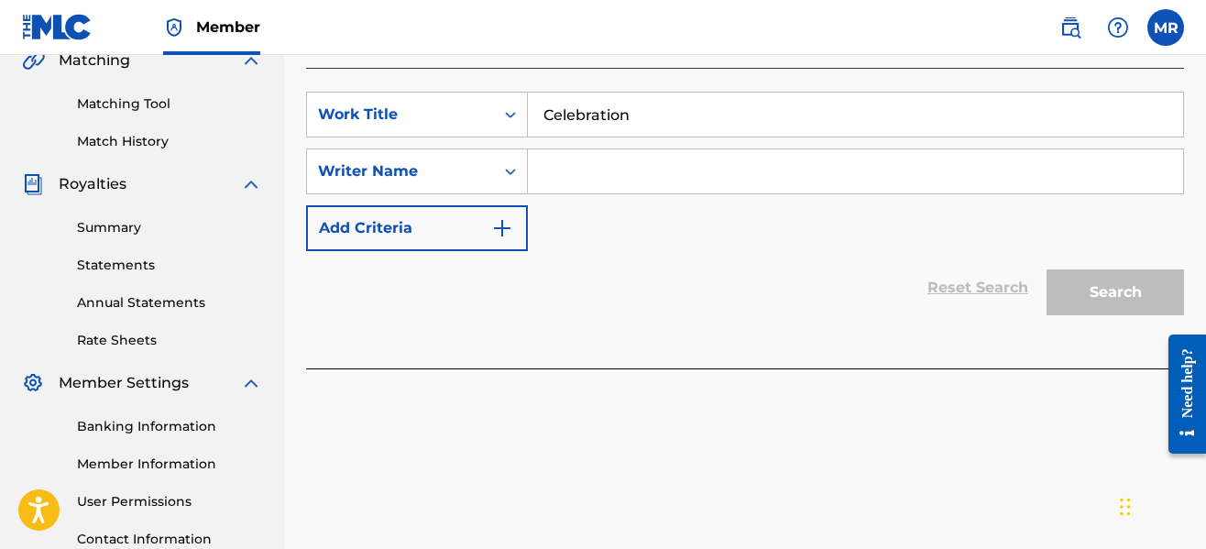
type input "Celebration"
click at [566, 159] on input "Search Form" at bounding box center [855, 171] width 655 height 44
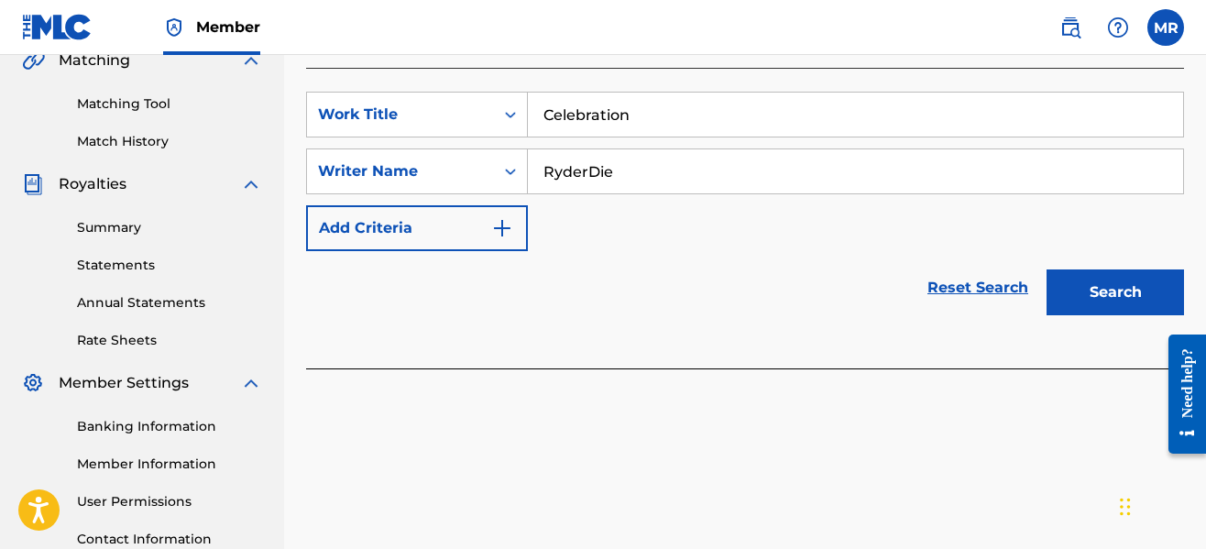
type input "RyderDie"
click at [1086, 274] on button "Search" at bounding box center [1115, 292] width 137 height 46
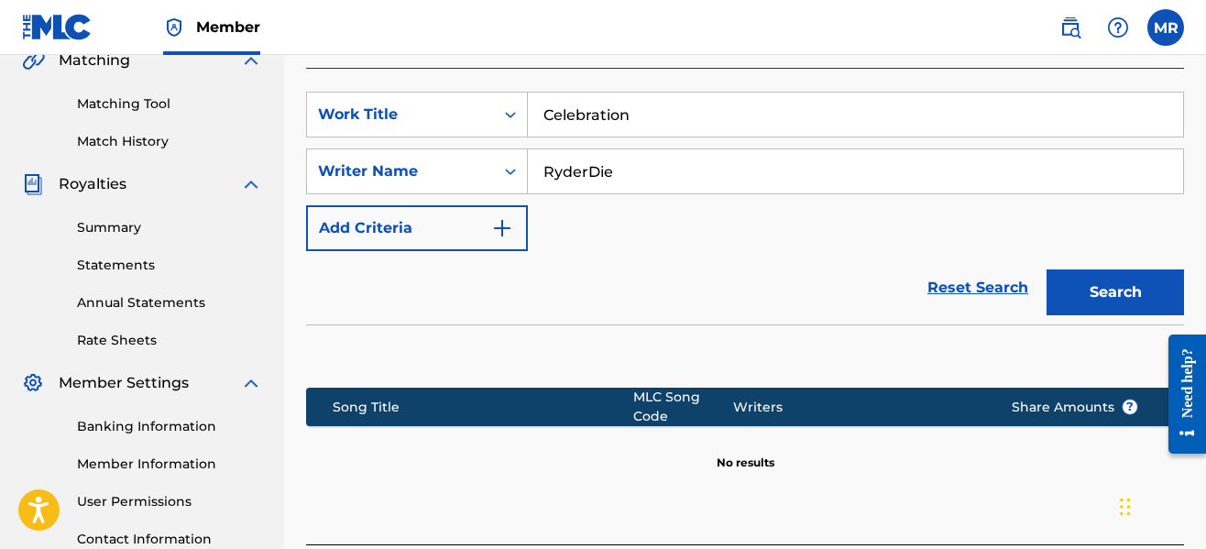
click at [810, 241] on div "SearchWithCriteria123fb601-9af4-4fd0-94f1-4311bd1e7288 Work Title Celebration S…" at bounding box center [745, 171] width 878 height 159
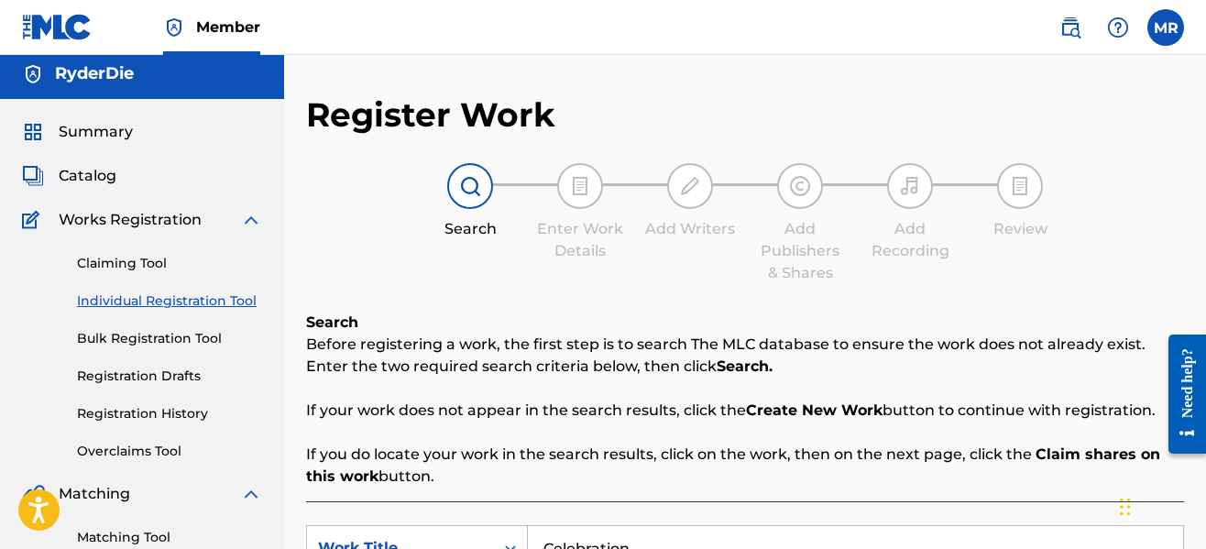
scroll to position [0, 0]
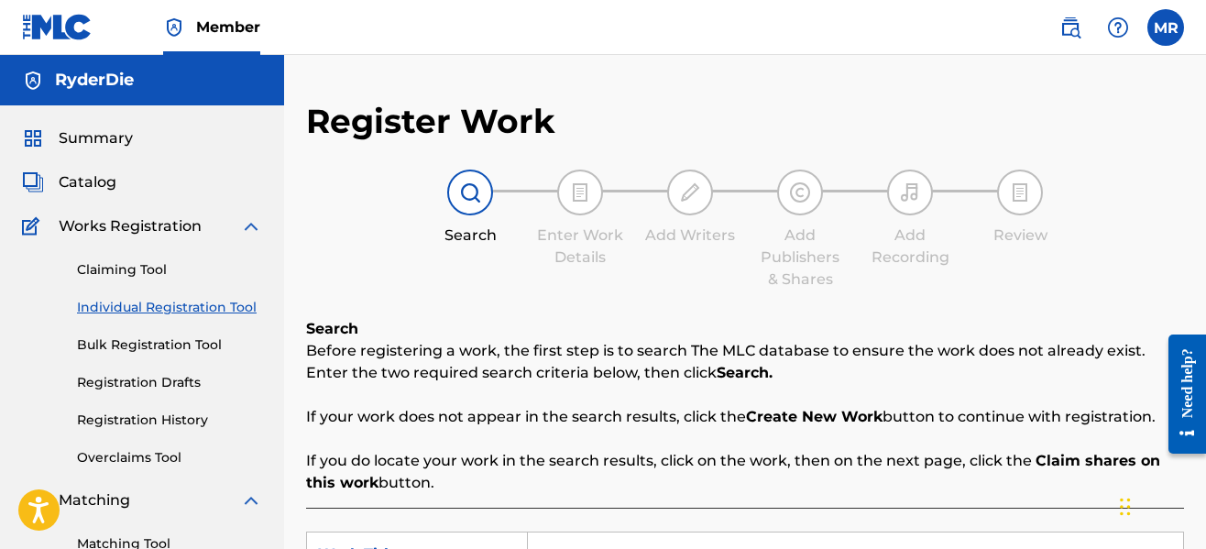
click at [94, 187] on span "Catalog" at bounding box center [88, 182] width 58 height 22
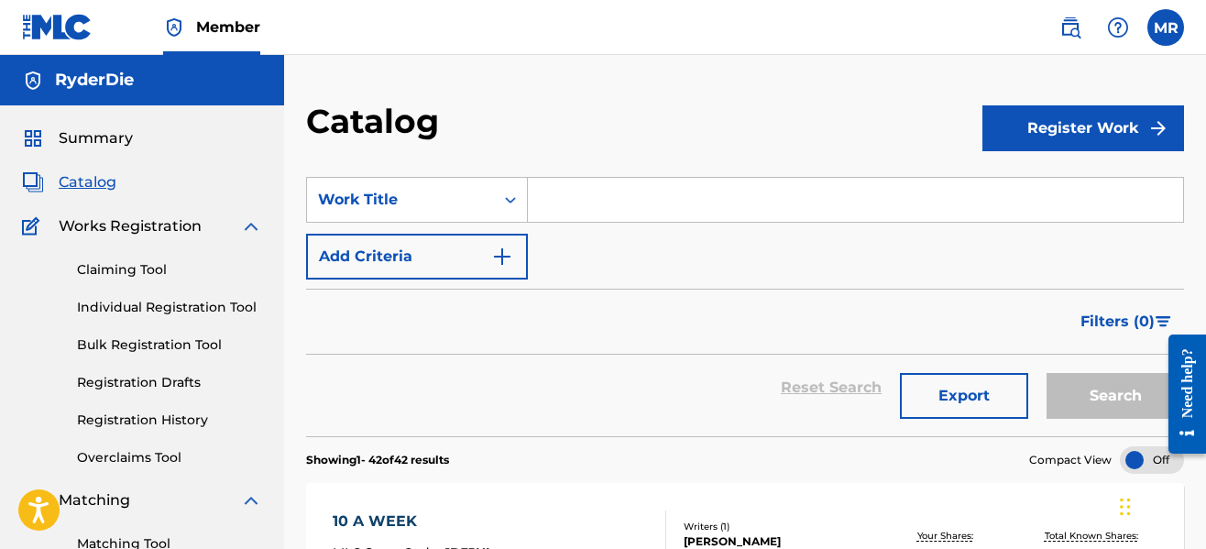
click at [691, 124] on div "Catalog" at bounding box center [644, 128] width 676 height 54
click at [146, 307] on link "Individual Registration Tool" at bounding box center [169, 307] width 185 height 19
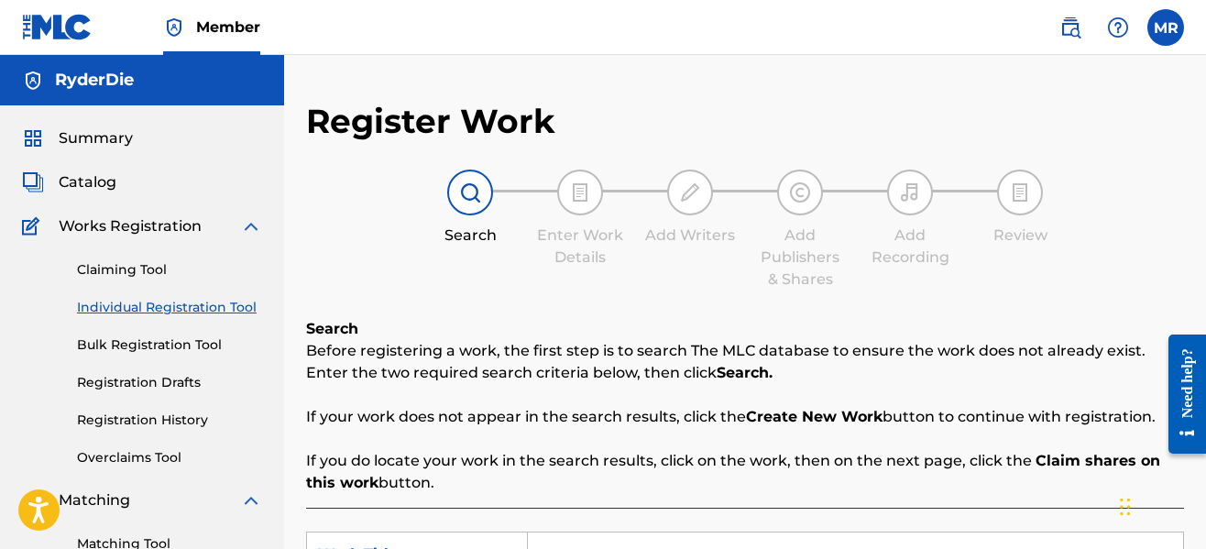
click at [591, 327] on div "Search Before registering a work, the first step is to search The MLC database …" at bounding box center [745, 406] width 878 height 176
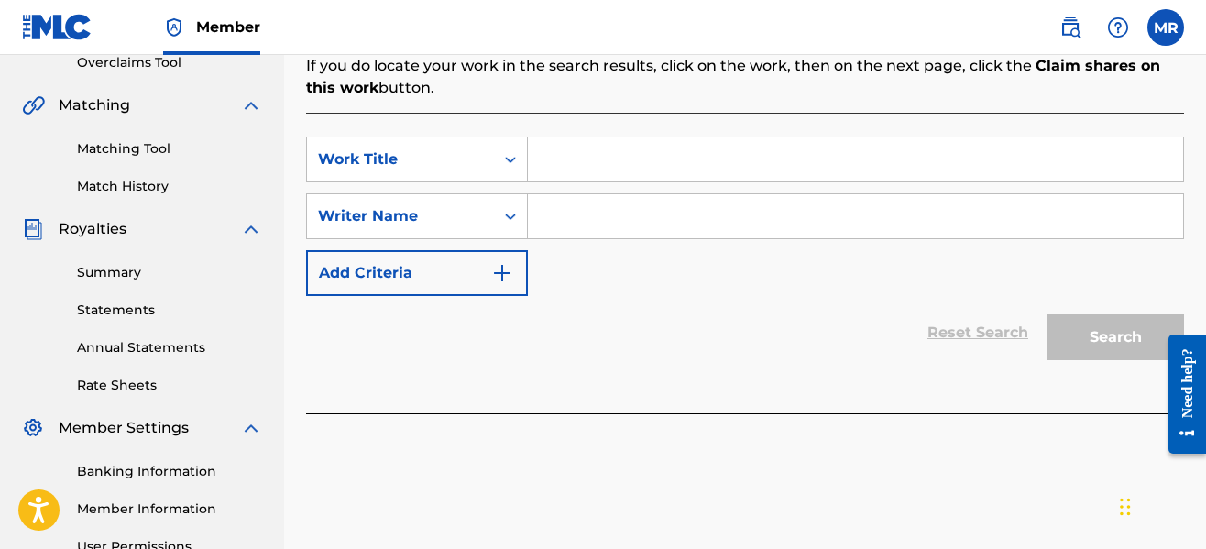
scroll to position [403, 0]
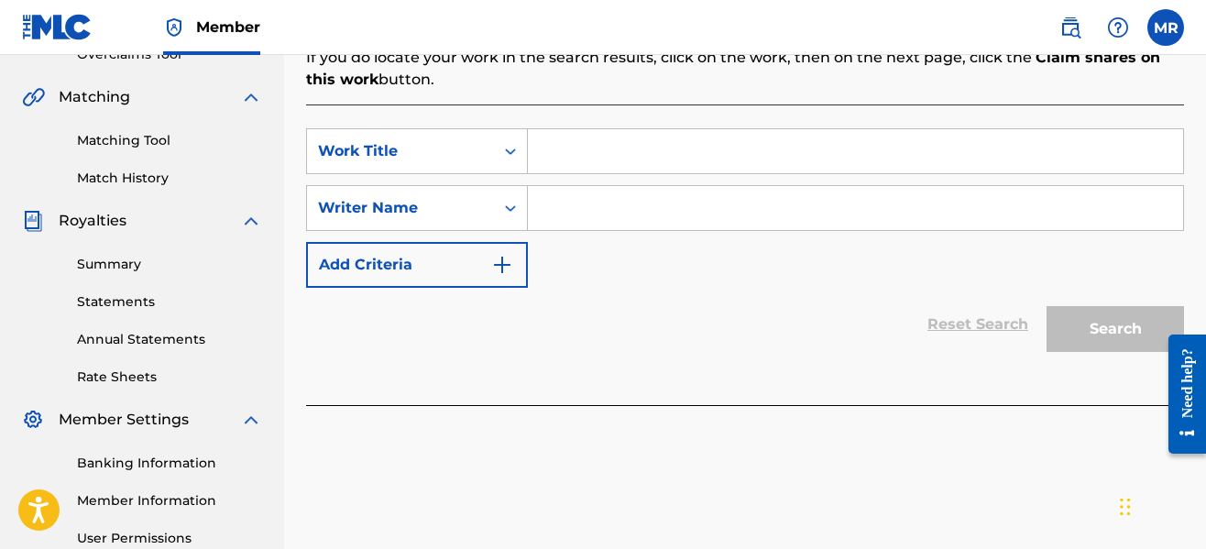
click at [530, 155] on input "Search Form" at bounding box center [855, 151] width 655 height 44
type input "Celebration"
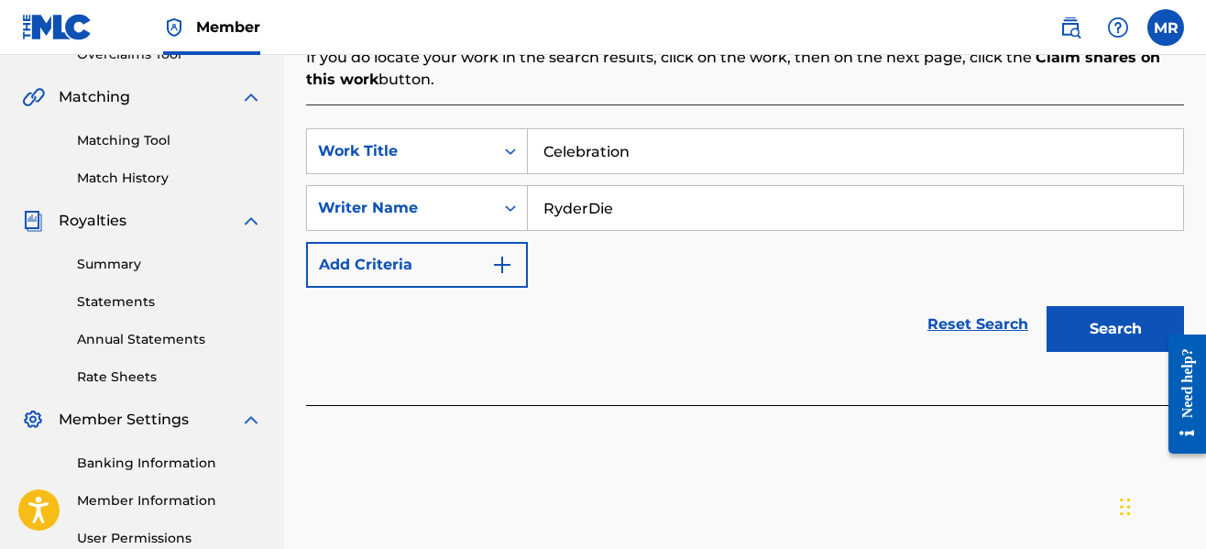
type input "RyderDie"
click at [1047, 306] on button "Search" at bounding box center [1115, 329] width 137 height 46
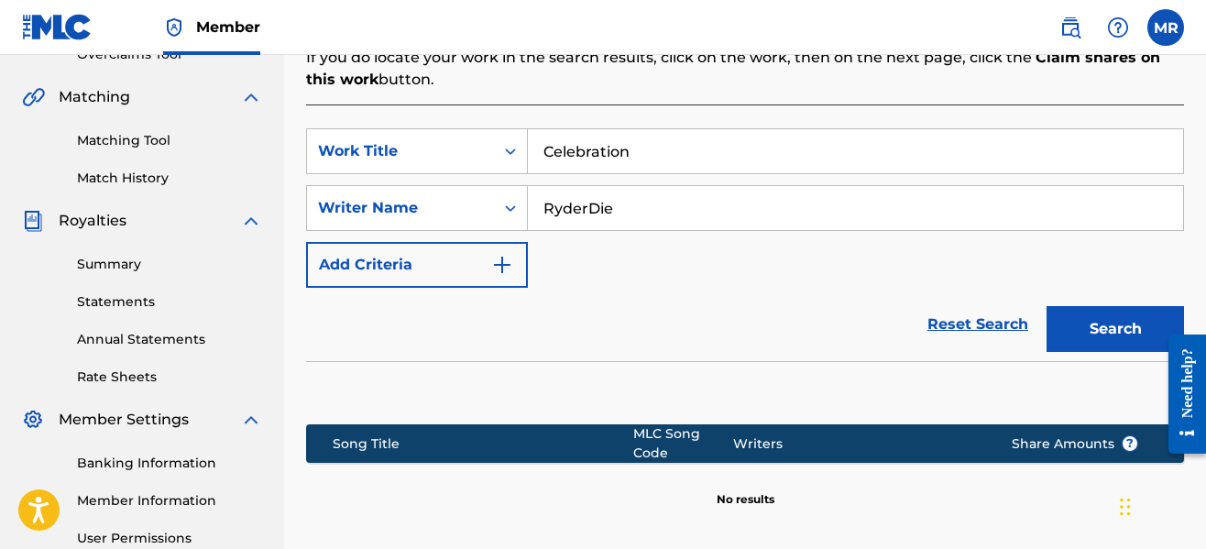
click at [705, 280] on div "SearchWithCriteria123fb601-9af4-4fd0-94f1-4311bd1e7288 Work Title Celebration S…" at bounding box center [745, 207] width 878 height 159
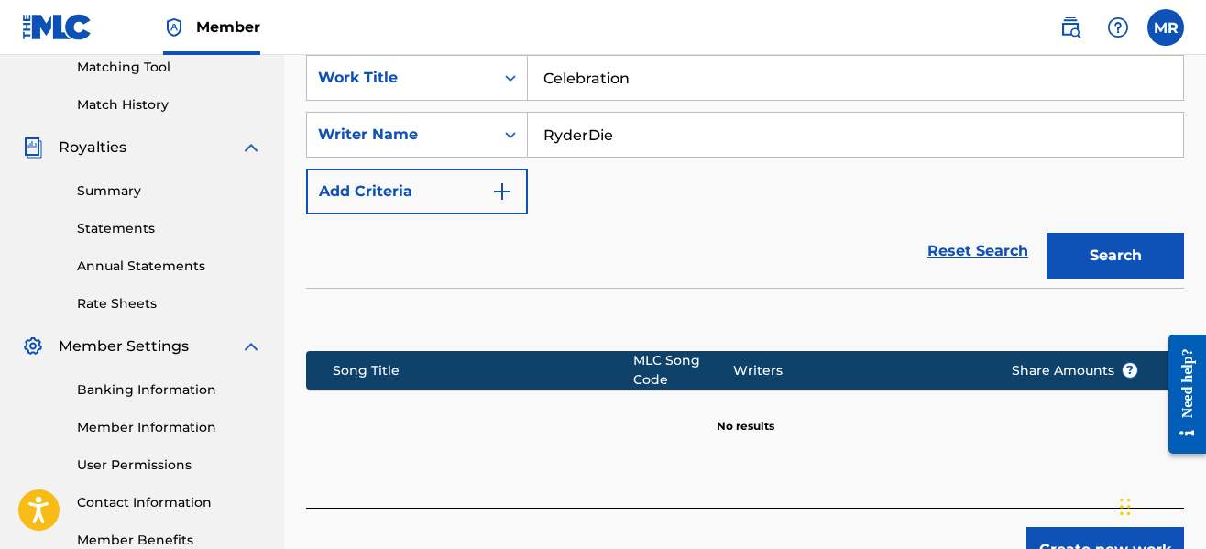
scroll to position [588, 0]
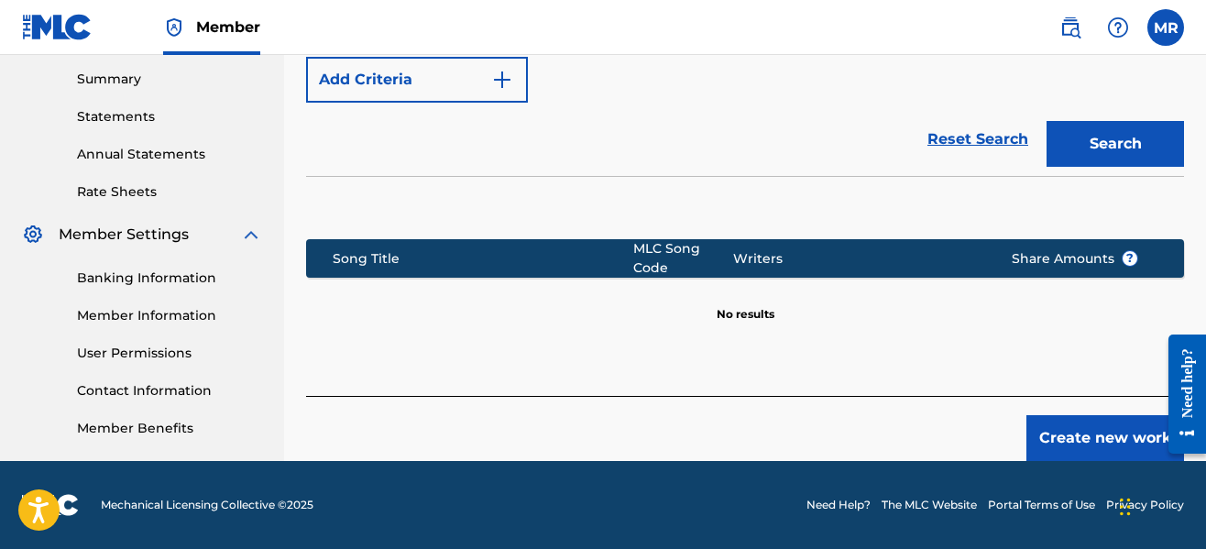
click at [1093, 443] on button "Create new work" at bounding box center [1106, 438] width 158 height 46
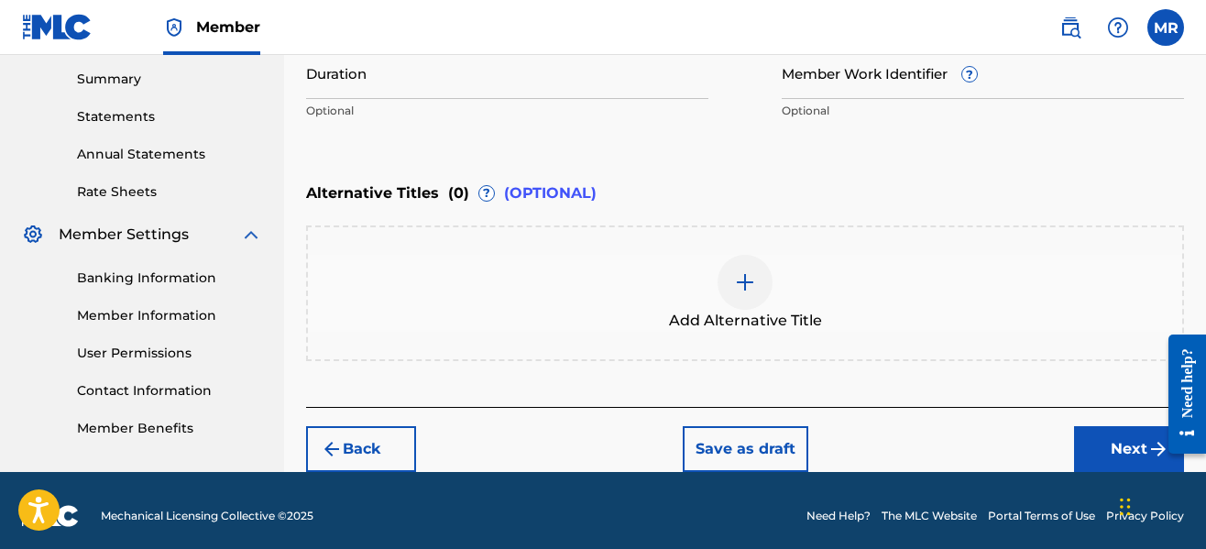
click at [735, 184] on div "Alternative Titles ( 0 ) ? (OPTIONAL)" at bounding box center [745, 193] width 878 height 40
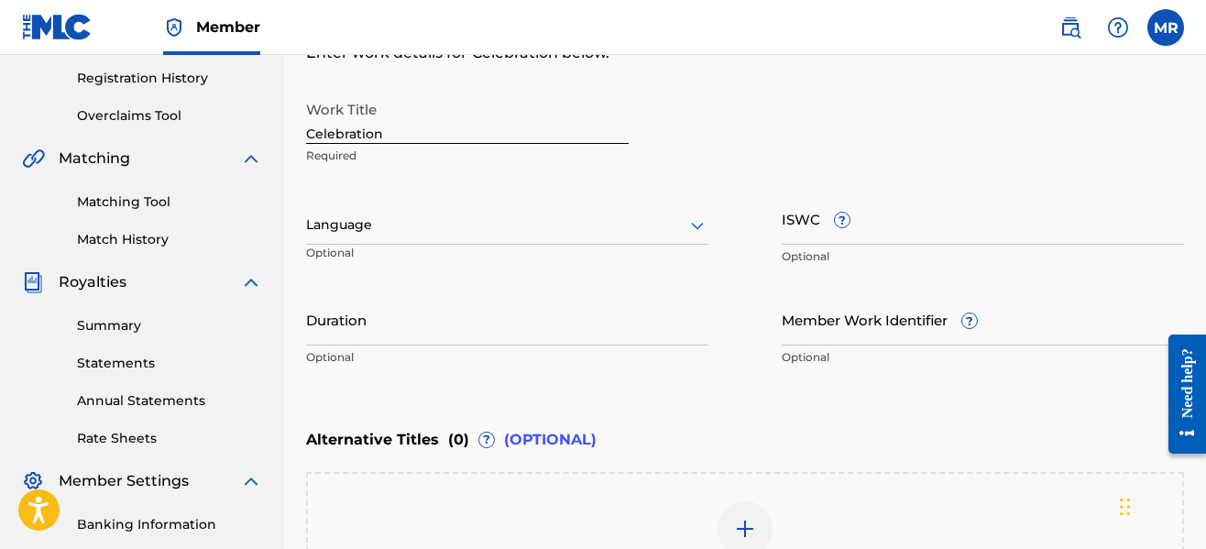
scroll to position [295, 0]
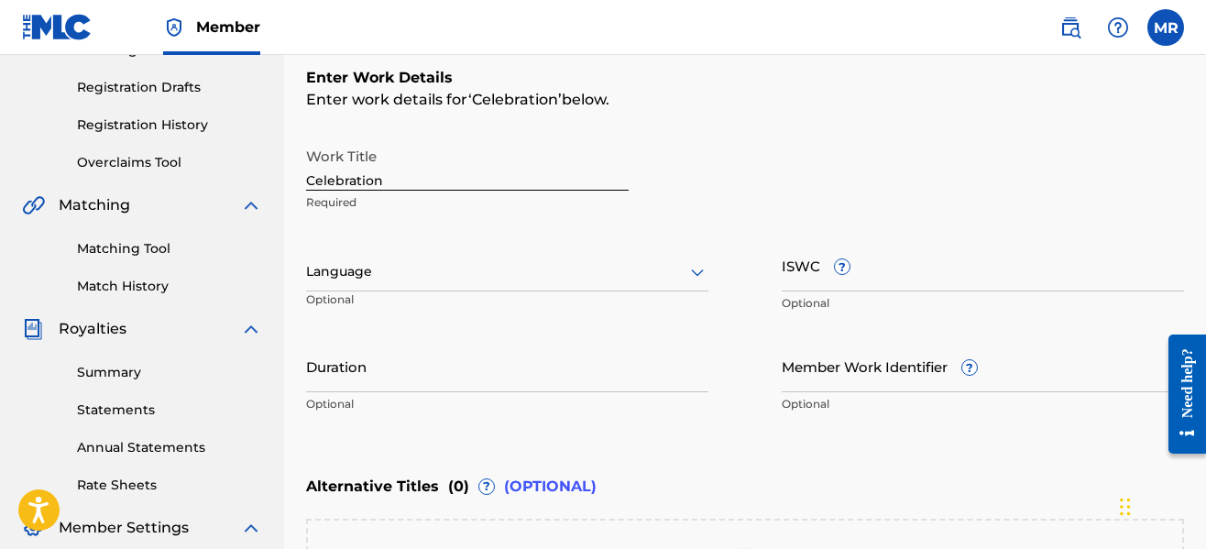
click at [630, 275] on div at bounding box center [507, 271] width 402 height 23
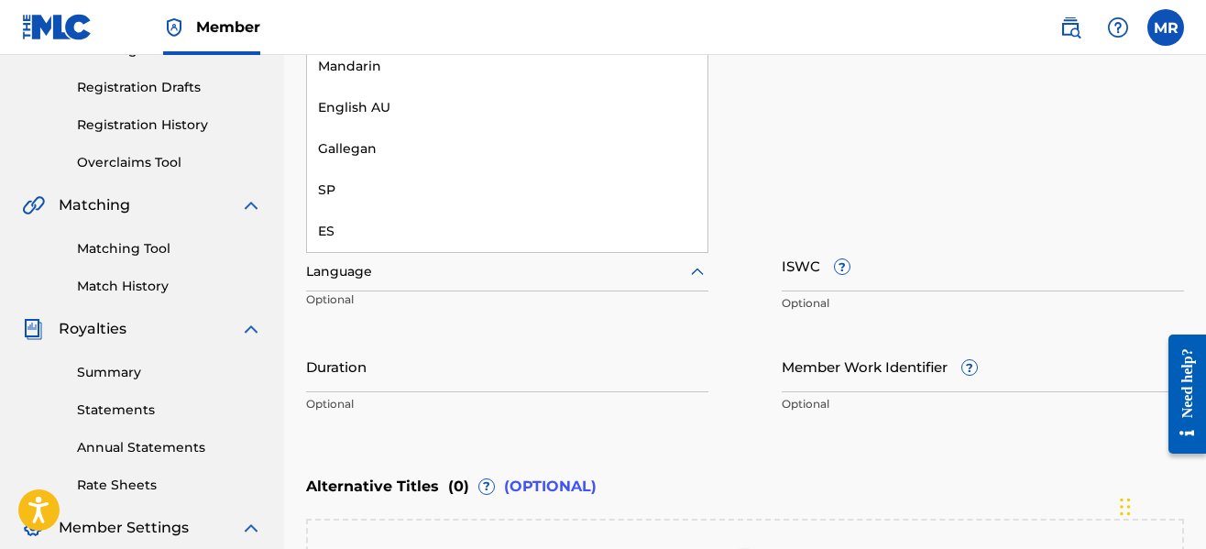
scroll to position [0, 0]
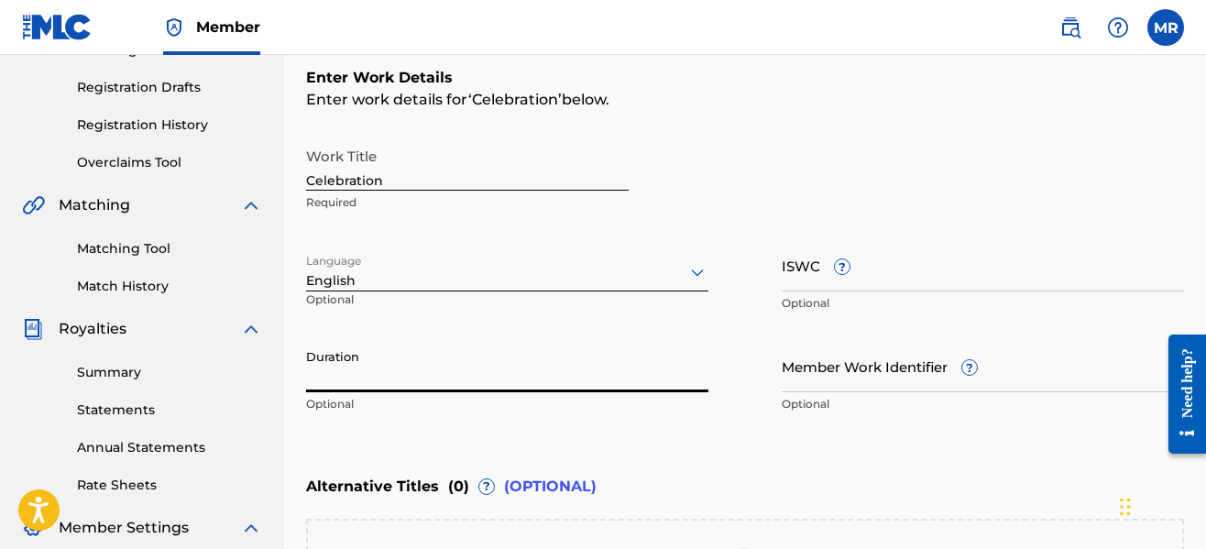
click at [643, 370] on input "Duration" at bounding box center [507, 366] width 402 height 52
type input "03:55"
click at [741, 441] on div "Enter Work Details Enter work details for ‘ Celebration ’ below. Work Title Cel…" at bounding box center [745, 245] width 878 height 444
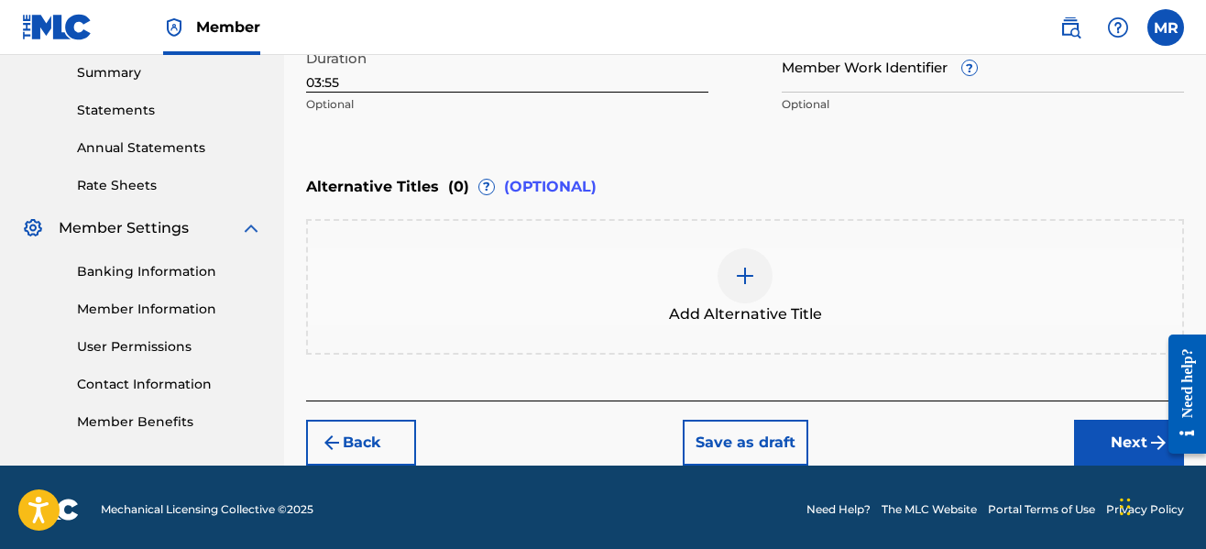
scroll to position [599, 0]
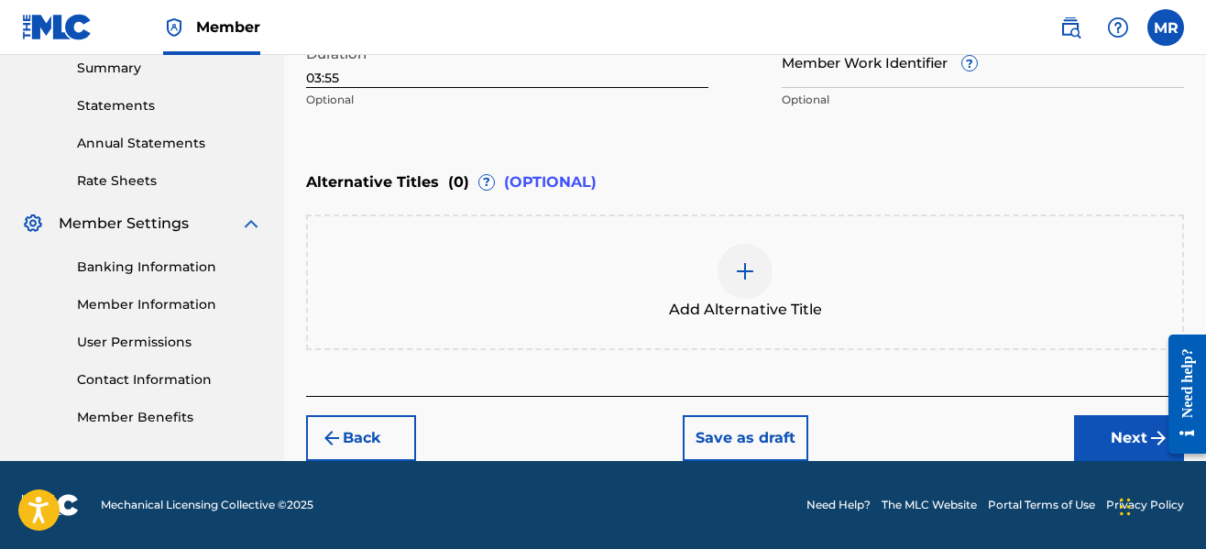
click at [1125, 438] on button "Next" at bounding box center [1129, 438] width 110 height 46
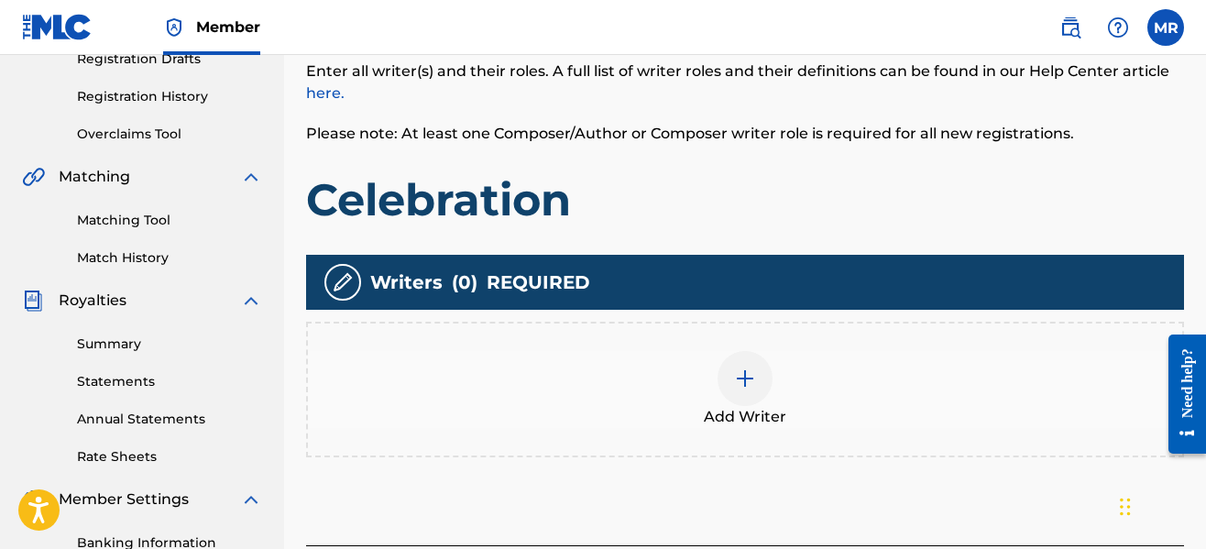
scroll to position [449, 0]
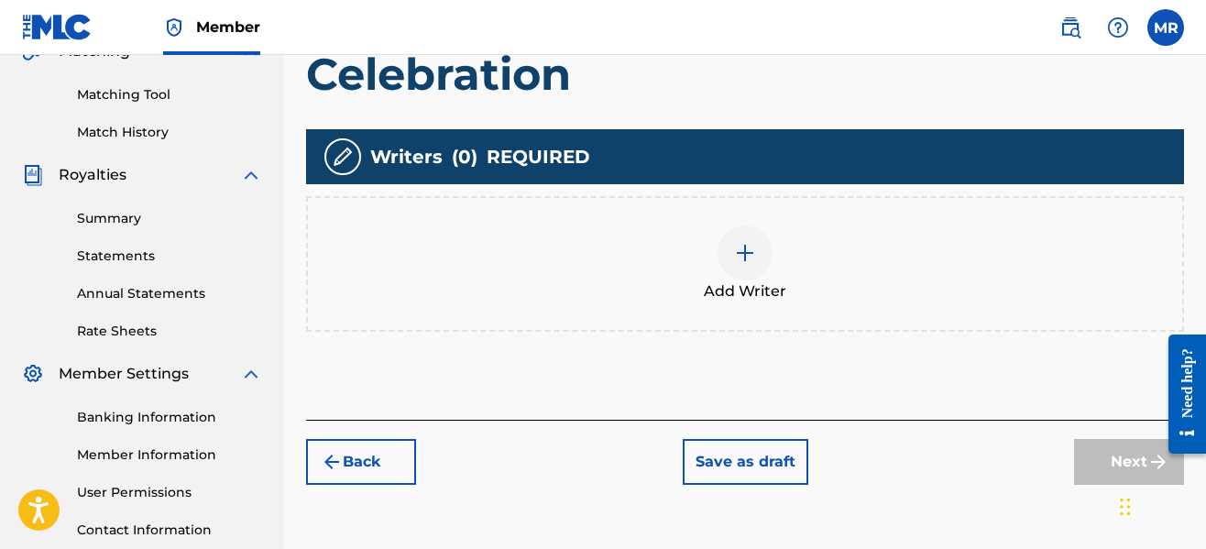
click at [744, 276] on div at bounding box center [745, 252] width 55 height 55
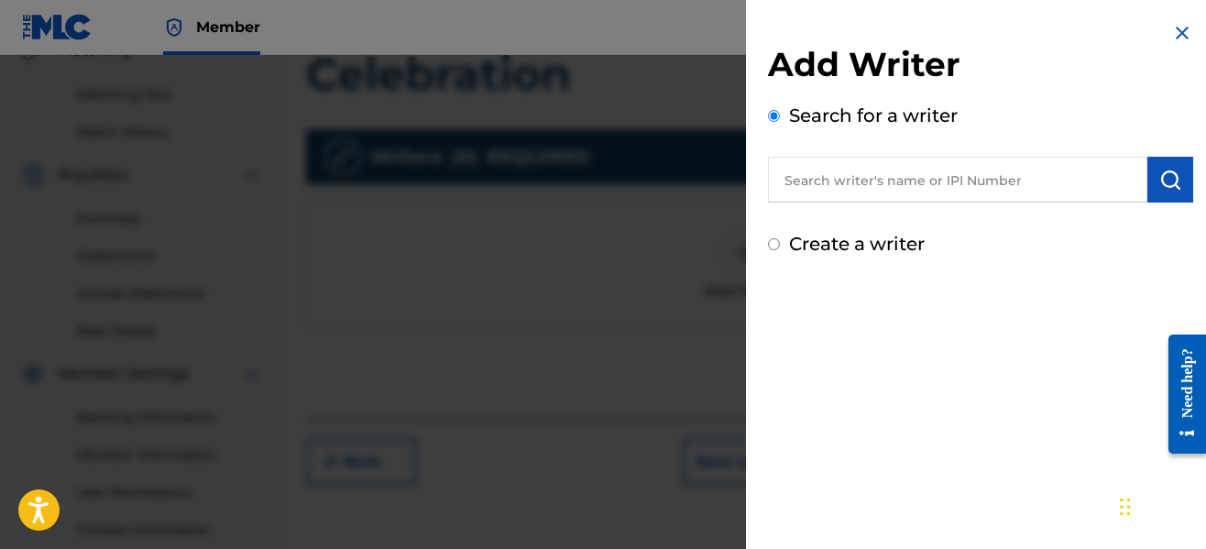
click at [880, 180] on input "text" at bounding box center [957, 180] width 379 height 46
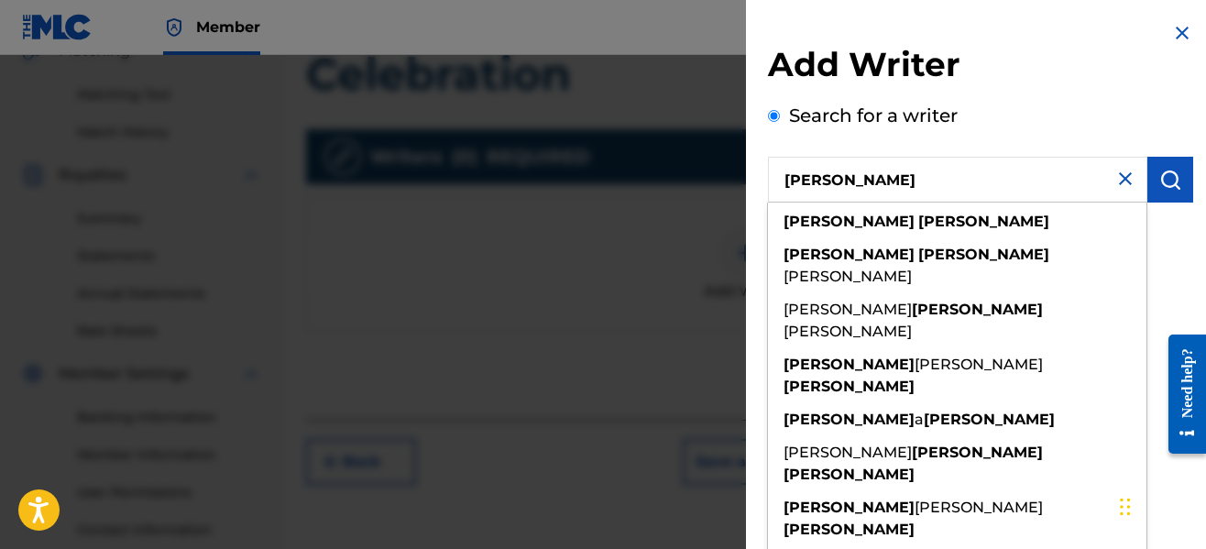
type input "[PERSON_NAME]"
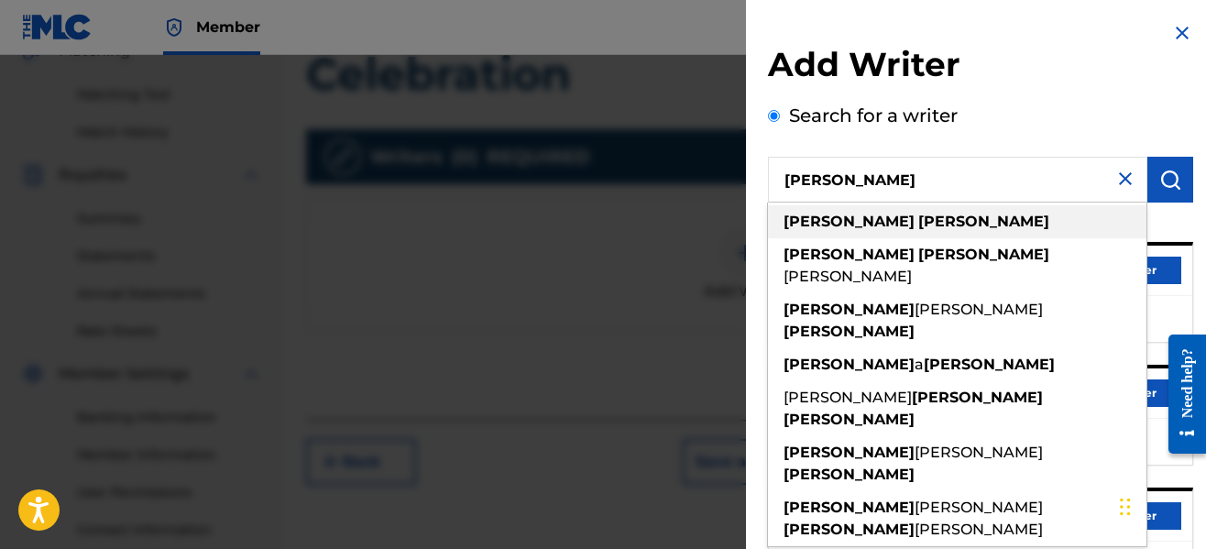
click at [1040, 219] on div "[PERSON_NAME]" at bounding box center [957, 221] width 379 height 33
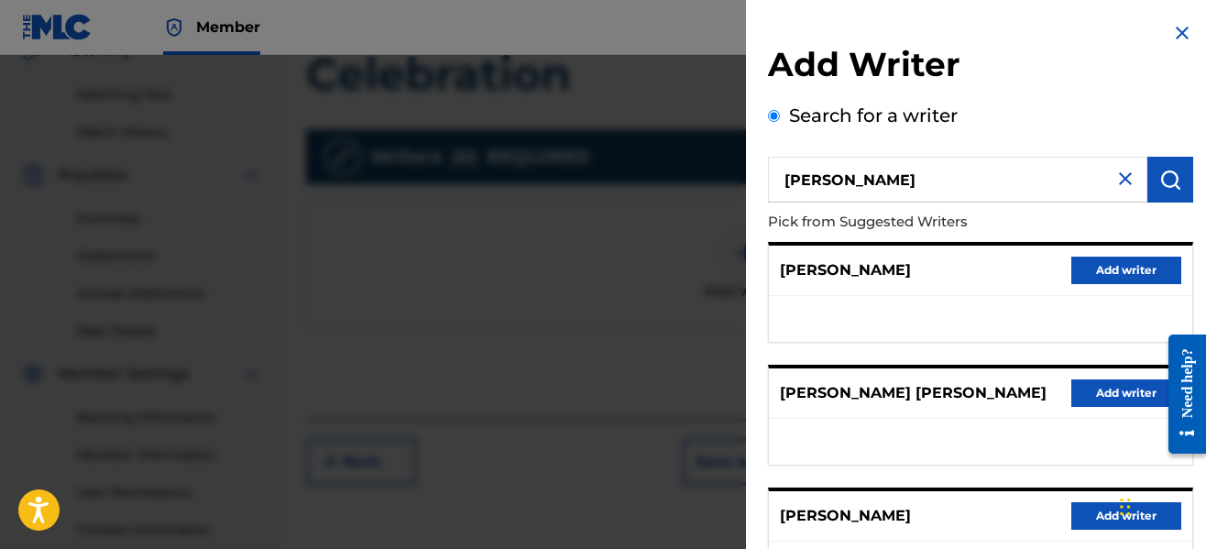
click at [1040, 221] on p "Pick from Suggested Writers" at bounding box center [928, 222] width 321 height 39
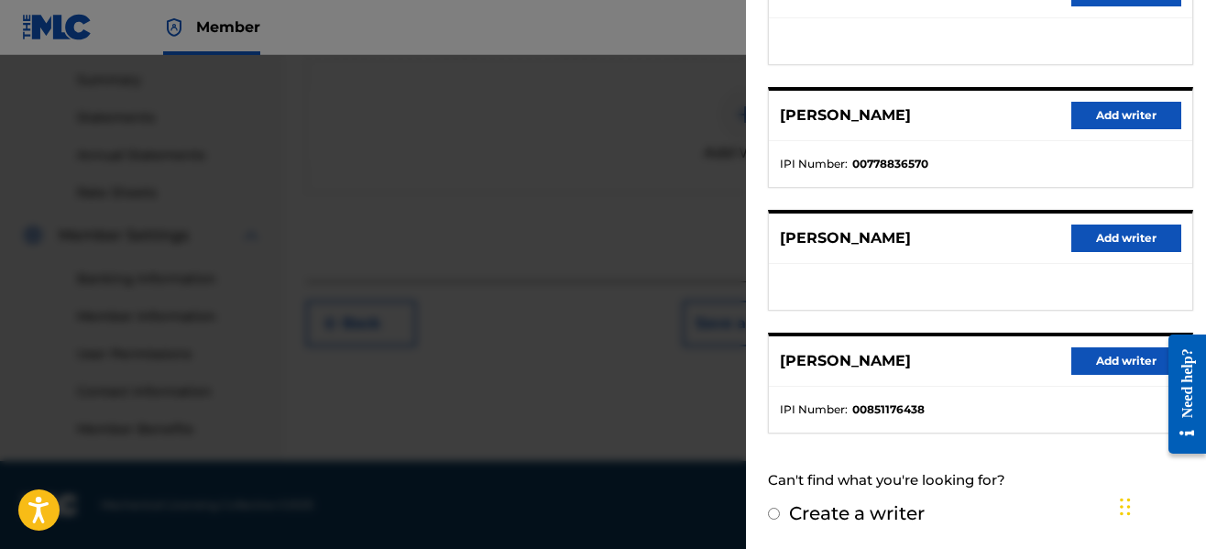
scroll to position [669, 0]
click at [1100, 369] on button "Add writer" at bounding box center [1126, 360] width 110 height 27
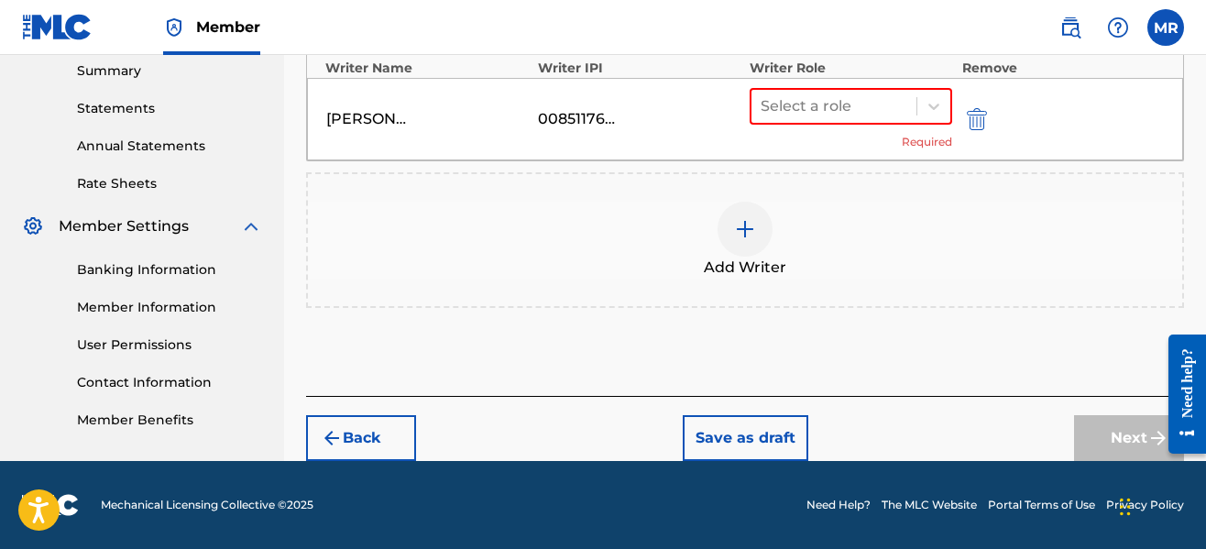
scroll to position [597, 0]
click at [840, 99] on div at bounding box center [834, 106] width 147 height 26
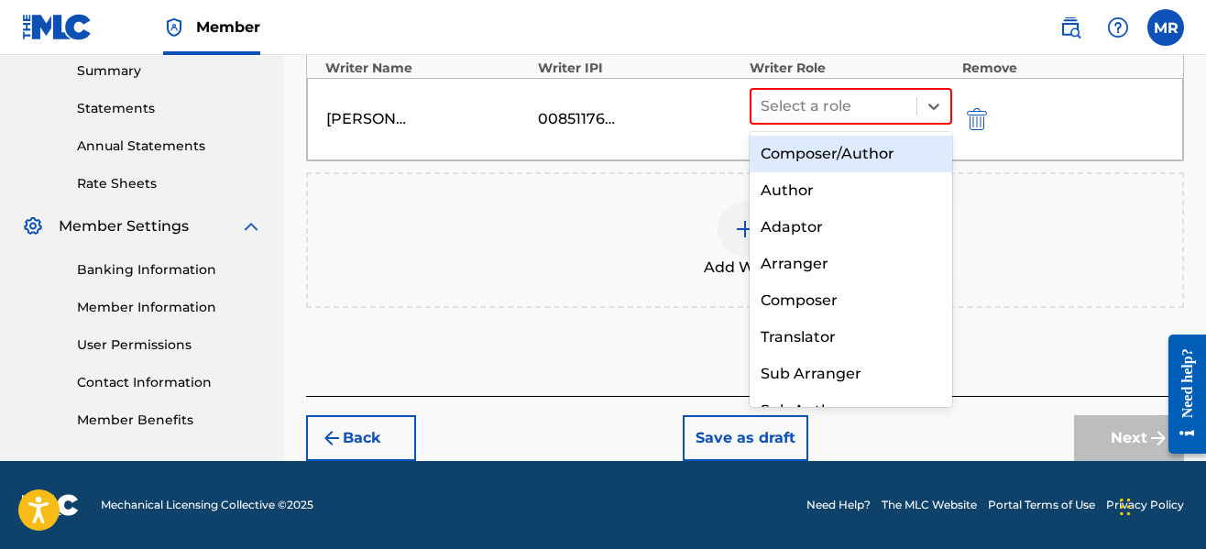
click at [814, 159] on div "Composer/Author" at bounding box center [851, 154] width 203 height 37
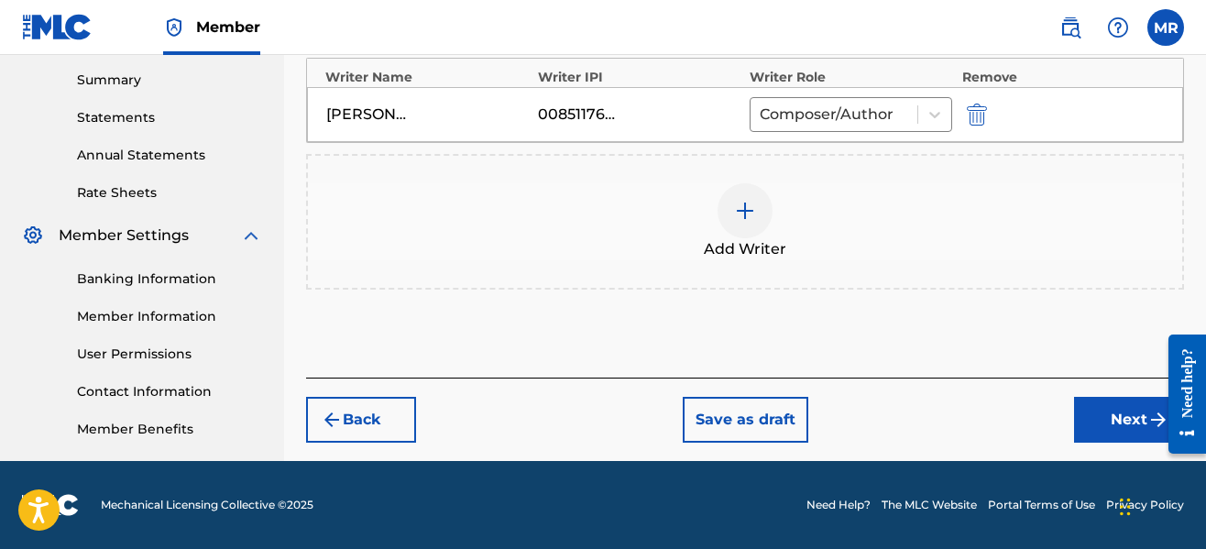
click at [1095, 416] on button "Next" at bounding box center [1129, 420] width 110 height 46
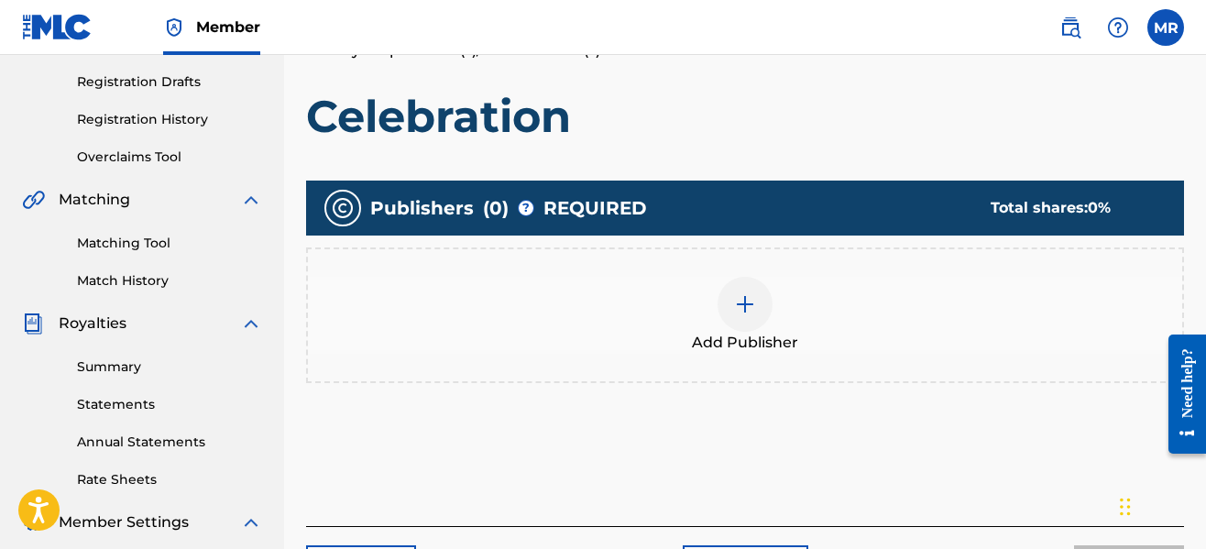
scroll to position [339, 0]
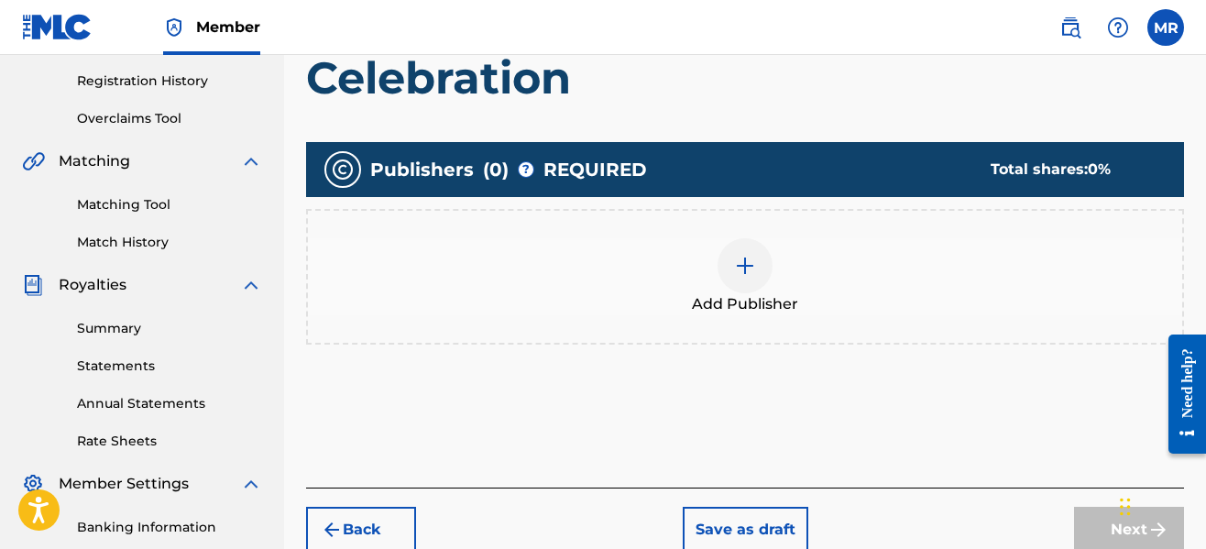
click at [760, 276] on div at bounding box center [745, 265] width 55 height 55
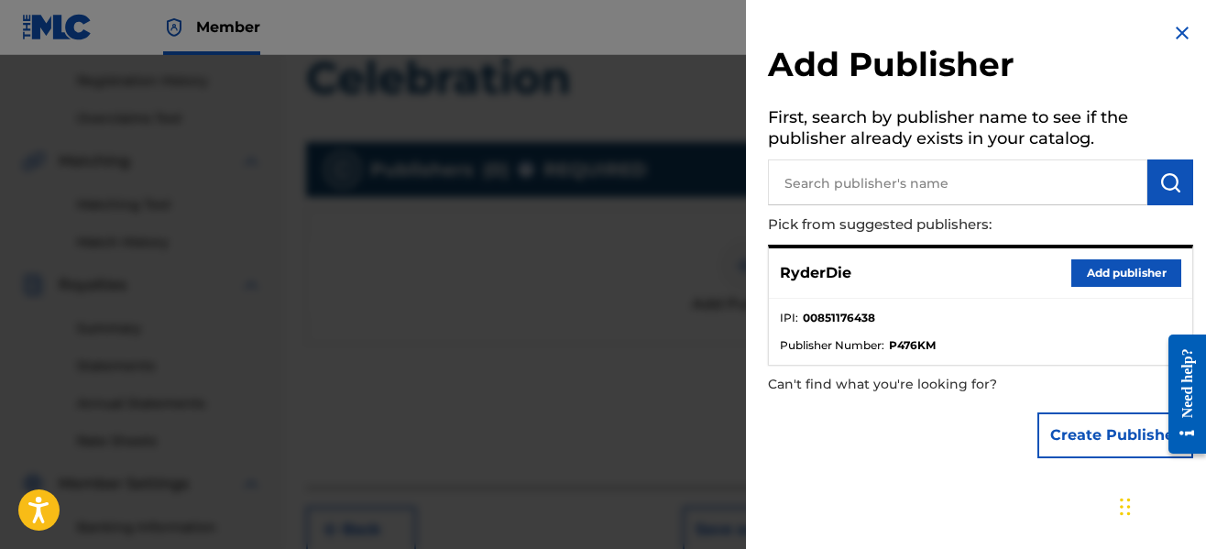
click at [1080, 271] on button "Add publisher" at bounding box center [1126, 272] width 110 height 27
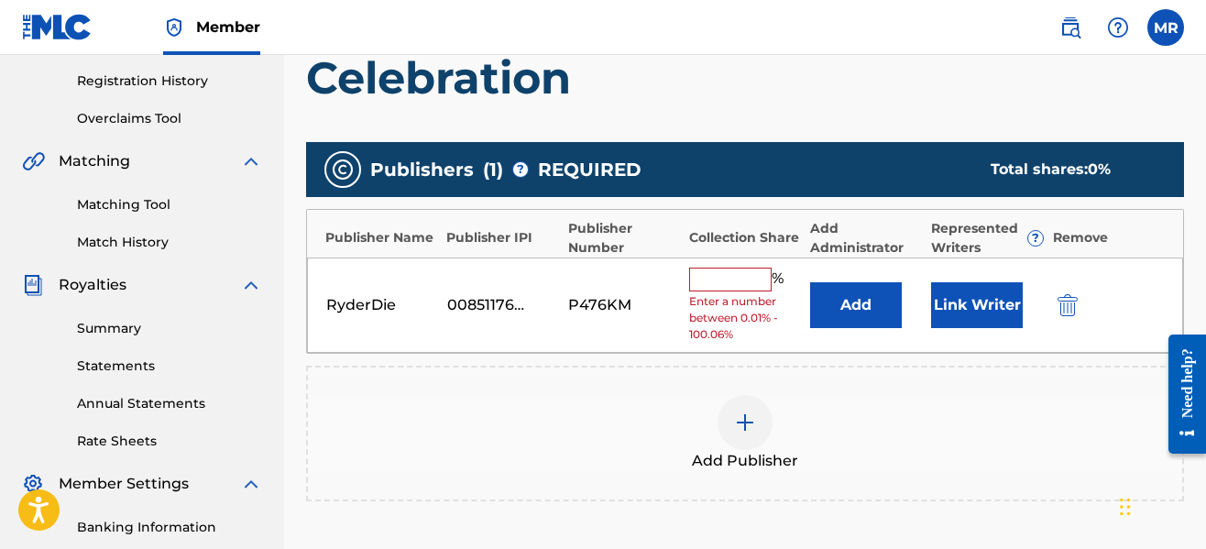
click at [763, 274] on input "text" at bounding box center [730, 280] width 82 height 24
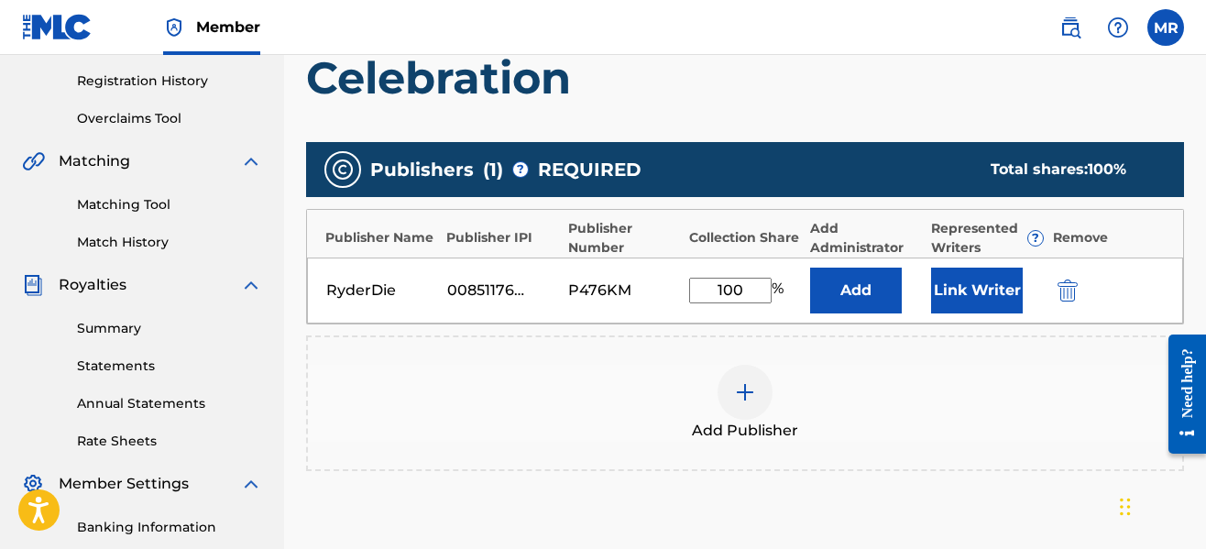
type input "100"
click at [935, 291] on button "Link Writer" at bounding box center [977, 291] width 92 height 46
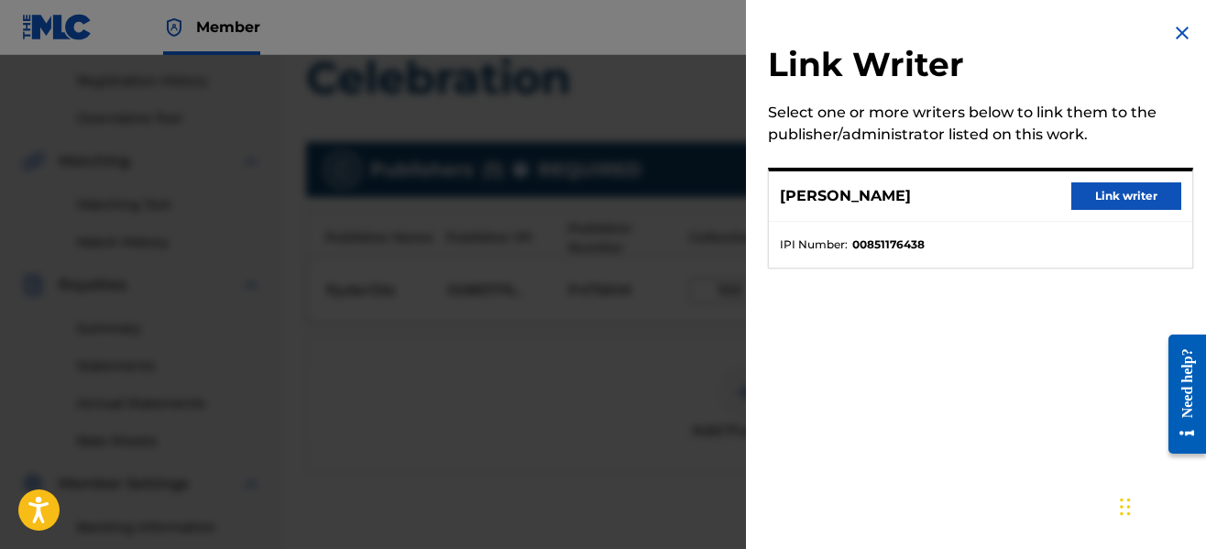
click at [1113, 181] on div "[PERSON_NAME] Link writer" at bounding box center [980, 196] width 423 height 50
click at [1110, 189] on button "Link writer" at bounding box center [1126, 195] width 110 height 27
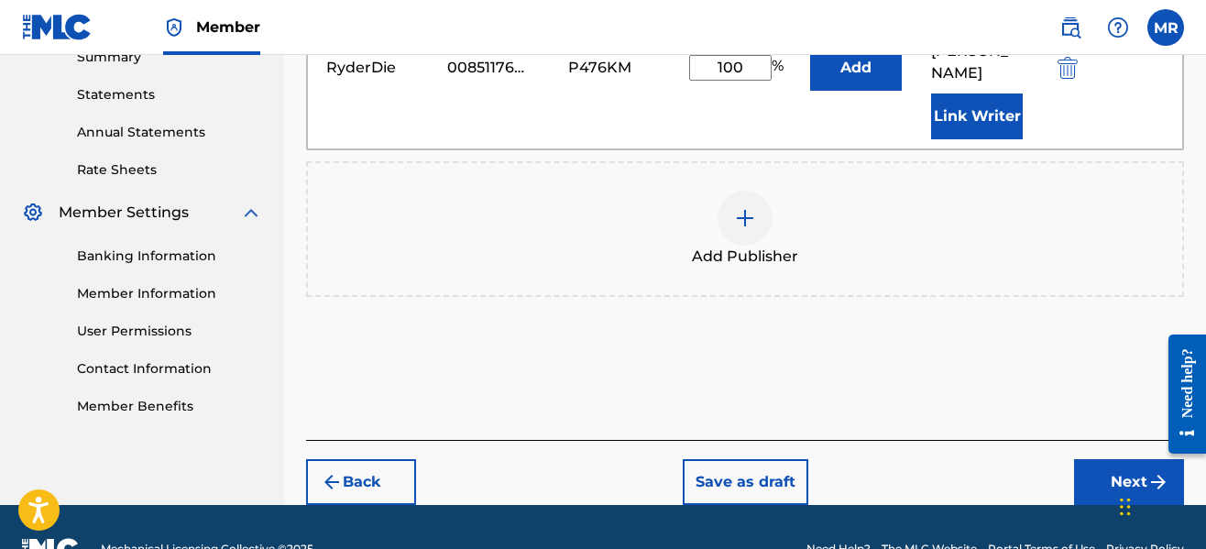
click at [1079, 459] on button "Next" at bounding box center [1129, 482] width 110 height 46
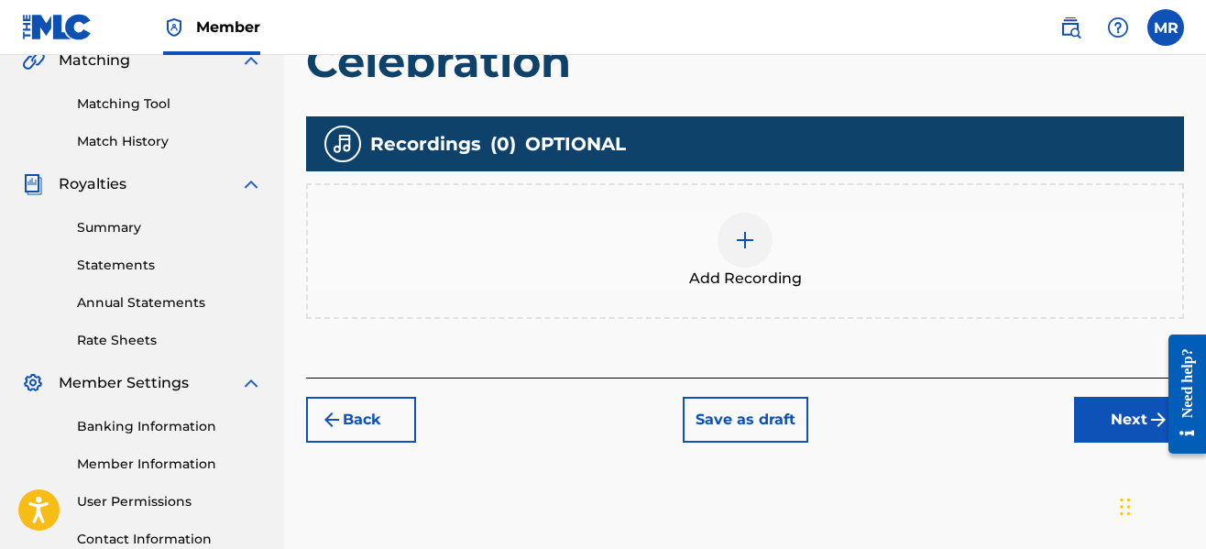
scroll to position [486, 0]
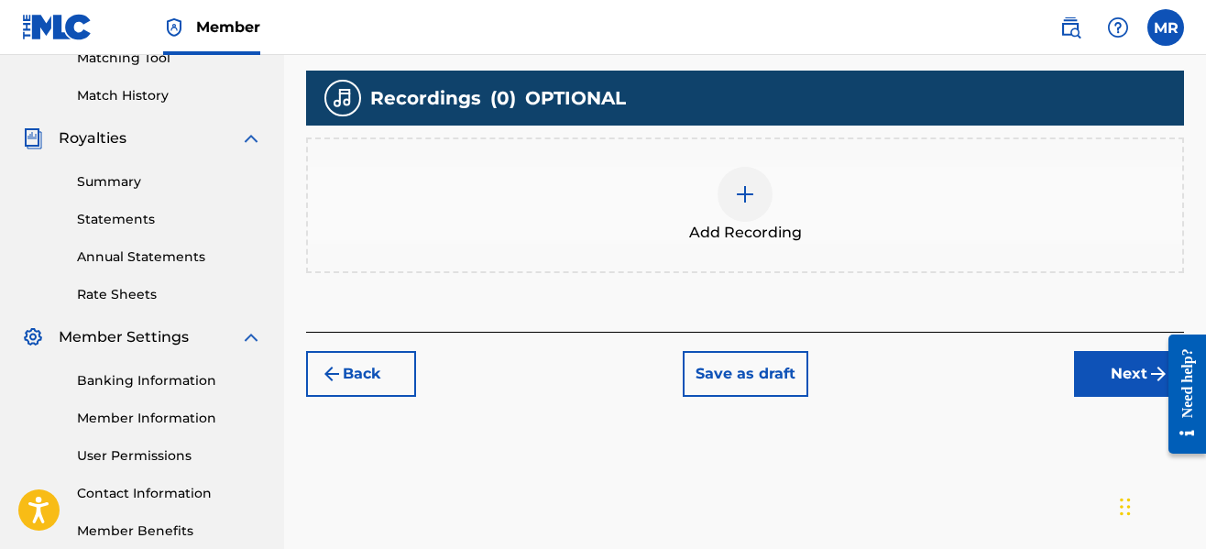
click at [721, 192] on div at bounding box center [745, 194] width 55 height 55
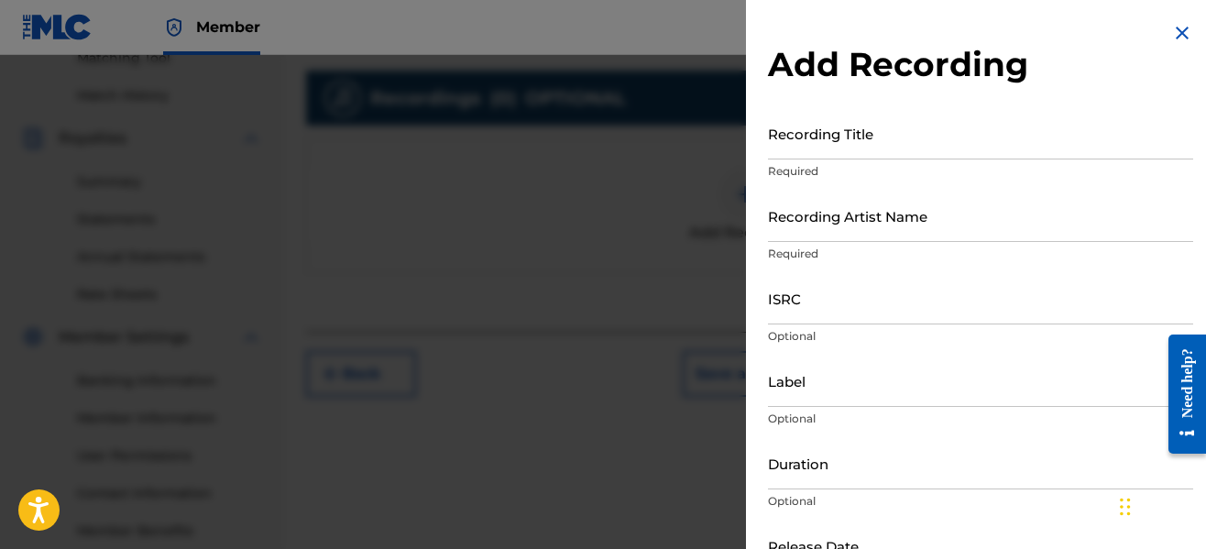
click at [856, 144] on input "Recording Title" at bounding box center [980, 133] width 425 height 52
type input "Celebration"
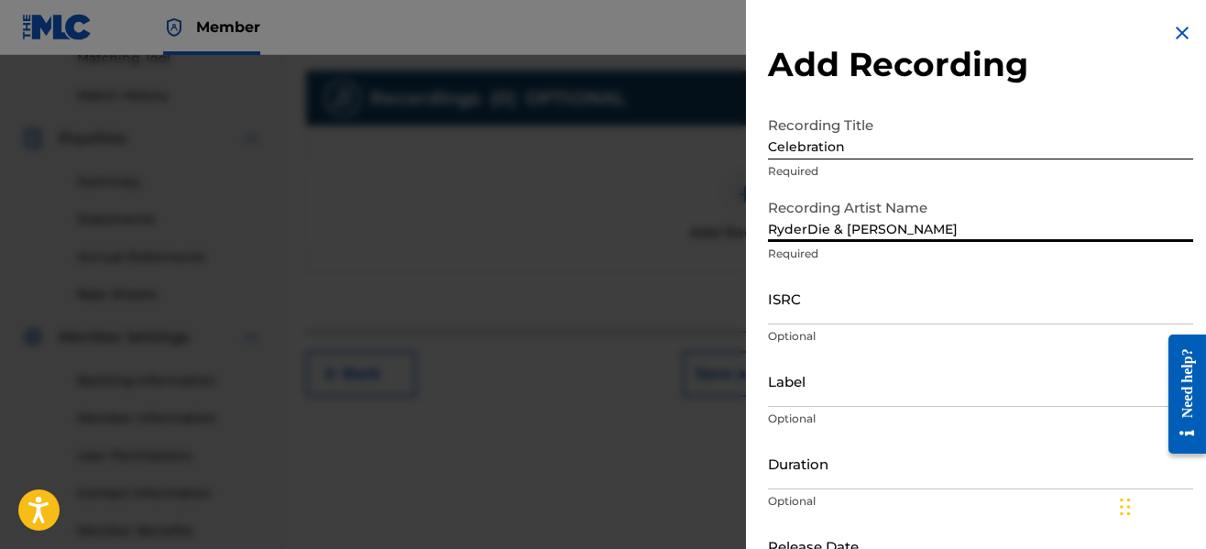
type input "RyderDie & [PERSON_NAME]"
click at [854, 391] on input "Label" at bounding box center [980, 381] width 425 height 52
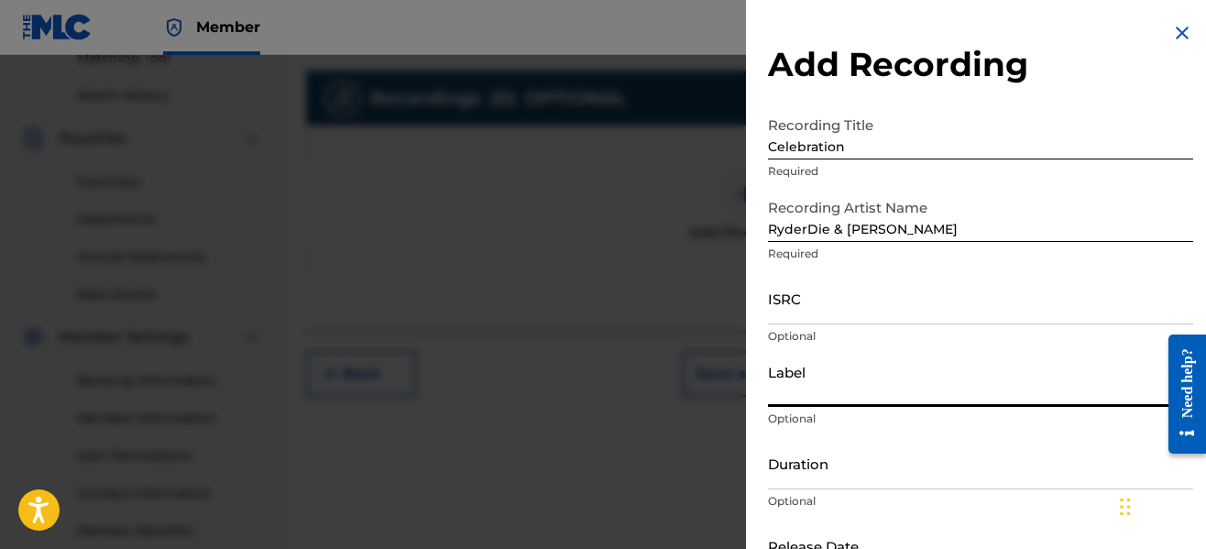
type input "No Forfeit Media"
click at [834, 471] on input "Duration" at bounding box center [980, 463] width 425 height 52
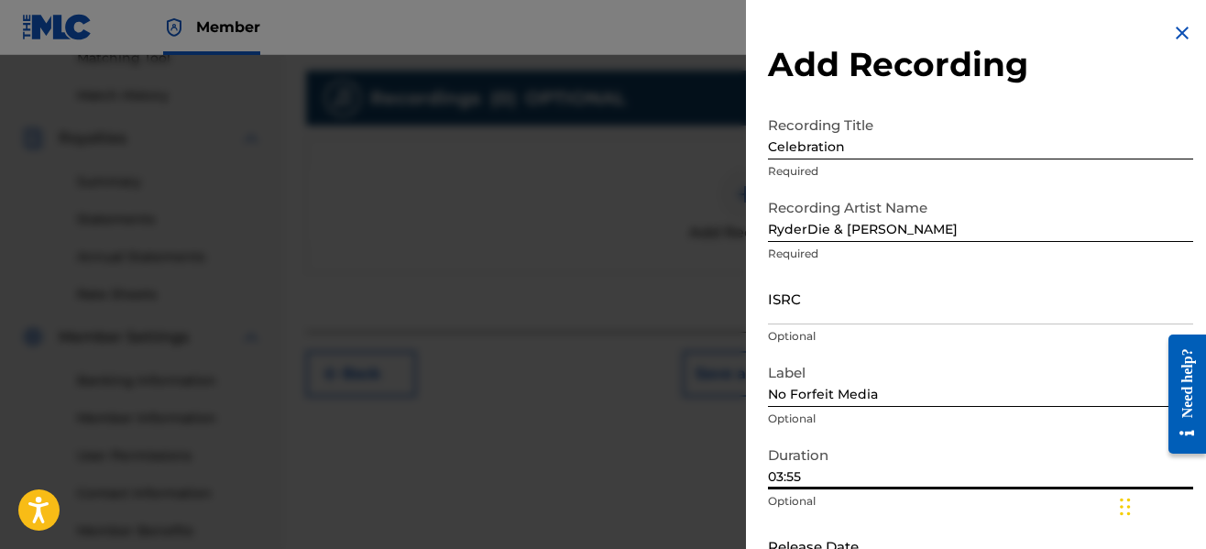
type input "03:55"
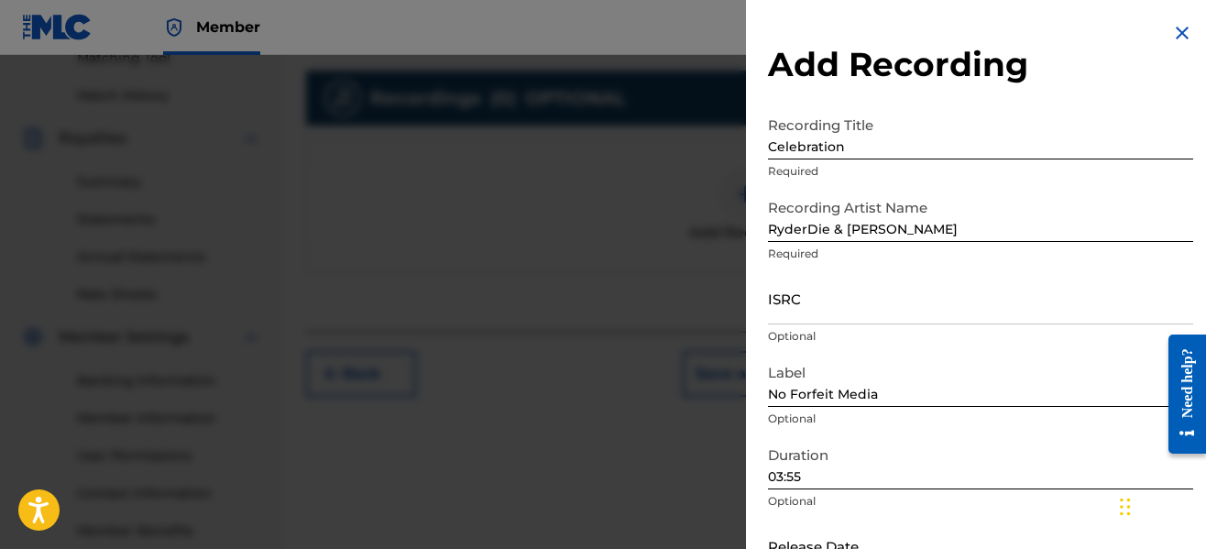
click at [971, 499] on p "Optional" at bounding box center [980, 501] width 425 height 16
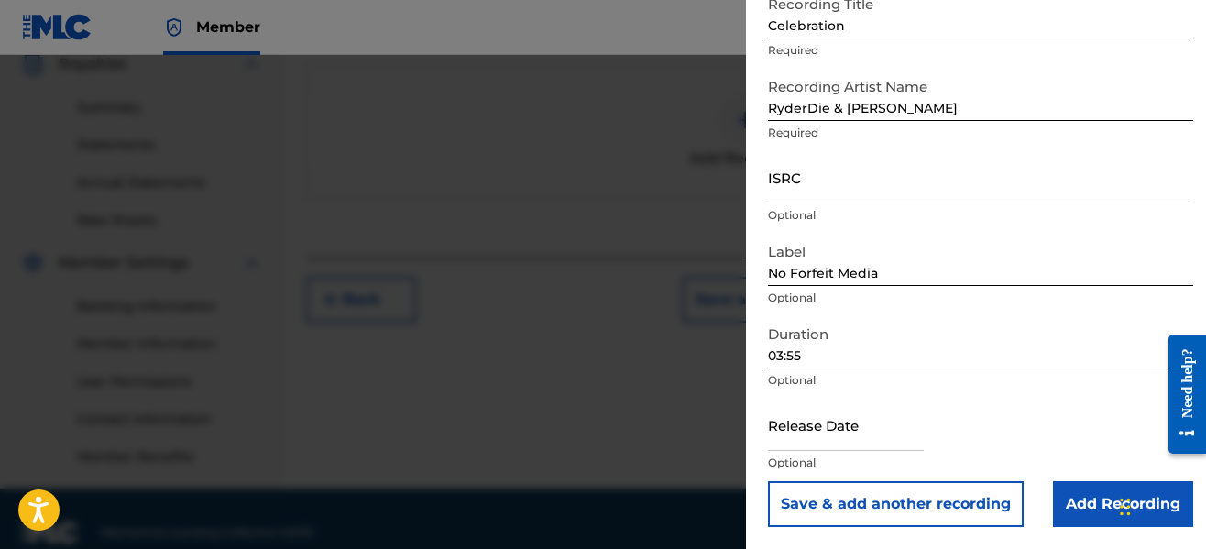
scroll to position [588, 0]
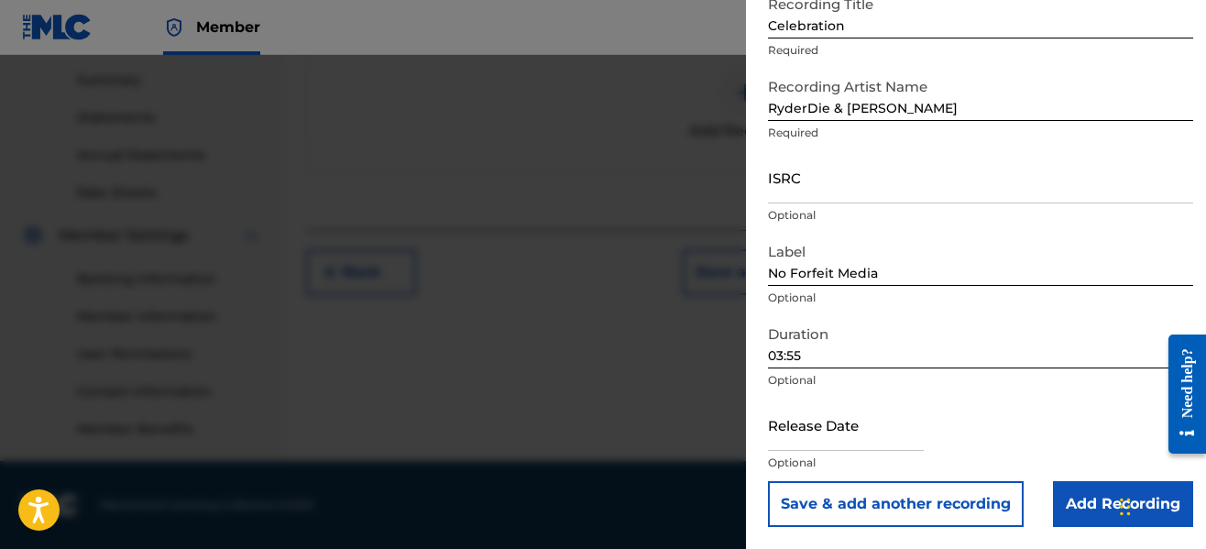
click at [876, 435] on input "text" at bounding box center [846, 425] width 156 height 52
select select "8"
select select "2025"
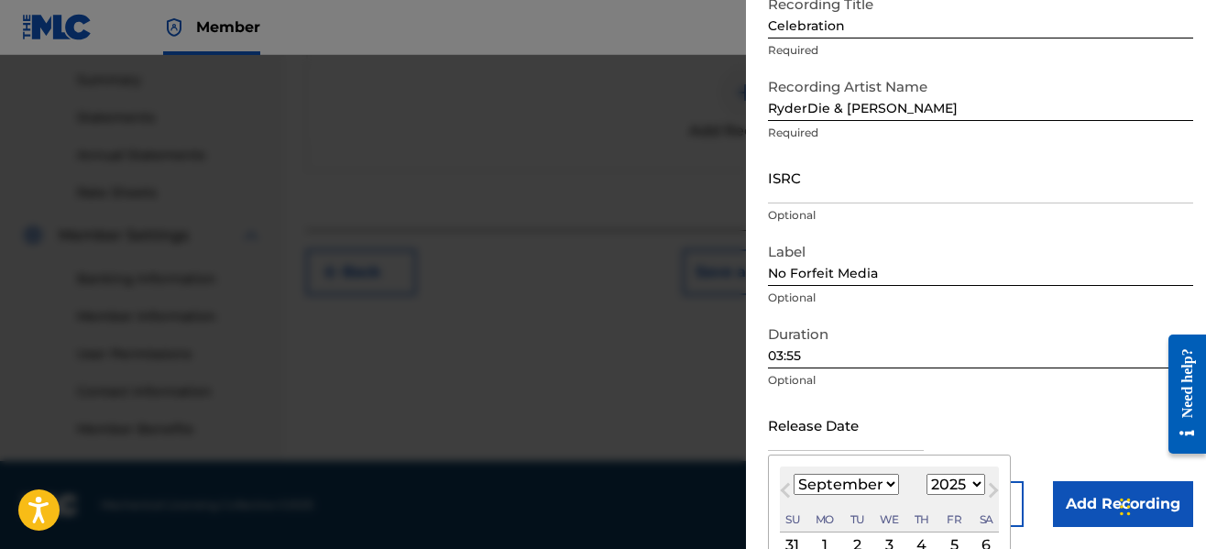
click at [840, 484] on select "January February March April May June July August September October November De…" at bounding box center [846, 484] width 105 height 21
select select "6"
click at [794, 474] on select "January February March April May June July August September October November De…" at bounding box center [846, 484] width 105 height 21
click at [947, 542] on div "4" at bounding box center [954, 545] width 22 height 22
type input "[DATE]"
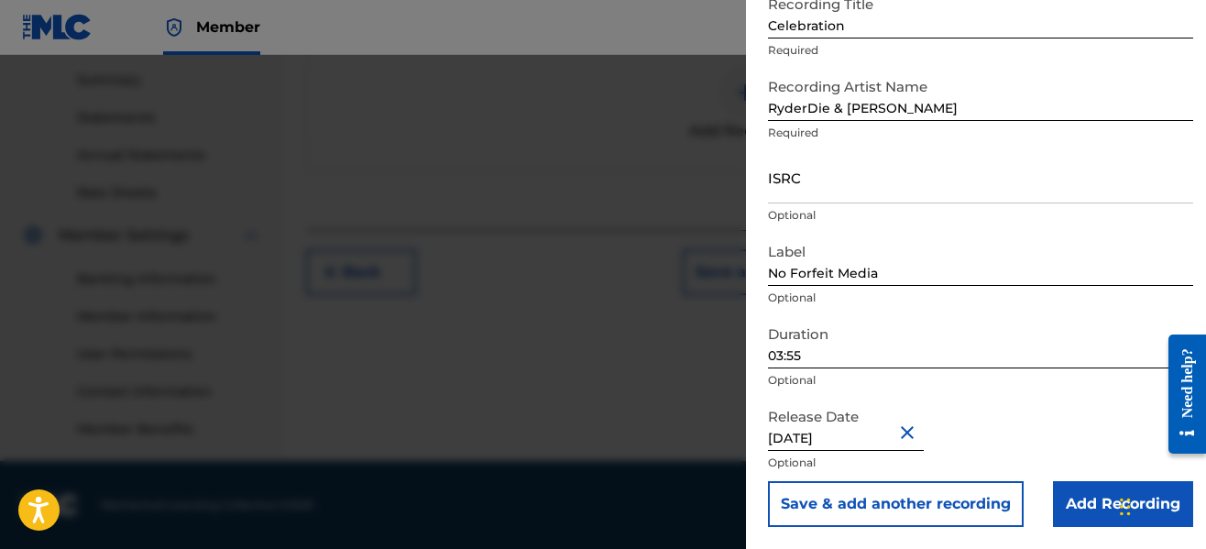
click at [1053, 488] on input "Add Recording" at bounding box center [1123, 504] width 140 height 46
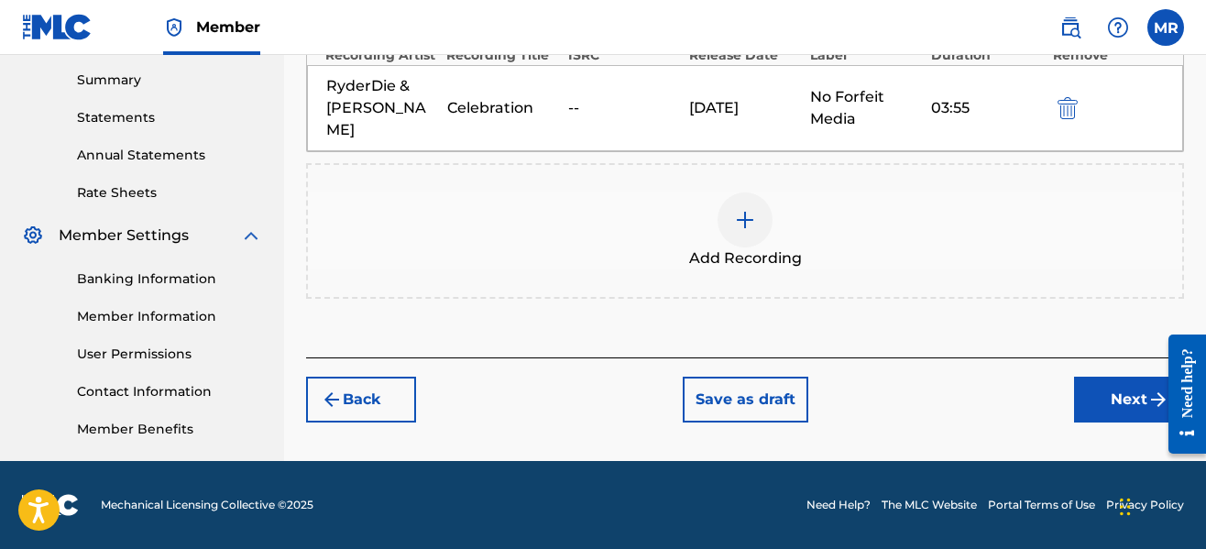
click at [1098, 380] on button "Next" at bounding box center [1129, 400] width 110 height 46
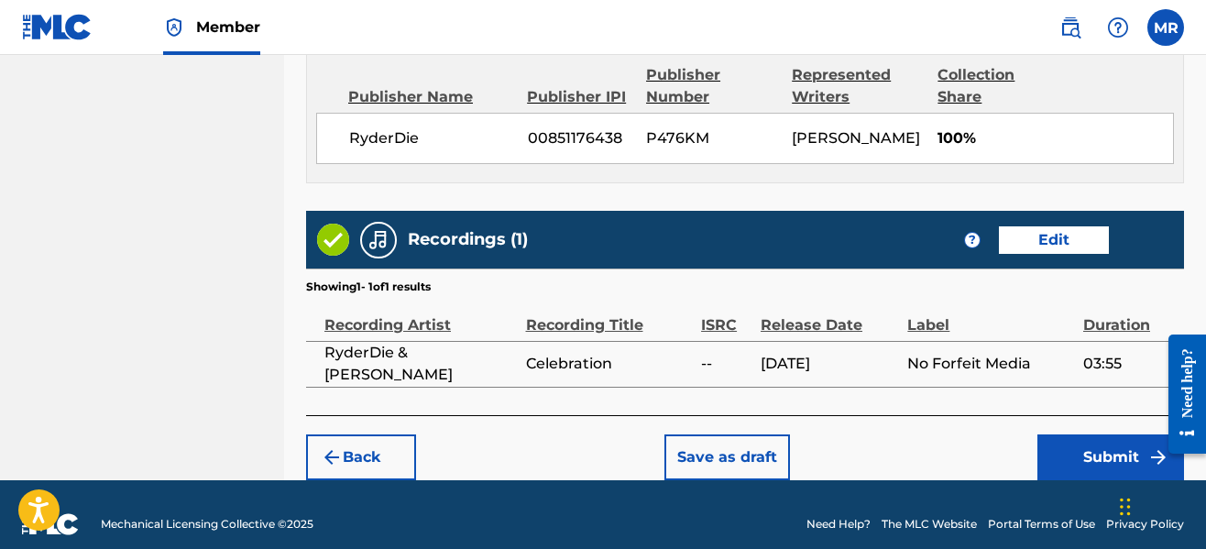
scroll to position [1023, 0]
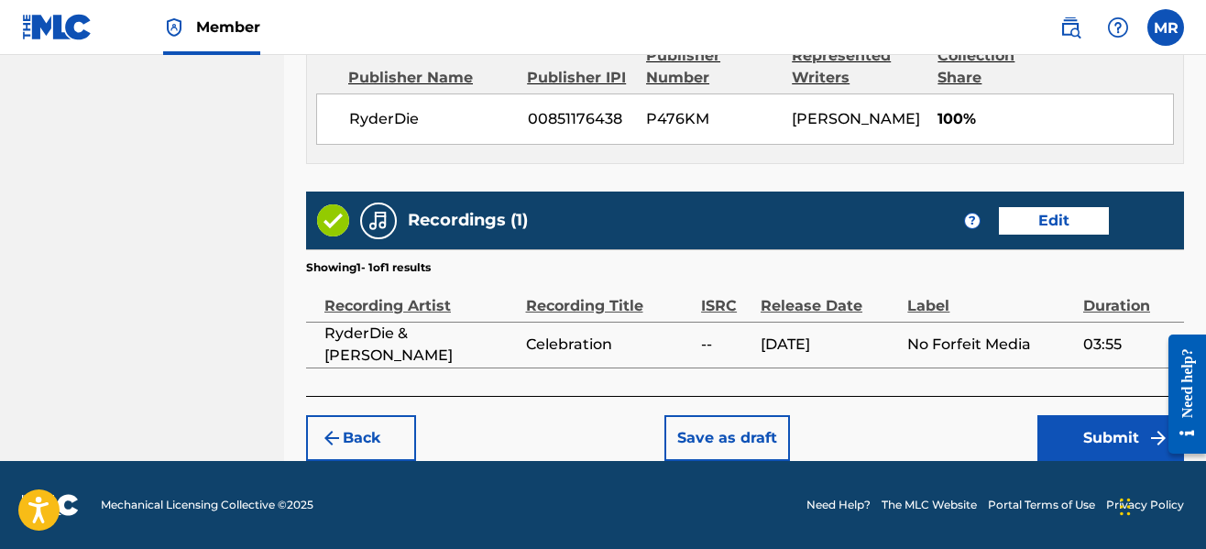
click at [1098, 421] on button "Submit" at bounding box center [1111, 438] width 147 height 46
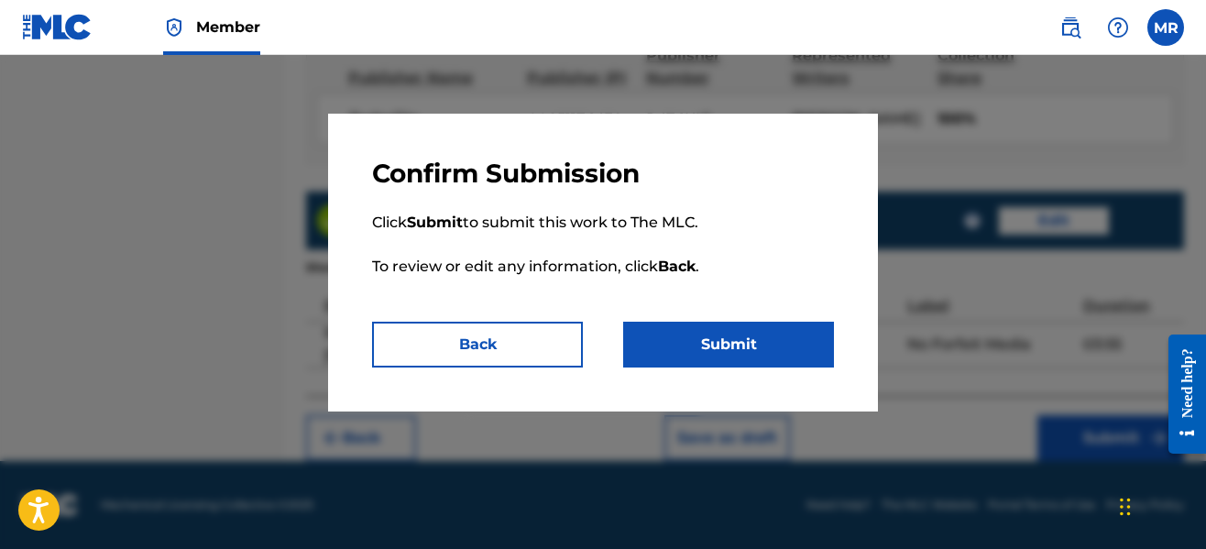
click at [752, 334] on button "Submit" at bounding box center [728, 345] width 211 height 46
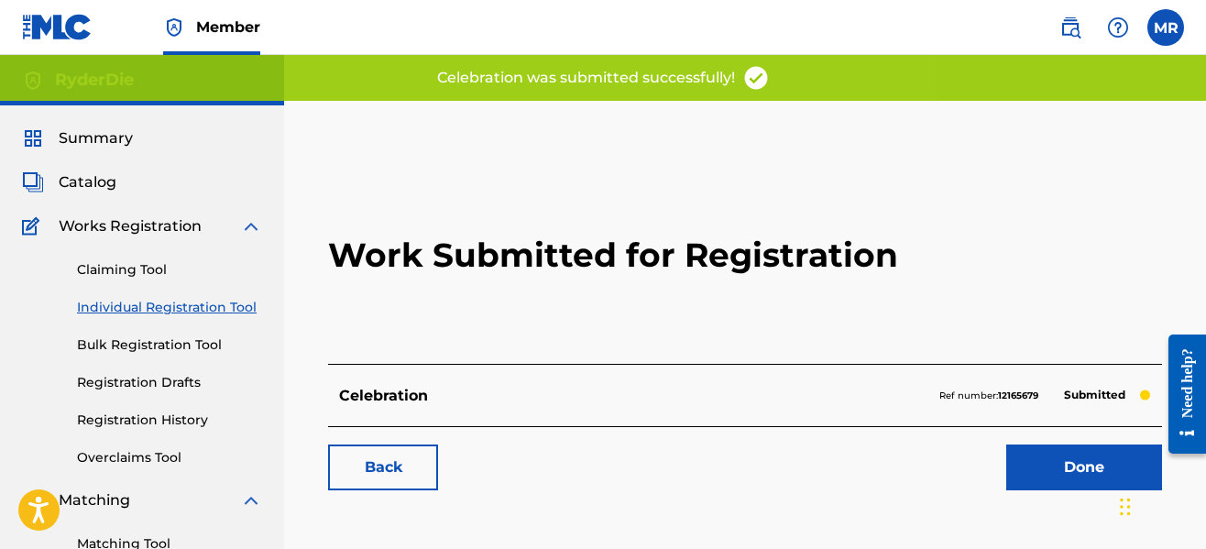
click at [1007, 460] on link "Done" at bounding box center [1084, 468] width 156 height 46
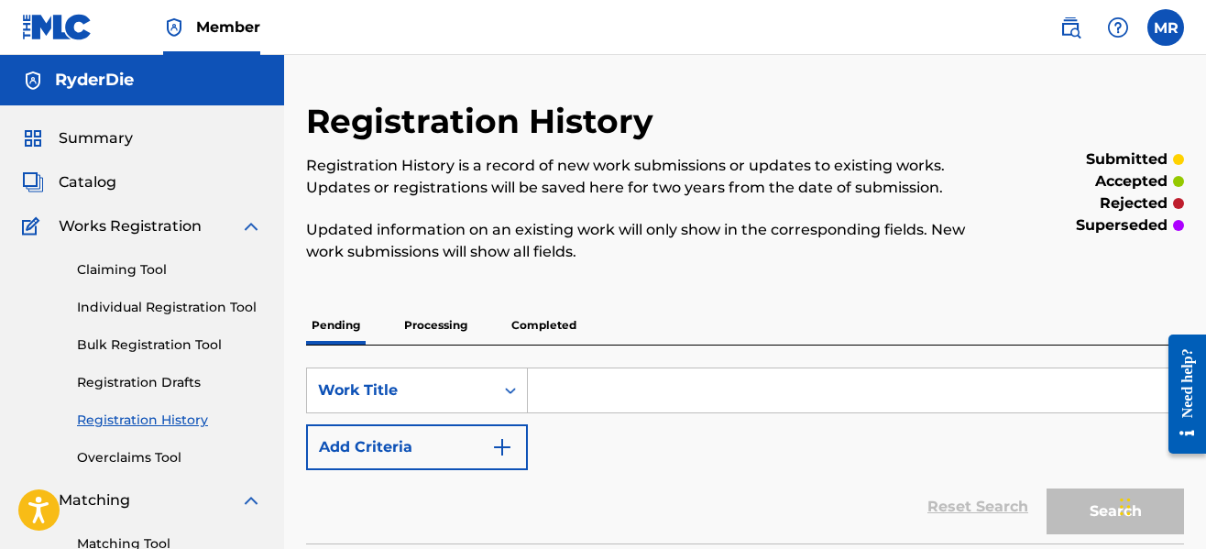
click at [80, 134] on span "Summary" at bounding box center [96, 138] width 74 height 22
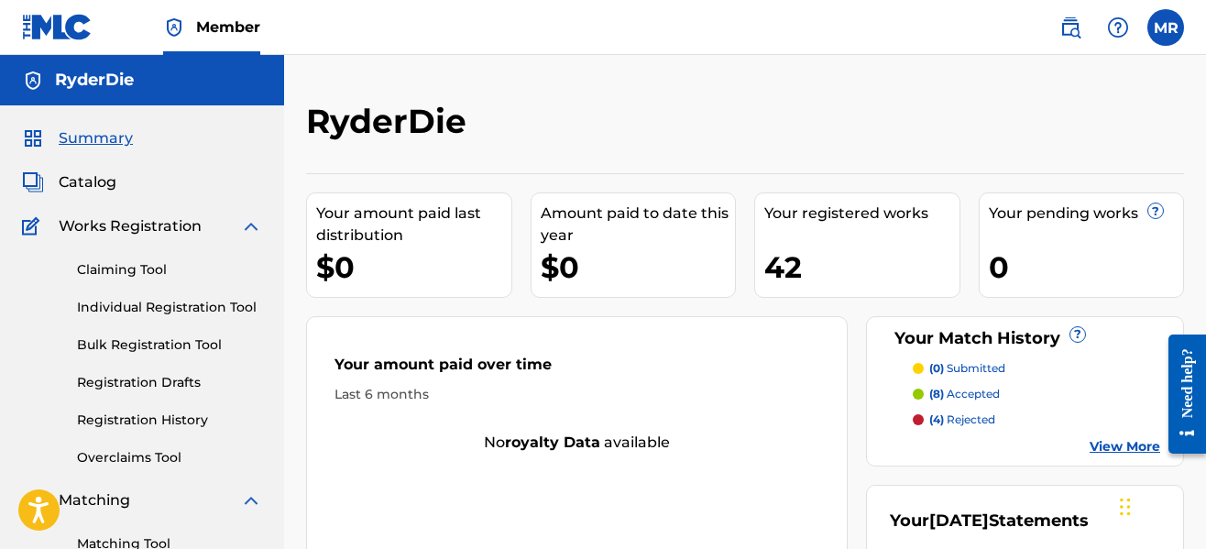
click at [632, 106] on div "RyderDie" at bounding box center [644, 128] width 676 height 54
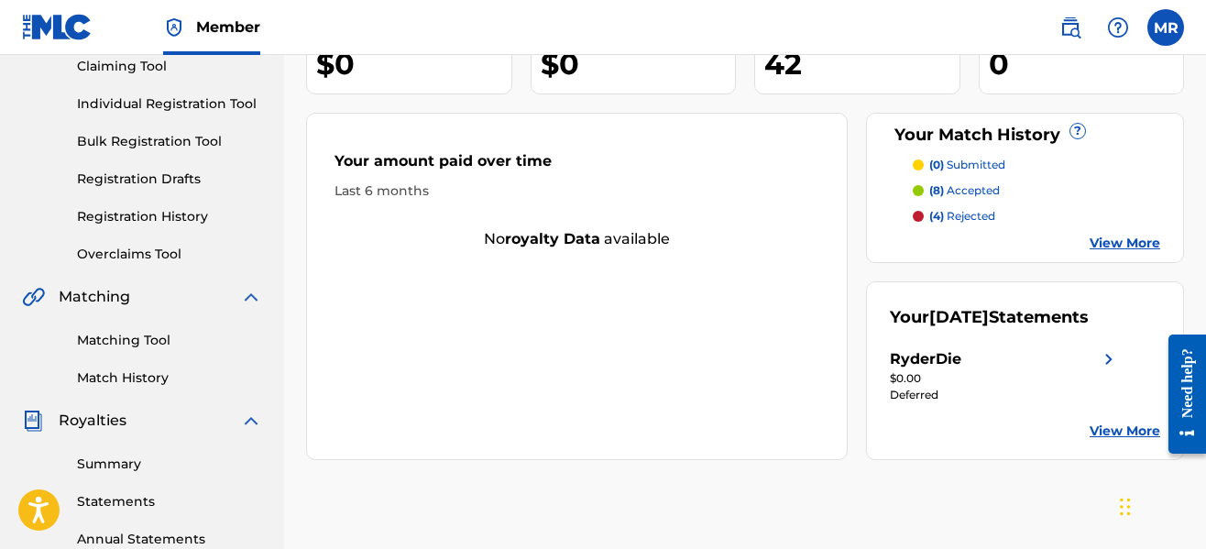
scroll to position [330, 0]
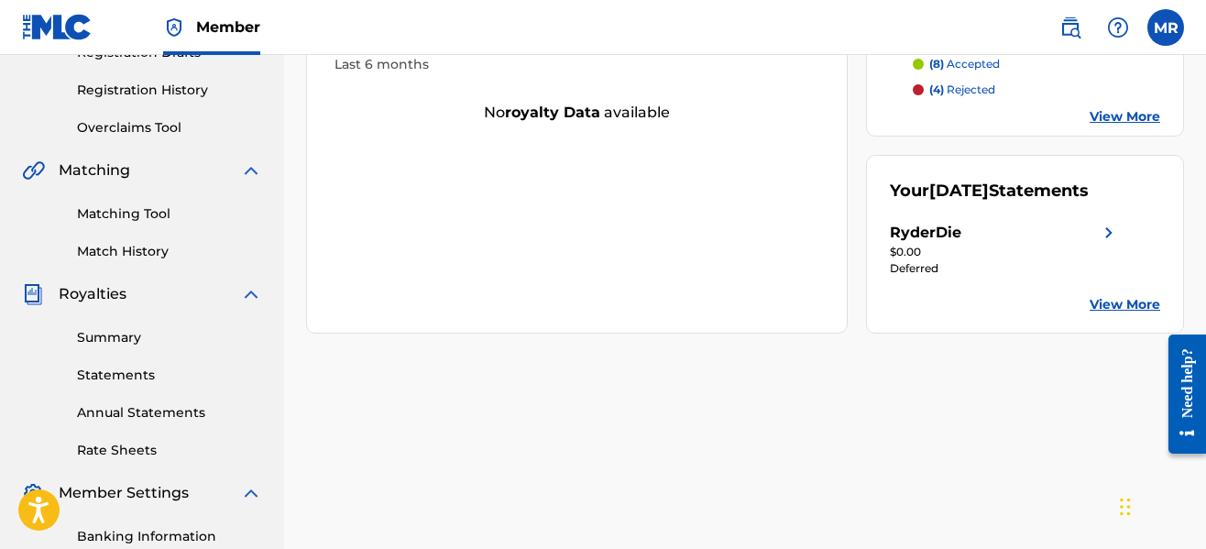
click at [1106, 314] on link "View More" at bounding box center [1125, 304] width 71 height 19
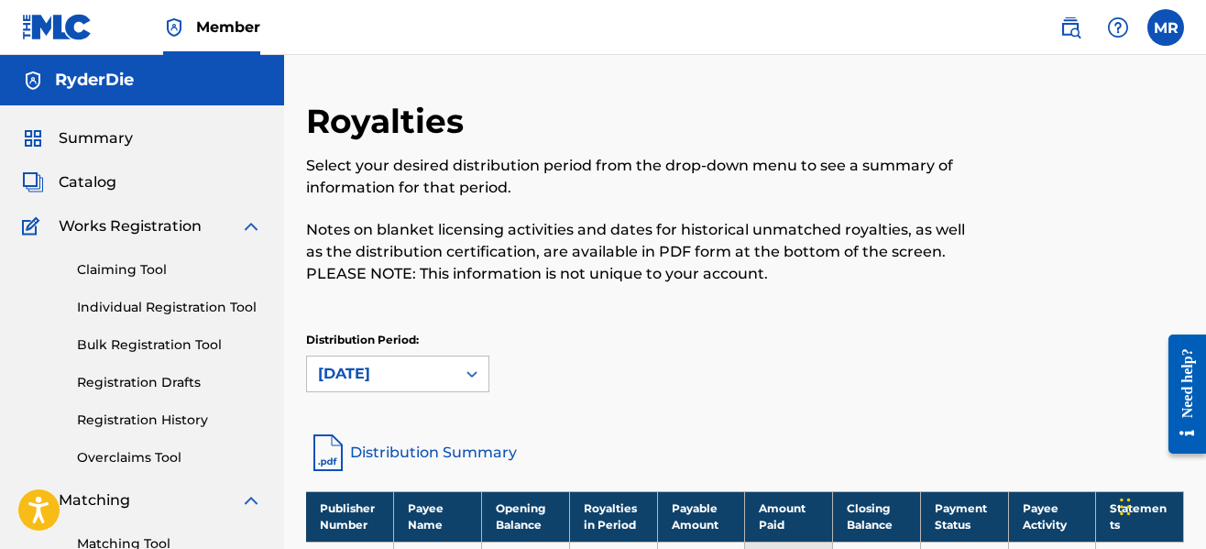
click at [592, 307] on div "Royalties Select your desired distribution period from the drop-down menu to se…" at bounding box center [745, 266] width 878 height 330
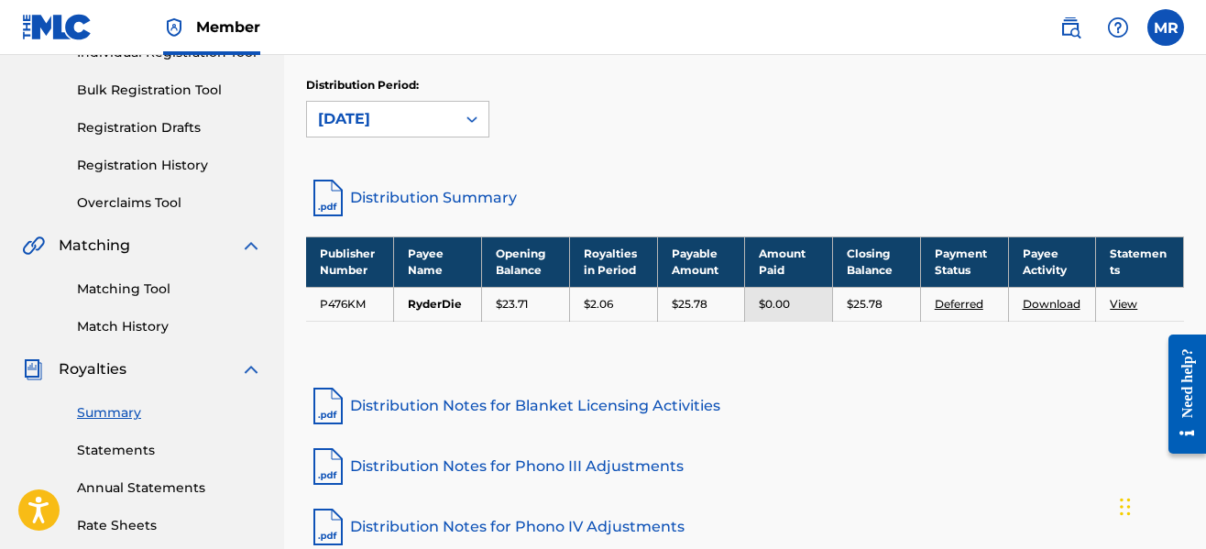
scroll to position [257, 0]
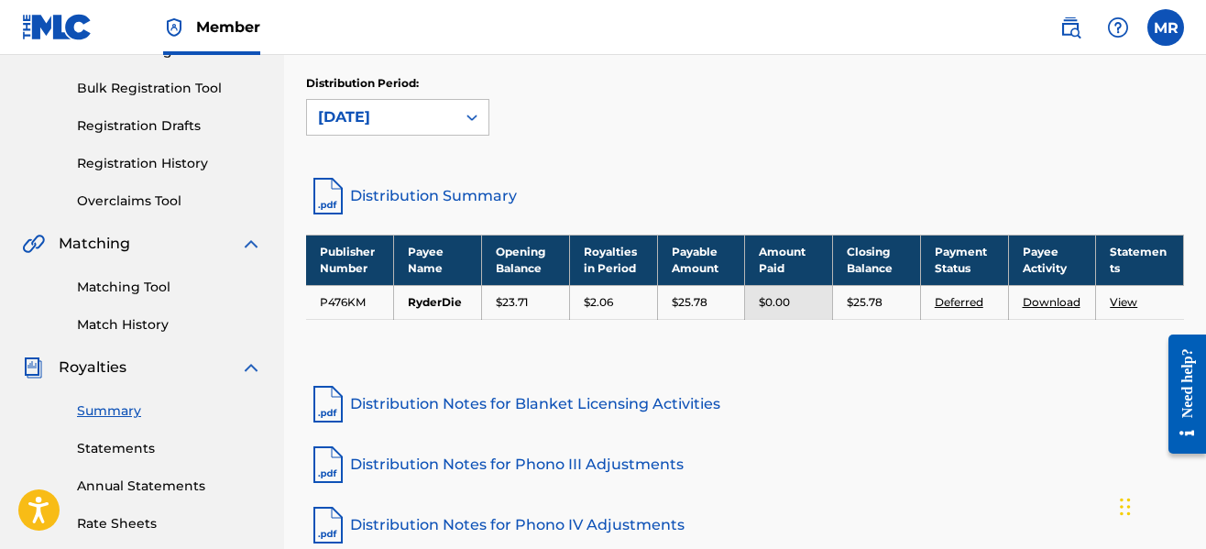
click at [947, 300] on link "Deferred" at bounding box center [959, 302] width 49 height 14
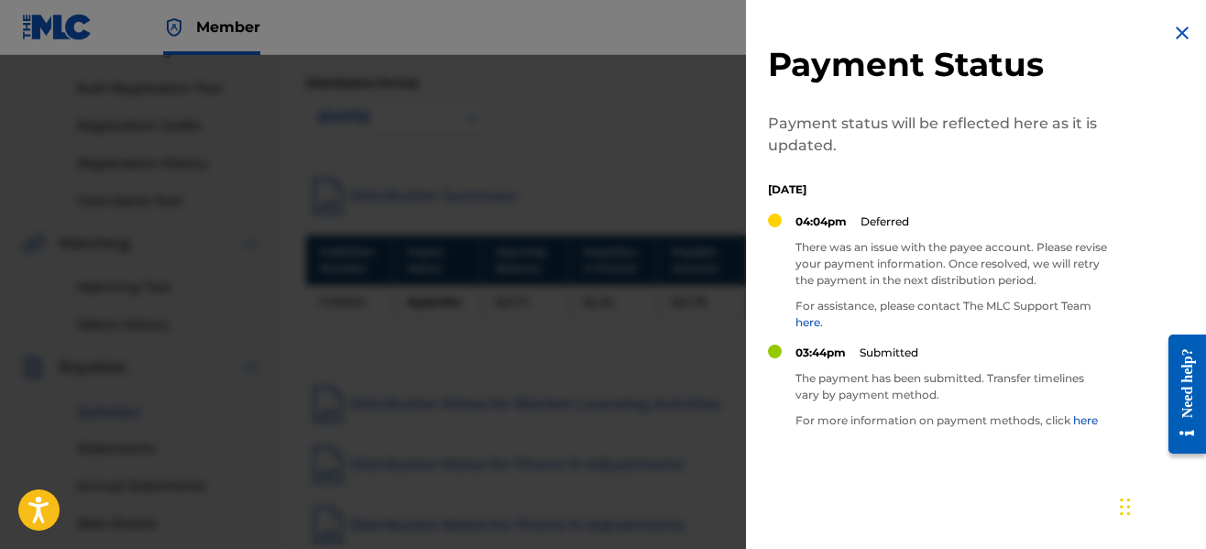
click at [648, 322] on div at bounding box center [603, 329] width 1206 height 549
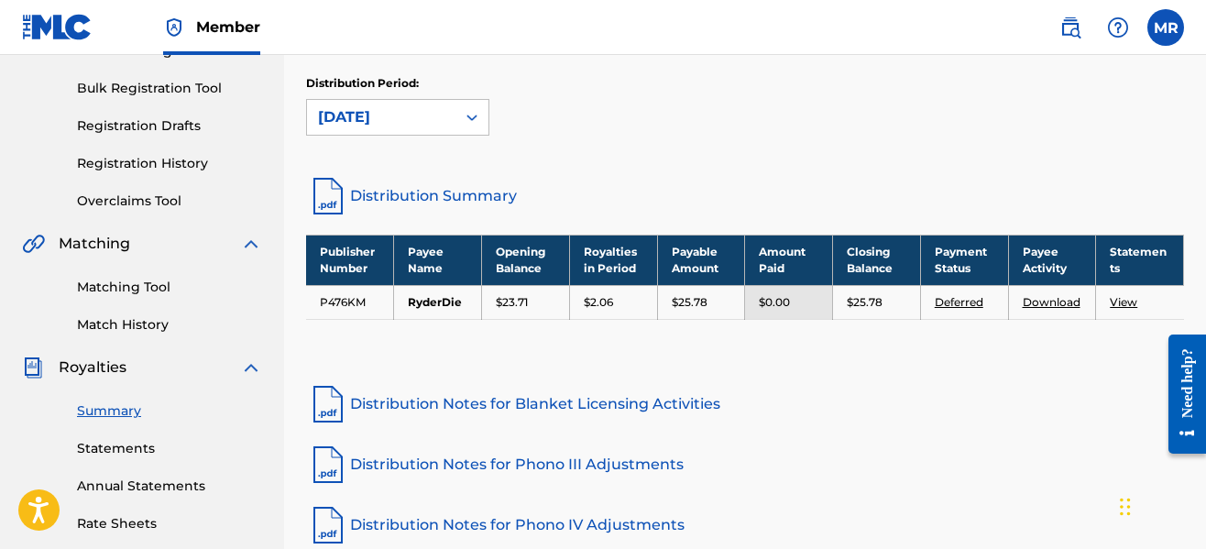
click at [320, 351] on div "Publisher Number Payee Name Opening Balance Royalties in Period Payable Amount …" at bounding box center [745, 300] width 878 height 131
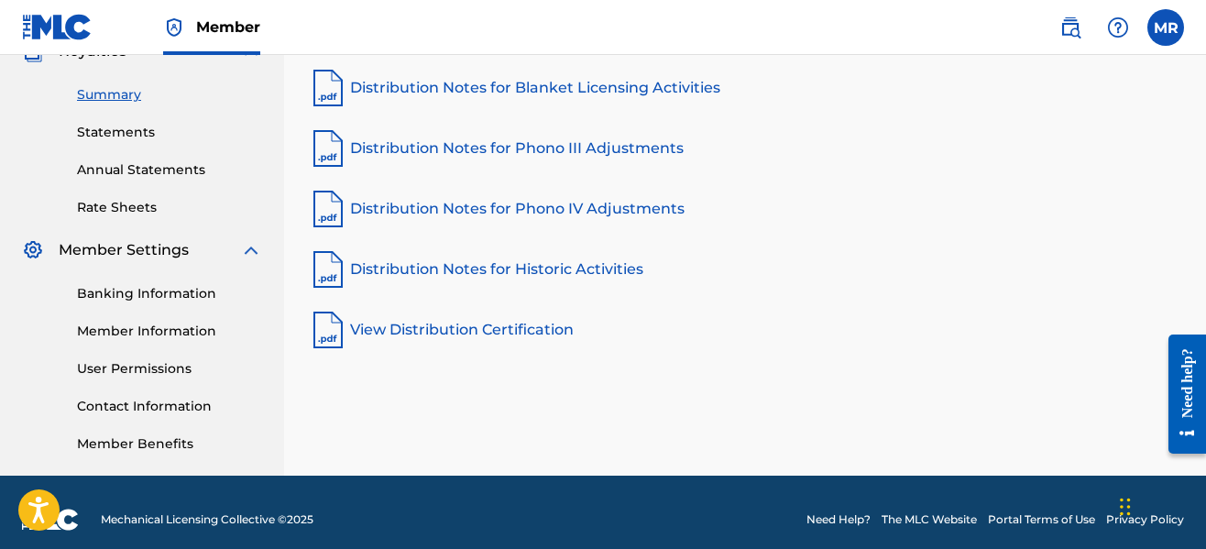
scroll to position [588, 0]
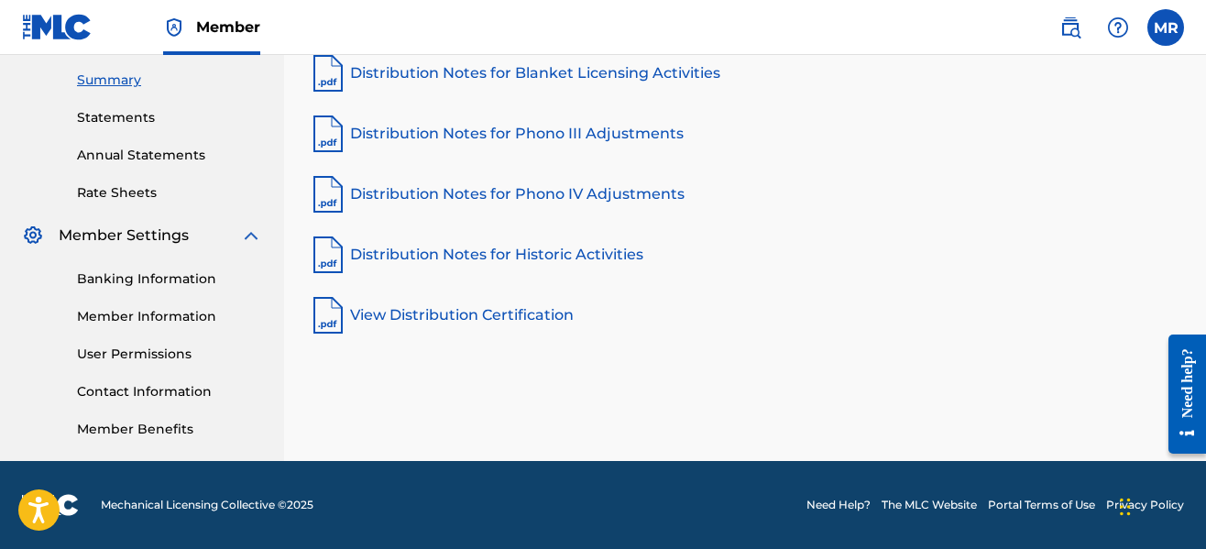
click at [174, 283] on link "Banking Information" at bounding box center [169, 278] width 185 height 19
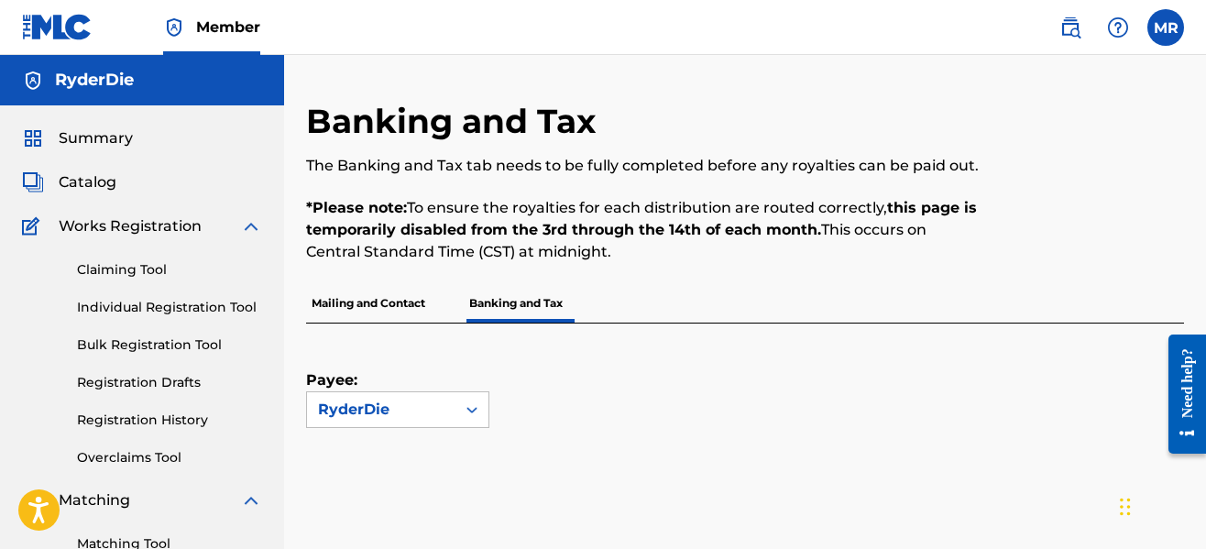
click at [725, 347] on div "Payee: RyderDie" at bounding box center [723, 376] width 834 height 104
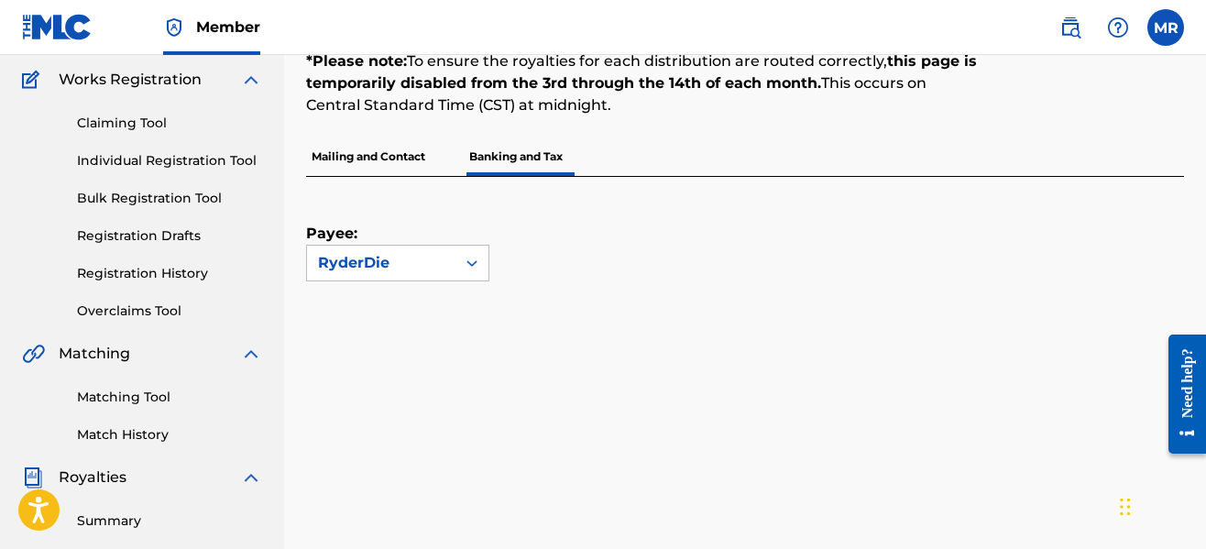
scroll to position [183, 0]
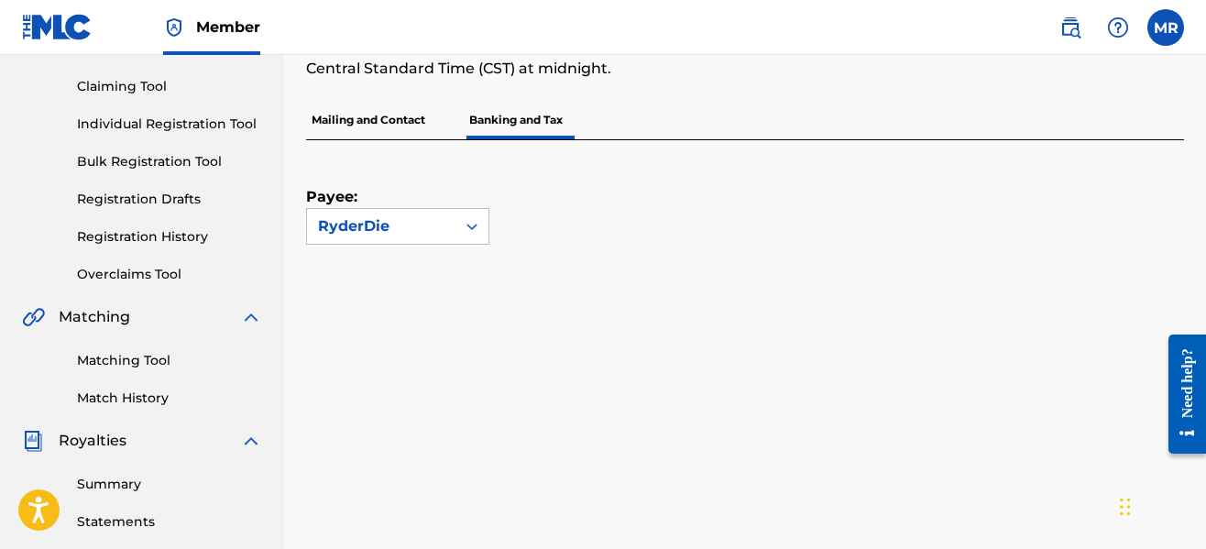
click at [383, 136] on p "Mailing and Contact" at bounding box center [368, 120] width 125 height 38
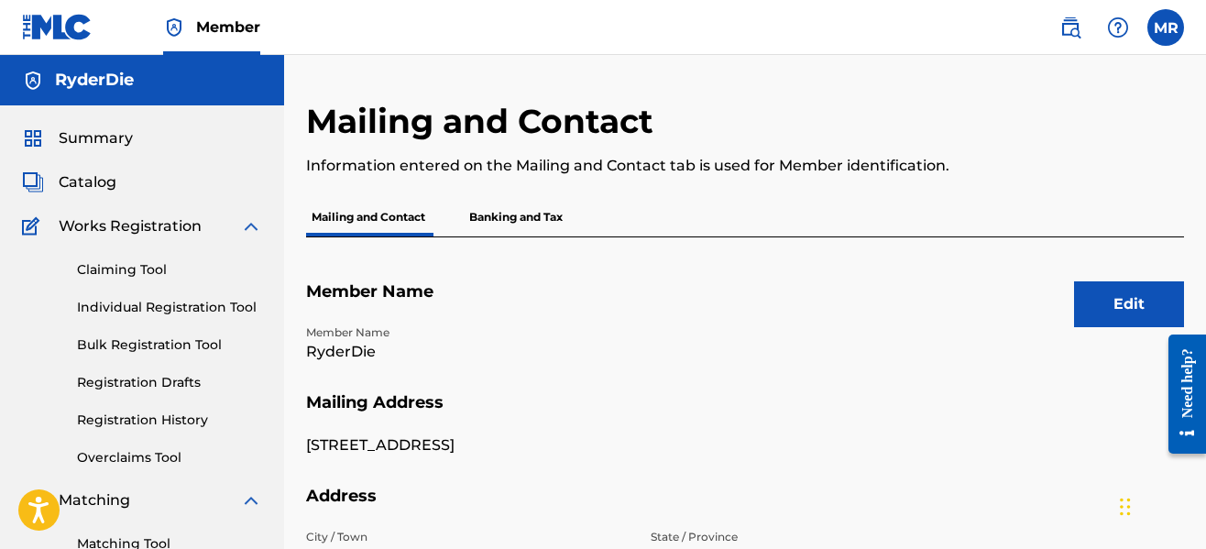
click at [485, 220] on p "Banking and Tax" at bounding box center [516, 217] width 104 height 38
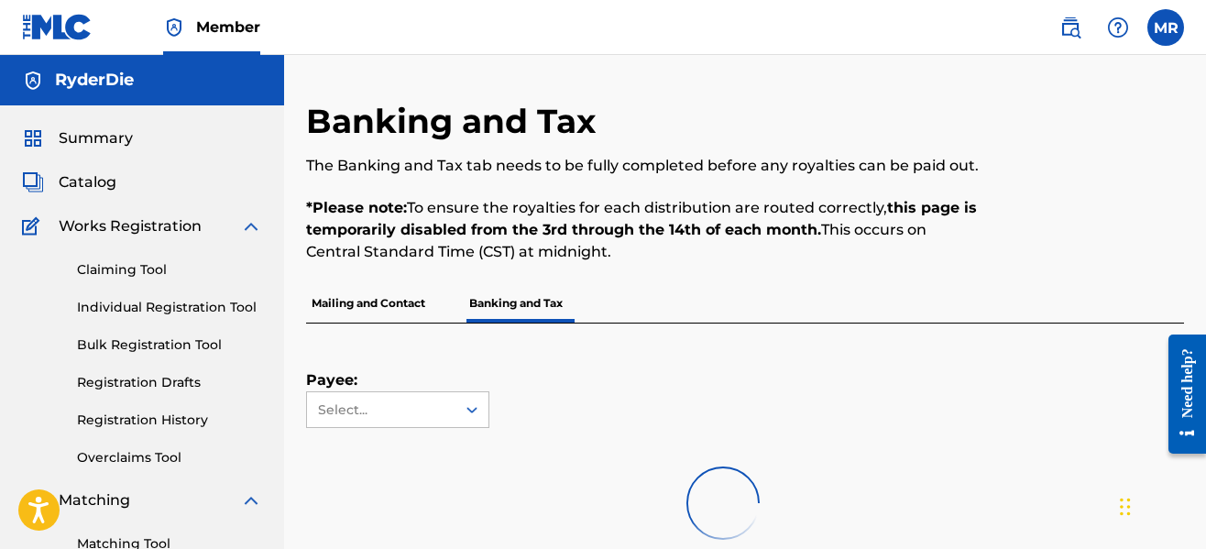
click at [731, 275] on div "Banking and Tax The Banking and Tax tab needs to be fully completed before any …" at bounding box center [644, 192] width 676 height 183
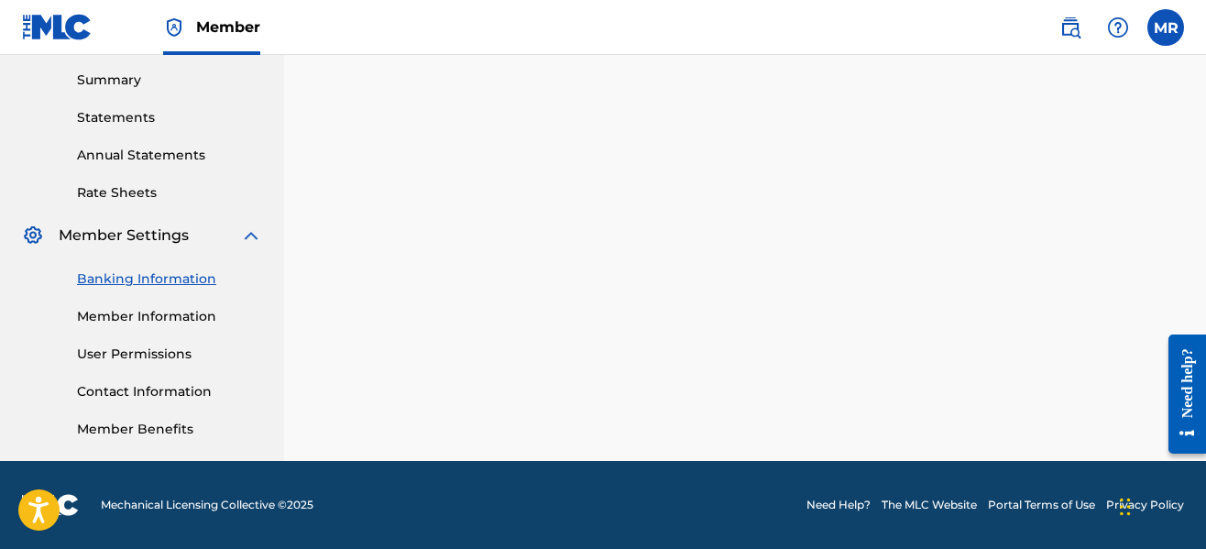
scroll to position [588, 0]
